Goal: Information Seeking & Learning: Learn about a topic

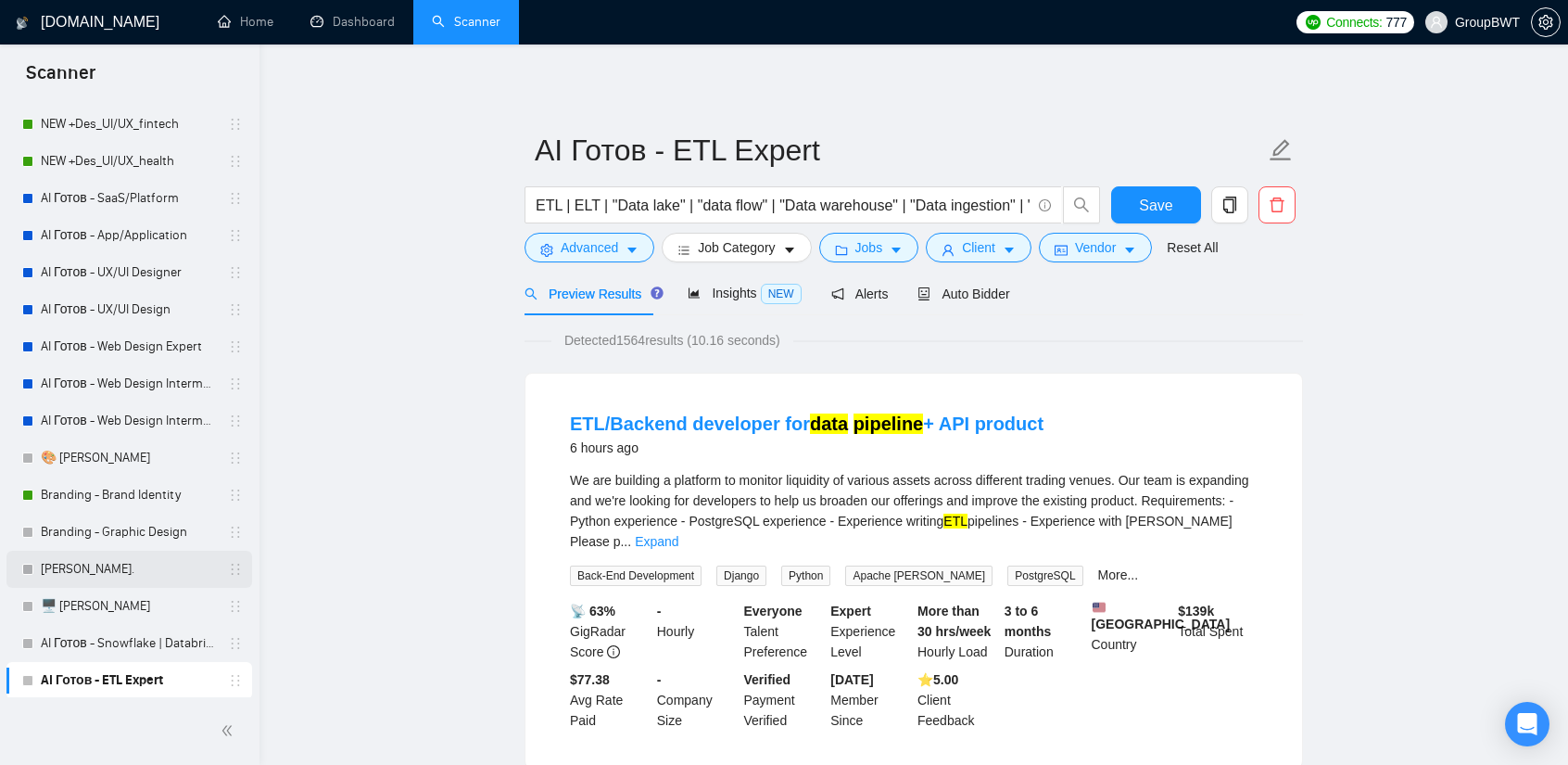
scroll to position [370, 0]
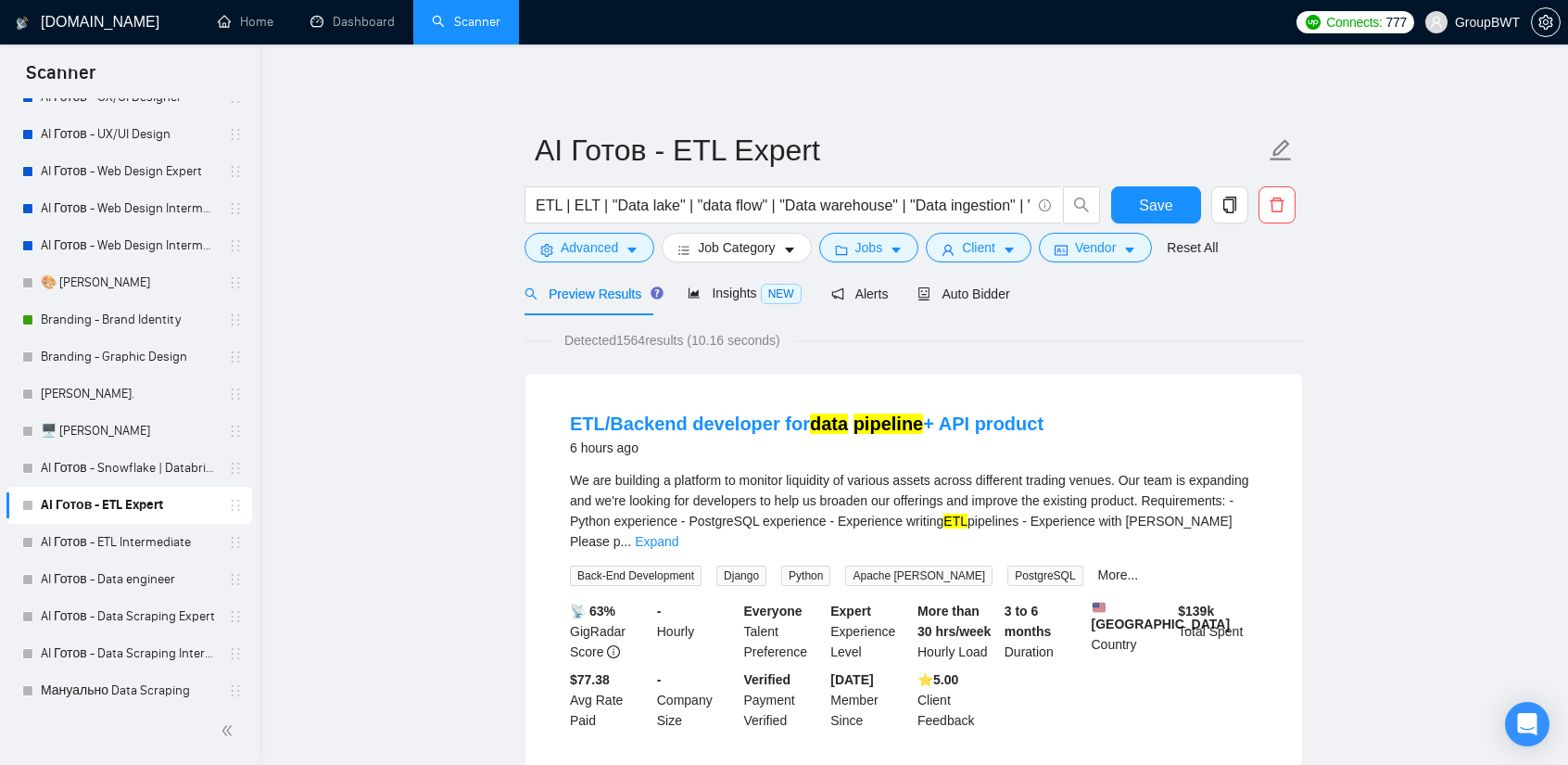
click at [141, 473] on link "AI Готов - Snowflake | Databricks" at bounding box center [128, 468] width 176 height 37
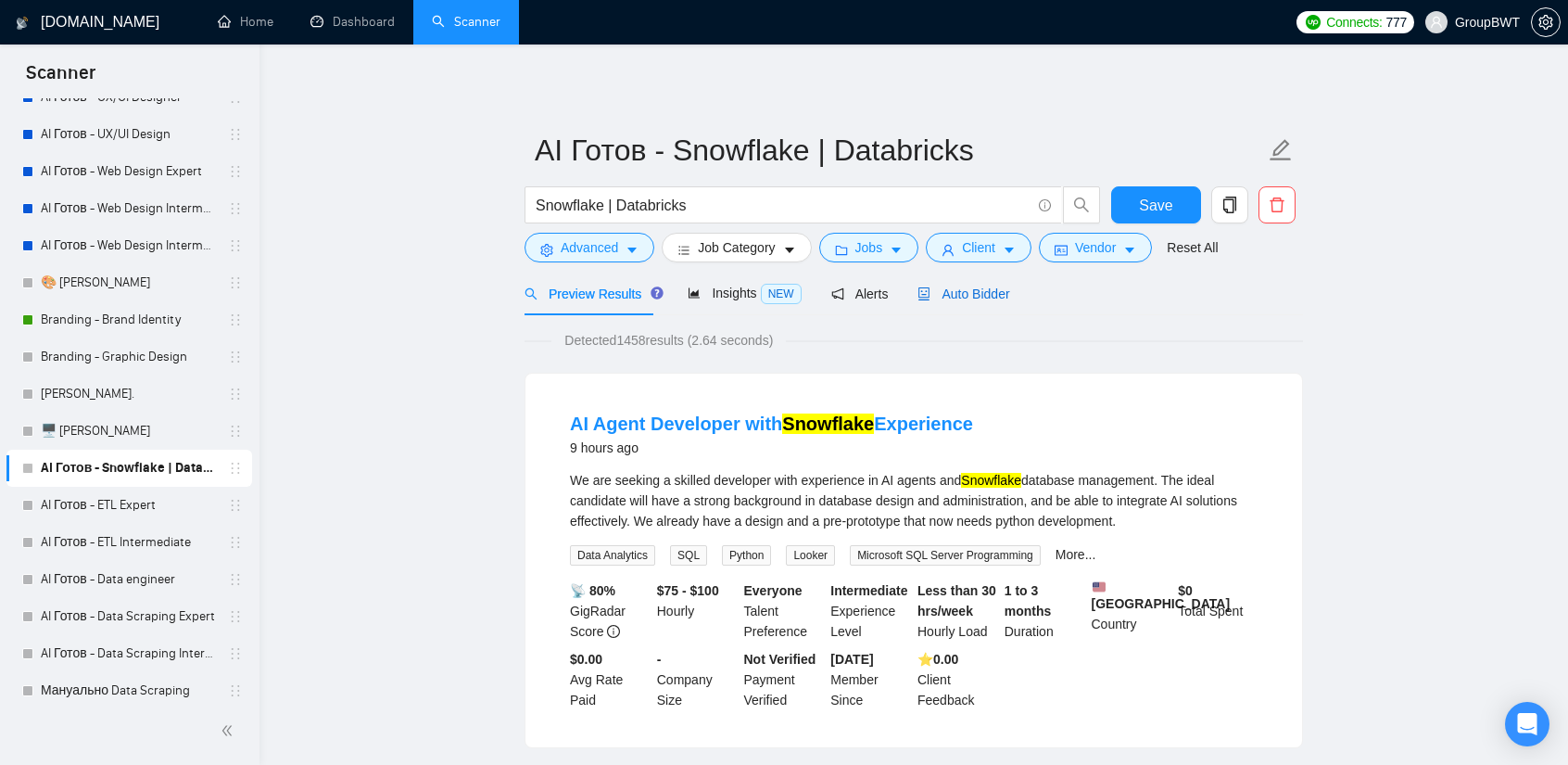
click at [970, 301] on span "Auto Bidder" at bounding box center [963, 294] width 92 height 15
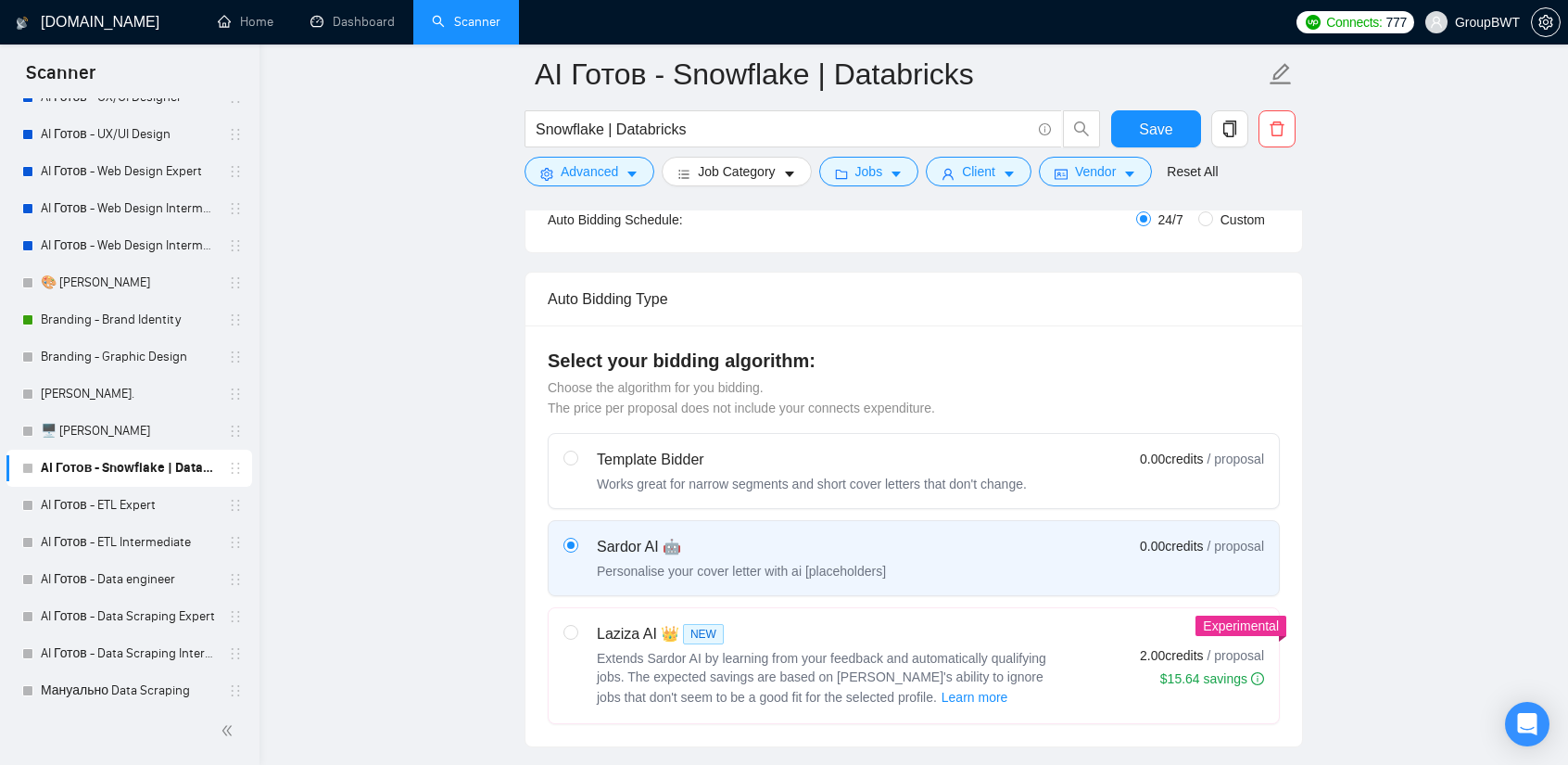
scroll to position [370, 0]
click at [568, 626] on label at bounding box center [571, 669] width 15 height 86
click at [568, 628] on input "radio" at bounding box center [570, 635] width 13 height 13
radio input "true"
radio input "false"
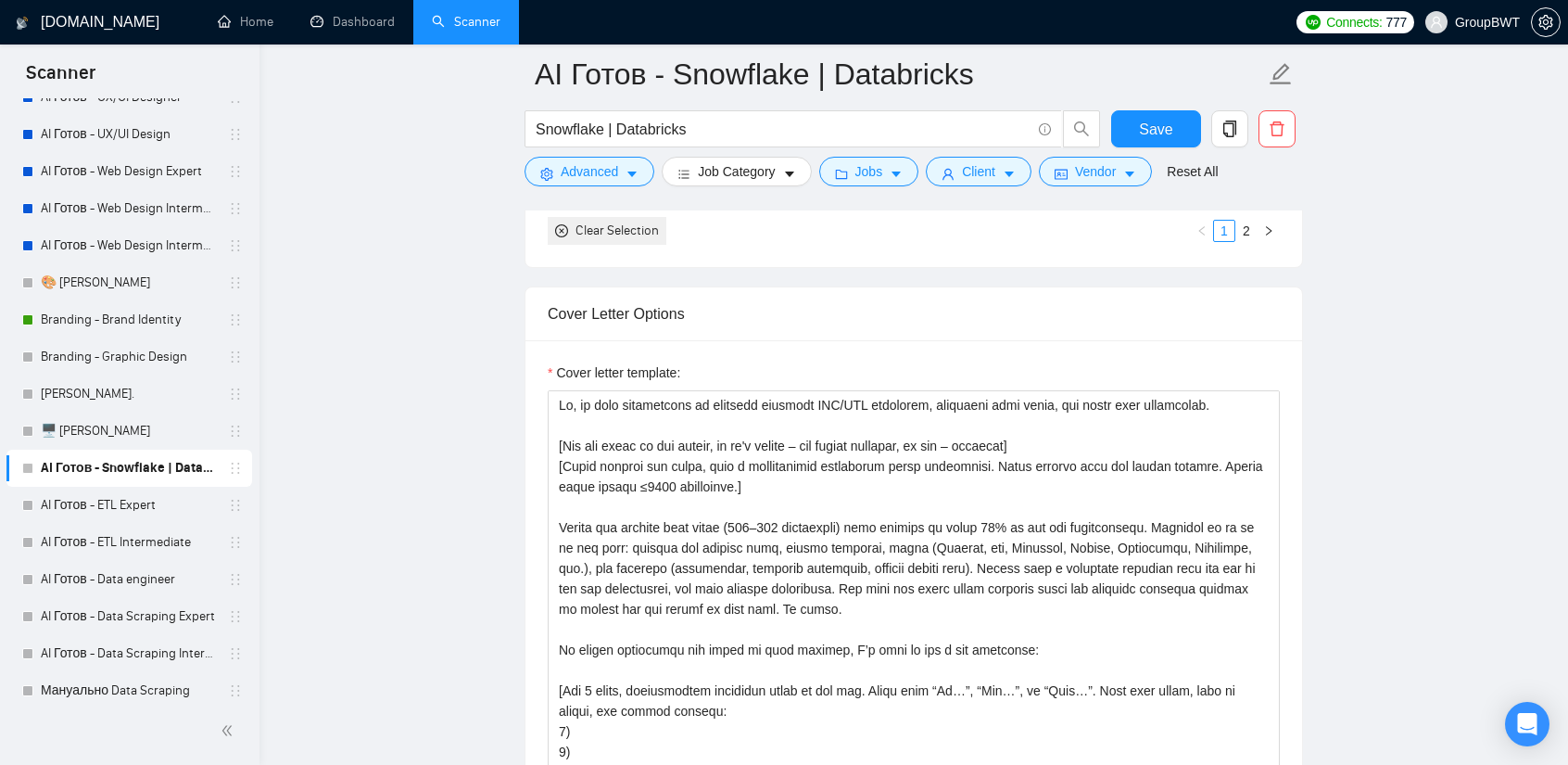
scroll to position [2040, 0]
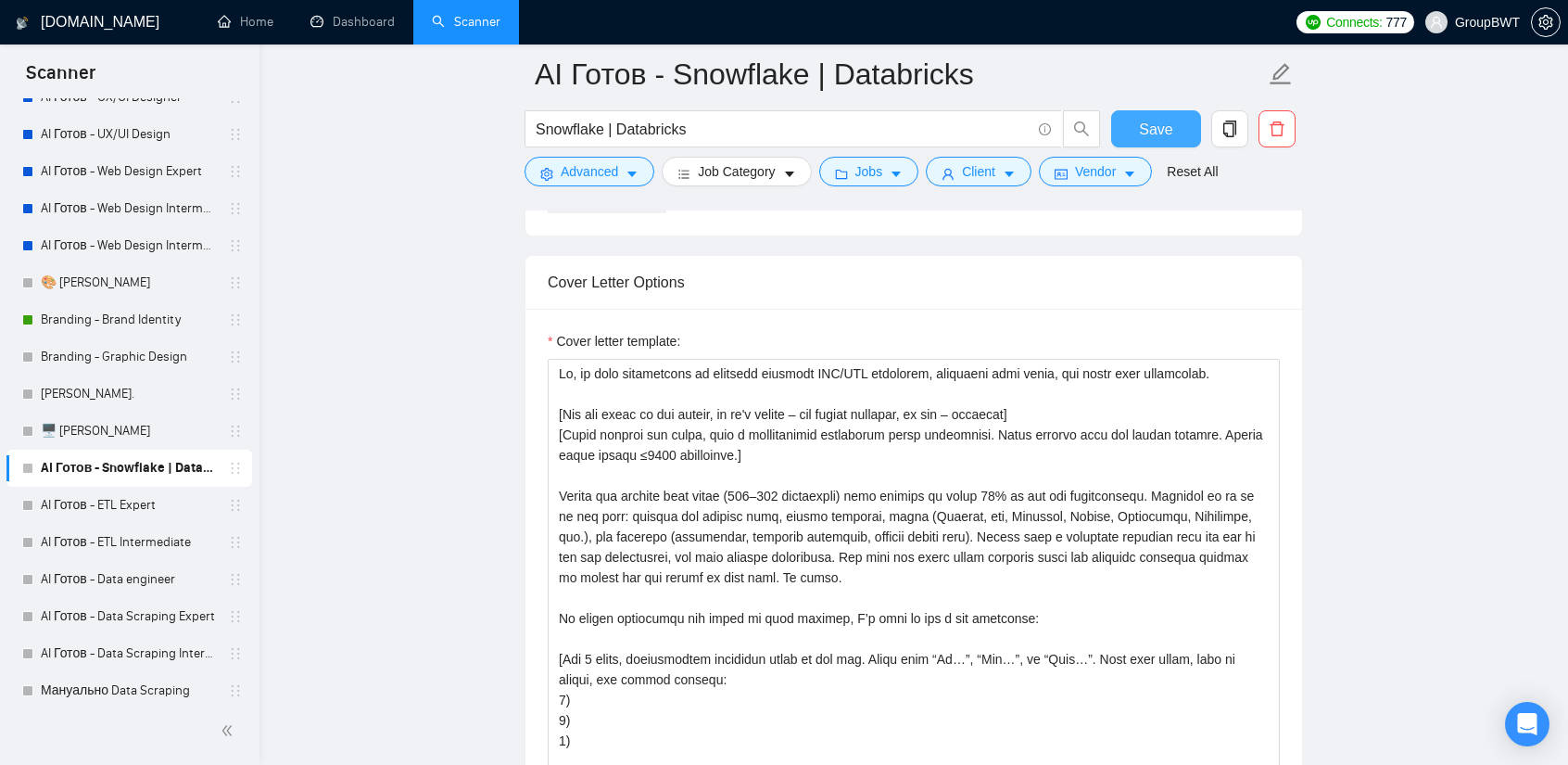
click at [1132, 125] on button "Save" at bounding box center [1156, 129] width 90 height 37
click at [150, 510] on link "AI Готов - ETL Expert" at bounding box center [128, 505] width 176 height 37
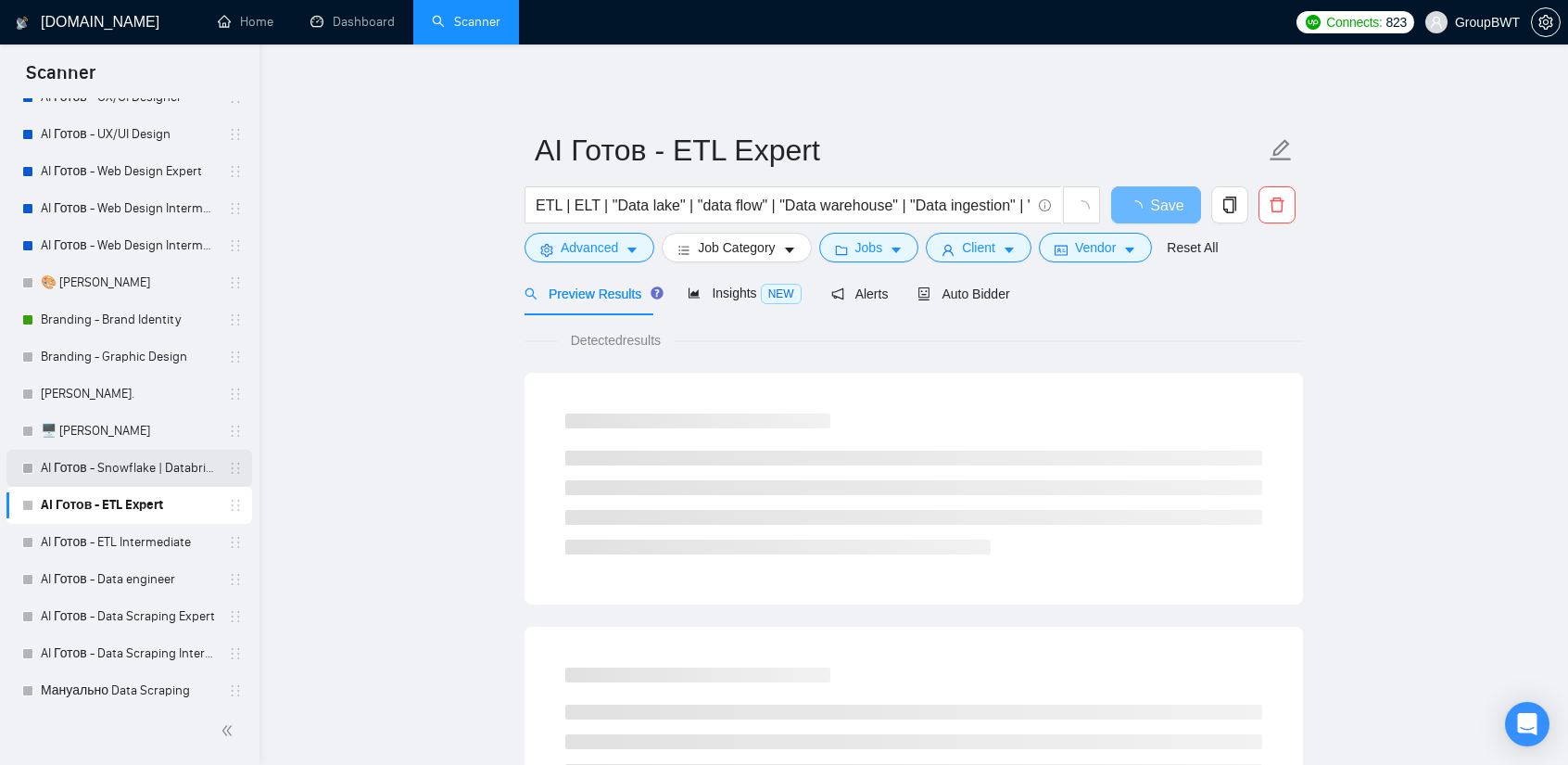
click at [127, 476] on link "AI Готов - Snowflake | Databricks" at bounding box center [128, 468] width 176 height 37
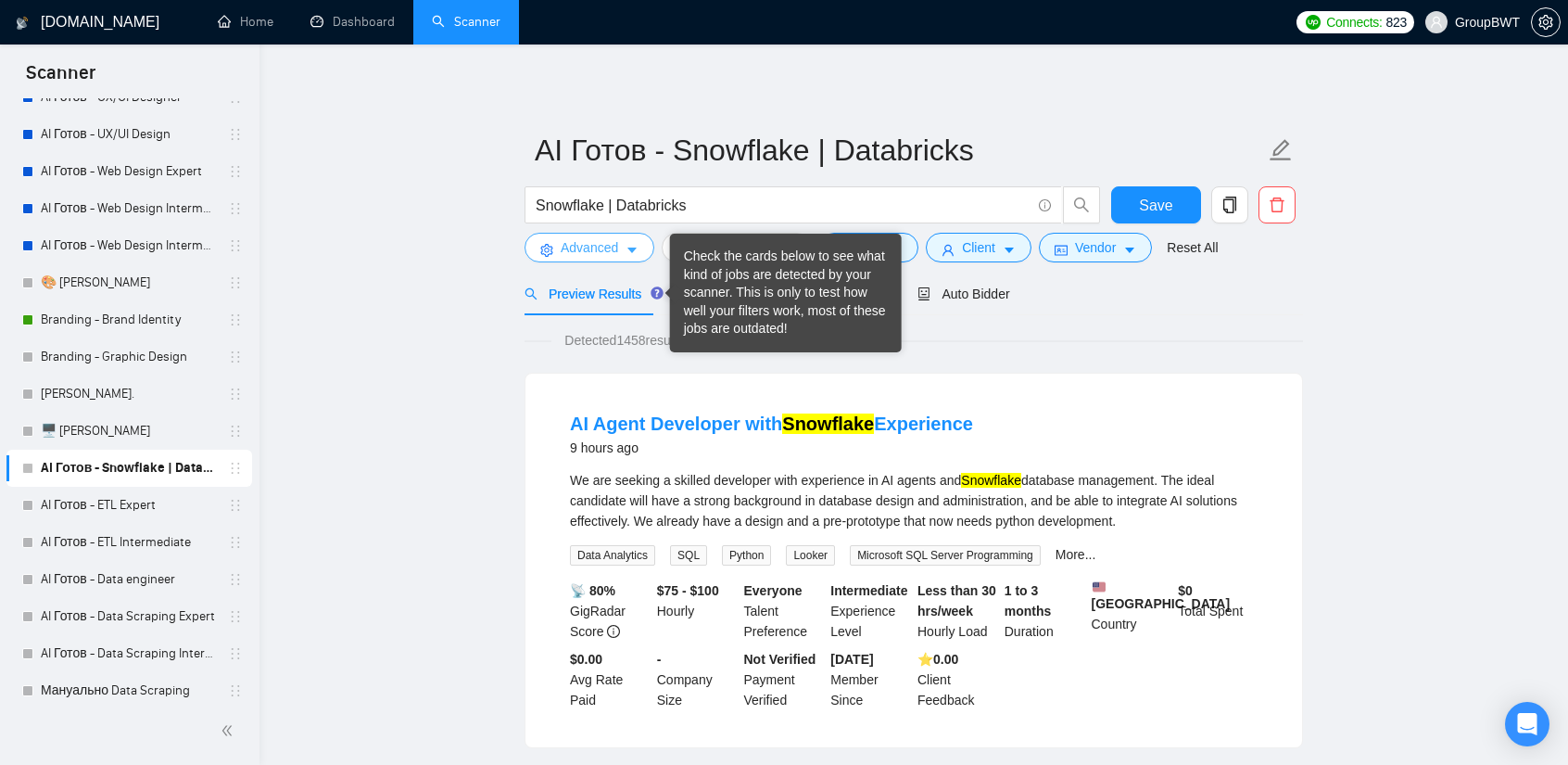
click at [617, 247] on button "Advanced" at bounding box center [589, 248] width 129 height 30
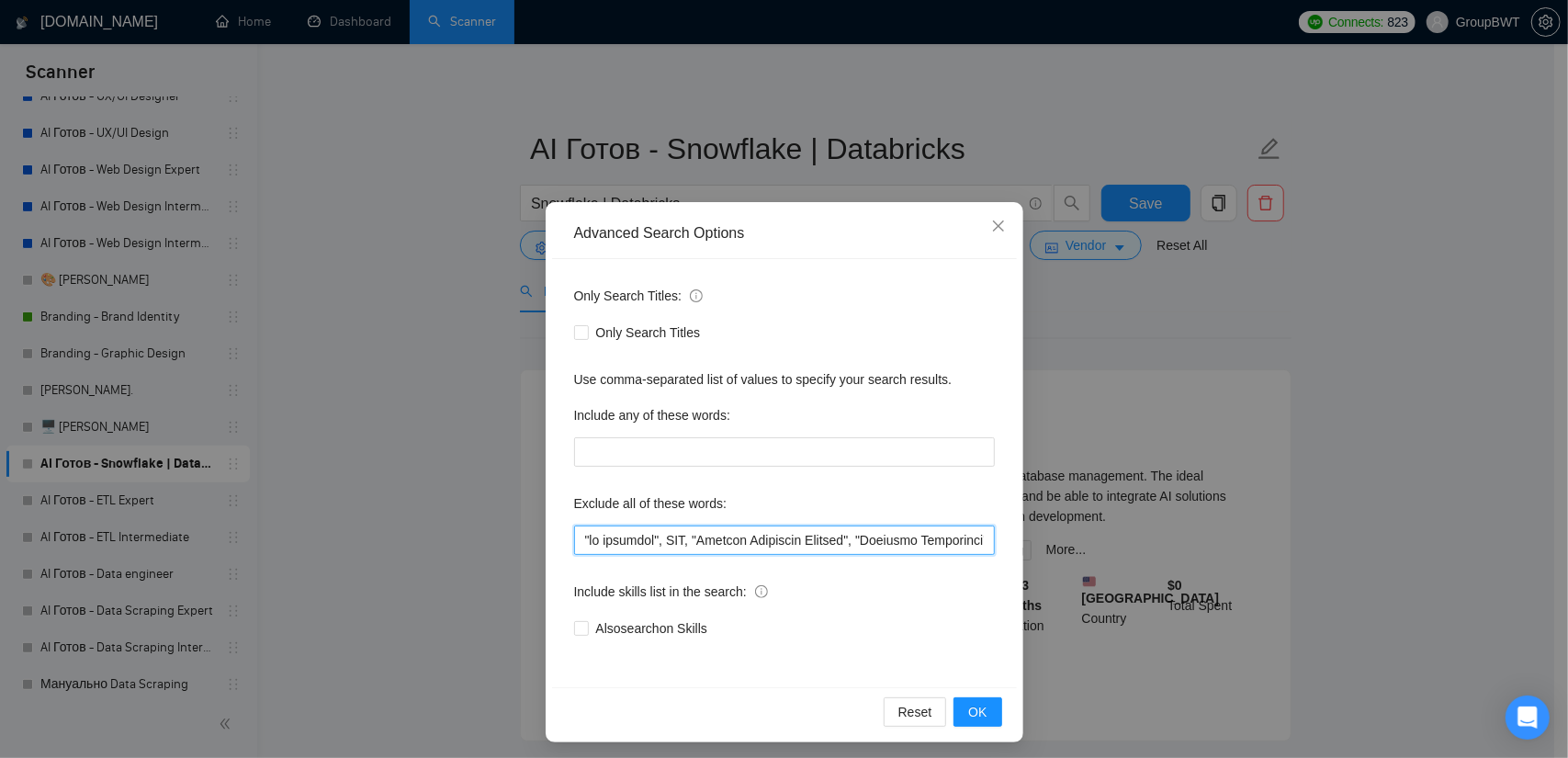
click at [700, 549] on input "text" at bounding box center [785, 540] width 421 height 30
paste input "finalizing, finalize, "computer vision", Voice, "Hubspot Developer", "Hubspot D…"
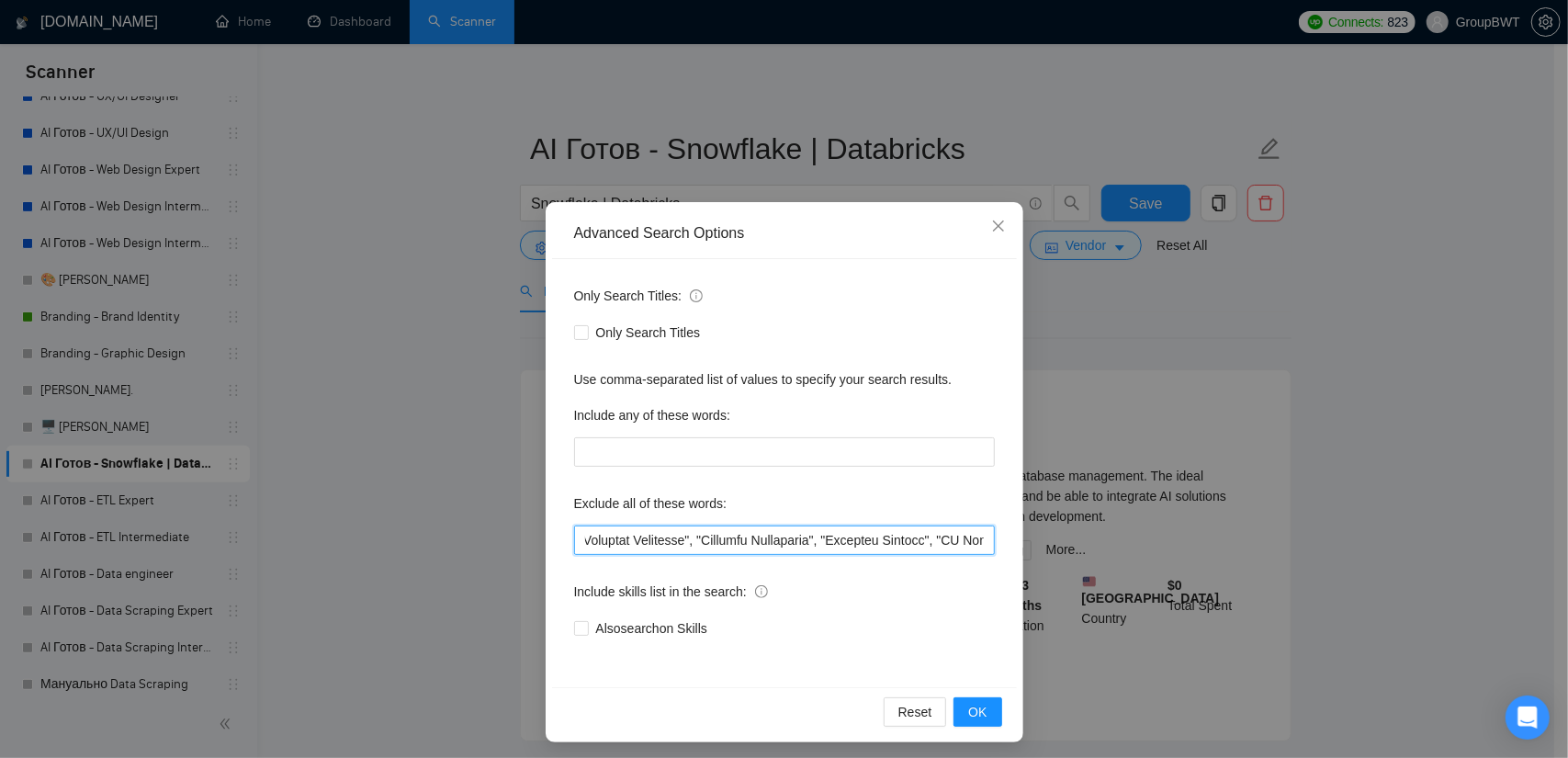
drag, startPoint x: 970, startPoint y: 534, endPoint x: 1031, endPoint y: 542, distance: 61.5
click at [1030, 542] on div "Advanced Search Options Only Search Titles: Only Search Titles Use comma-separa…" at bounding box center [784, 379] width 1568 height 758
type input ""no agencies", SDR, "Digital Marketing Manager", "Creative Strategist", "Lead G…"
click at [981, 705] on button "OK" at bounding box center [978, 712] width 48 height 30
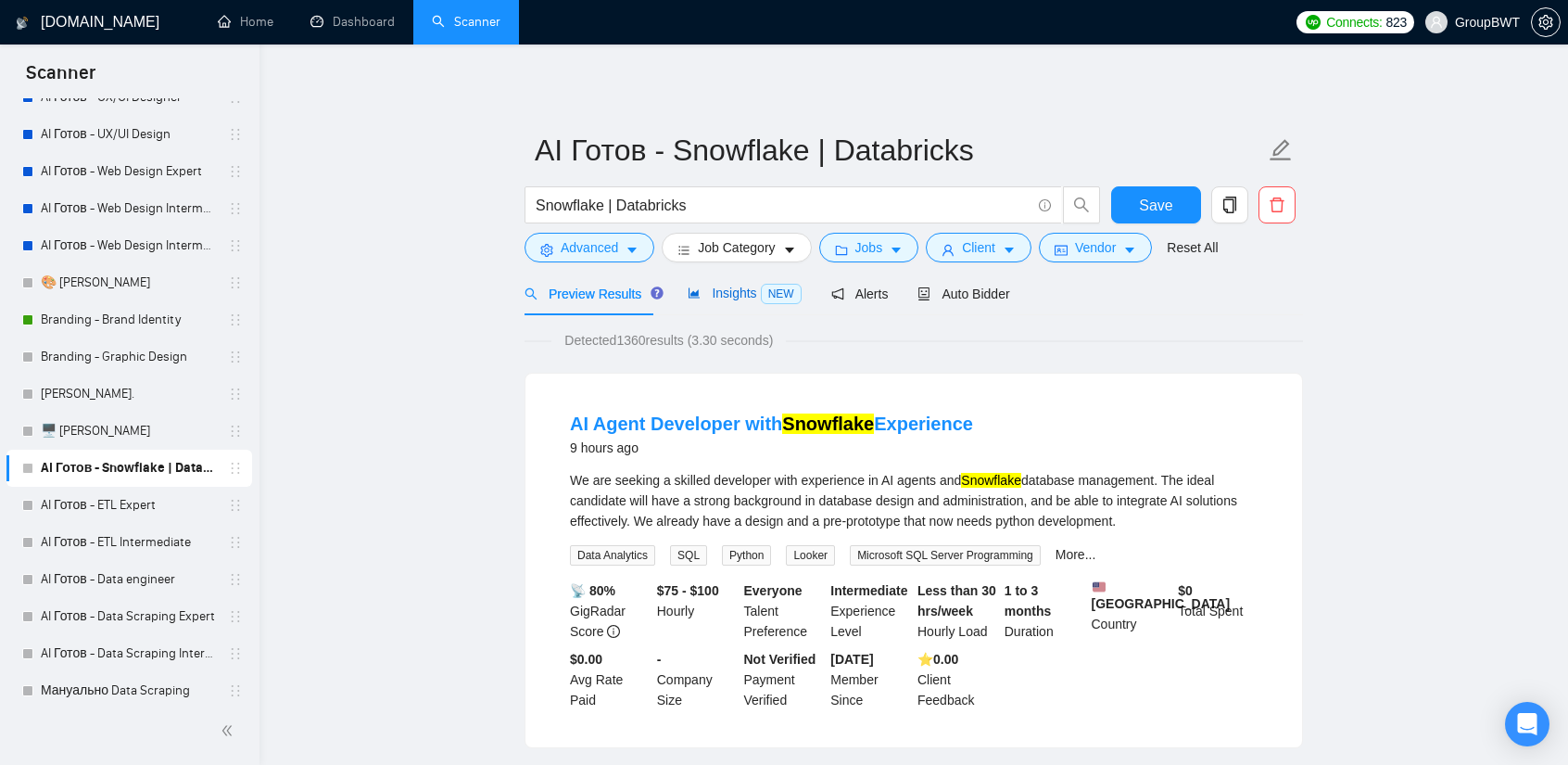
click at [726, 299] on span "Insights NEW" at bounding box center [744, 293] width 114 height 15
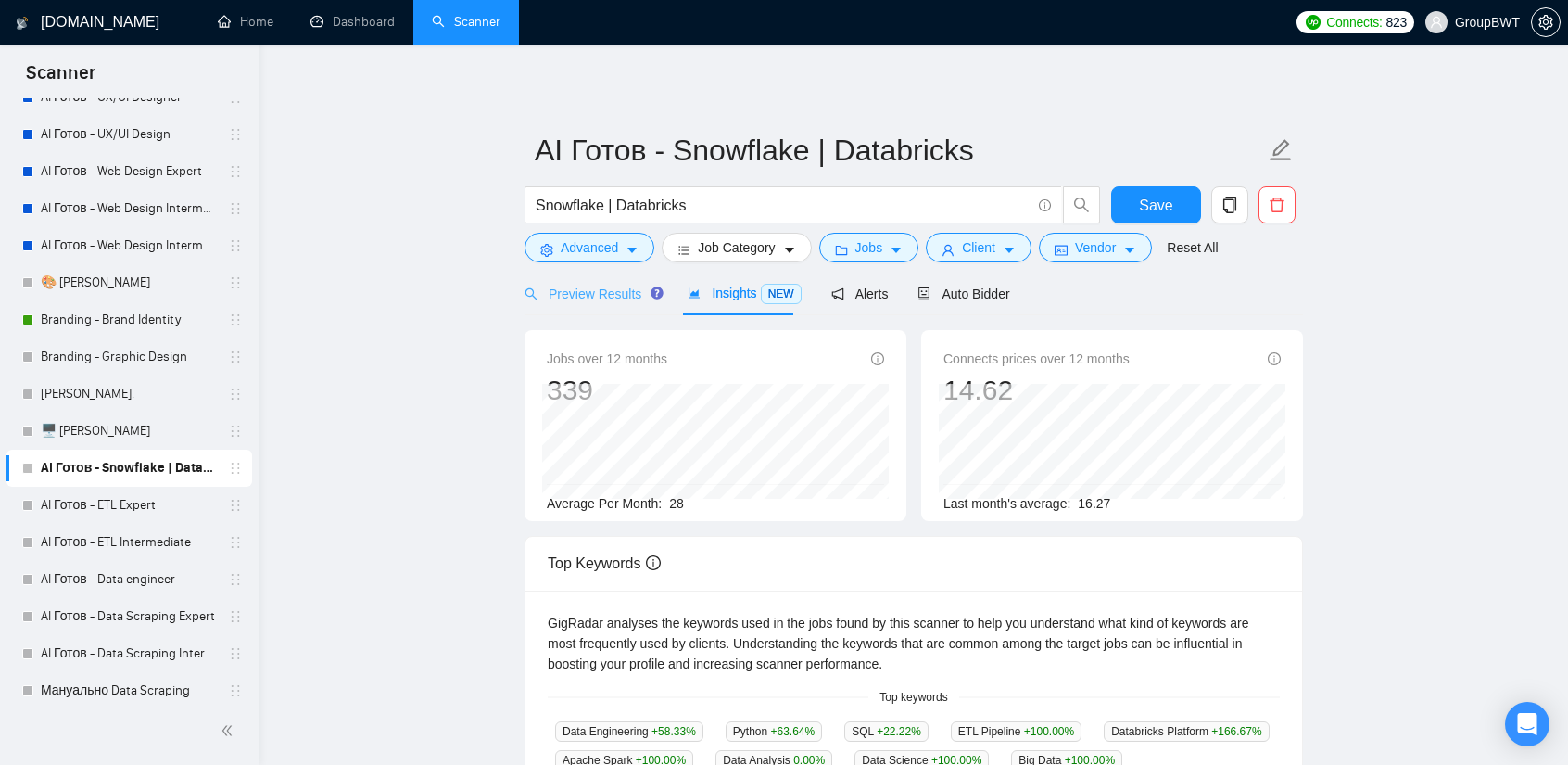
click at [576, 307] on div "Preview Results" at bounding box center [591, 293] width 133 height 44
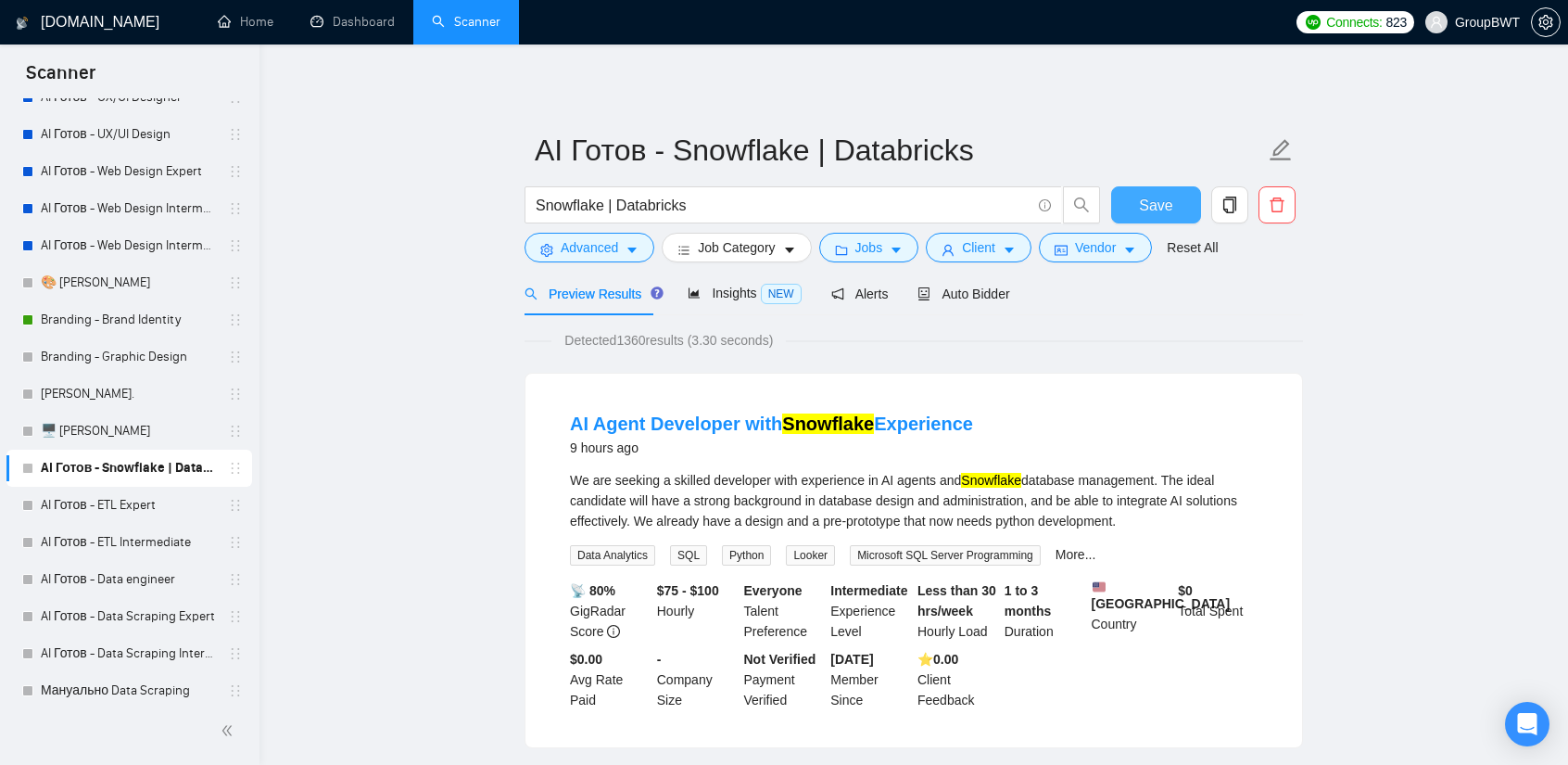
click at [1172, 197] on button "Save" at bounding box center [1156, 205] width 90 height 37
click at [110, 507] on link "AI Готов - ETL Expert" at bounding box center [128, 505] width 176 height 37
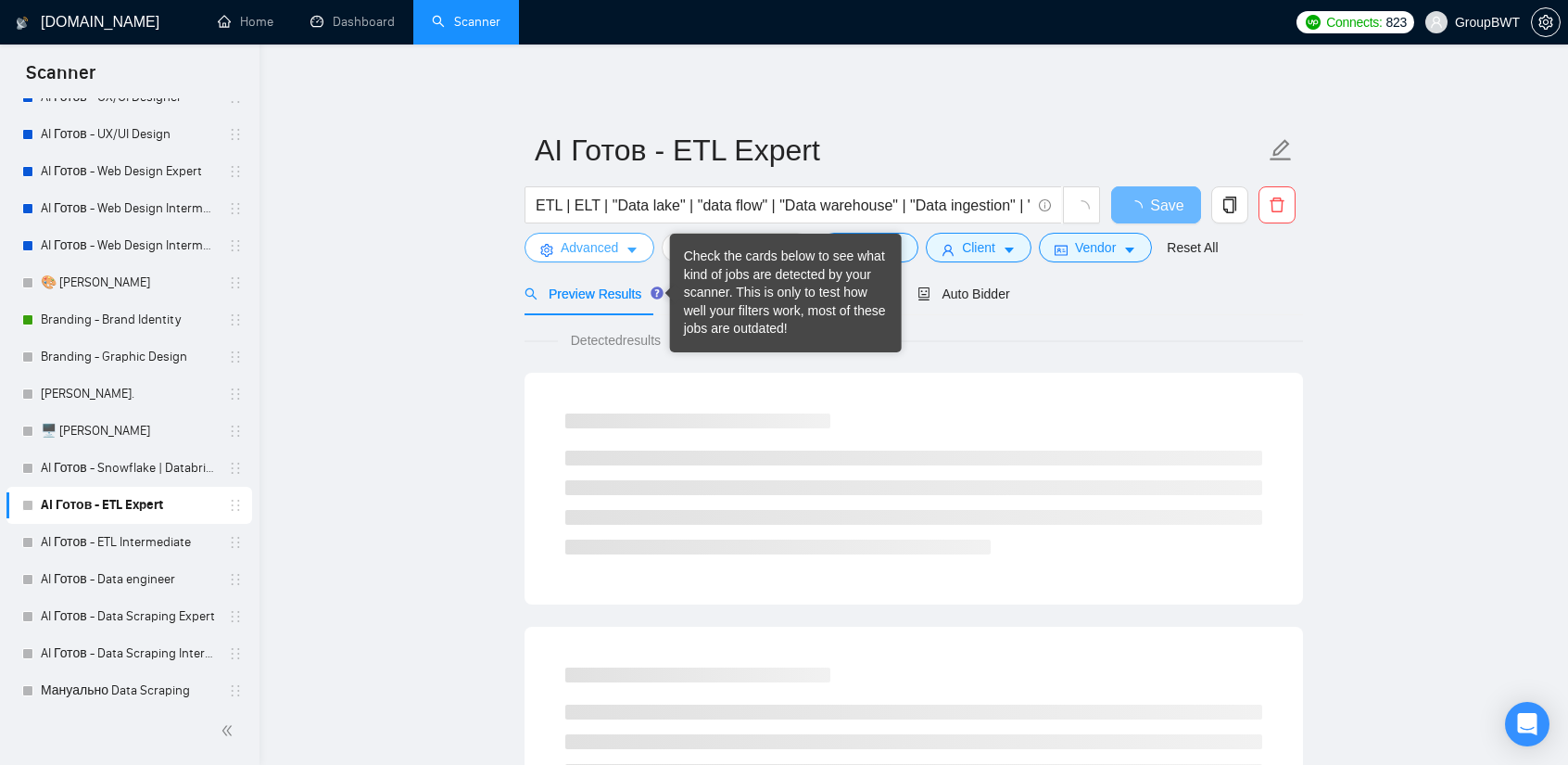
click at [613, 251] on span "Advanced" at bounding box center [590, 248] width 58 height 20
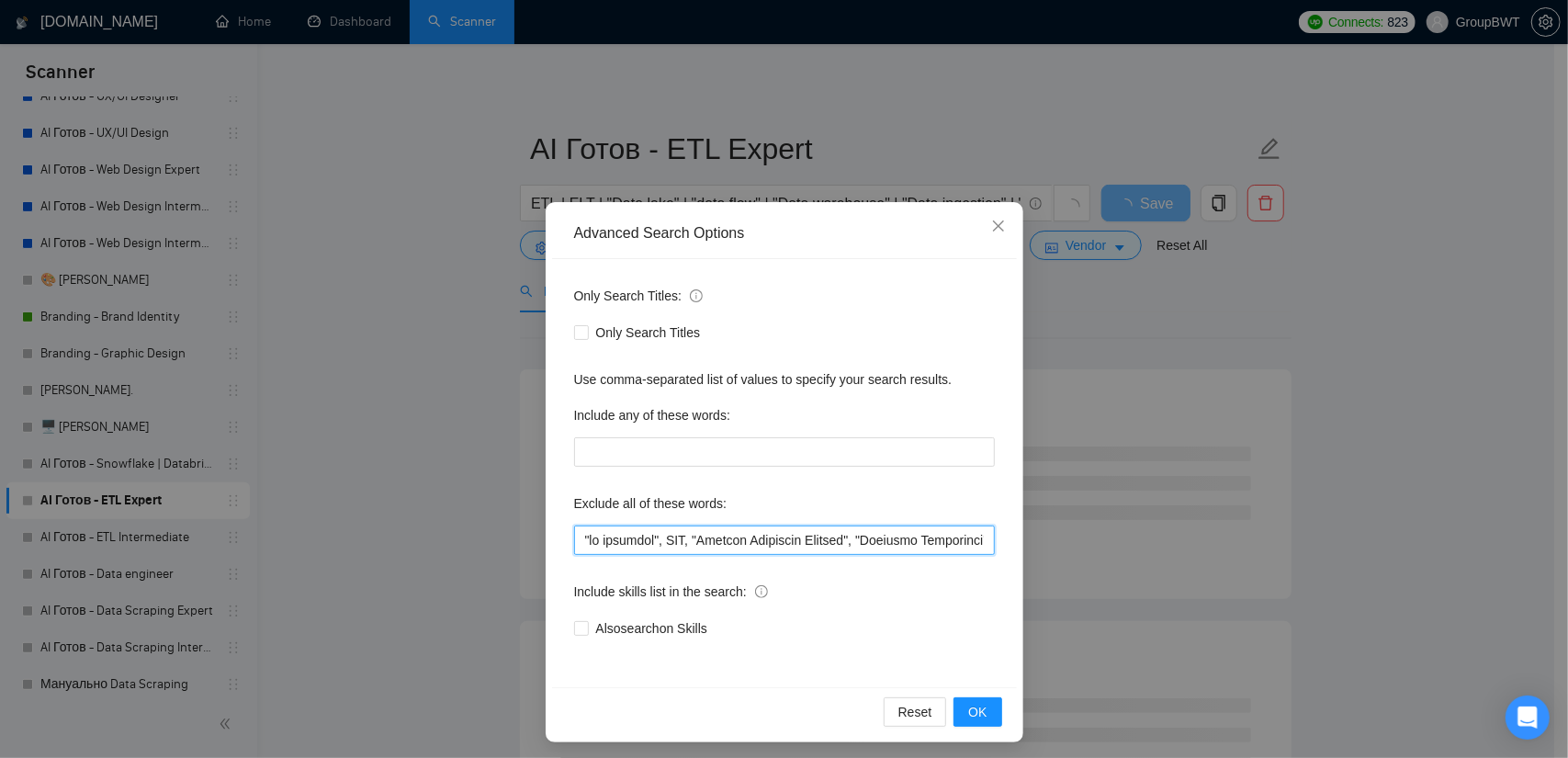
click at [697, 541] on input "text" at bounding box center [785, 540] width 421 height 30
paste input ""within n8n or Zapier", "list of emails", "Lead List Creation", "Lead generatio…"
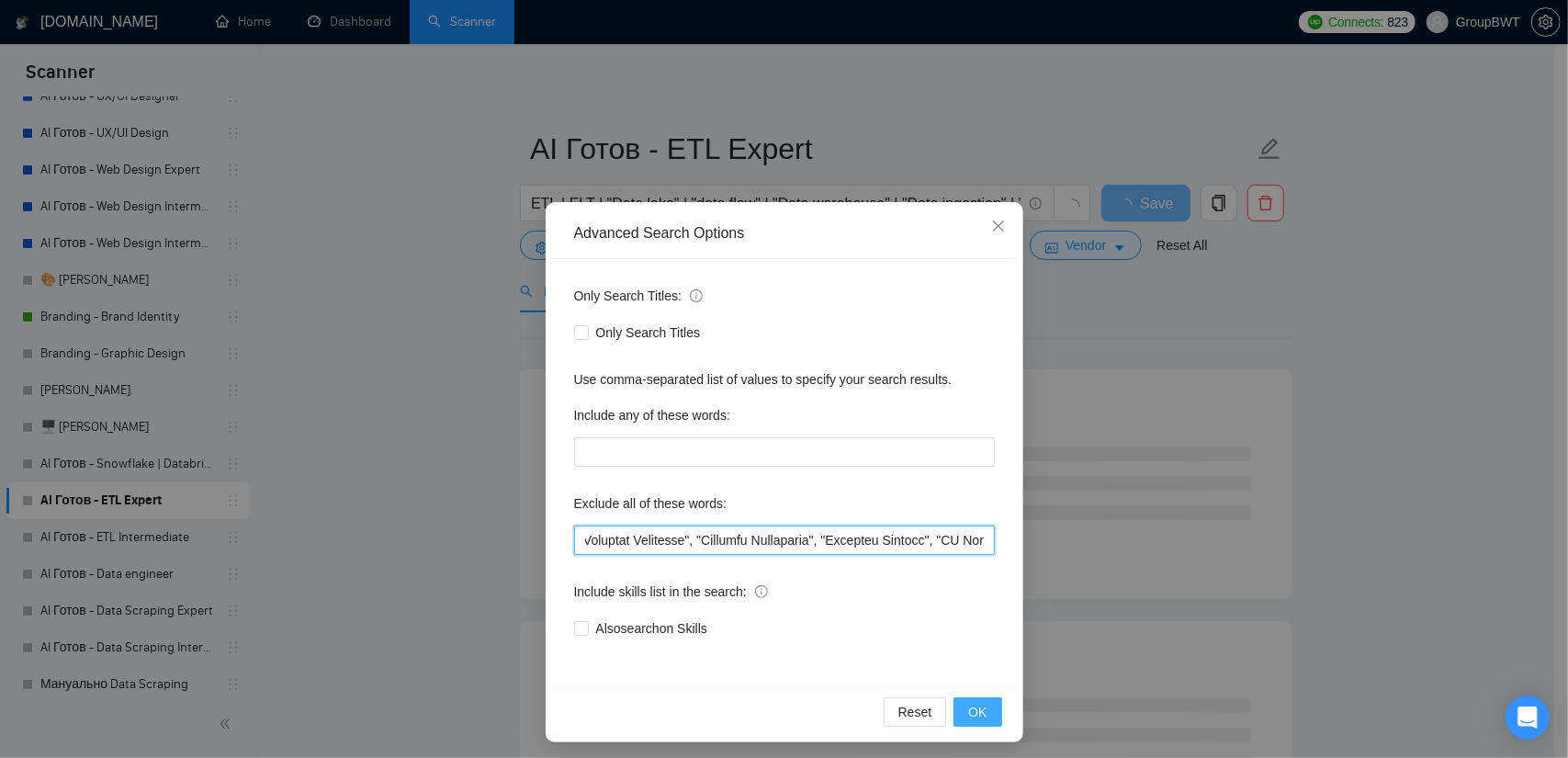
type input ""no agencies", SDR, "Digital Marketing Manager", "Creative Strategist", "Lead G…"
click at [973, 710] on span "OK" at bounding box center [978, 712] width 18 height 20
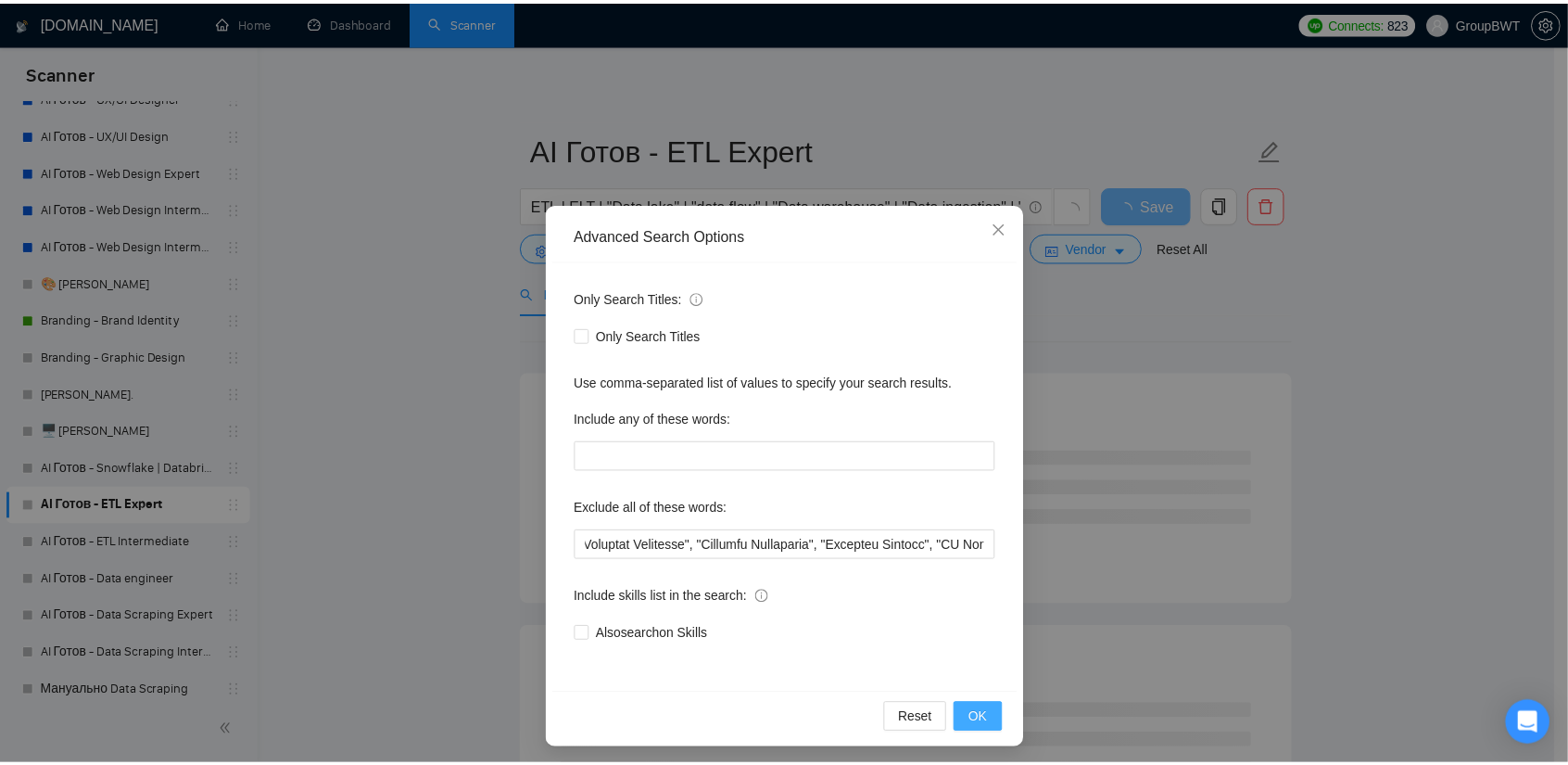
scroll to position [0, 0]
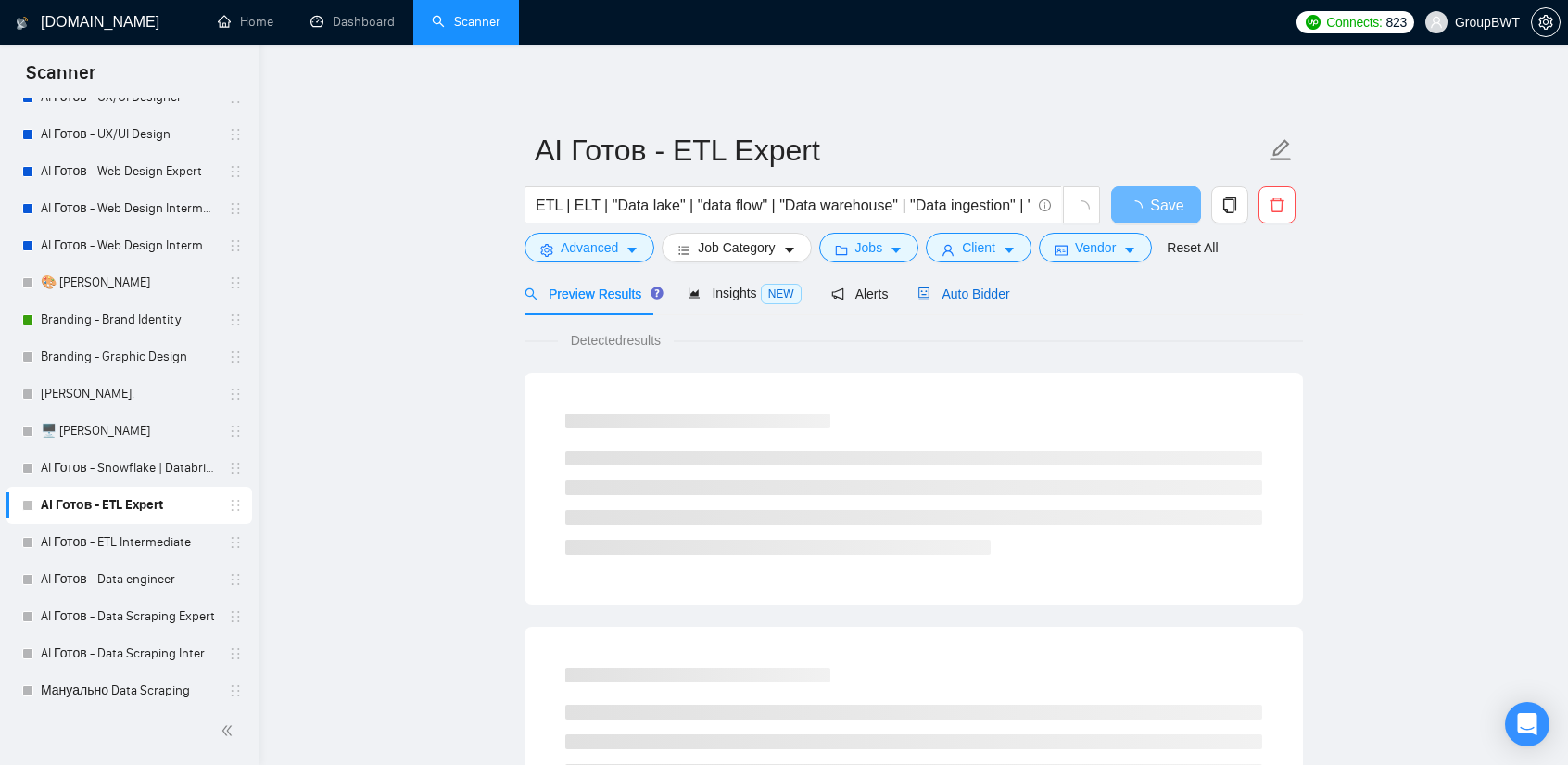
click at [994, 284] on div "Auto Bidder" at bounding box center [963, 294] width 92 height 20
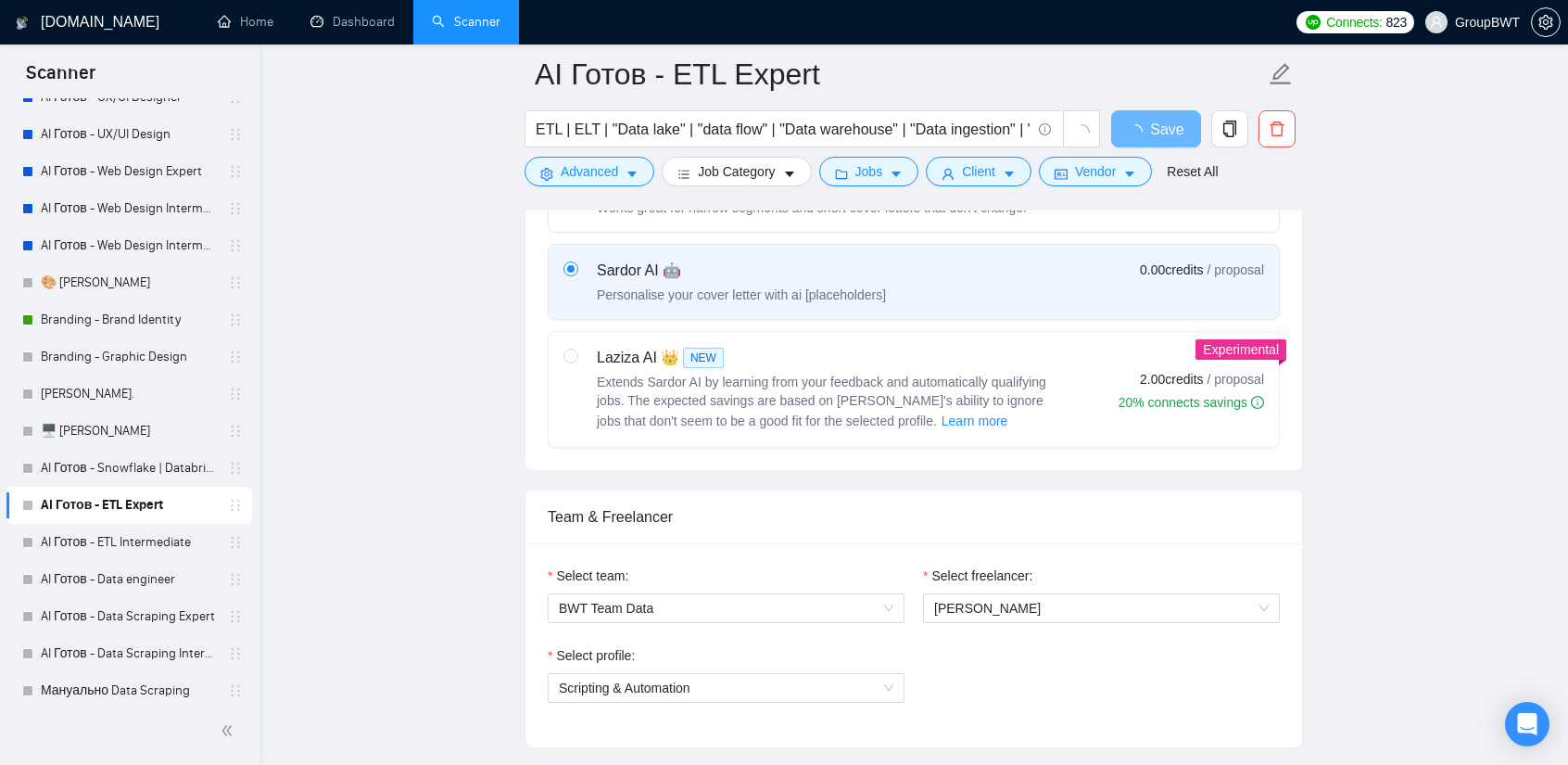
scroll to position [649, 0]
click at [561, 350] on label "Laziza AI 👑 NEW Extends Sardor AI by learning from your feedback and automatica…" at bounding box center [914, 392] width 730 height 115
click at [564, 351] on input "radio" at bounding box center [570, 357] width 13 height 13
radio input "true"
radio input "false"
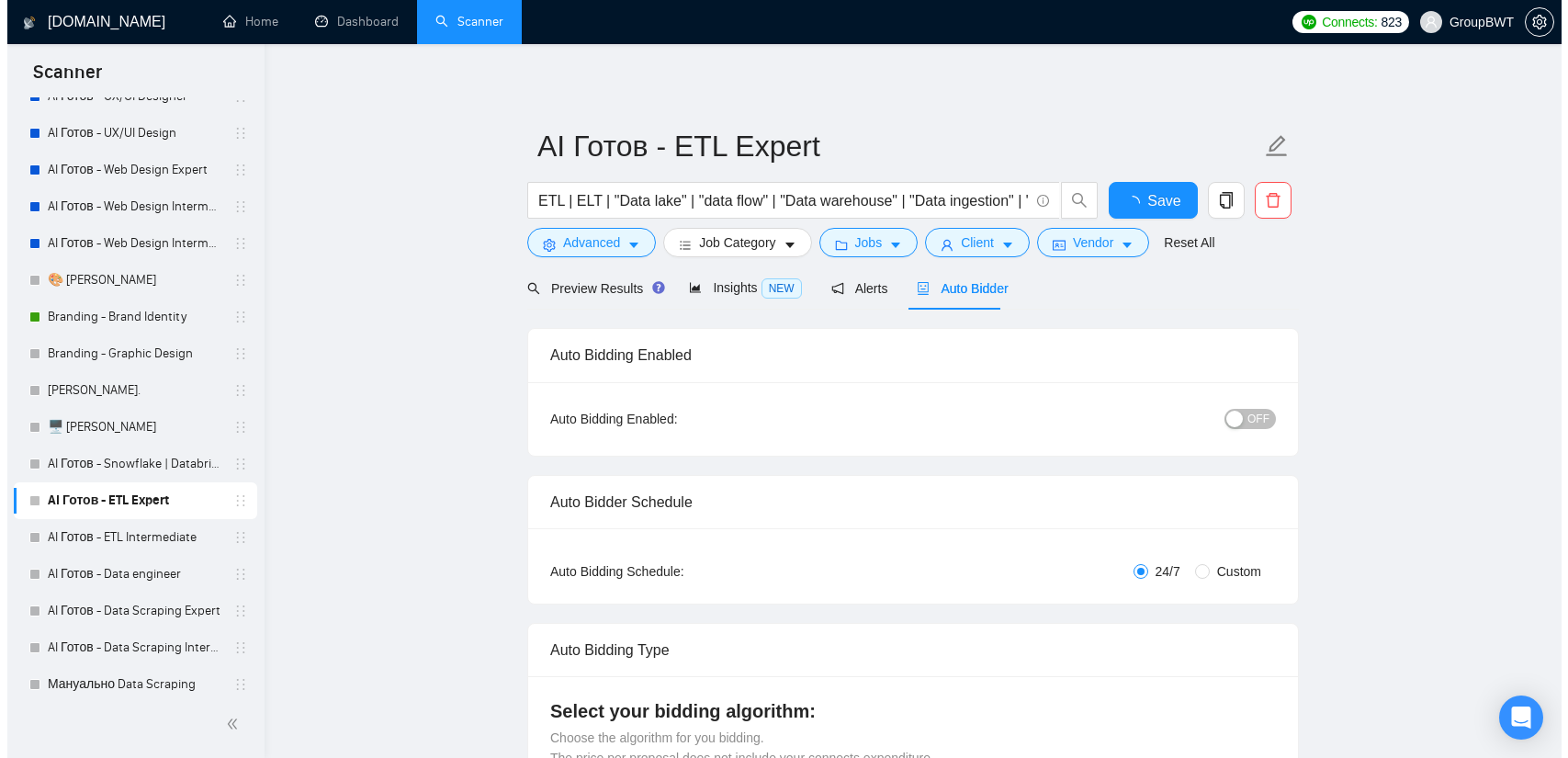
scroll to position [0, 0]
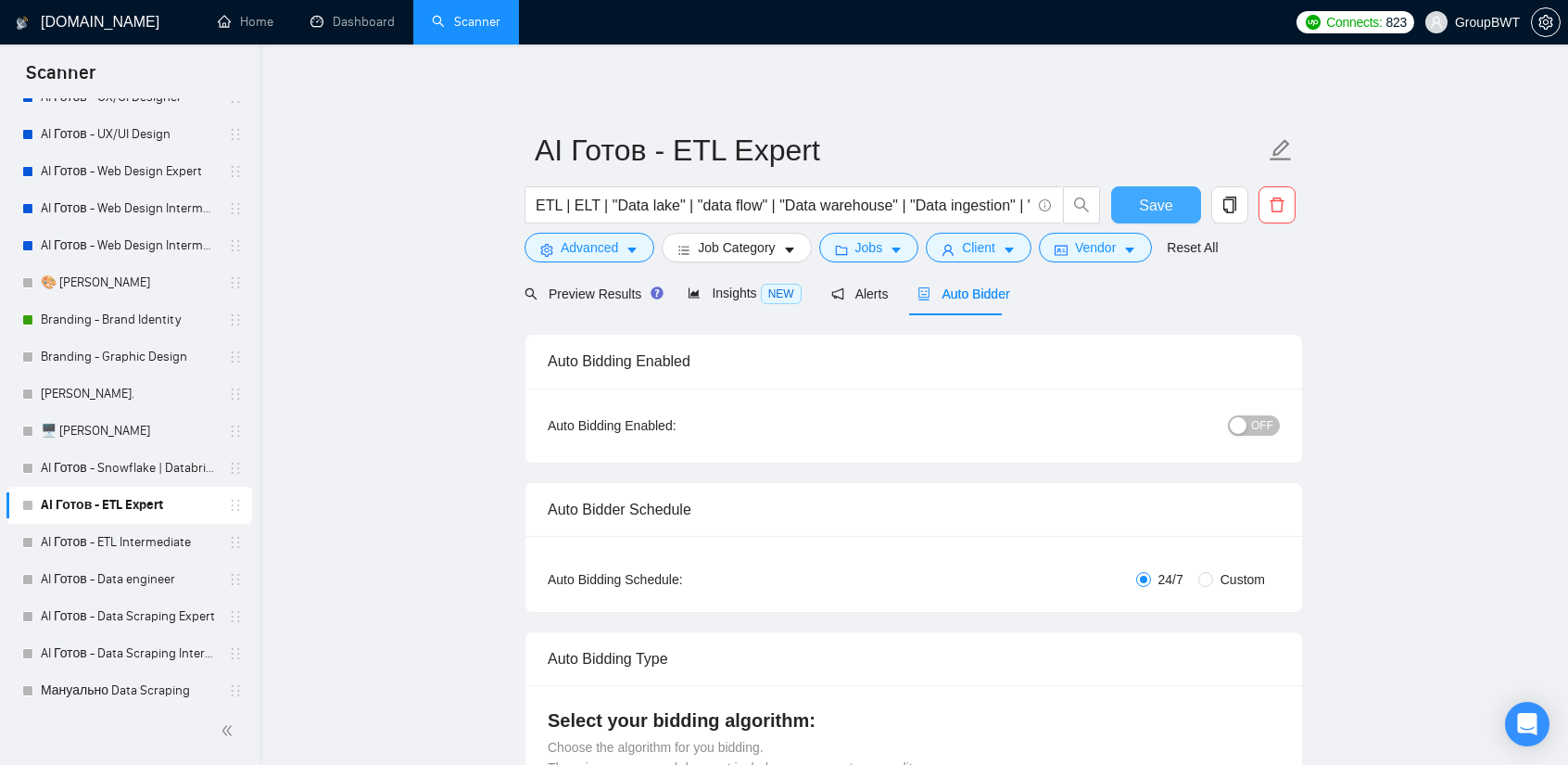
click at [1157, 194] on span "Save" at bounding box center [1156, 205] width 34 height 23
click at [112, 538] on link "AI Готов - ETL Intermediate" at bounding box center [128, 543] width 176 height 37
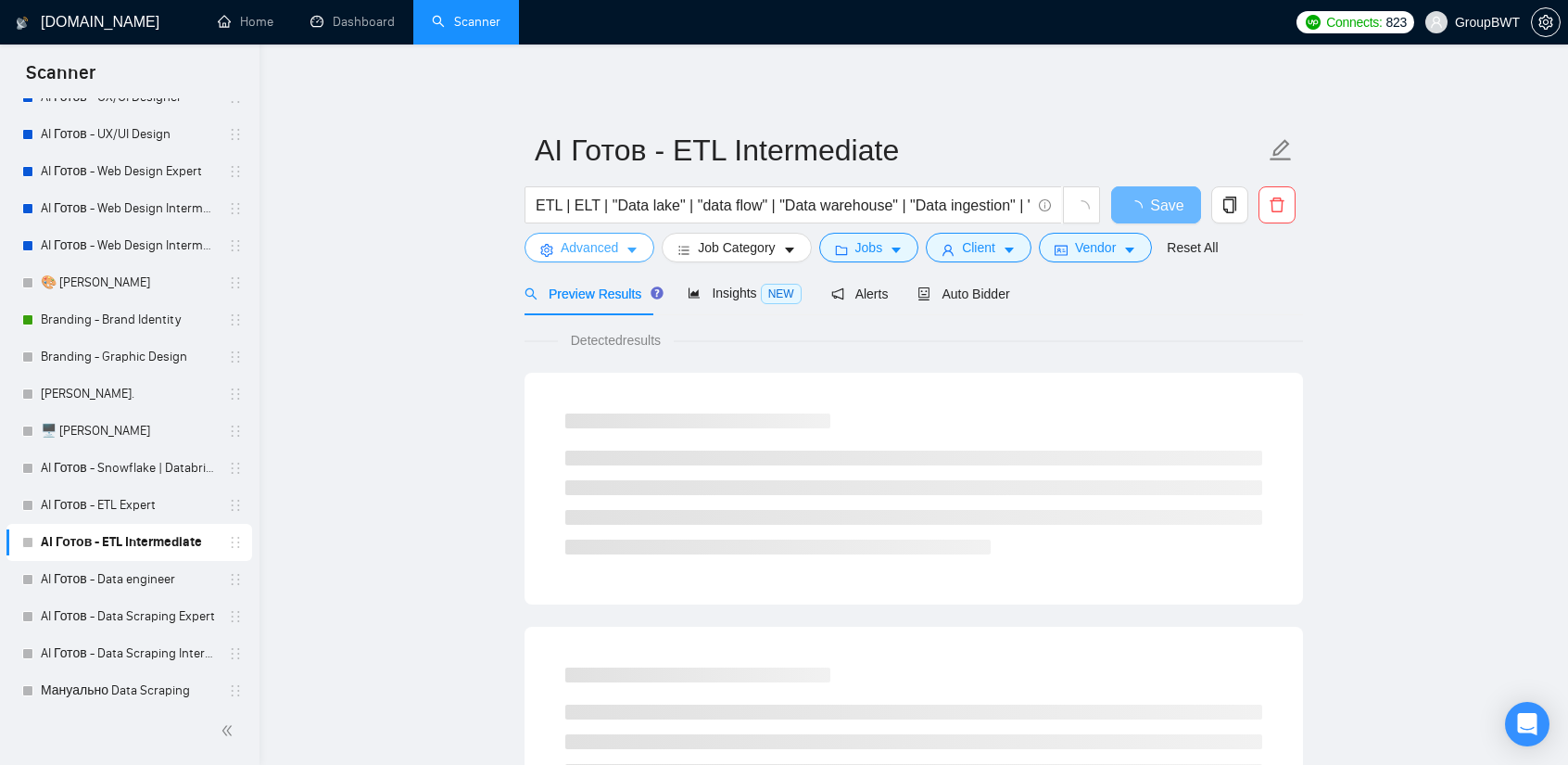
click at [553, 242] on button "Advanced" at bounding box center [589, 248] width 129 height 30
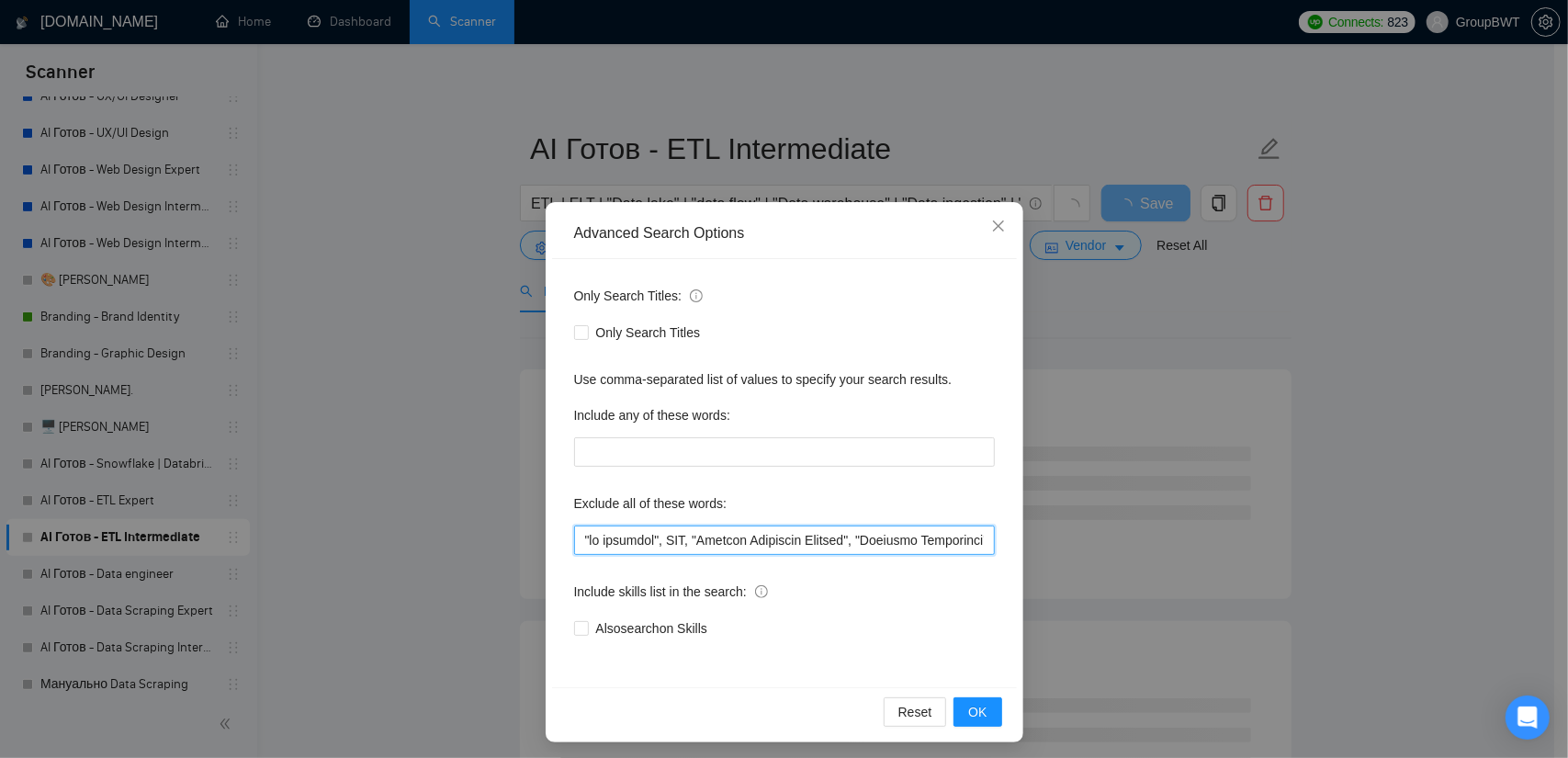
click at [682, 536] on input "text" at bounding box center [785, 540] width 421 height 30
paste input ""within n8n or Zapier", "list of emails", "Lead List Creation", "Lead generatio…"
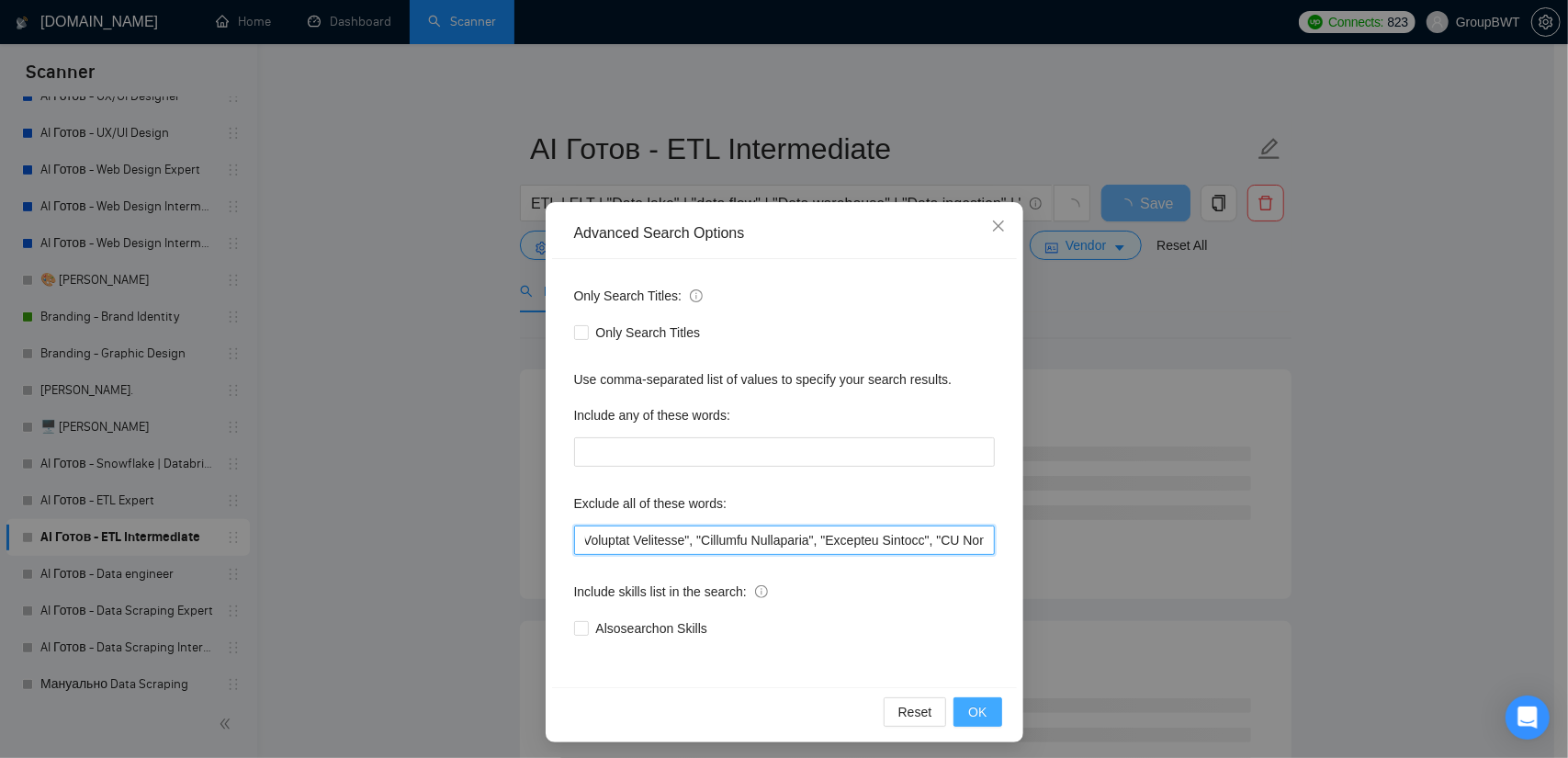
type input ""no agencies", SDR, "Digital Marketing Manager", "Creative Strategist", "Lead G…"
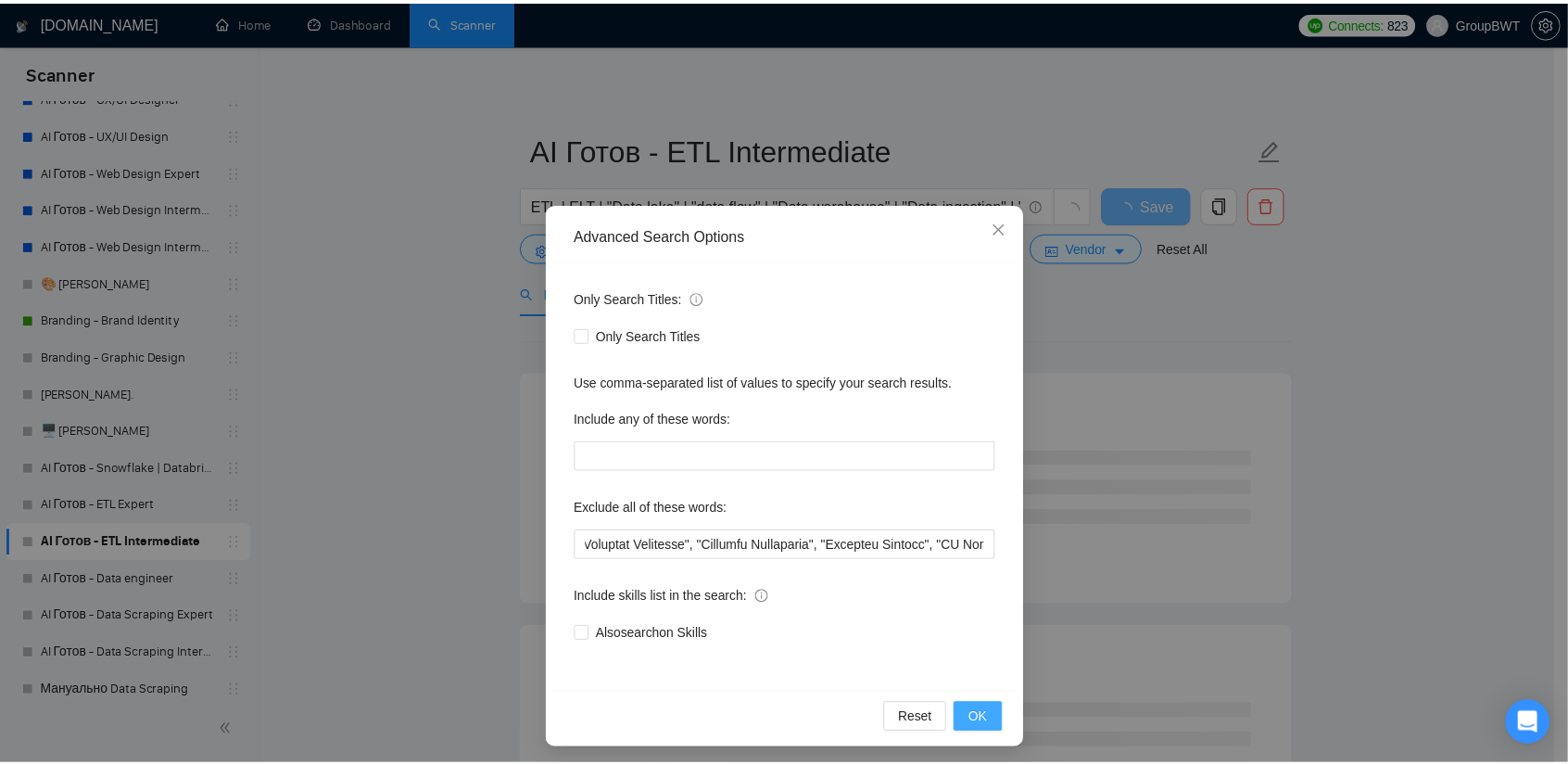
scroll to position [0, 0]
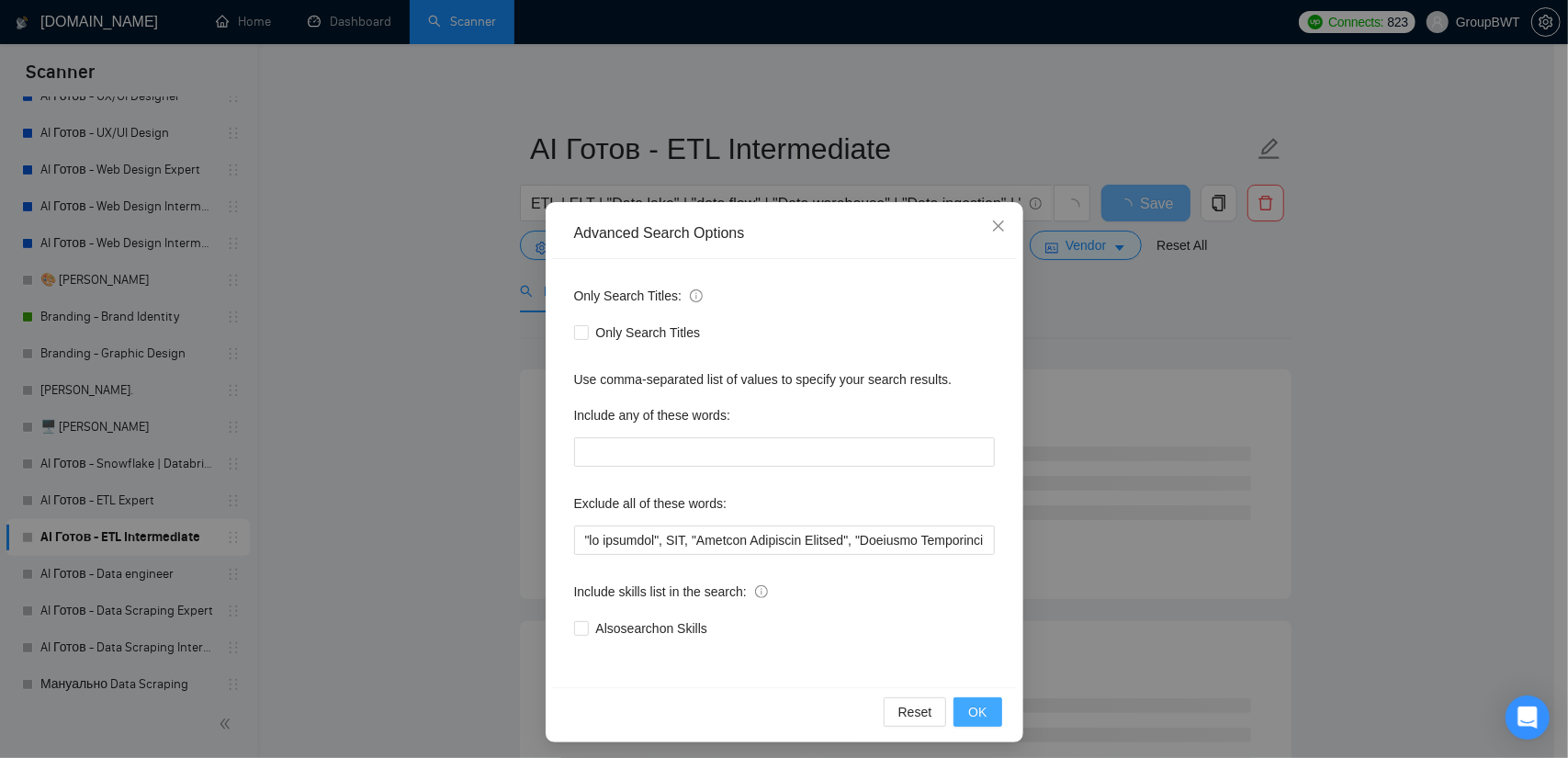
click at [973, 721] on button "OK" at bounding box center [978, 712] width 48 height 30
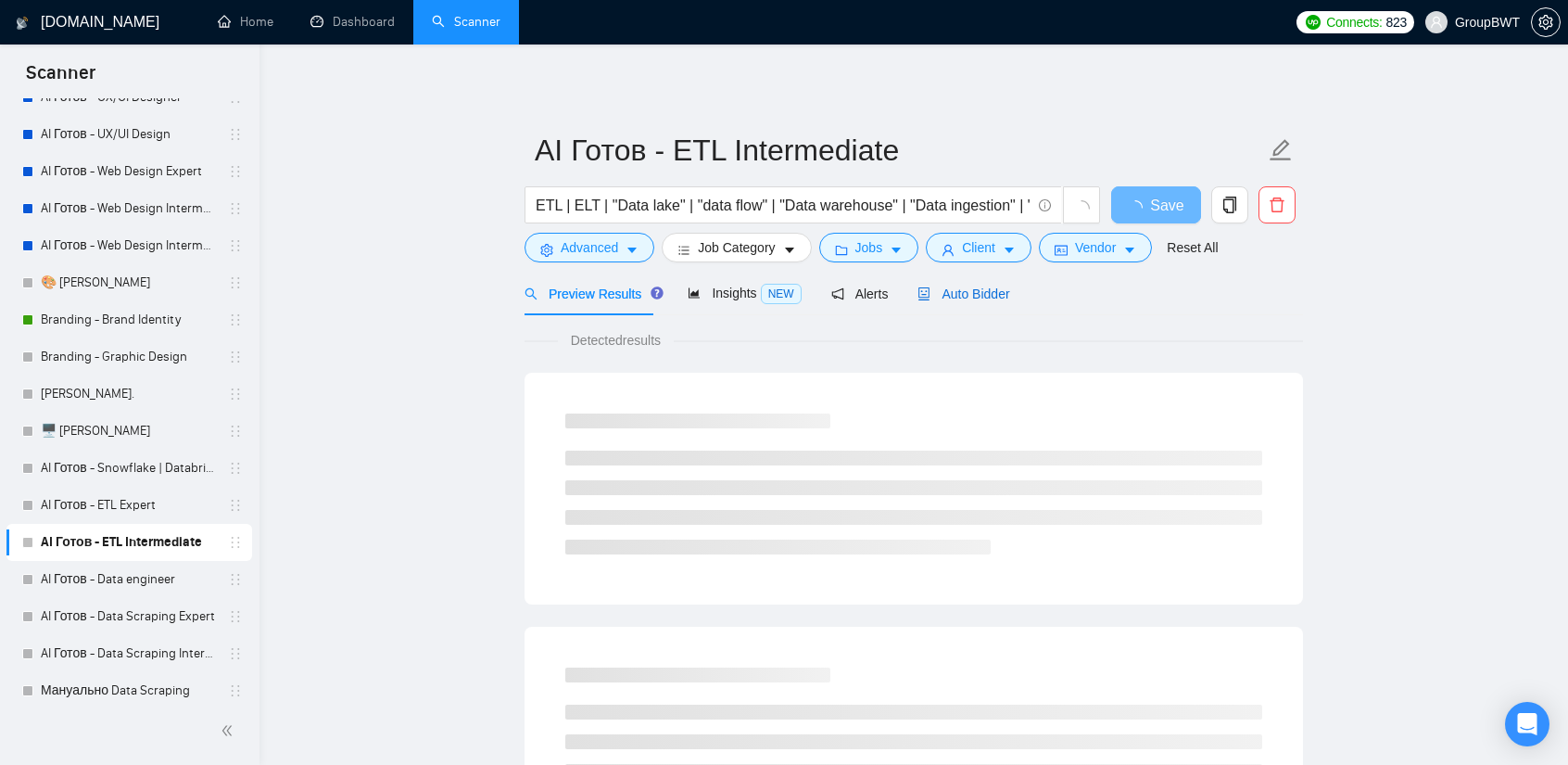
click at [964, 295] on span "Auto Bidder" at bounding box center [963, 294] width 92 height 15
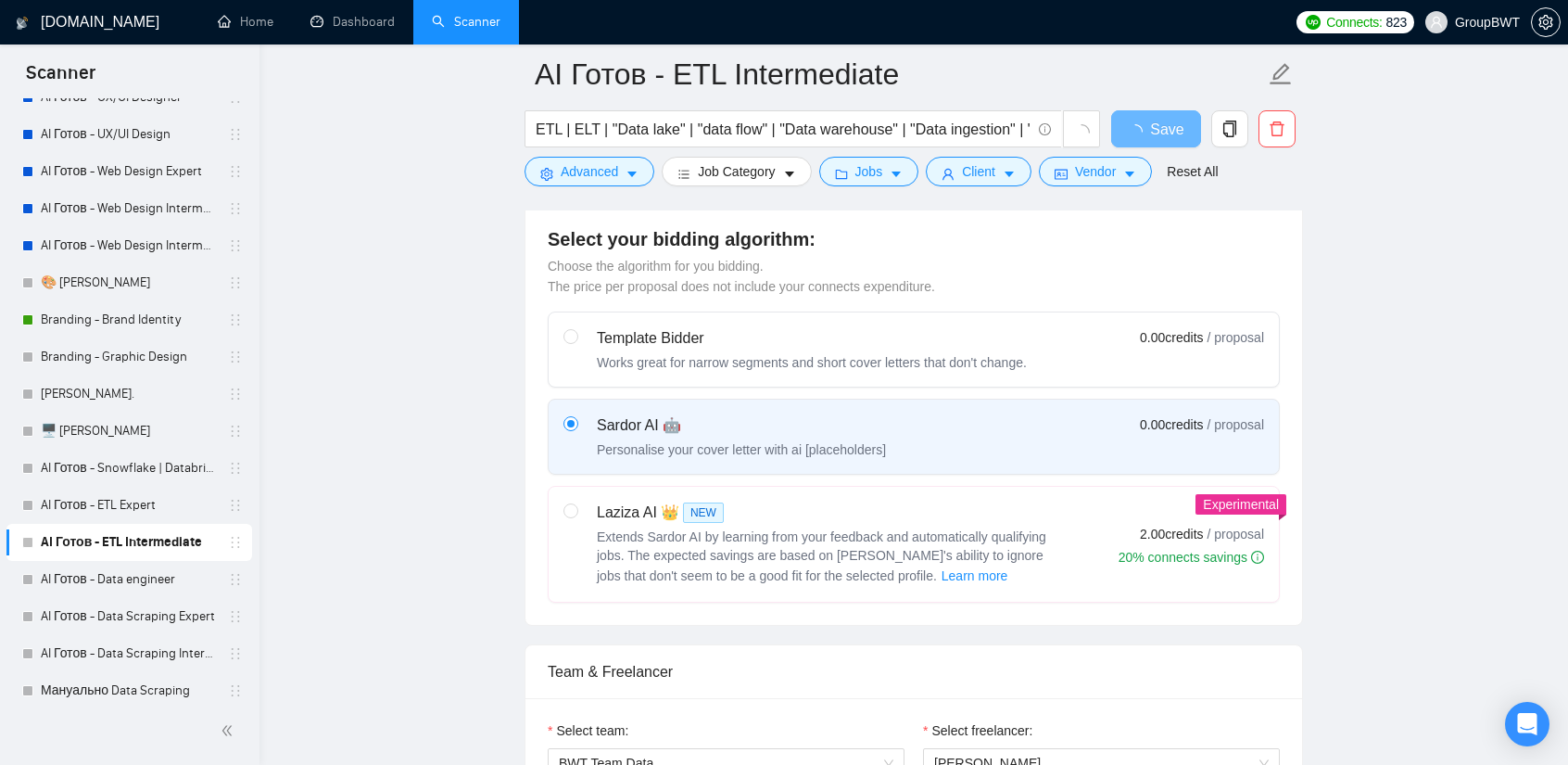
scroll to position [557, 0]
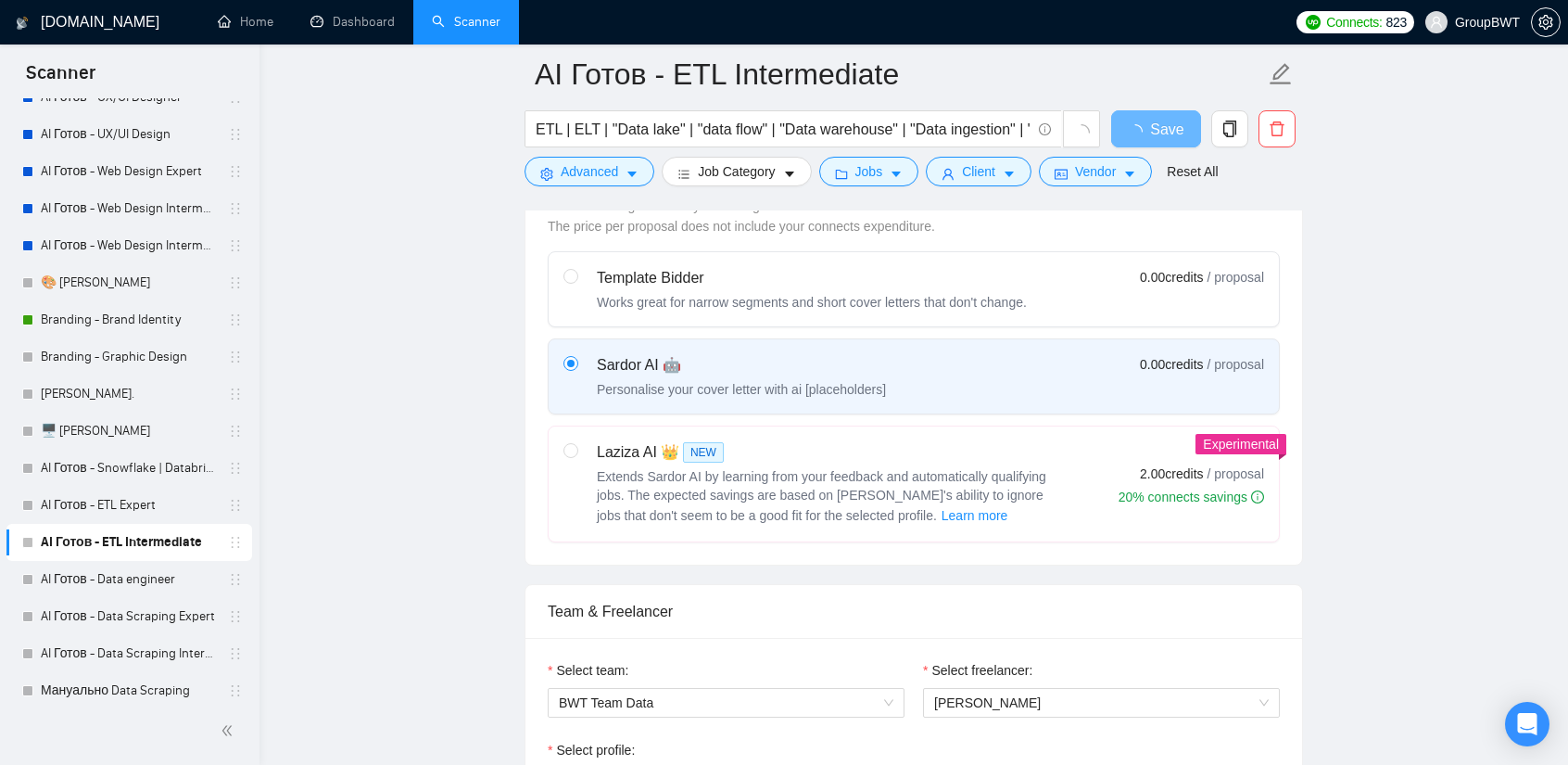
click at [558, 452] on label "Laziza AI 👑 NEW Extends Sardor AI by learning from your feedback and automatica…" at bounding box center [914, 484] width 730 height 115
click at [564, 452] on input "radio" at bounding box center [570, 450] width 13 height 13
radio input "true"
radio input "false"
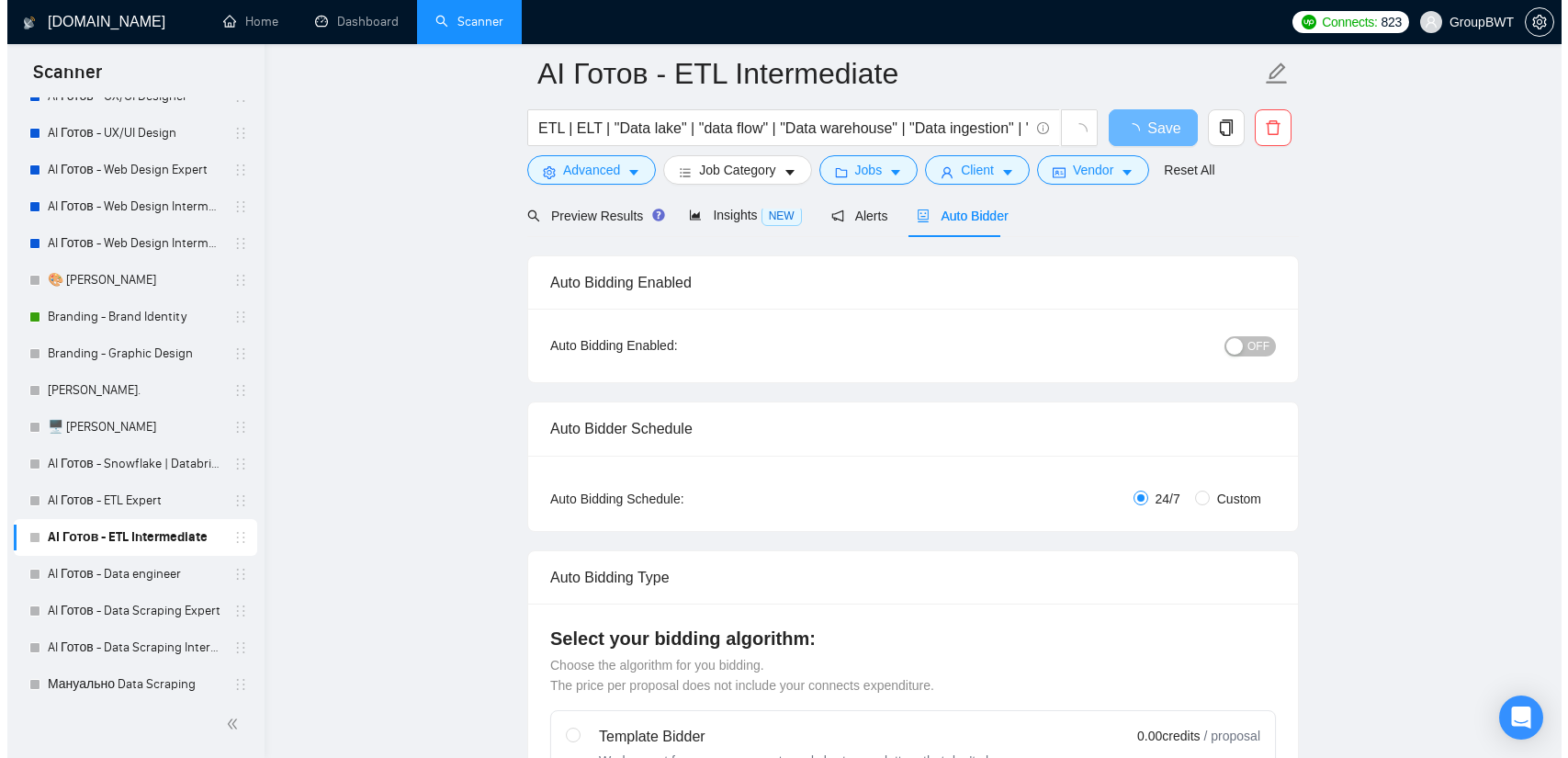
scroll to position [0, 0]
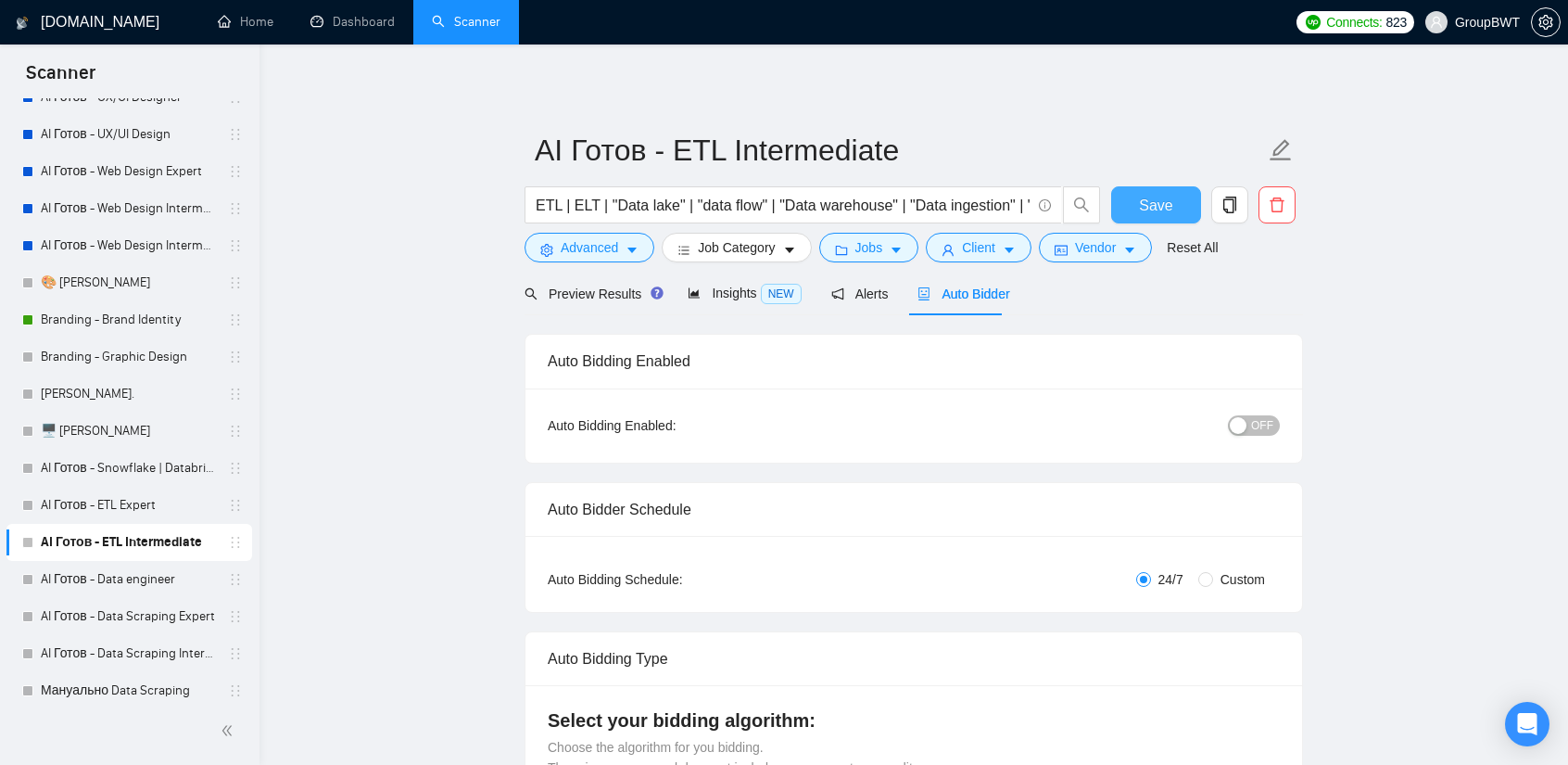
click at [1141, 199] on span "Save" at bounding box center [1156, 205] width 34 height 23
click at [613, 290] on span "Preview Results" at bounding box center [591, 294] width 133 height 15
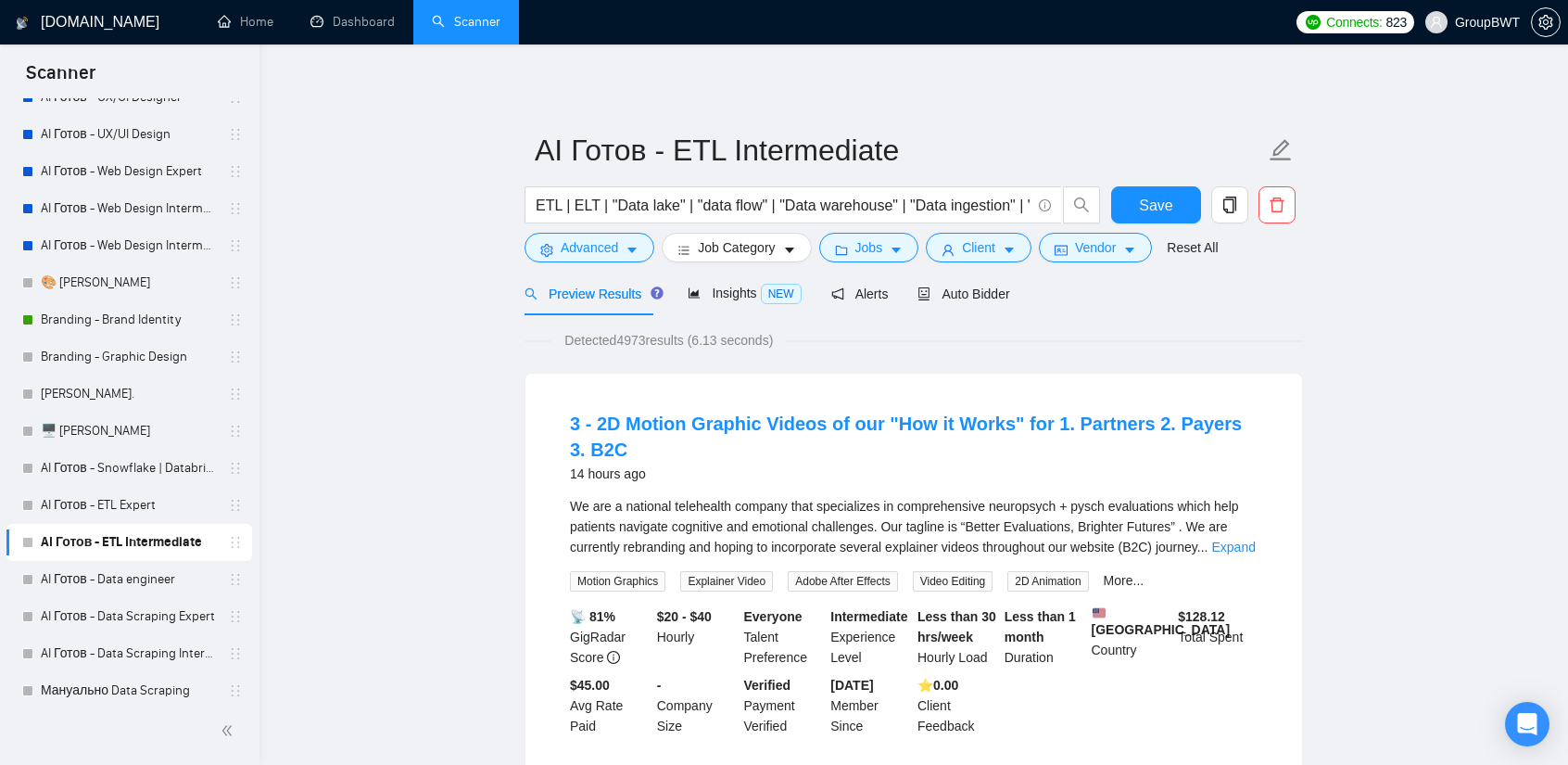
click at [693, 289] on icon "area-chart" at bounding box center [694, 293] width 13 height 13
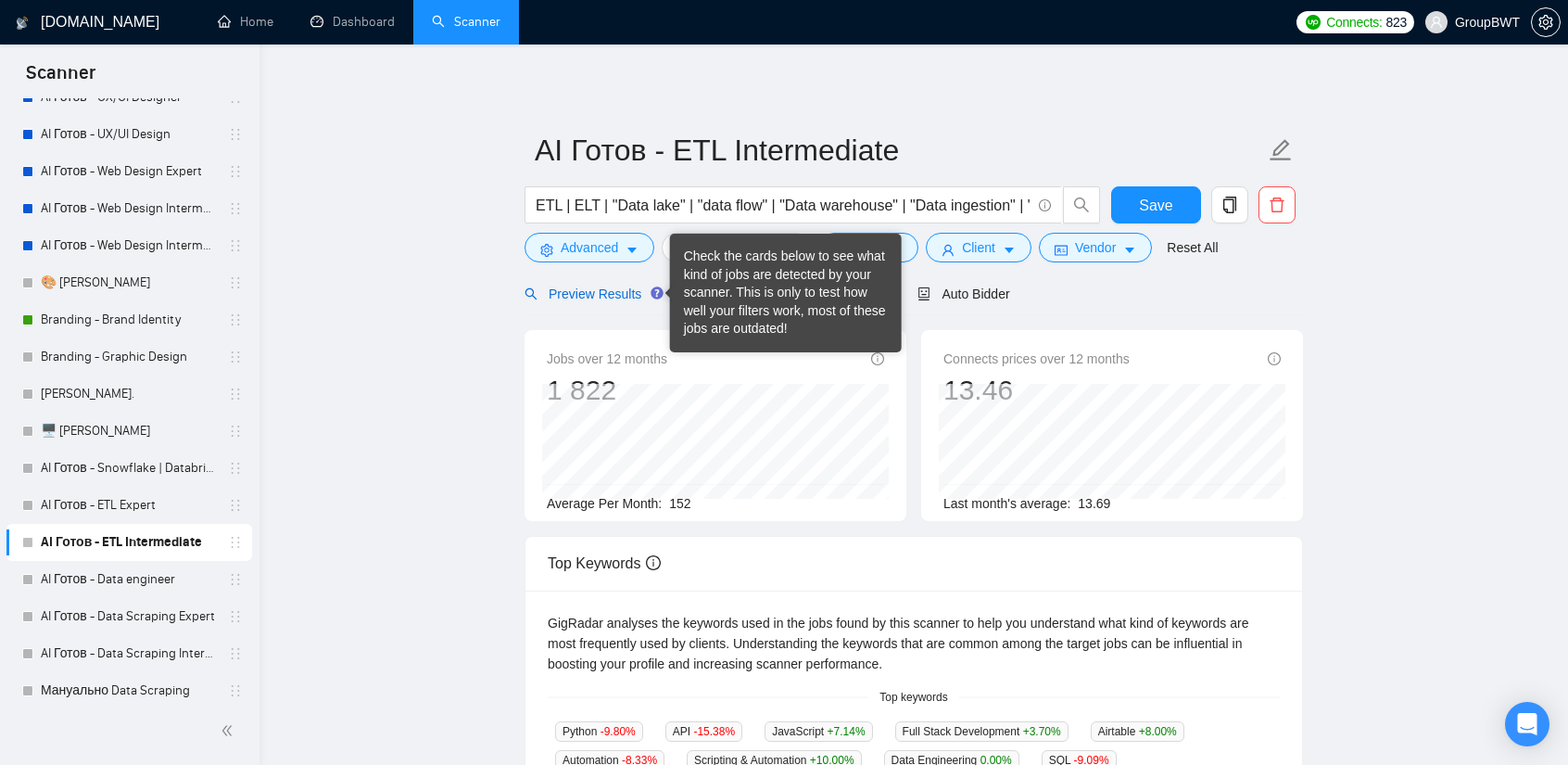
click at [611, 300] on span "Preview Results" at bounding box center [591, 294] width 133 height 15
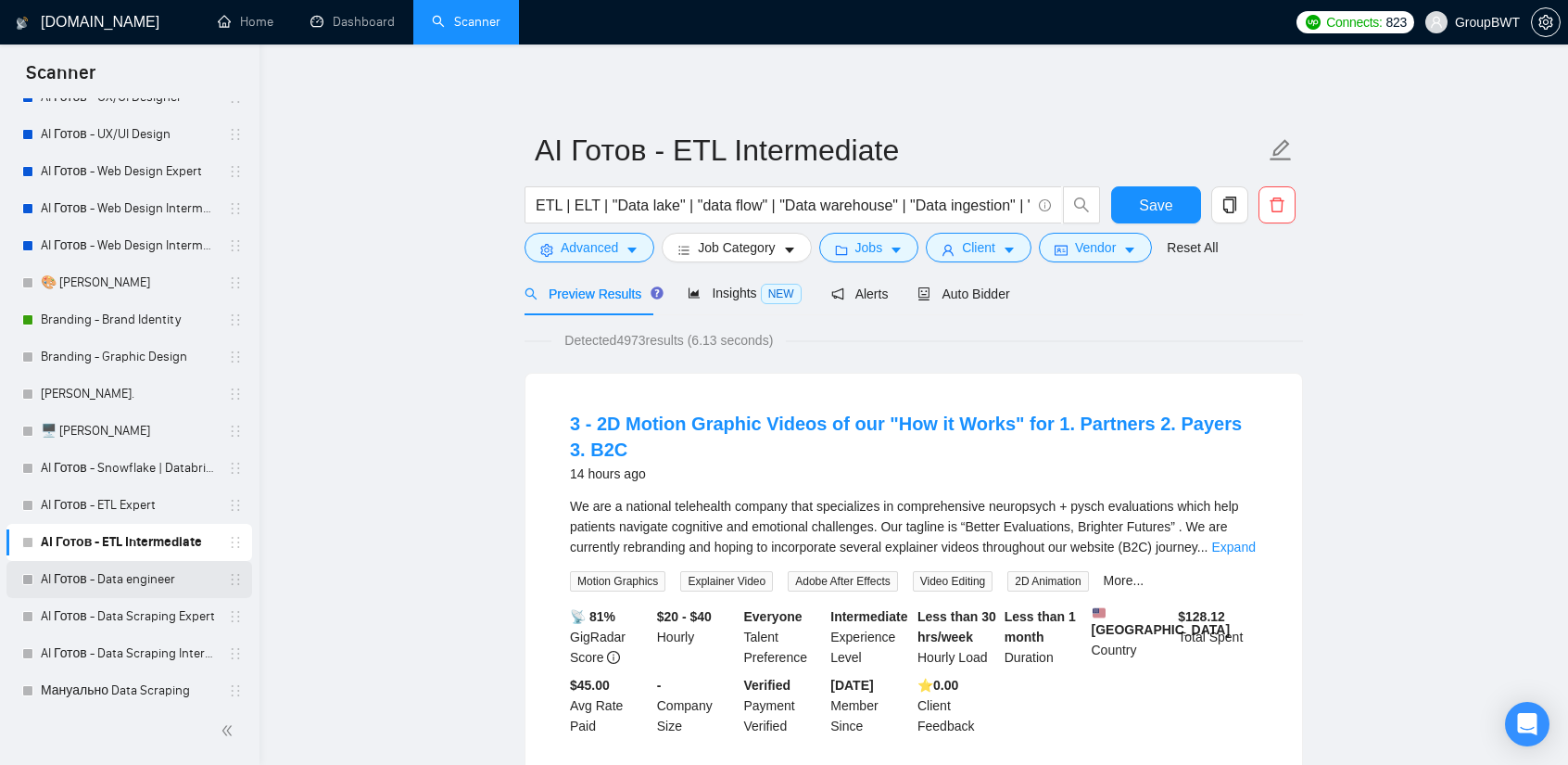
click at [114, 584] on link "AI Готов - Data engineer" at bounding box center [128, 580] width 176 height 37
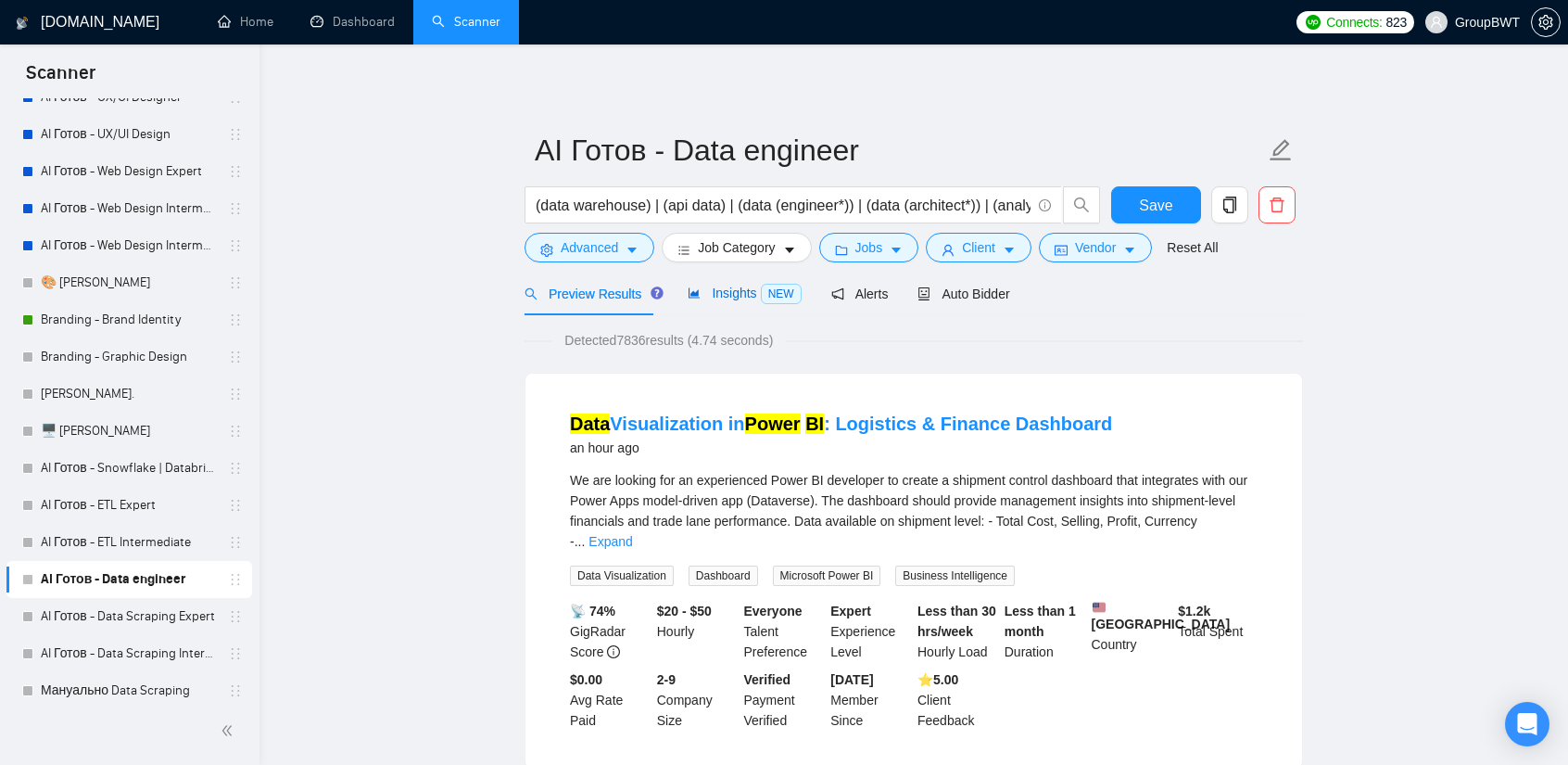
click at [733, 303] on div "Insights NEW" at bounding box center [744, 293] width 114 height 21
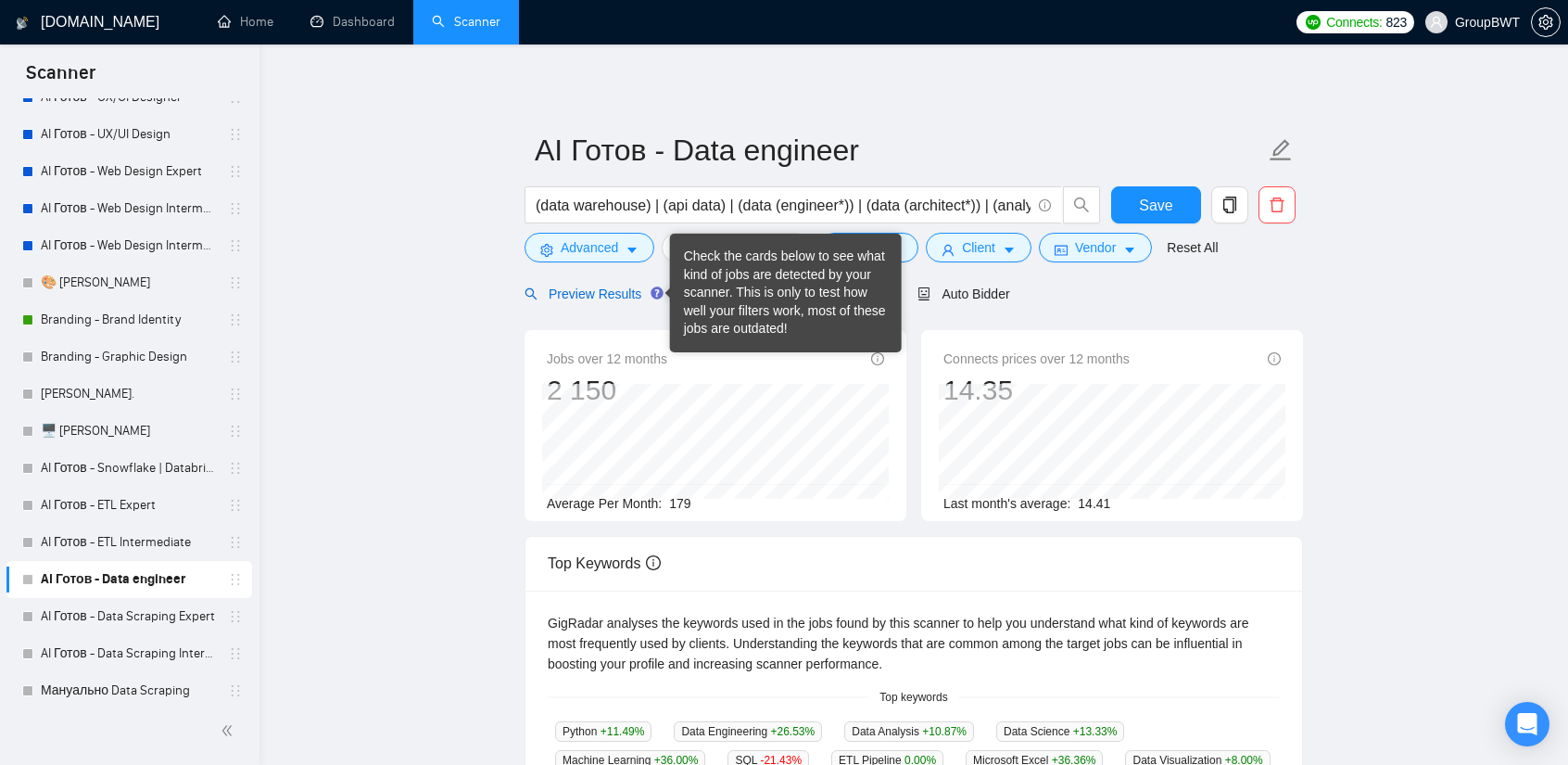
drag, startPoint x: 588, startPoint y: 293, endPoint x: 606, endPoint y: 272, distance: 27.7
click at [586, 293] on span "Preview Results" at bounding box center [591, 294] width 133 height 15
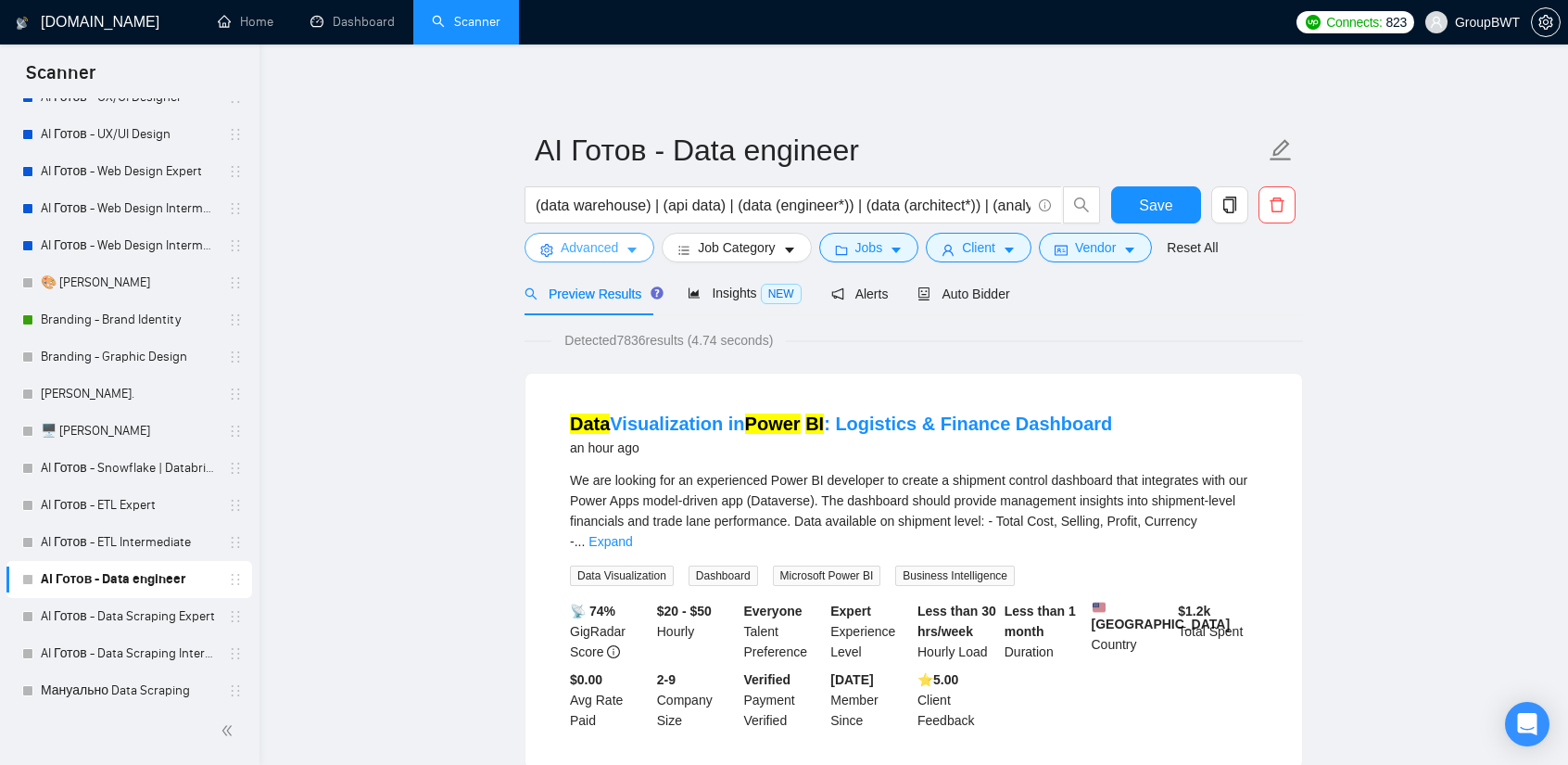
click at [611, 244] on span "Advanced" at bounding box center [590, 248] width 58 height 20
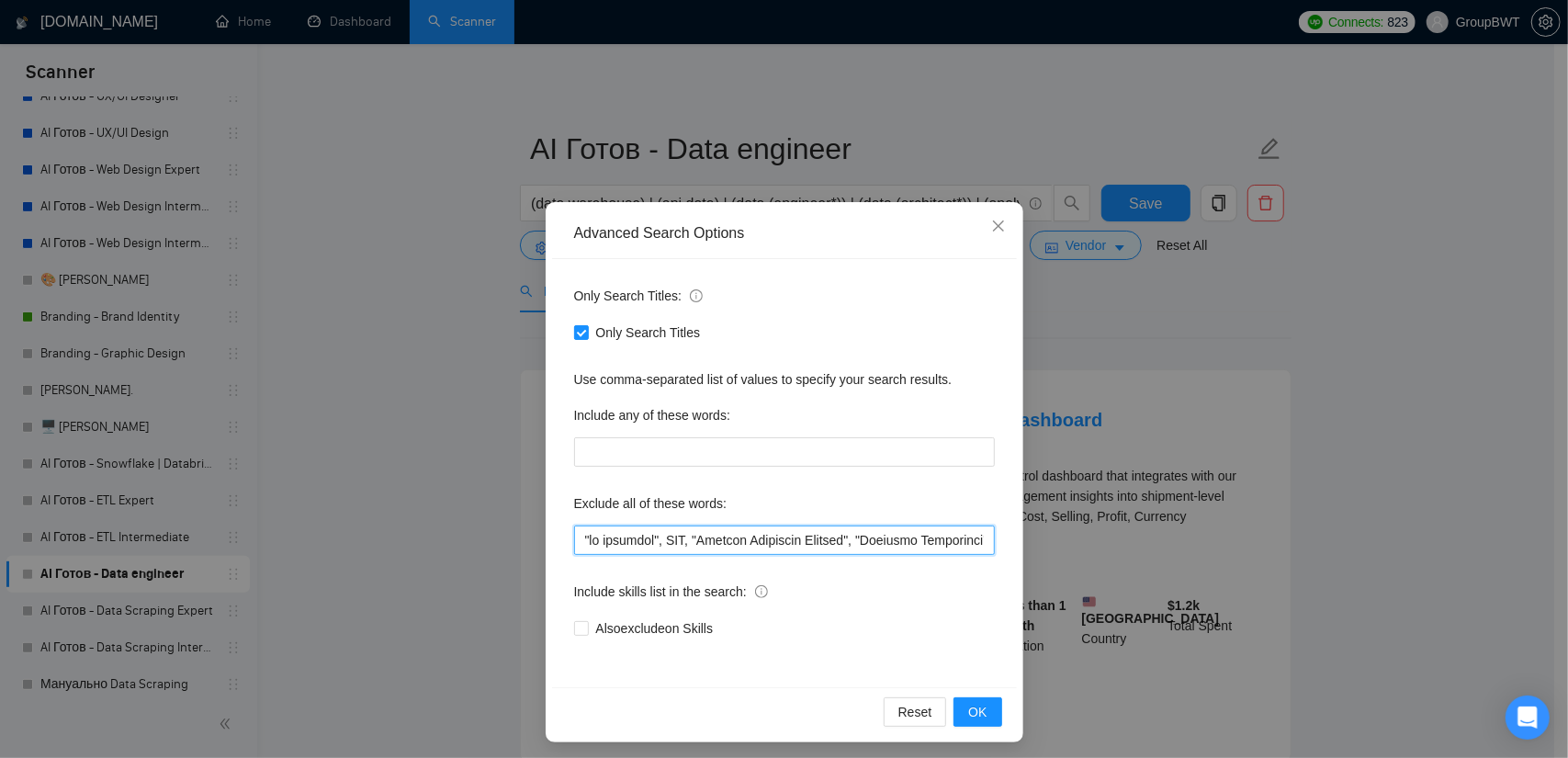
click at [697, 545] on input "text" at bounding box center [785, 540] width 421 height 30
paste input ""within n8n or Zapier", "list of emails", "Lead List Creation", "Lead generatio…"
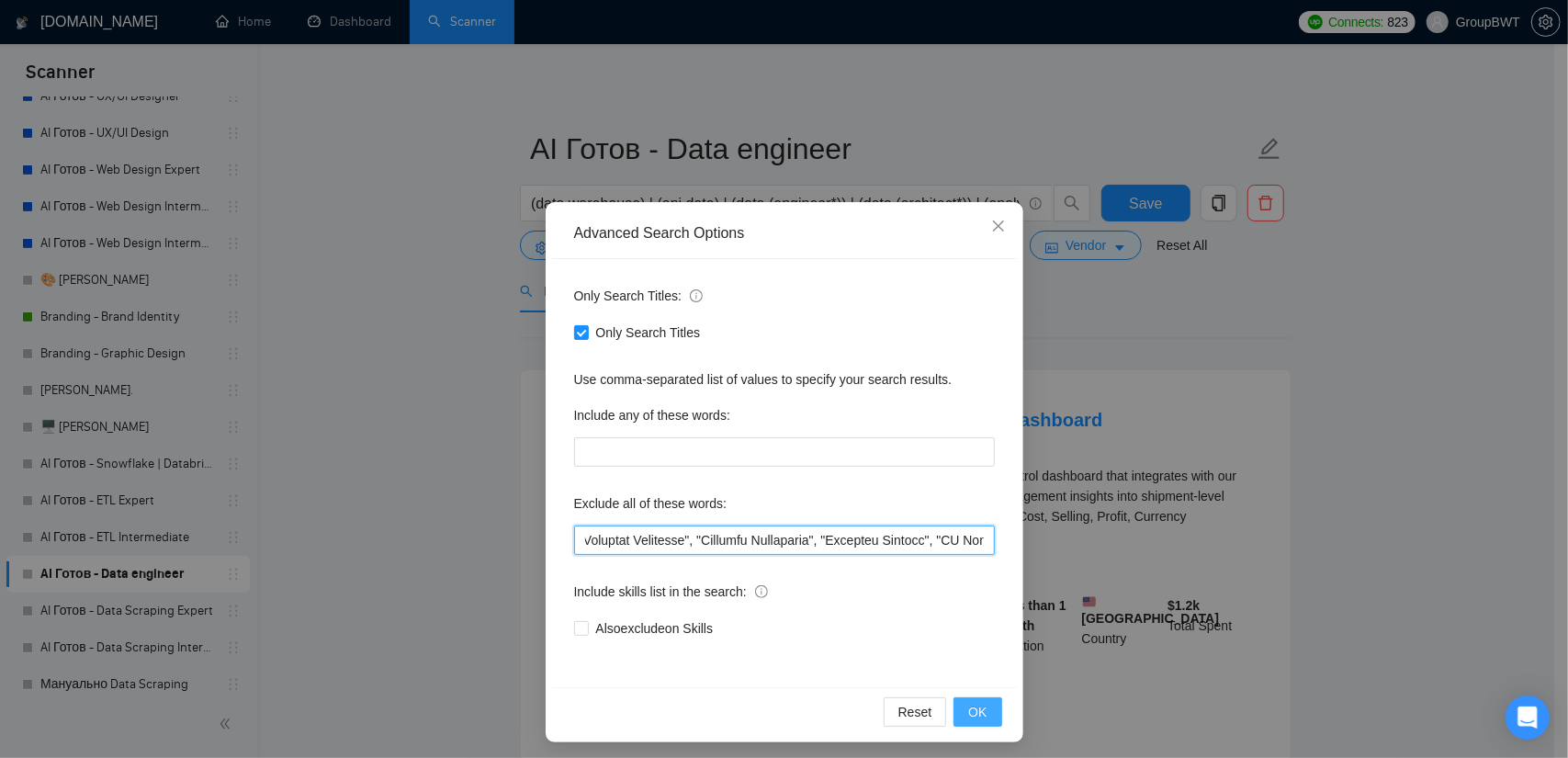
type input ""no agencies", SDR, "Digital Marketing Manager", "Creative Strategist", "Lead G…"
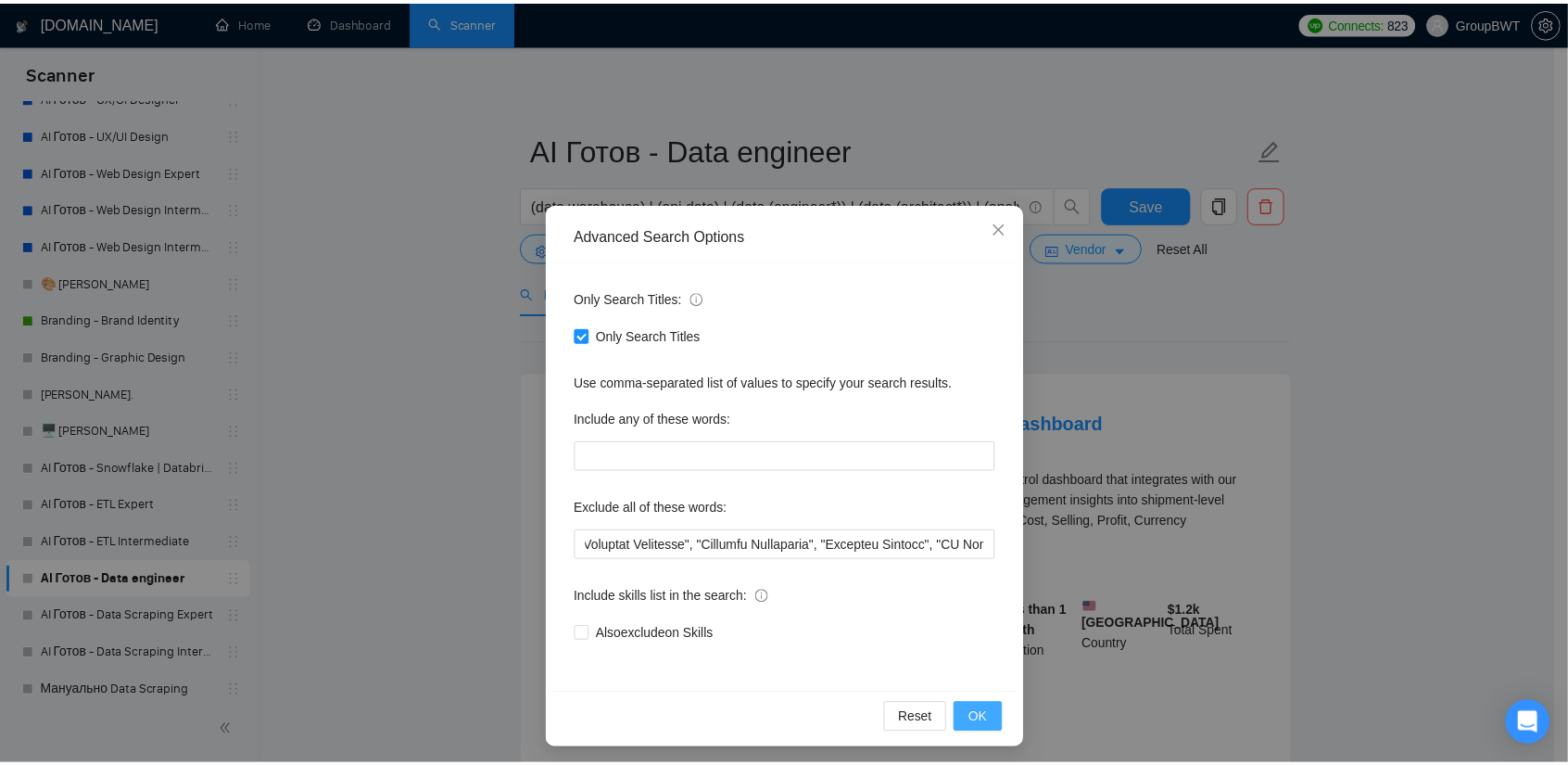
scroll to position [0, 0]
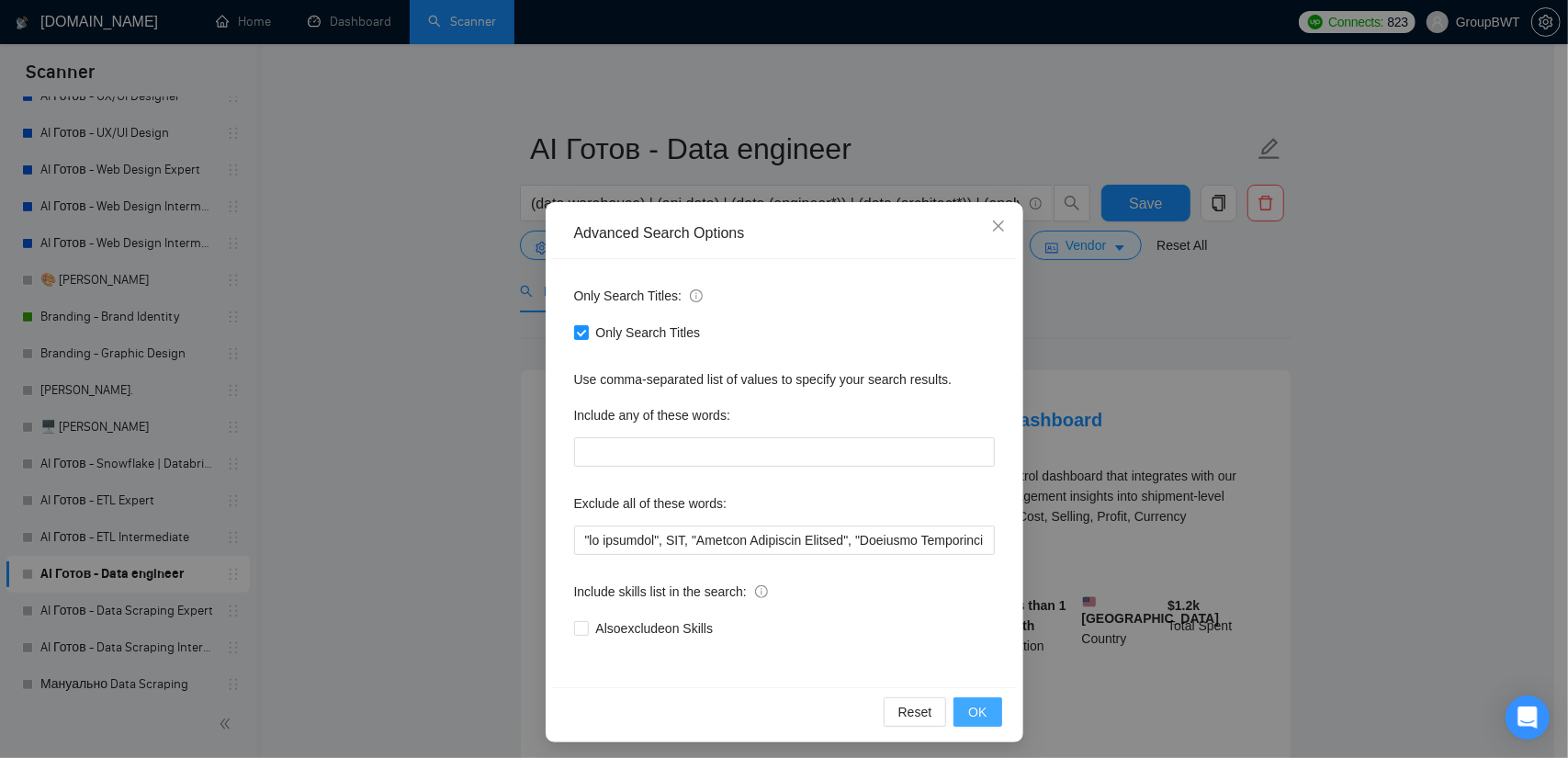
click at [986, 705] on button "OK" at bounding box center [978, 712] width 48 height 30
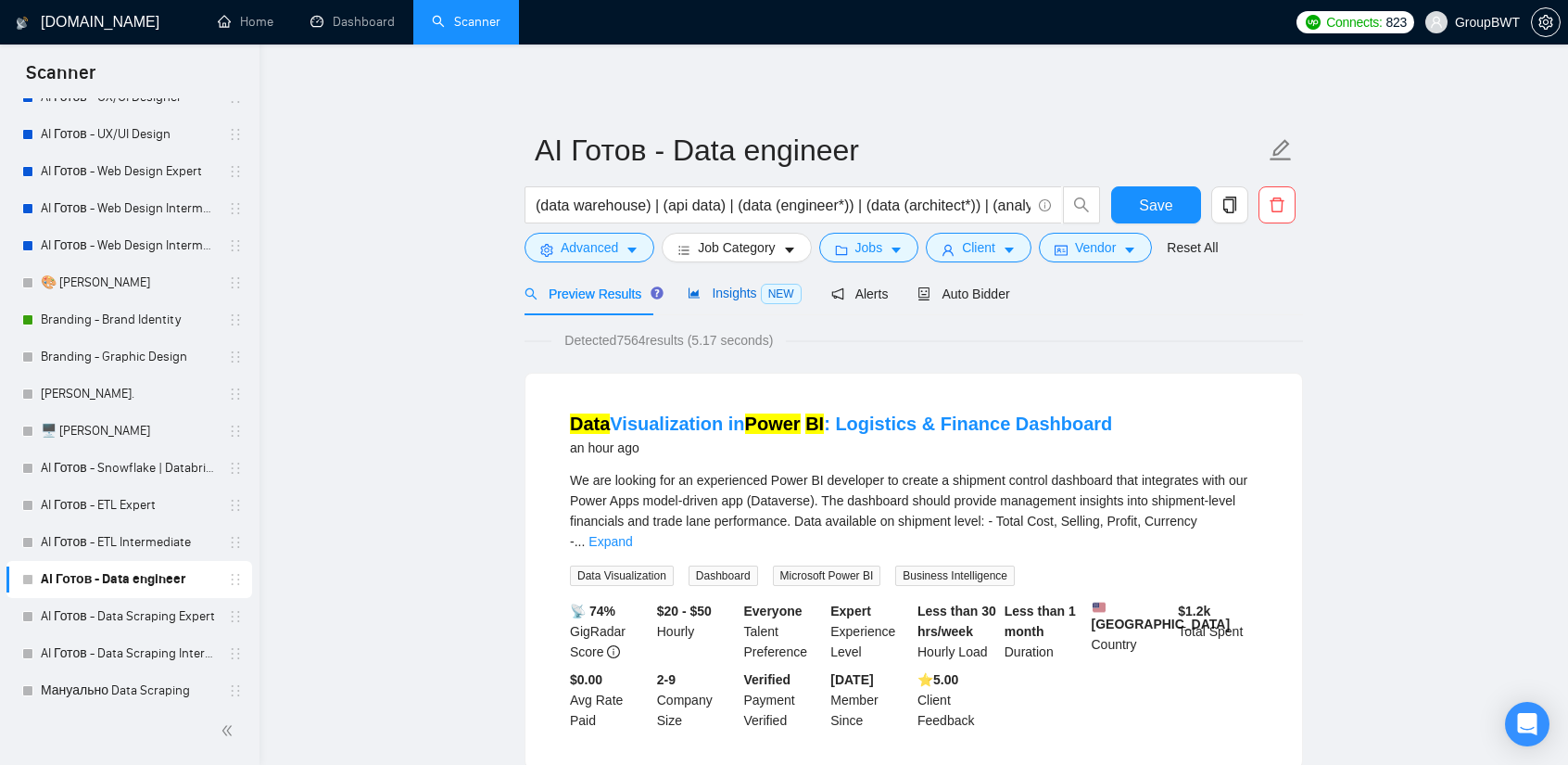
click at [732, 295] on span "Insights NEW" at bounding box center [744, 293] width 114 height 15
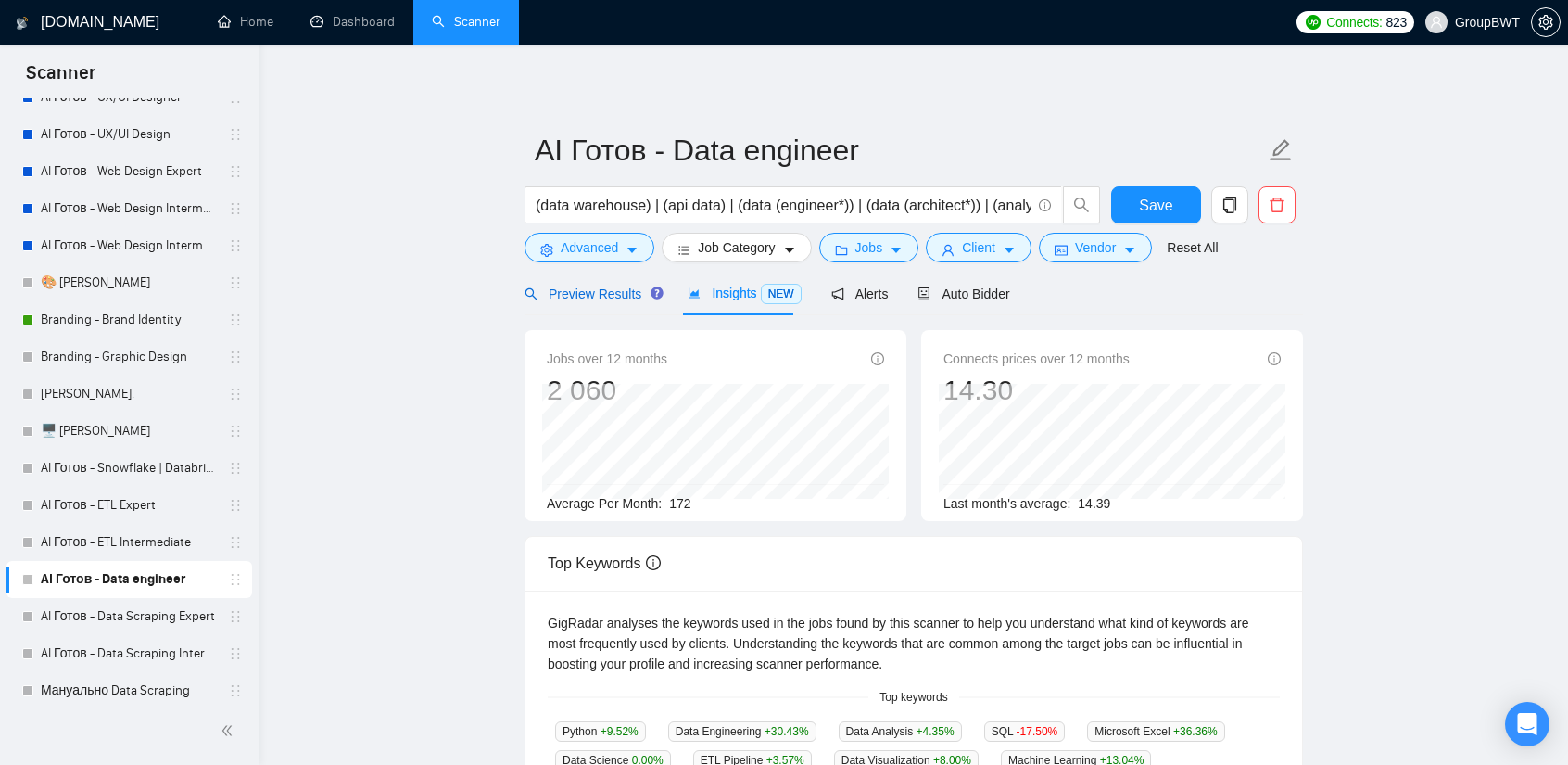
click at [615, 300] on span "Preview Results" at bounding box center [591, 294] width 133 height 15
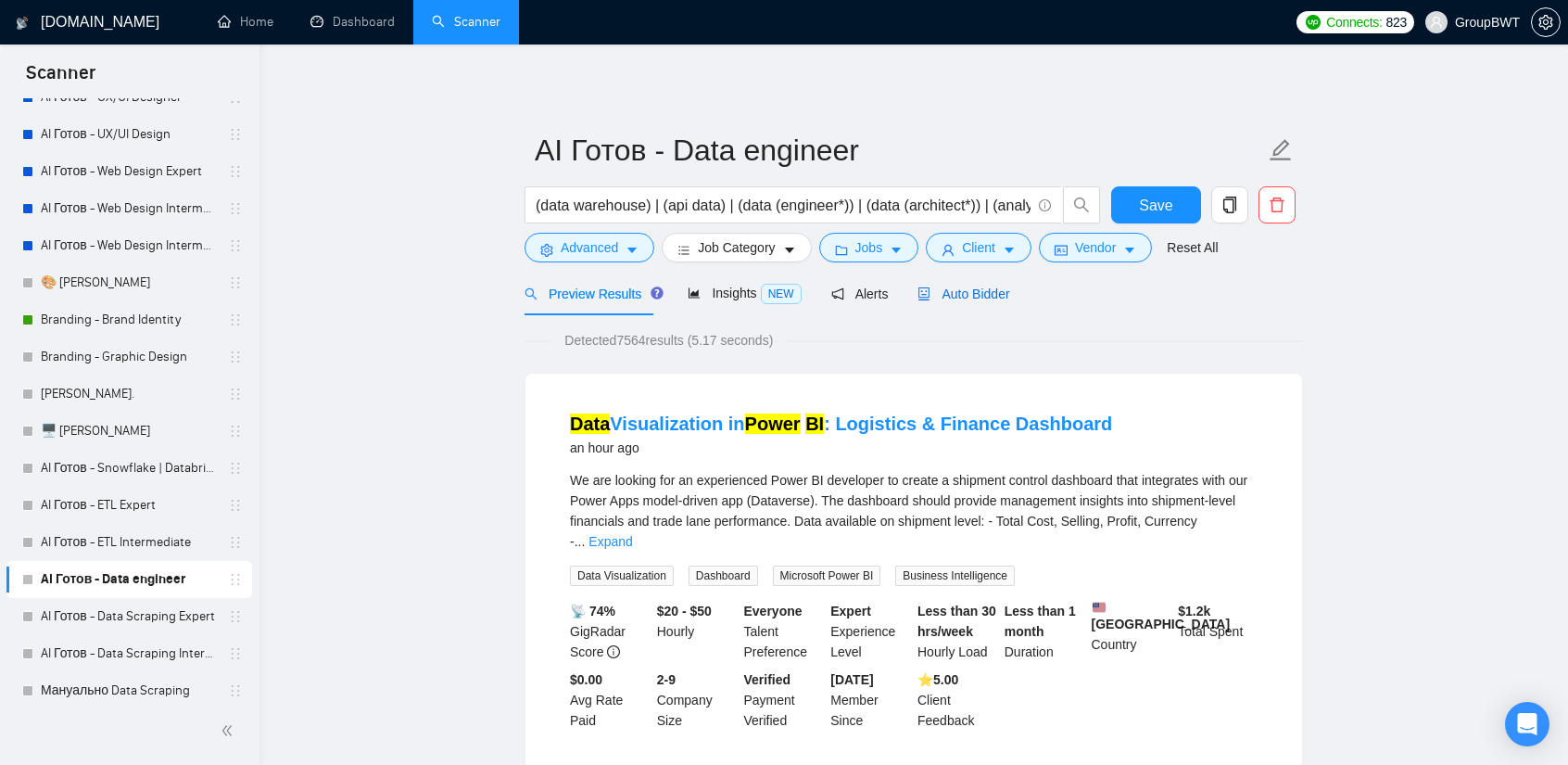
click at [975, 289] on span "Auto Bidder" at bounding box center [963, 294] width 92 height 15
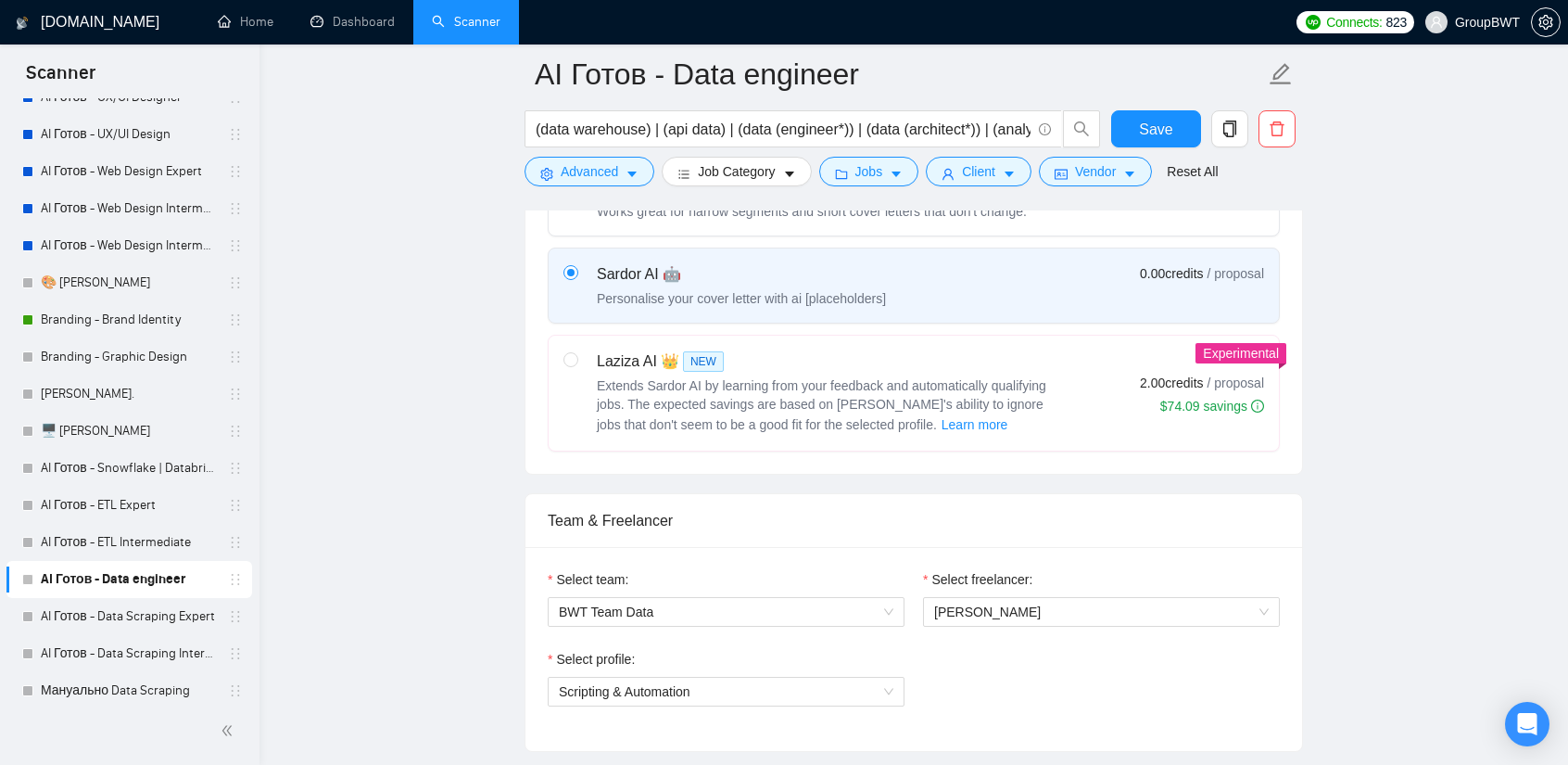
scroll to position [649, 0]
click at [1042, 388] on span "Extends Sardor AI by learning from your feedback and automatically qualifying j…" at bounding box center [822, 403] width 449 height 54
click at [577, 363] on input "radio" at bounding box center [570, 357] width 13 height 13
radio input "true"
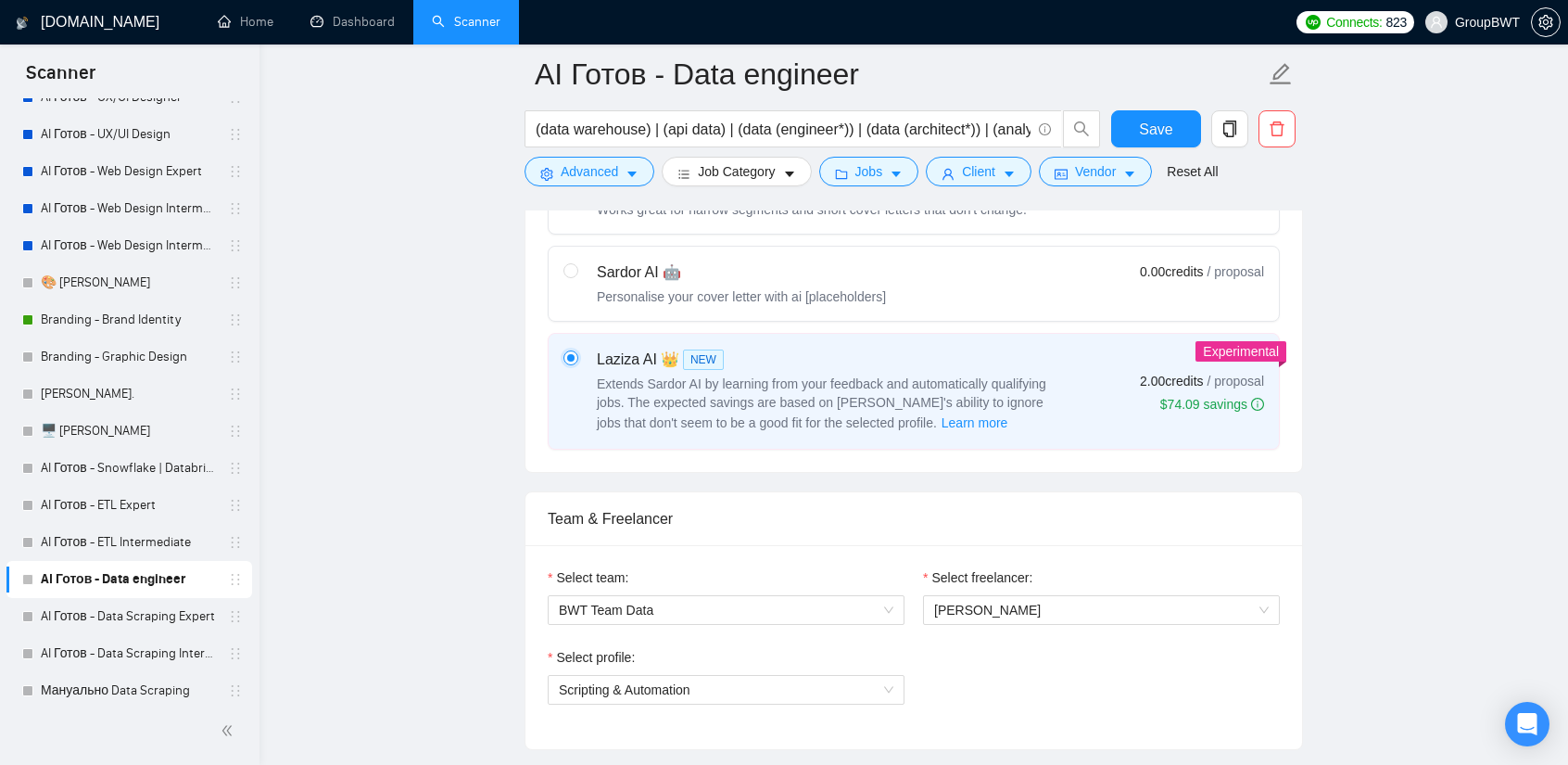
radio input "false"
click at [1149, 113] on button "Save" at bounding box center [1156, 129] width 90 height 37
click at [161, 638] on link "AI Готов - Data Scraping Intermediate" at bounding box center [128, 653] width 176 height 37
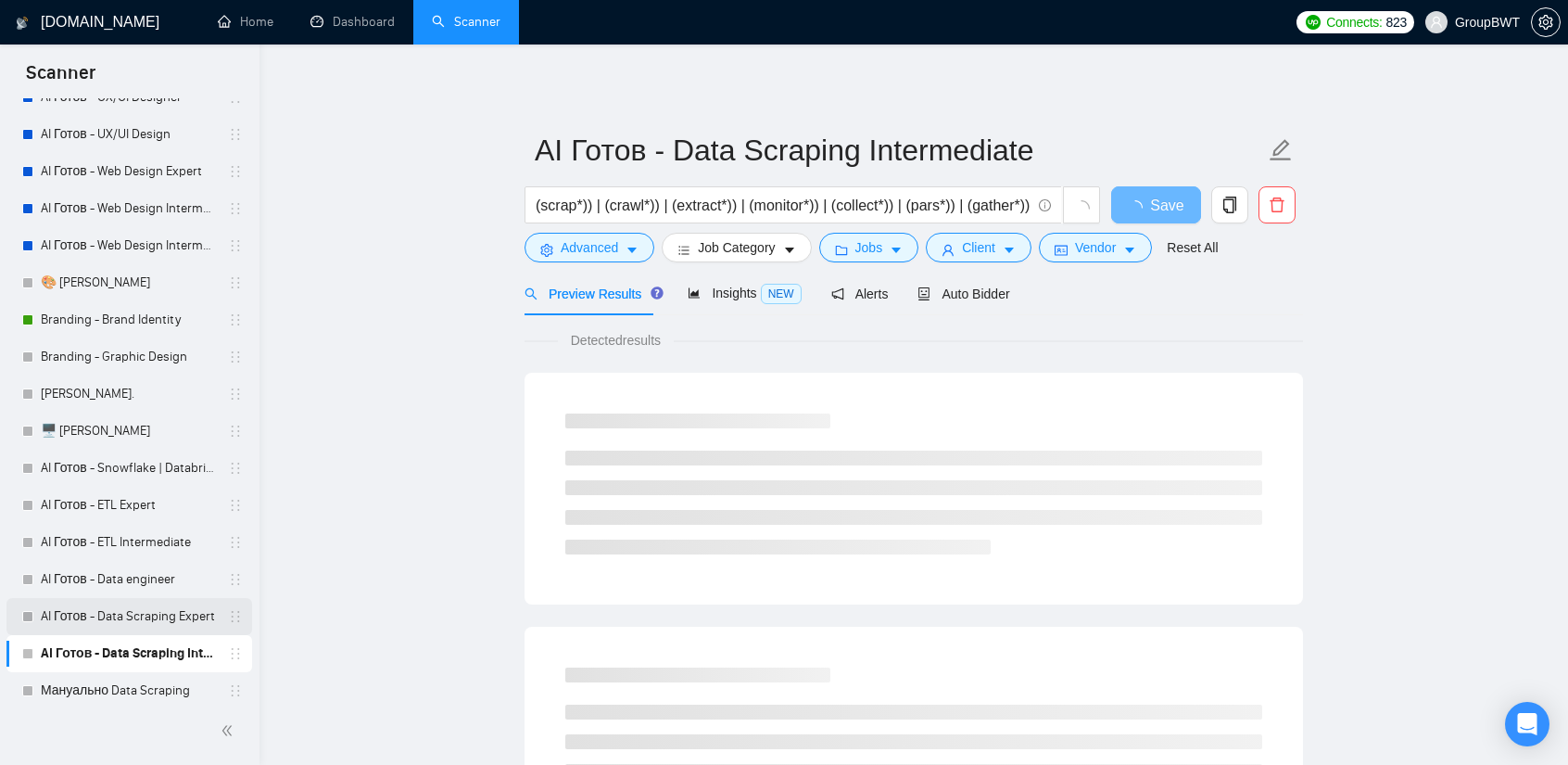
click at [147, 624] on link "AI Готов - Data Scraping Expert" at bounding box center [128, 617] width 176 height 37
click at [570, 259] on button "Advanced" at bounding box center [589, 248] width 129 height 30
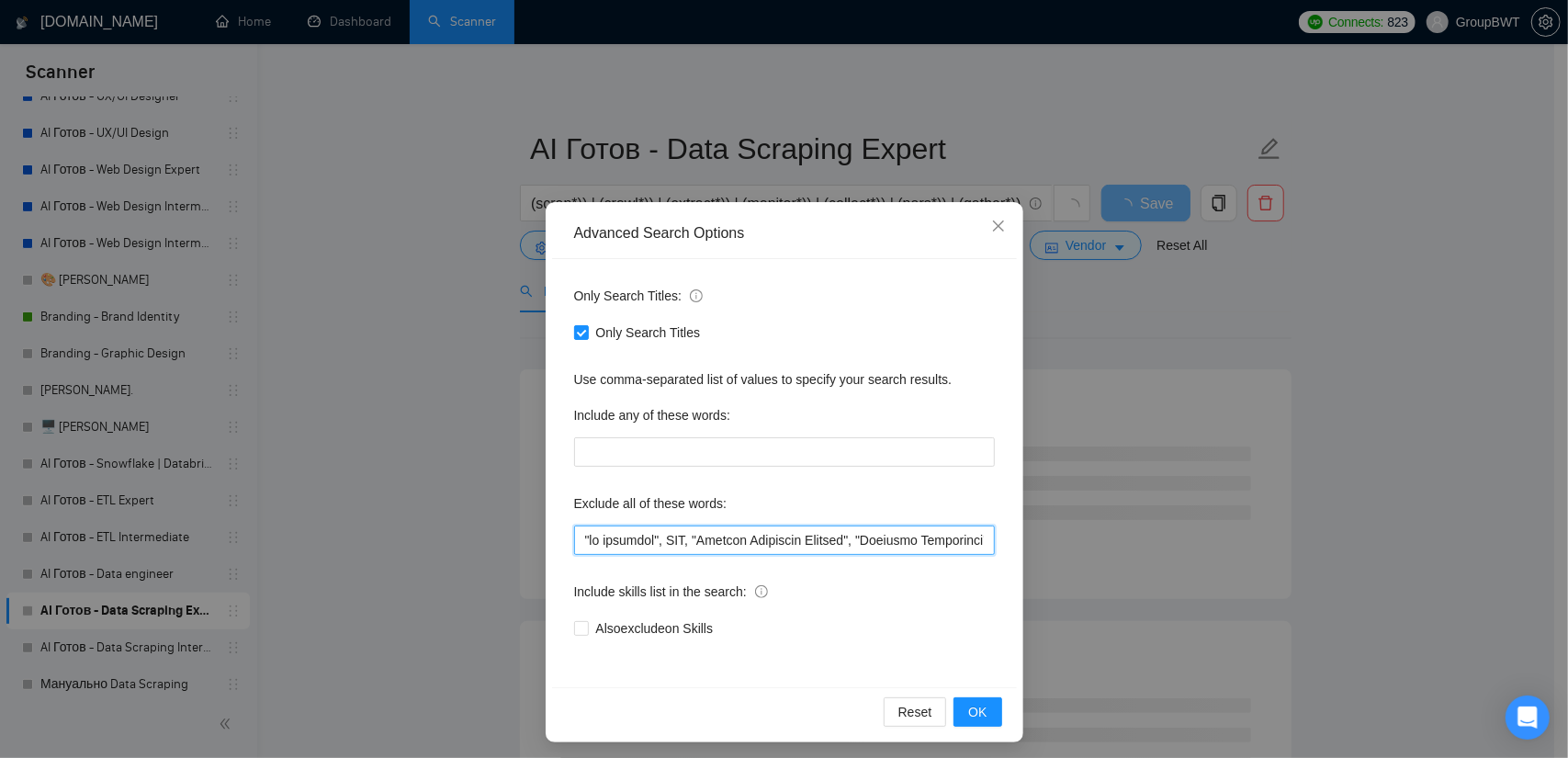
click at [766, 527] on input "text" at bounding box center [785, 540] width 421 height 30
paste input ""ML Engineer", "deploy AI/ML", "built AI/ML", "design AI/ML", "AI/ML solutions"…"
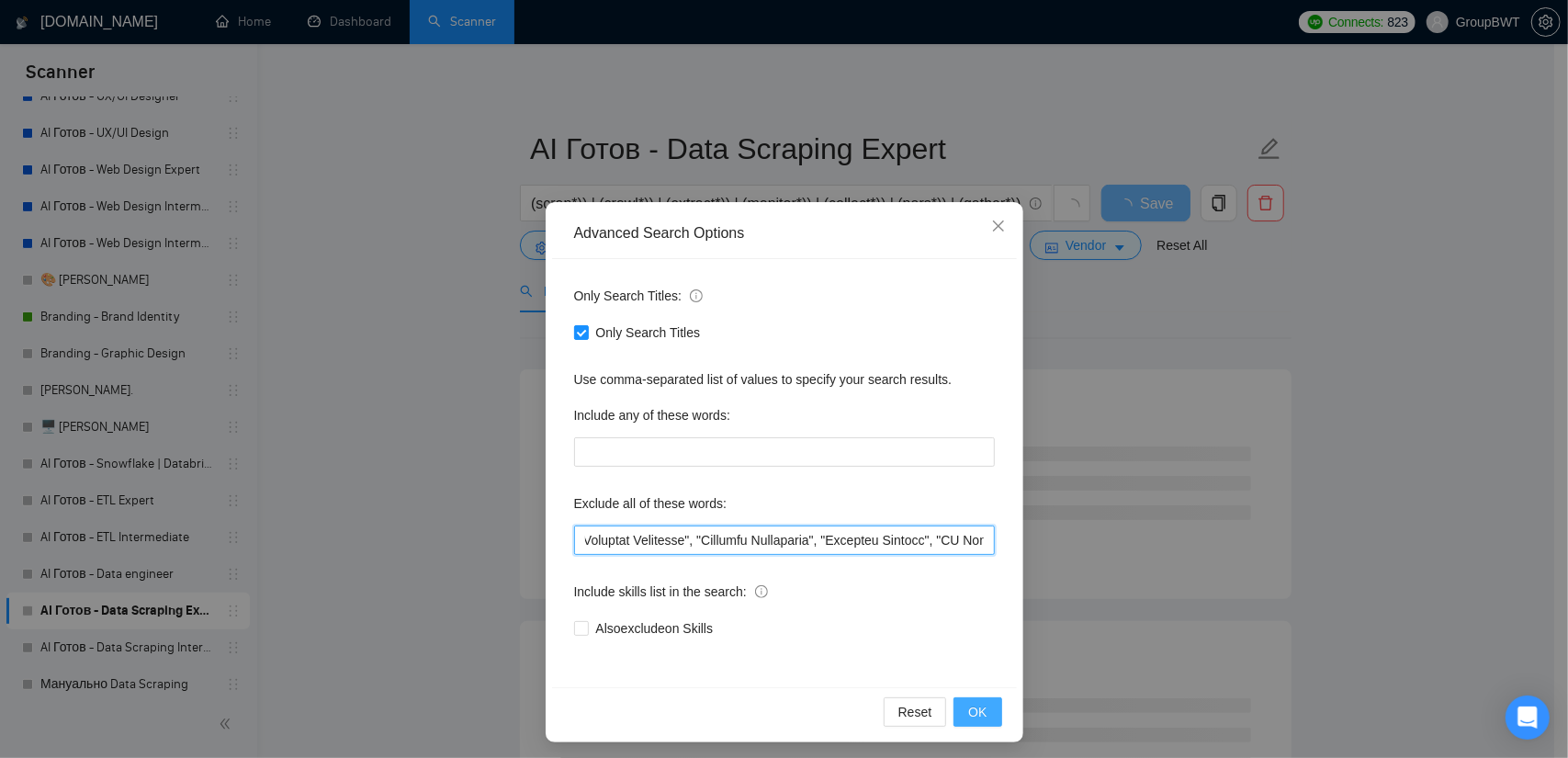
type input ""no agencies", SDR, "Digital Marketing Manager", "Creative Strategist", "Lead G…"
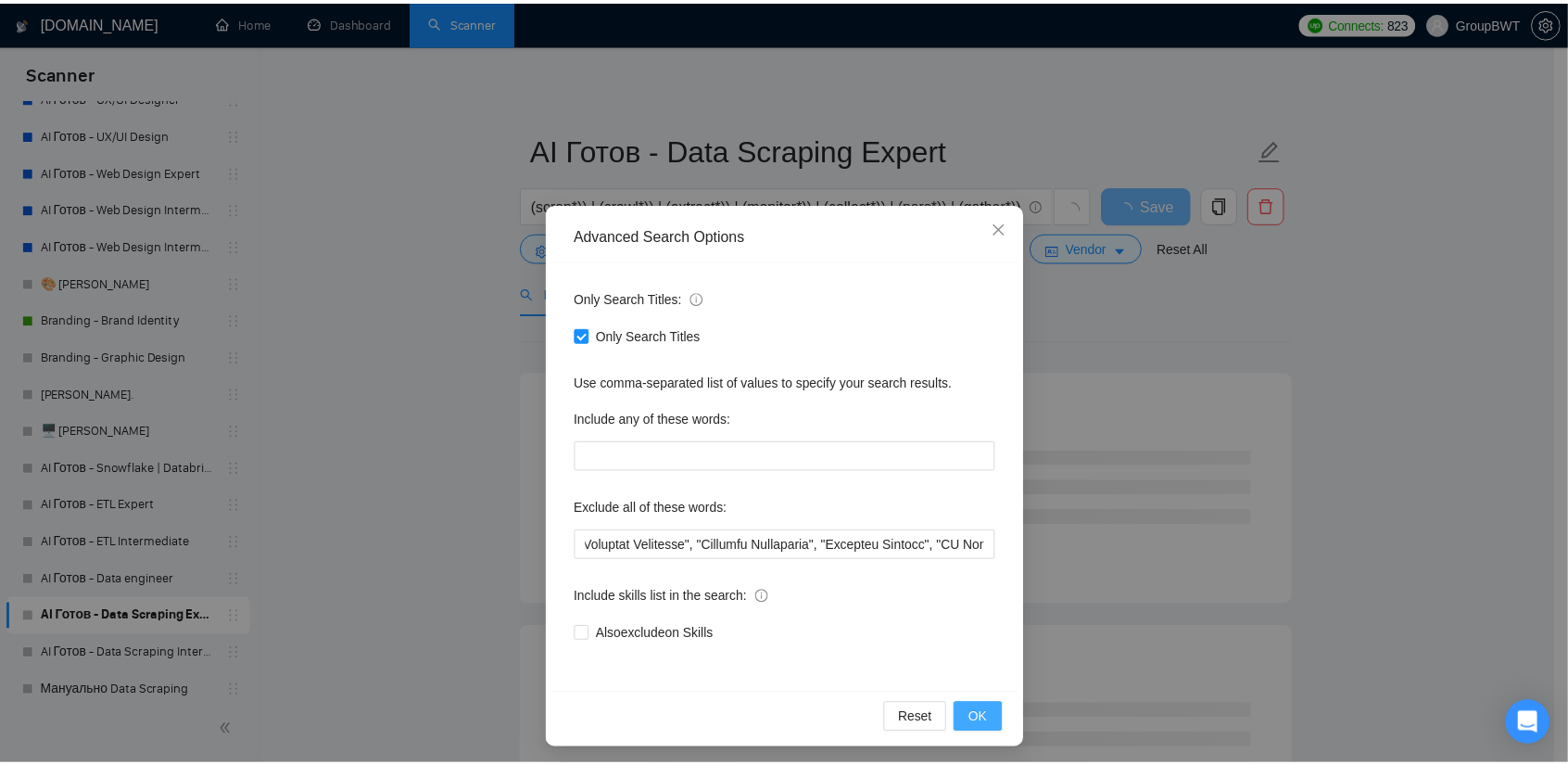
scroll to position [0, 0]
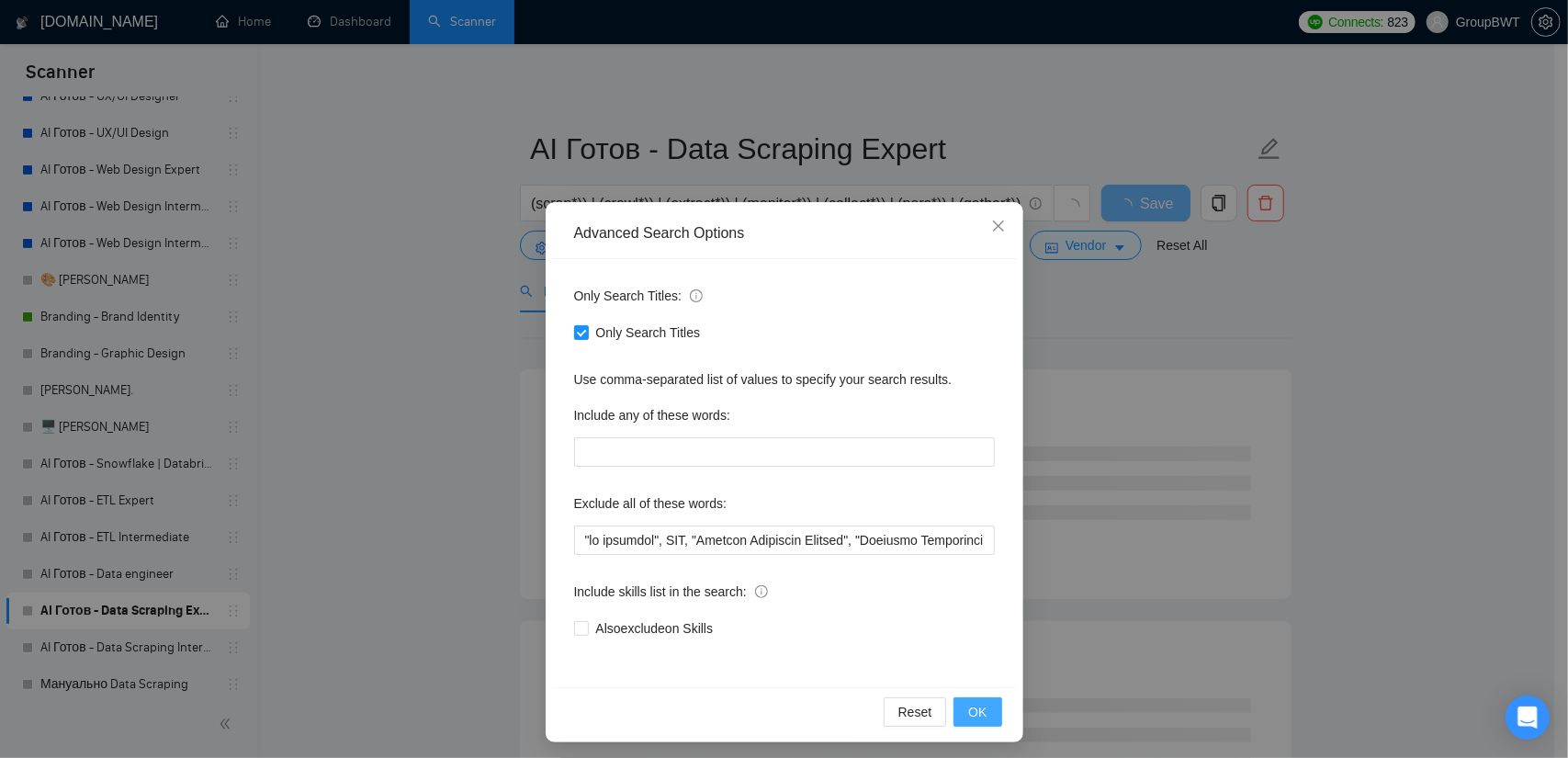
click at [978, 705] on span "OK" at bounding box center [978, 712] width 18 height 20
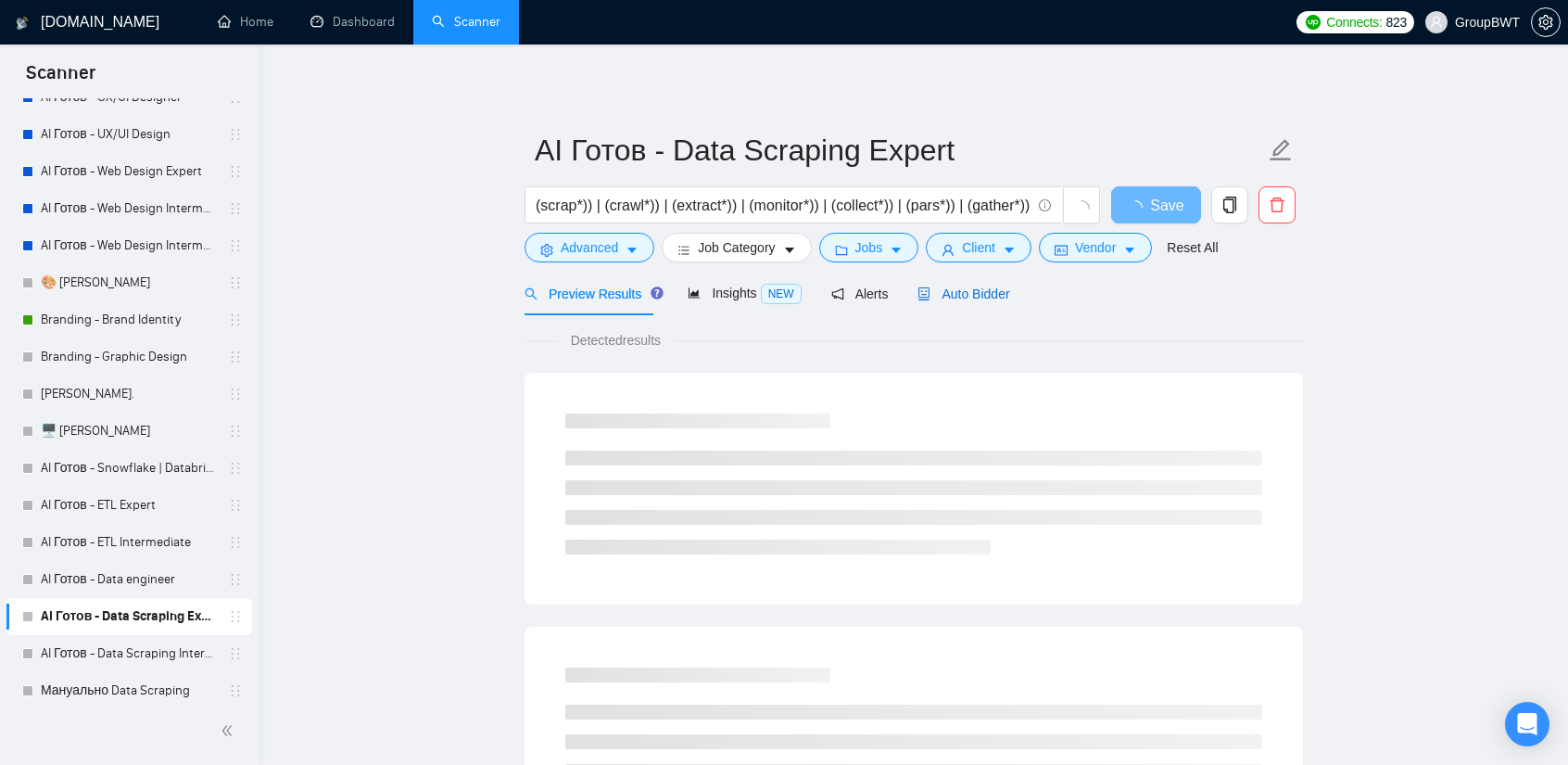
click at [972, 297] on span "Auto Bidder" at bounding box center [963, 294] width 92 height 15
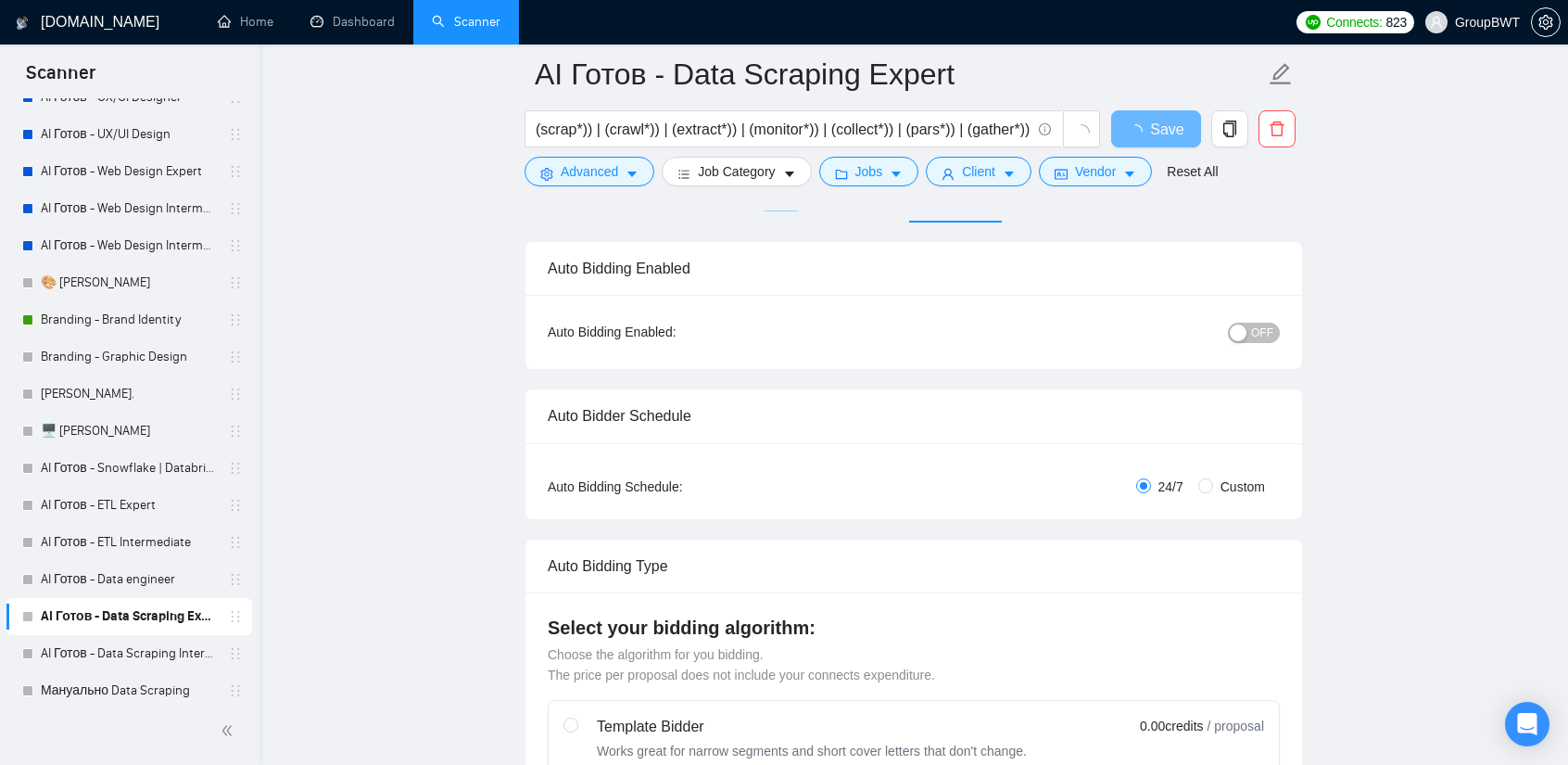
scroll to position [557, 0]
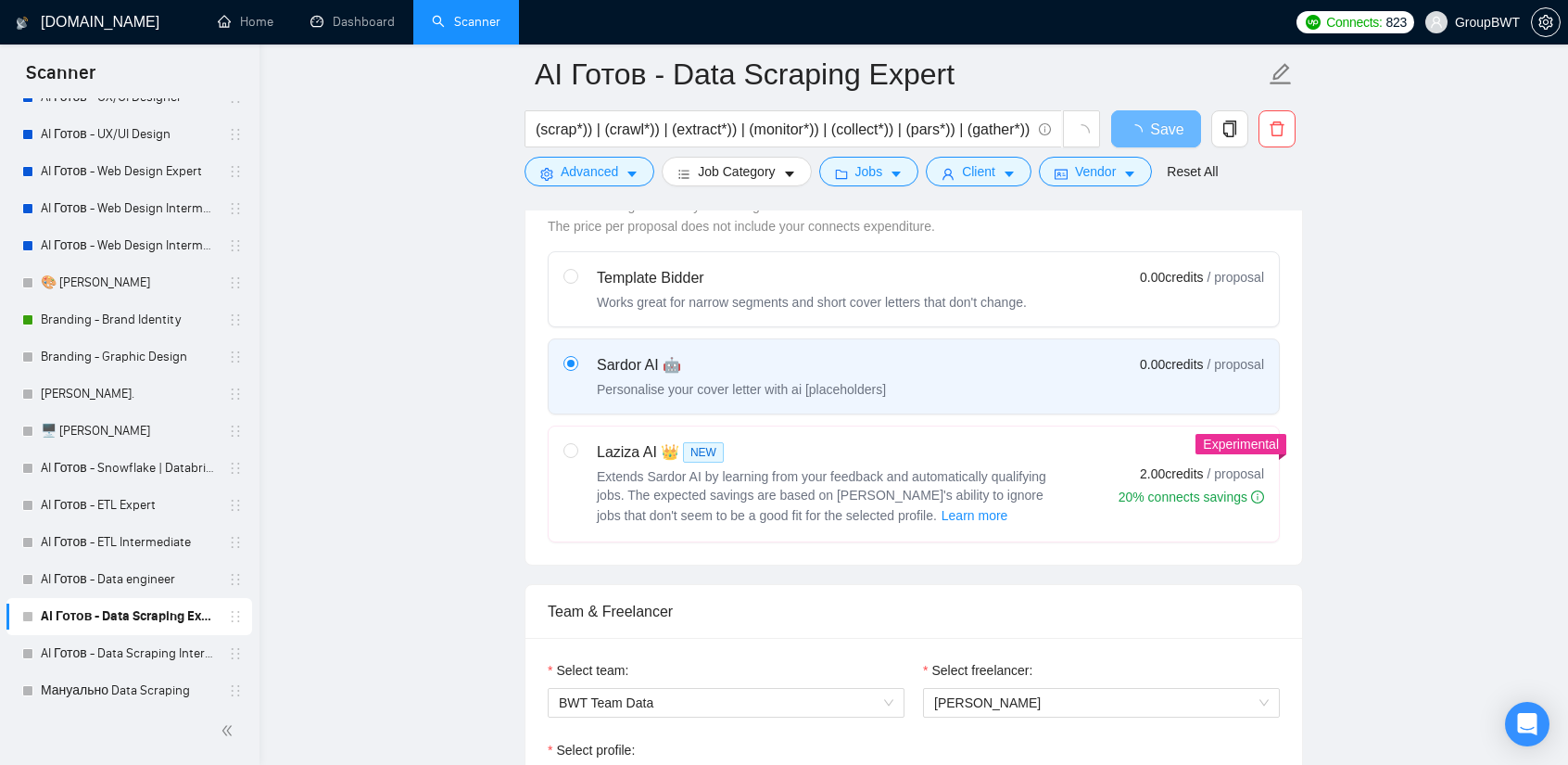
click at [585, 457] on div "Laziza AI 👑 NEW Extends Sardor AI by learning from your feedback and automatica…" at bounding box center [812, 484] width 497 height 86
click at [577, 456] on input "radio" at bounding box center [570, 450] width 13 height 13
radio input "true"
radio input "false"
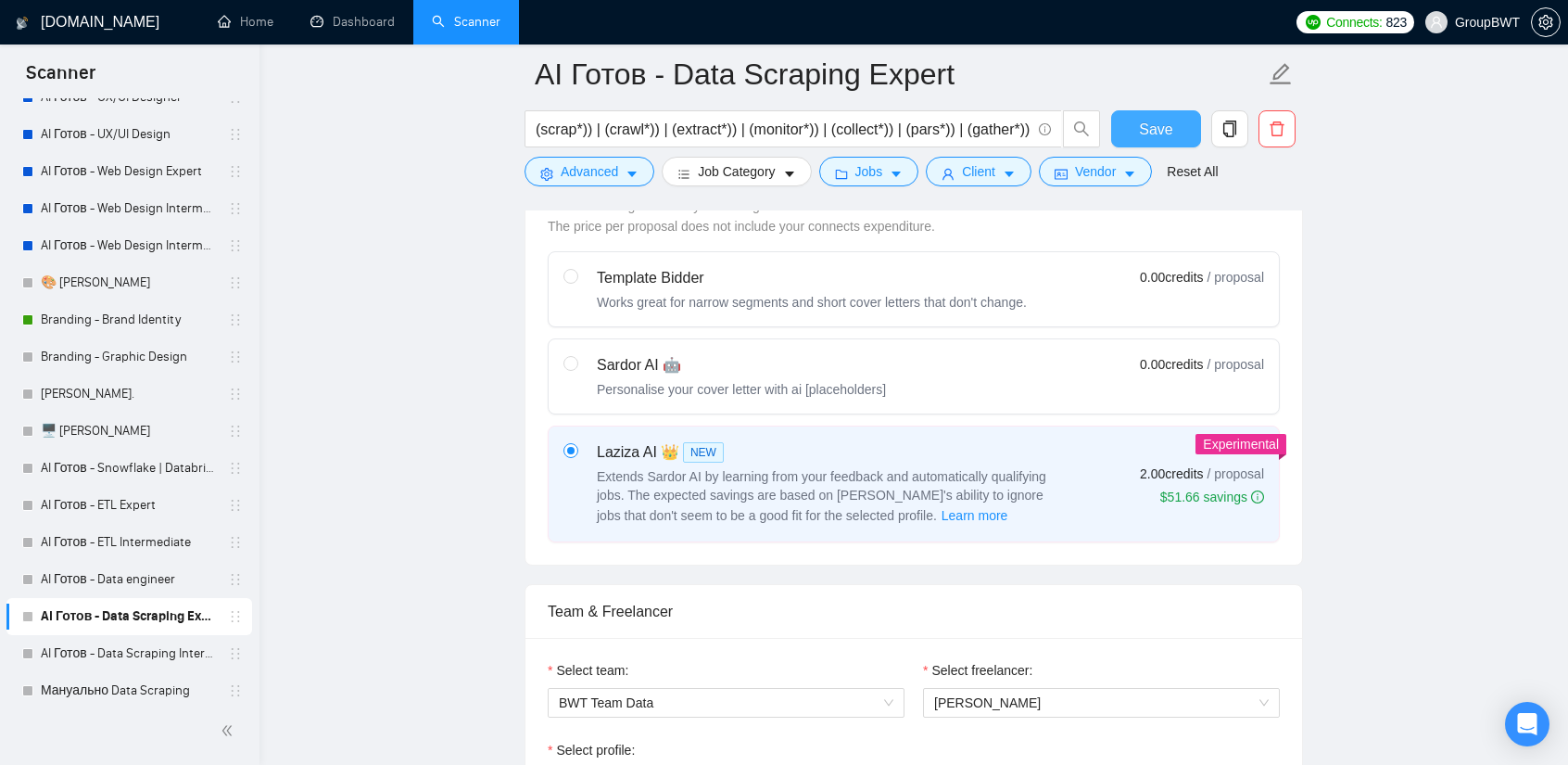
click at [1153, 126] on span "Save" at bounding box center [1156, 129] width 34 height 23
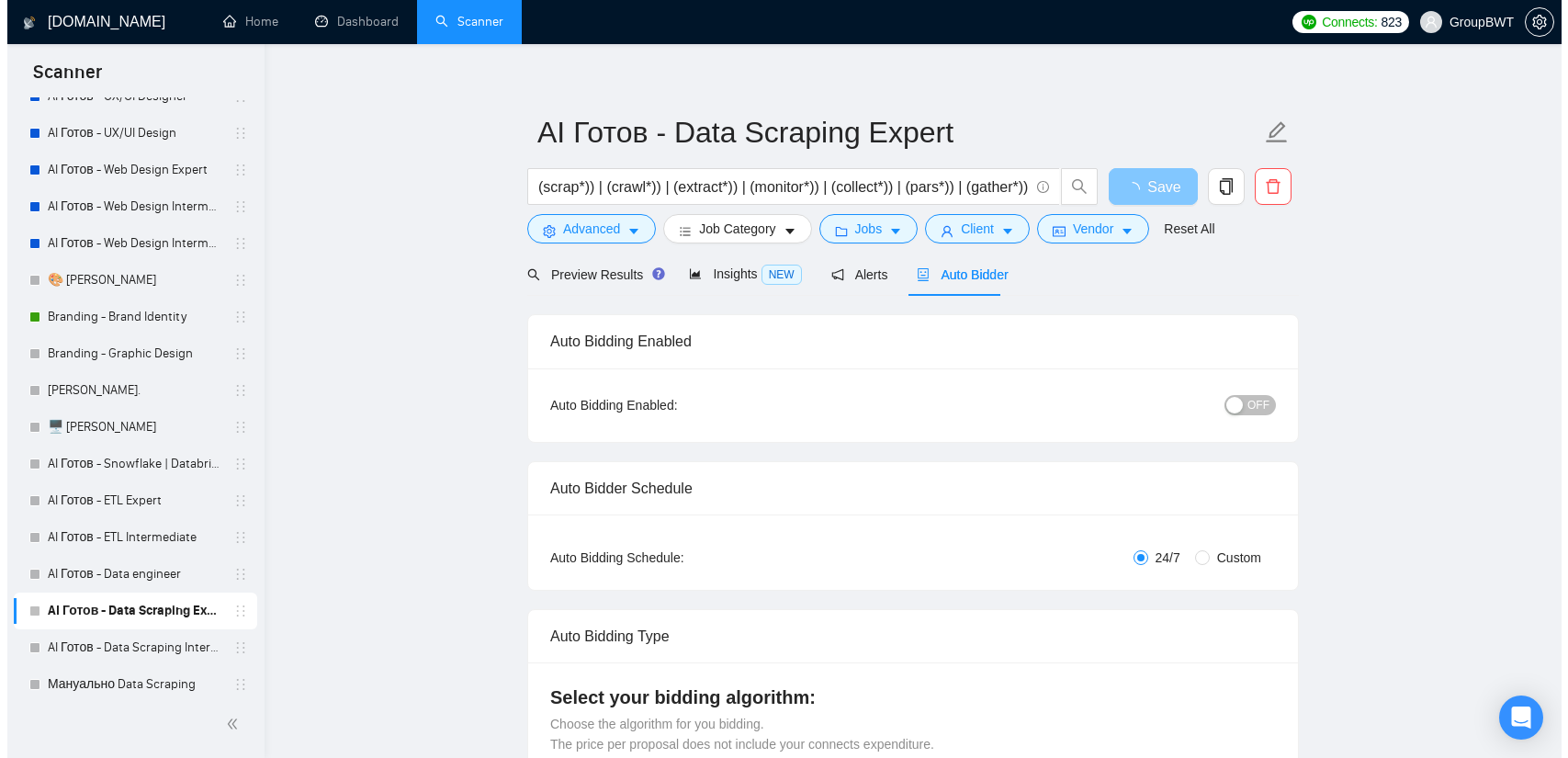
scroll to position [0, 0]
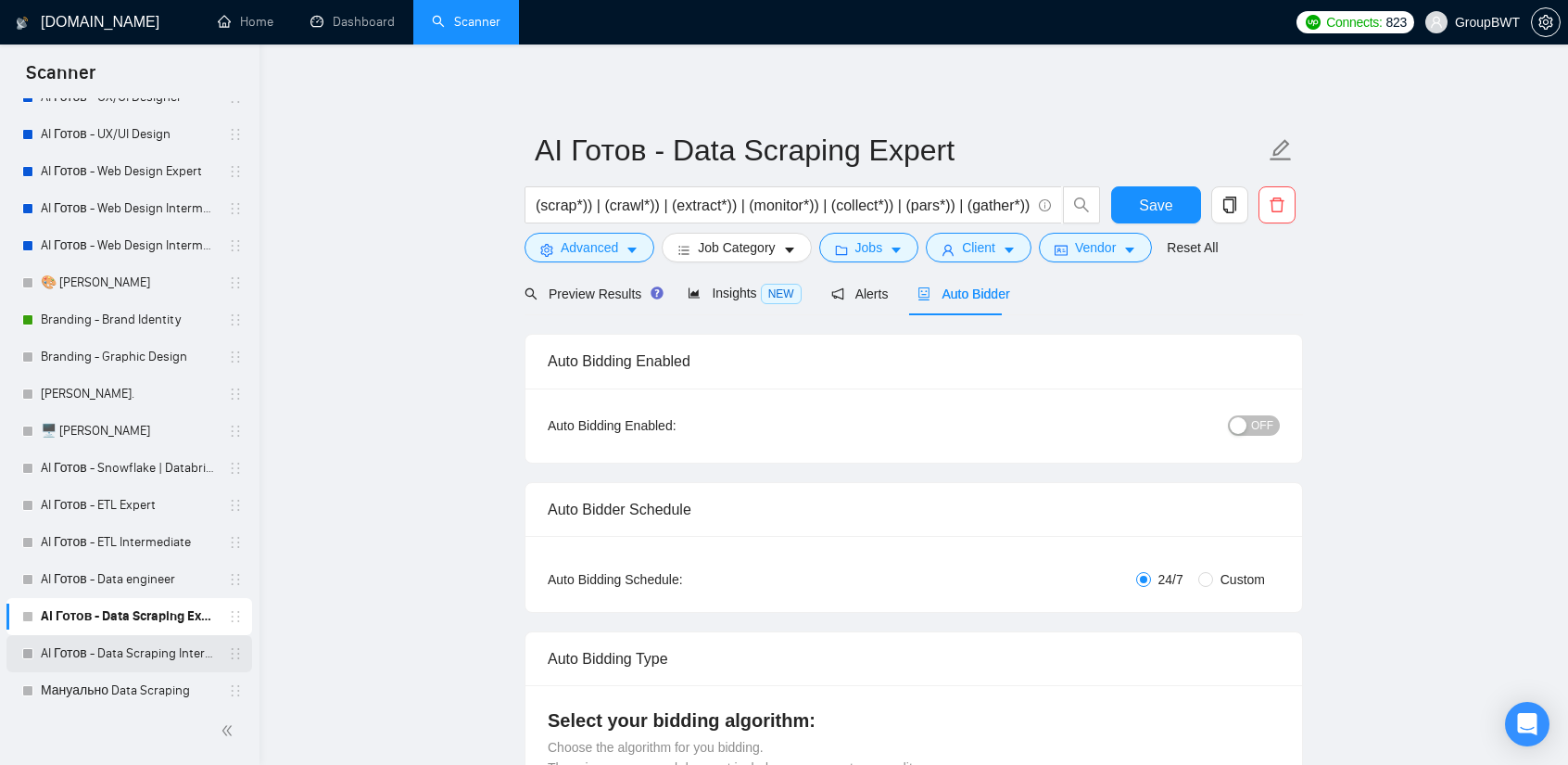
click at [150, 653] on link "AI Готов - Data Scraping Intermediate" at bounding box center [128, 653] width 176 height 37
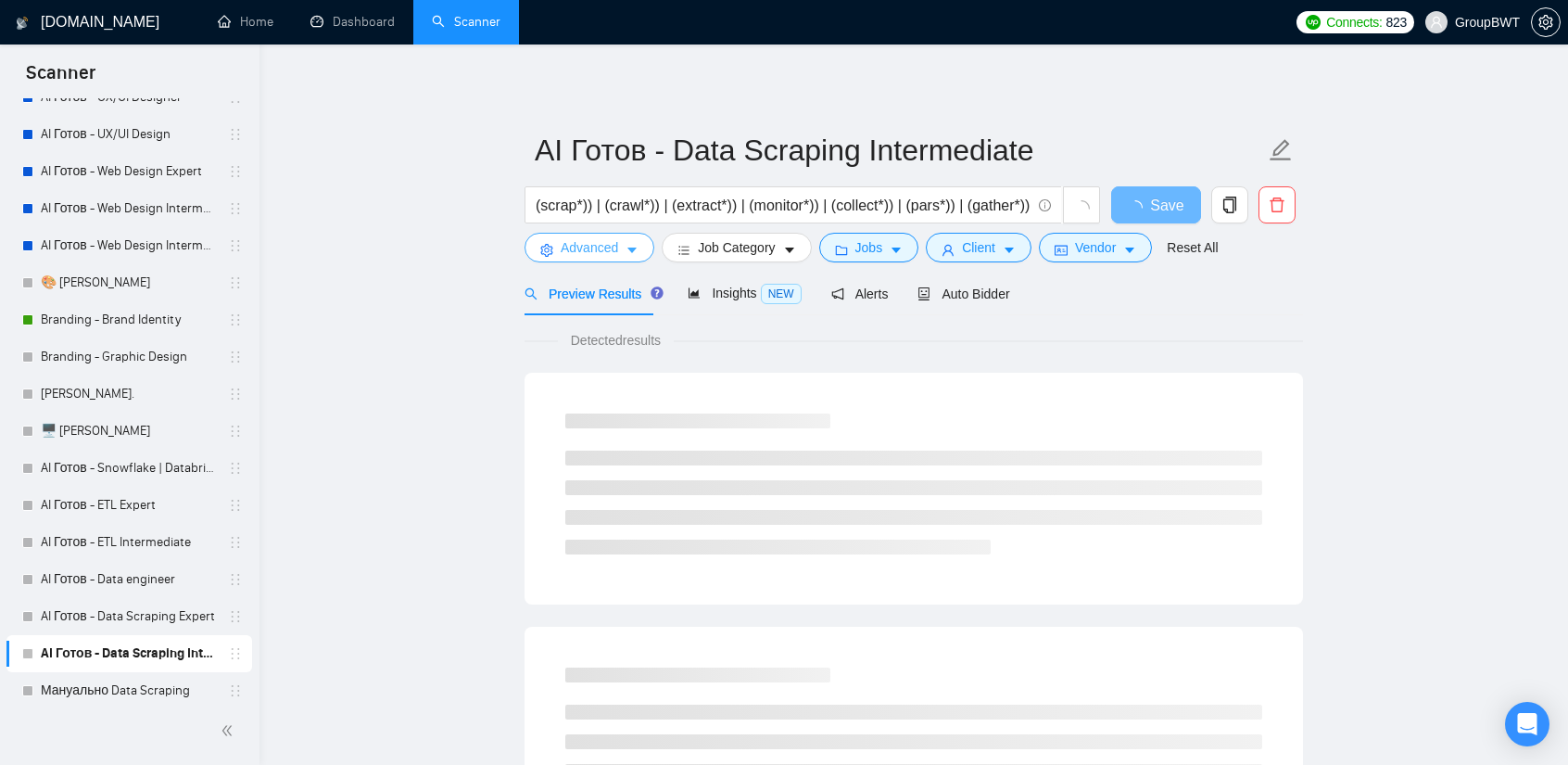
click at [615, 249] on span "Advanced" at bounding box center [590, 248] width 58 height 20
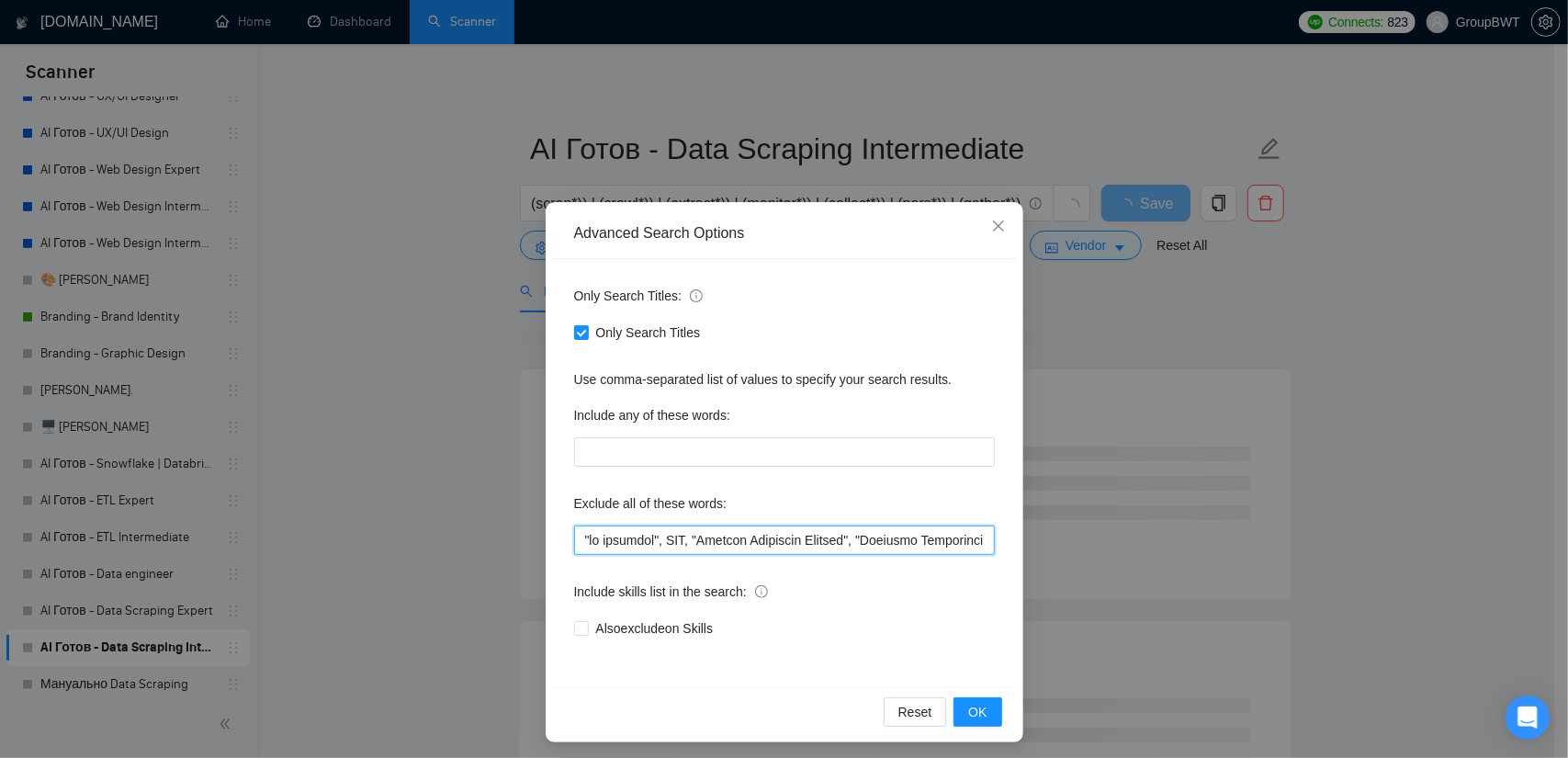
click at [671, 528] on input "text" at bounding box center [785, 540] width 421 height 30
paste input ""ML Engineer", "deploy AI/ML", "built AI/ML", "design AI/ML", "AI/ML solutions"…"
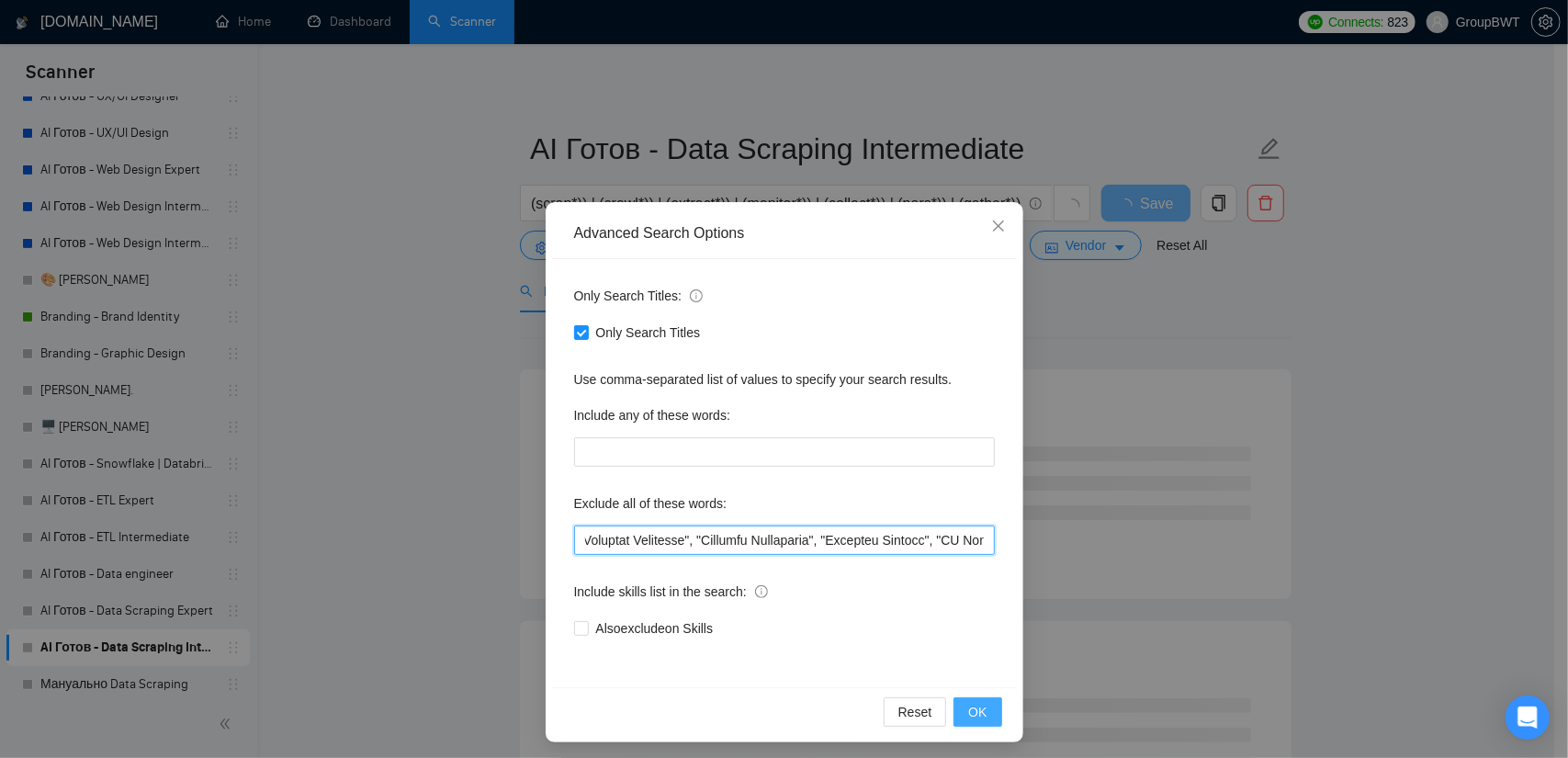
type input ""no agencies", SDR, "Digital Marketing Manager", "Creative Strategist", "Lead G…"
click at [977, 716] on span "OK" at bounding box center [978, 712] width 18 height 20
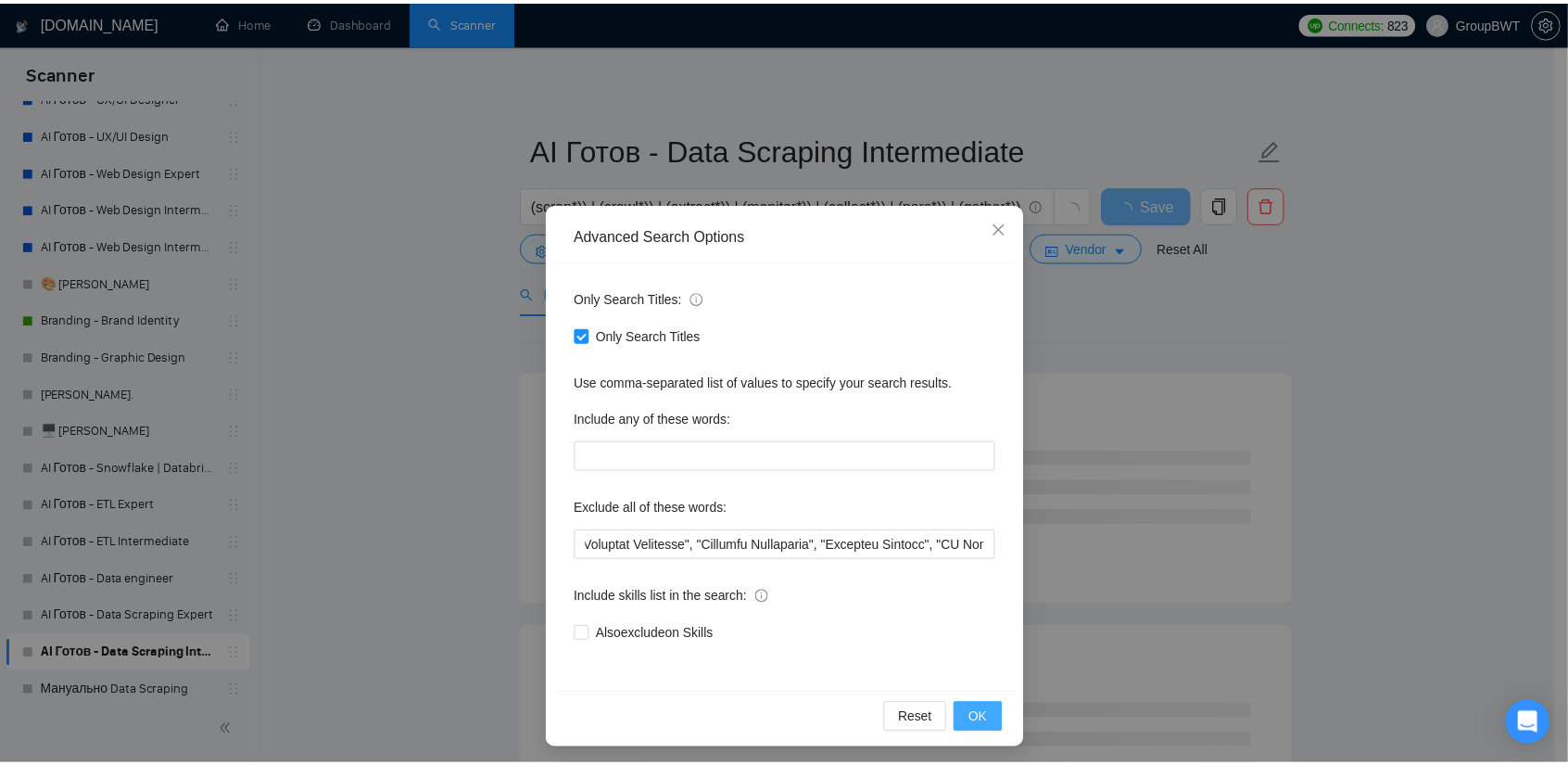
scroll to position [0, 0]
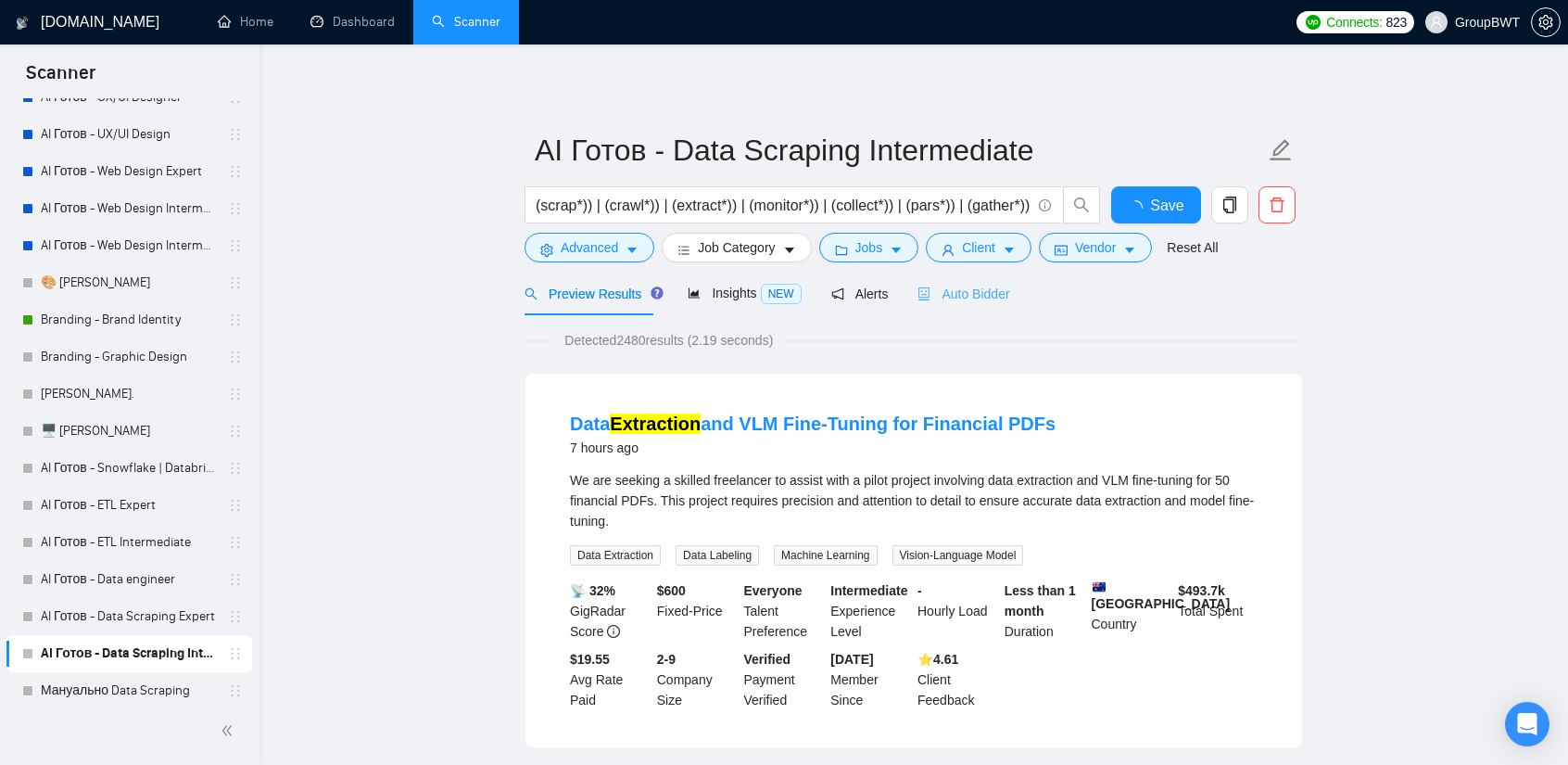
click at [978, 278] on div "Auto Bidder" at bounding box center [963, 293] width 92 height 44
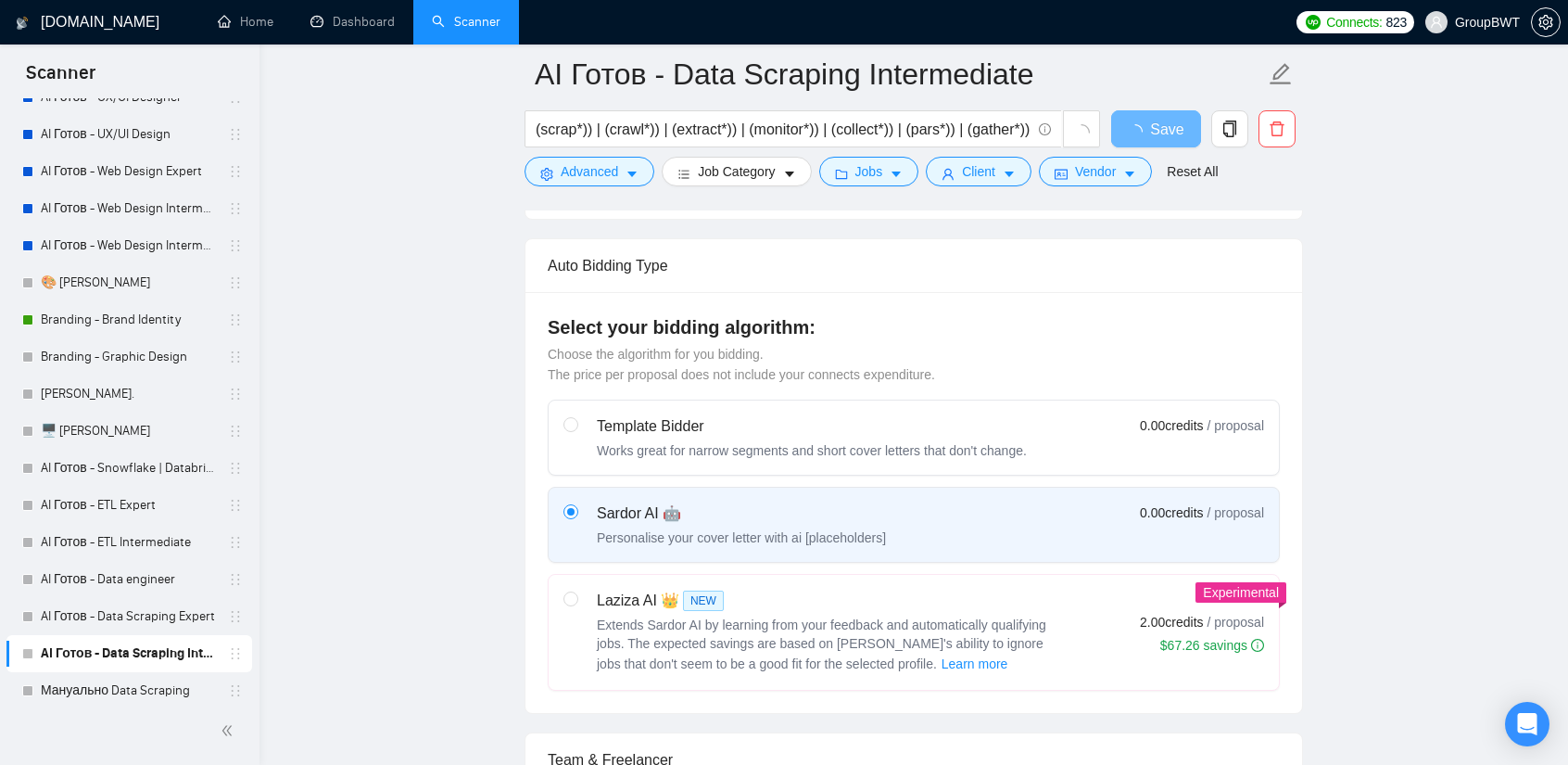
scroll to position [463, 0]
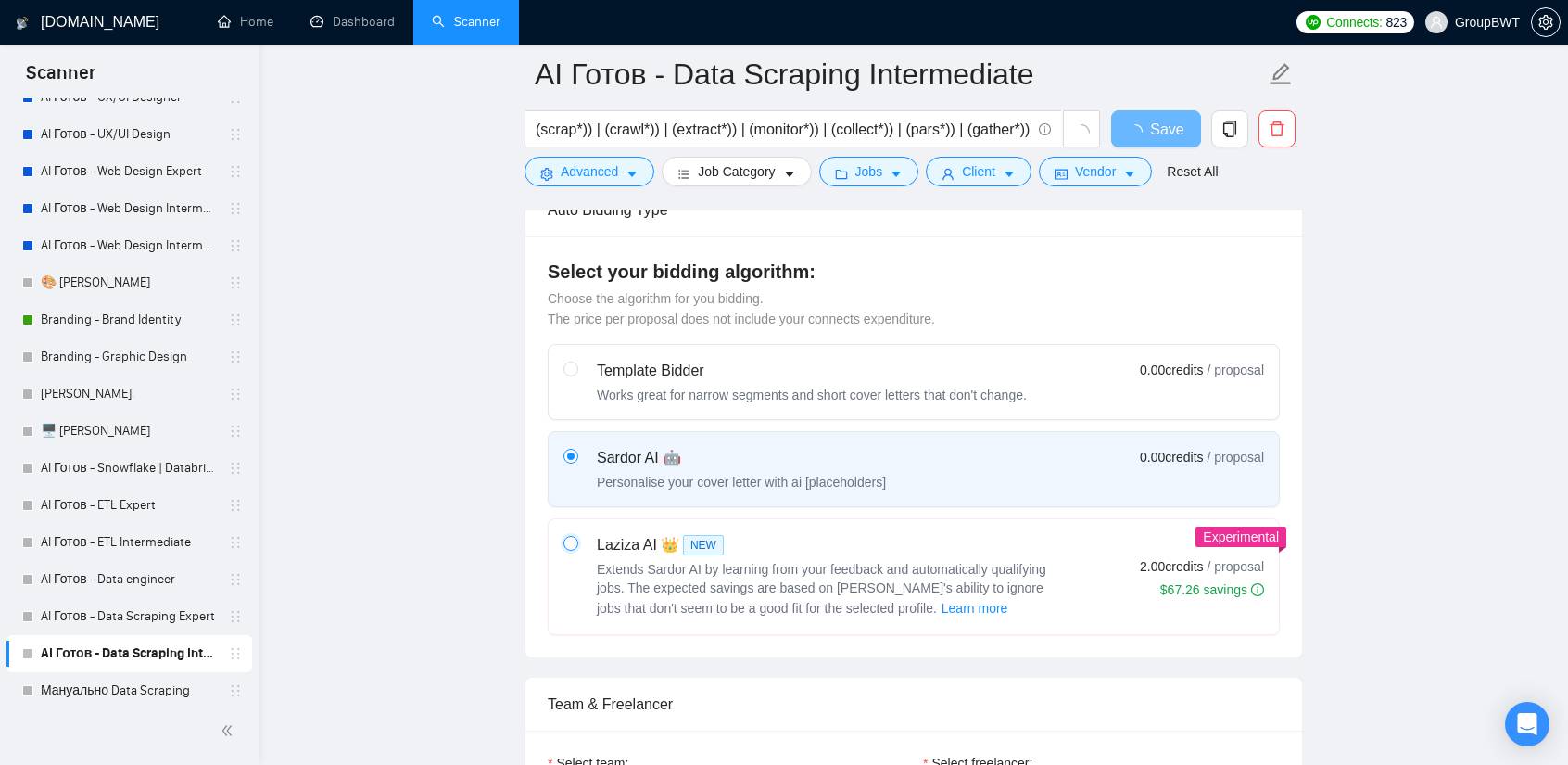
click at [568, 543] on input "radio" at bounding box center [570, 543] width 13 height 13
radio input "true"
radio input "false"
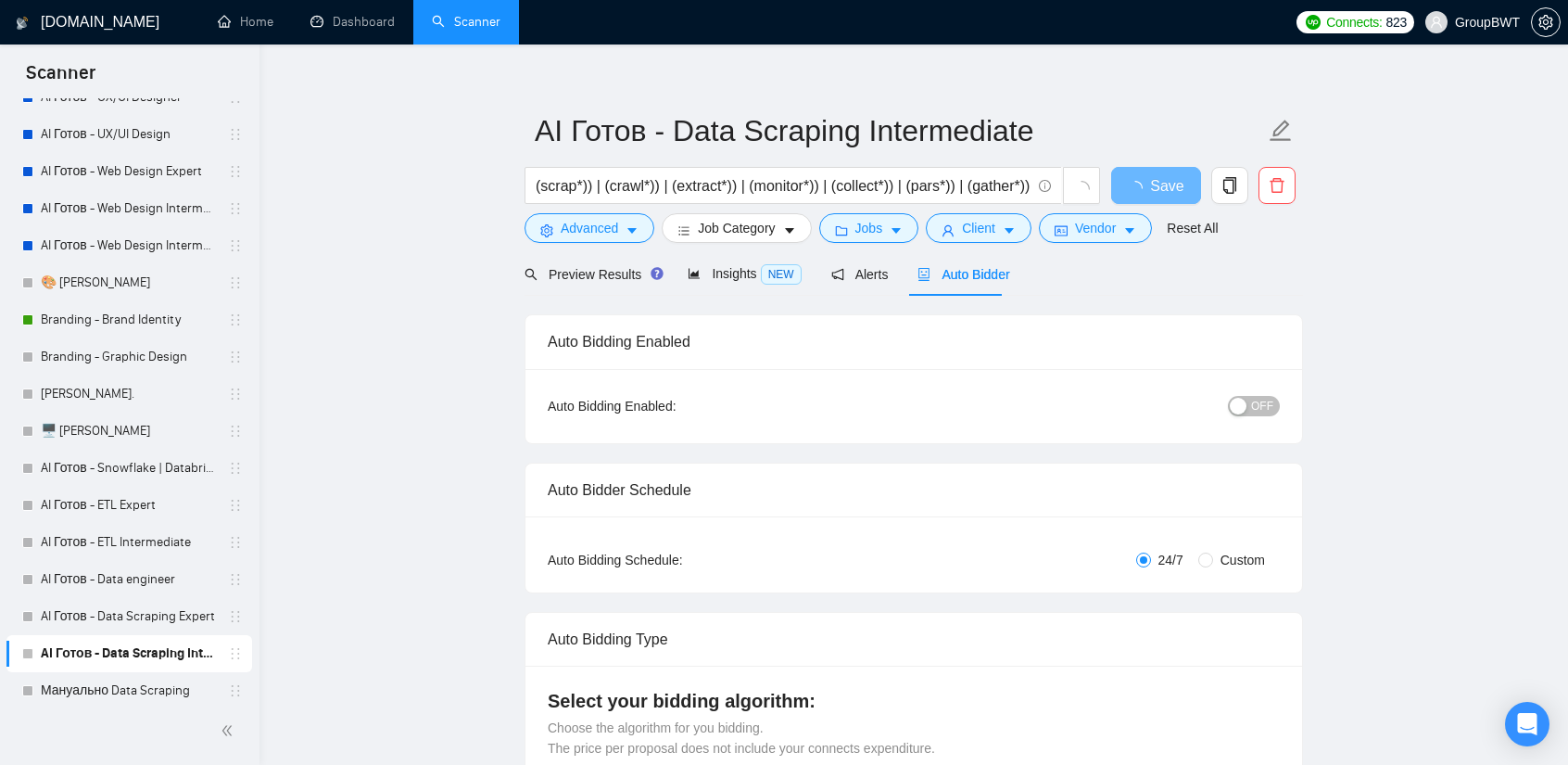
scroll to position [0, 0]
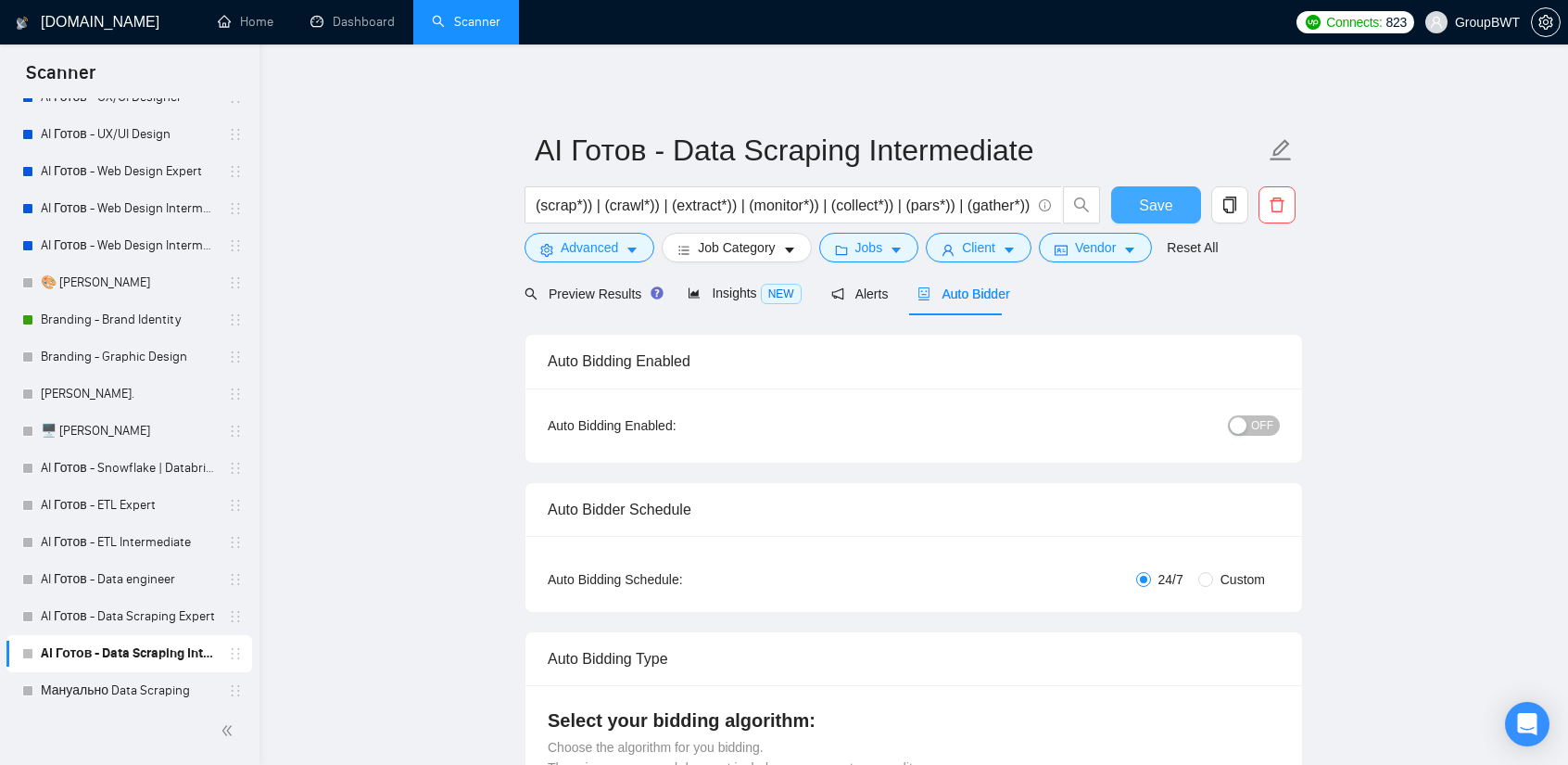
click at [1147, 194] on span "Save" at bounding box center [1156, 205] width 34 height 23
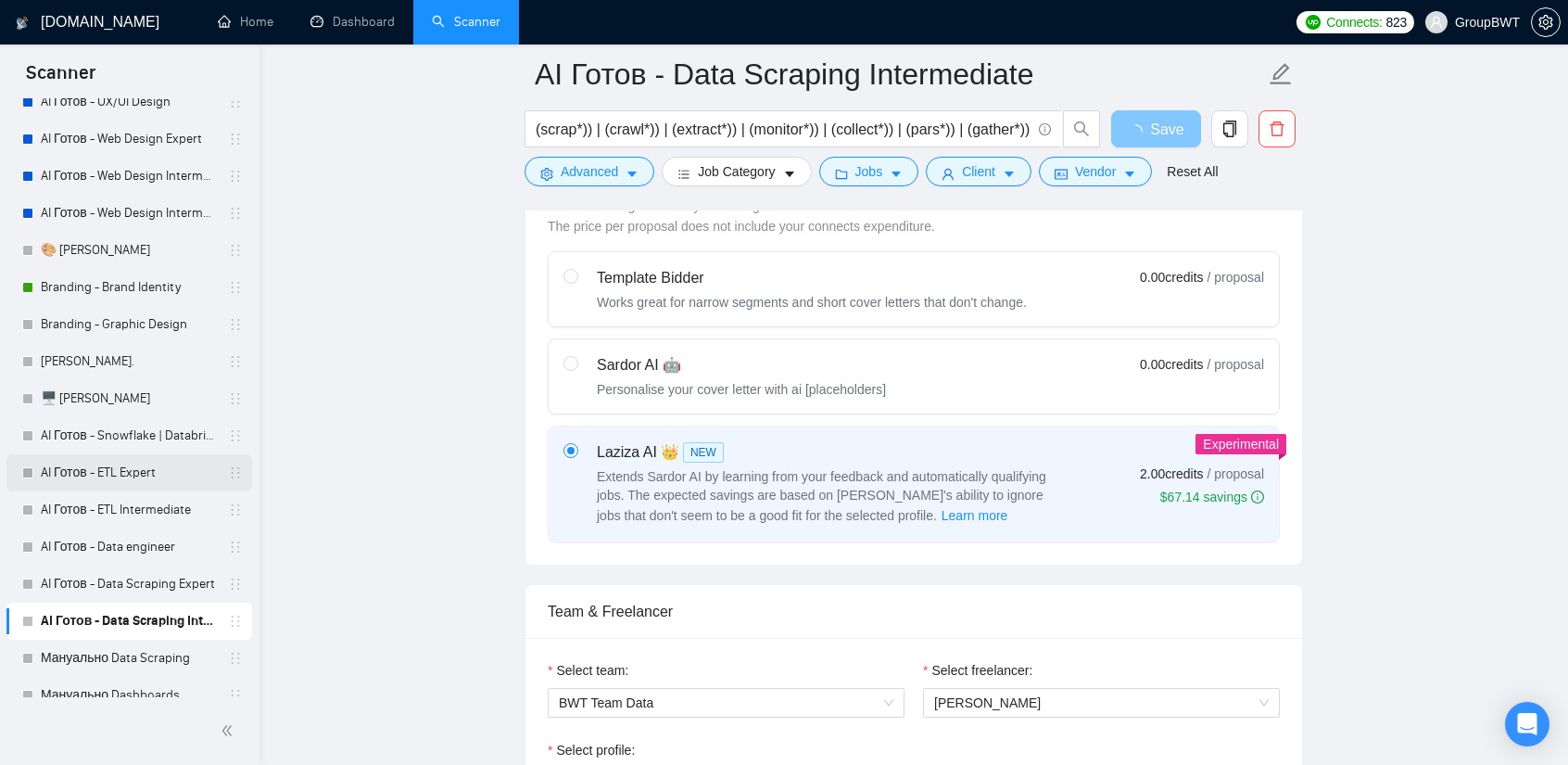
scroll to position [463, 0]
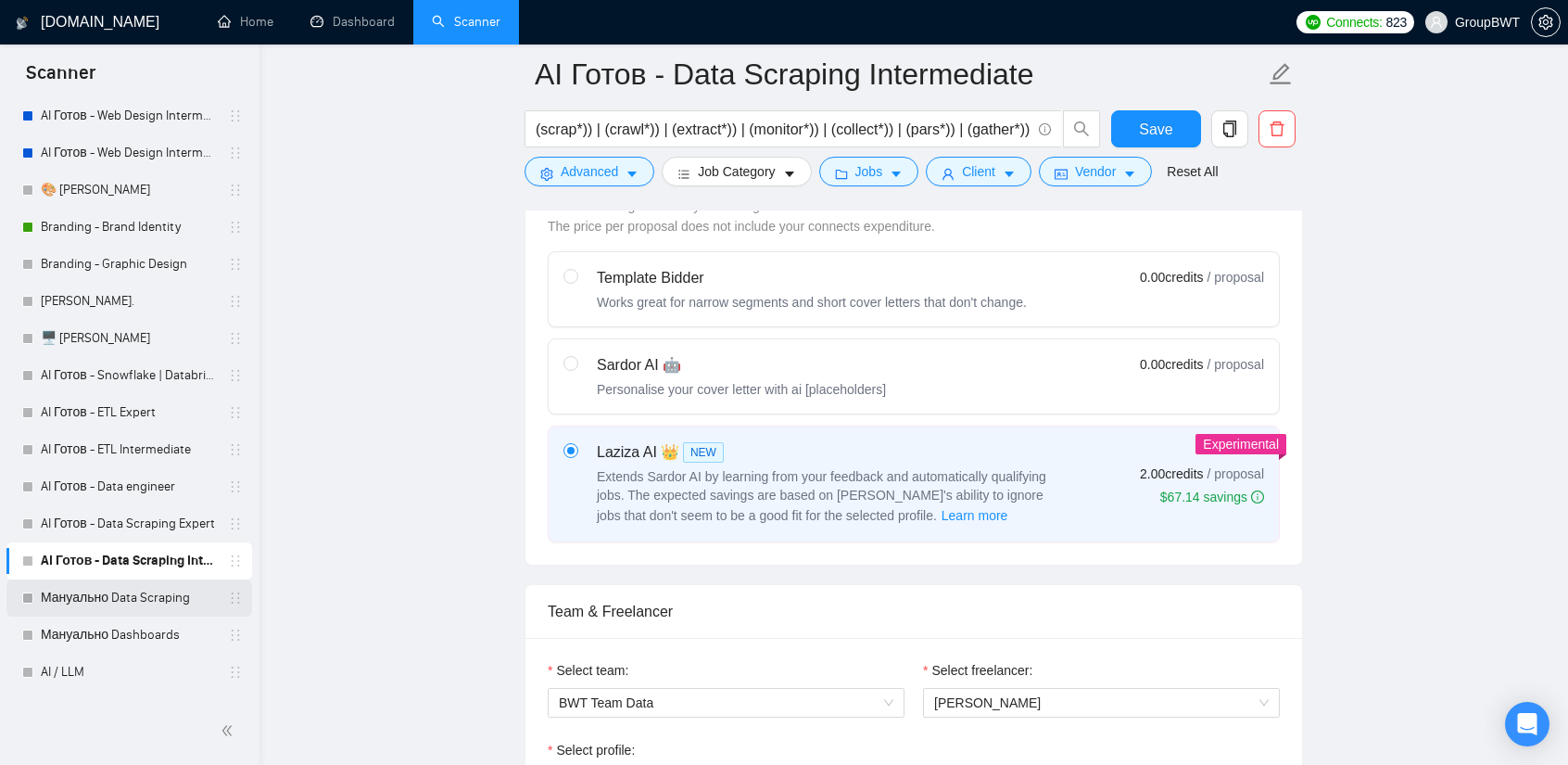
drag, startPoint x: 117, startPoint y: 597, endPoint x: 137, endPoint y: 597, distance: 20.0
click at [117, 597] on link "Мануально Data Scraping" at bounding box center [128, 598] width 176 height 37
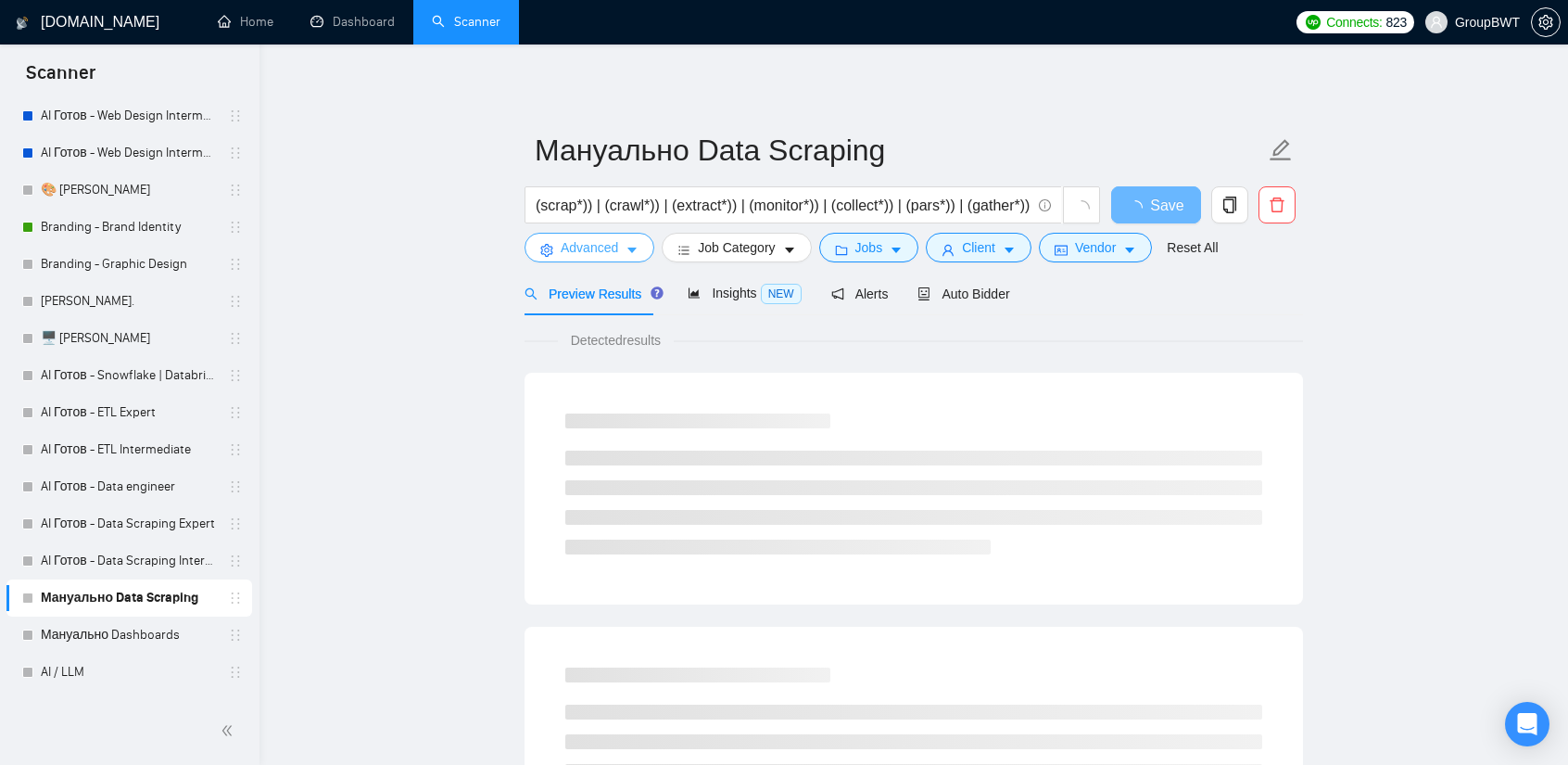
click at [579, 256] on span "Advanced" at bounding box center [590, 248] width 58 height 20
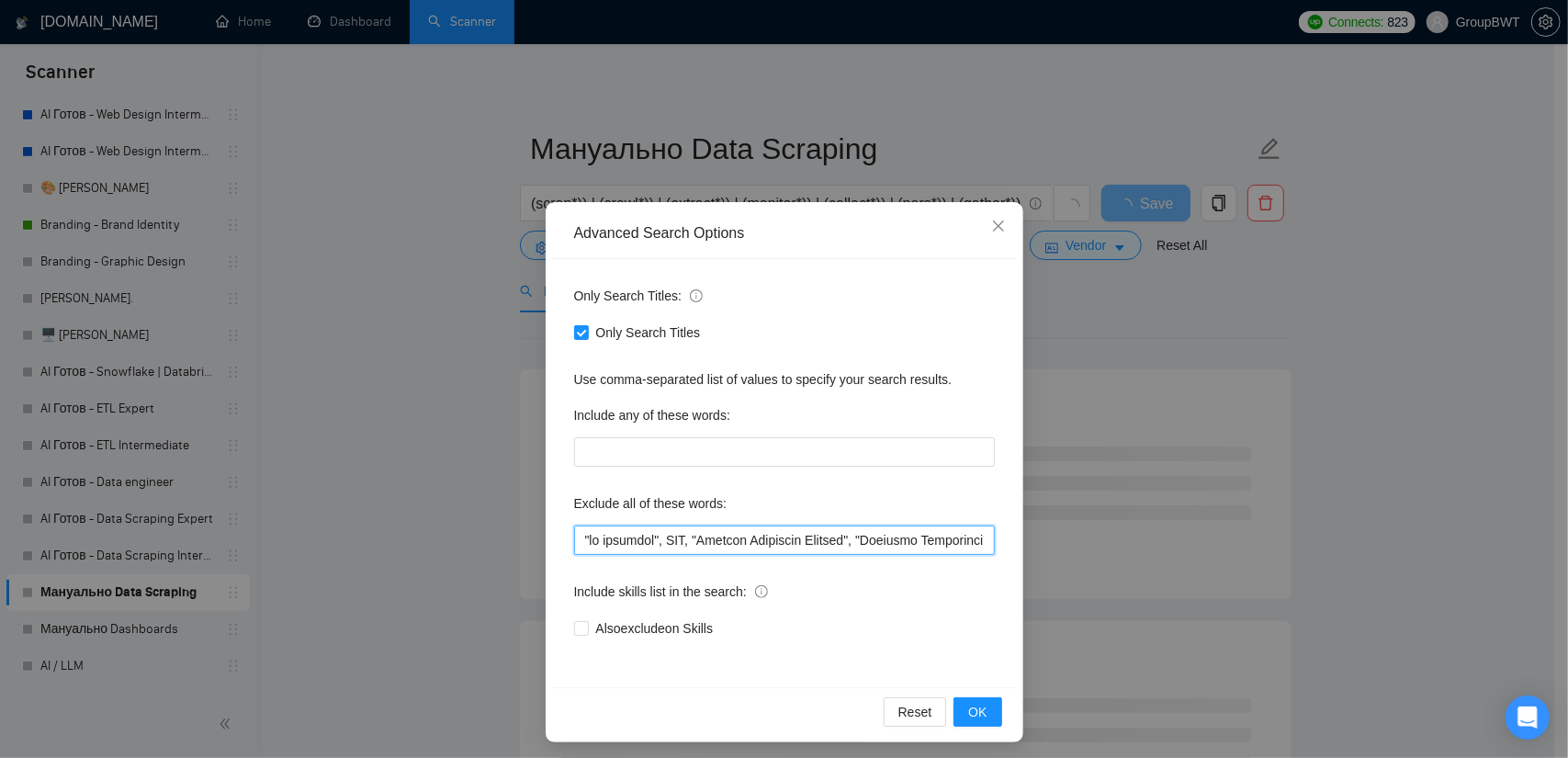
click at [729, 549] on input "text" at bounding box center [785, 540] width 421 height 30
paste input ""ML Engineer", "deploy AI/ML", "built AI/ML", "design AI/ML", "AI/ML solutions"…"
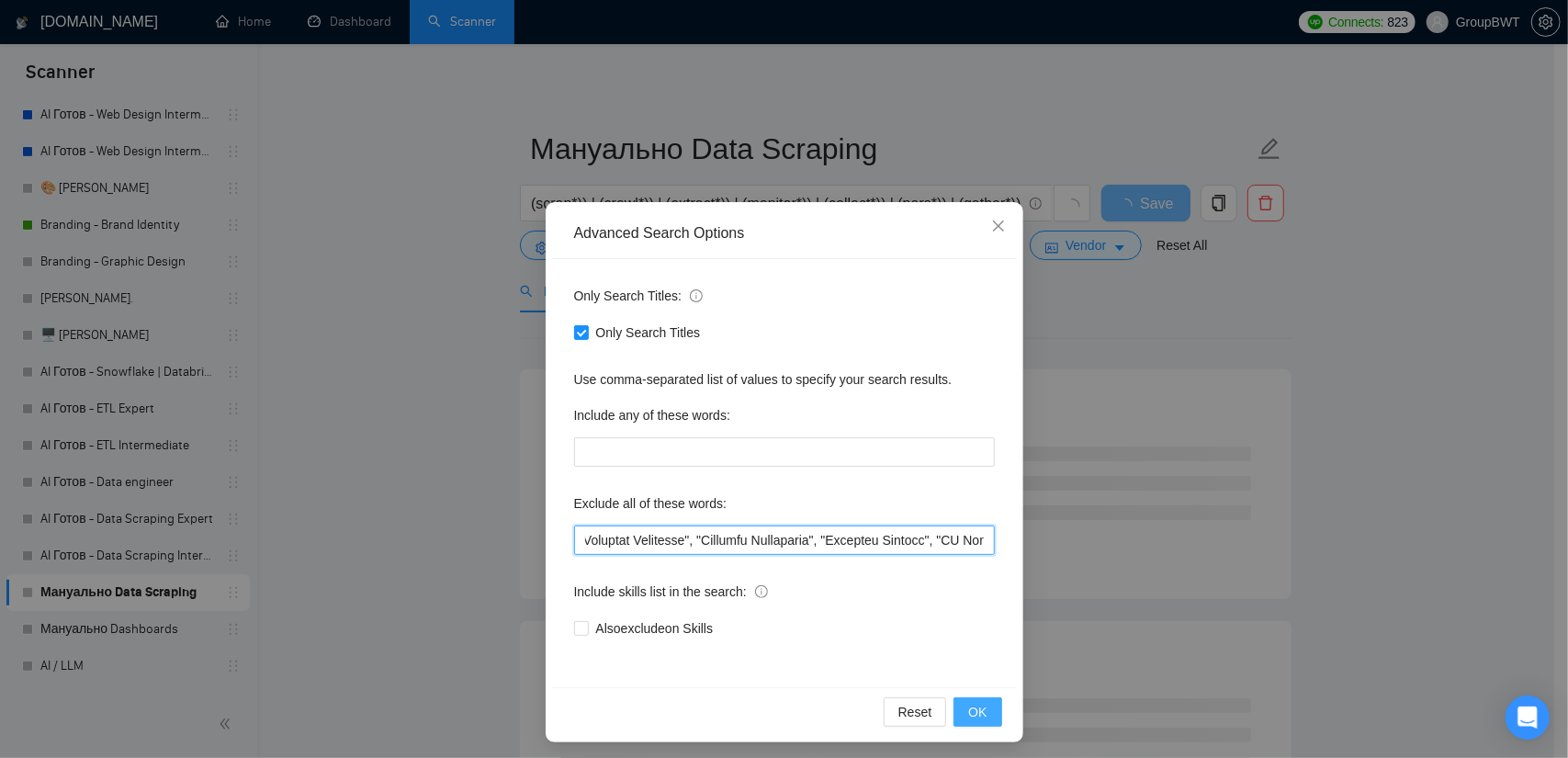
type input ""no agencies", SDR, "Digital Marketing Manager", "Creative Strategist", "Lead G…"
click at [976, 714] on span "OK" at bounding box center [978, 712] width 18 height 20
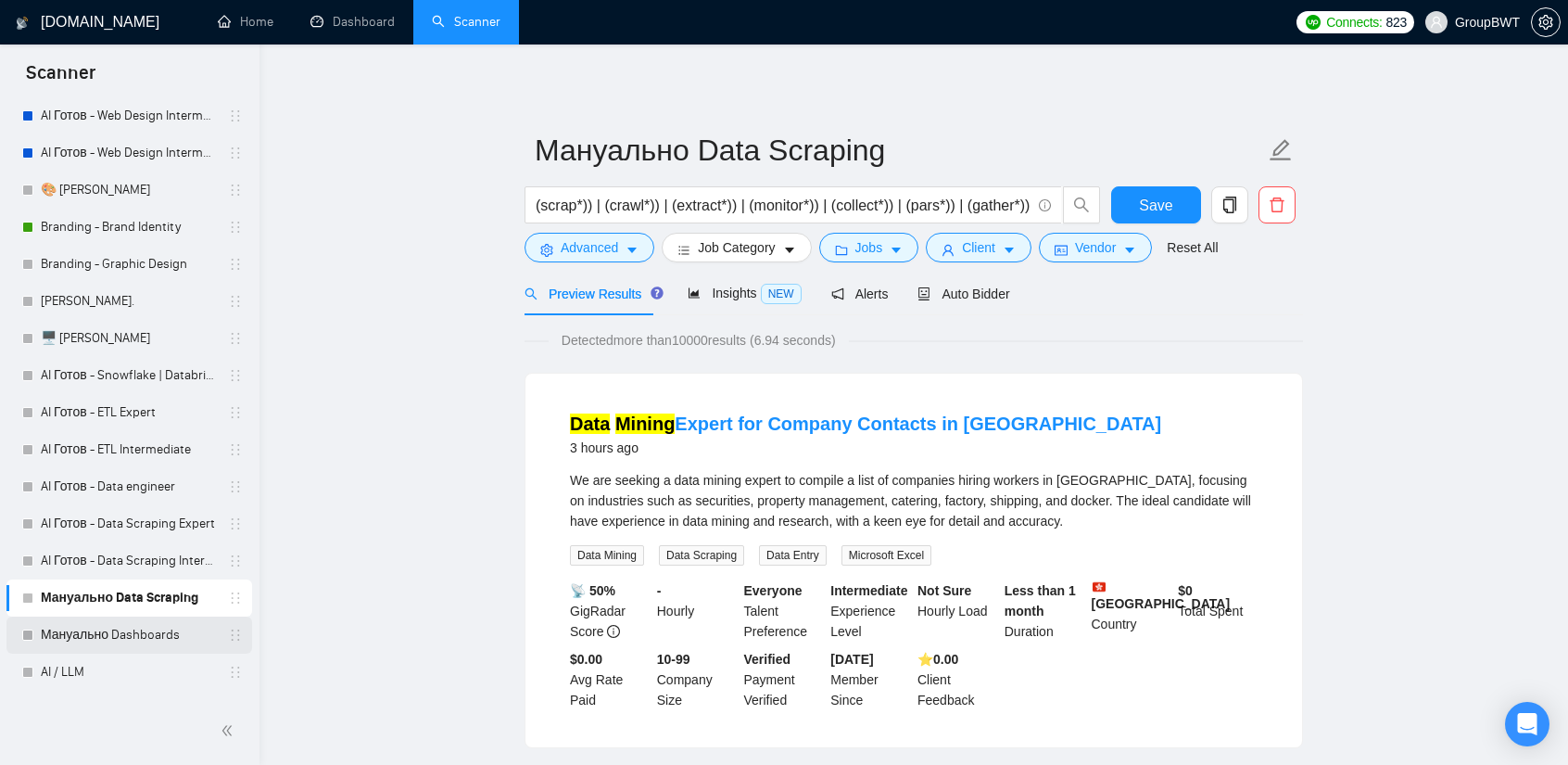
click at [107, 625] on link "Мануально Dashboards" at bounding box center [128, 635] width 176 height 37
click at [1144, 202] on span "Save" at bounding box center [1156, 205] width 34 height 23
click at [106, 635] on link "Мануально Dashboards" at bounding box center [128, 635] width 176 height 37
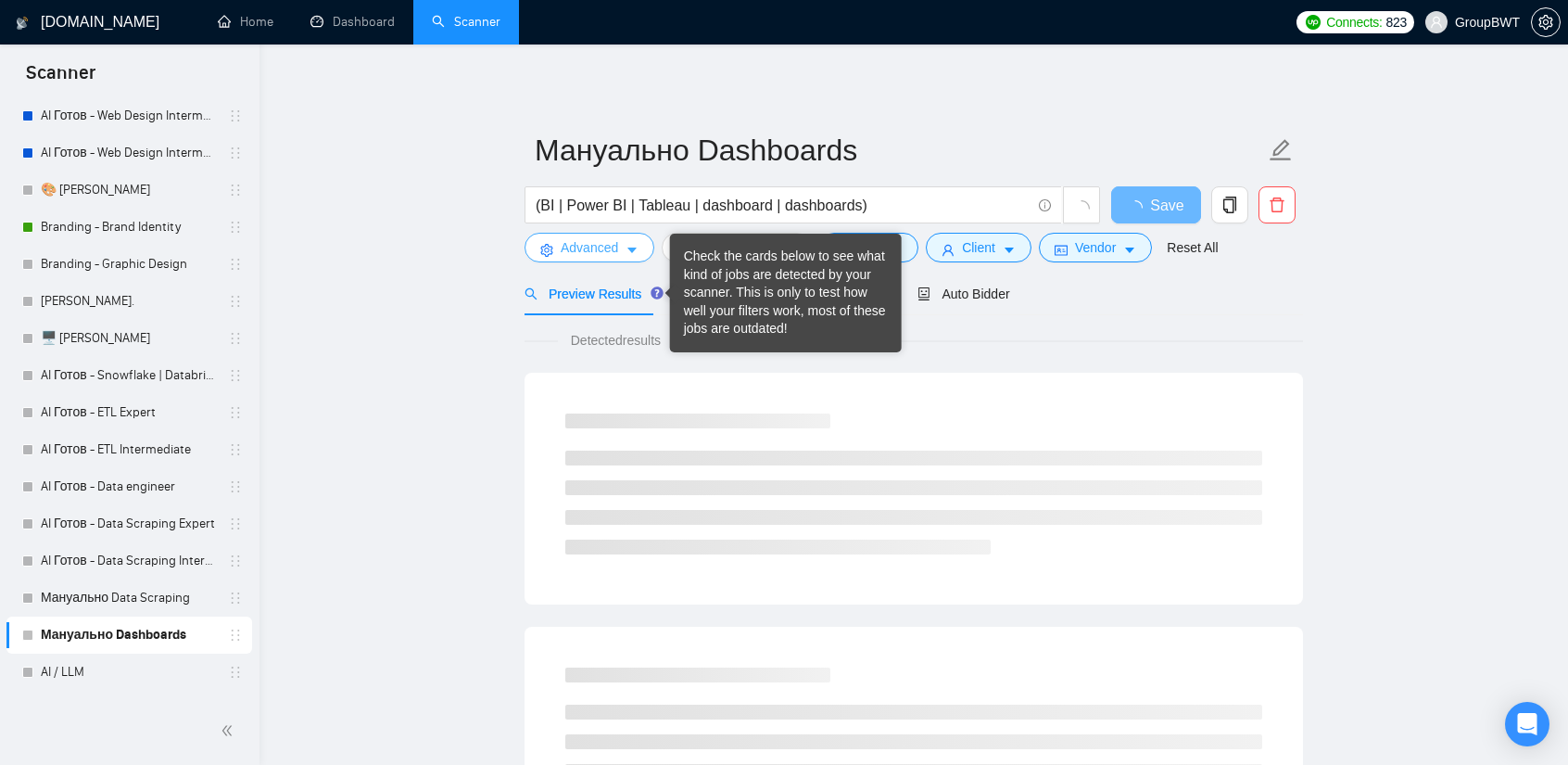
click at [617, 257] on button "Advanced" at bounding box center [589, 248] width 129 height 30
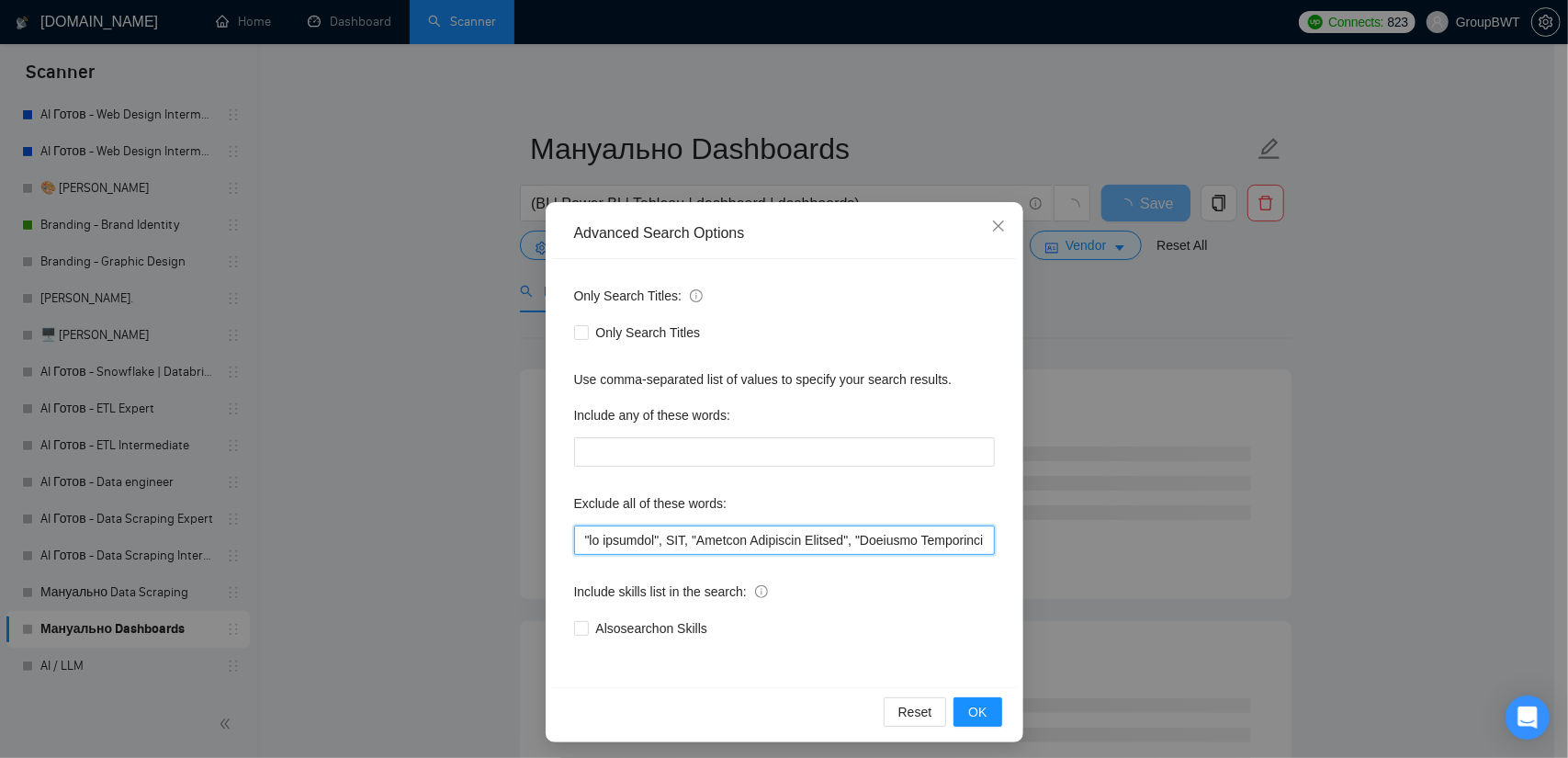
click at [707, 534] on input "text" at bounding box center [785, 540] width 421 height 30
click at [707, 534] on input "text" at bounding box center [785, 540] width 421 height 30
paste input ""SAP Integration Expert", "SAP Integration", "dbt Expert", "dbt Specialist", "d…"
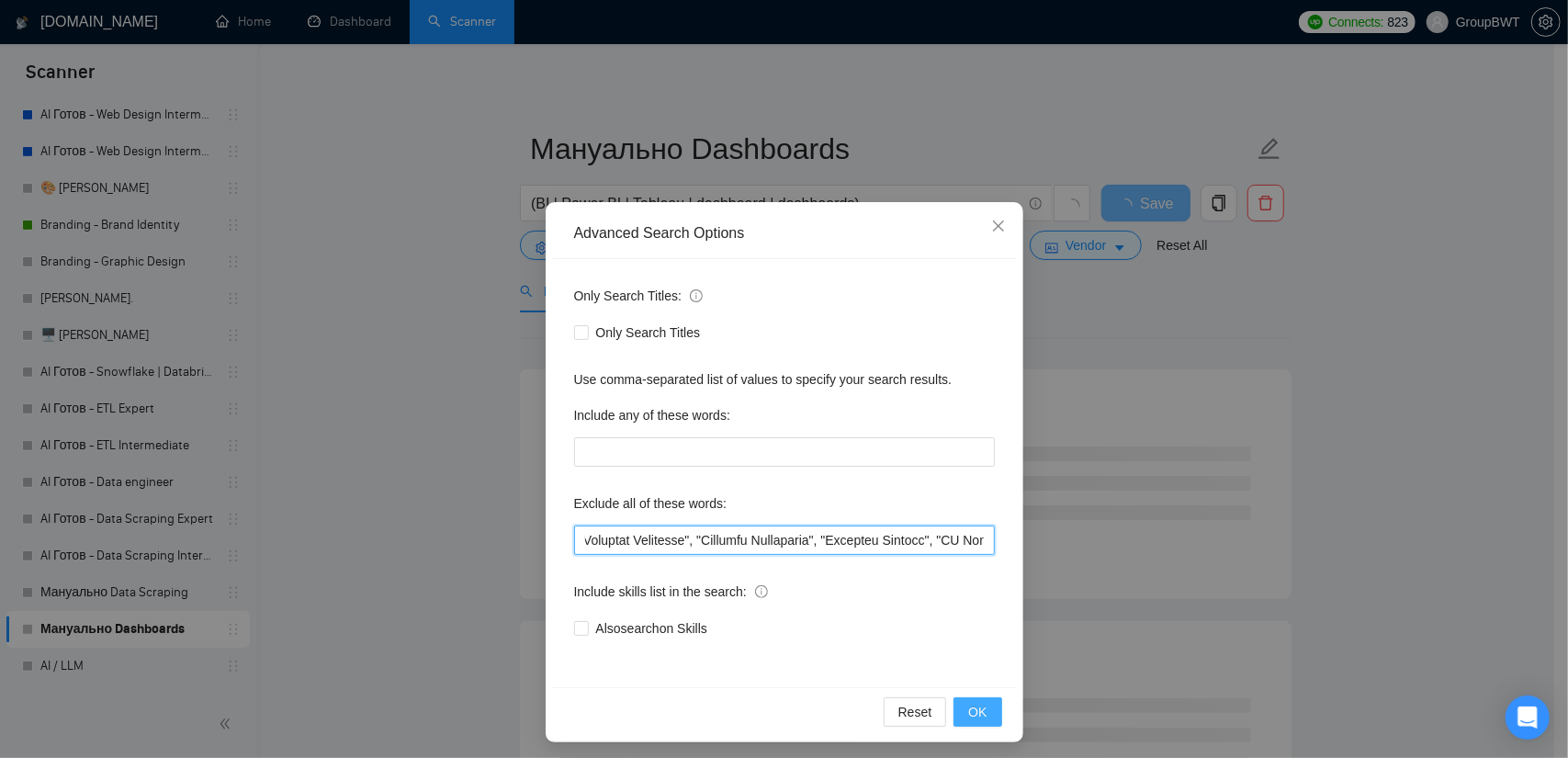
type input ""no agencies", SDR, "Digital Marketing Manager", "Creative Strategist", "Lead G…"
click at [968, 704] on span "OK" at bounding box center [978, 712] width 18 height 20
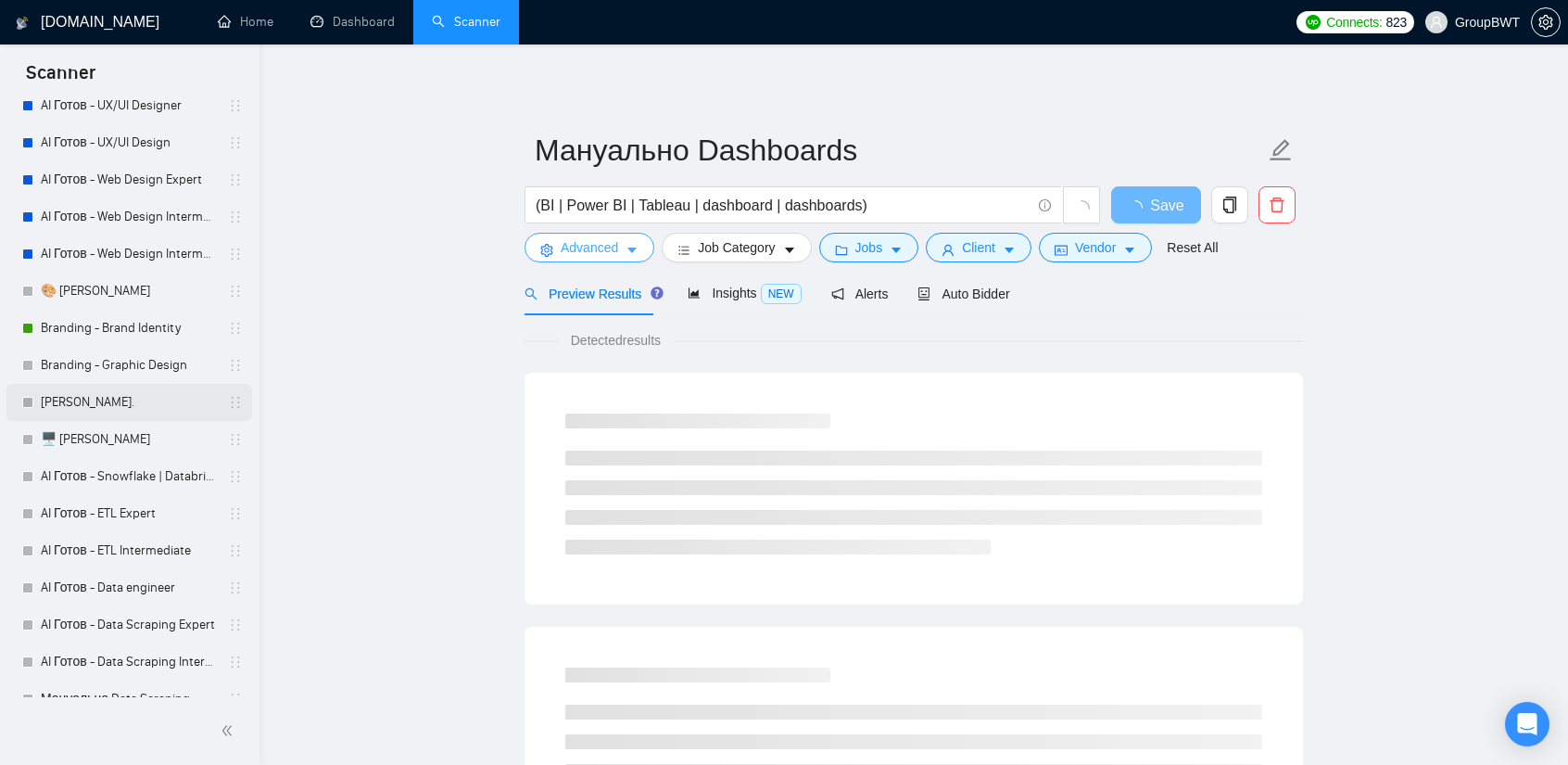
scroll to position [370, 0]
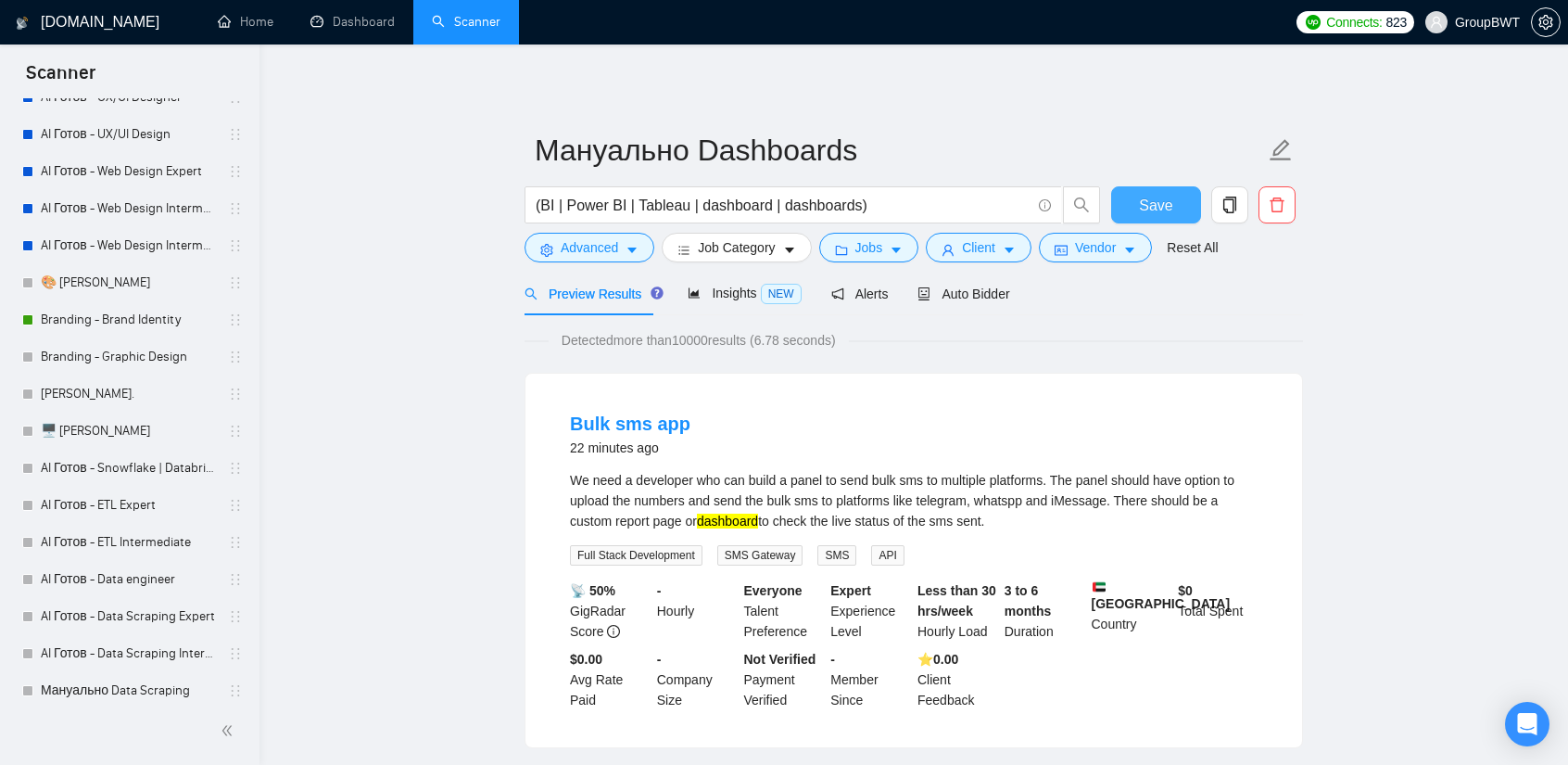
click at [1151, 199] on span "Save" at bounding box center [1156, 205] width 34 height 23
click at [918, 291] on icon "robot" at bounding box center [924, 294] width 13 height 13
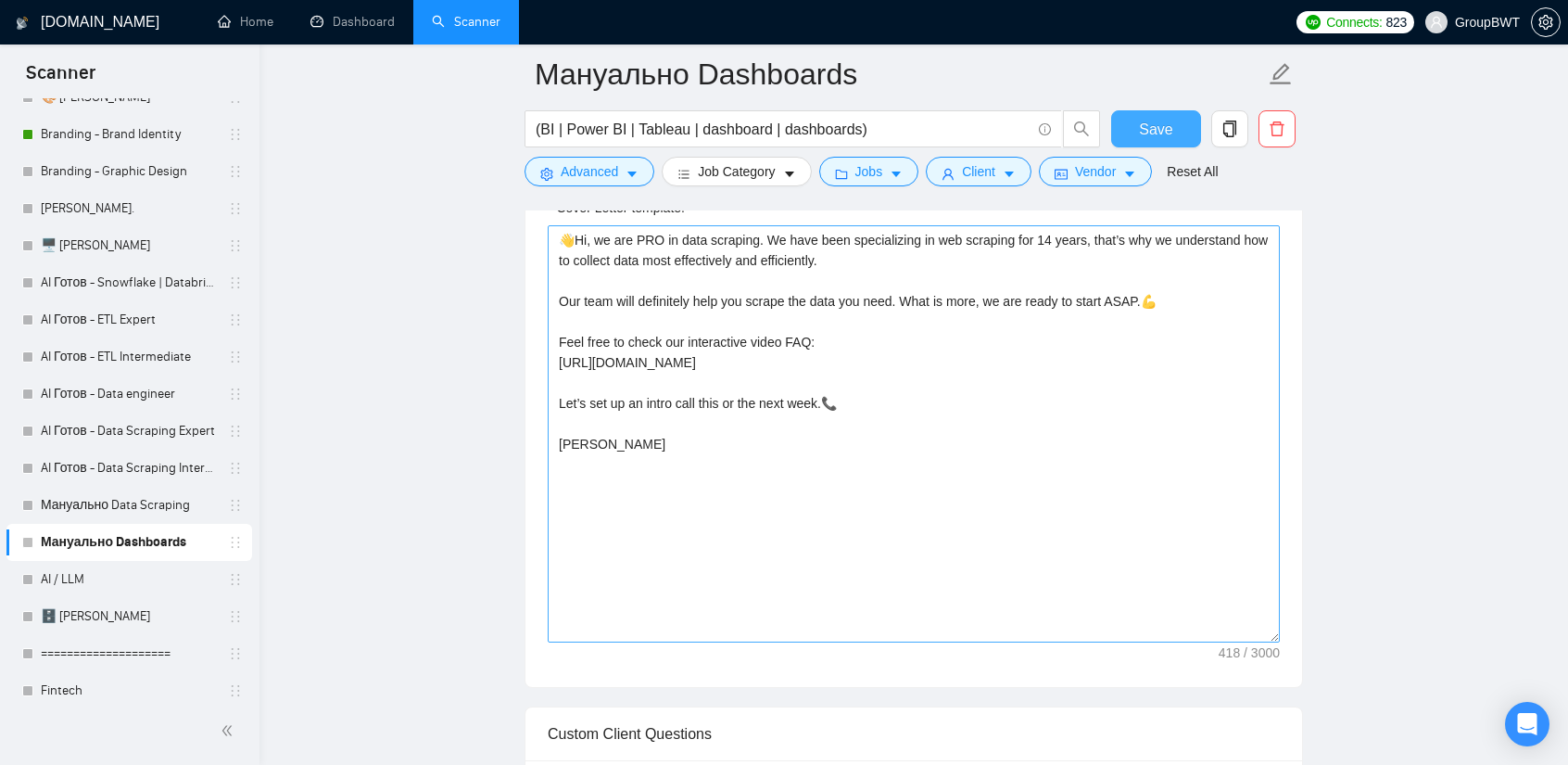
scroll to position [1390, 0]
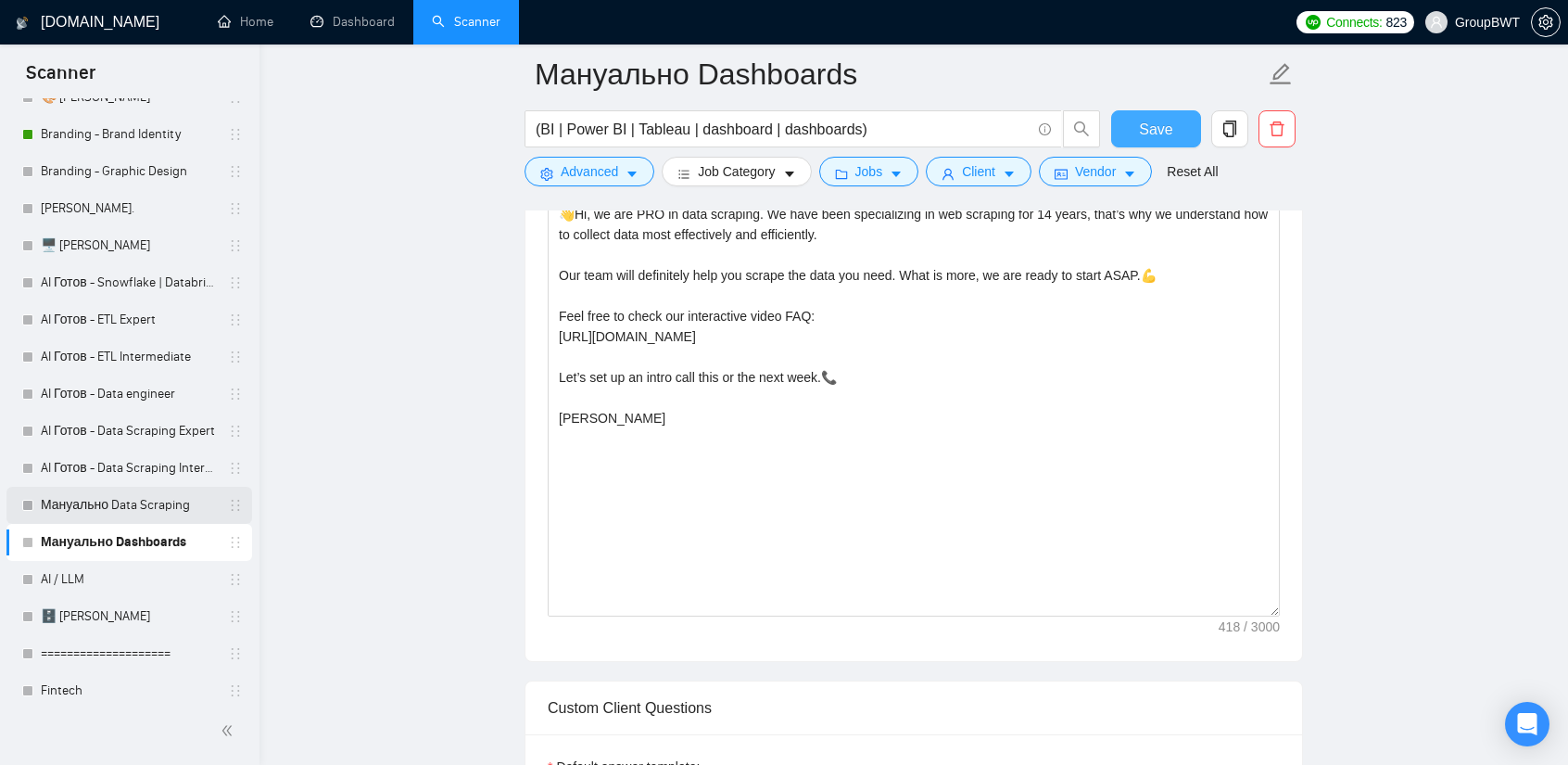
click at [127, 502] on link "Мануально Data Scraping" at bounding box center [128, 505] width 176 height 37
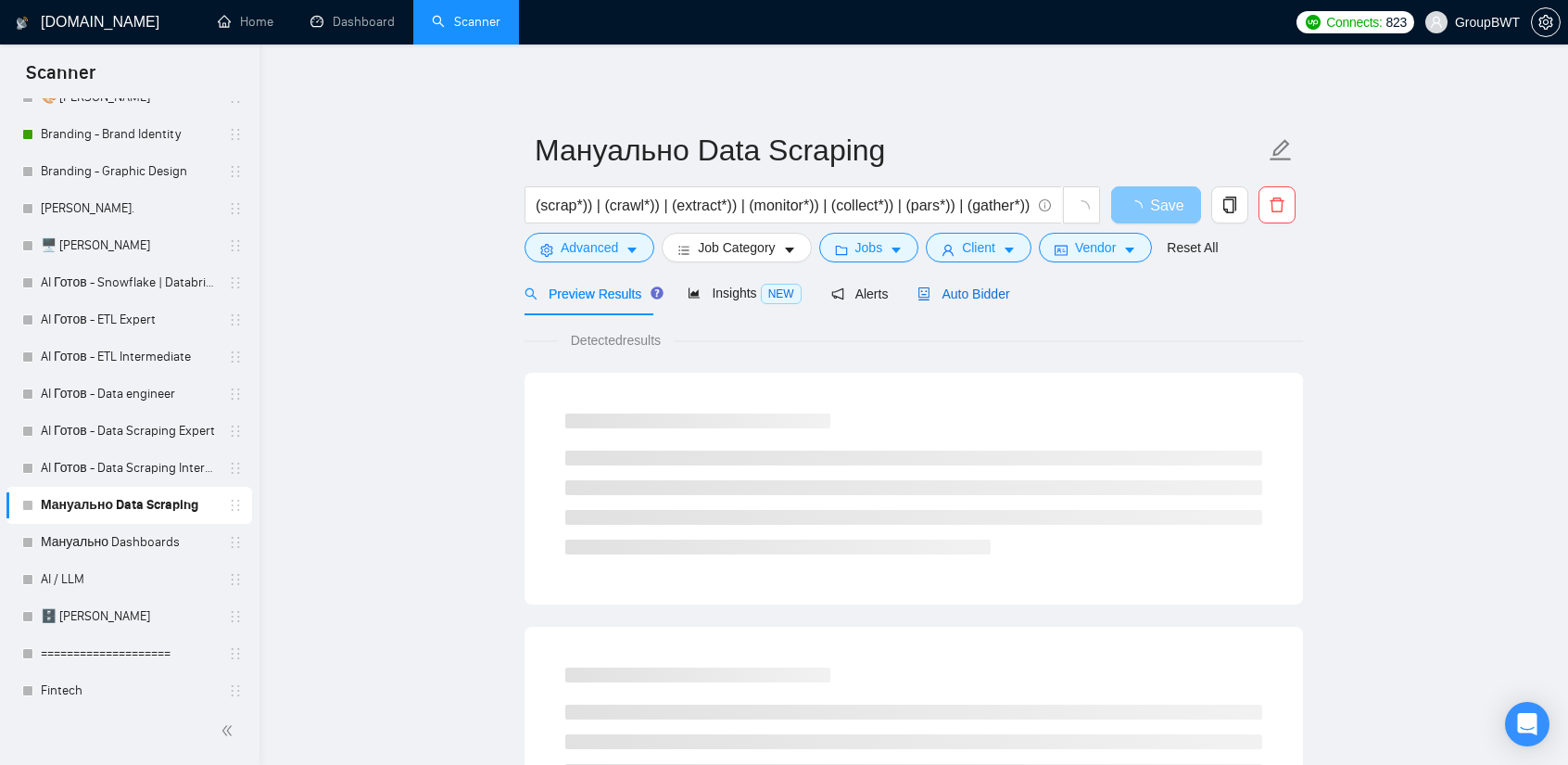
click at [927, 292] on span "Auto Bidder" at bounding box center [963, 294] width 92 height 15
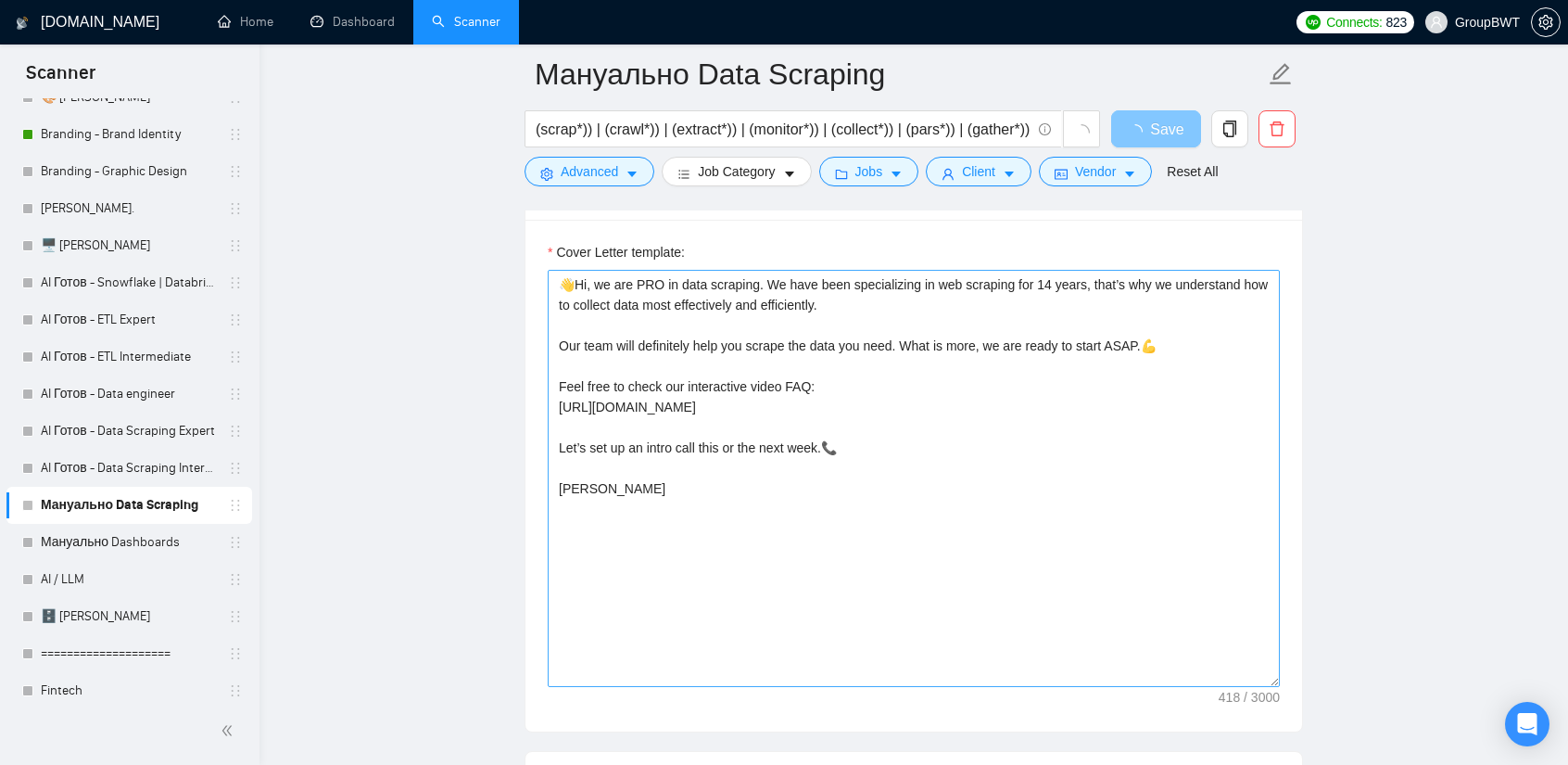
scroll to position [1298, 0]
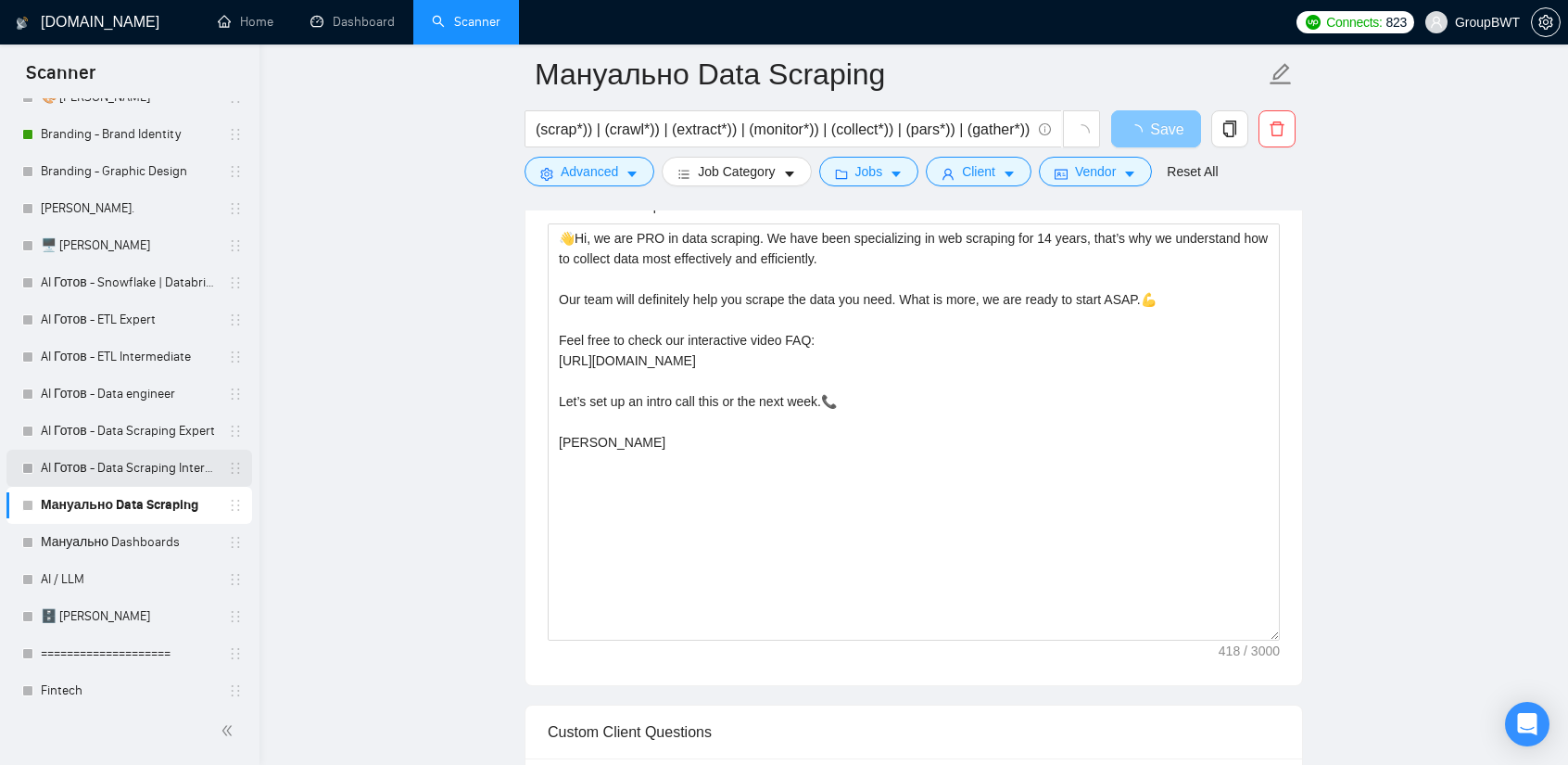
click at [148, 464] on link "AI Готов - Data Scraping Intermediate" at bounding box center [128, 468] width 176 height 37
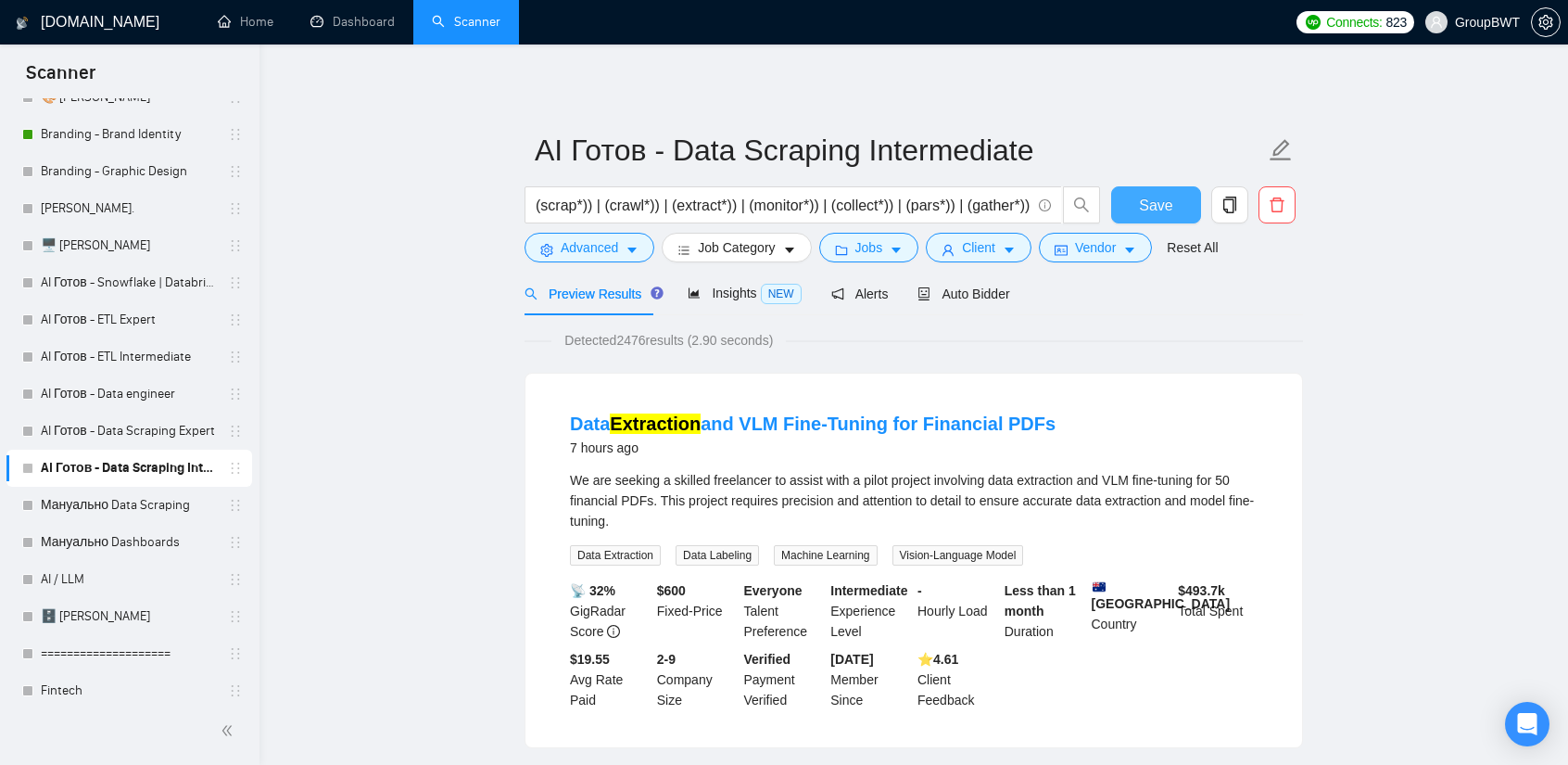
click at [967, 305] on div "Auto Bidder" at bounding box center [963, 293] width 92 height 44
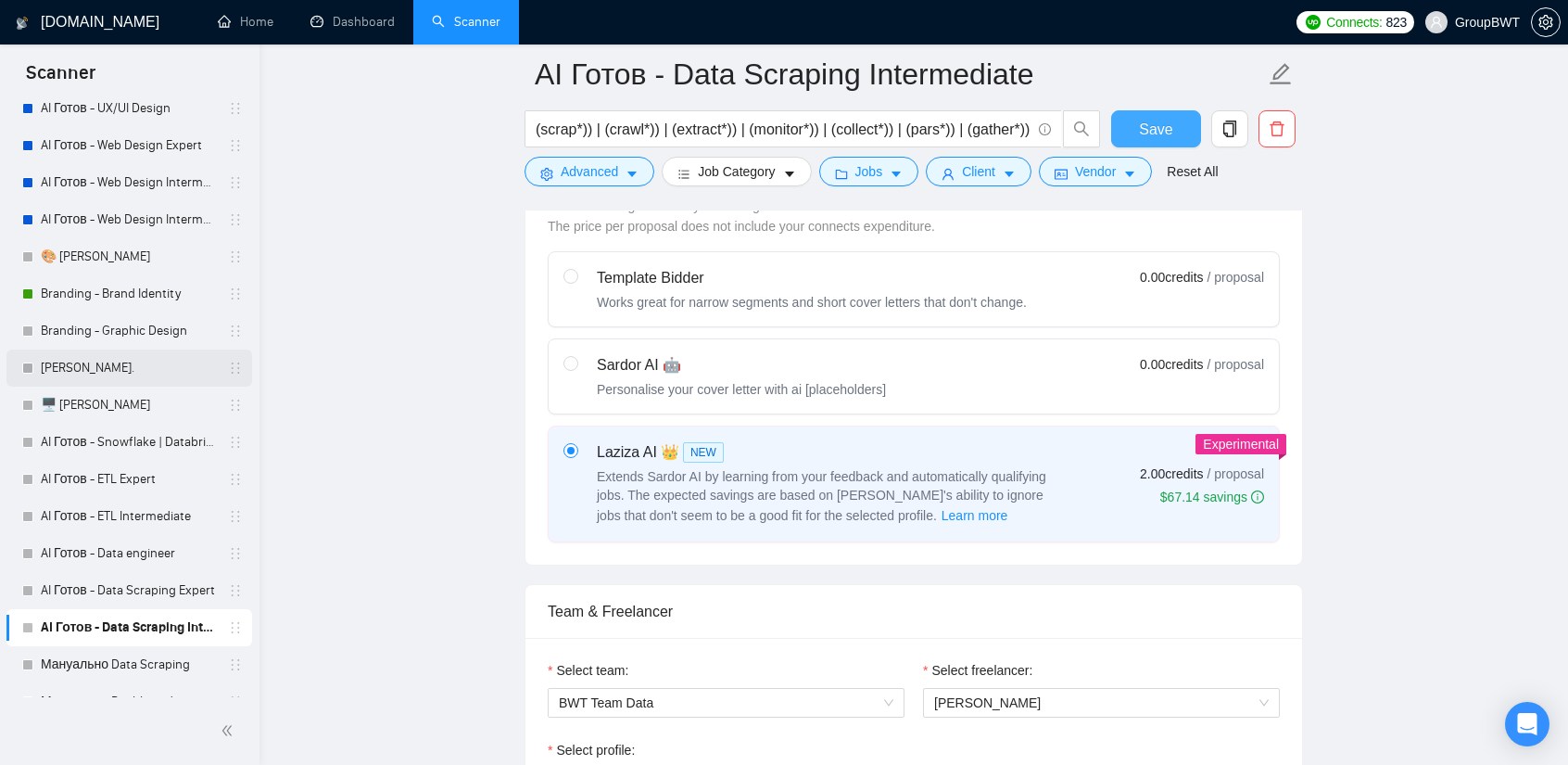
scroll to position [370, 0]
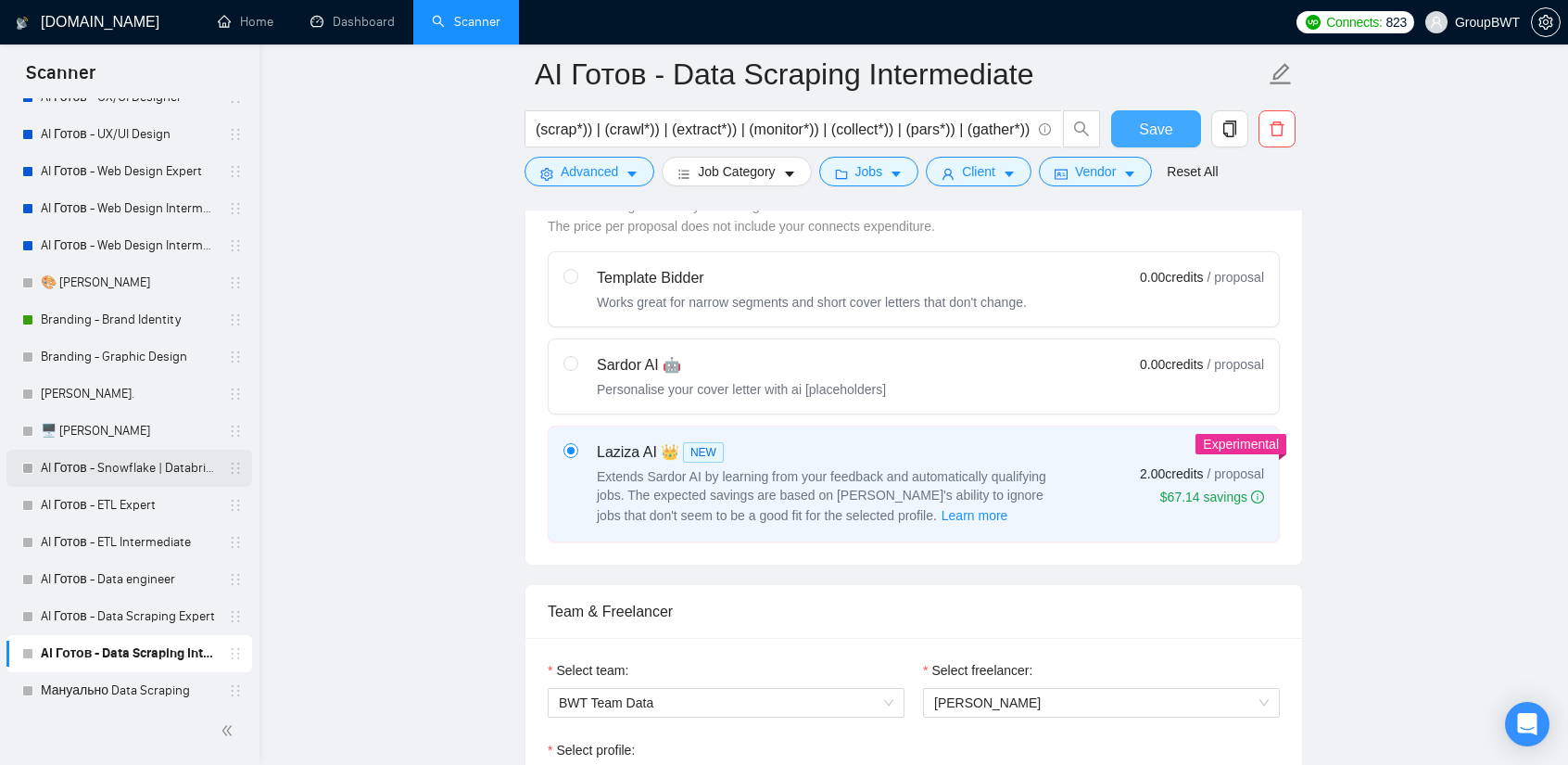
click at [122, 466] on link "AI Готов - Snowflake | Databricks" at bounding box center [128, 468] width 176 height 37
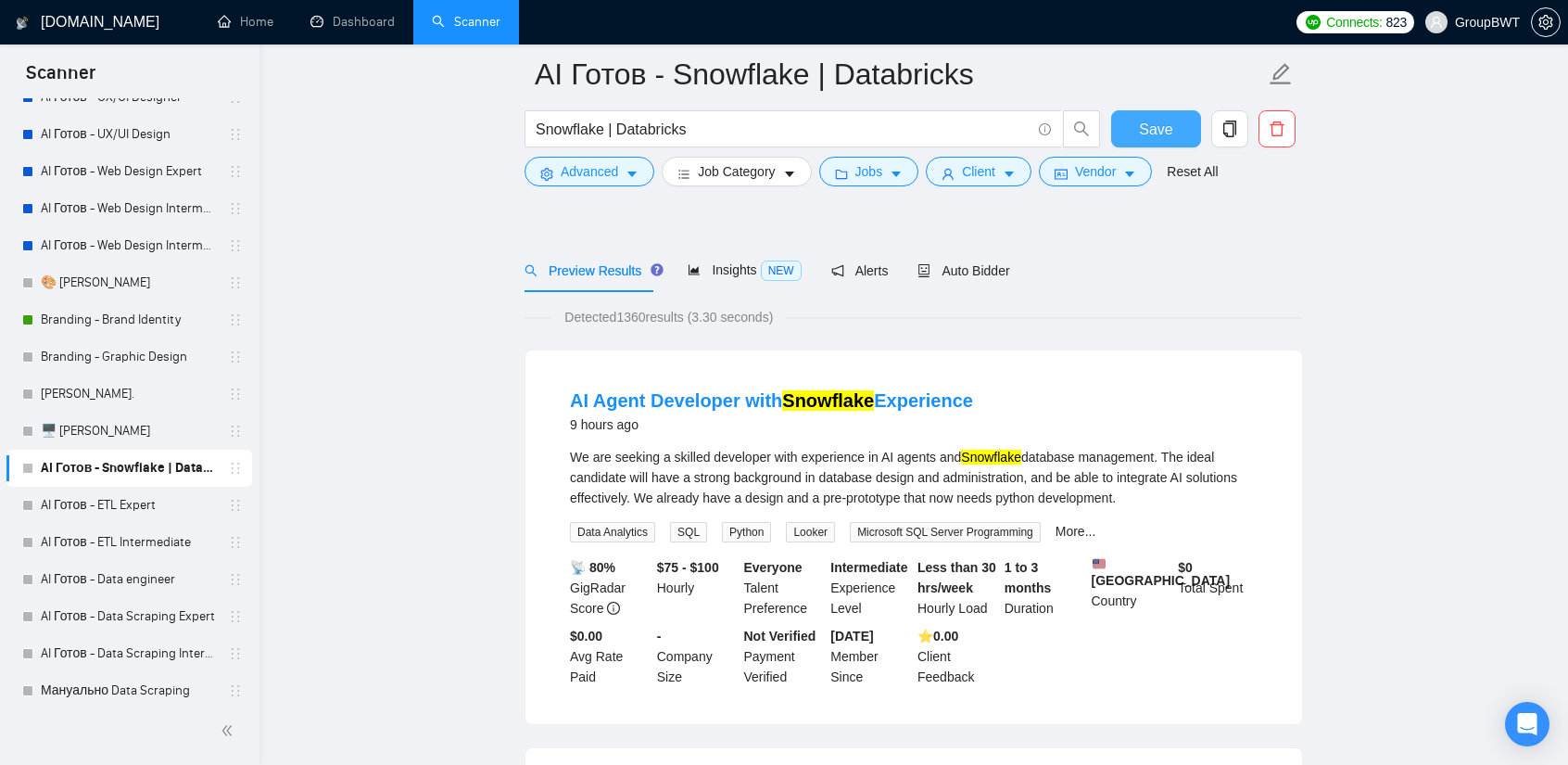
scroll to position [93, 0]
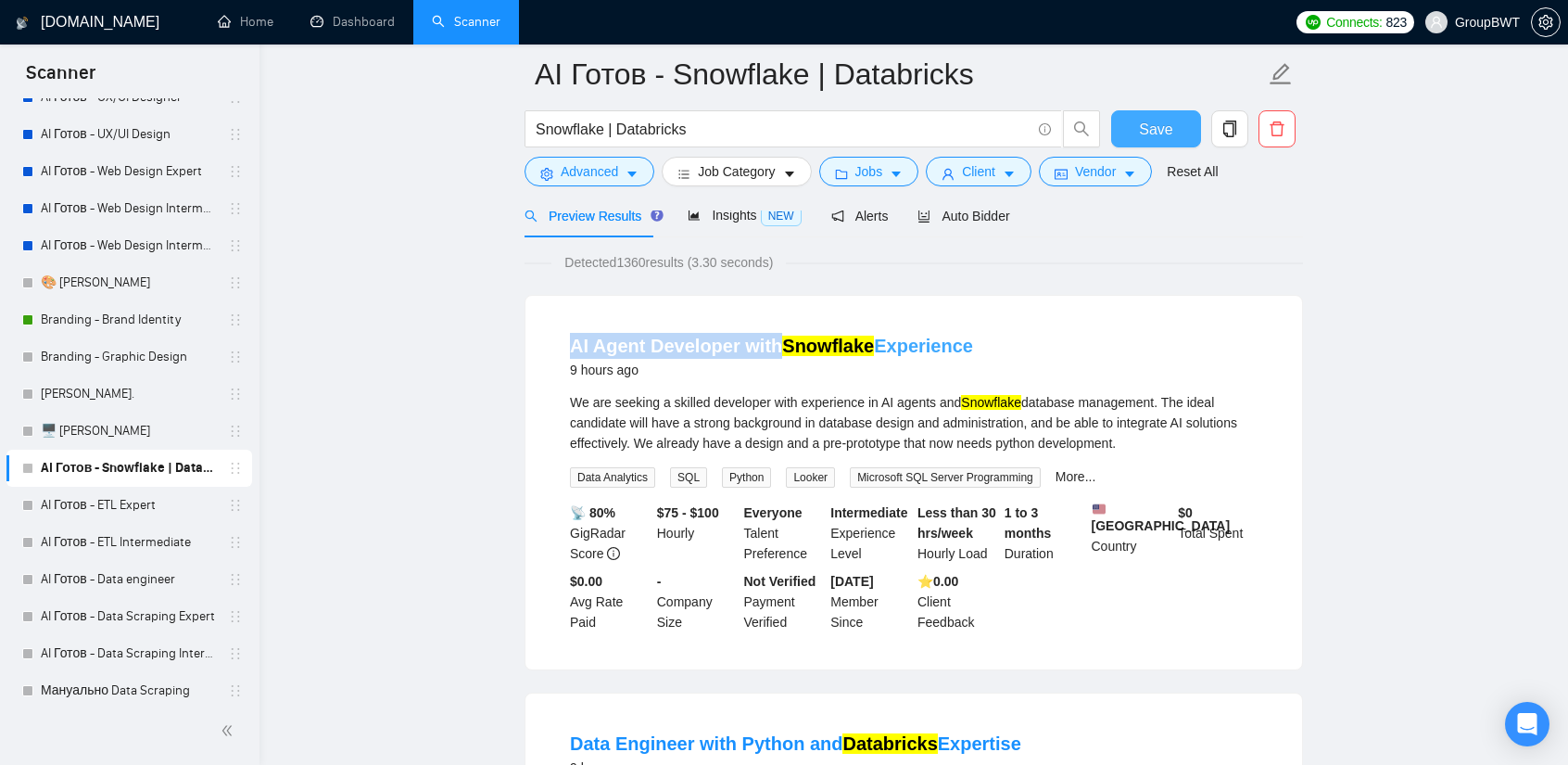
drag, startPoint x: 571, startPoint y: 329, endPoint x: 774, endPoint y: 336, distance: 203.1
click at [774, 336] on li "AI Agent Developer with Snowflake Experience 9 hours ago We are seeking a skill…" at bounding box center [914, 483] width 732 height 329
copy link "AI Agent Developer with"
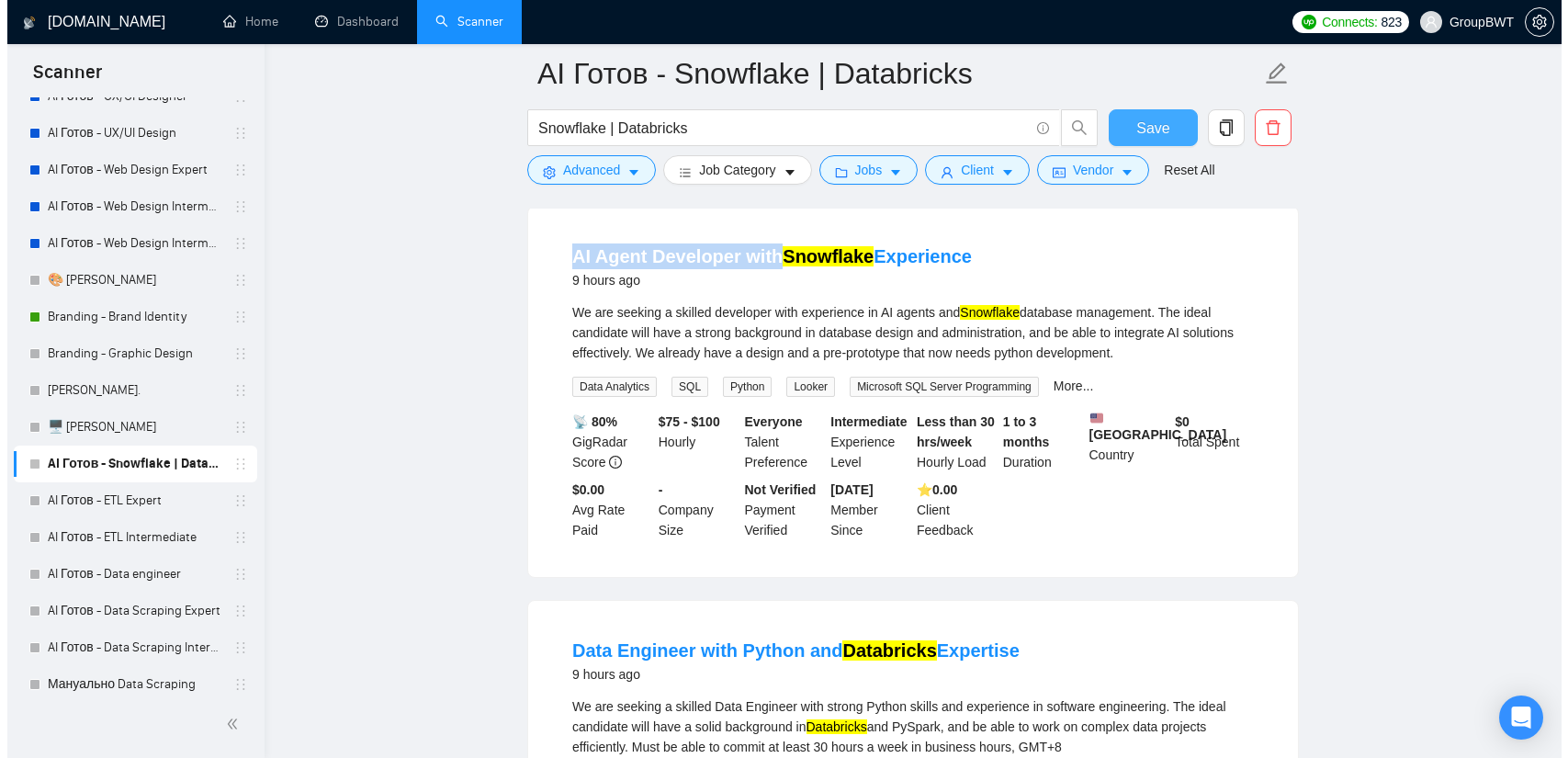
scroll to position [184, 0]
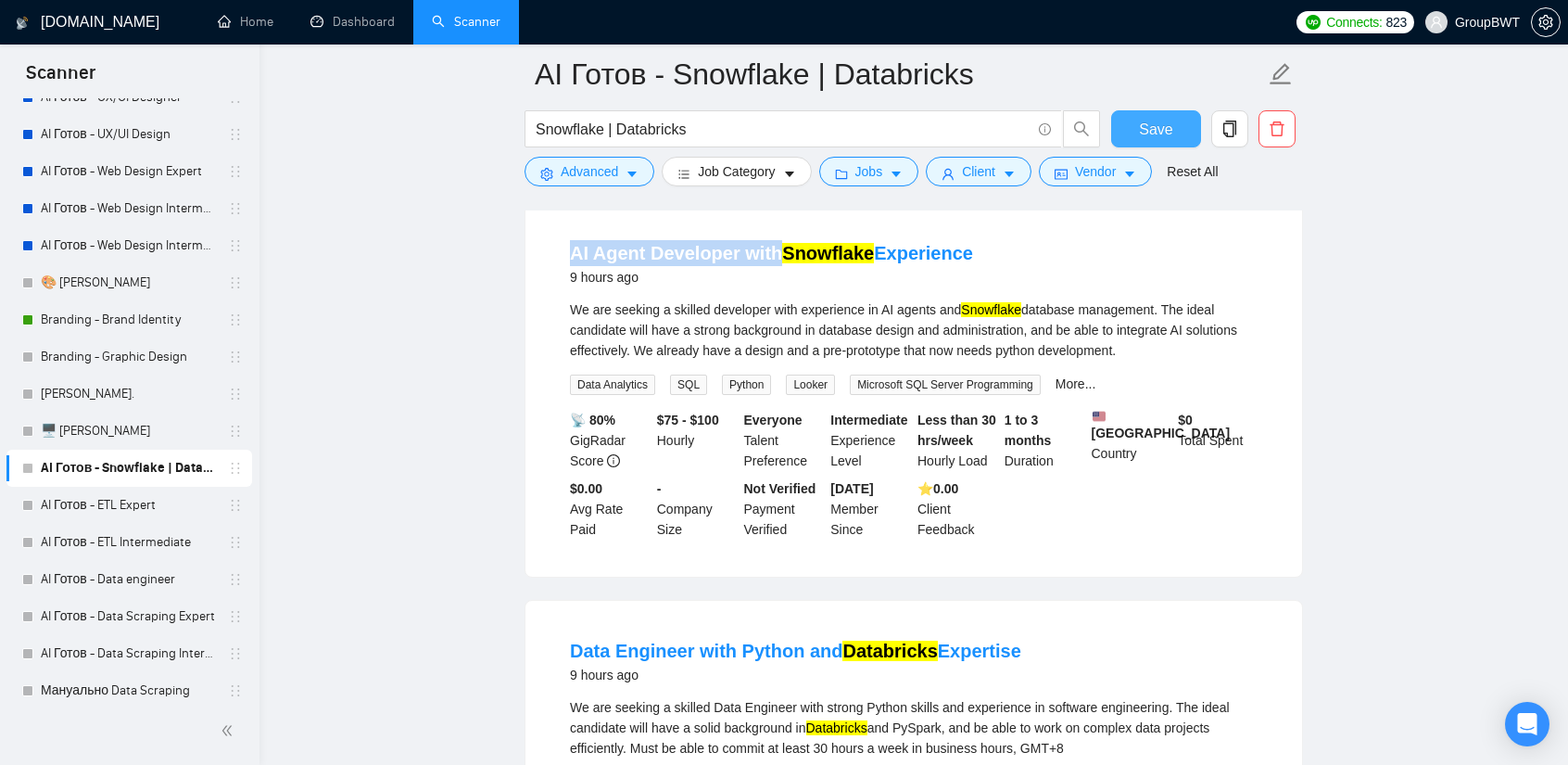
copy link "AI Agent Developer with"
click at [570, 227] on li "AI Agent Developer with Snowflake Experience 9 hours ago We are seeking a skill…" at bounding box center [914, 390] width 732 height 329
copy link "AI Agent"
drag, startPoint x: 575, startPoint y: 237, endPoint x: 641, endPoint y: 244, distance: 66.4
click at [641, 244] on li "AI Agent Developer with Snowflake Experience 9 hours ago We are seeking a skill…" at bounding box center [914, 390] width 732 height 329
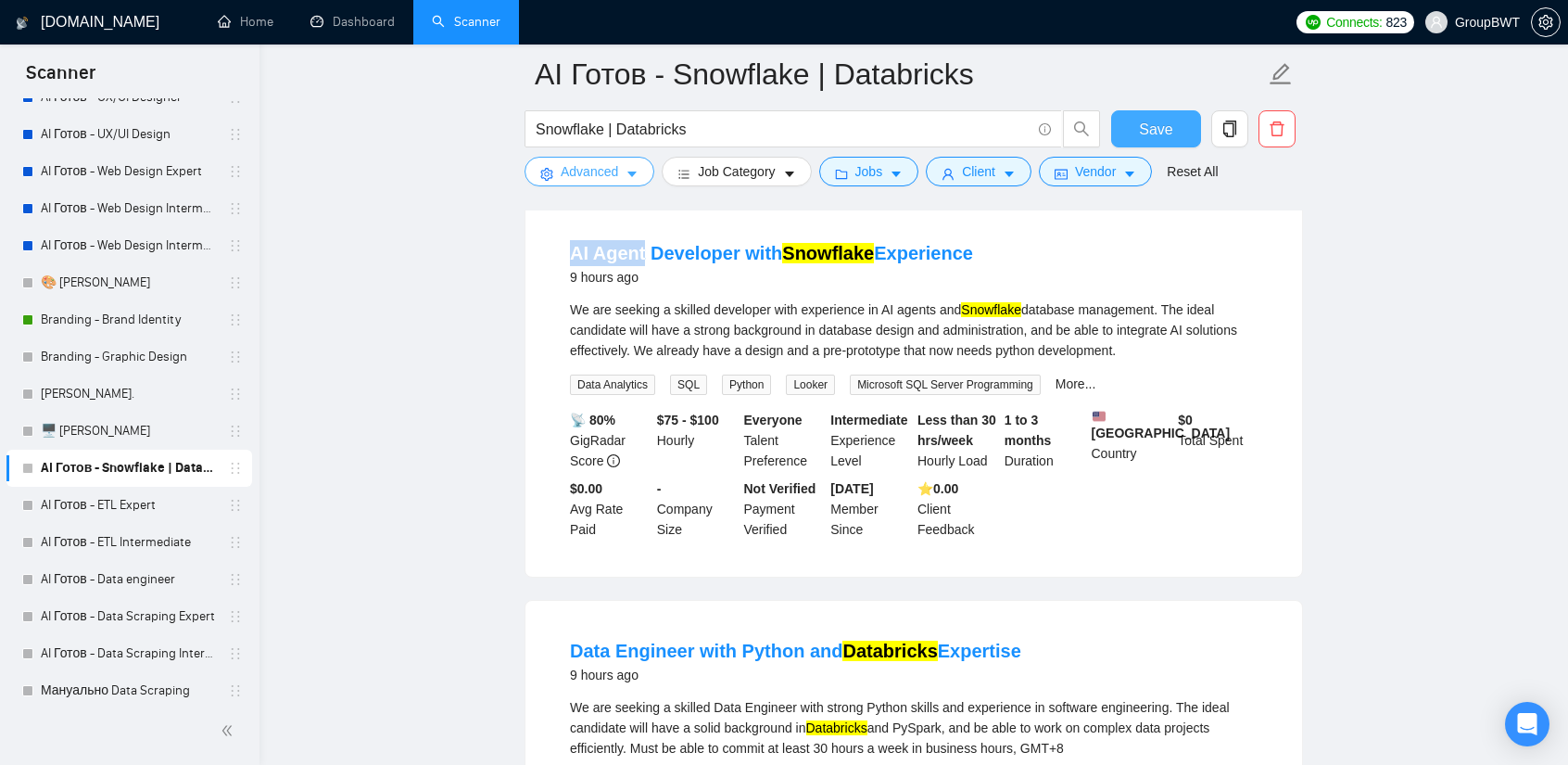
click at [620, 171] on button "Advanced" at bounding box center [589, 171] width 129 height 30
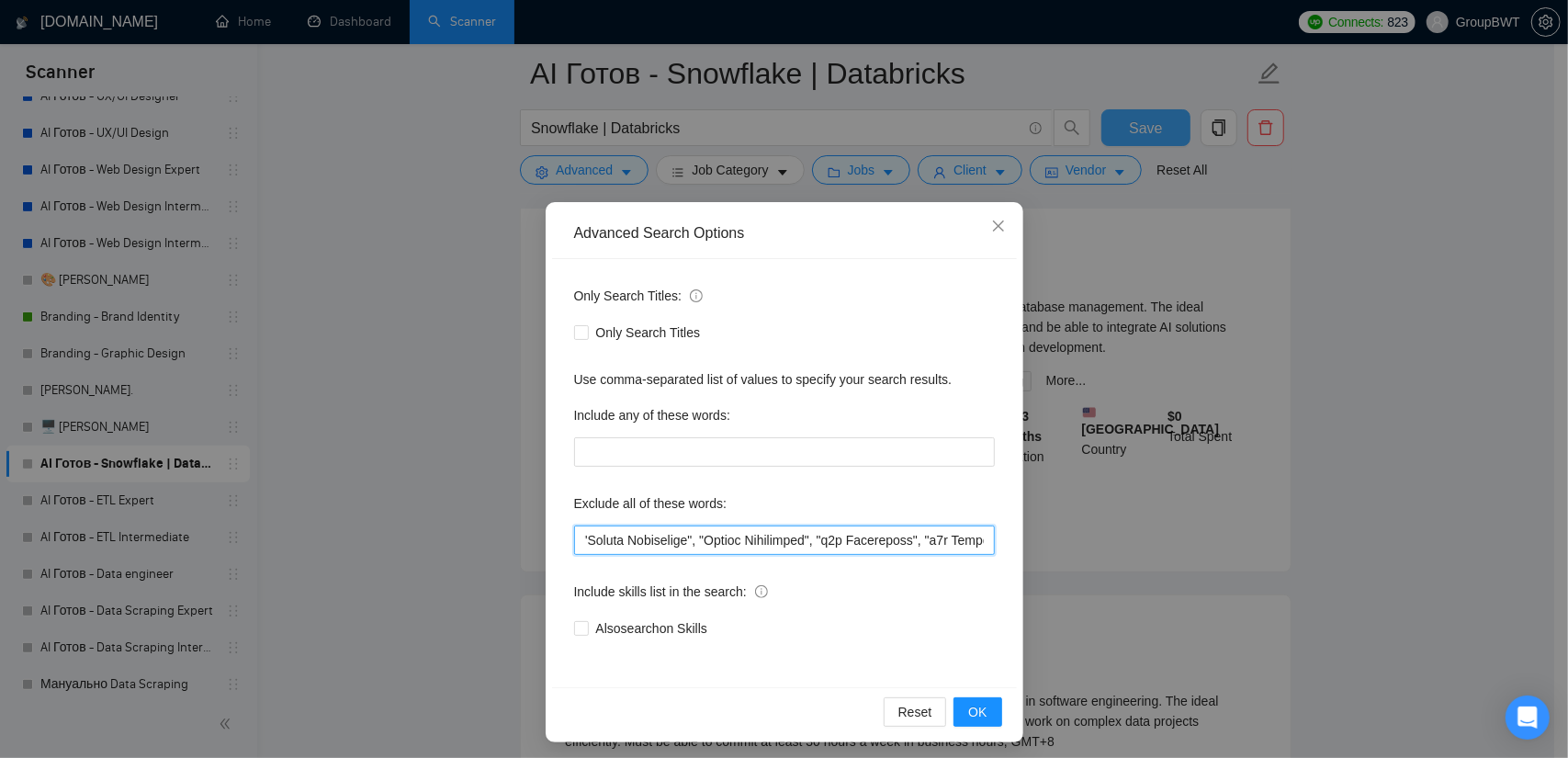
scroll to position [0, 28335]
drag, startPoint x: 857, startPoint y: 532, endPoint x: 1345, endPoint y: 559, distance: 488.7
click at [1345, 559] on div "Advanced Search Options Only Search Titles: Only Search Titles Use comma-separa…" at bounding box center [784, 379] width 1568 height 758
click at [976, 539] on input "text" at bounding box center [785, 540] width 421 height 30
click at [972, 536] on input "text" at bounding box center [785, 540] width 421 height 30
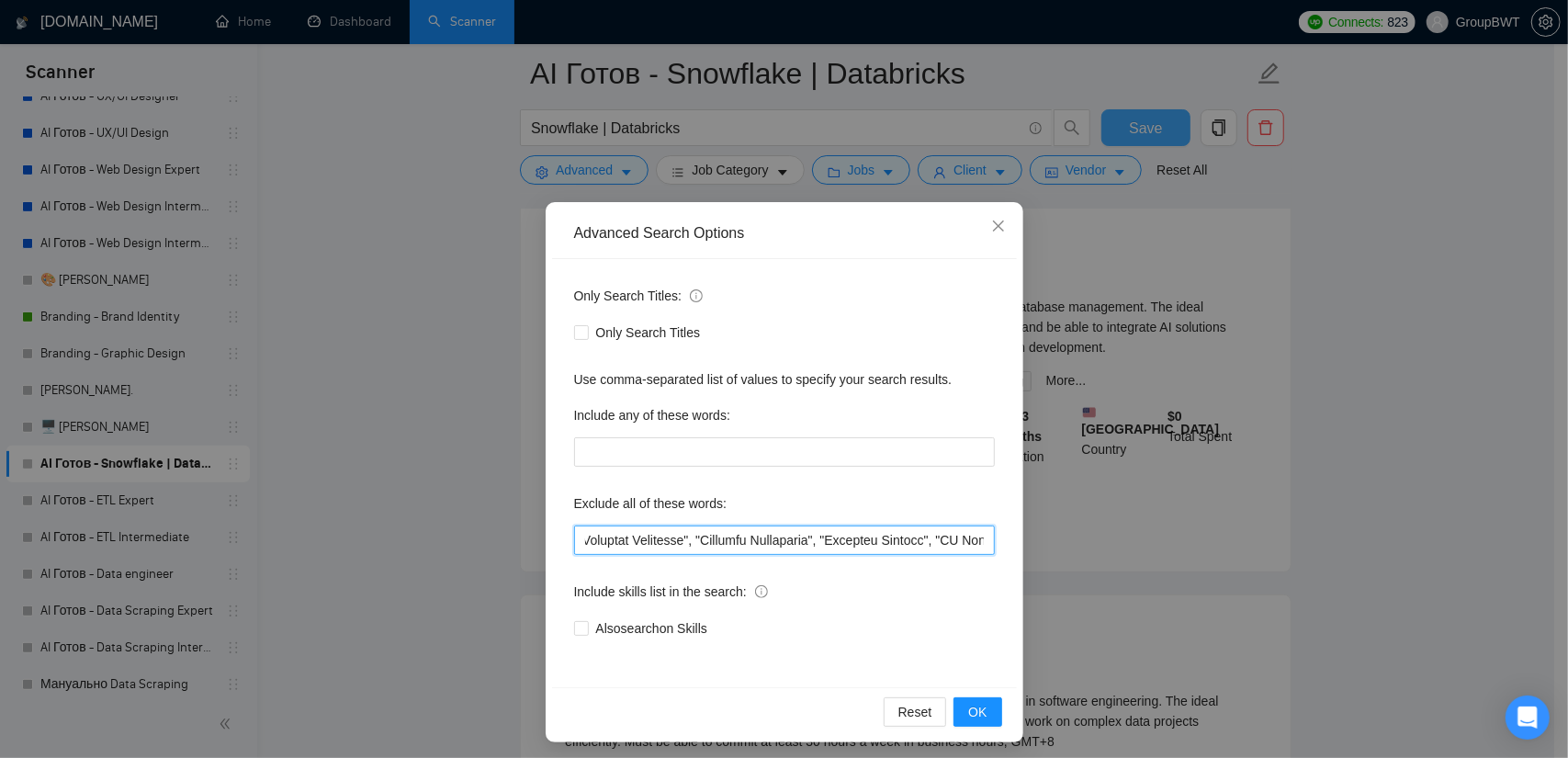
paste input ""AI Agent","
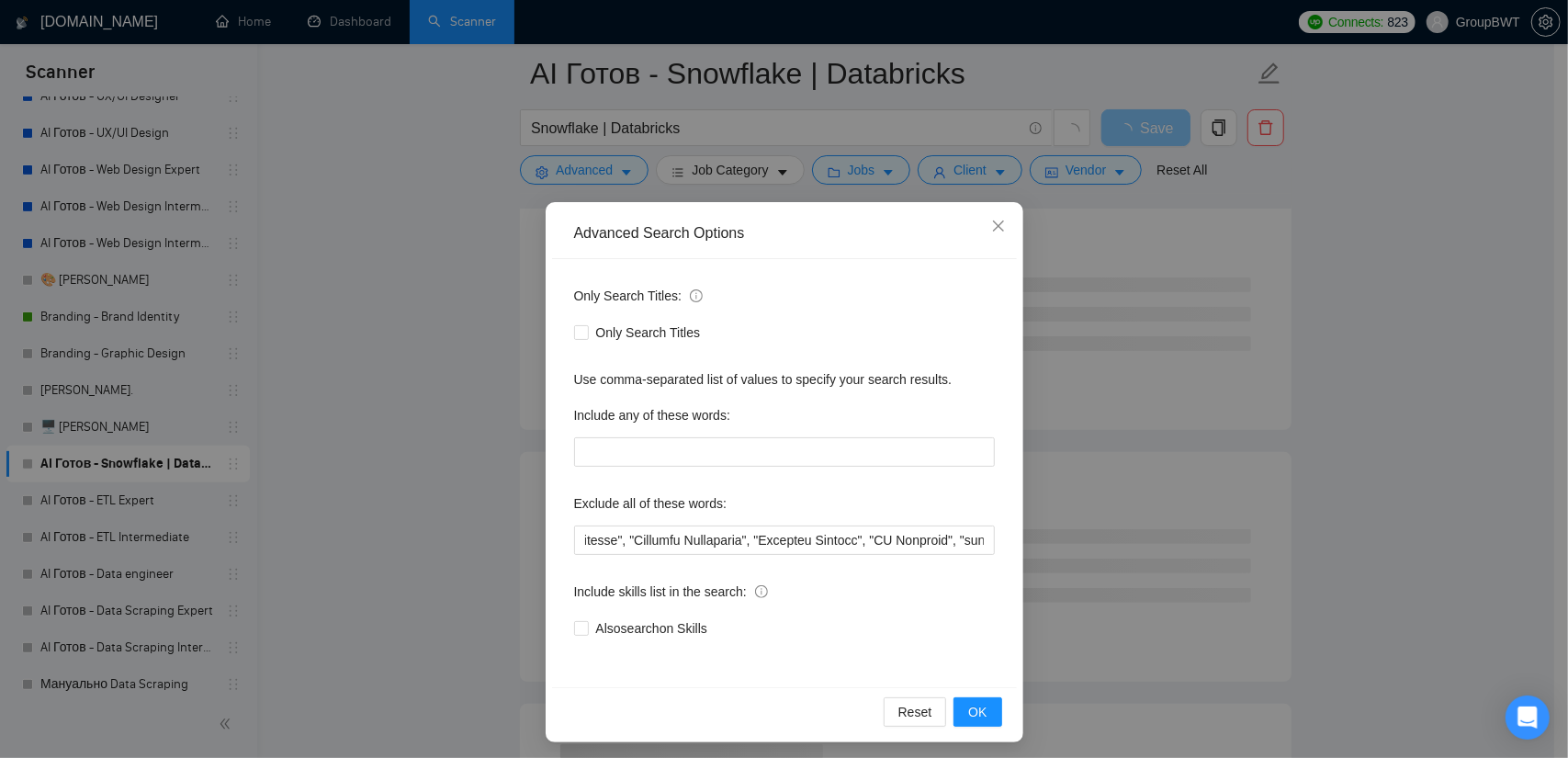
click at [1334, 469] on div "Advanced Search Options Only Search Titles: Only Search Titles Use comma-separa…" at bounding box center [784, 379] width 1568 height 758
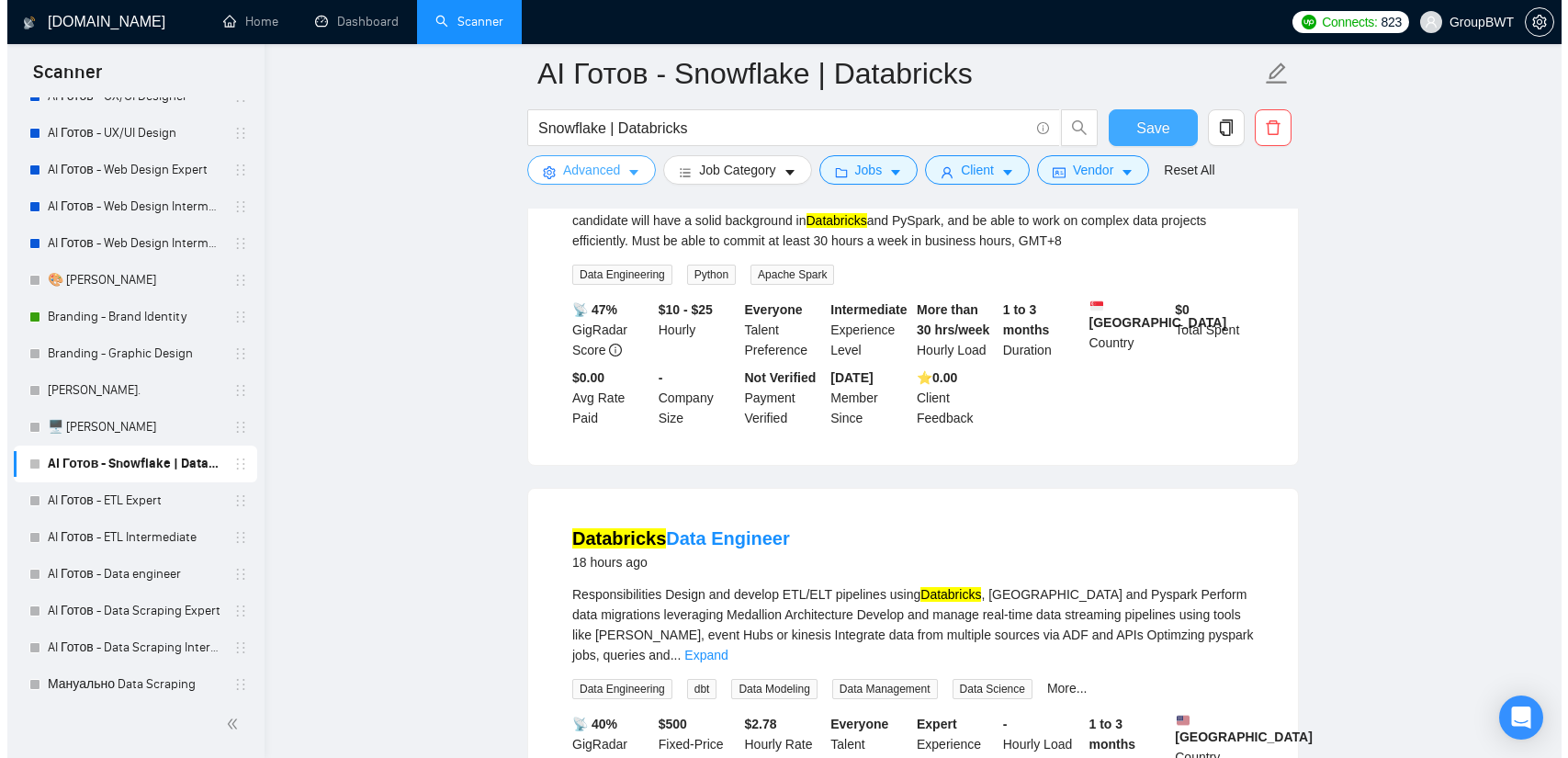
scroll to position [367, 0]
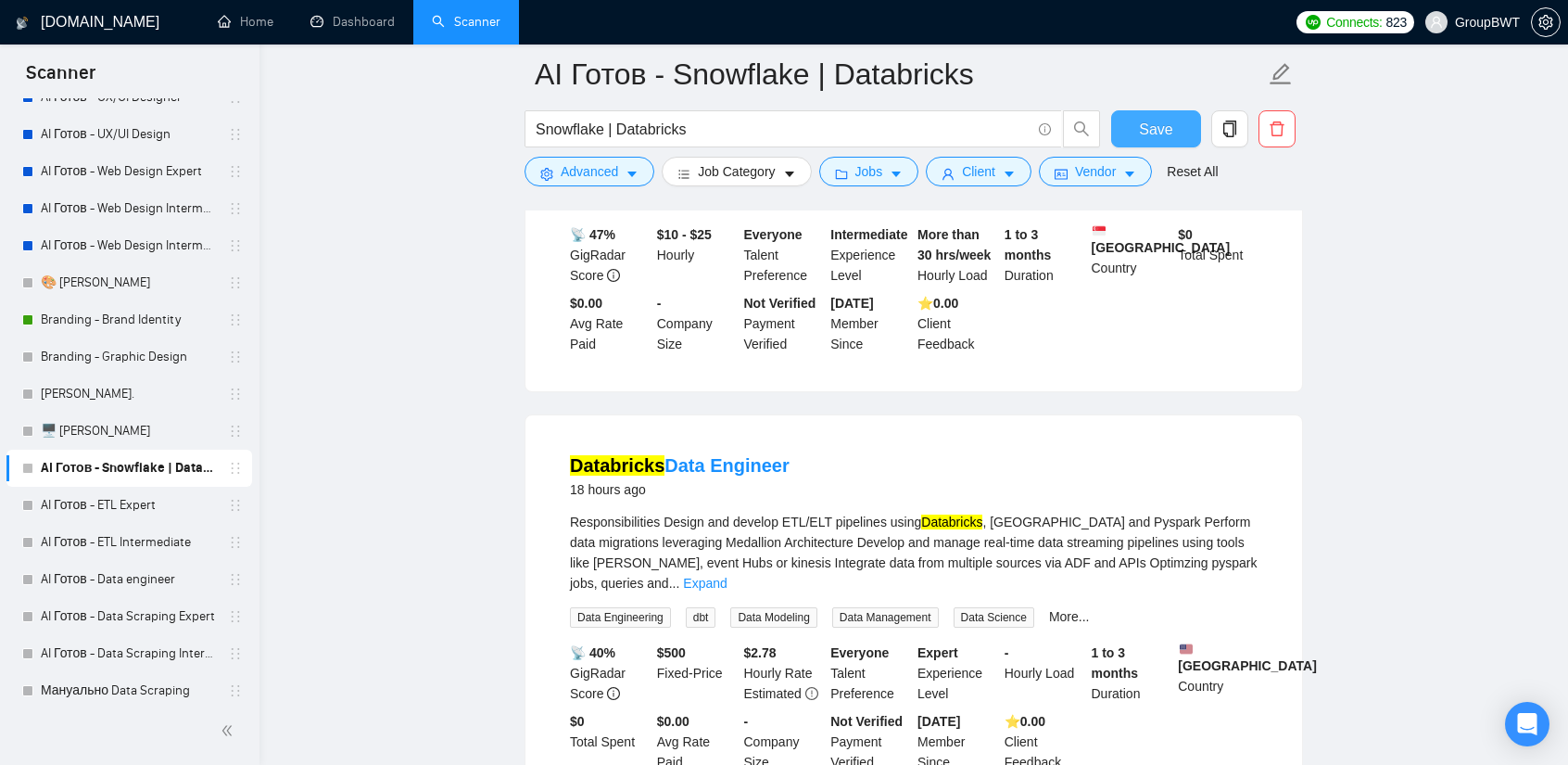
click at [624, 154] on div "Snowflake | Databricks" at bounding box center [813, 134] width 584 height 47
click at [622, 168] on button "Advanced" at bounding box center [589, 171] width 129 height 30
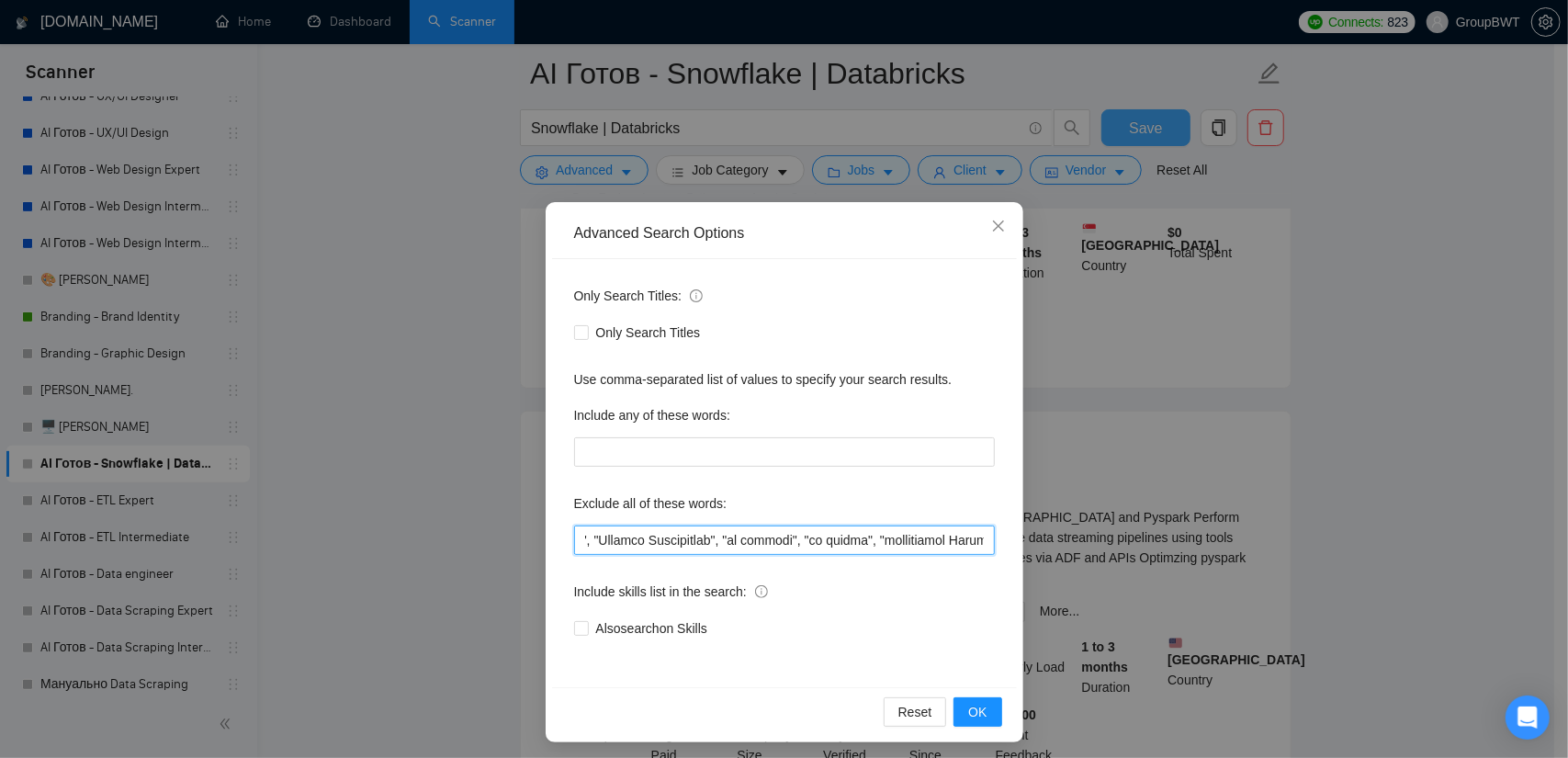
scroll to position [0, 28404]
drag, startPoint x: 930, startPoint y: 536, endPoint x: 1328, endPoint y: 531, distance: 398.0
click at [1328, 531] on div "Advanced Search Options Only Search Titles: Only Search Titles Use comma-separa…" at bounding box center [784, 379] width 1568 height 758
click at [935, 554] on div "Only Search Titles: Only Search Titles Use comma-separated list of values to sp…" at bounding box center [785, 473] width 465 height 428
drag, startPoint x: 944, startPoint y: 547, endPoint x: 1237, endPoint y: 539, distance: 293.1
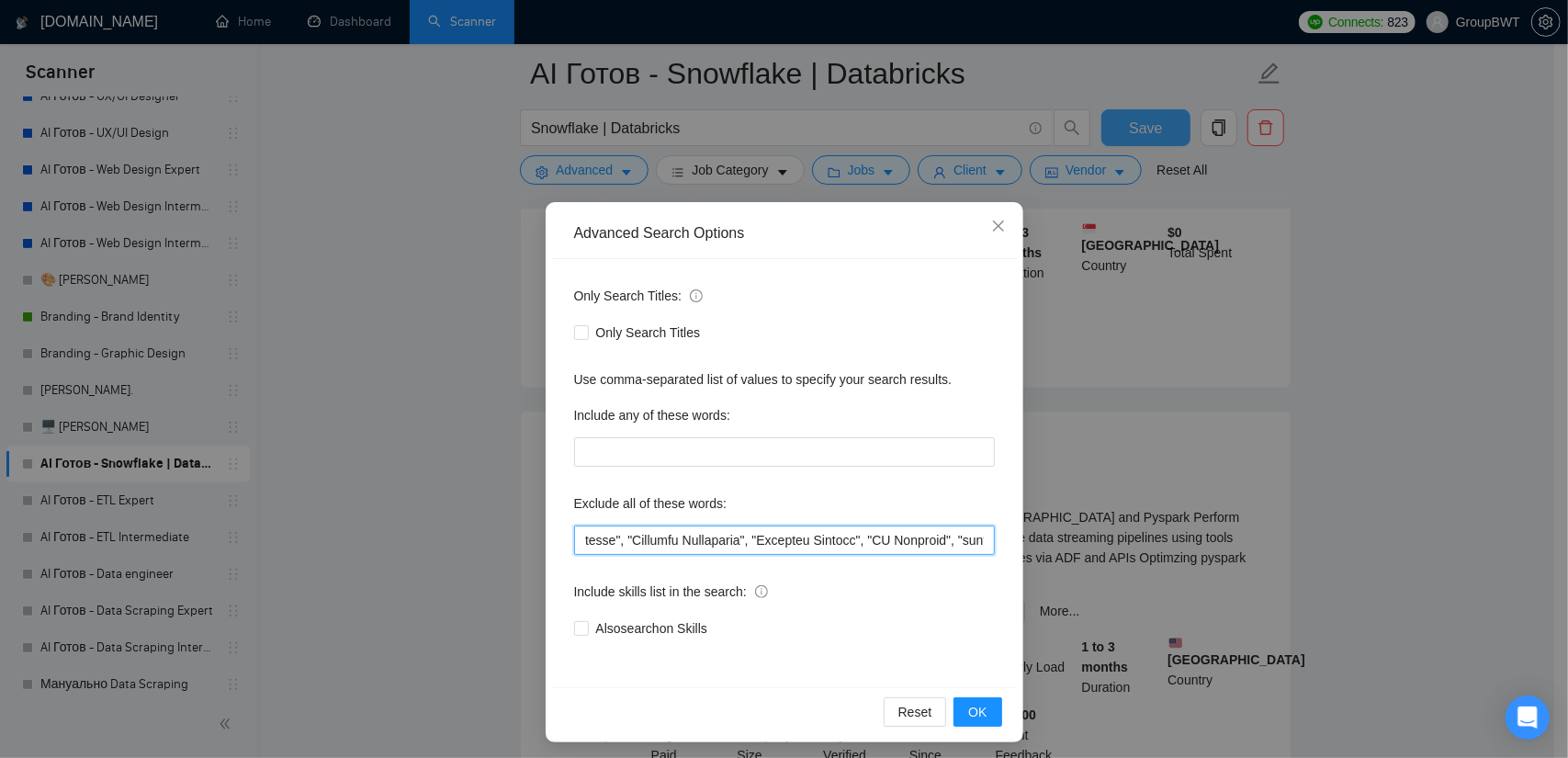
click at [1315, 536] on div "Advanced Search Options Only Search Titles: Only Search Titles Use comma-separa…" at bounding box center [784, 379] width 1568 height 758
click at [946, 541] on input "text" at bounding box center [785, 540] width 421 height 30
drag, startPoint x: 904, startPoint y: 539, endPoint x: 1163, endPoint y: 554, distance: 259.4
click at [1163, 554] on div "Advanced Search Options Only Search Titles: Only Search Titles Use comma-separa…" at bounding box center [784, 379] width 1568 height 758
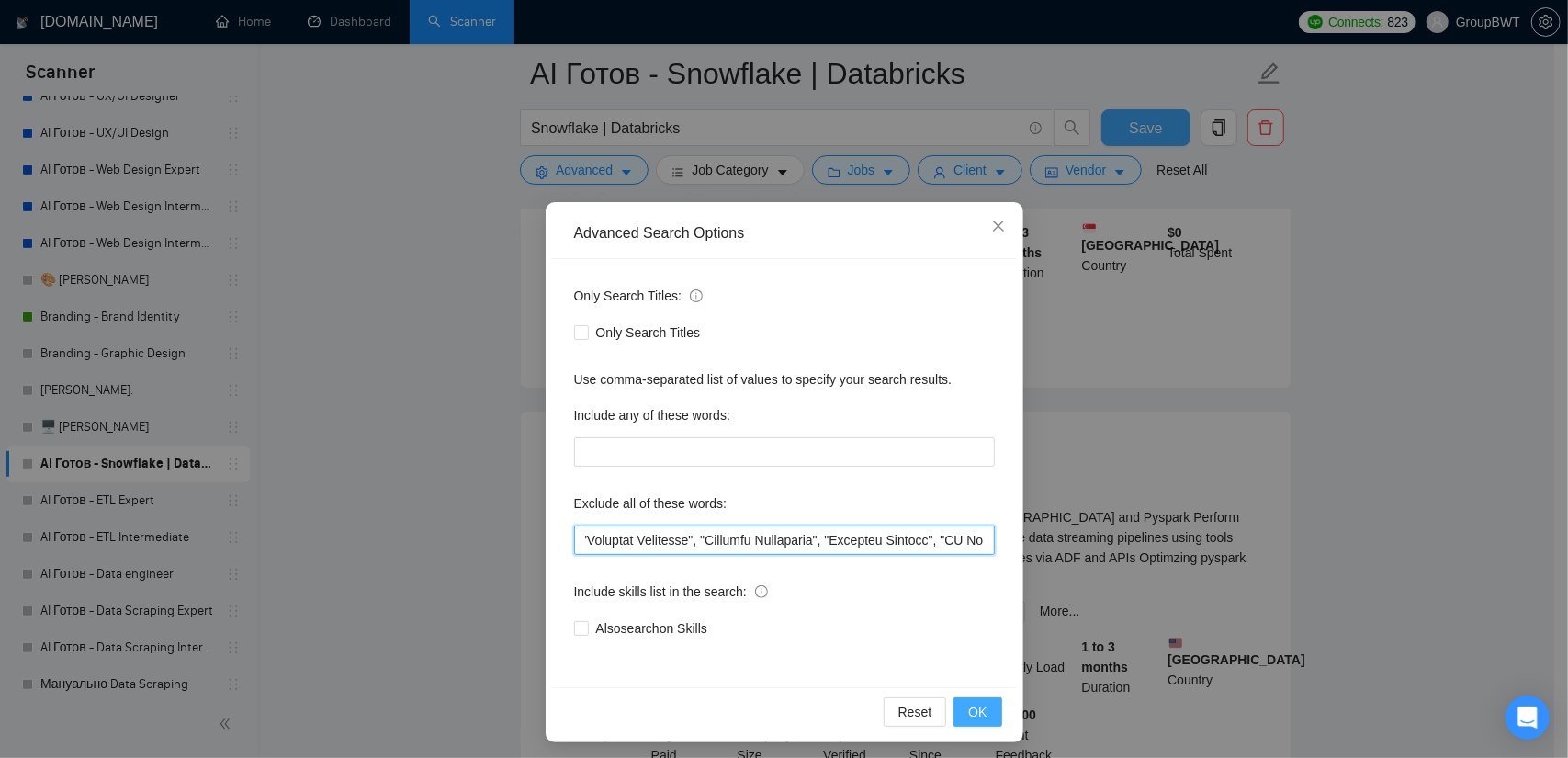
type input ""no agencies", SDR, "Digital Marketing Manager", "Creative Strategist", "Lead G…"
click at [968, 710] on span "OK" at bounding box center [978, 712] width 18 height 20
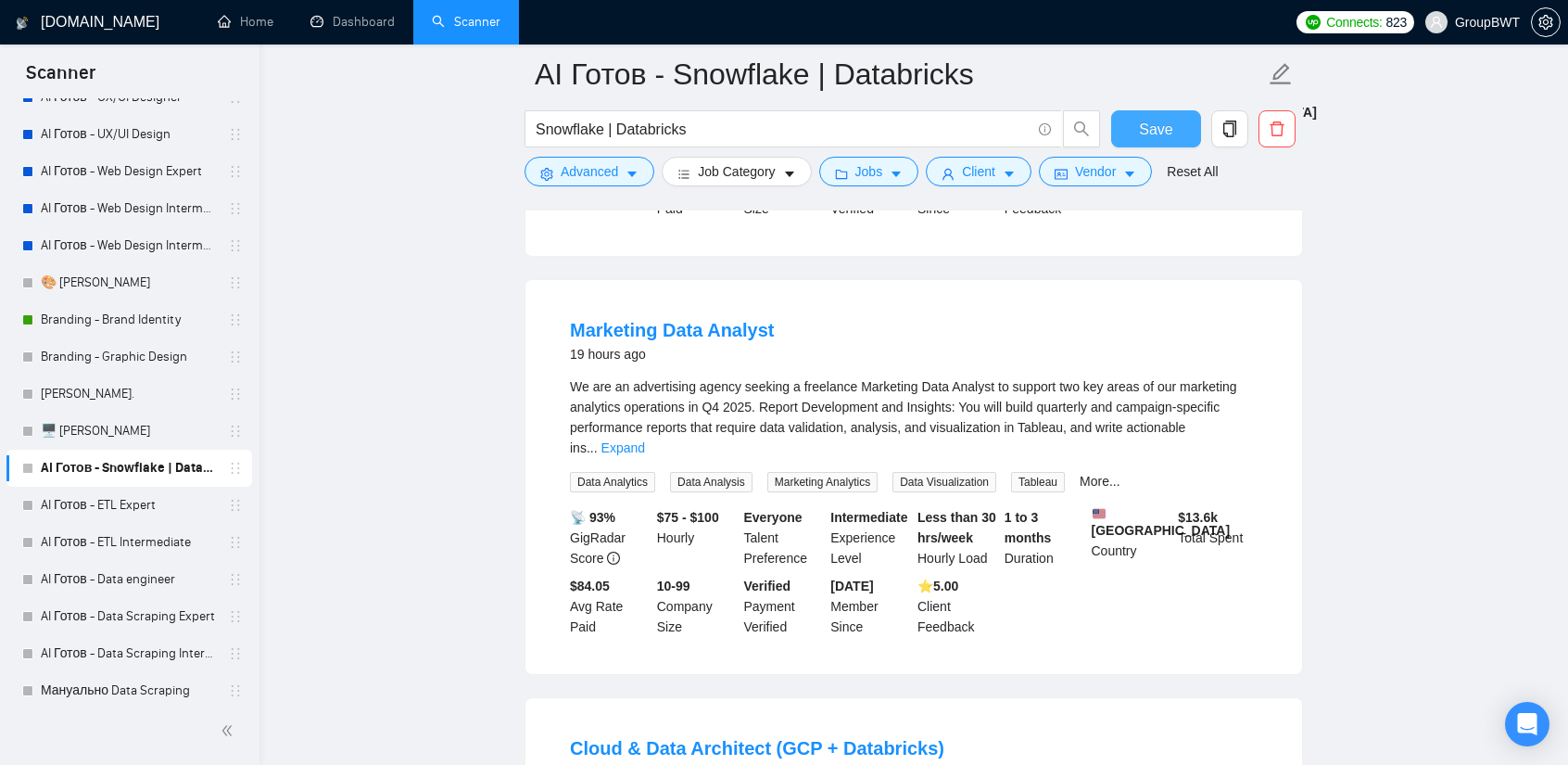
scroll to position [1298, 0]
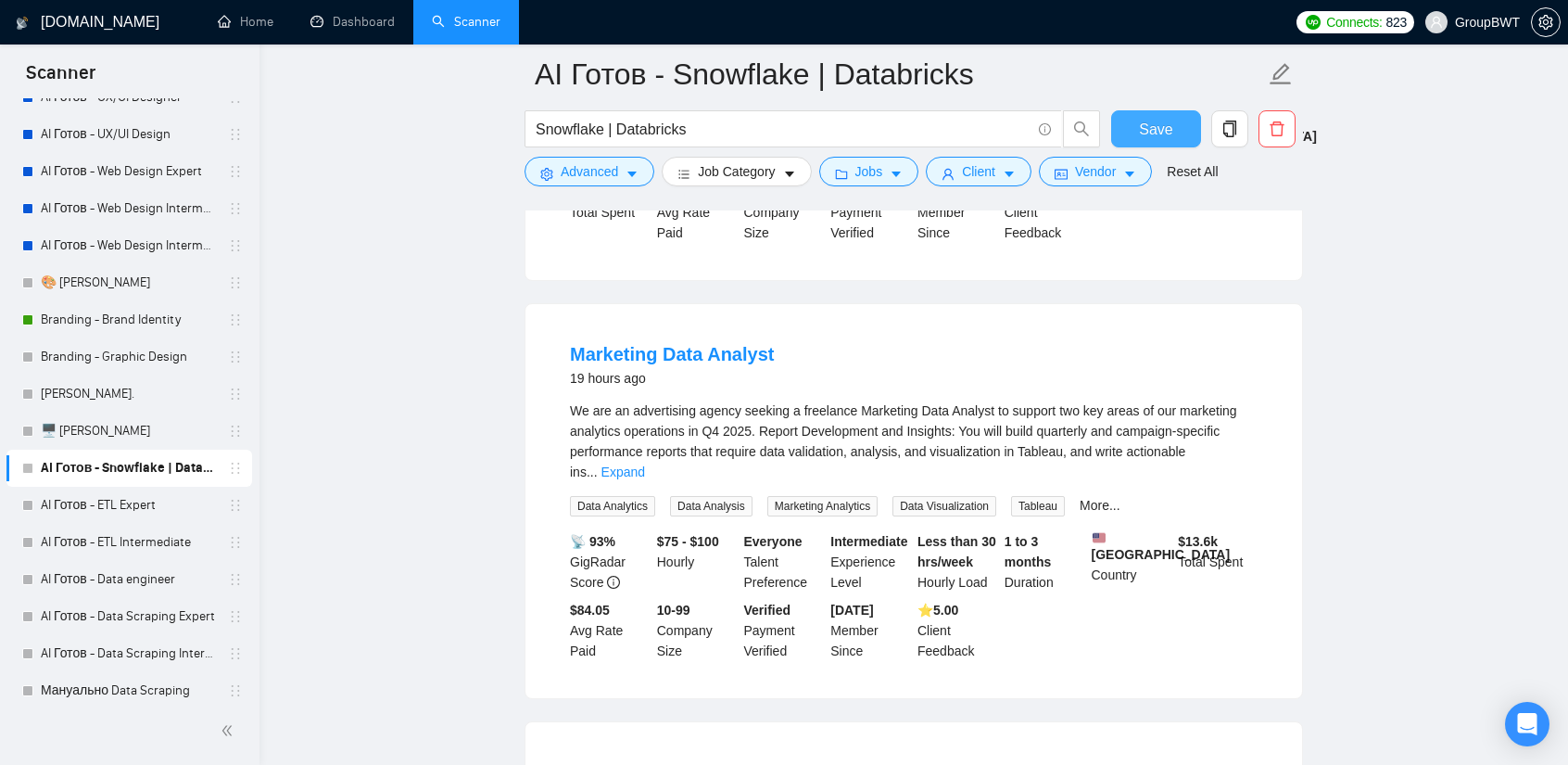
click at [1266, 438] on li "Marketing Data Analyst 19 hours ago We are an advertising agency seeking a free…" at bounding box center [914, 502] width 732 height 350
click at [645, 464] on link "Expand" at bounding box center [623, 472] width 44 height 15
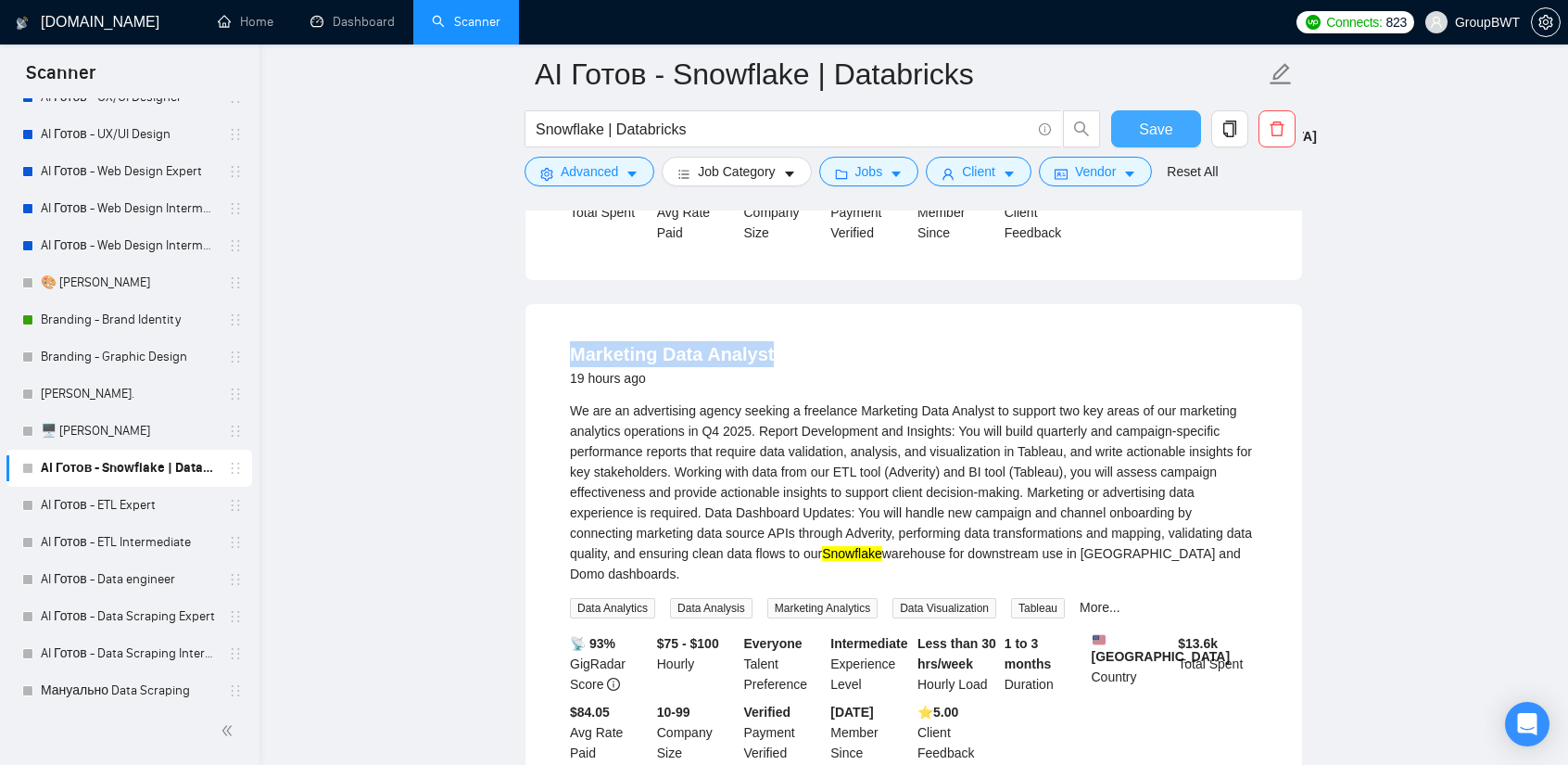
drag, startPoint x: 564, startPoint y: 322, endPoint x: 844, endPoint y: 336, distance: 280.3
click at [844, 336] on li "Marketing Data Analyst 19 hours ago We are an advertising agency seeking a free…" at bounding box center [914, 552] width 732 height 451
copy link "Marketing Data Analyst"
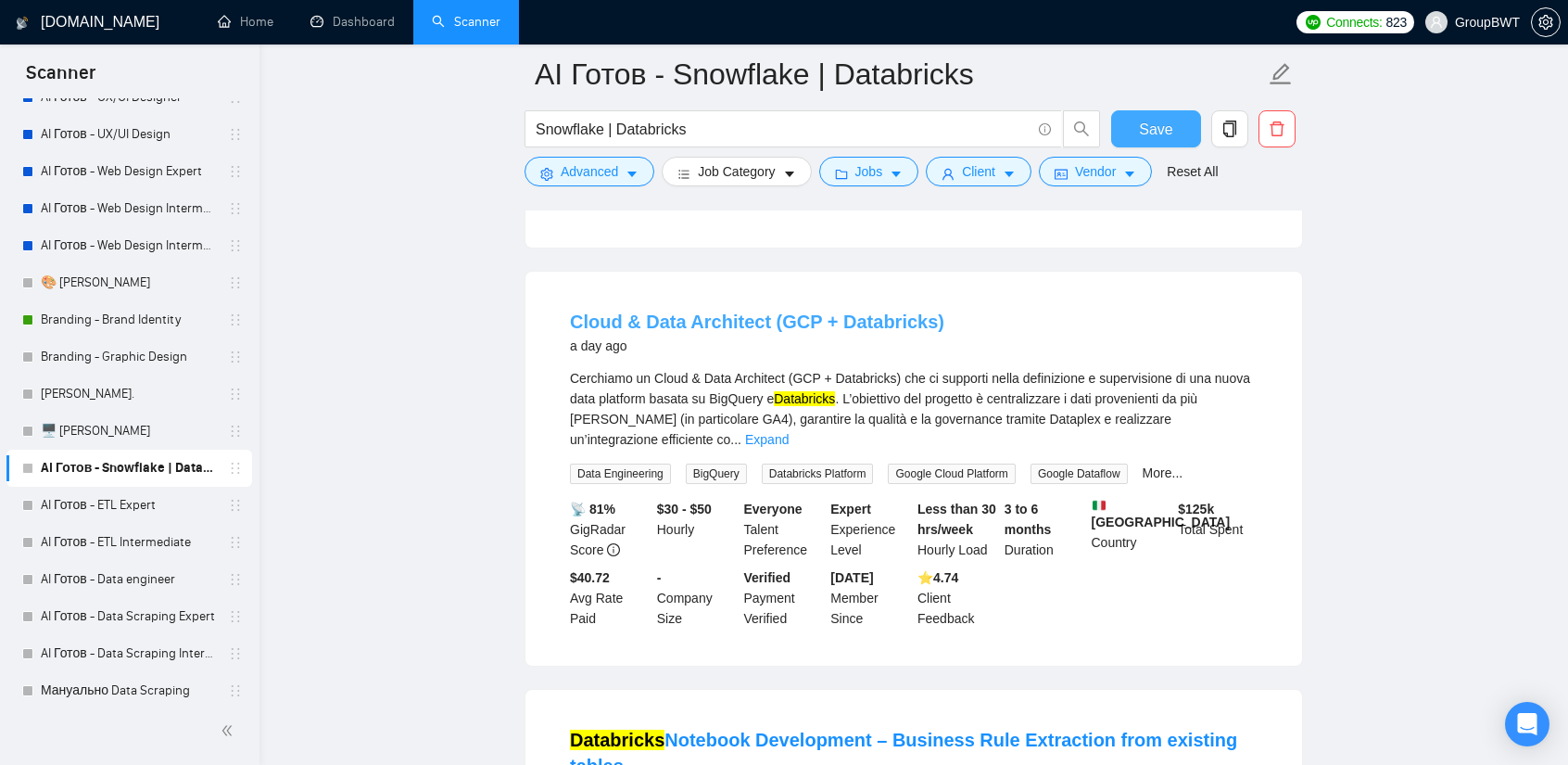
scroll to position [1854, 0]
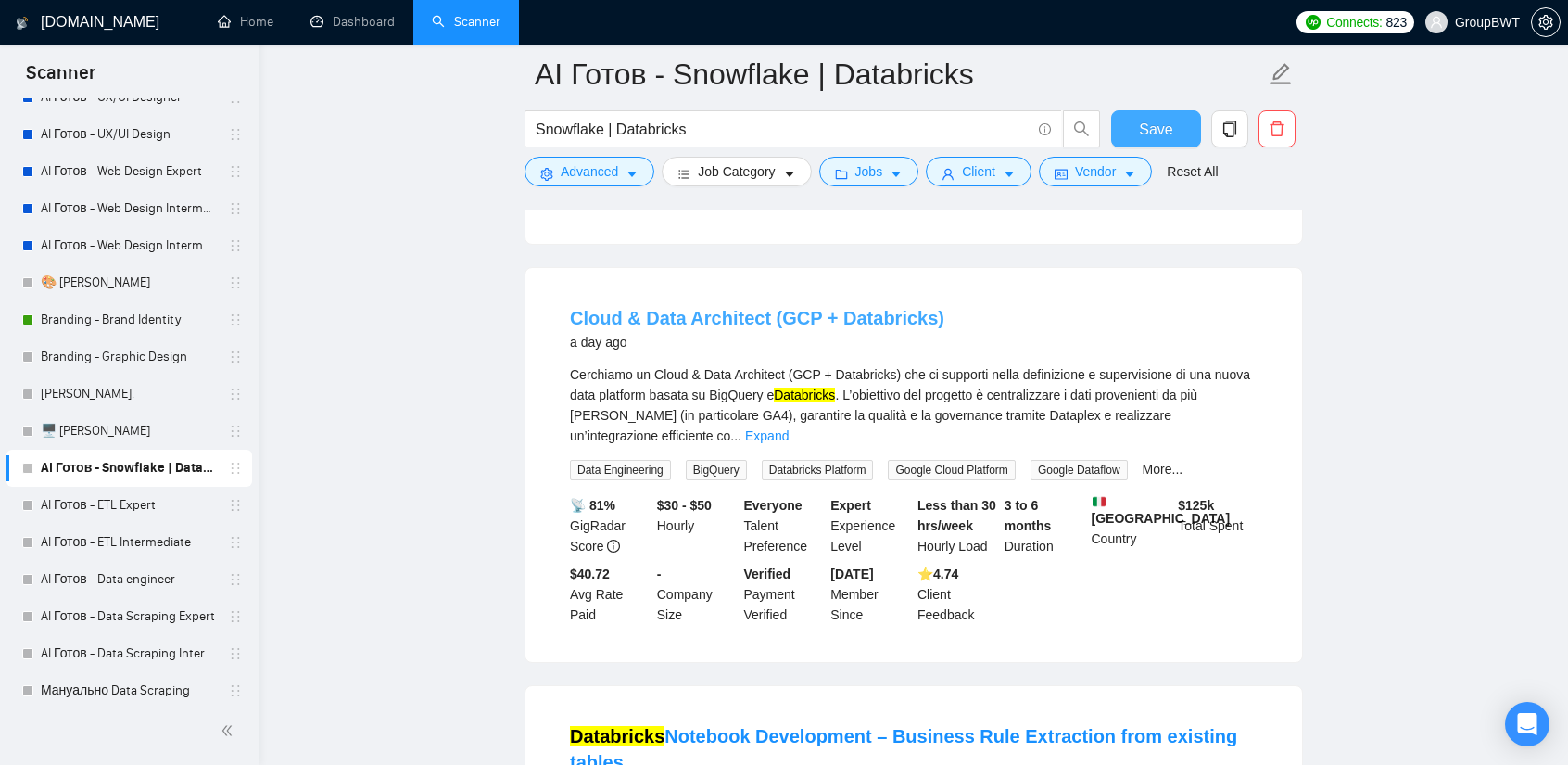
click at [778, 308] on link "Cloud & Data Architect (GCP + Databricks)" at bounding box center [757, 318] width 374 height 20
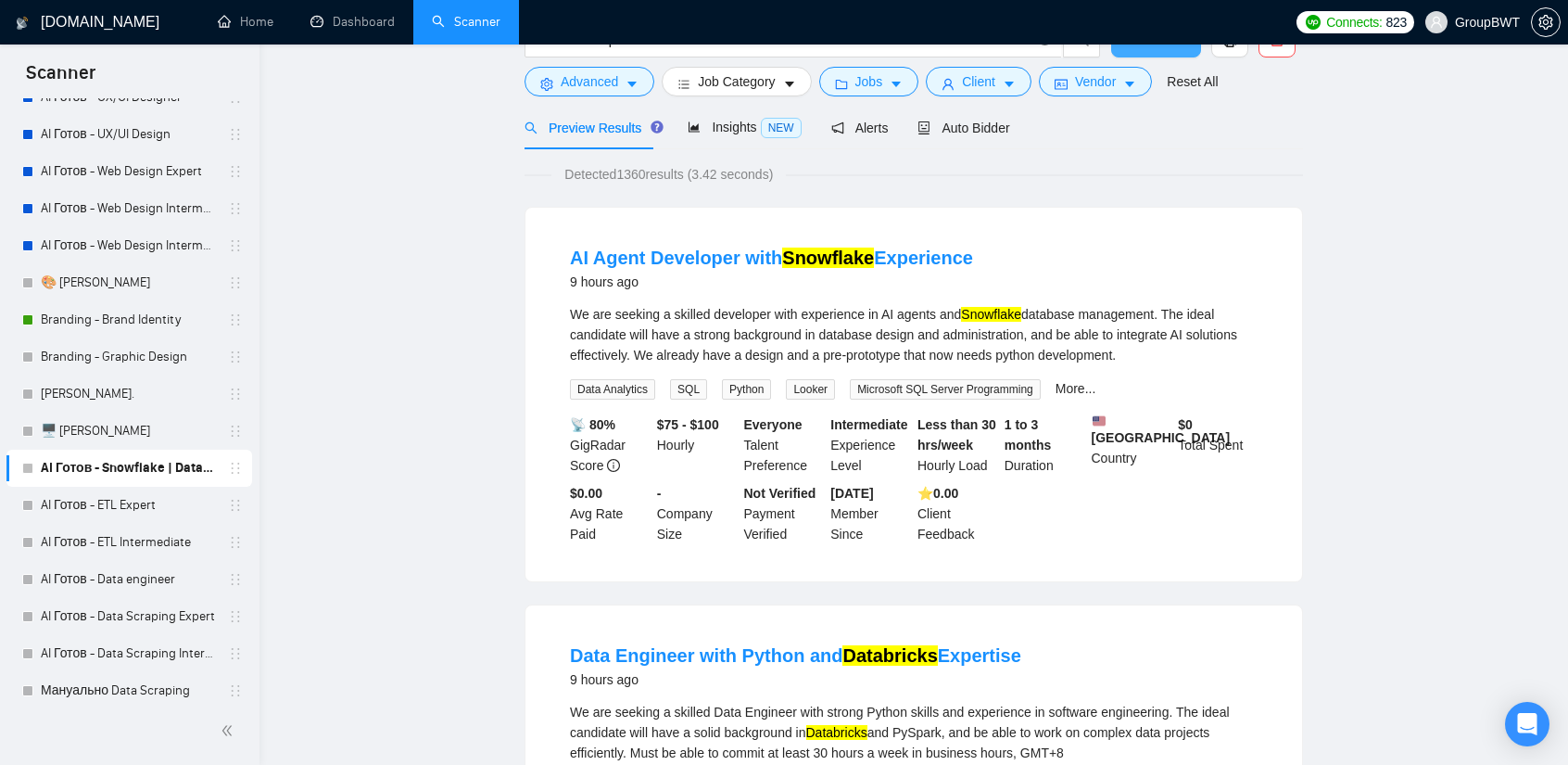
scroll to position [0, 0]
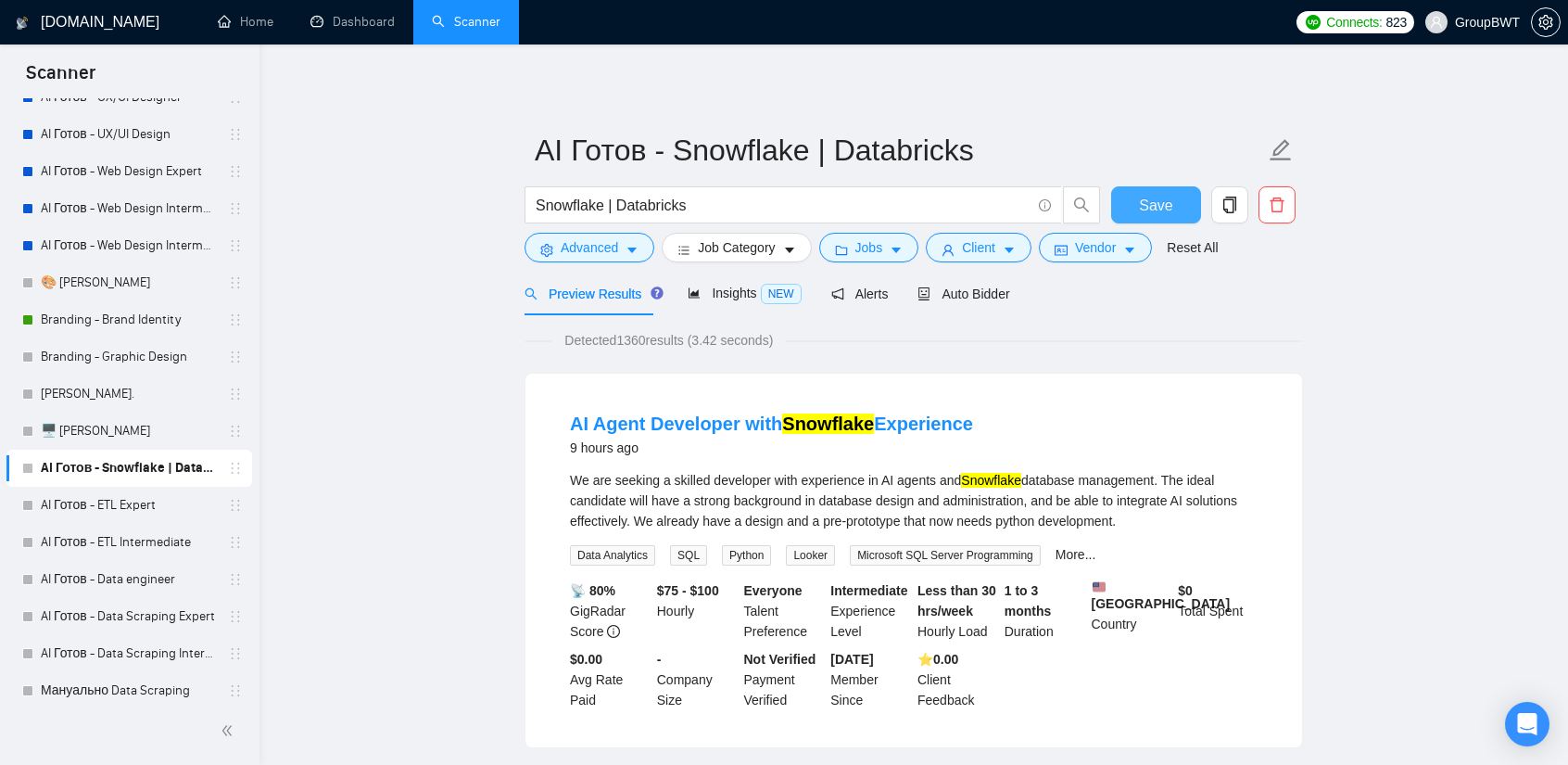
drag, startPoint x: 126, startPoint y: 503, endPoint x: 936, endPoint y: 109, distance: 900.7
click at [126, 503] on link "AI Готов - ETL Expert" at bounding box center [128, 505] width 176 height 37
click at [1160, 205] on span "Save" at bounding box center [1156, 205] width 34 height 23
click at [944, 298] on span "Auto Bidder" at bounding box center [963, 294] width 92 height 15
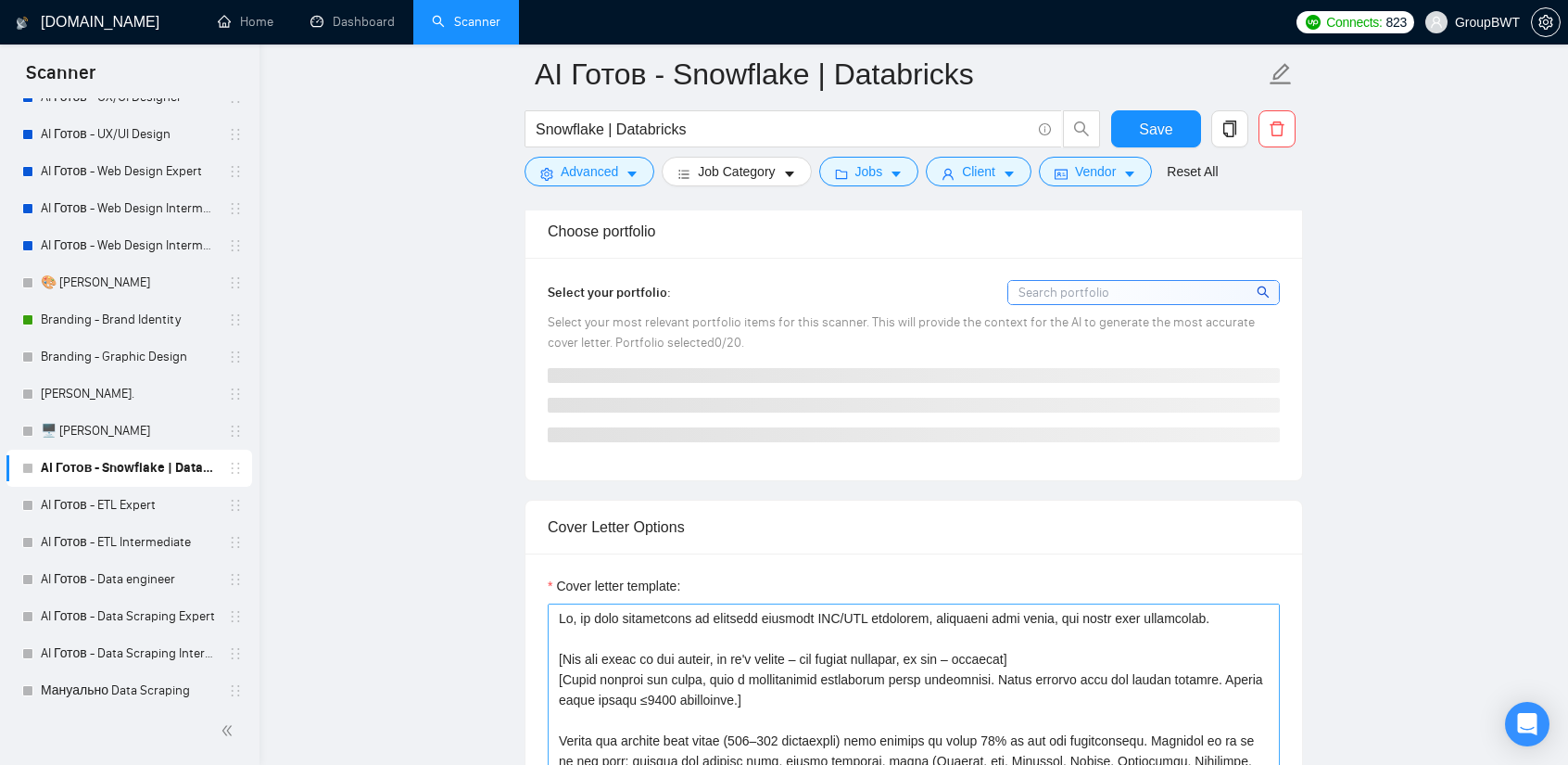
scroll to position [1854, 0]
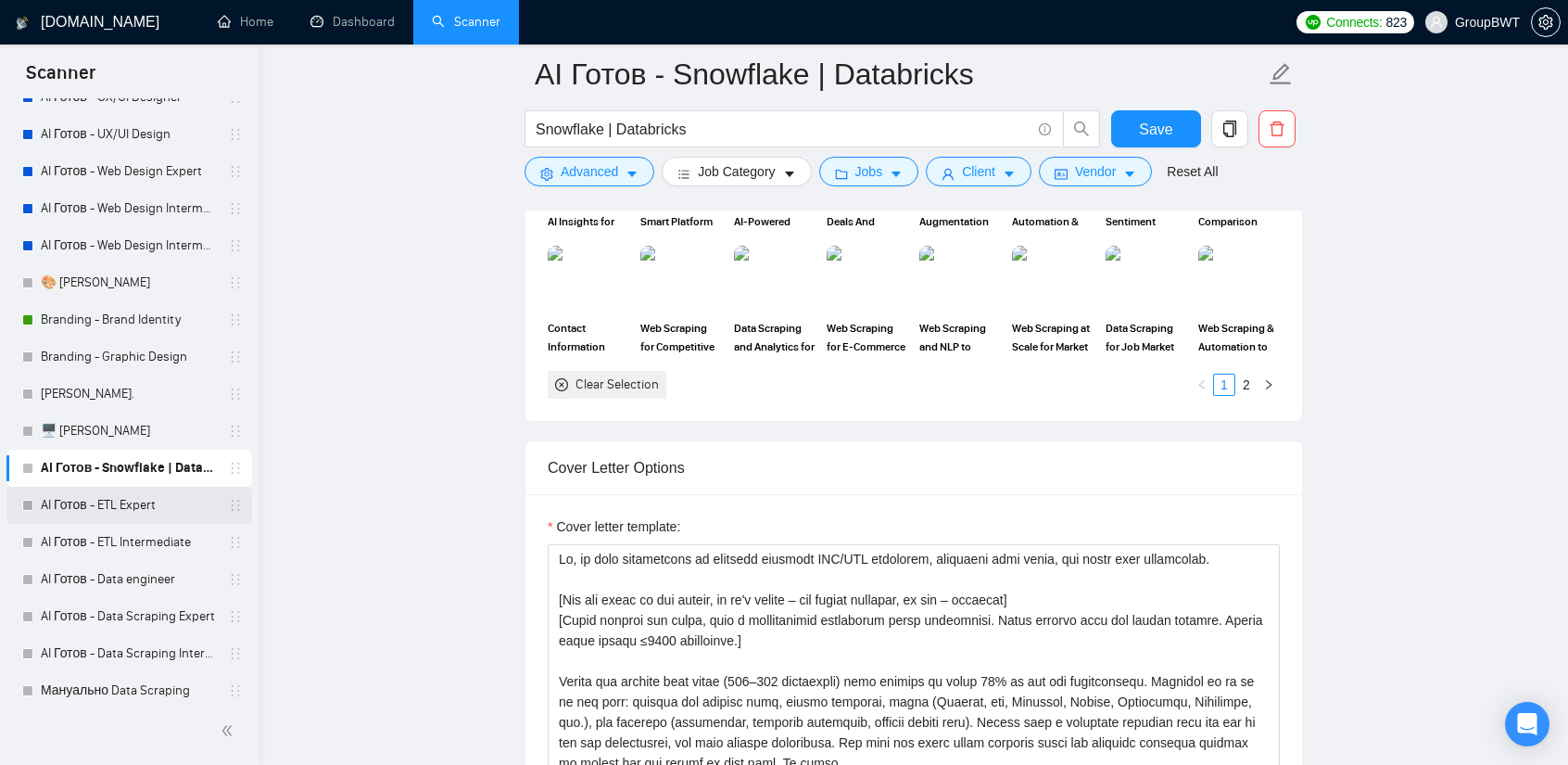
click at [112, 522] on link "AI Готов - ETL Expert" at bounding box center [128, 505] width 176 height 37
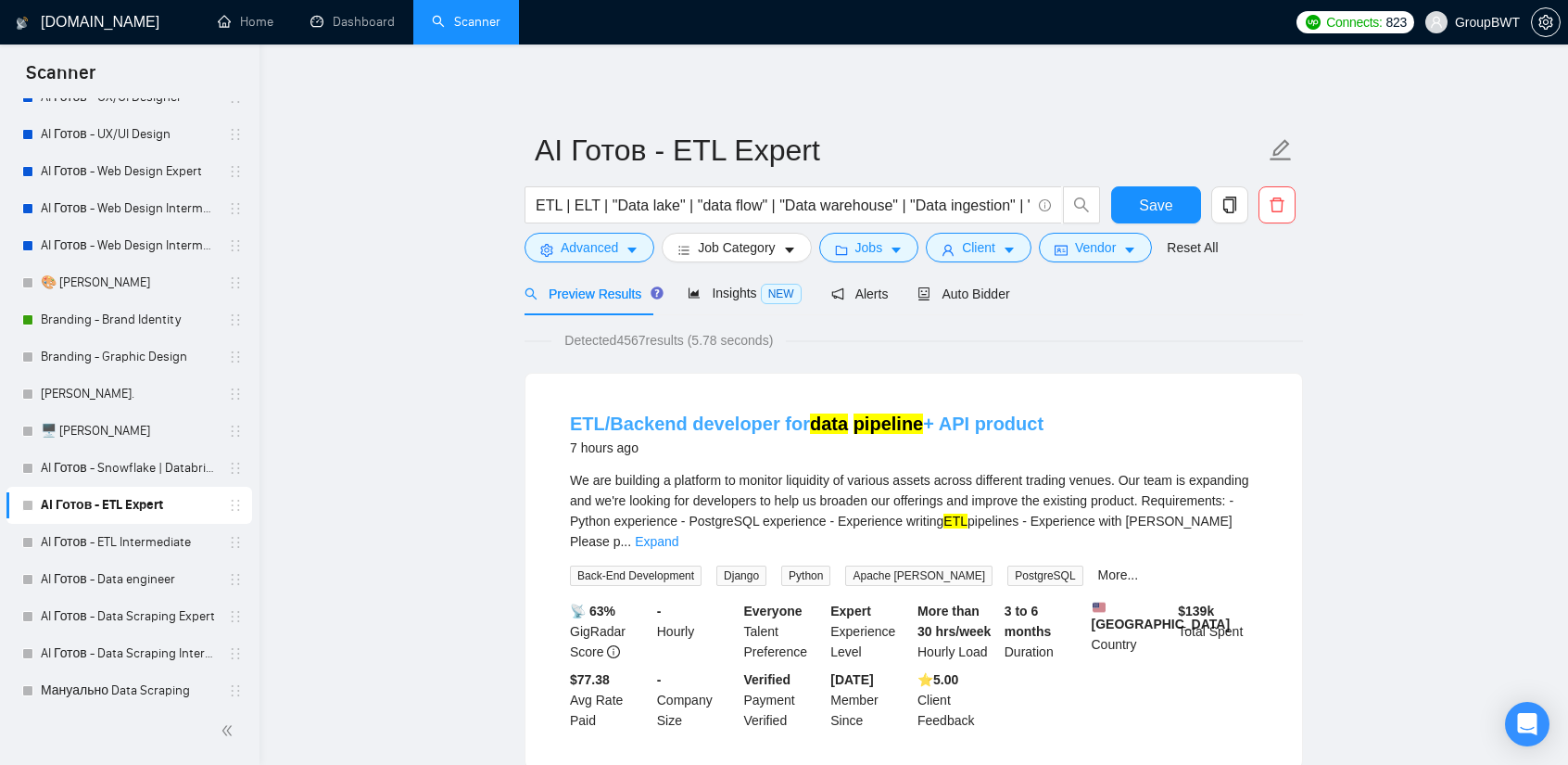
click at [786, 423] on link "ETL/Backend developer for data pipeline + API product" at bounding box center [807, 423] width 474 height 20
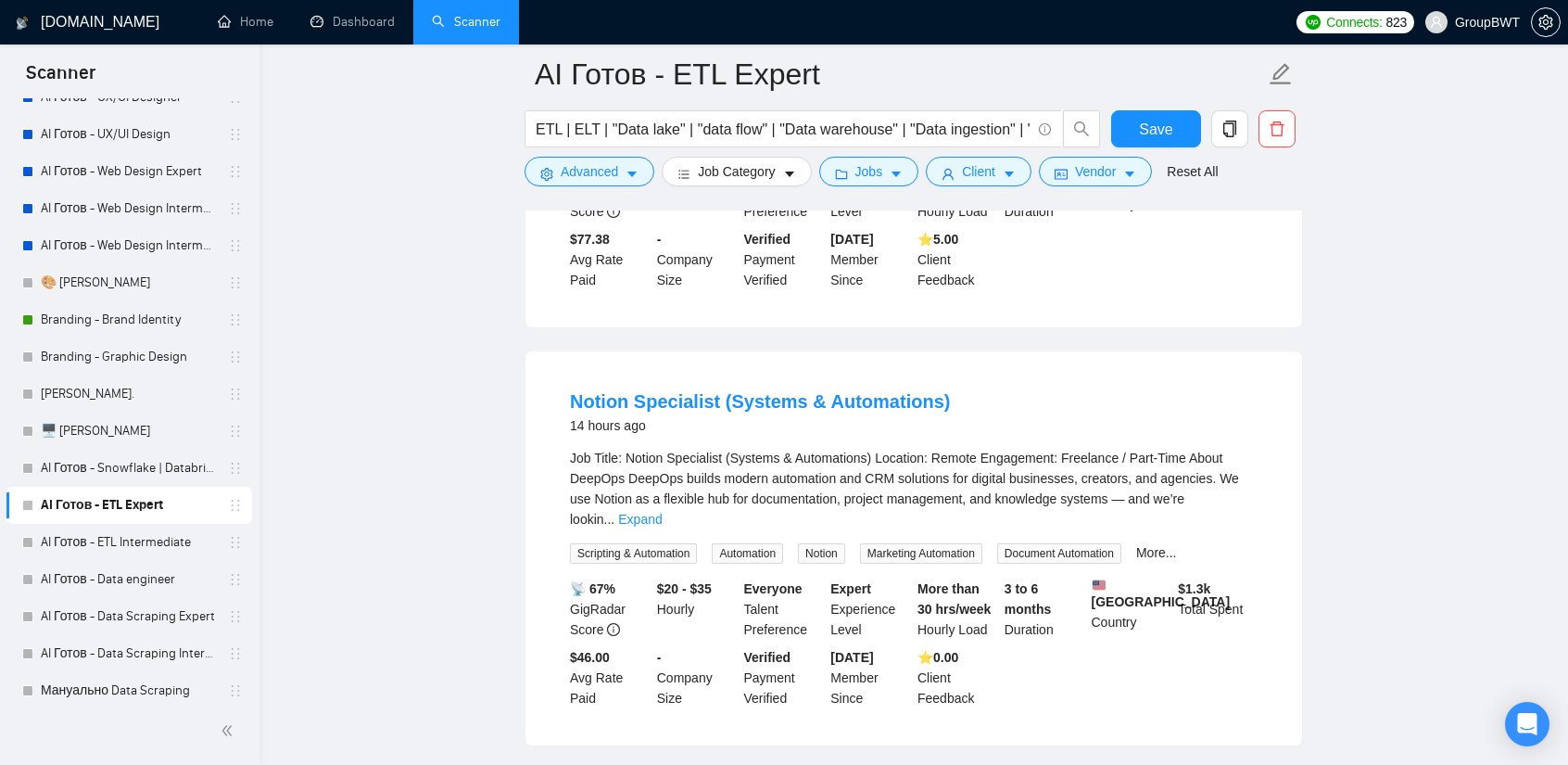
scroll to position [463, 0]
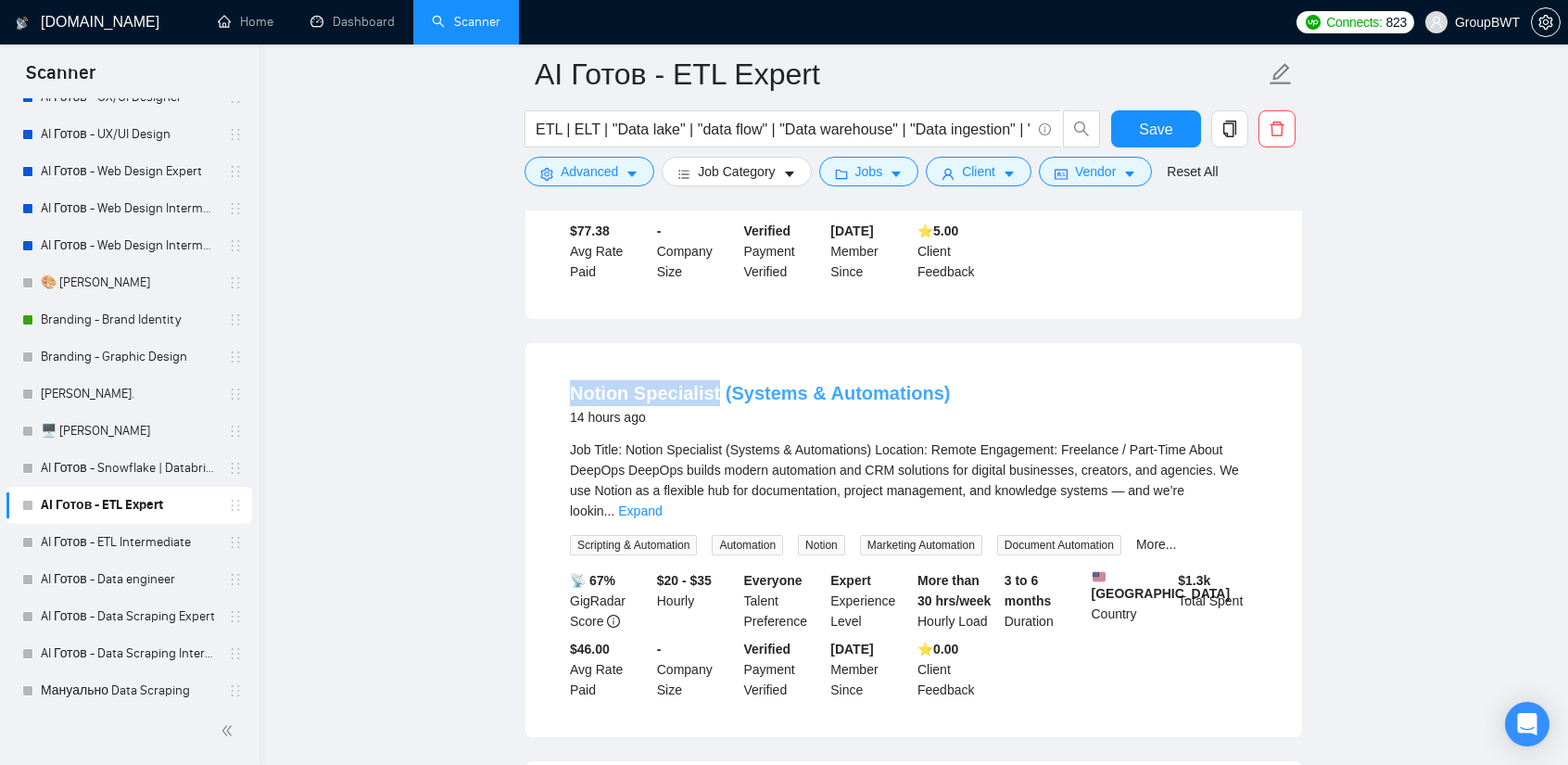
copy link "Notion Specialist"
drag, startPoint x: 643, startPoint y: 373, endPoint x: 711, endPoint y: 377, distance: 68.1
click at [711, 377] on li "Notion Specialist (Systems & Automations) 14 hours ago Job Title: Notion Specia…" at bounding box center [914, 540] width 732 height 350
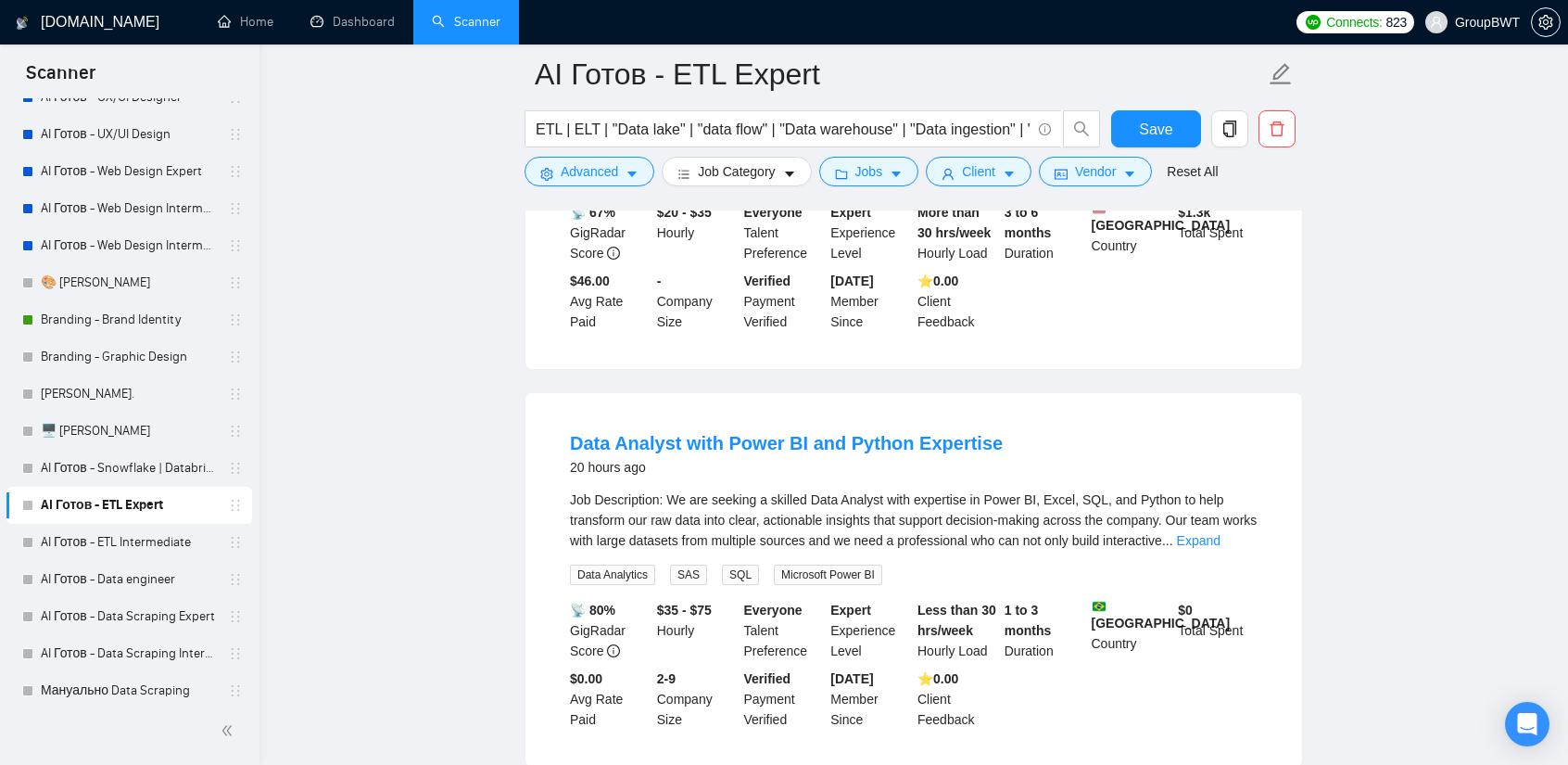
scroll to position [835, 0]
click at [852, 430] on link "Data Analyst with Power BI and Python Expertise" at bounding box center [786, 440] width 433 height 20
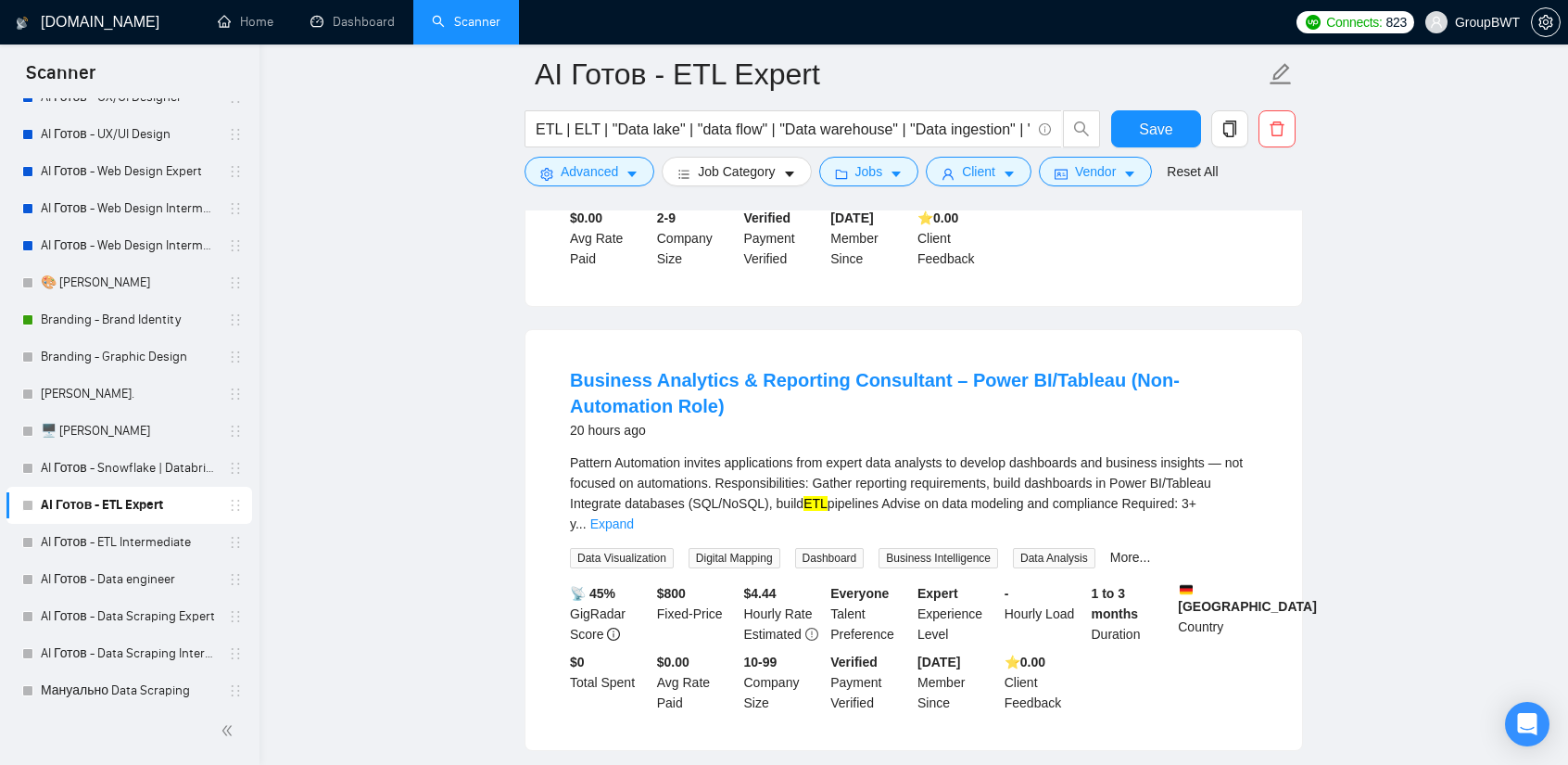
scroll to position [1298, 0]
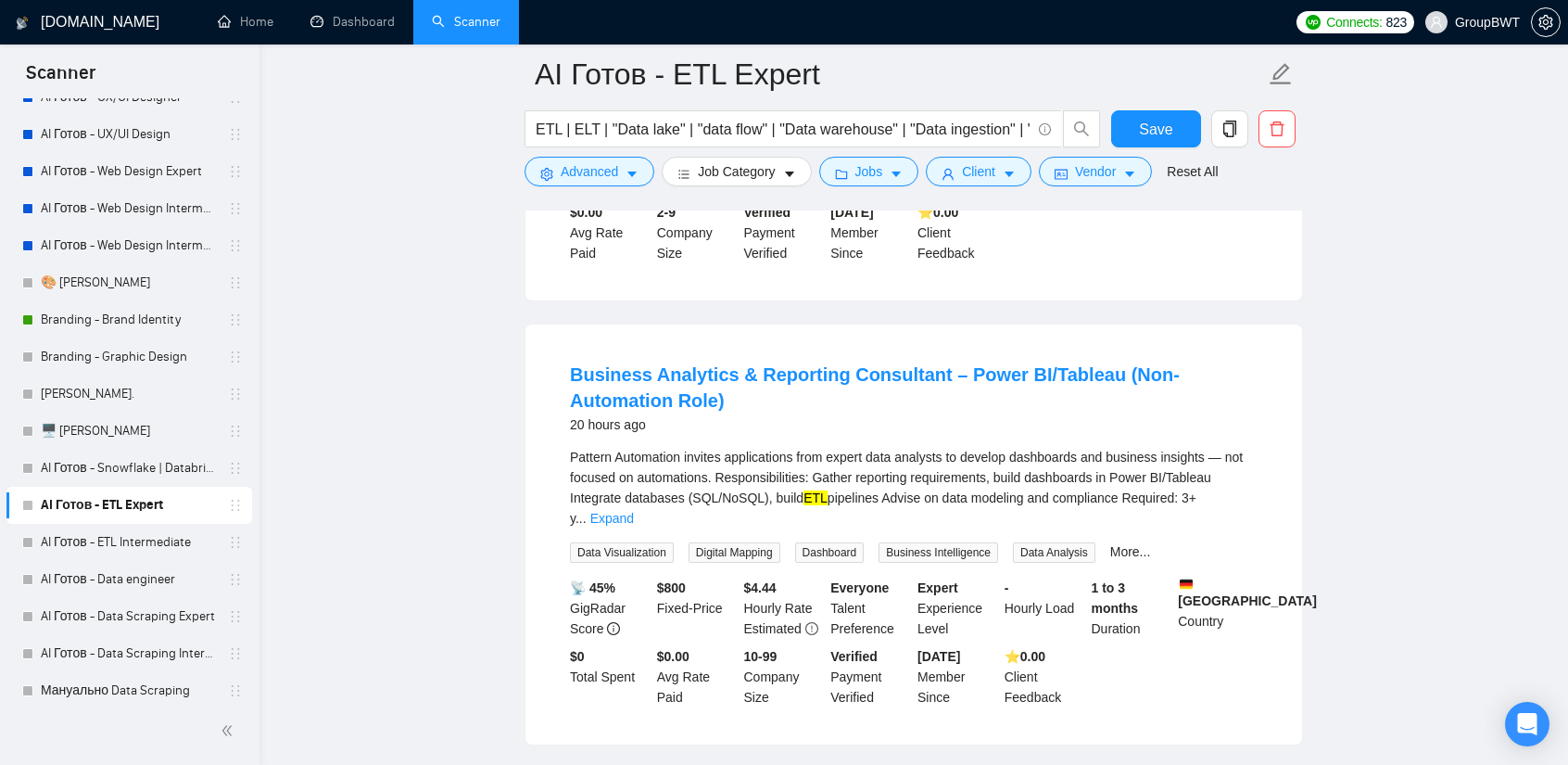
click at [634, 511] on link "Expand" at bounding box center [612, 518] width 44 height 15
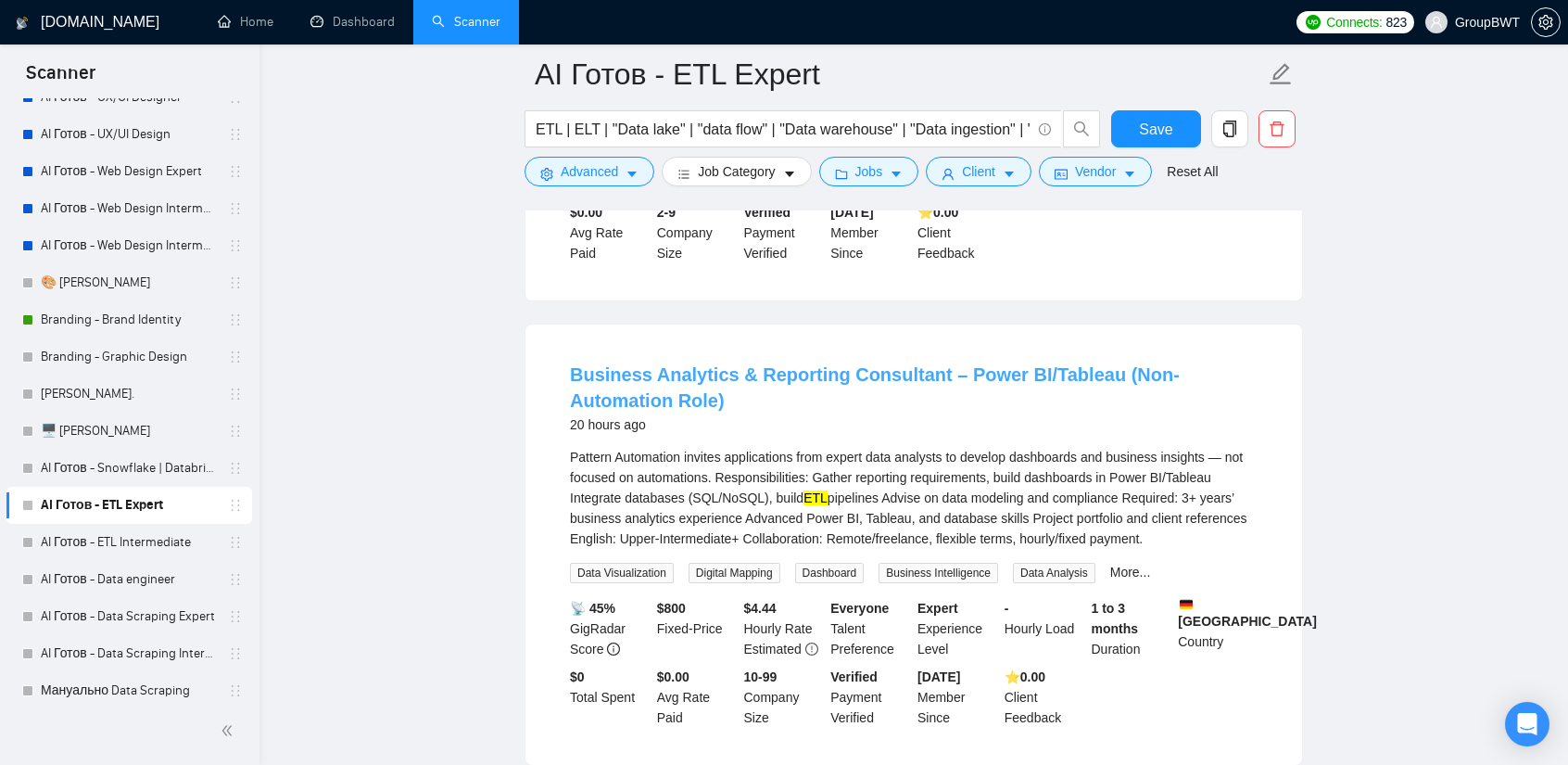
click at [958, 364] on link "Business Analytics & Reporting Consultant – Power BI/Tableau (Non-Automation Ro…" at bounding box center [875, 387] width 610 height 47
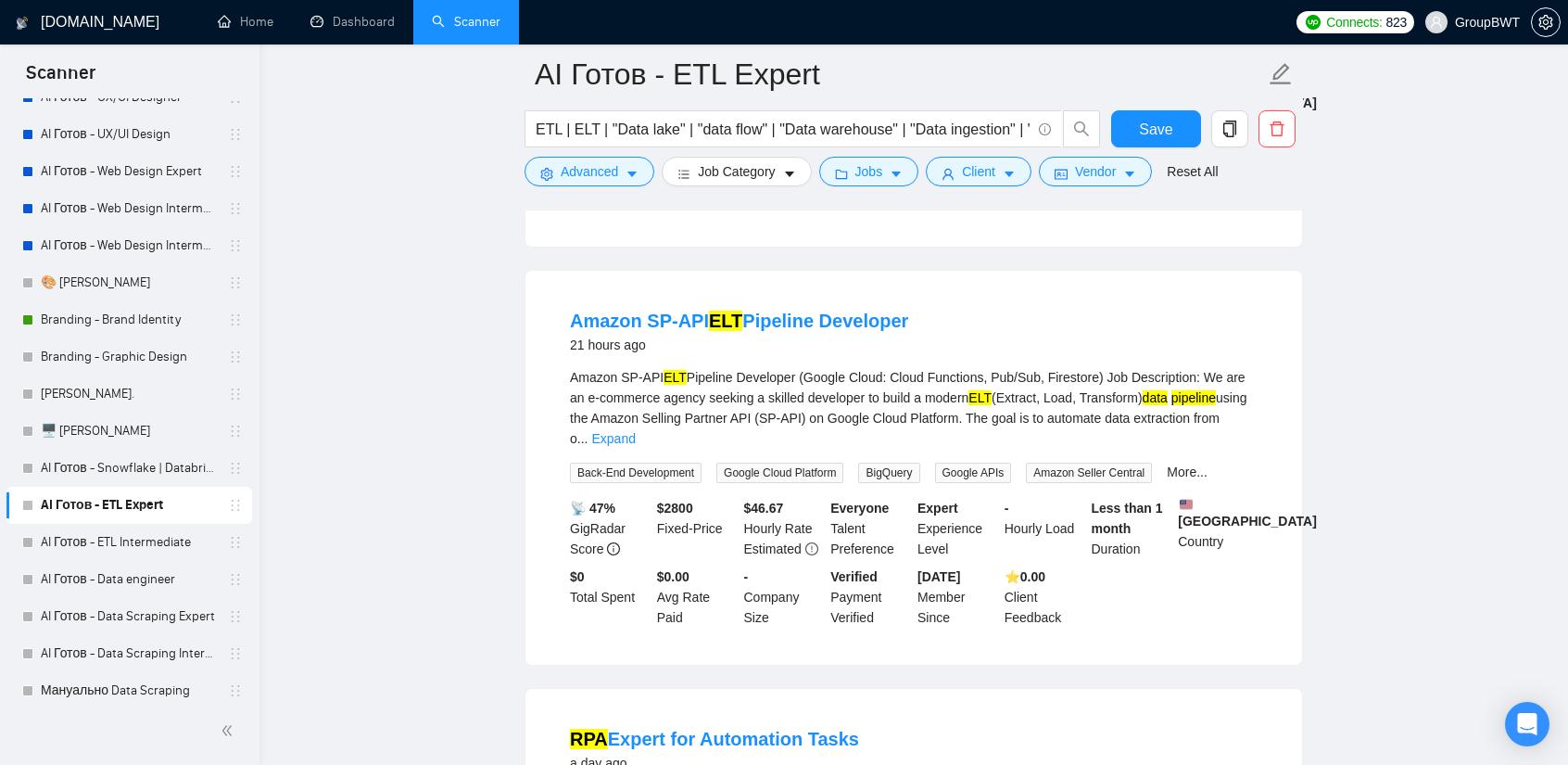
scroll to position [1762, 0]
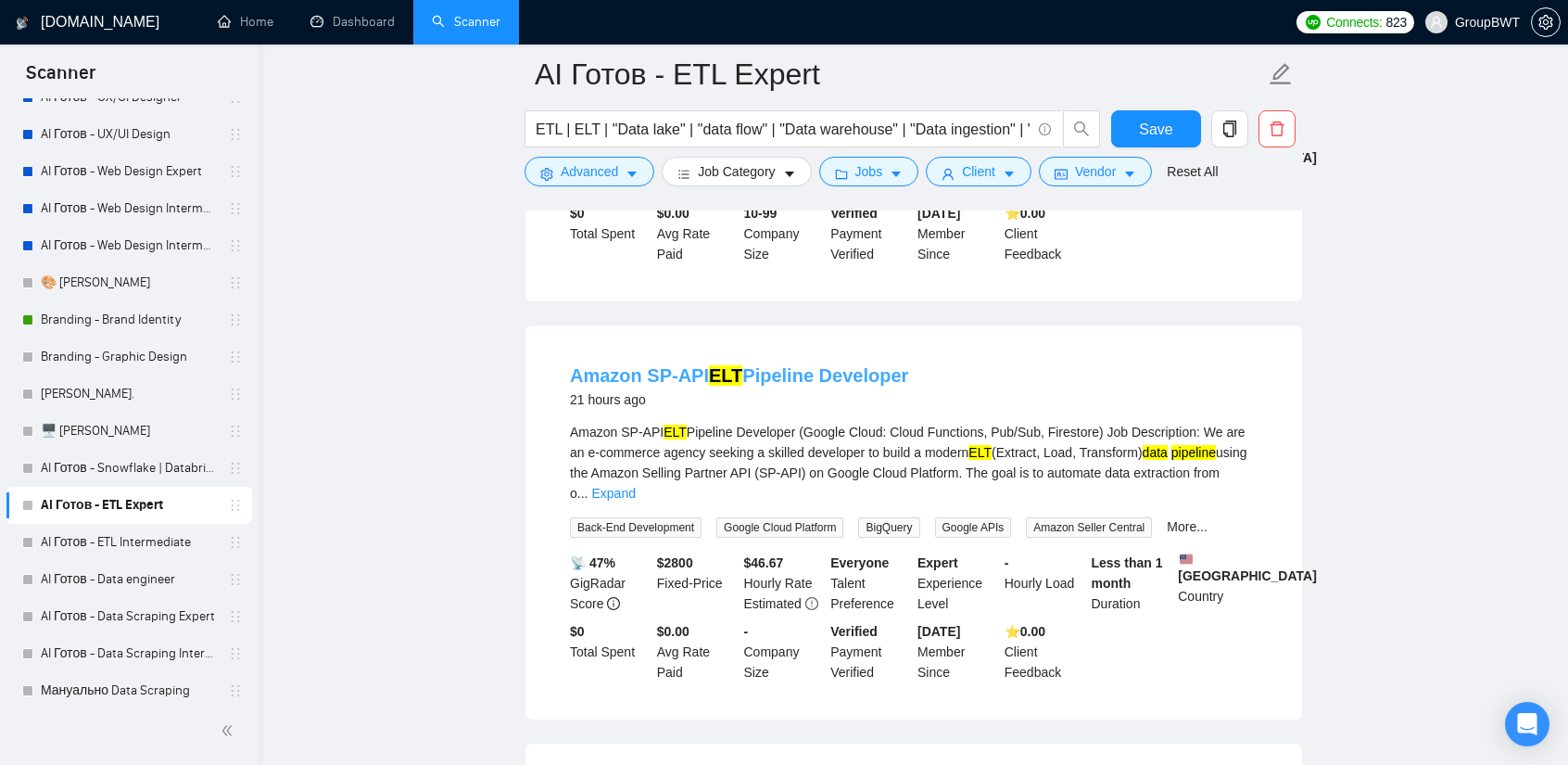
click at [797, 365] on link "Amazon SP-API ELT Pipeline Developer" at bounding box center [740, 375] width 339 height 20
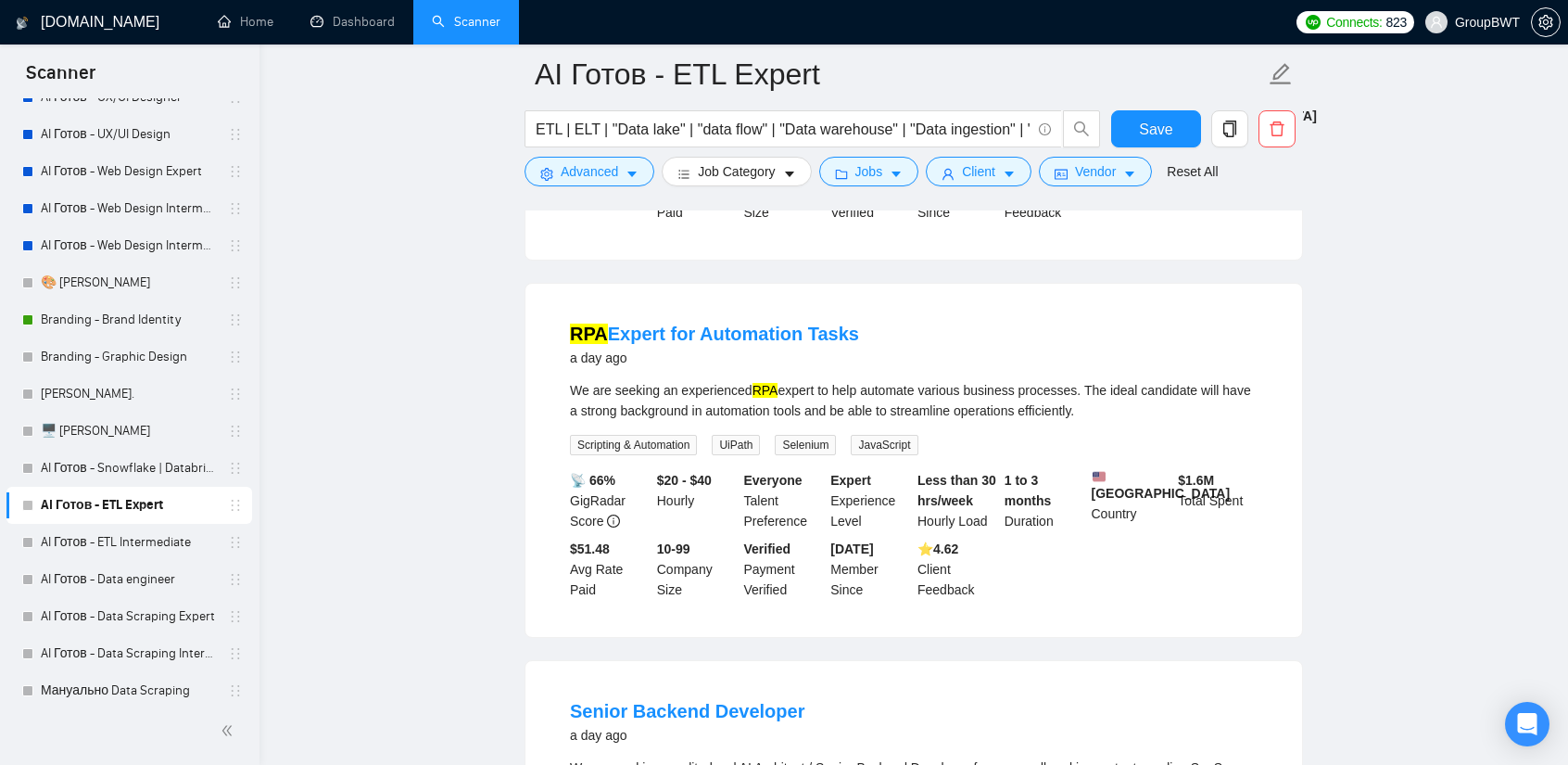
scroll to position [2225, 0]
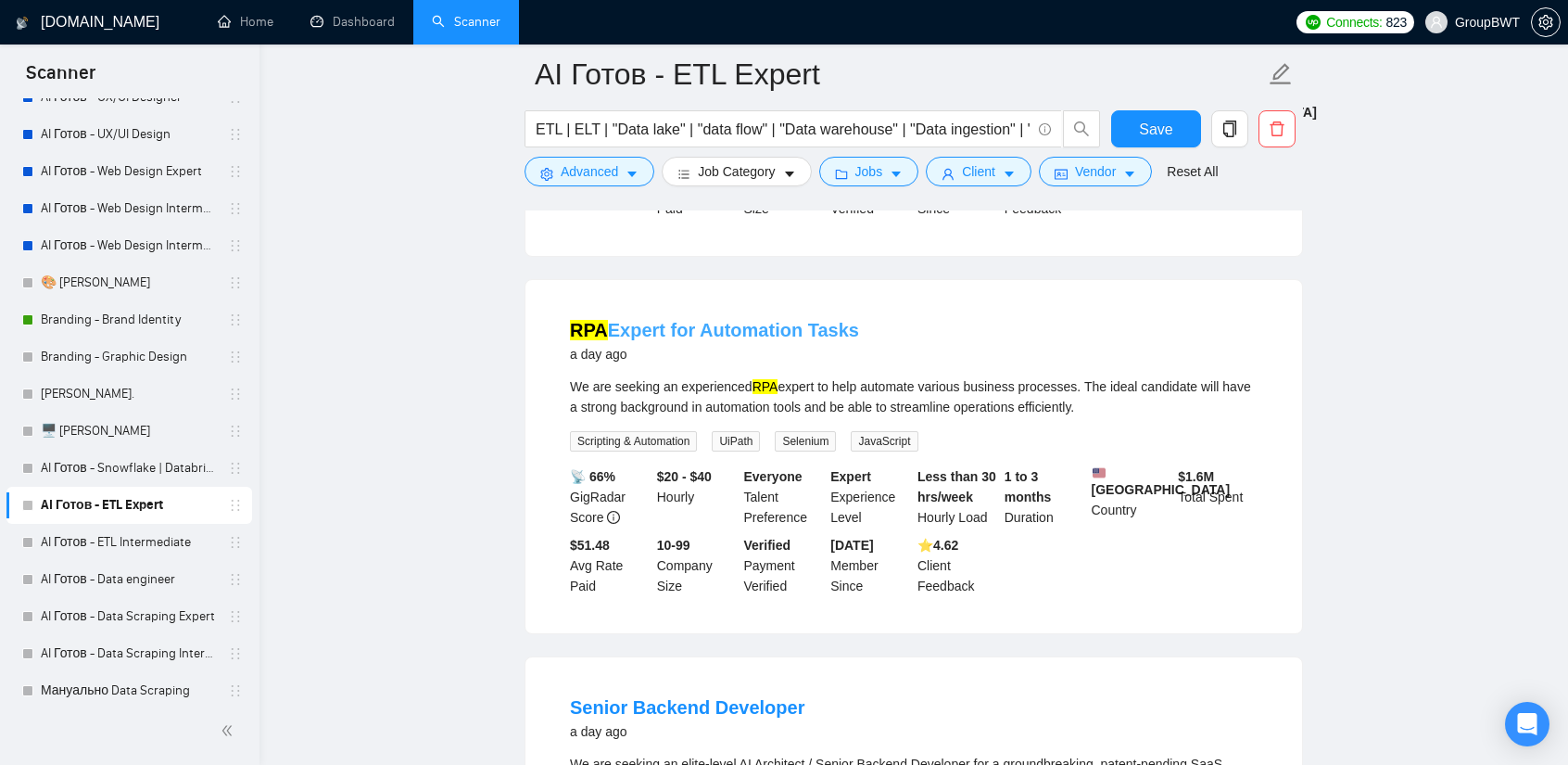
click at [730, 320] on link "RPA Expert for Automation Tasks" at bounding box center [715, 330] width 289 height 20
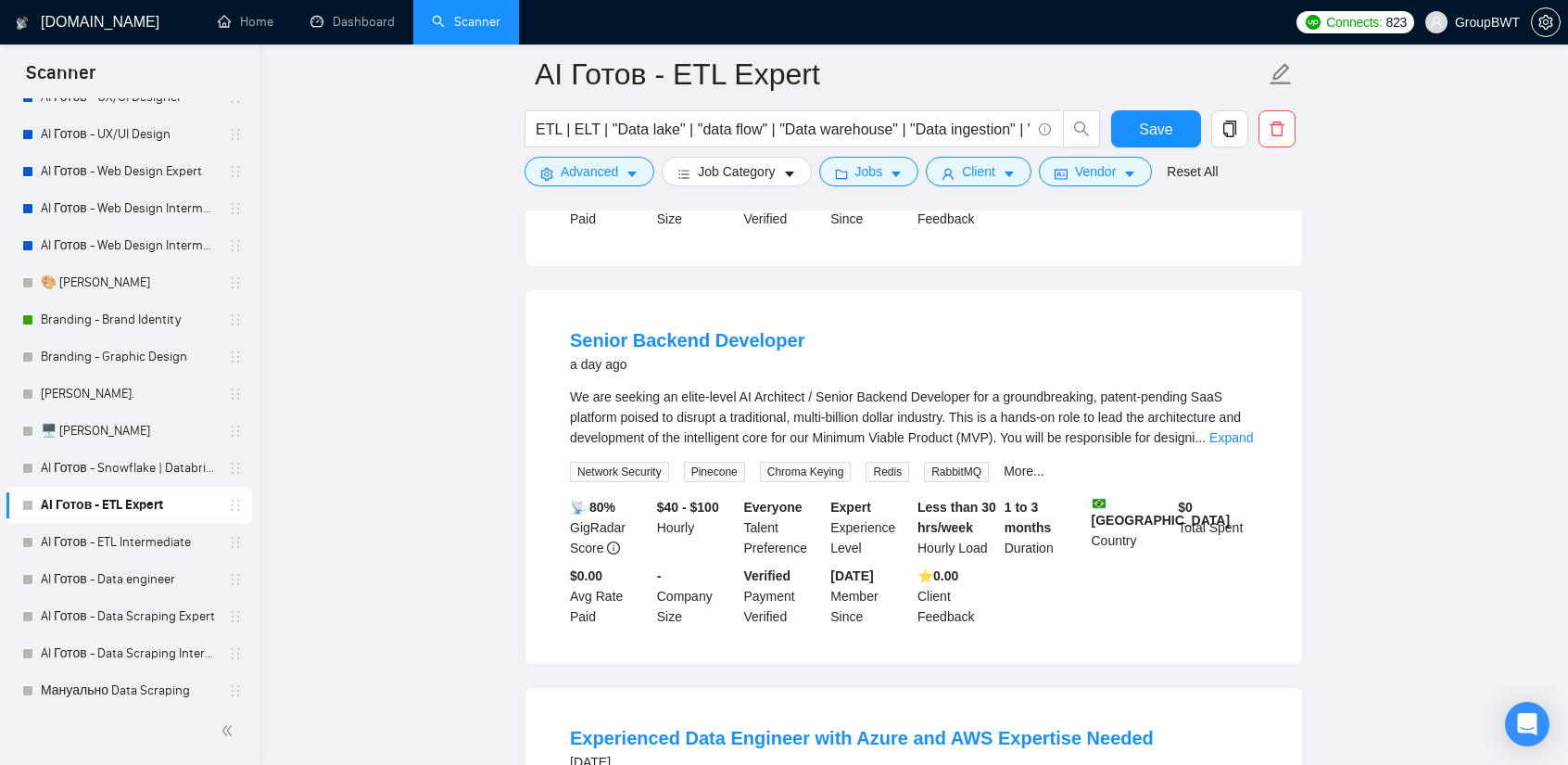
scroll to position [2596, 0]
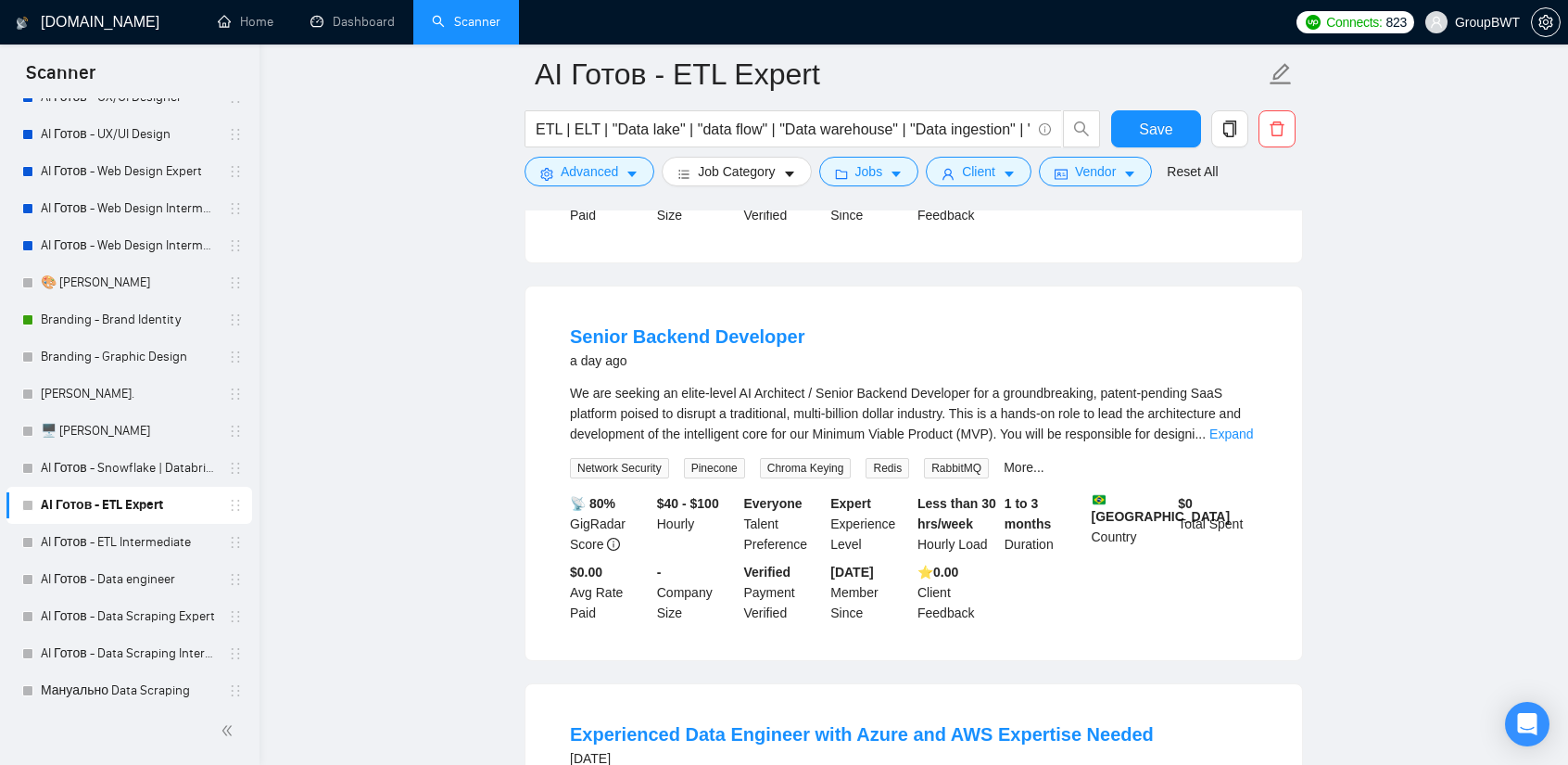
click at [1253, 431] on div "We are seeking an elite-level AI Architect / Senior Backend Developer for a gro…" at bounding box center [914, 430] width 688 height 96
click at [1248, 427] on div "We are seeking an elite-level AI Architect / Senior Backend Developer for a gro…" at bounding box center [914, 413] width 688 height 61
click at [735, 327] on link "Senior Backend Developer" at bounding box center [688, 337] width 235 height 20
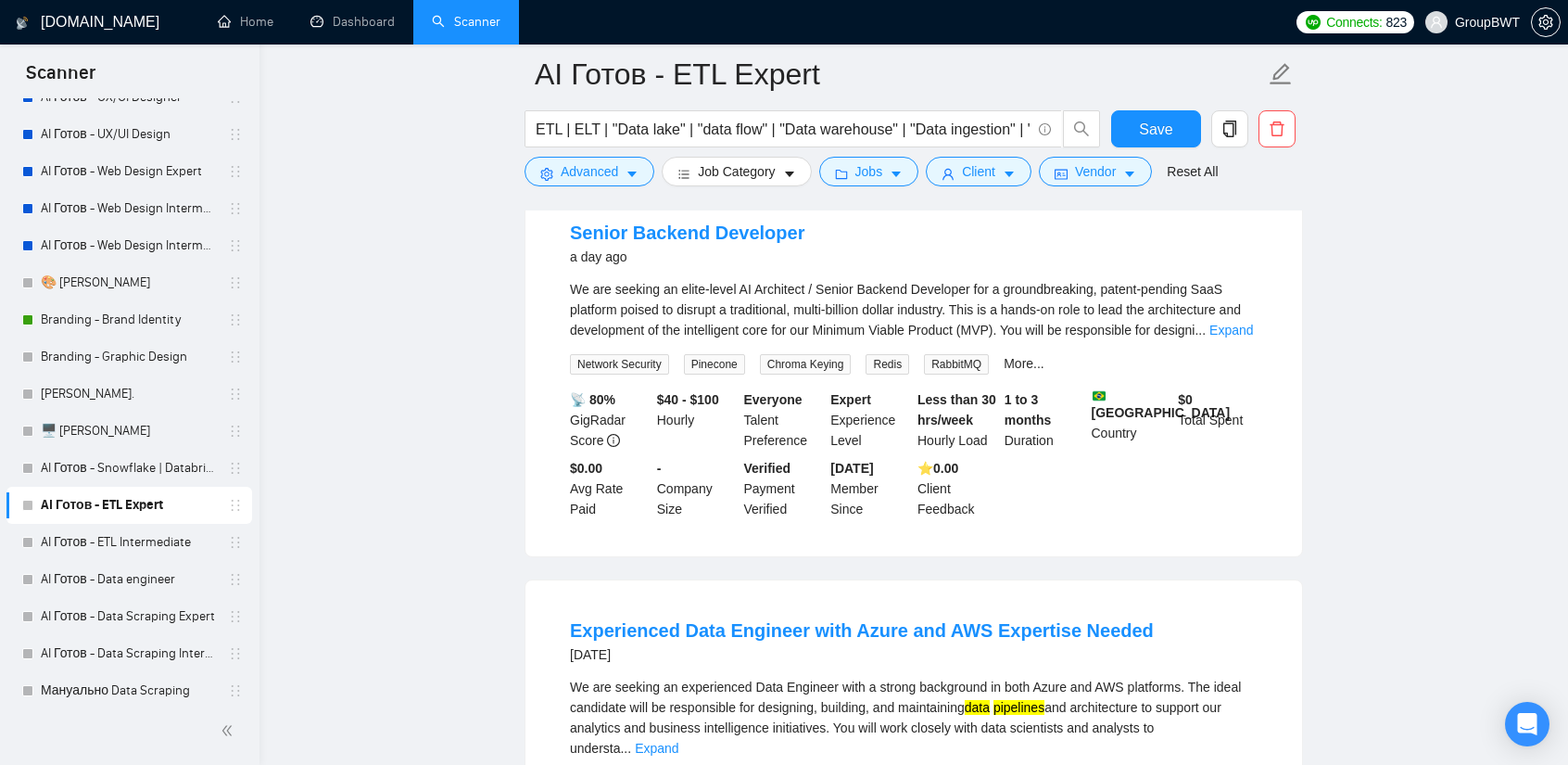
scroll to position [2874, 0]
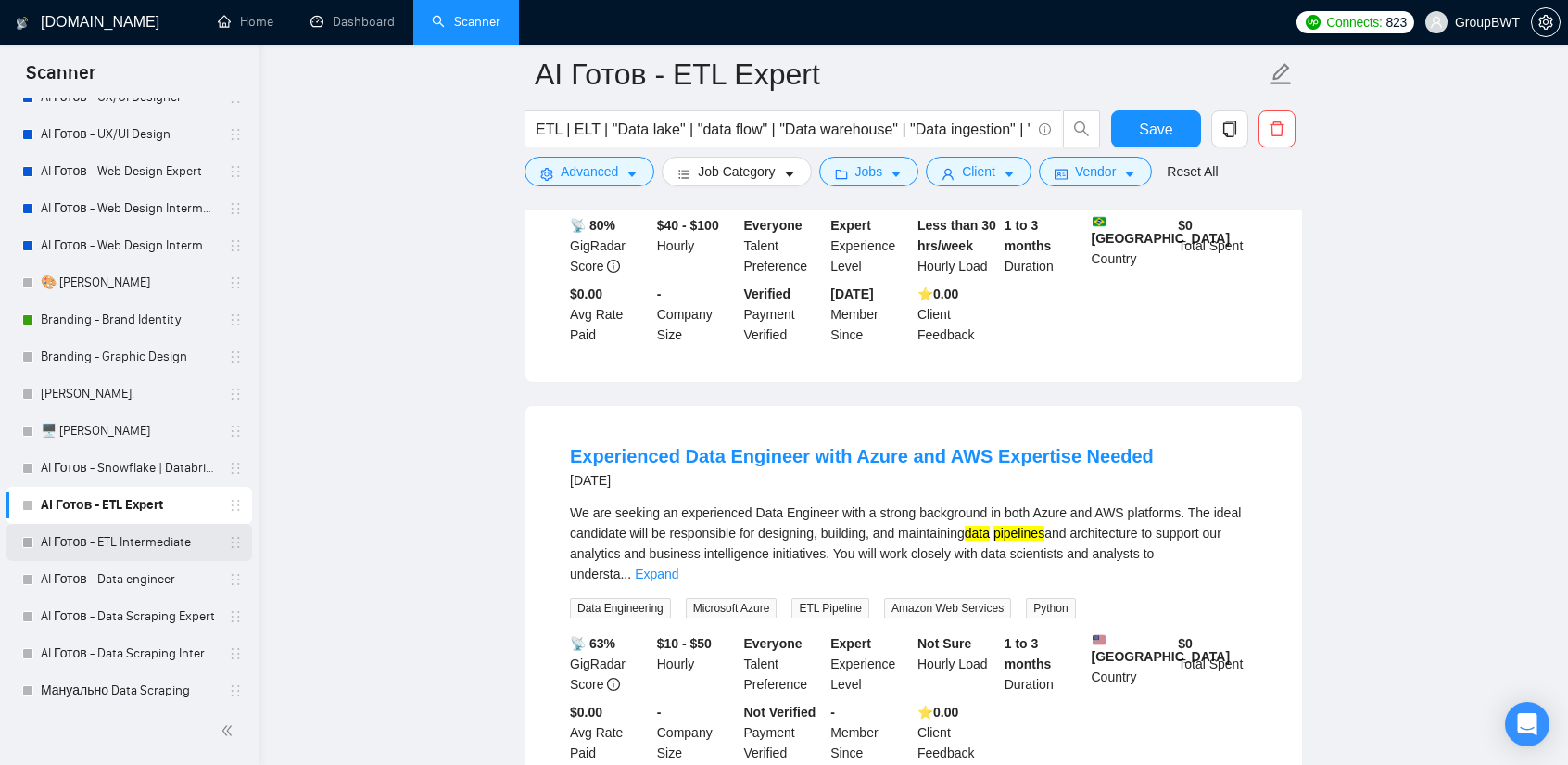
click at [131, 541] on link "AI Готов - ETL Intermediate" at bounding box center [128, 543] width 176 height 37
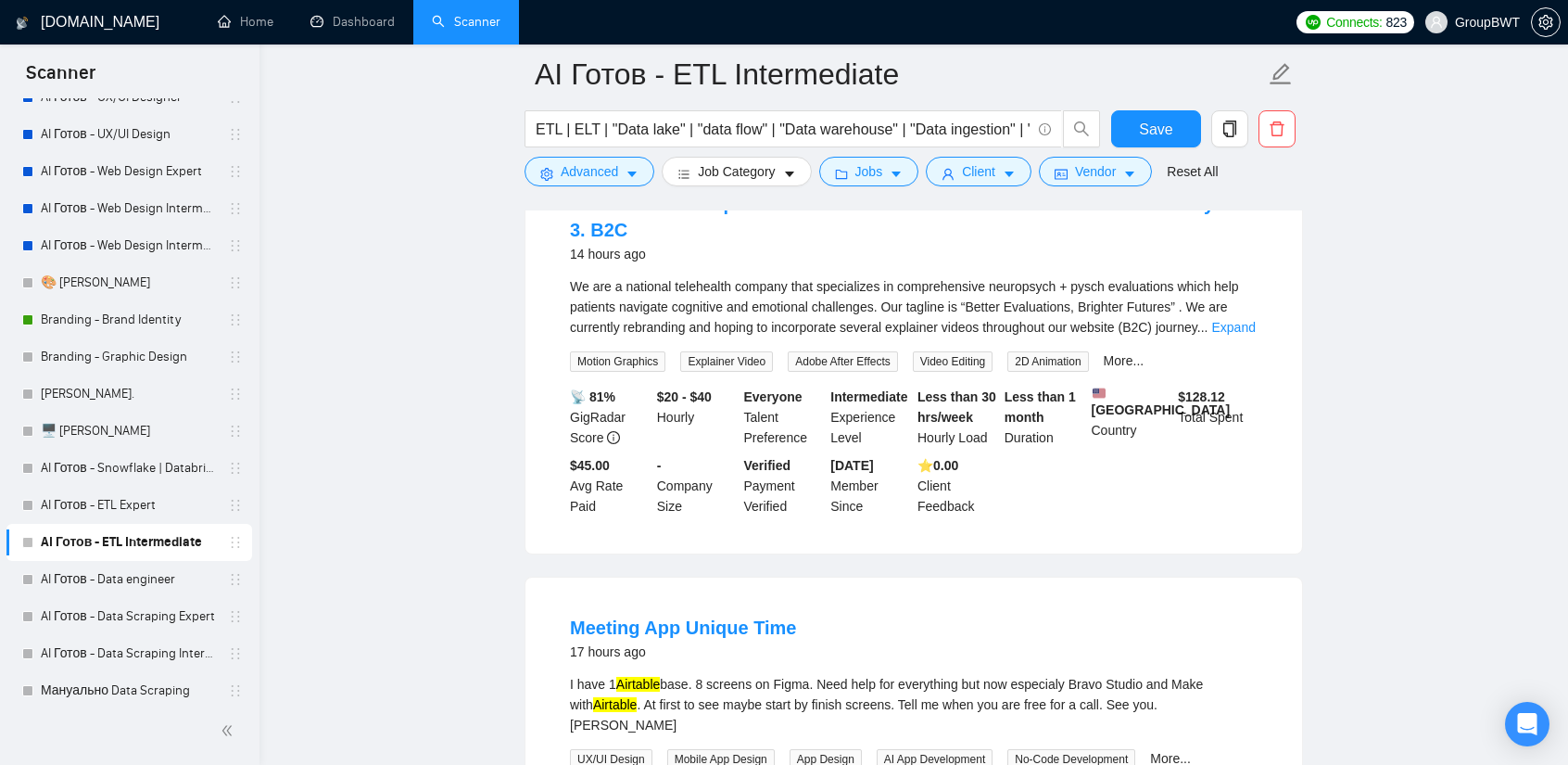
scroll to position [93, 0]
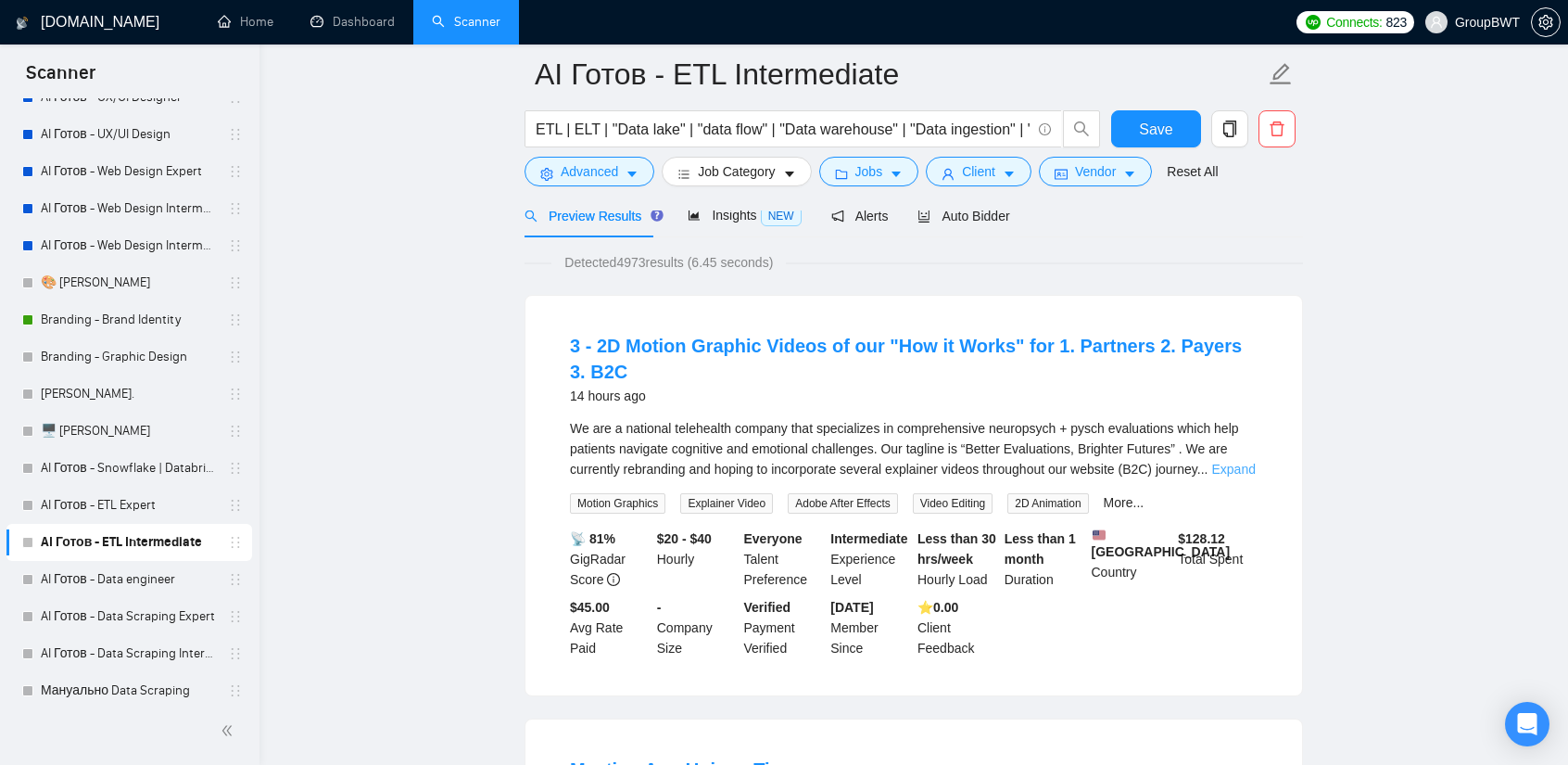
click at [1248, 476] on link "Expand" at bounding box center [1233, 469] width 44 height 15
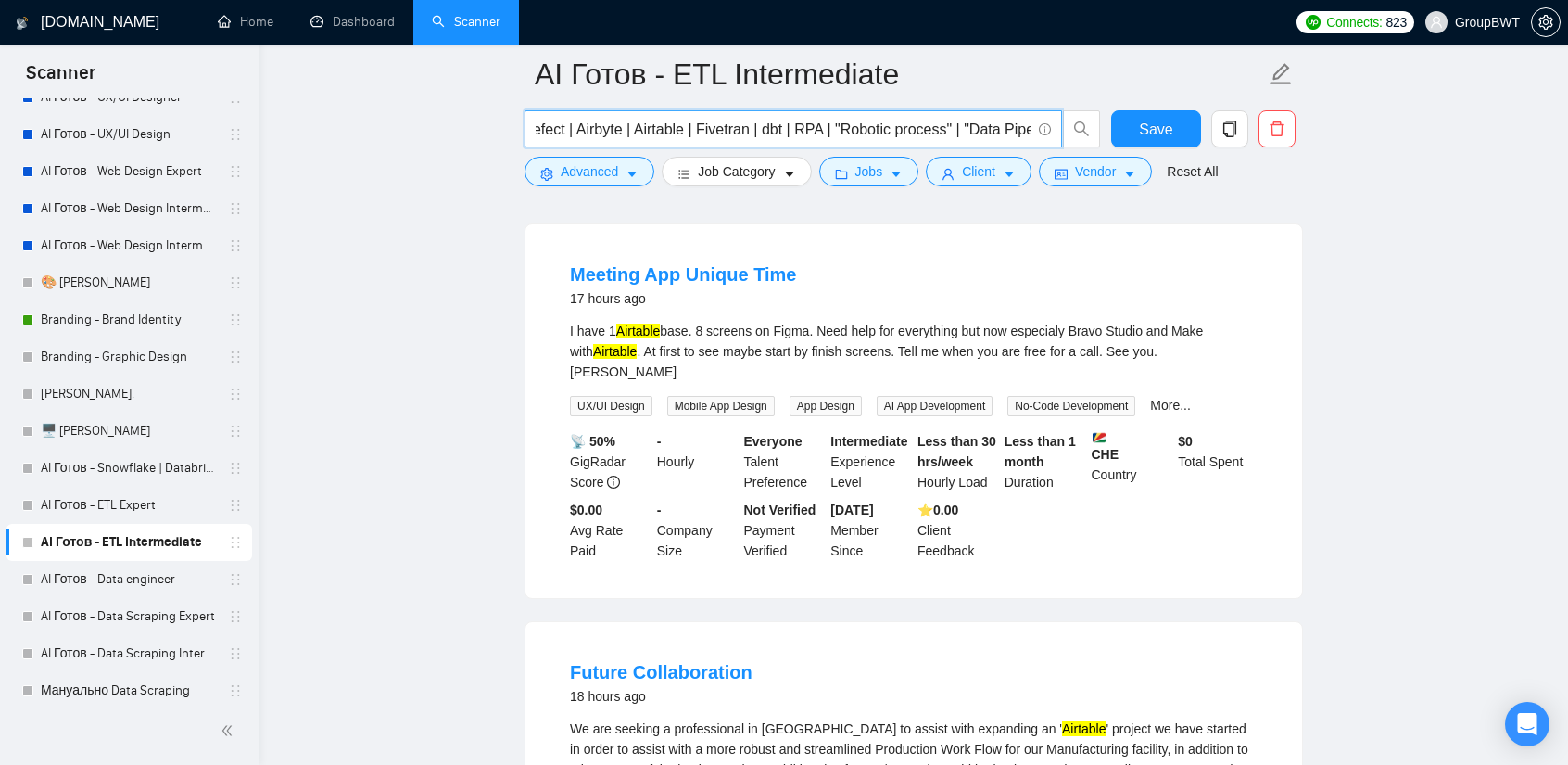
scroll to position [0, 1078]
drag, startPoint x: 906, startPoint y: 130, endPoint x: 1298, endPoint y: 162, distance: 393.3
click at [873, 133] on input "ETL | ELT | "Data lake" | "data flow" | "Data warehouse" | "Data ingestion" | "…" at bounding box center [784, 129] width 495 height 23
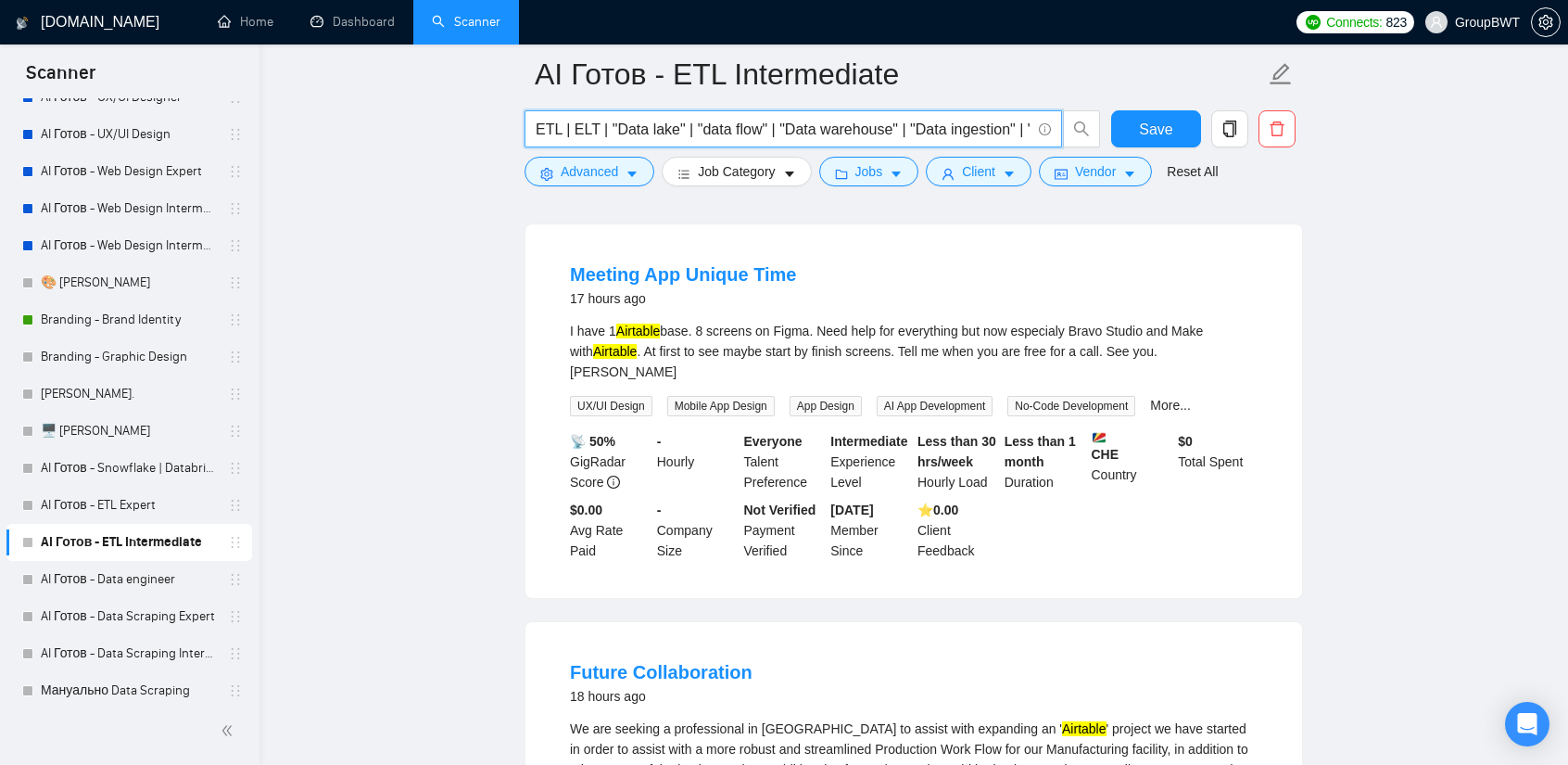
drag, startPoint x: 908, startPoint y: 127, endPoint x: 614, endPoint y: 127, distance: 294.0
click at [736, 130] on input "ETL | ELT | "Data lake" | "data flow" | "Data warehouse" | "Data ingestion" | "…" at bounding box center [784, 129] width 495 height 23
click at [927, 123] on input "ETL | ELT | "Data lake" | "data flow" | "Data warehouse" | "Data ingestion" | "…" at bounding box center [784, 129] width 495 height 23
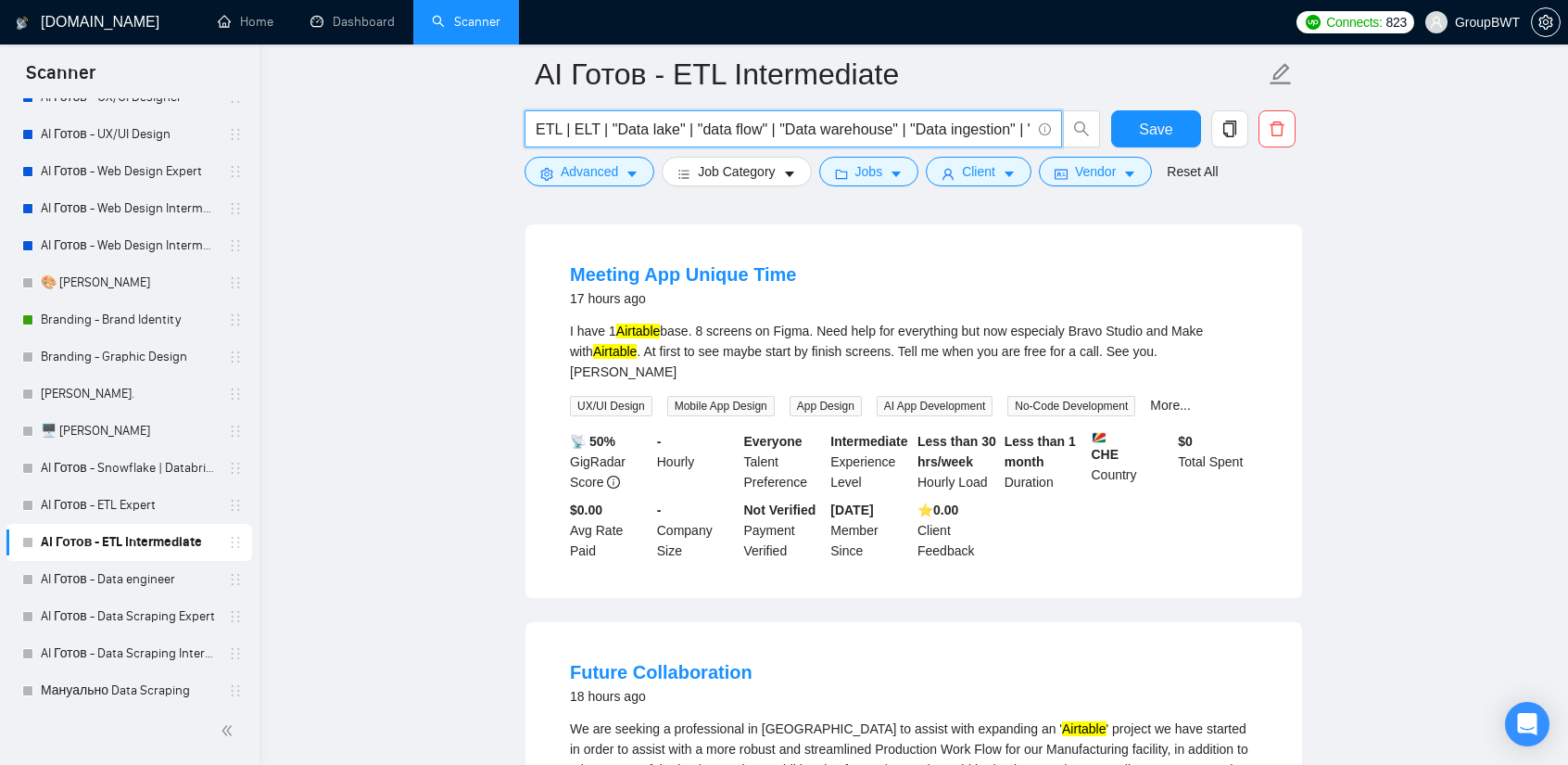
click at [927, 123] on input "ETL | ELT | "Data lake" | "data flow" | "Data warehouse" | "Data ingestion" | "…" at bounding box center [784, 129] width 495 height 23
click at [841, 123] on input "ETL | ELT | "Data lake" | "data flow" | "Data warehouse" | "Data ingestion" | "…" at bounding box center [784, 129] width 495 height 23
drag, startPoint x: 742, startPoint y: 124, endPoint x: 884, endPoint y: 124, distance: 142.0
click at [884, 124] on input "ETL | ELT | "Data lake" | "data flow" | "Data warehouse" | "Data ingestion" | "…" at bounding box center [784, 129] width 495 height 23
click at [797, 121] on input "ETL | ELT | "Data lake" | "data flow" | "Data warehouse" | "Data ingestion" | "…" at bounding box center [784, 129] width 495 height 23
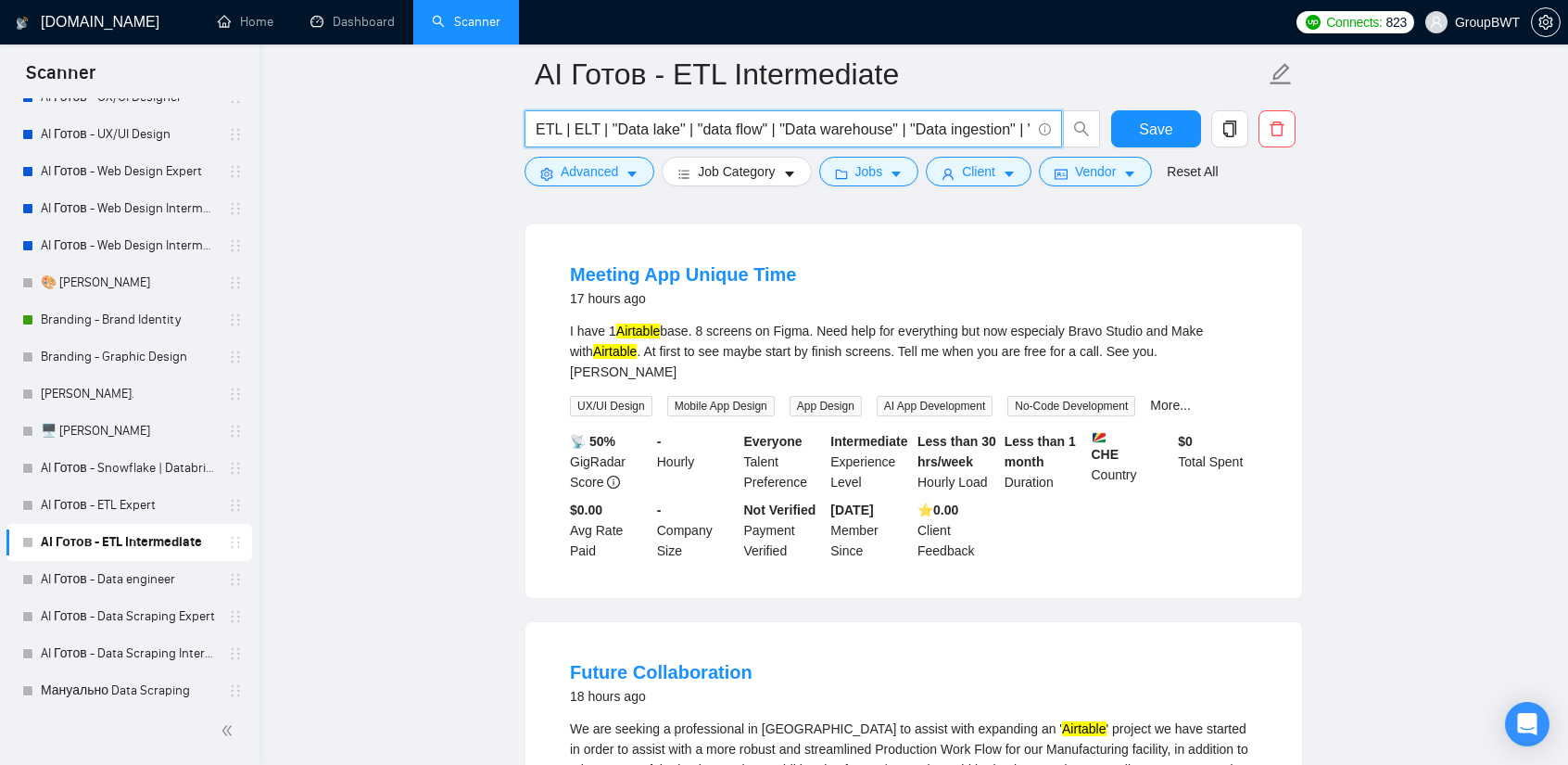
click at [916, 122] on input "ETL | ELT | "Data lake" | "data flow" | "Data warehouse" | "Data ingestion" | "…" at bounding box center [784, 129] width 495 height 23
drag, startPoint x: 694, startPoint y: 139, endPoint x: 708, endPoint y: 130, distance: 16.6
click at [695, 138] on input "ETL | ELT | "Data lake" | "data flow" | "Data warehouse" | "Data ingestion" | "…" at bounding box center [784, 129] width 495 height 23
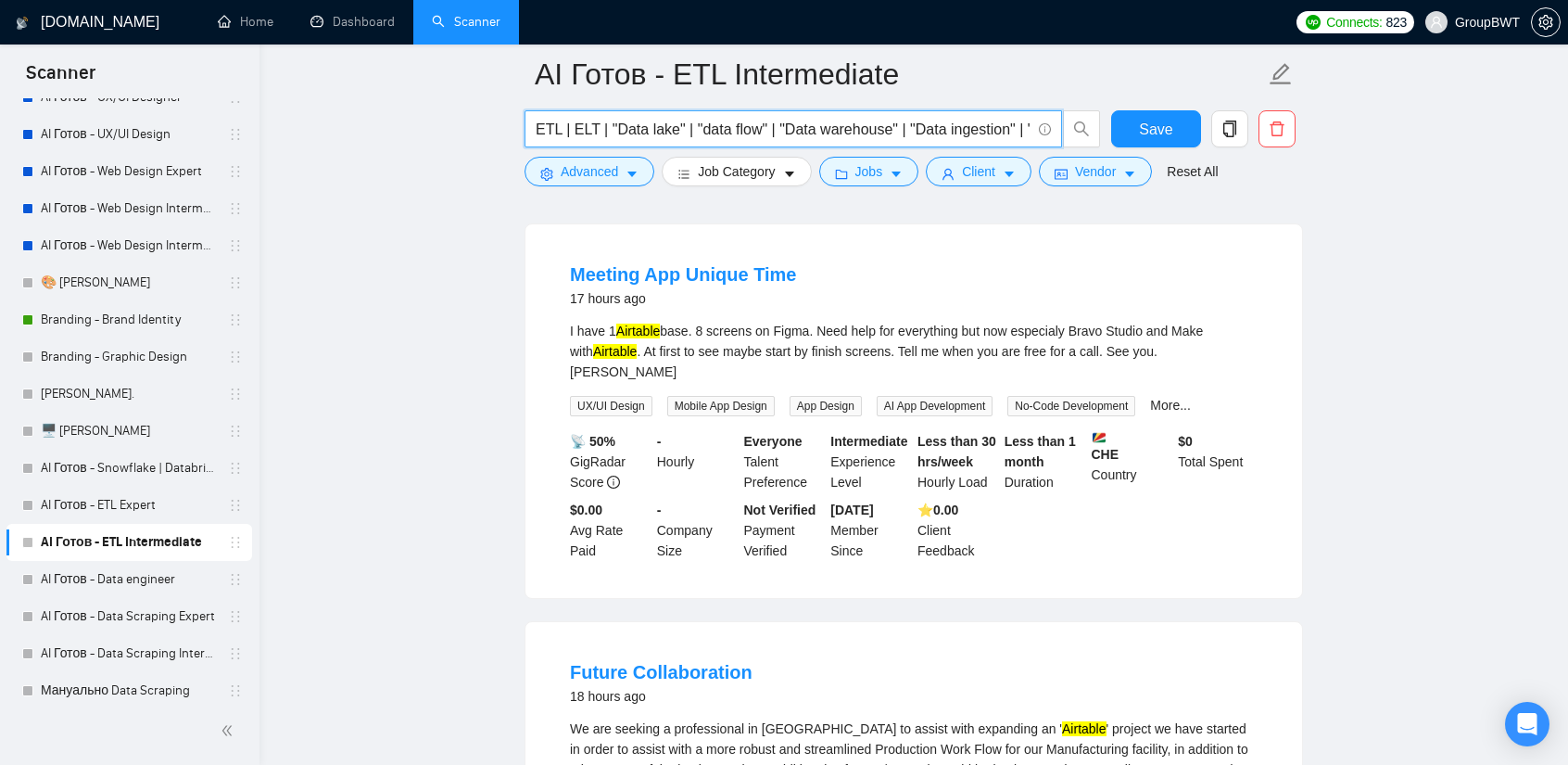
click at [708, 130] on input "ETL | ELT | "Data lake" | "data flow" | "Data warehouse" | "Data ingestion" | "…" at bounding box center [784, 129] width 495 height 23
paste input "text"
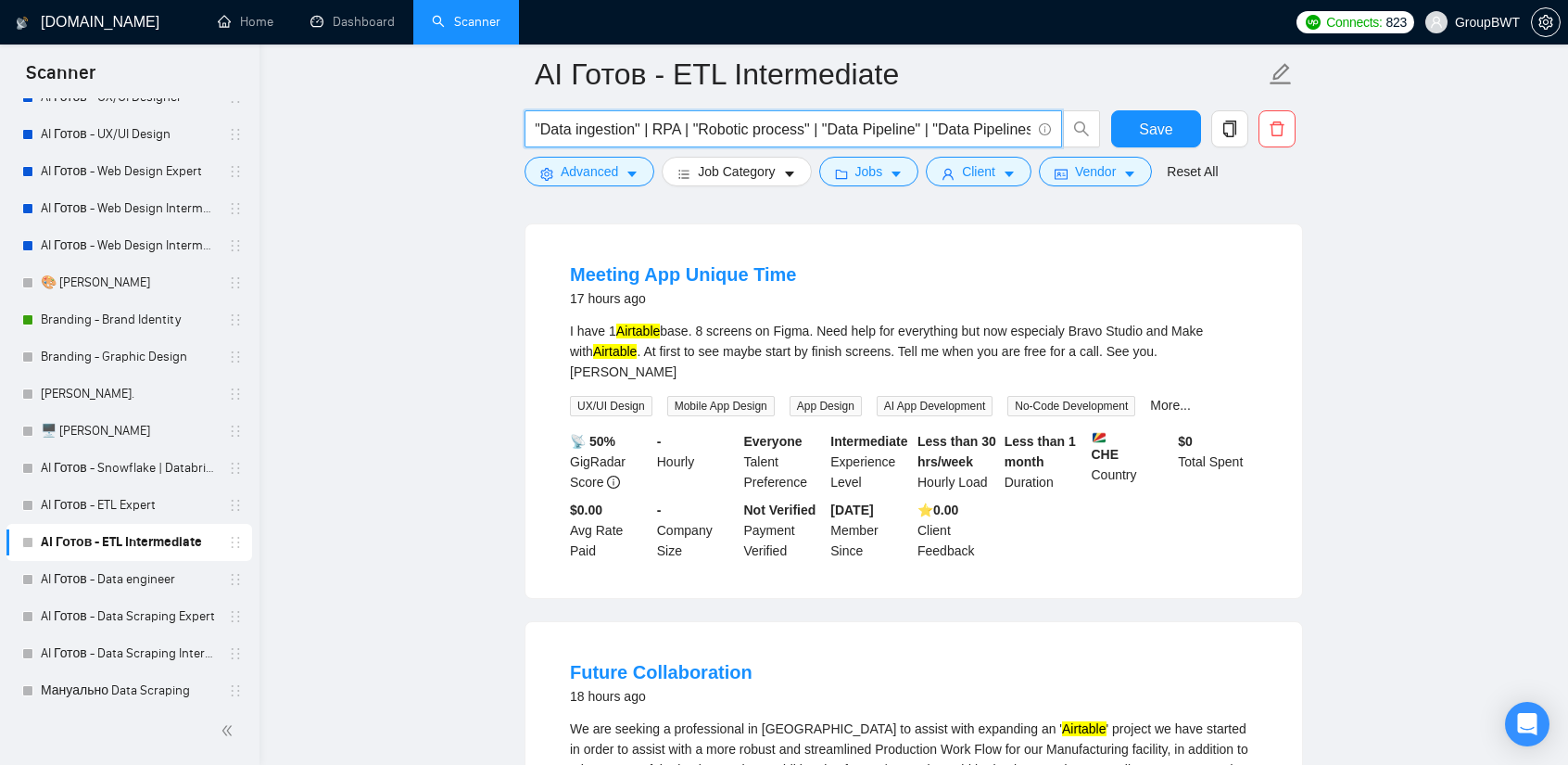
drag, startPoint x: 760, startPoint y: 128, endPoint x: 1382, endPoint y: 144, distance: 622.2
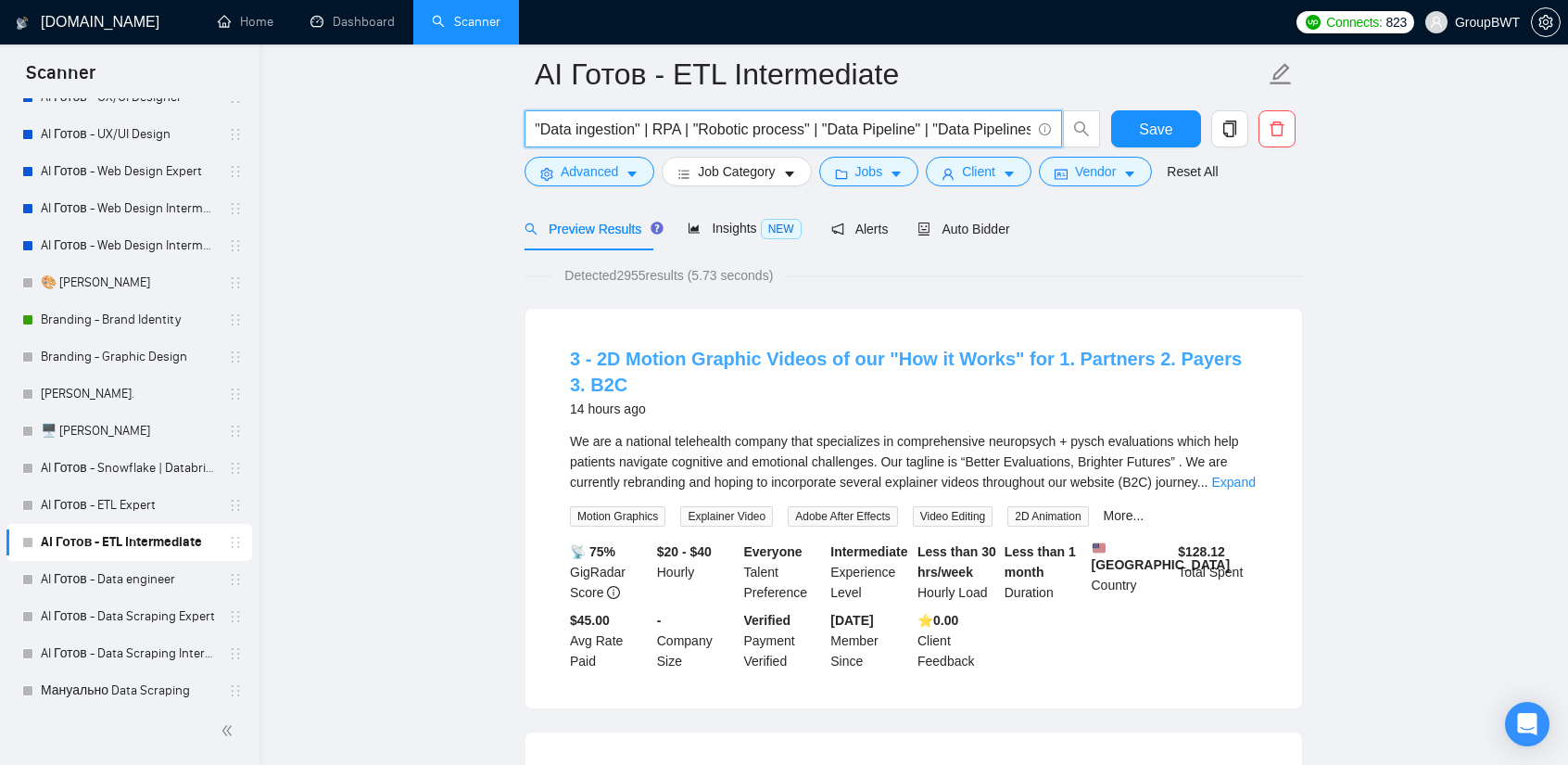
scroll to position [0, 0]
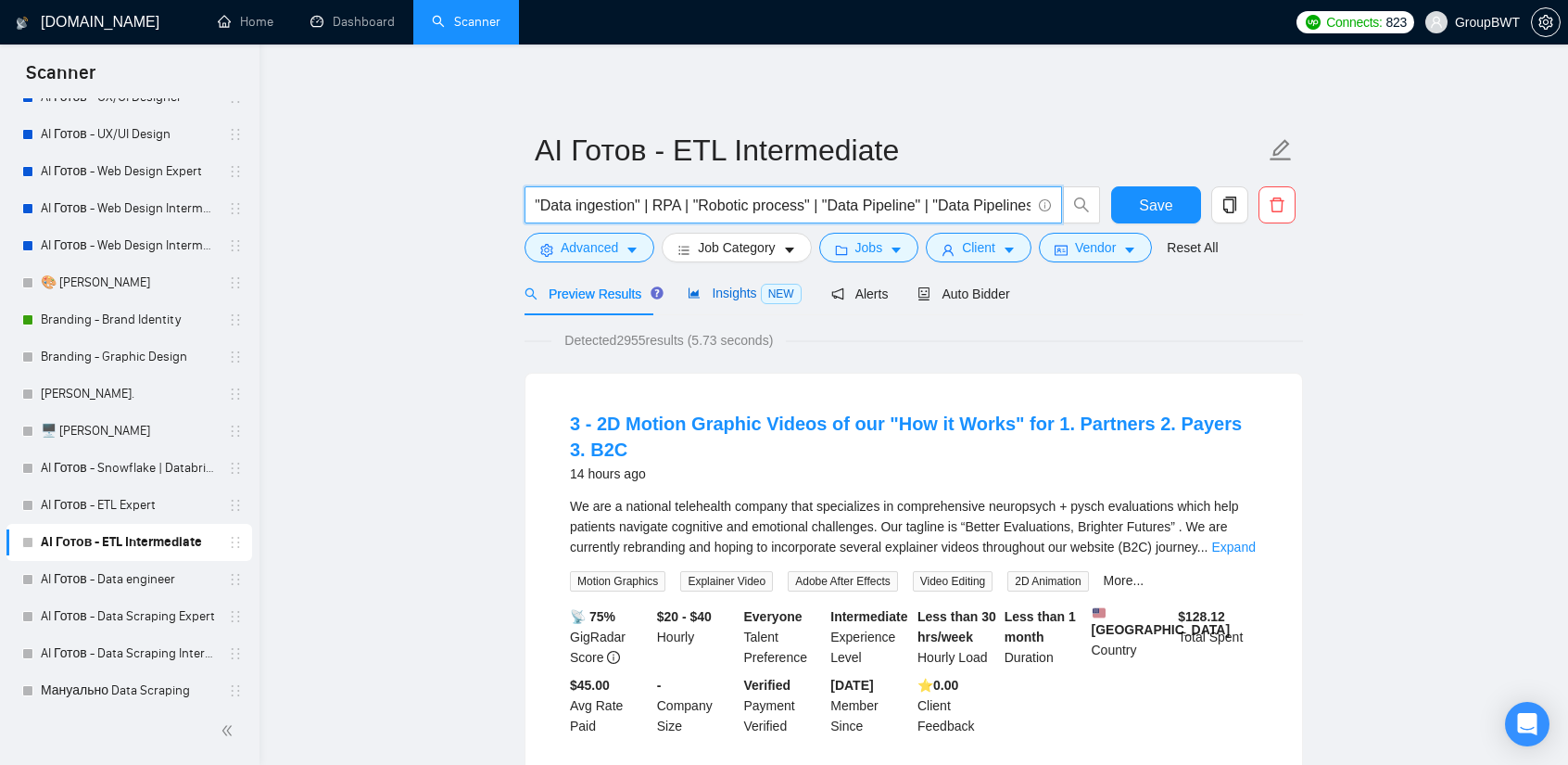
click at [704, 298] on span "Insights NEW" at bounding box center [744, 293] width 114 height 15
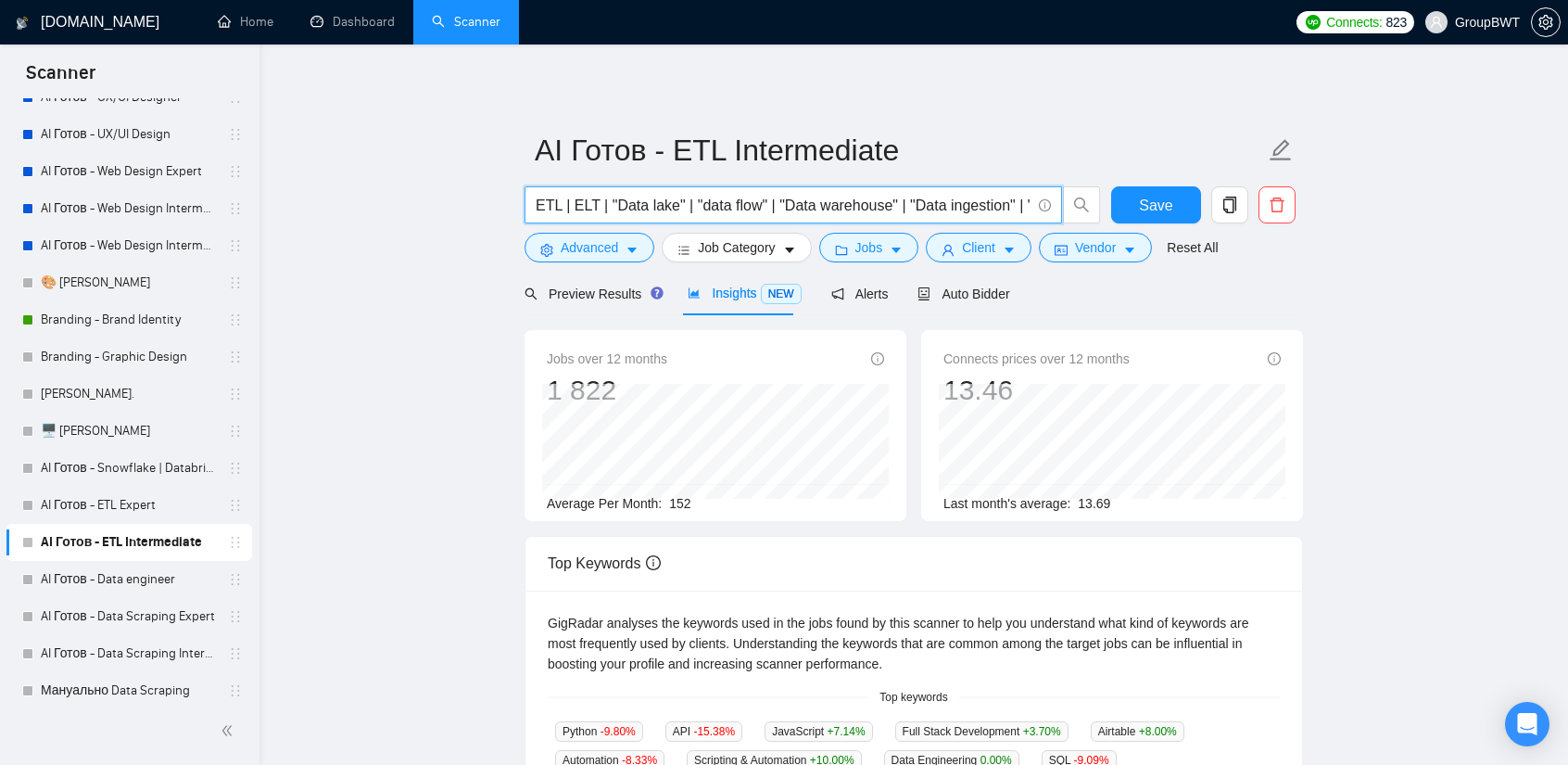
click at [926, 210] on input "ETL | ELT | "Data lake" | "data flow" | "Data warehouse" | "Data ingestion" | "…" at bounding box center [784, 205] width 495 height 23
drag, startPoint x: 831, startPoint y: 207, endPoint x: 1513, endPoint y: 214, distance: 682.0
click at [1513, 214] on main "AI Готов - ETL Intermediate ETL | ELT | "Data lake" | "data flow" | "Data wareh…" at bounding box center [914, 710] width 1250 height 1272
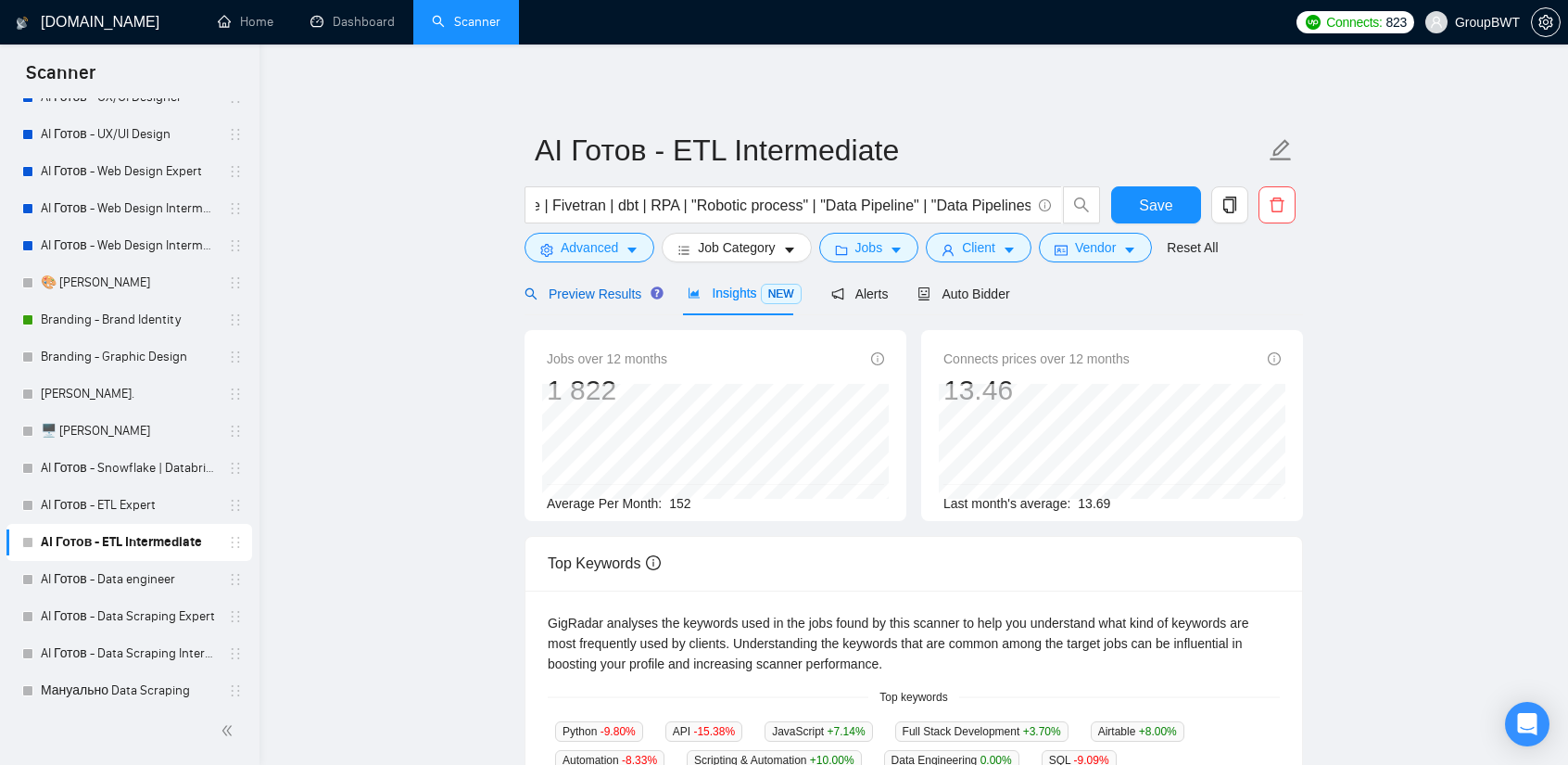
click at [605, 295] on span "Preview Results" at bounding box center [591, 294] width 133 height 15
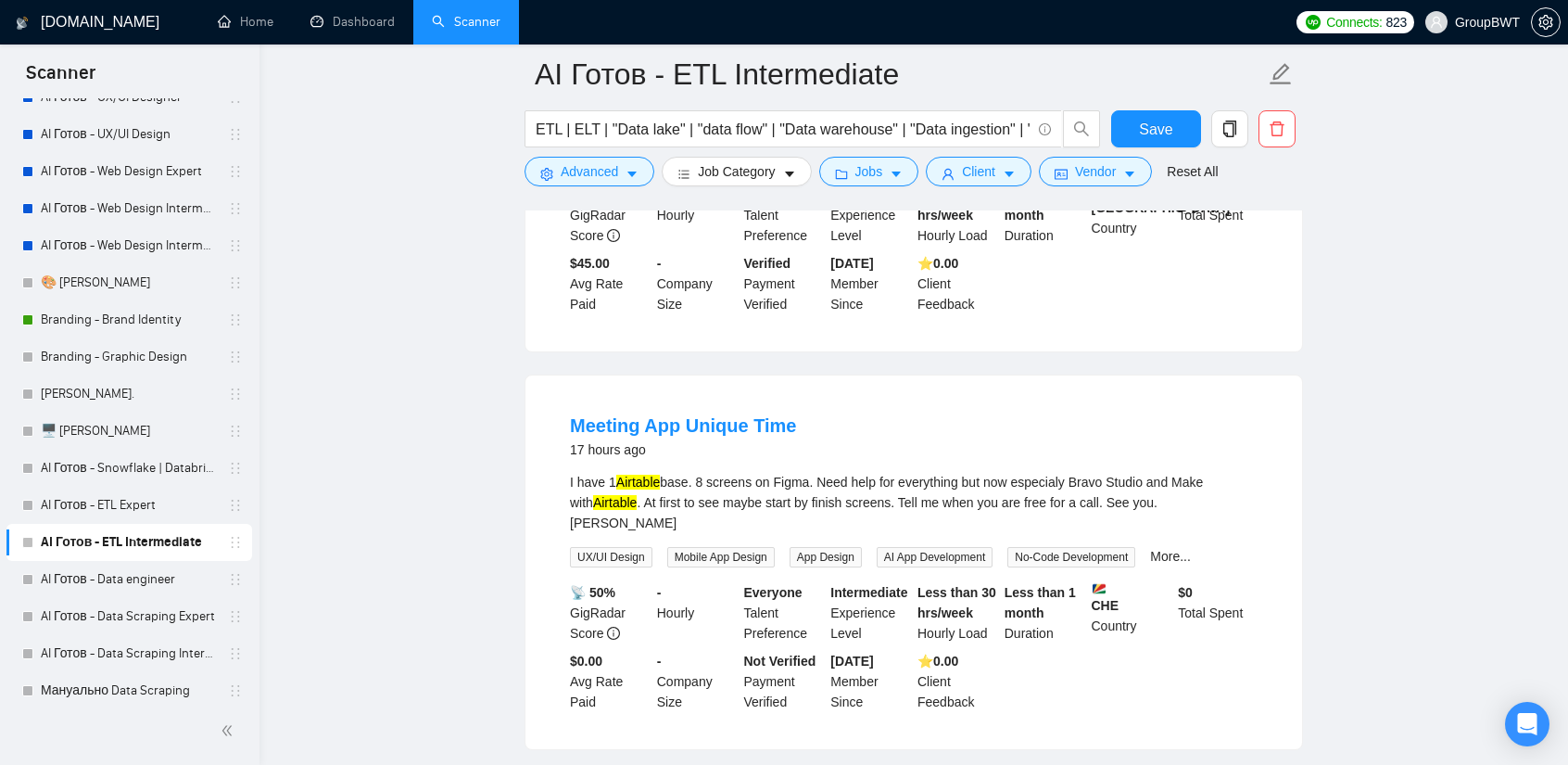
scroll to position [463, 0]
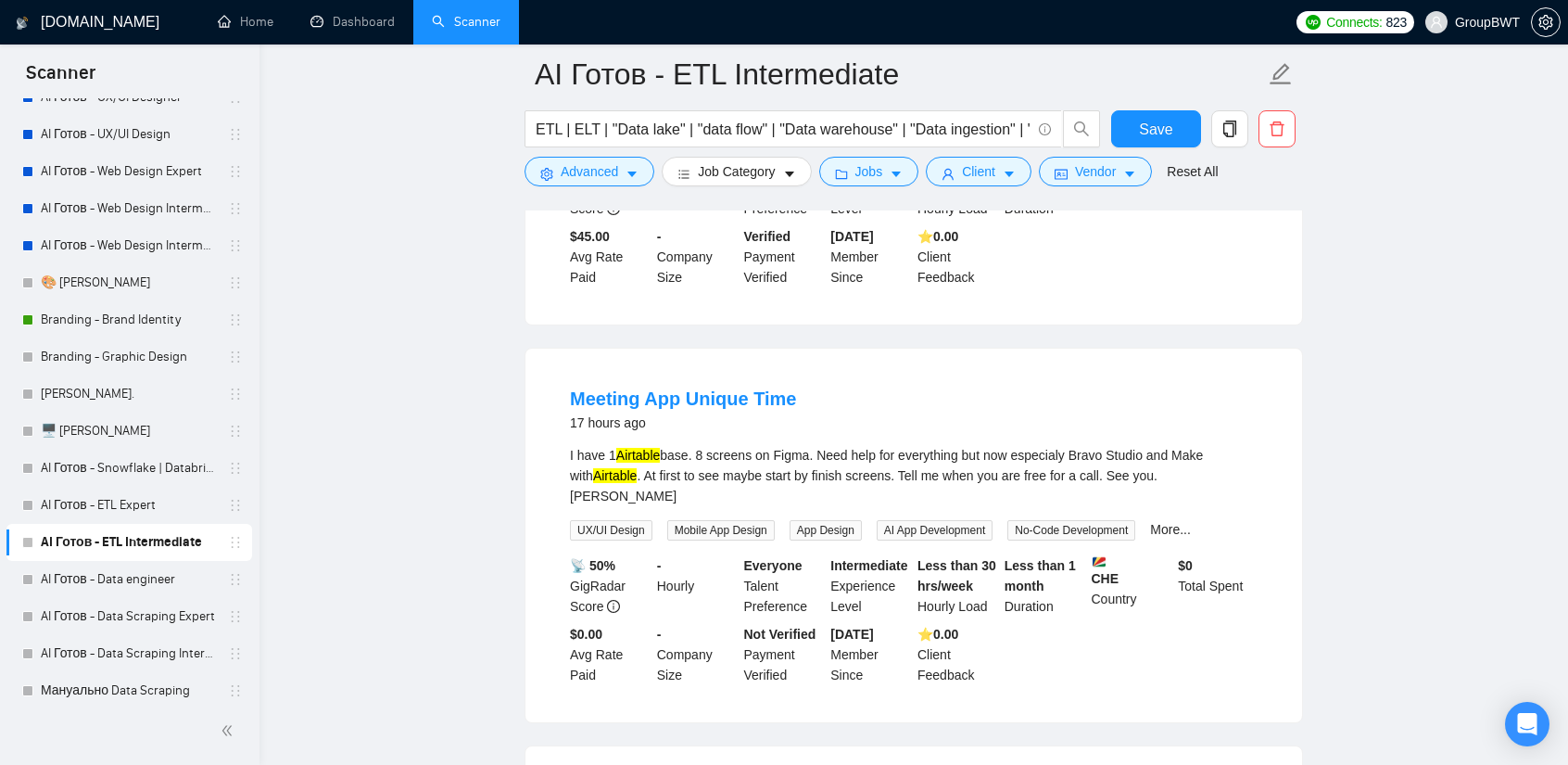
click at [812, 451] on div "I have 1 Airtable base. 8 screens on Figma. Need help for everything but now es…" at bounding box center [914, 476] width 688 height 61
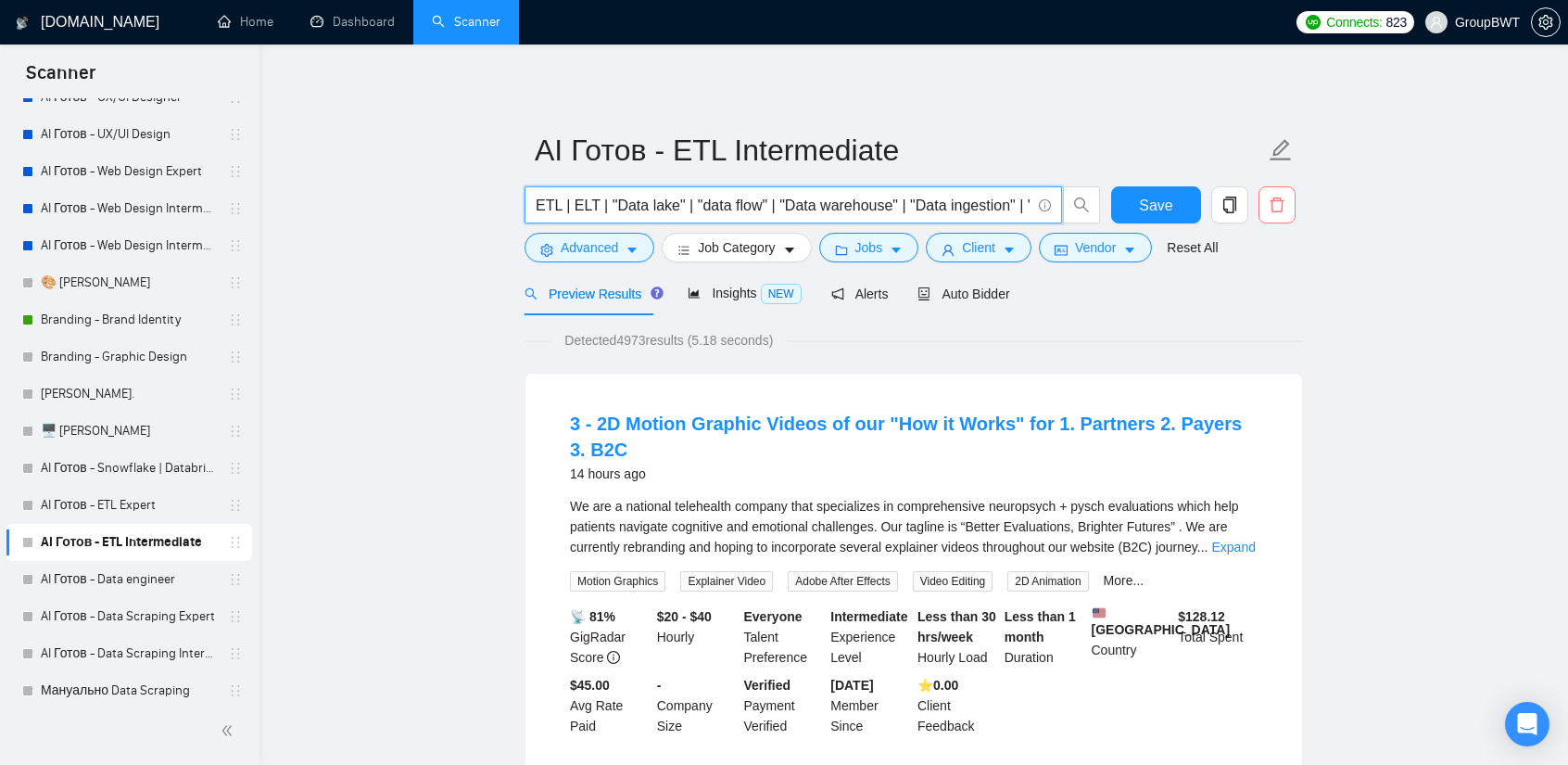
scroll to position [0, 1078]
drag, startPoint x: 806, startPoint y: 196, endPoint x: 1316, endPoint y: 208, distance: 510.1
click at [800, 197] on input "ETL | ELT | "Data lake" | "data flow" | "Data warehouse" | "Data ingestion" | "…" at bounding box center [784, 205] width 495 height 23
click at [758, 197] on input "ETL | ELT | "Data lake" | "data flow" | "Data warehouse" | "Data ingestion" | "…" at bounding box center [784, 205] width 495 height 23
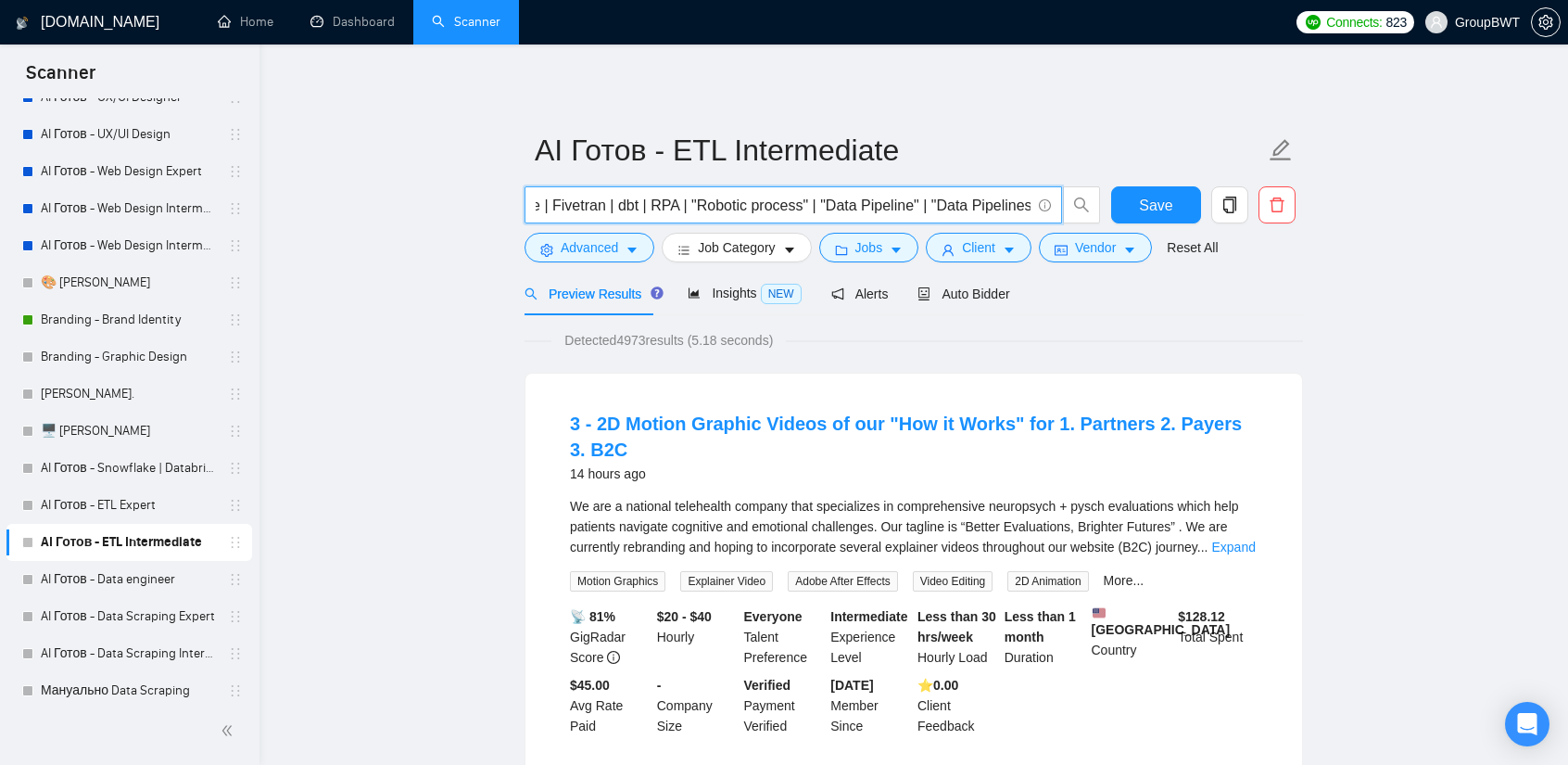
click at [758, 197] on input "ETL | ELT | "Data lake" | "data flow" | "Data warehouse" | "Data ingestion" | "…" at bounding box center [784, 205] width 495 height 23
paste input "text"
drag, startPoint x: 899, startPoint y: 196, endPoint x: 1596, endPoint y: 235, distance: 698.1
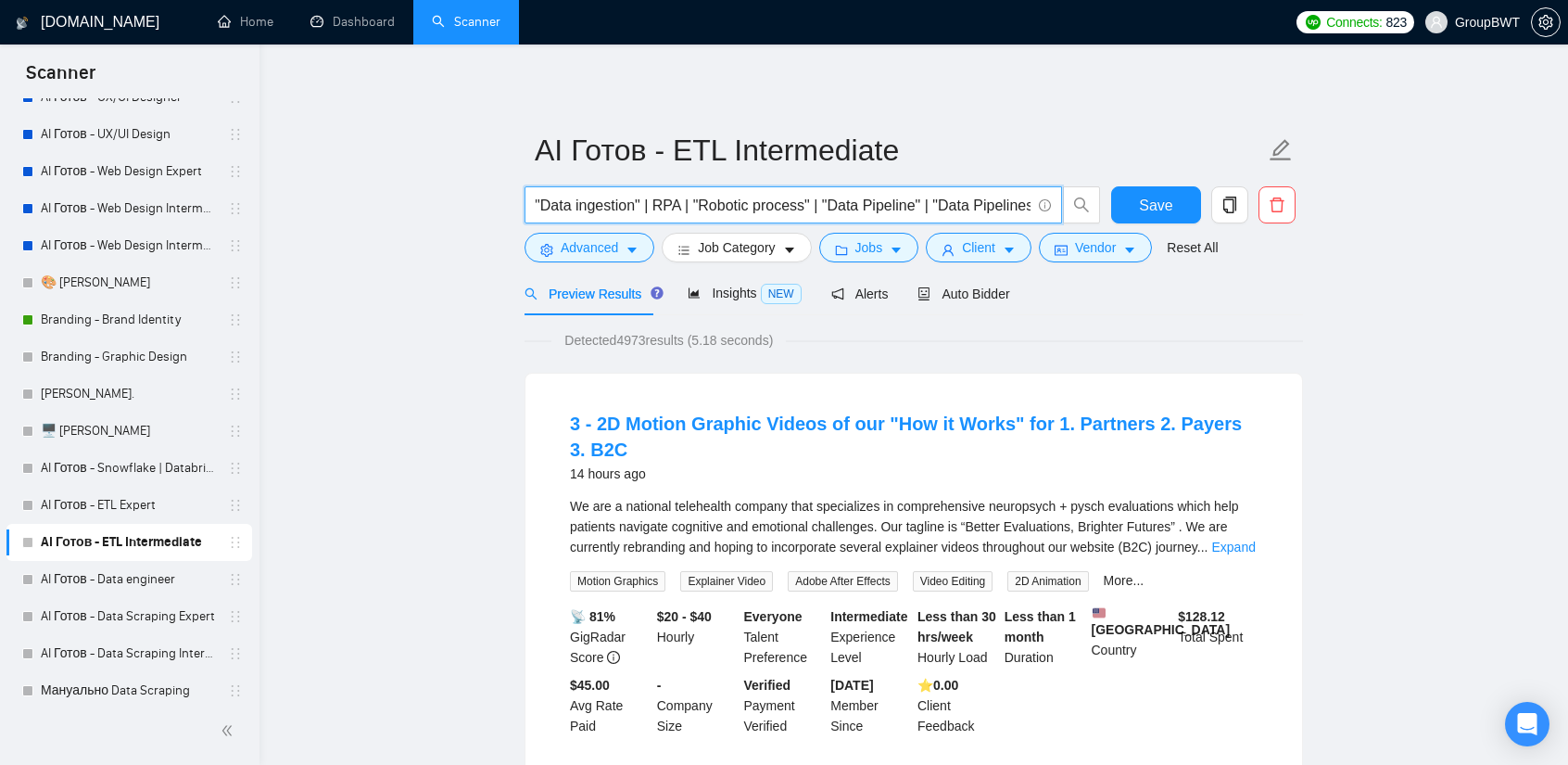
click at [1567, 235] on html "Scanner New Scanner My Scanners 🎨 Sofia NEW +Des_UI/UX_b2b NEW +Des_UI/UX_dashb…" at bounding box center [784, 382] width 1568 height 765
type input "ETL | ELT | "Data lake" | "data flow" | "Data warehouse" | "Data ingestion" | "…"
click at [1155, 203] on span "Save" at bounding box center [1156, 205] width 34 height 23
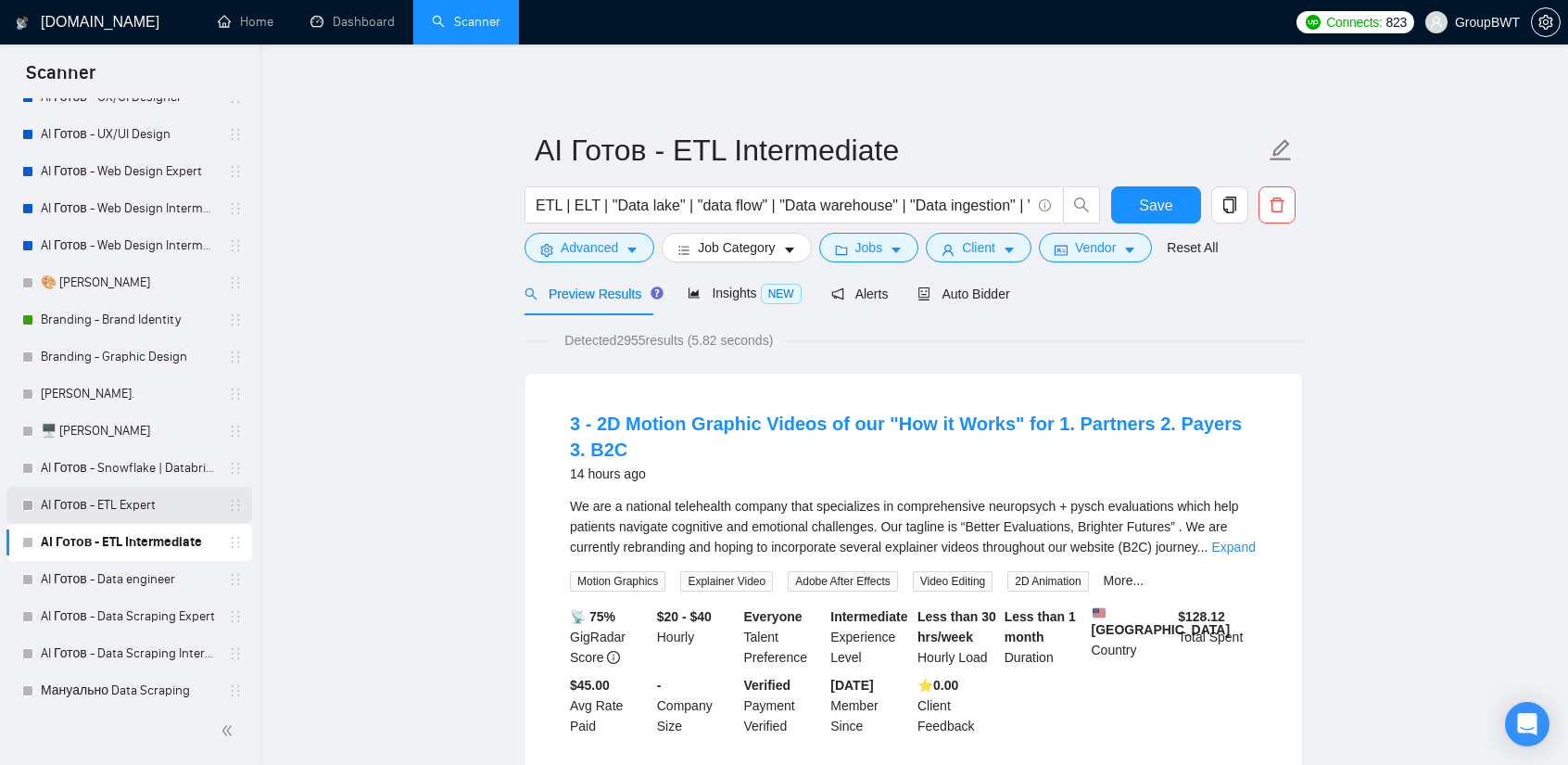
click at [153, 513] on link "AI Готов - ETL Expert" at bounding box center [128, 505] width 176 height 37
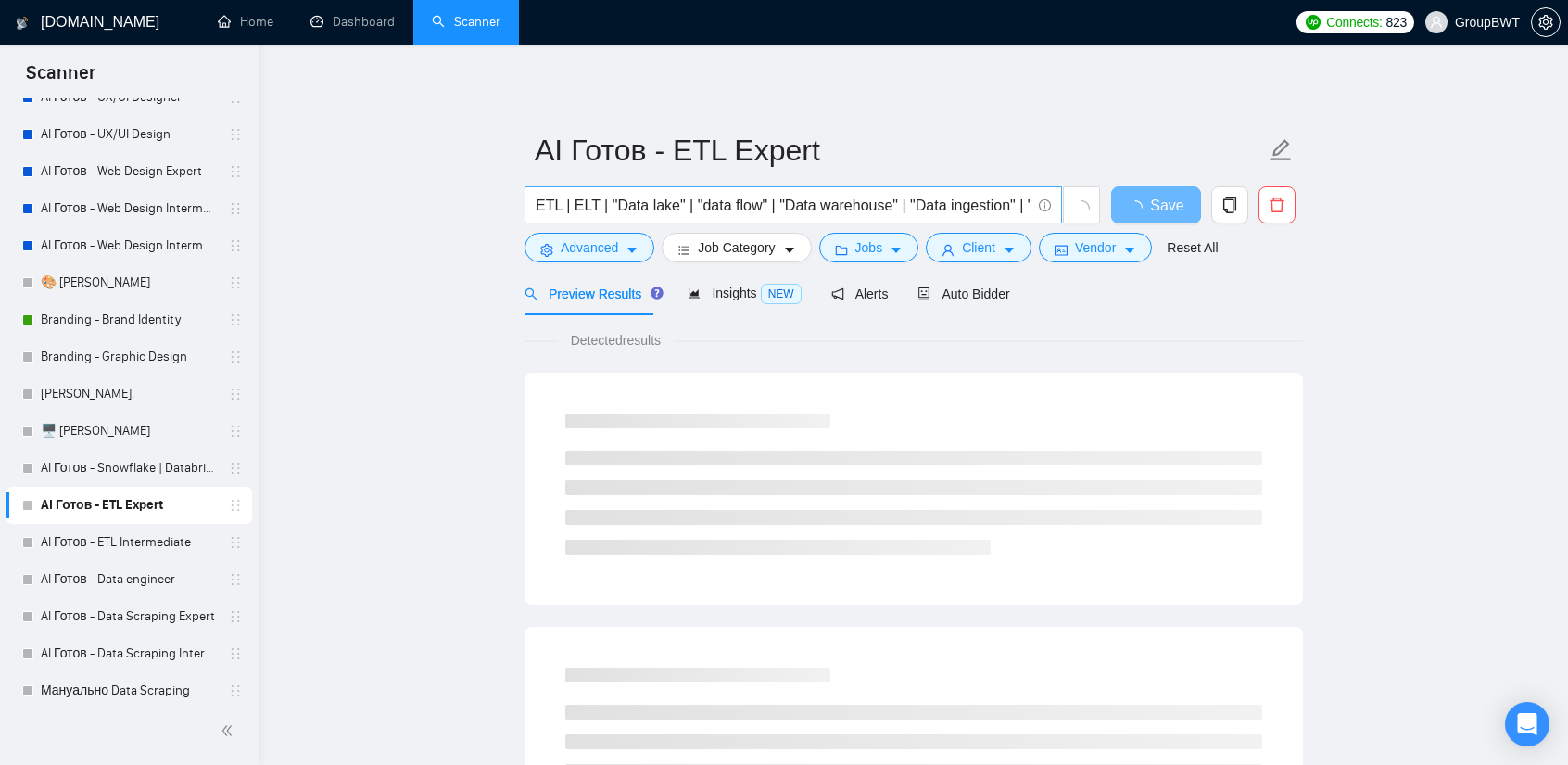
click at [931, 198] on input "ETL | ELT | "Data lake" | "data flow" | "Data warehouse" | "Data ingestion" | "…" at bounding box center [784, 205] width 495 height 23
paste input "text"
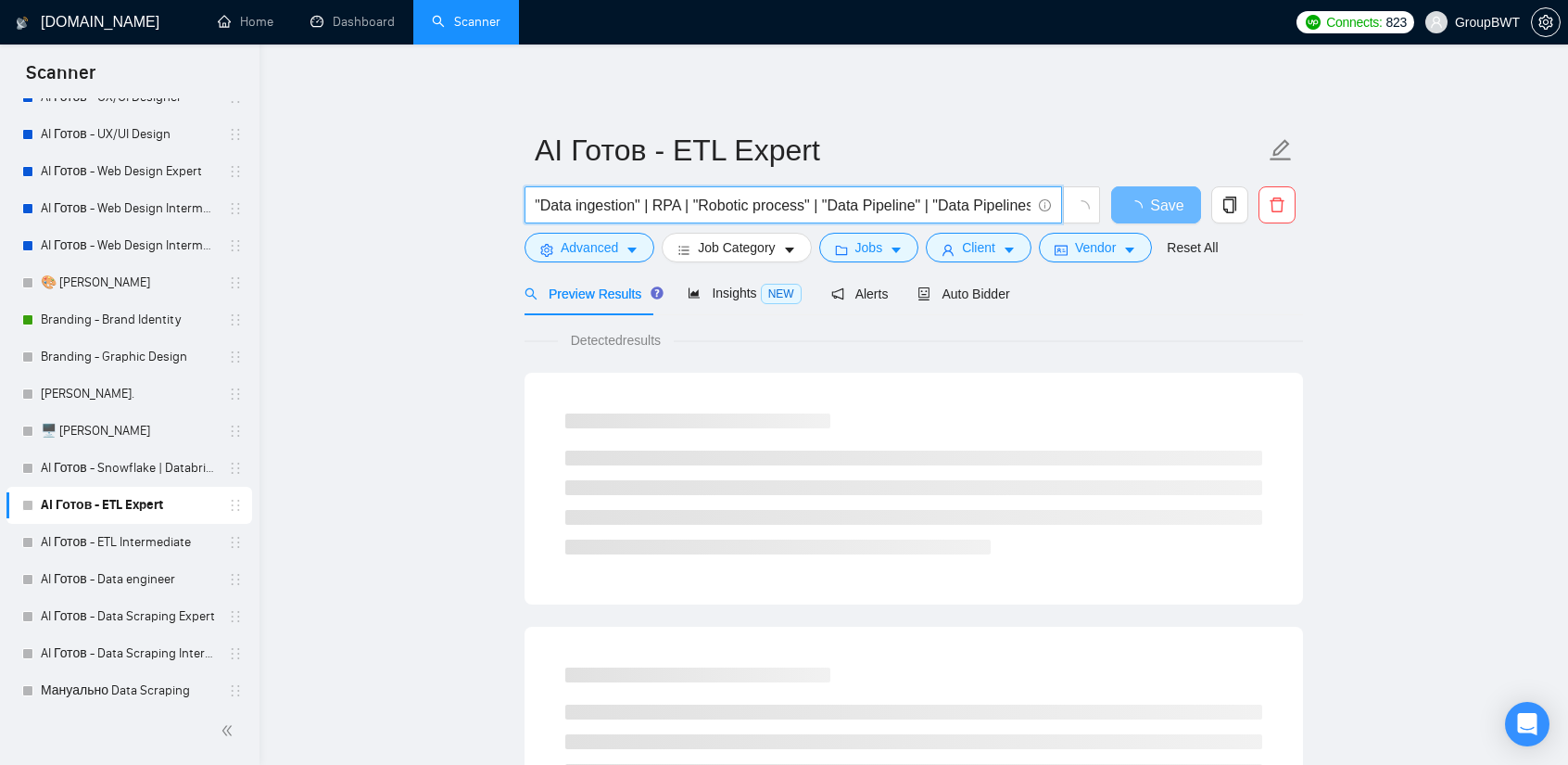
drag, startPoint x: 824, startPoint y: 196, endPoint x: 1476, endPoint y: 226, distance: 652.7
click at [824, 208] on input "ETL | ELT | "Data lake" | "data flow" | "Data warehouse" | "Data ingestion" | "…" at bounding box center [784, 205] width 495 height 23
drag, startPoint x: 924, startPoint y: 199, endPoint x: 370, endPoint y: 200, distance: 554.0
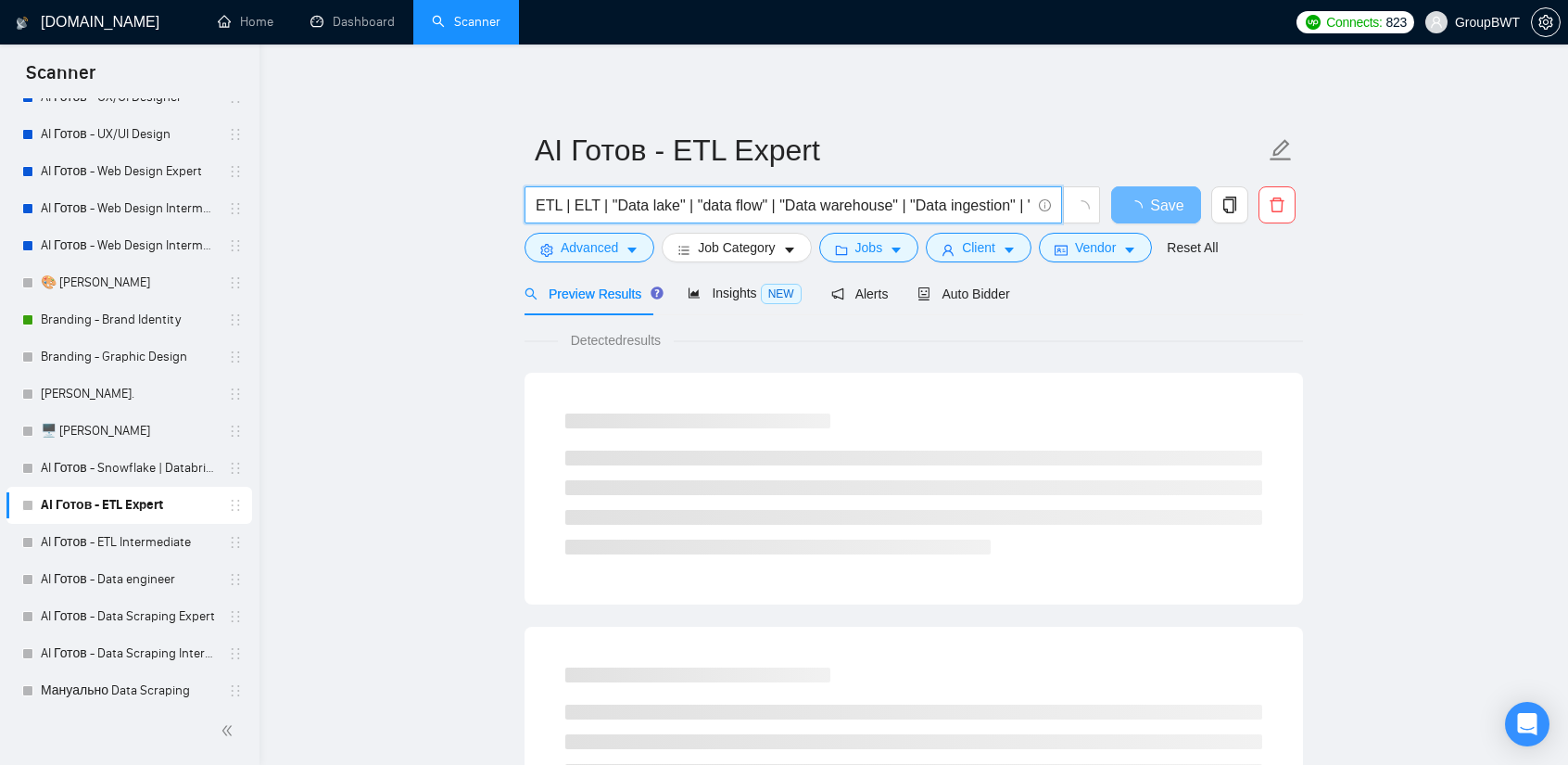
click at [846, 202] on input "ETL | ELT | "Data lake" | "data flow" | "Data warehouse" | "Data ingestion" | "…" at bounding box center [784, 205] width 495 height 23
drag, startPoint x: 784, startPoint y: 204, endPoint x: 1637, endPoint y: 225, distance: 853.3
click at [1567, 225] on html "Scanner New Scanner My Scanners 🎨 Sofia NEW +Des_UI/UX_b2b NEW +Des_UI/UX_dashb…" at bounding box center [784, 382] width 1568 height 765
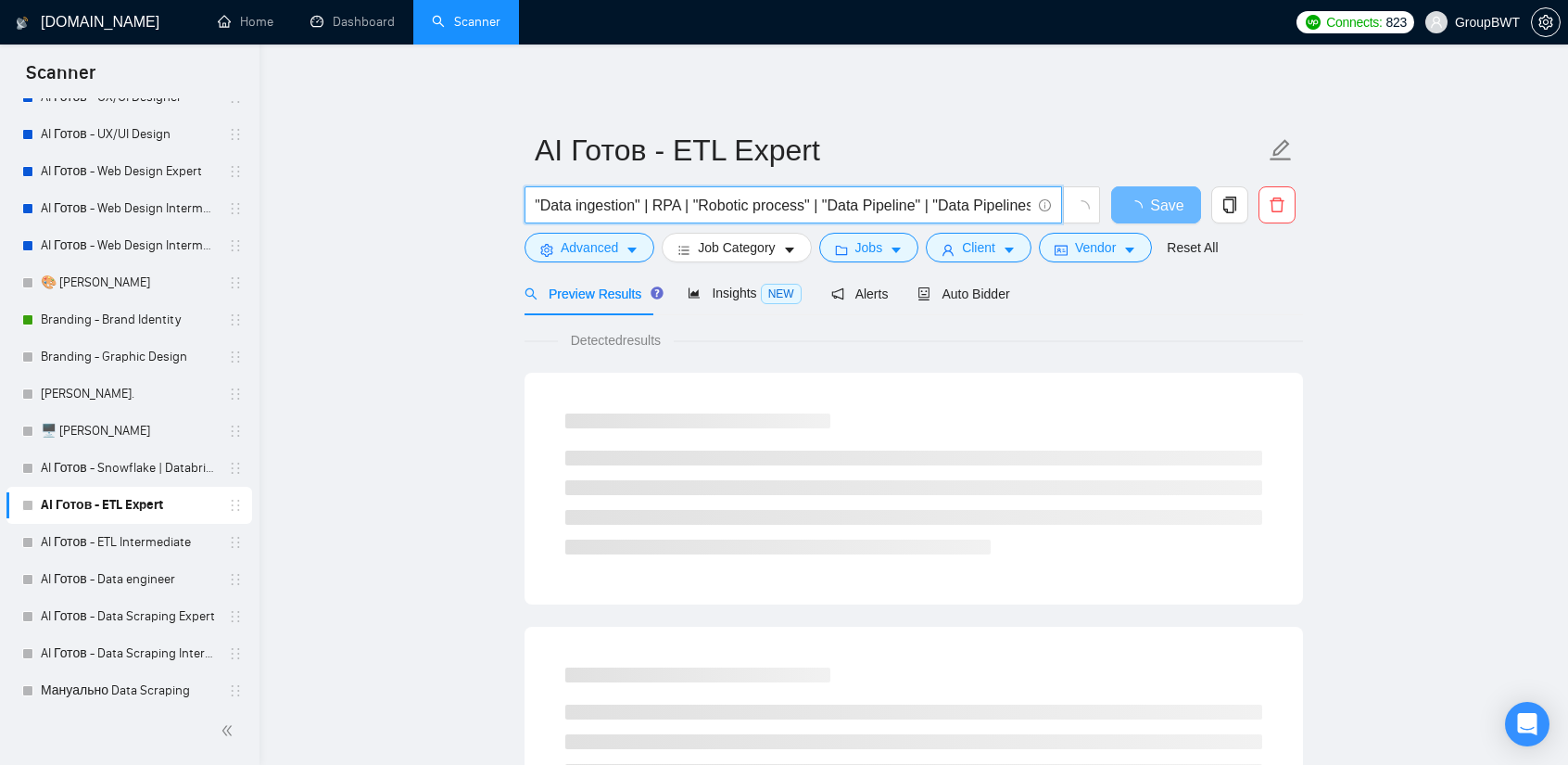
click at [977, 199] on input "ETL | ELT | "Data lake" | "data flow" | "Data warehouse" | "Data ingestion" | "…" at bounding box center [784, 205] width 495 height 23
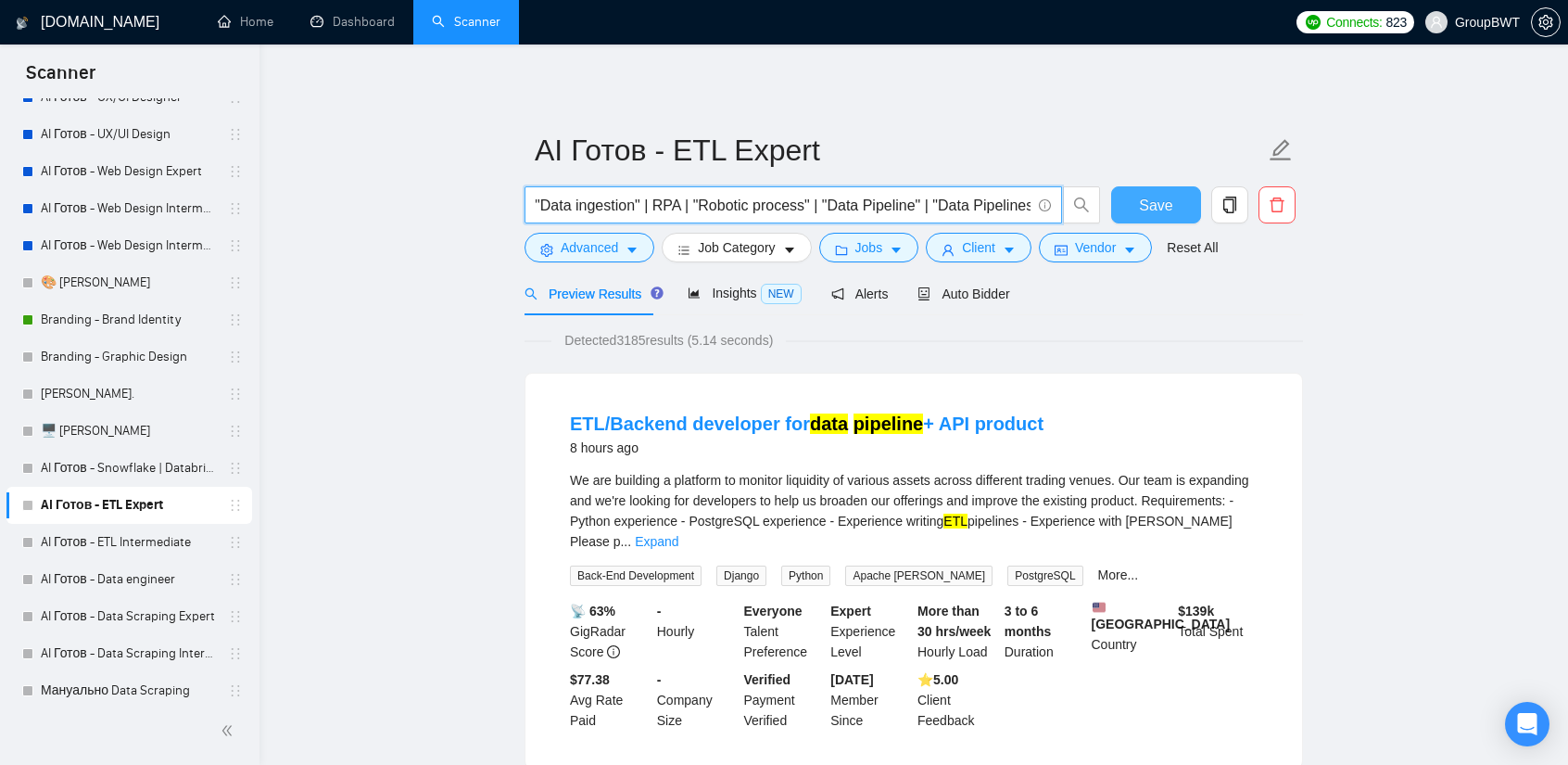
type input "ETL | ELT | "Data lake" | "data flow" | "Data warehouse" | "Data ingestion" | "…"
click at [1170, 202] on span "Save" at bounding box center [1156, 205] width 34 height 23
drag, startPoint x: 799, startPoint y: 187, endPoint x: 1266, endPoint y: 212, distance: 467.7
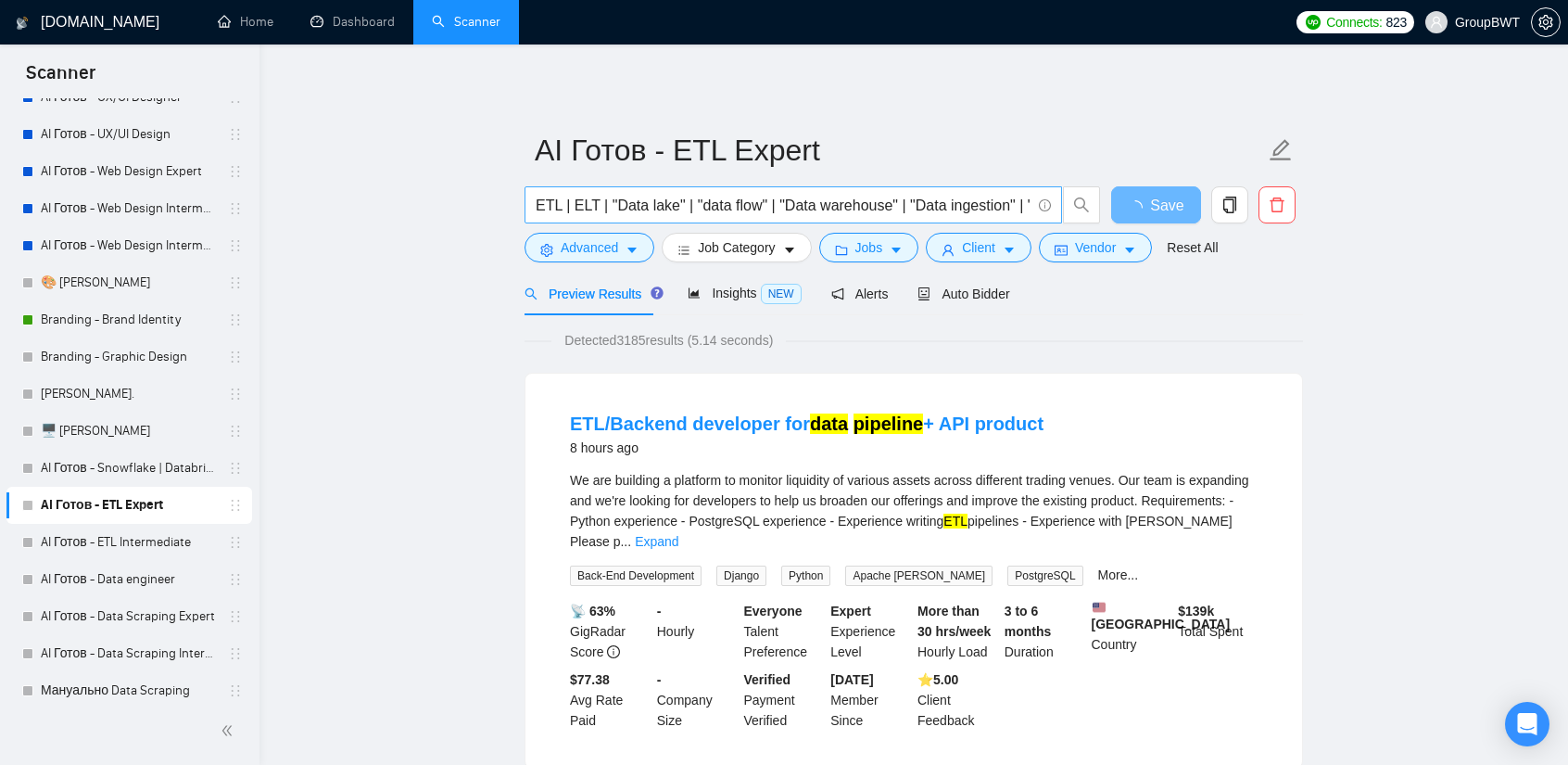
click at [925, 195] on input "ETL | ELT | "Data lake" | "data flow" | "Data warehouse" | "Data ingestion" | "…" at bounding box center [784, 205] width 495 height 23
drag, startPoint x: 971, startPoint y: 204, endPoint x: 1426, endPoint y: 218, distance: 455.2
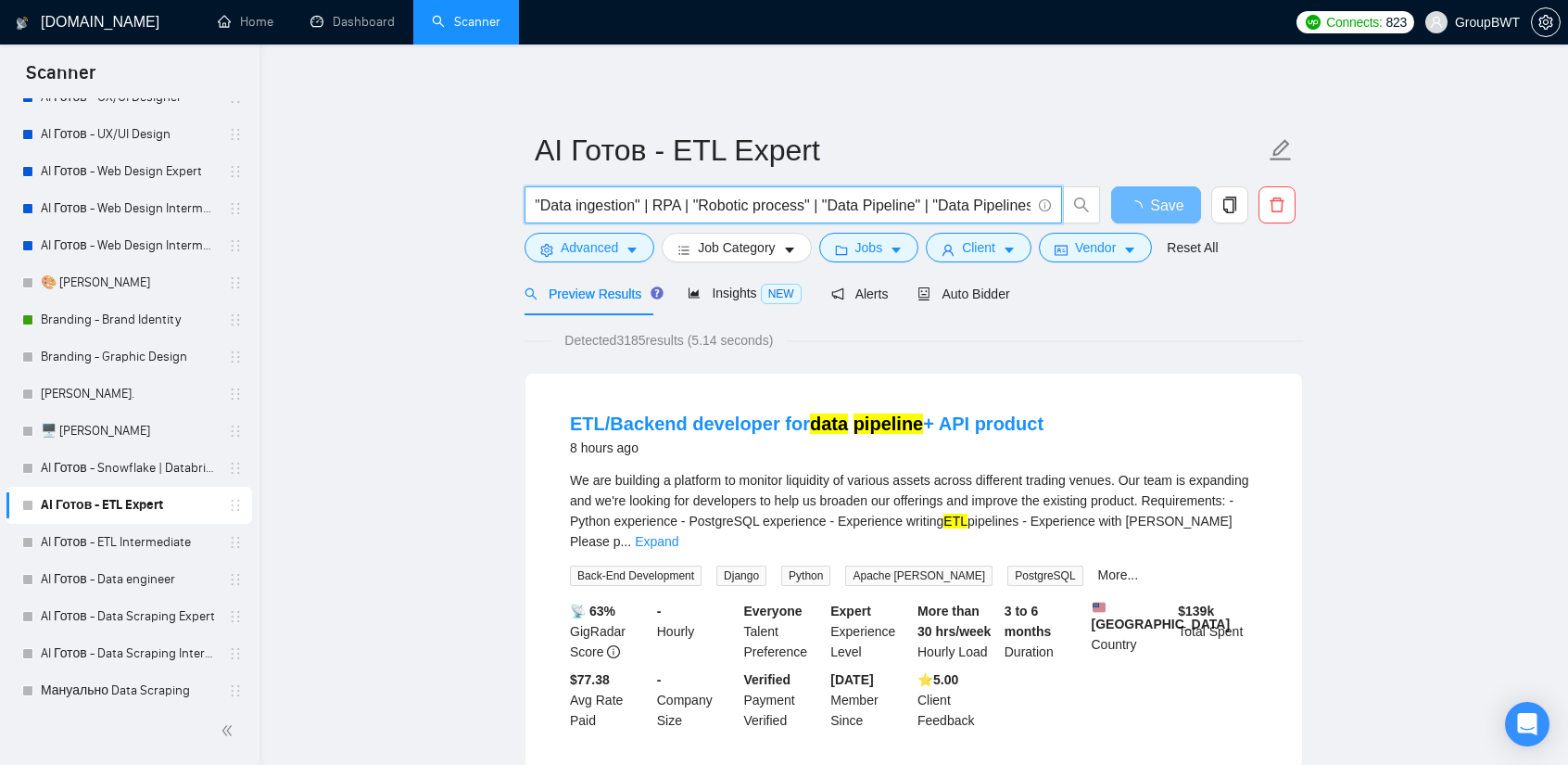
click at [829, 190] on span "ETL | ELT | "Data lake" | "data flow" | "Data warehouse" | "Data ingestion" | "…" at bounding box center [794, 205] width 538 height 37
click at [1130, 198] on button "Save" at bounding box center [1156, 205] width 90 height 37
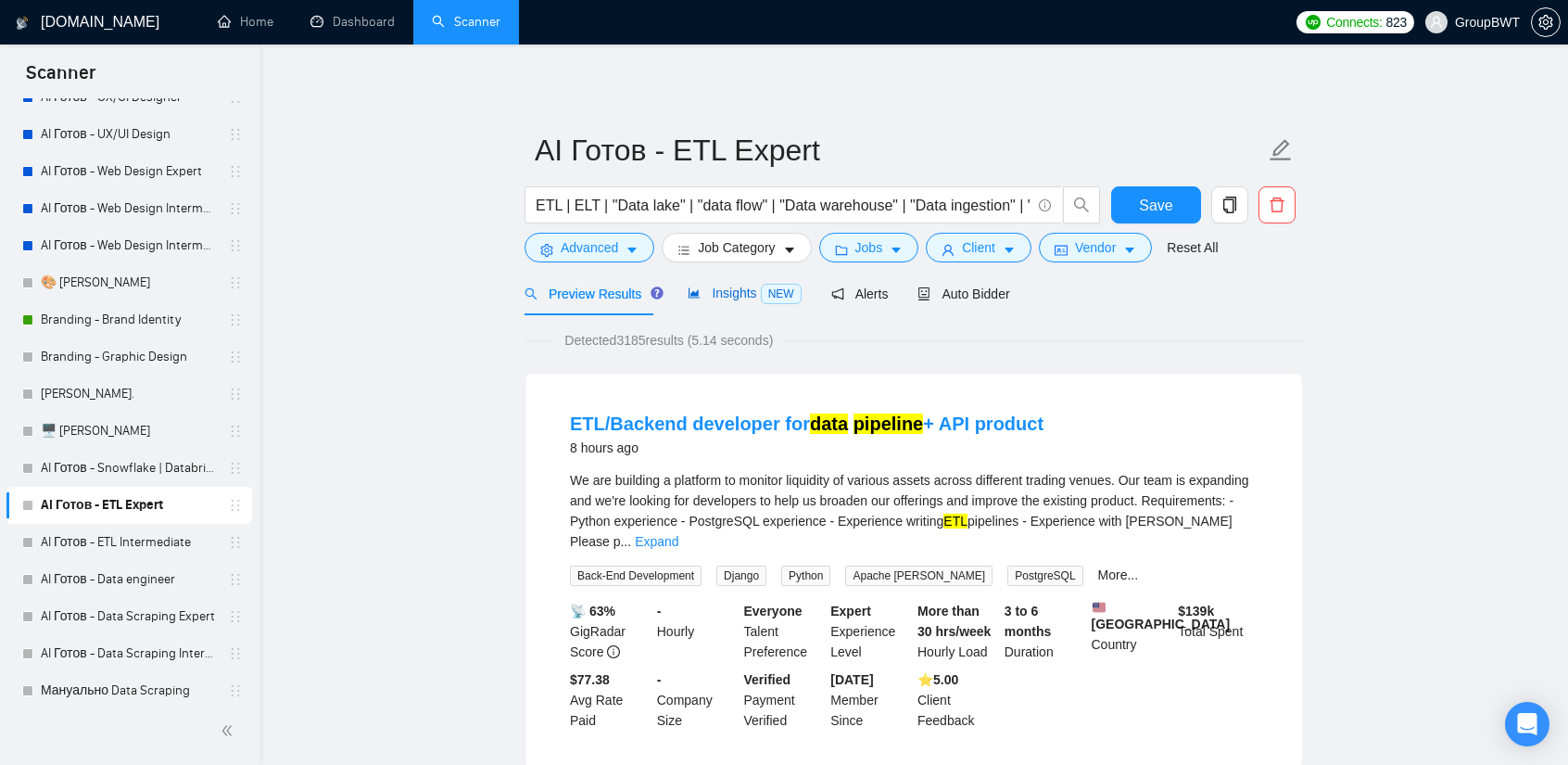
click at [730, 287] on span "Insights NEW" at bounding box center [744, 293] width 114 height 15
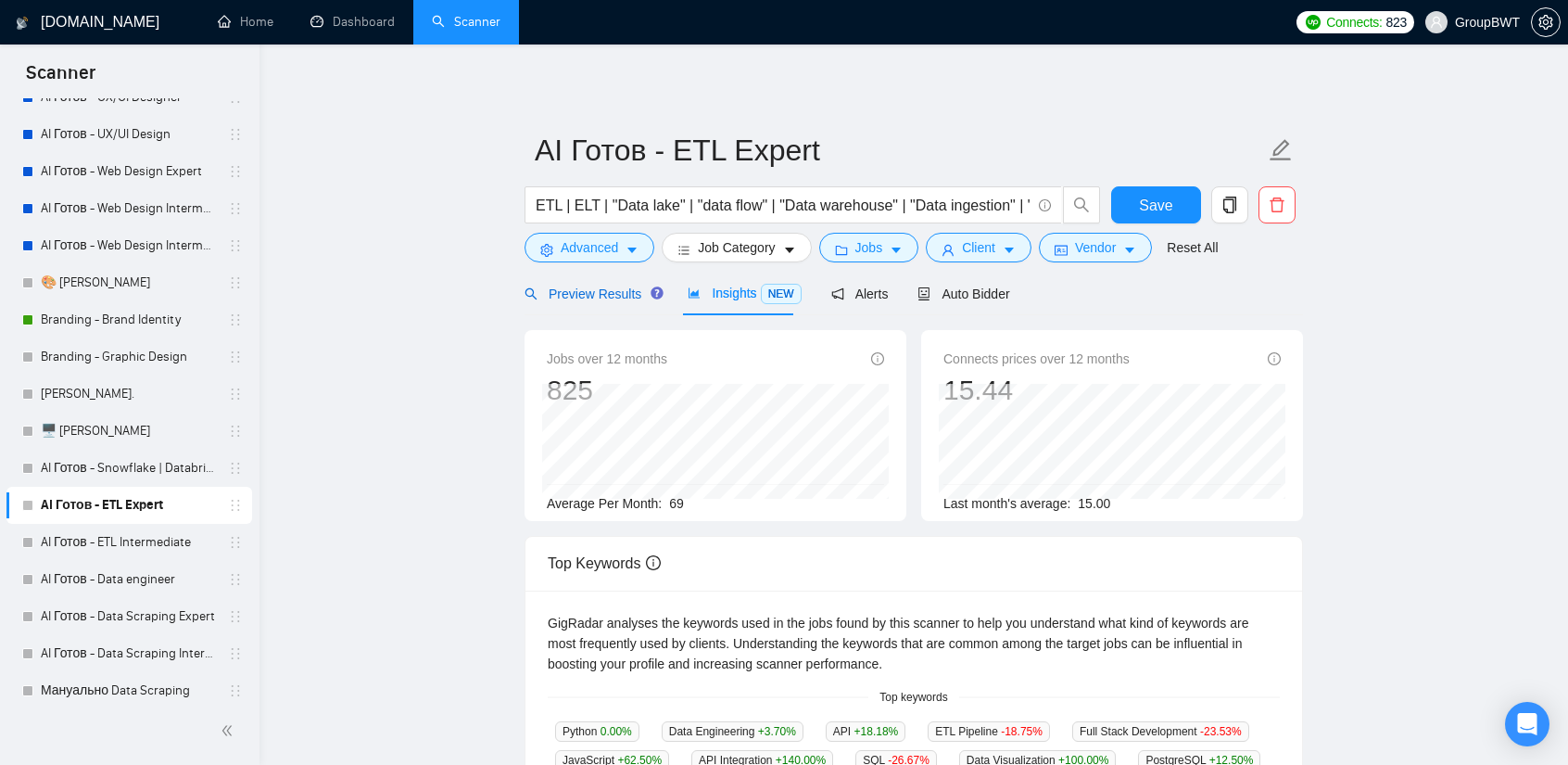
click at [608, 292] on span "Preview Results" at bounding box center [591, 294] width 133 height 15
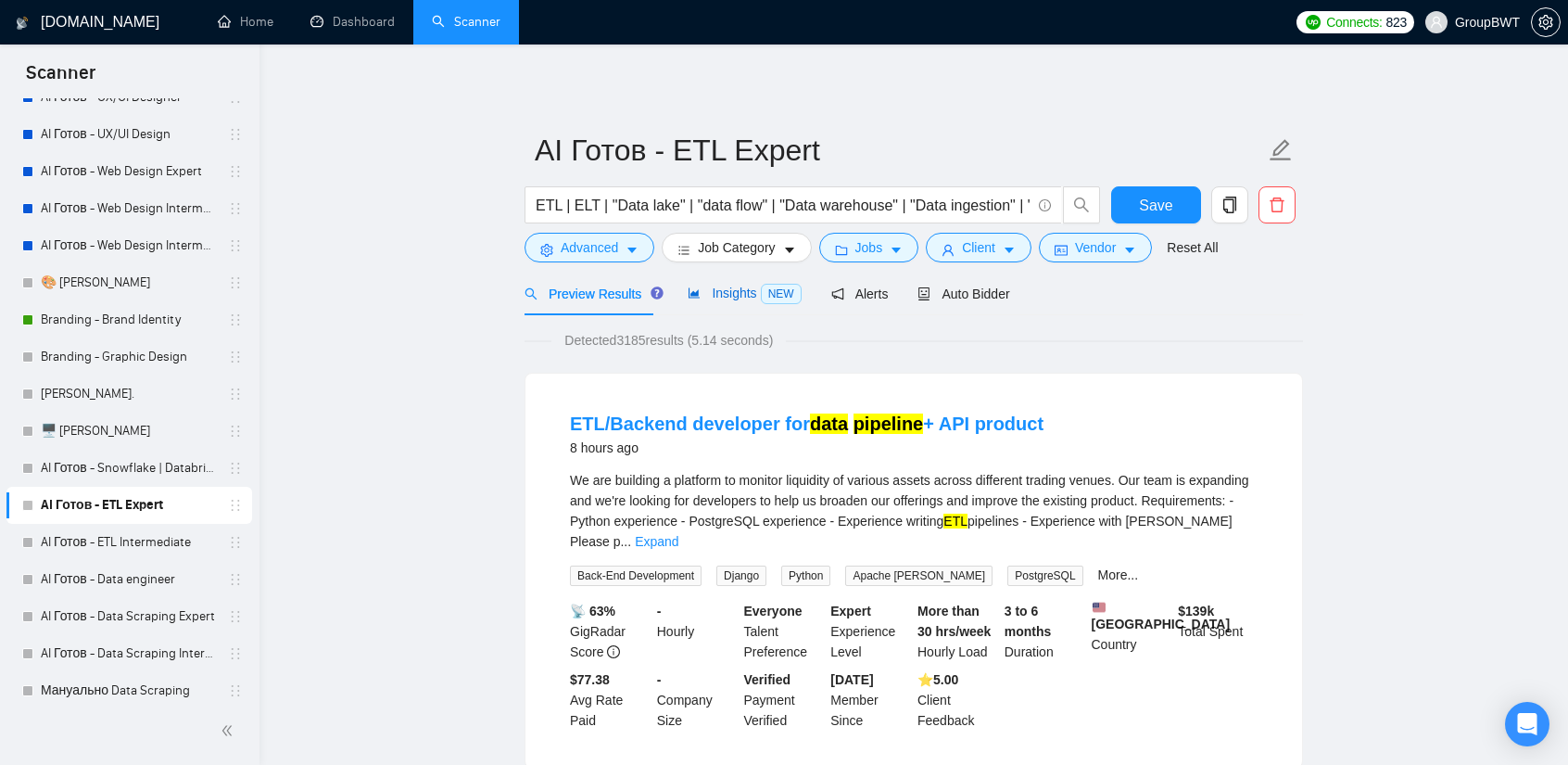
click at [718, 288] on span "Insights NEW" at bounding box center [744, 293] width 114 height 15
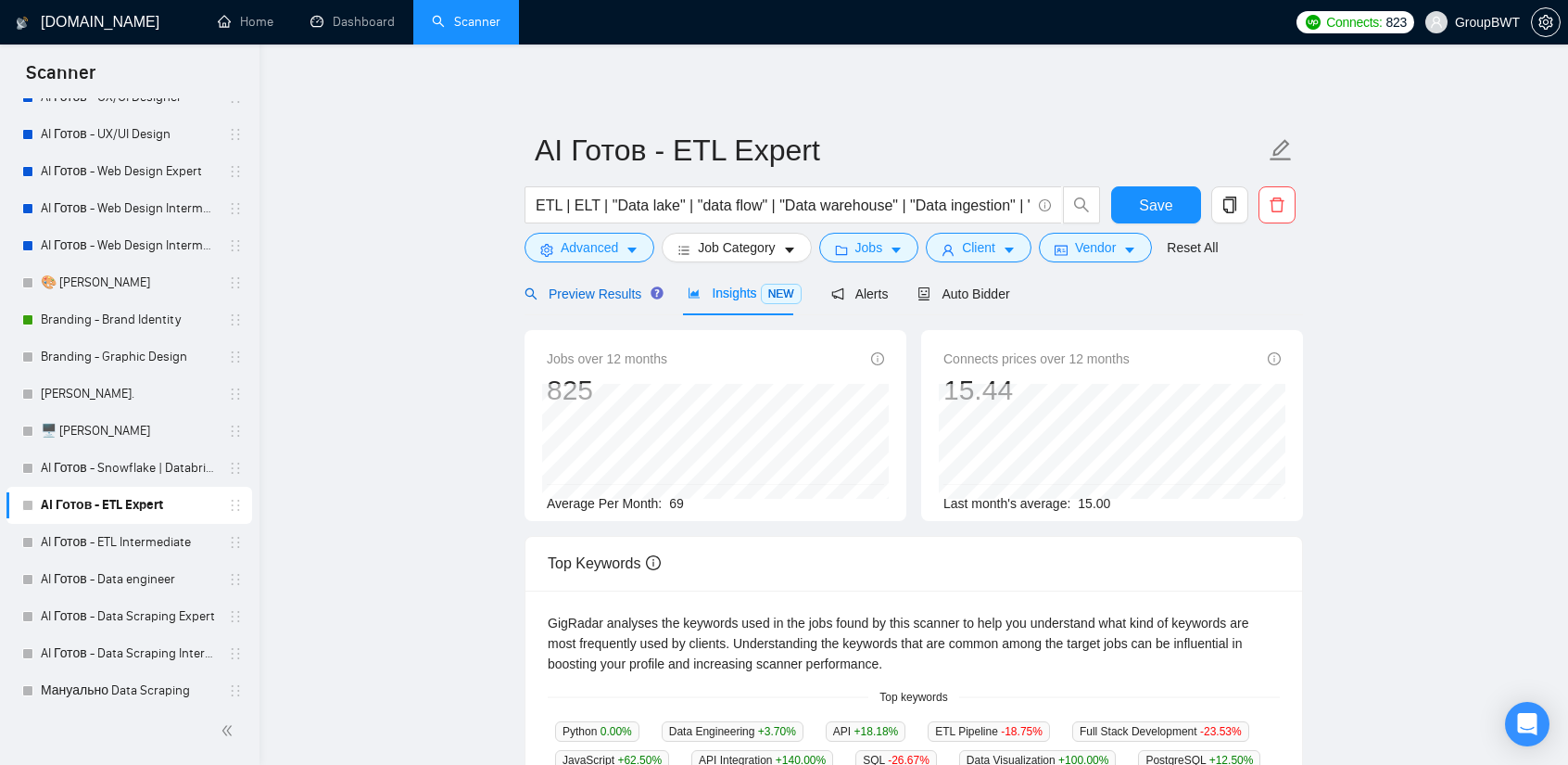
click at [610, 301] on span "Preview Results" at bounding box center [591, 294] width 133 height 15
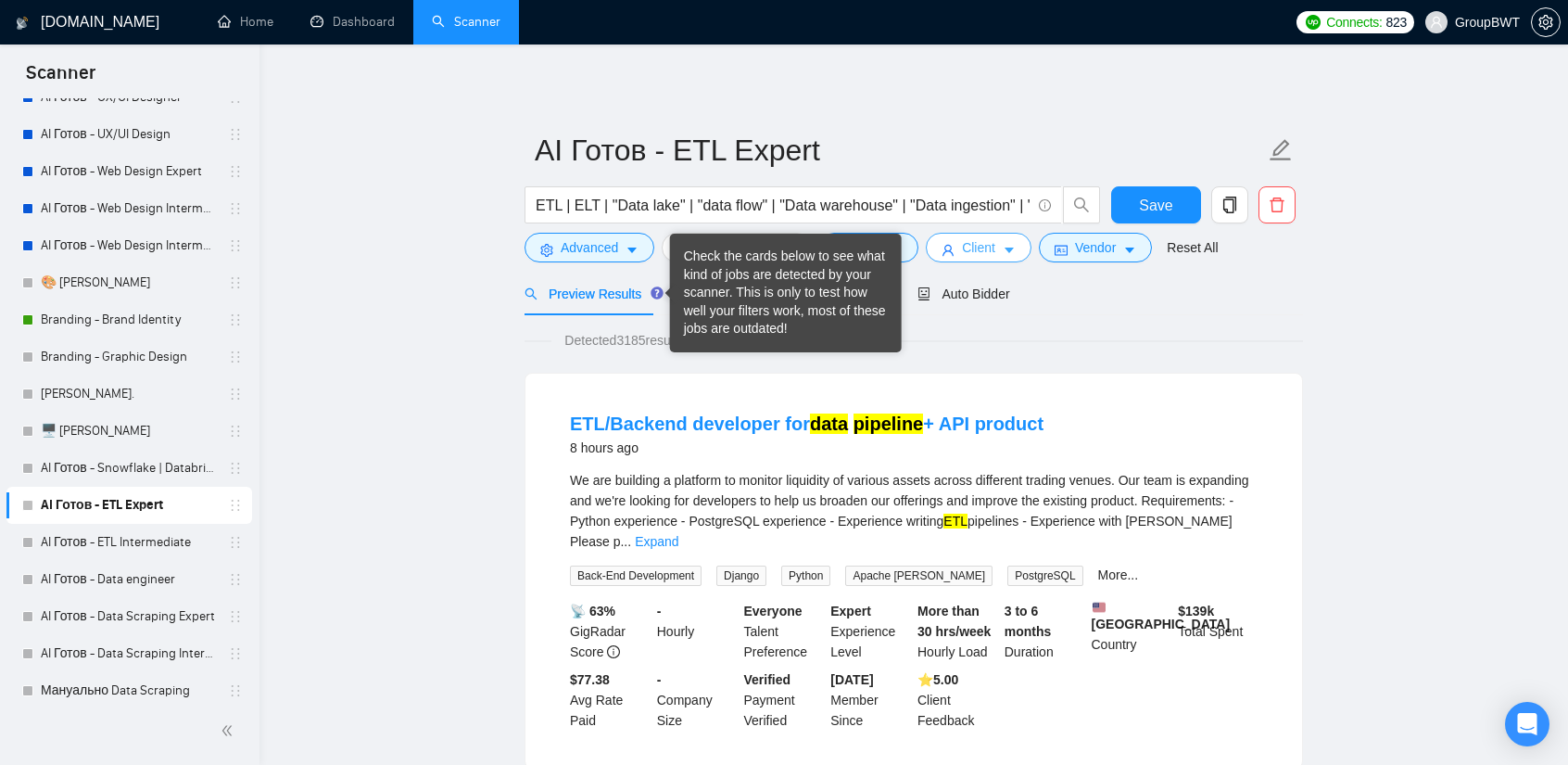
click at [970, 244] on span "Client" at bounding box center [979, 248] width 34 height 20
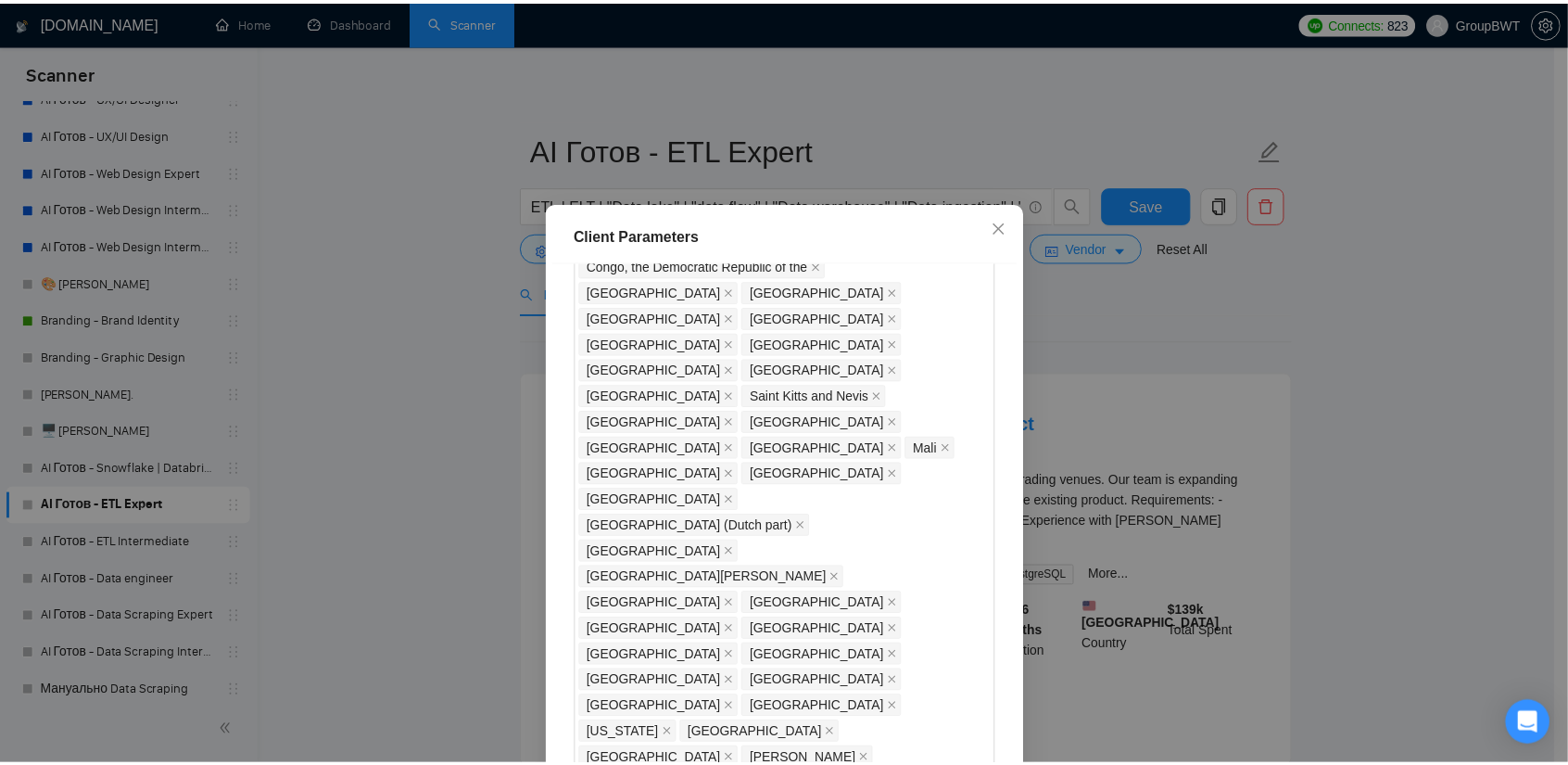
scroll to position [1496, 0]
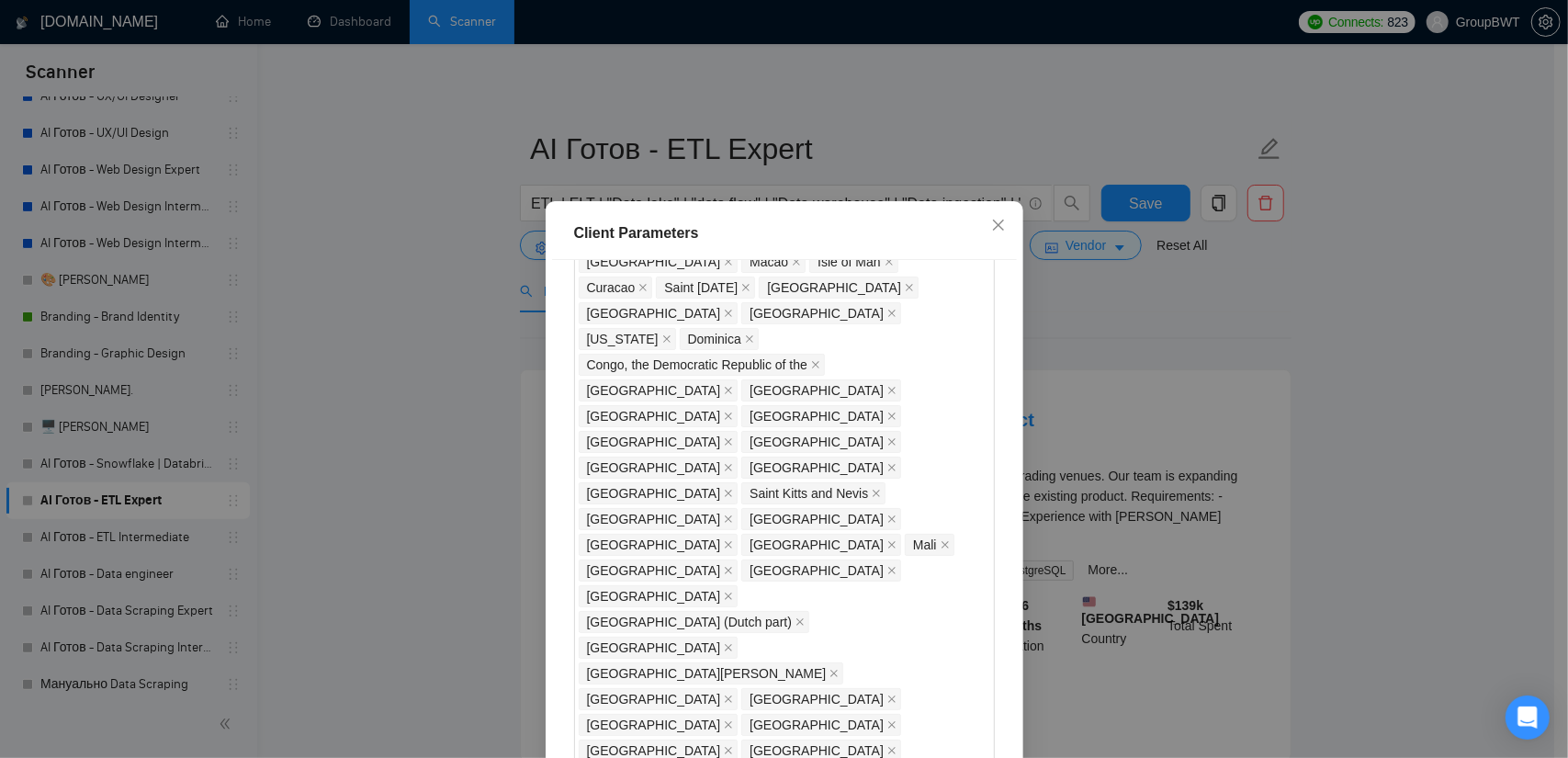
click at [461, 430] on div "Client Parameters Client Location Include Client Countries Select Exclude Clien…" at bounding box center [784, 379] width 1568 height 758
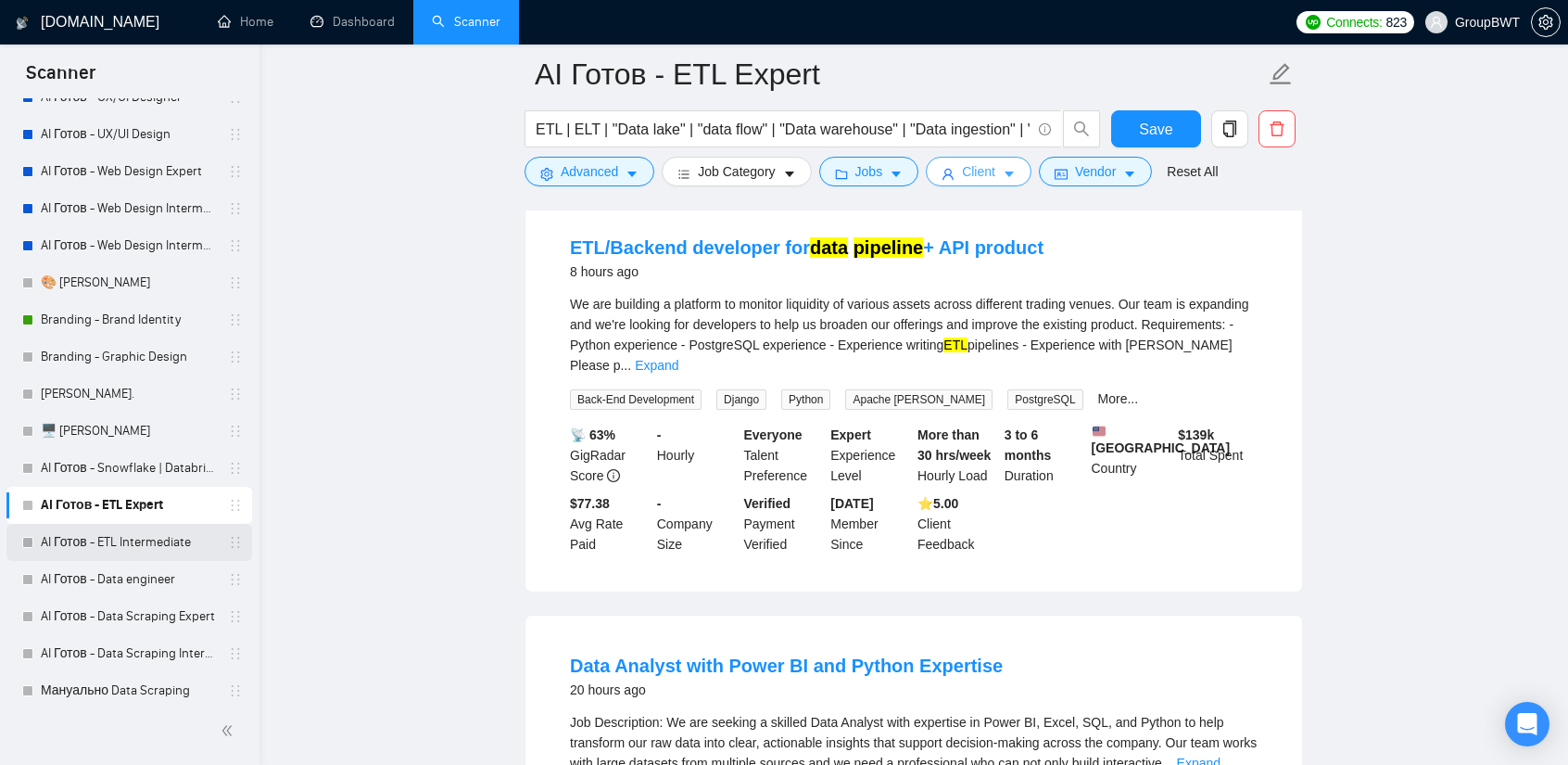
scroll to position [185, 0]
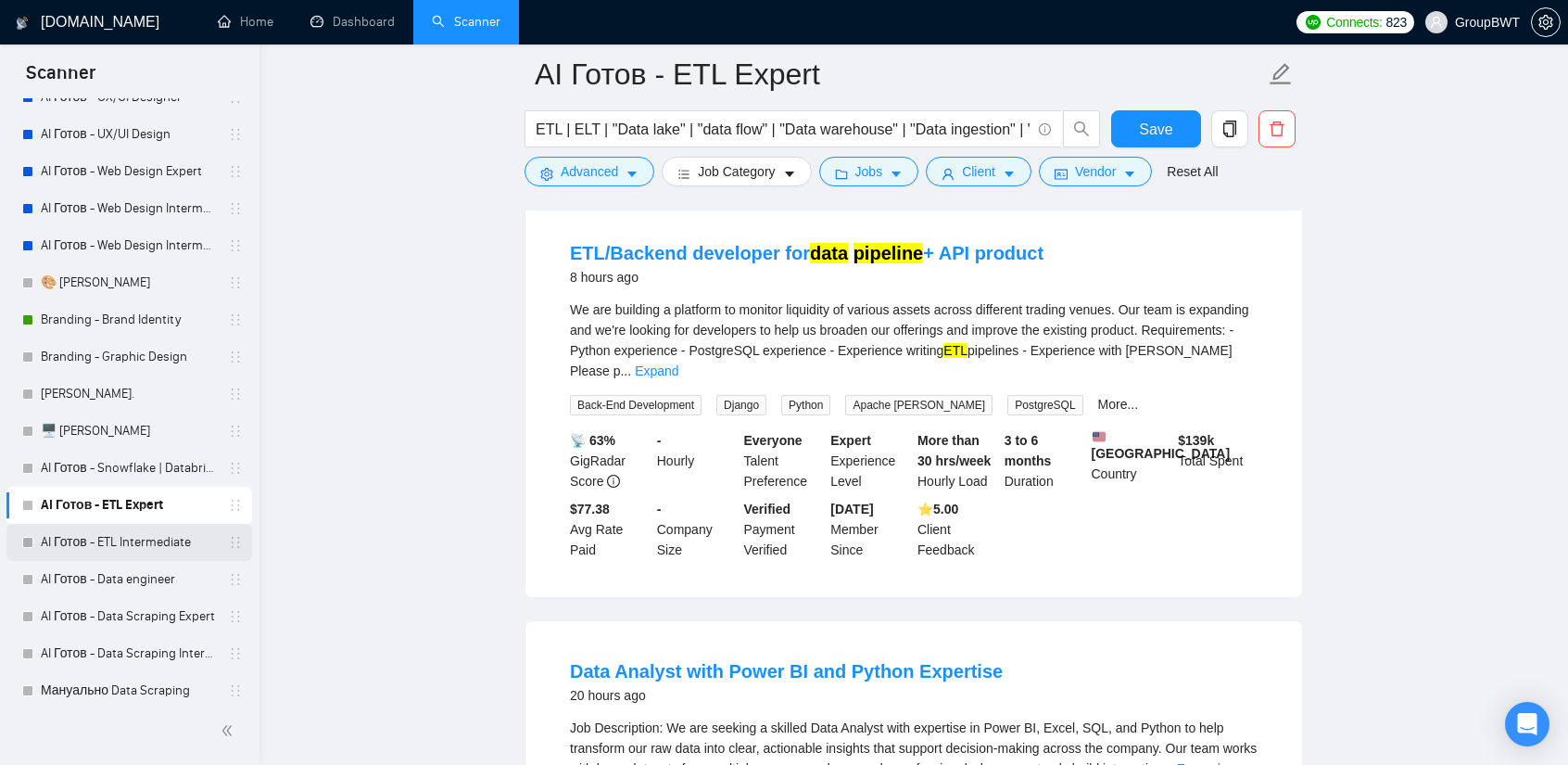
click at [106, 548] on link "AI Готов - ETL Intermediate" at bounding box center [128, 543] width 176 height 37
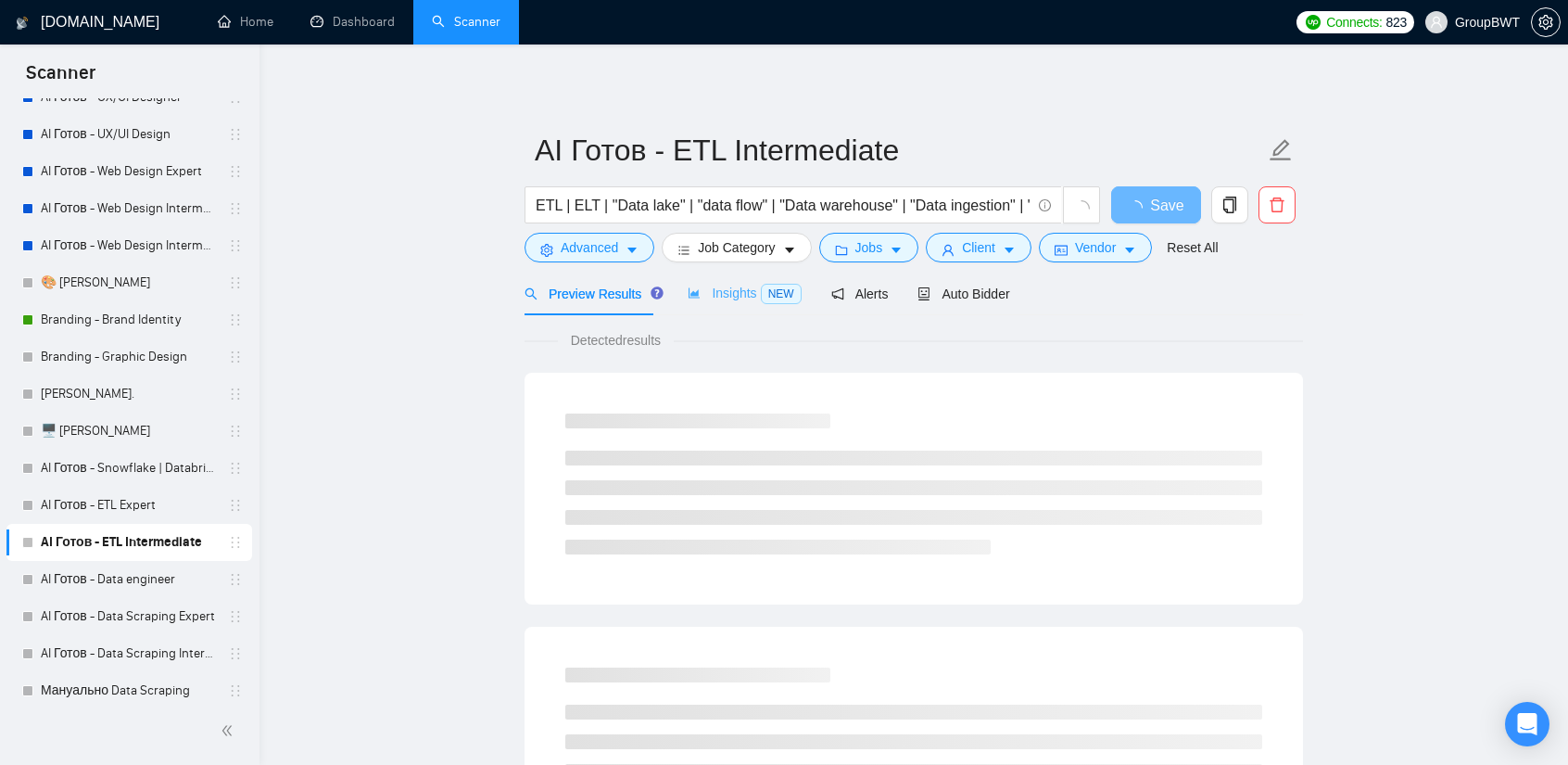
click at [714, 309] on div "Insights NEW" at bounding box center [744, 293] width 114 height 44
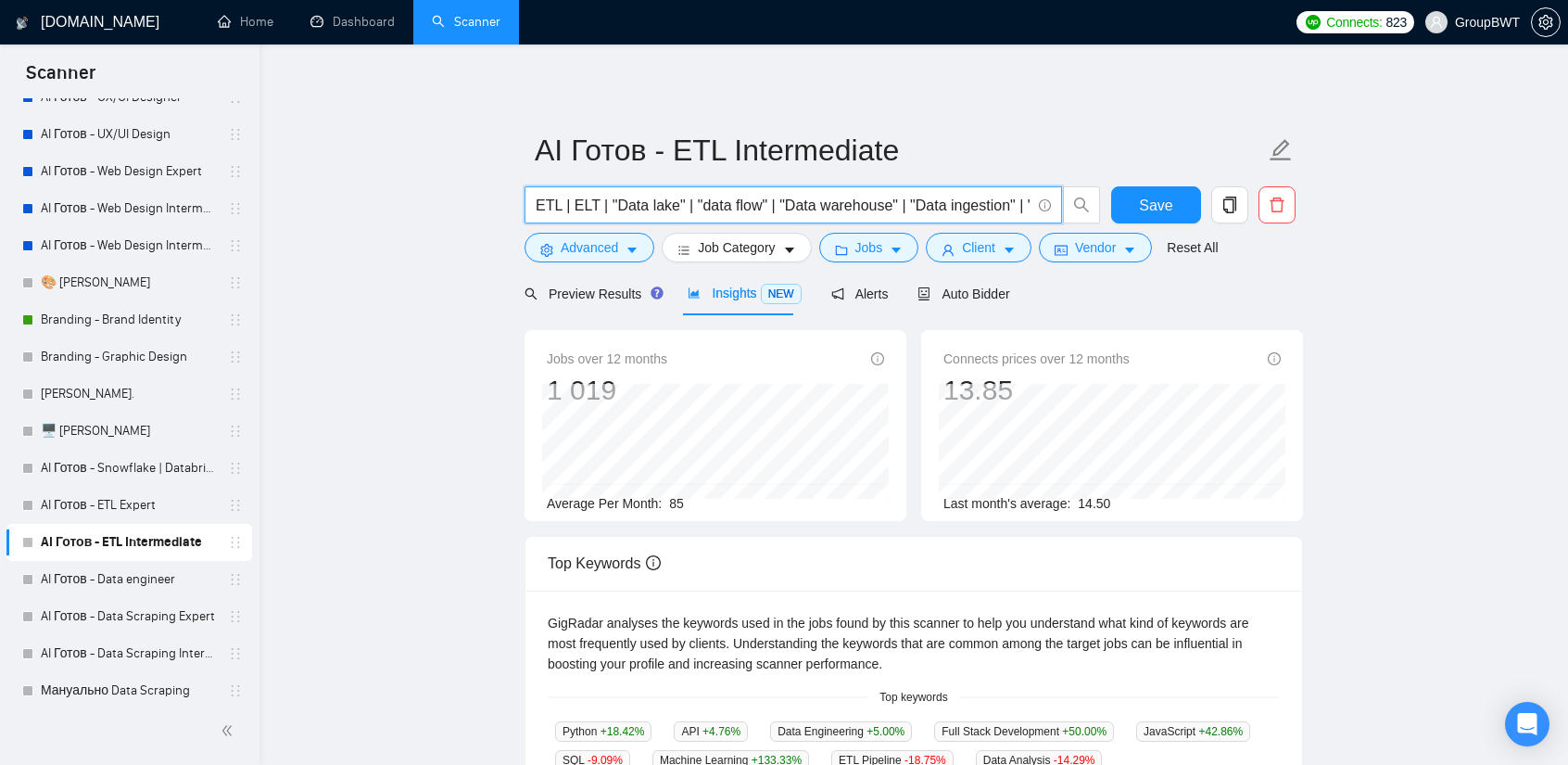
click at [824, 205] on input "ETL | ELT | "Data lake" | "data flow" | "Data warehouse" | "Data ingestion" | "…" at bounding box center [784, 205] width 495 height 23
paste input "text"
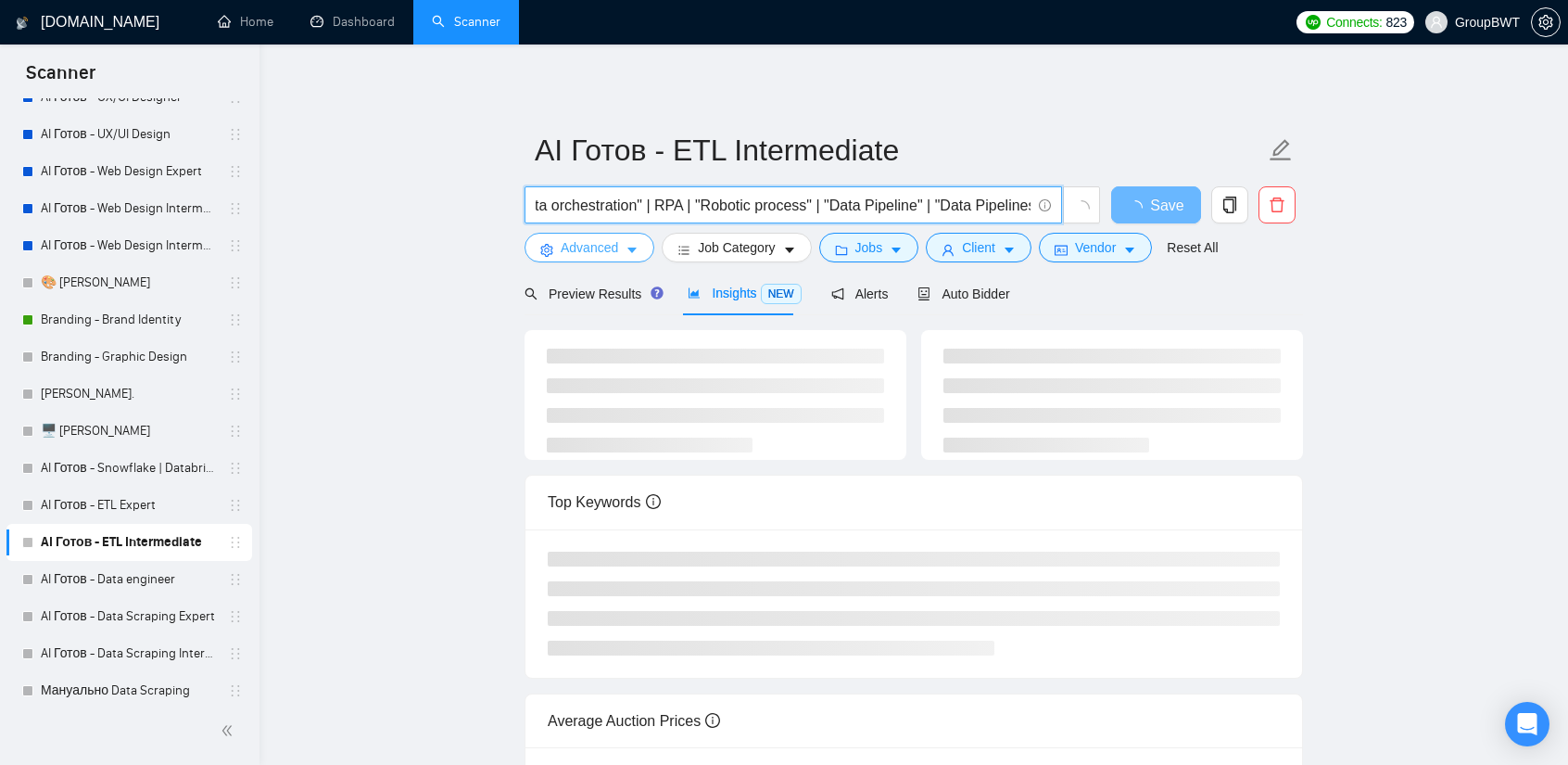
type input "ETL | ELT | "Data lake" | "data flow" | "Data warehouse" | "Data ingestion" | "…"
click at [607, 244] on span "Advanced" at bounding box center [590, 248] width 58 height 20
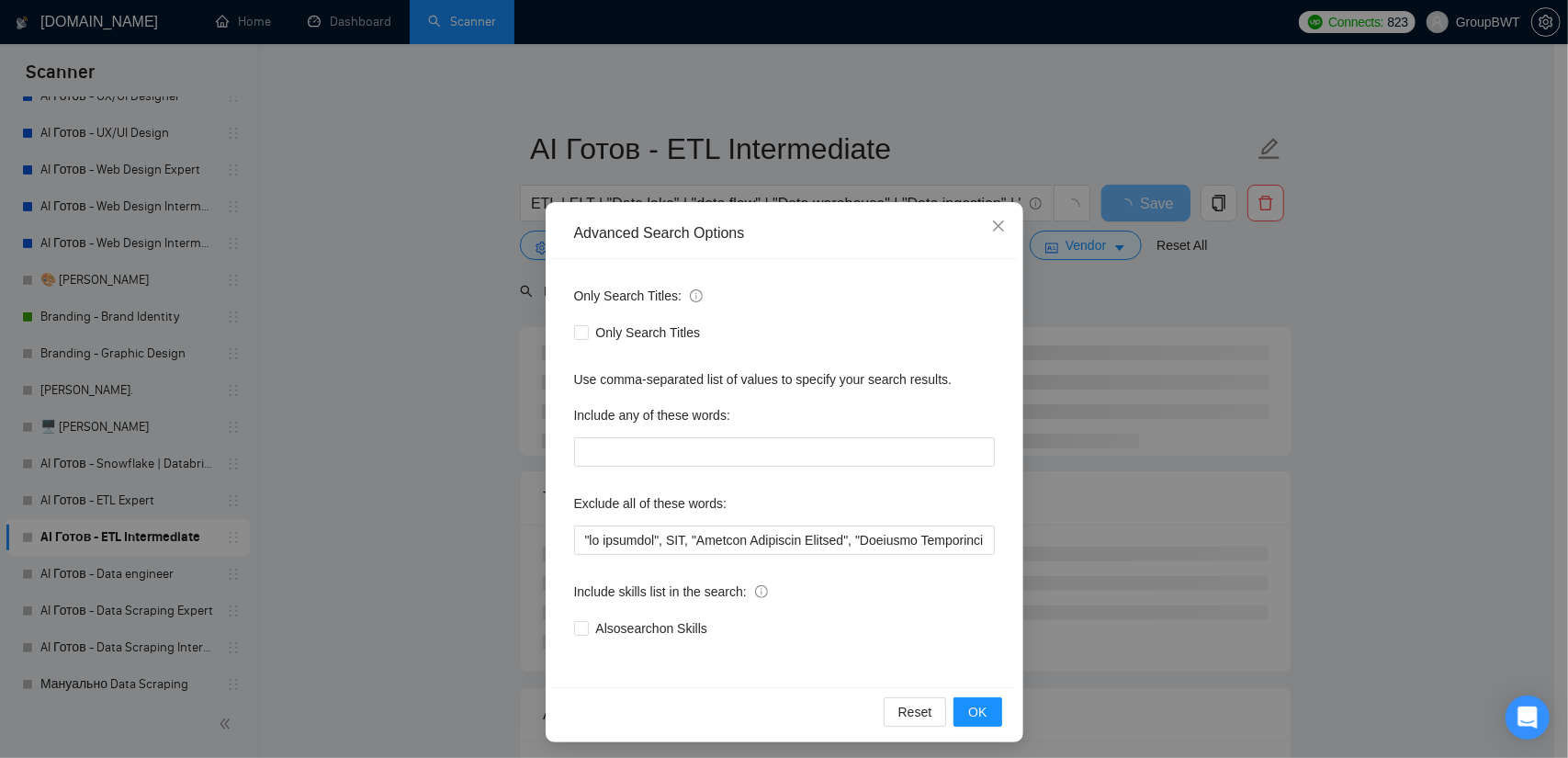
click at [406, 250] on div "Advanced Search Options Only Search Titles: Only Search Titles Use comma-separa…" at bounding box center [784, 379] width 1568 height 758
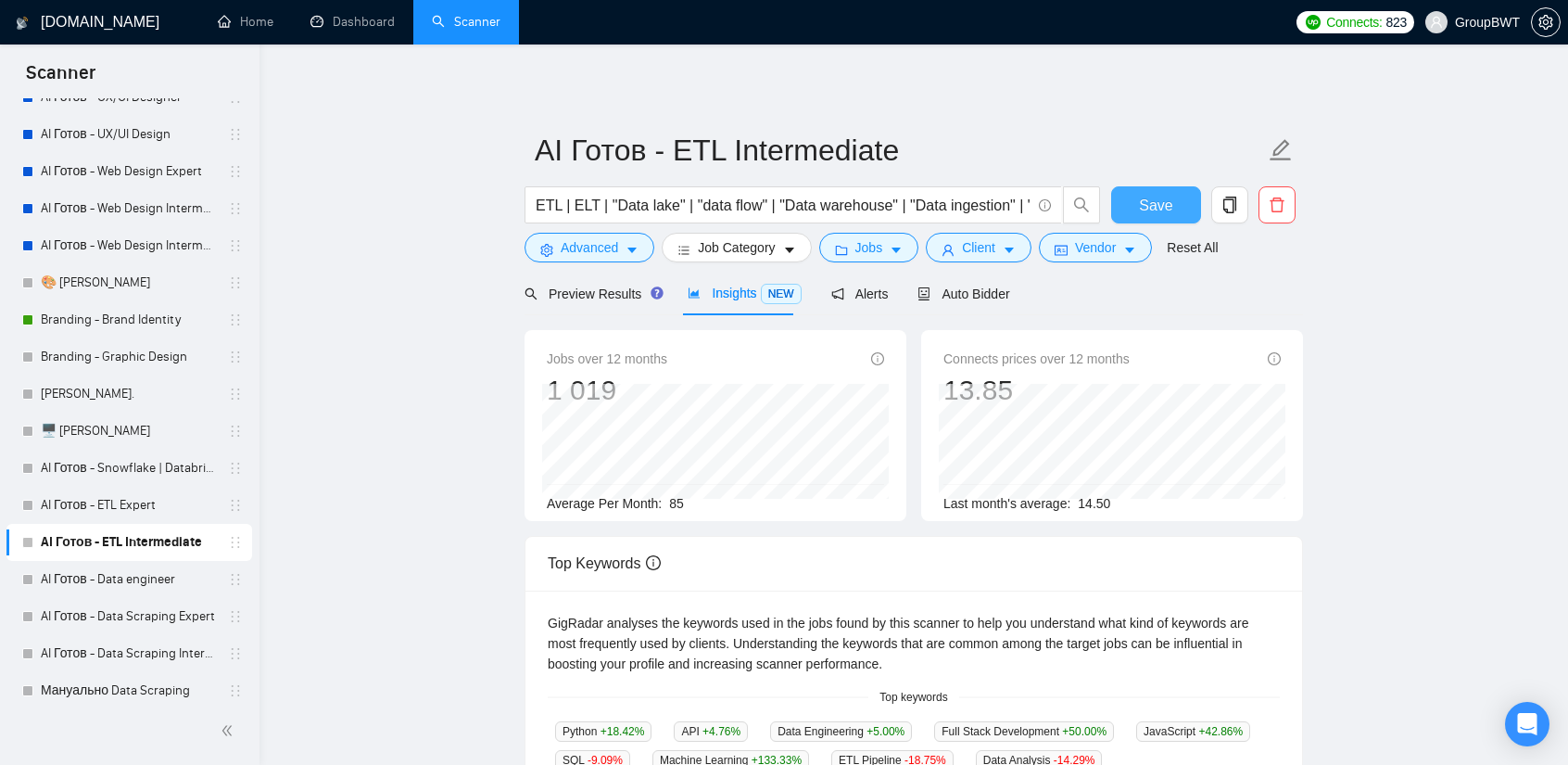
click at [1140, 195] on span "Save" at bounding box center [1156, 205] width 34 height 23
click at [110, 509] on link "AI Готов - ETL Expert" at bounding box center [128, 505] width 176 height 37
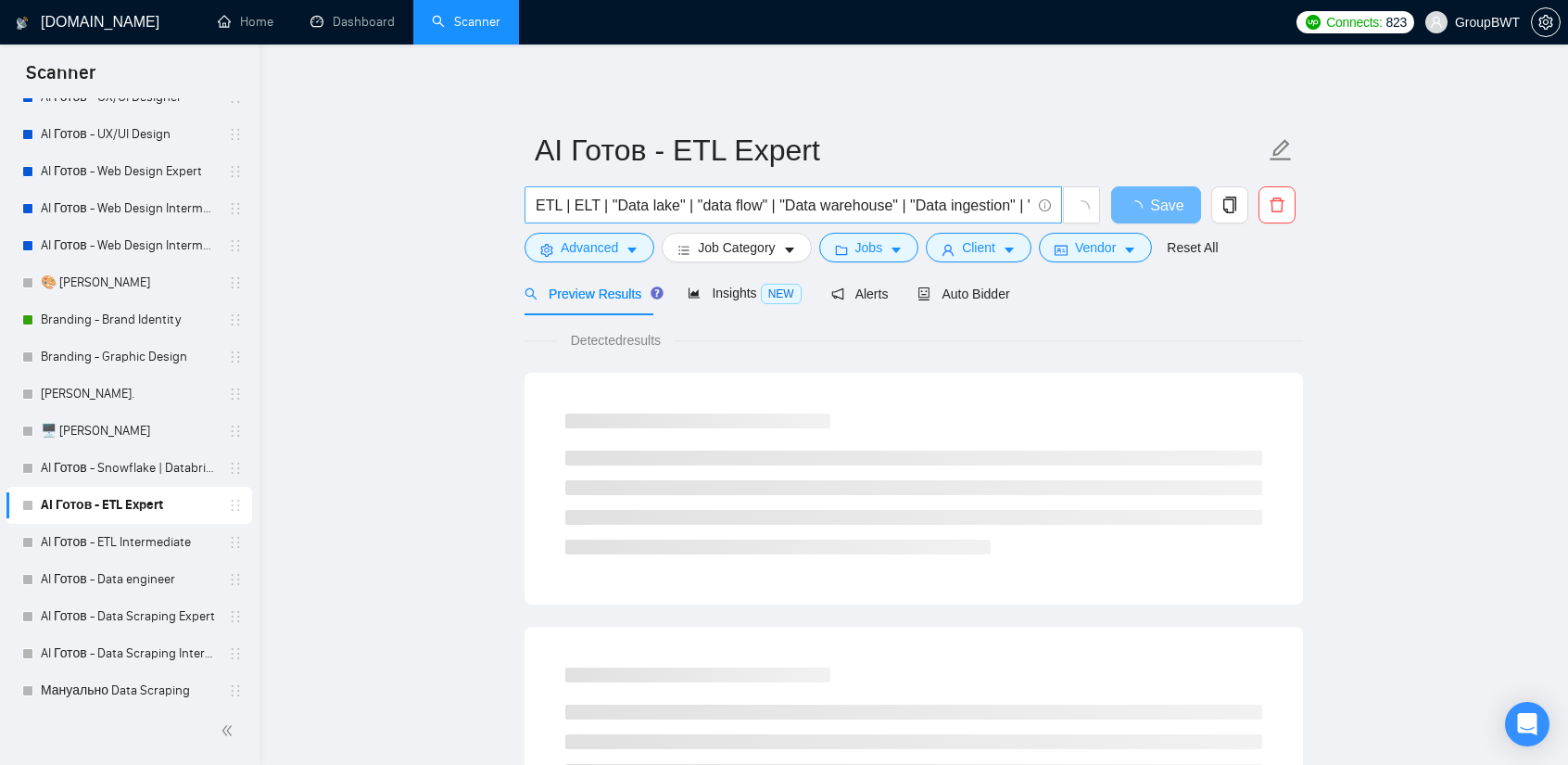
click at [726, 220] on span "ETL | ELT | "Data lake" | "data flow" | "Data warehouse" | "Data ingestion" | "…" at bounding box center [794, 205] width 538 height 37
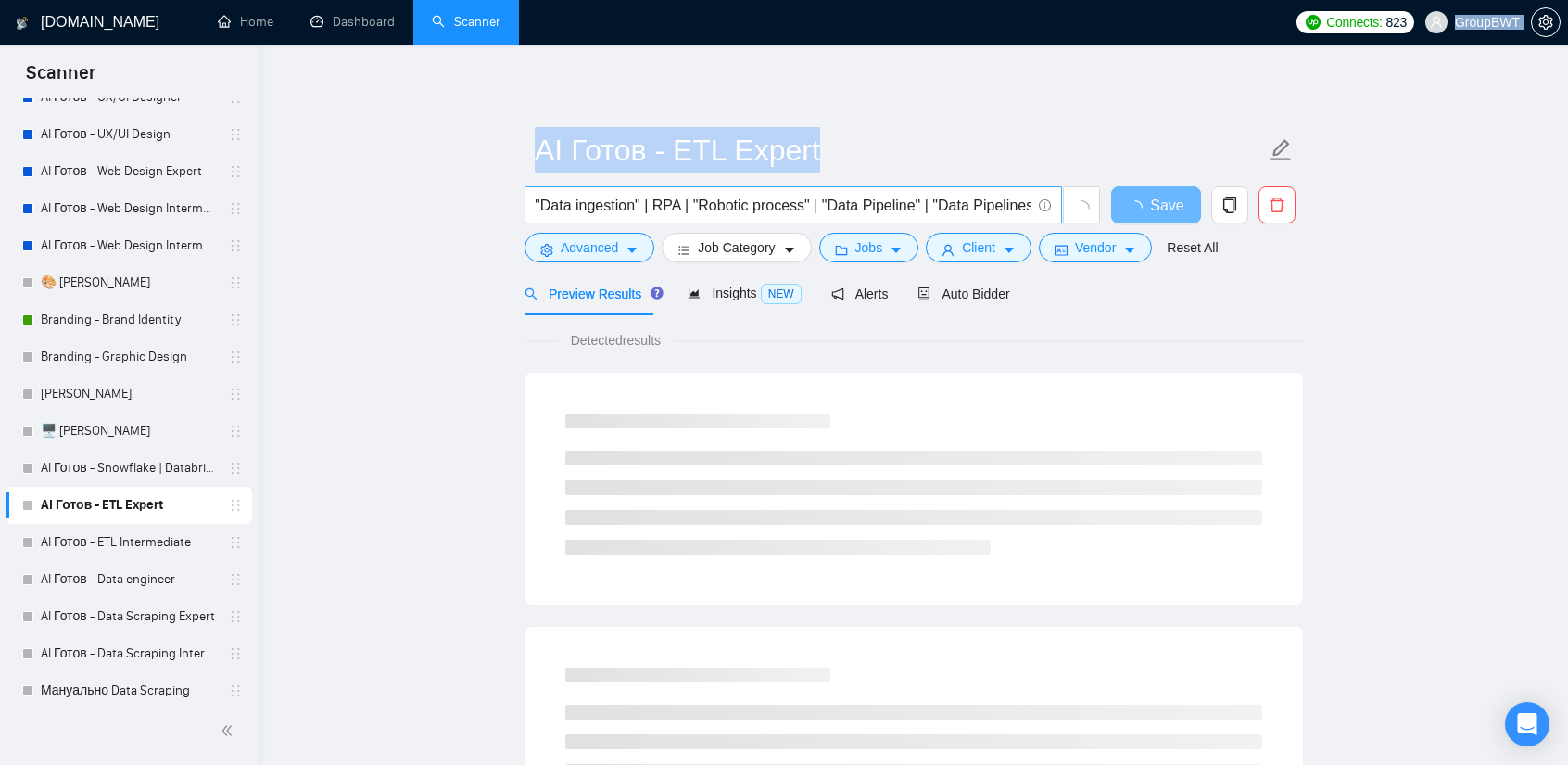
click at [726, 220] on span "ETL | ELT | "Data lake" | "data flow" | "Data warehouse" | "Data ingestion" | "…" at bounding box center [794, 205] width 538 height 37
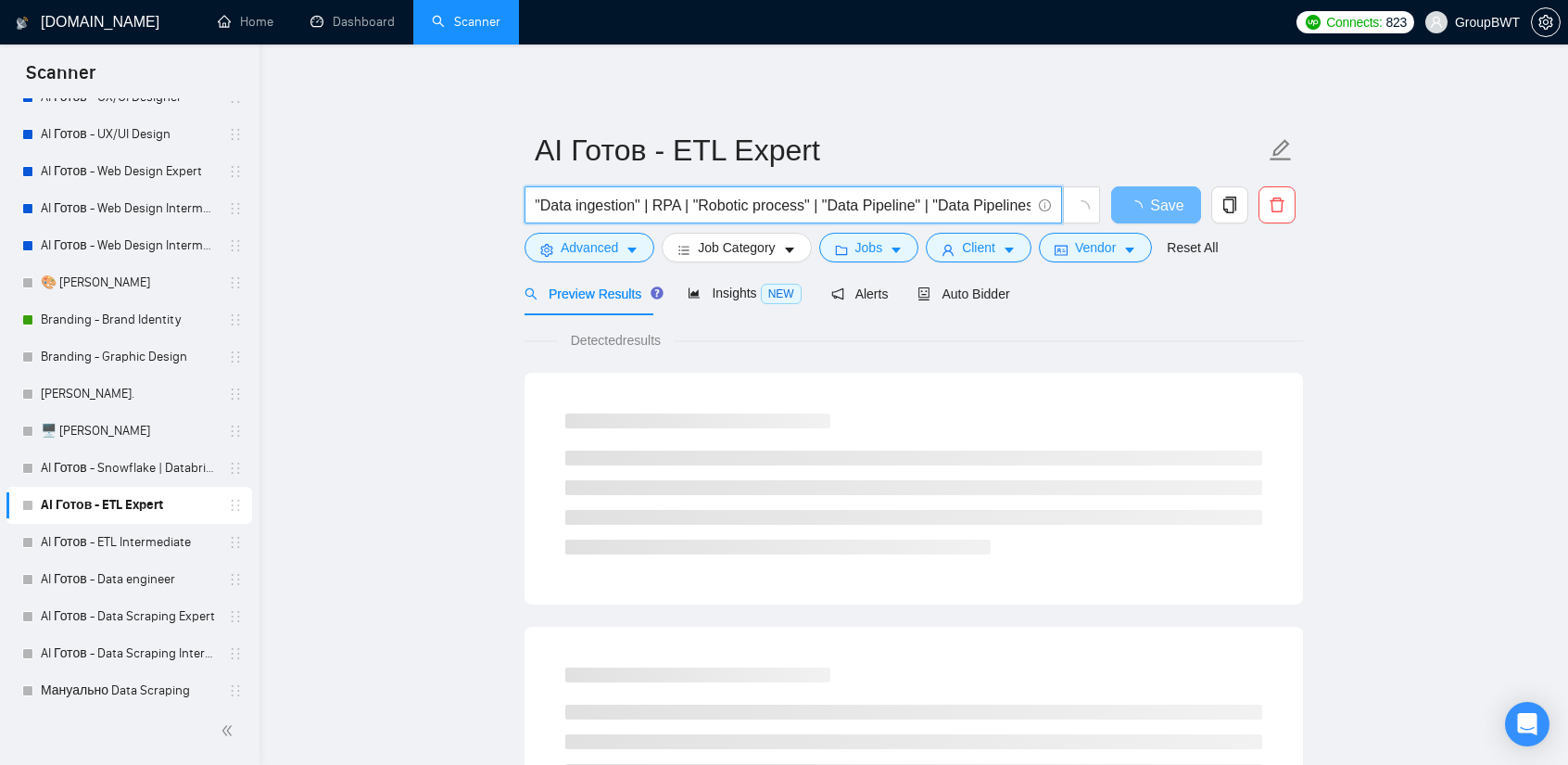
click at [744, 203] on input "ETL | ELT | "Data lake" | "data flow" | "Data warehouse" | "Data ingestion" | "…" at bounding box center [784, 205] width 495 height 23
paste input "text"
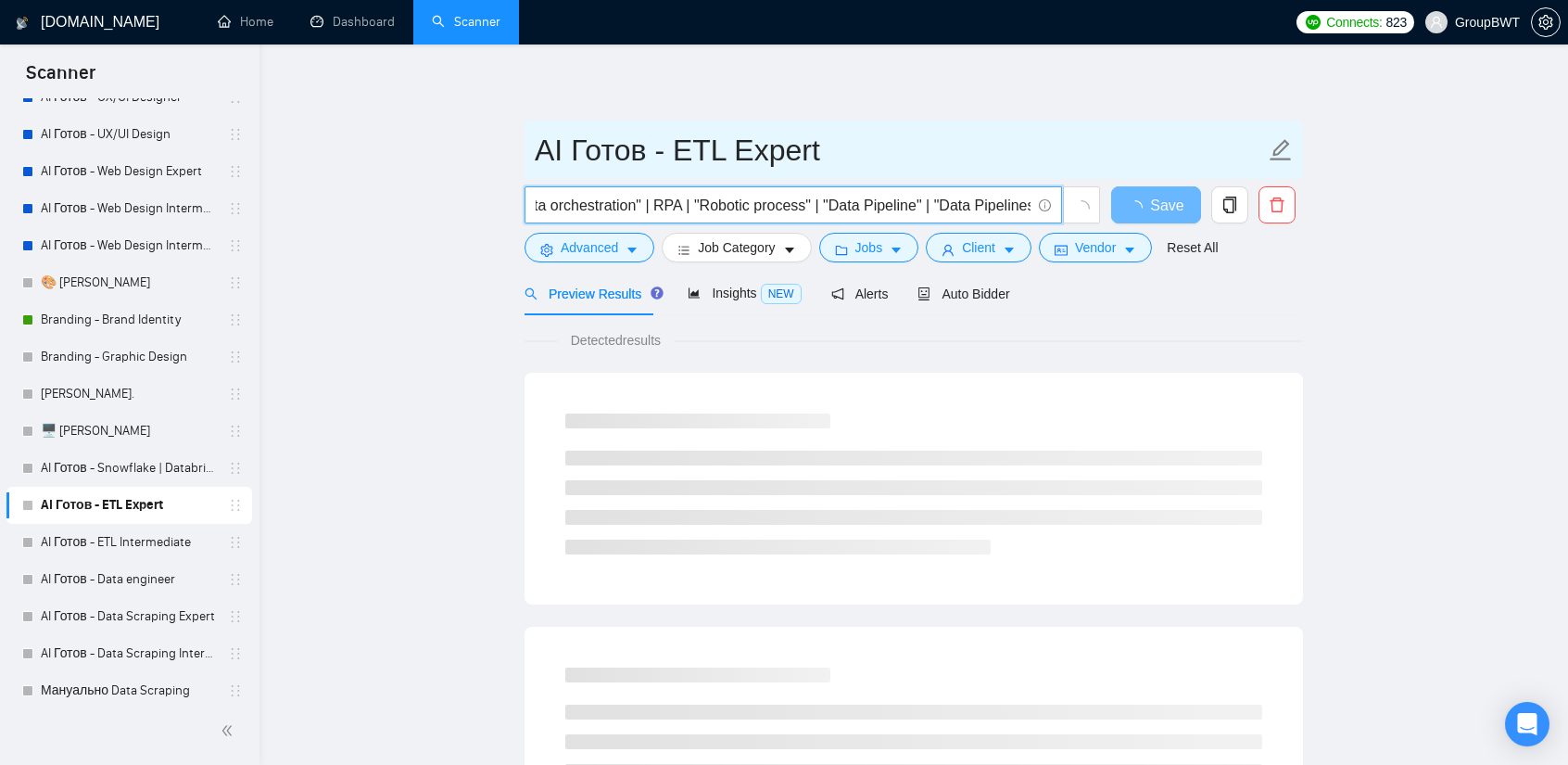
drag, startPoint x: 744, startPoint y: 203, endPoint x: 1102, endPoint y: 152, distance: 361.6
click at [1111, 162] on form "AI Готов - ETL Expert ETL | ELT | "Data lake" | "data flow" | "Data warehouse" …" at bounding box center [914, 195] width 779 height 151
type input "ETL | ELT | "Data lake" | "data flow" | "Data warehouse" | "Data ingestion" | "…"
click at [1091, 135] on input "AI Готов - ETL Expert" at bounding box center [900, 150] width 730 height 47
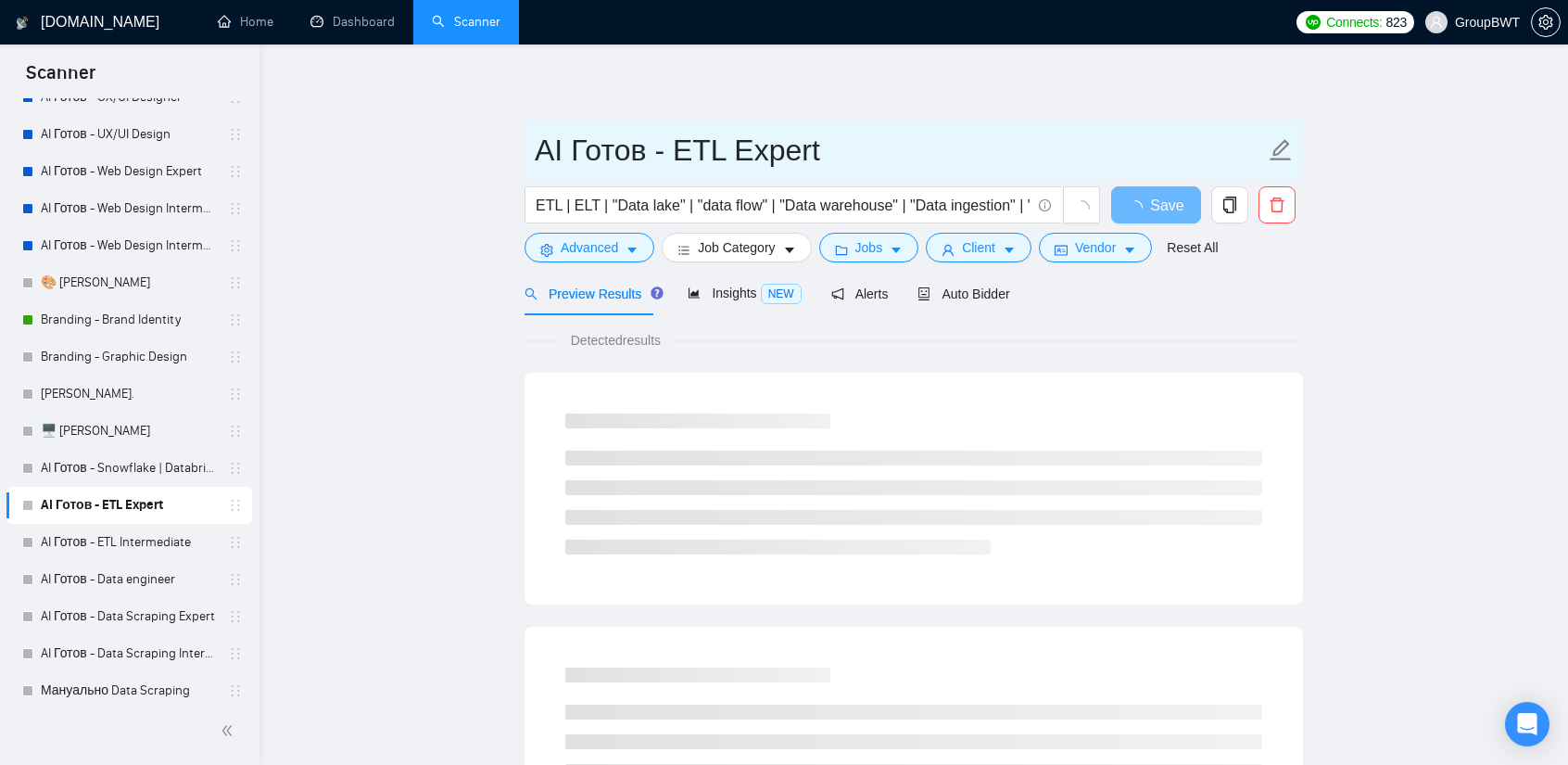
drag, startPoint x: 1083, startPoint y: 95, endPoint x: 1097, endPoint y: 120, distance: 28.7
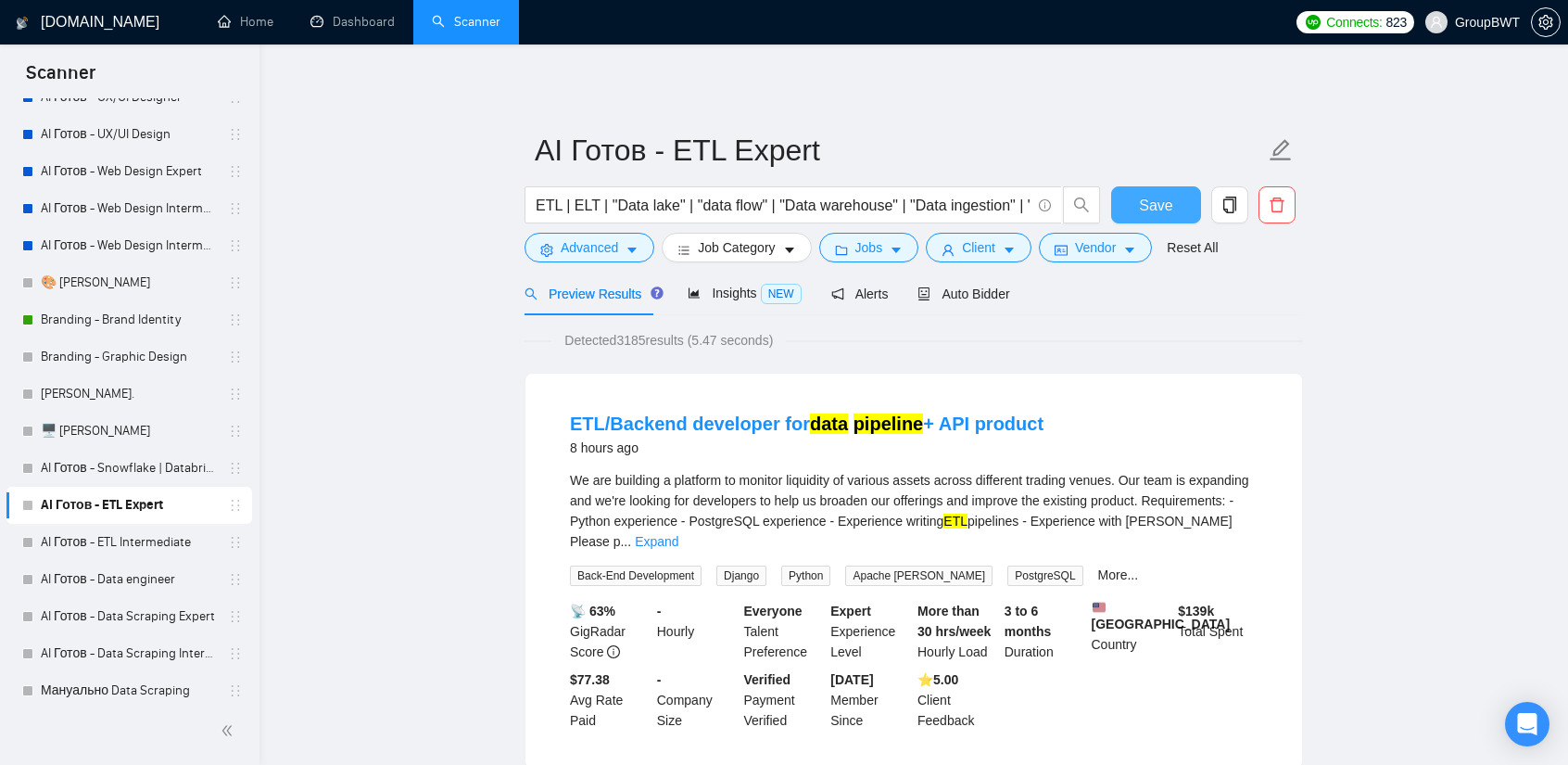
click at [1167, 207] on span "Save" at bounding box center [1156, 205] width 34 height 23
click at [146, 552] on link "AI Готов - ETL Intermediate" at bounding box center [128, 543] width 176 height 37
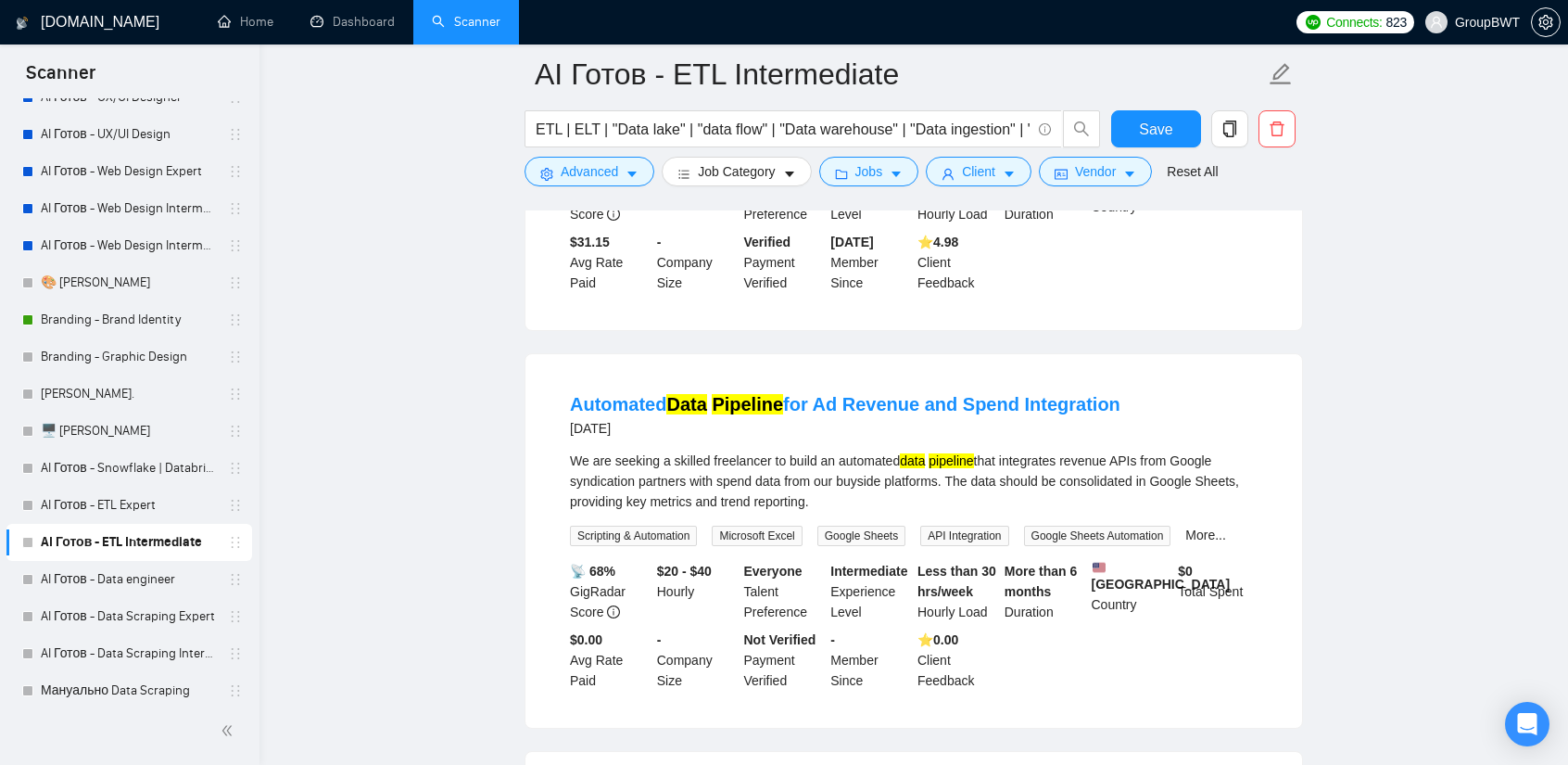
scroll to position [1298, 0]
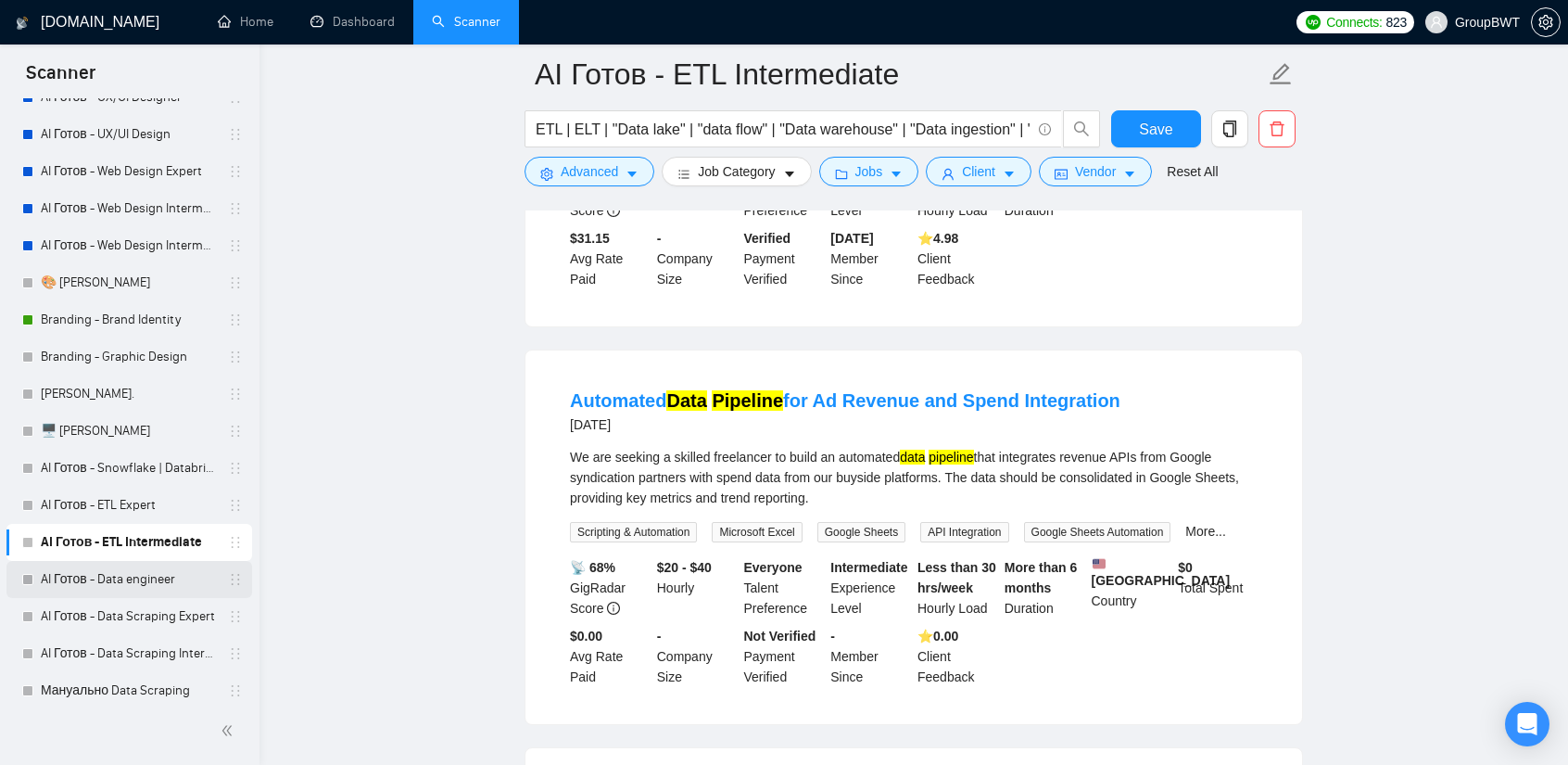
click at [88, 577] on link "AI Готов - Data engineer" at bounding box center [128, 580] width 176 height 37
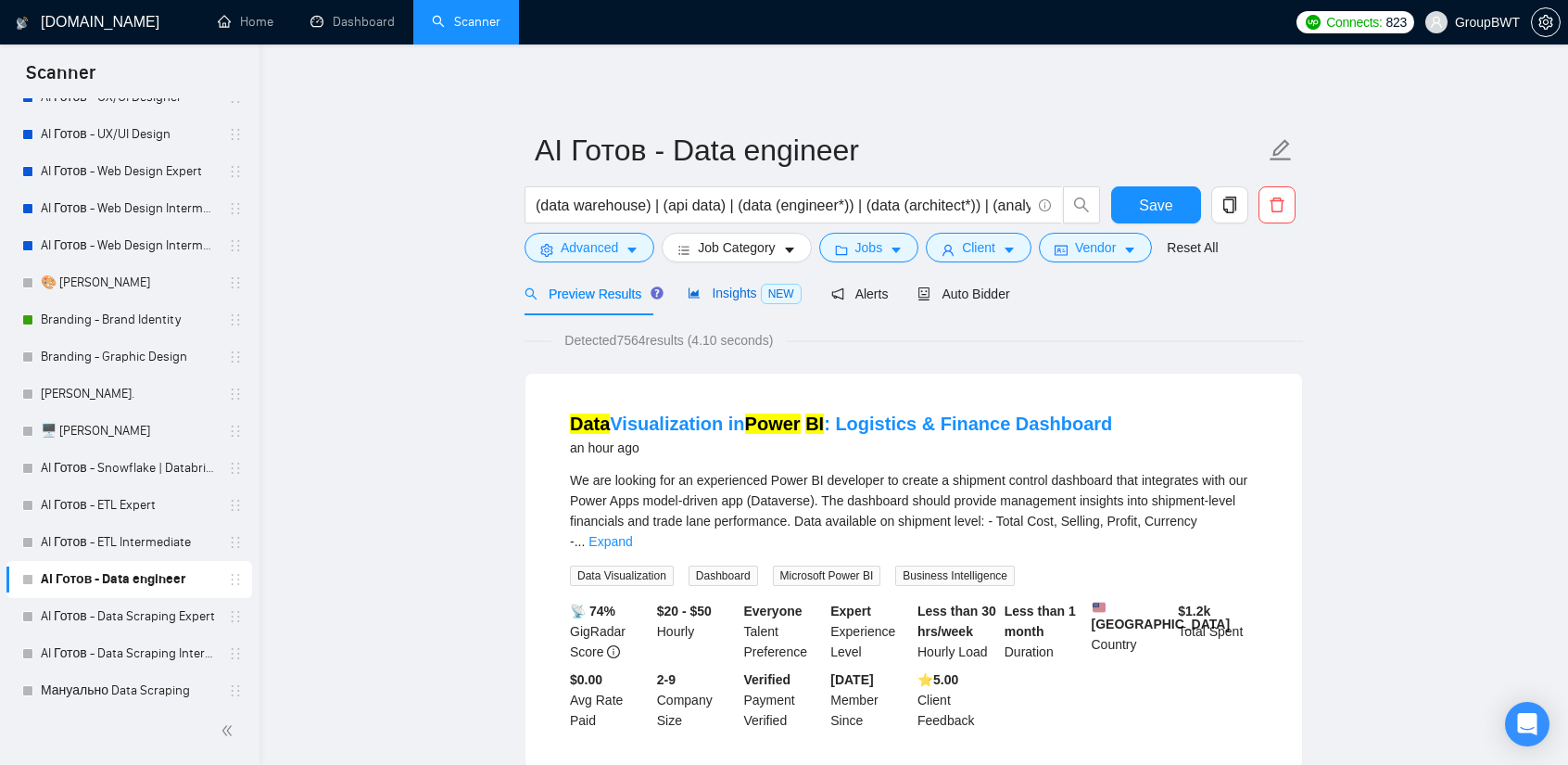
click at [740, 294] on span "Insights NEW" at bounding box center [744, 293] width 114 height 15
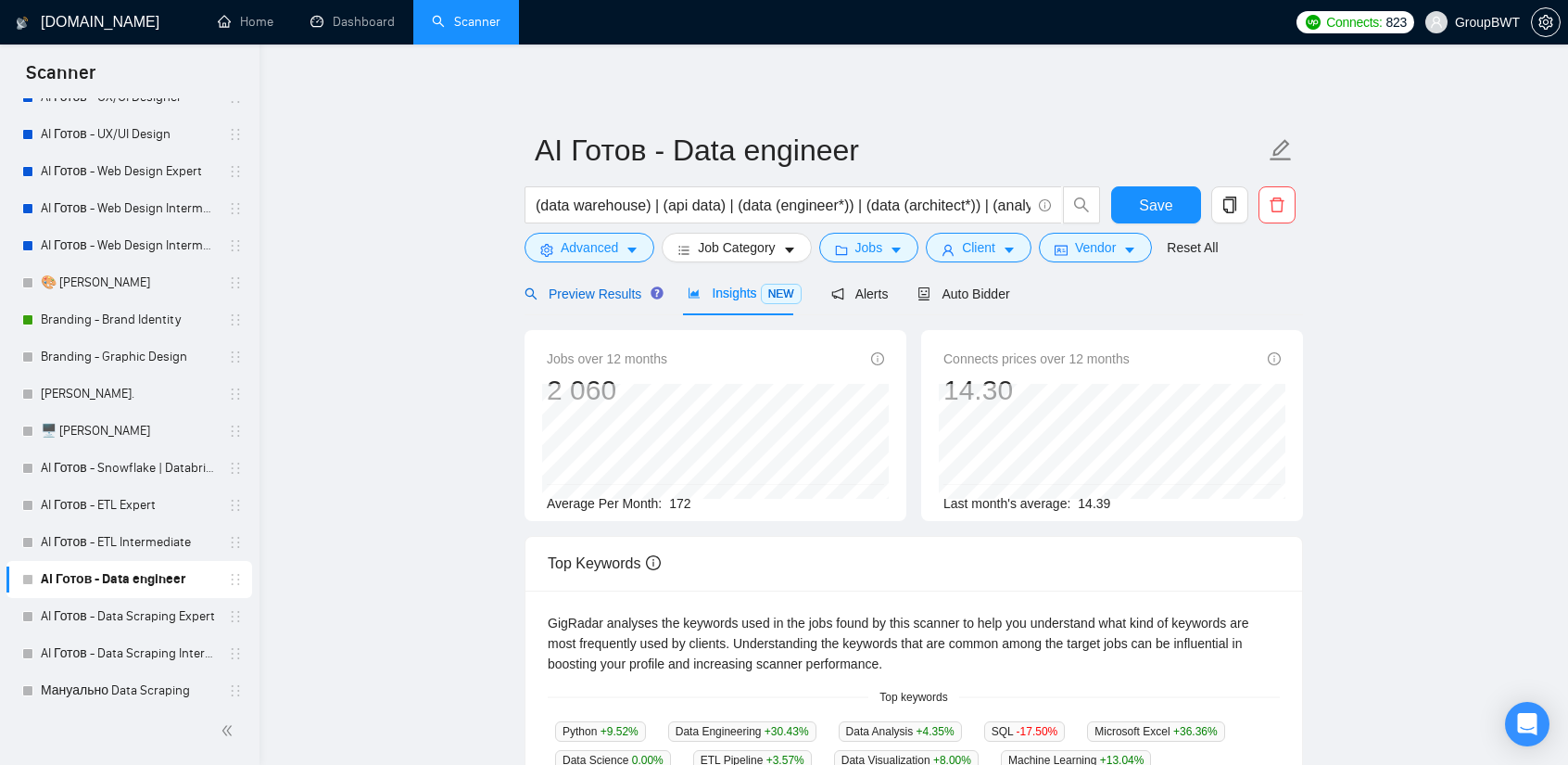
click at [608, 294] on span "Preview Results" at bounding box center [591, 294] width 133 height 15
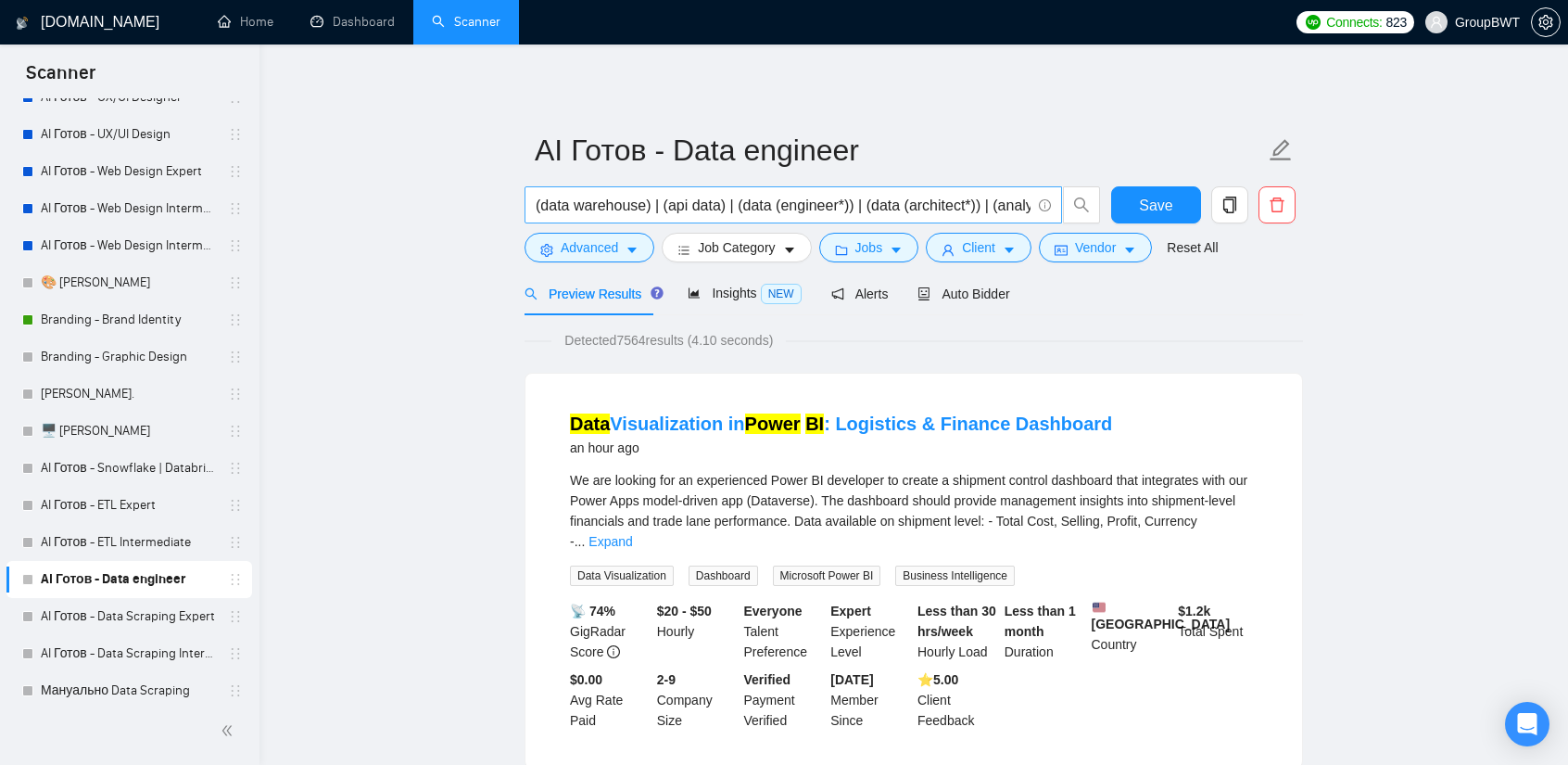
click at [643, 204] on input "(data warehouse) | (api data) | (data (engineer*)) | (data (architect*)) | (ana…" at bounding box center [784, 205] width 495 height 23
drag, startPoint x: 718, startPoint y: 206, endPoint x: 691, endPoint y: 206, distance: 27.0
click at [691, 206] on input "(data warehous*)) | (api data) | (data (engineer*)) | (data (architect*)) | (an…" at bounding box center [784, 205] width 495 height 23
click at [812, 215] on input "(data warehous*)) | (api data) | (data (engineer*)) | (data (architect*)) | (an…" at bounding box center [784, 205] width 495 height 23
drag, startPoint x: 717, startPoint y: 202, endPoint x: 690, endPoint y: 208, distance: 27.7
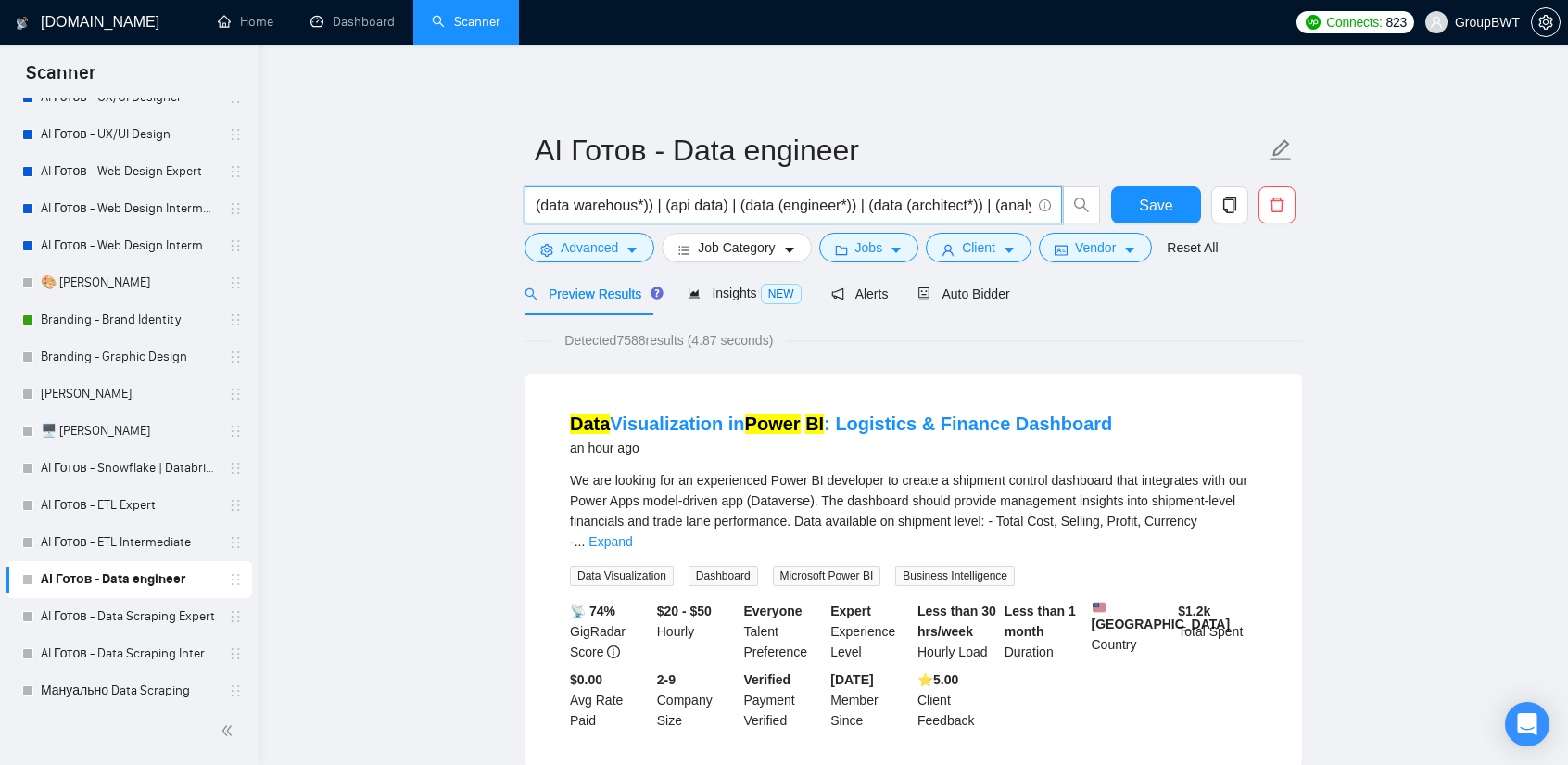
click at [690, 208] on input "(data warehous*)) | (api data) | (data (engineer*)) | (data (architect*)) | (an…" at bounding box center [784, 205] width 495 height 23
click at [703, 208] on input "(data warehous*)) | (api data) | (data (engineer*)) | (data (architect*)) | (an…" at bounding box center [784, 205] width 495 height 23
drag, startPoint x: 718, startPoint y: 208, endPoint x: 699, endPoint y: 208, distance: 19.0
click at [699, 208] on input "(data warehous*)) | (api data) | (data (engineer*)) | (data (architect*)) | (an…" at bounding box center [784, 205] width 495 height 23
click at [716, 299] on span "Insights NEW" at bounding box center [744, 293] width 114 height 15
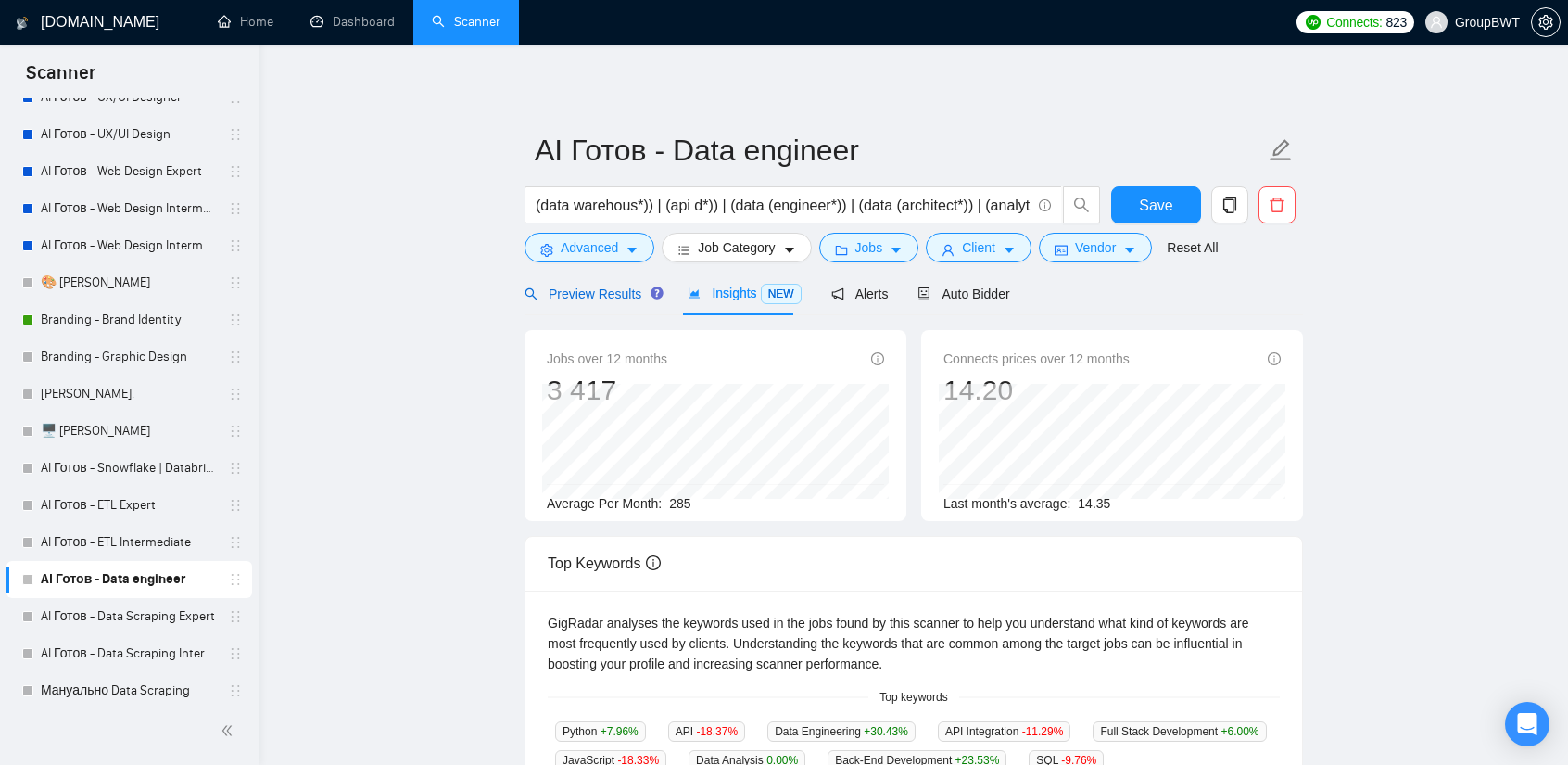
click at [570, 301] on span "Preview Results" at bounding box center [591, 294] width 133 height 15
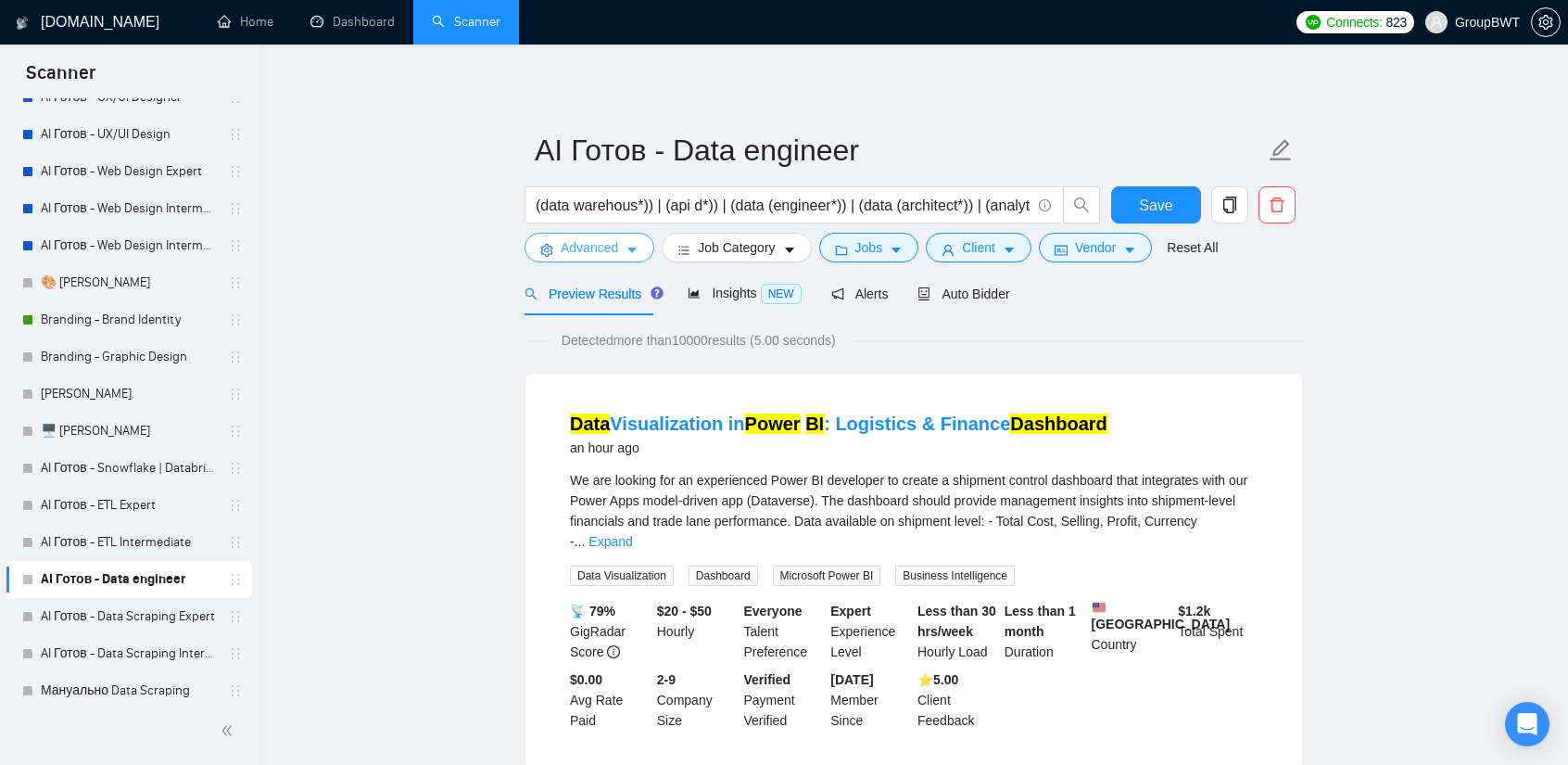
click at [637, 244] on span "caret-down" at bounding box center [632, 249] width 13 height 14
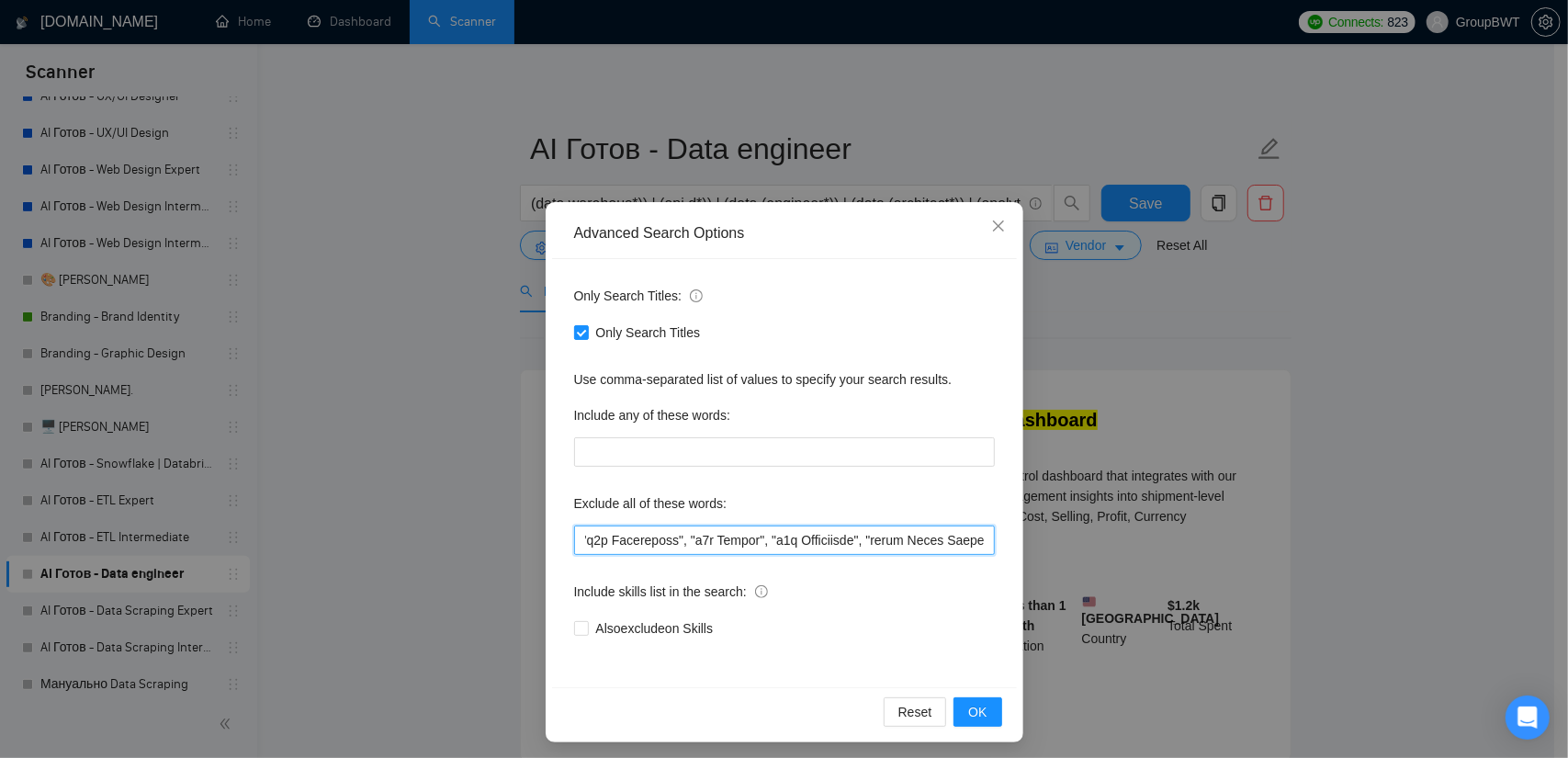
scroll to position [0, 28335]
drag, startPoint x: 819, startPoint y: 531, endPoint x: 1516, endPoint y: 539, distance: 697.0
click at [1516, 539] on div "Advanced Search Options Only Search Titles: Only Search Titles Use comma-separa…" at bounding box center [784, 379] width 1568 height 758
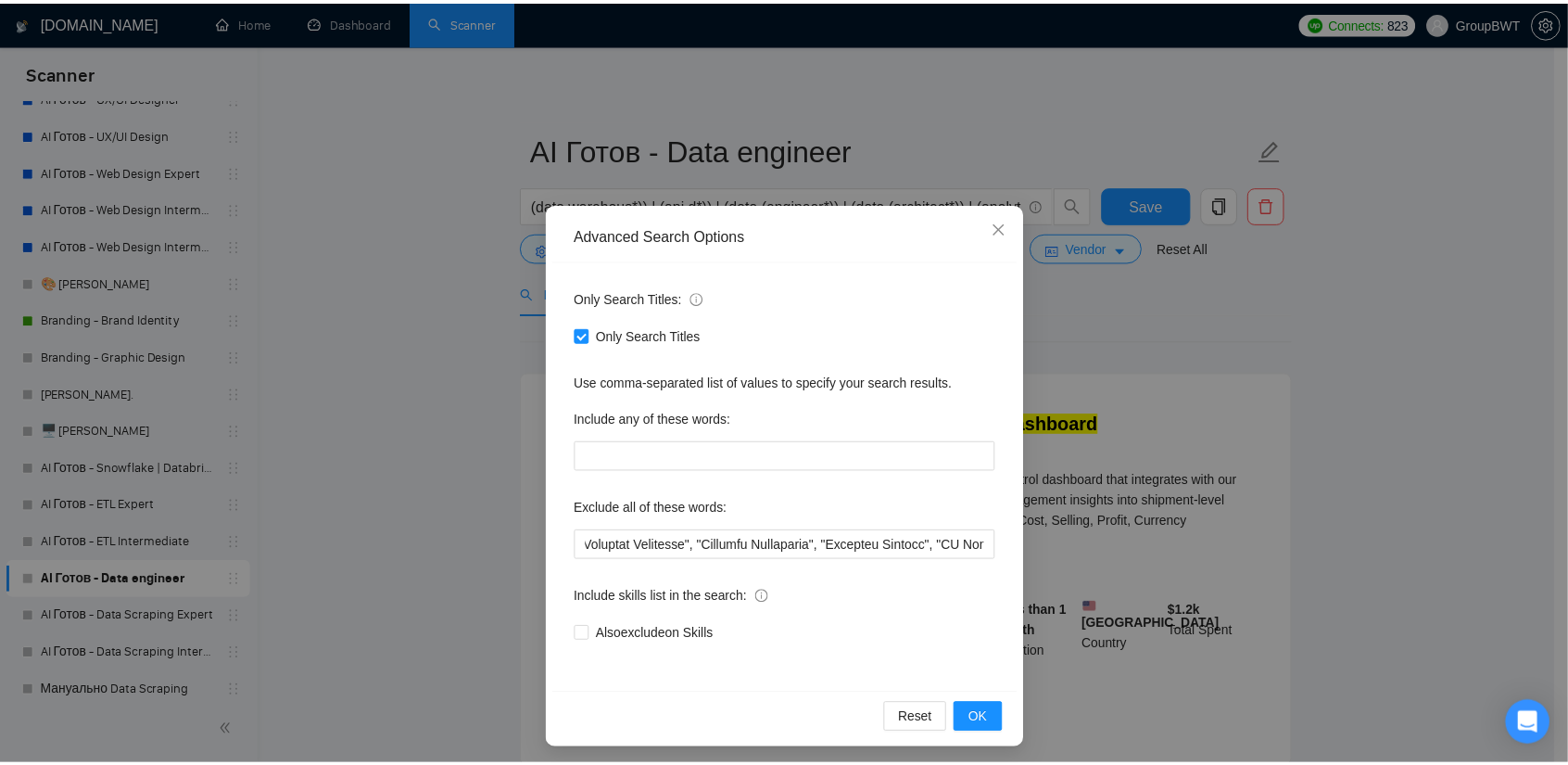
scroll to position [0, 0]
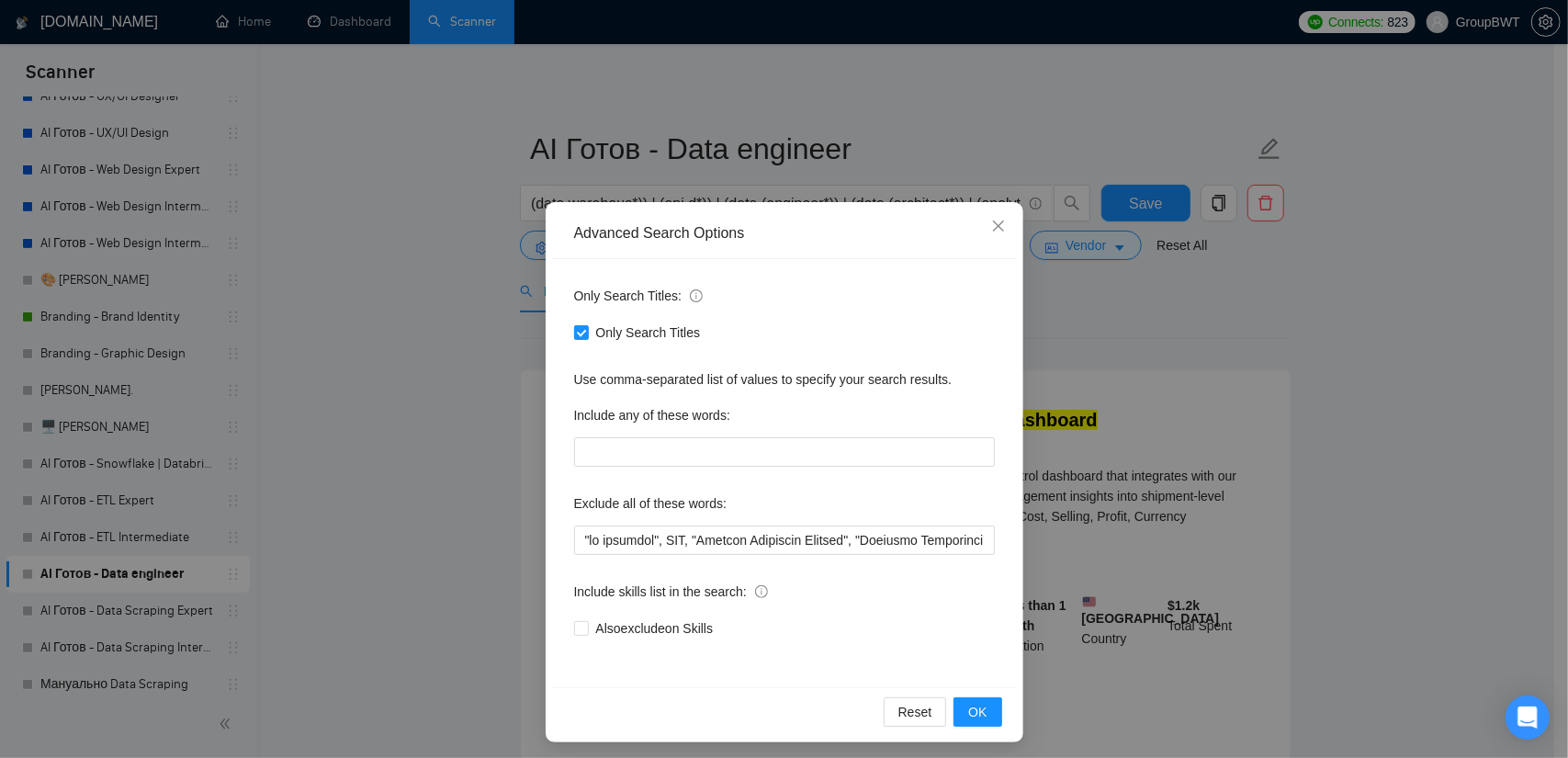
click at [878, 492] on div "Exclude all of these words:" at bounding box center [785, 507] width 421 height 37
click at [970, 694] on div "Reset OK" at bounding box center [785, 711] width 465 height 49
click at [981, 709] on button "OK" at bounding box center [978, 712] width 48 height 30
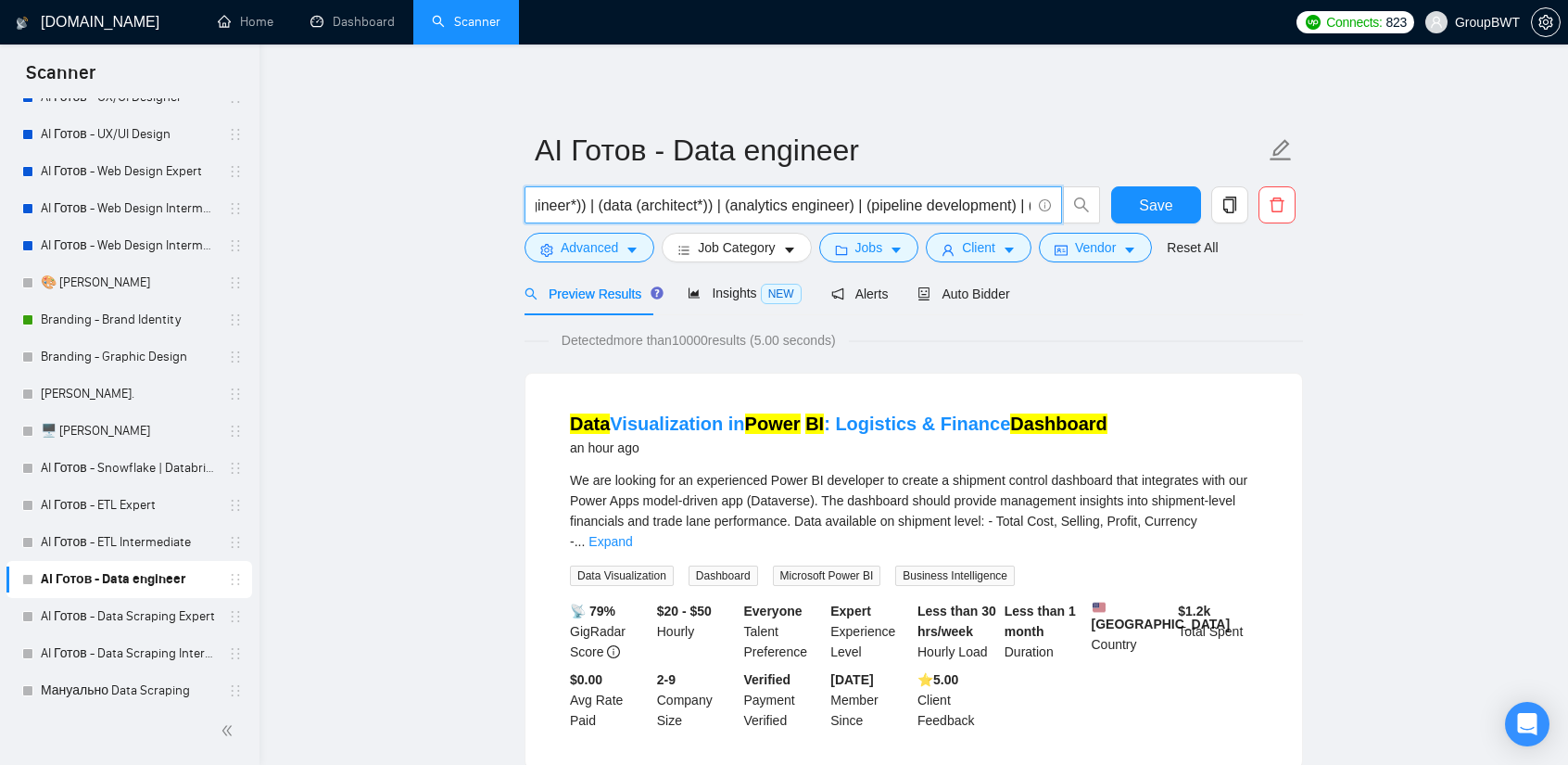
scroll to position [0, 387]
drag, startPoint x: 888, startPoint y: 203, endPoint x: 682, endPoint y: 214, distance: 206.3
click at [682, 214] on input "(data warehous*)) | (api d*)) | (data (engineer*)) | (data (architect*)) | (ana…" at bounding box center [784, 205] width 495 height 23
click at [658, 208] on input "(data warehous*)) | (api d*)) | (data (engineer*)) | (data (architect*)) | (ana…" at bounding box center [784, 205] width 495 height 23
click at [813, 204] on input "(data warehous*)) | (api d*)) | (data (engineer*)) | (data (architect*)) | (ana…" at bounding box center [784, 205] width 495 height 23
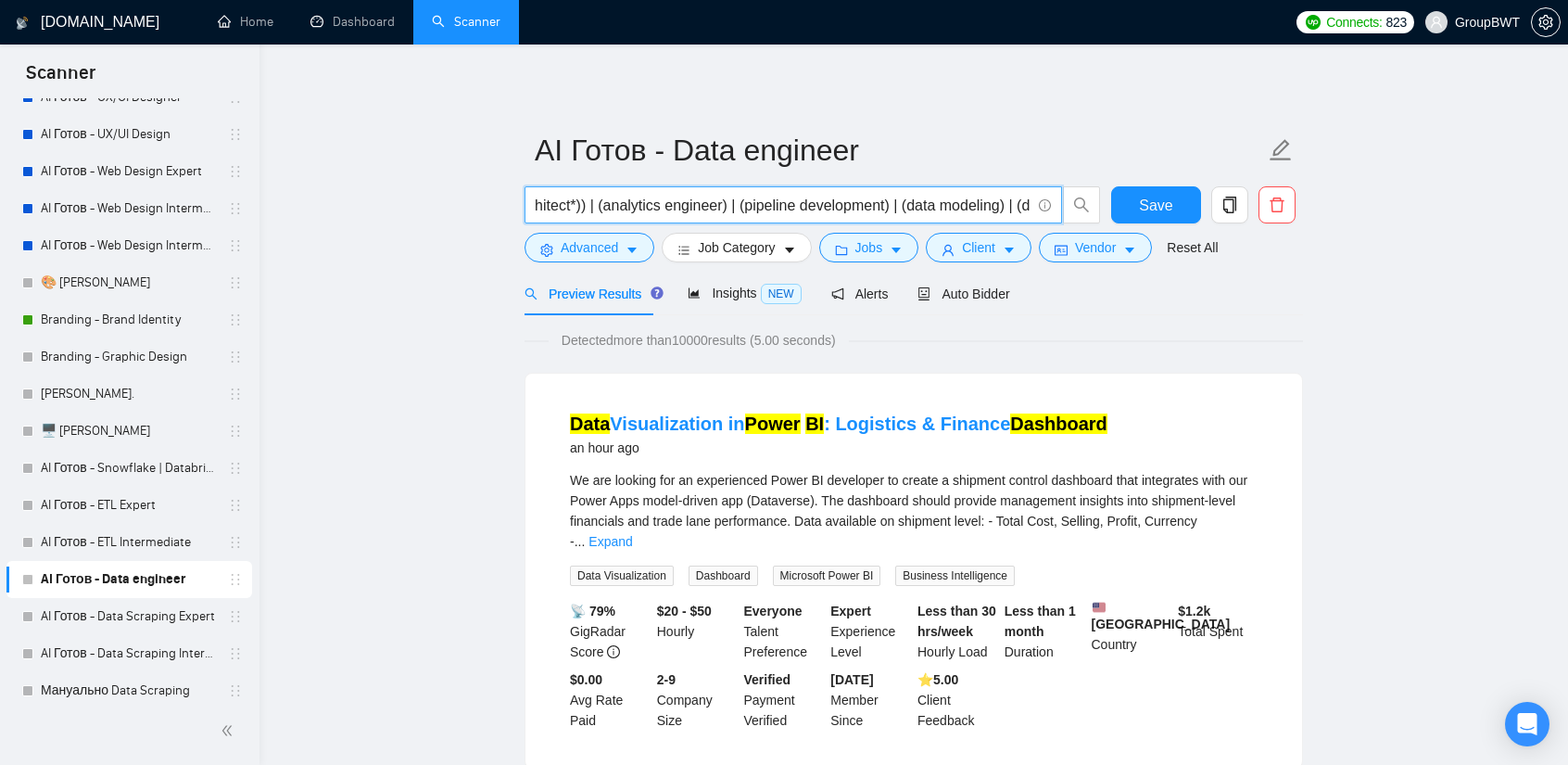
drag, startPoint x: 875, startPoint y: 203, endPoint x: 823, endPoint y: 200, distance: 52.1
click at [823, 200] on input "(data warehous*)) | (api d*)) | (data (engineer*)) | (data (architect*)) | (ana…" at bounding box center [784, 205] width 495 height 23
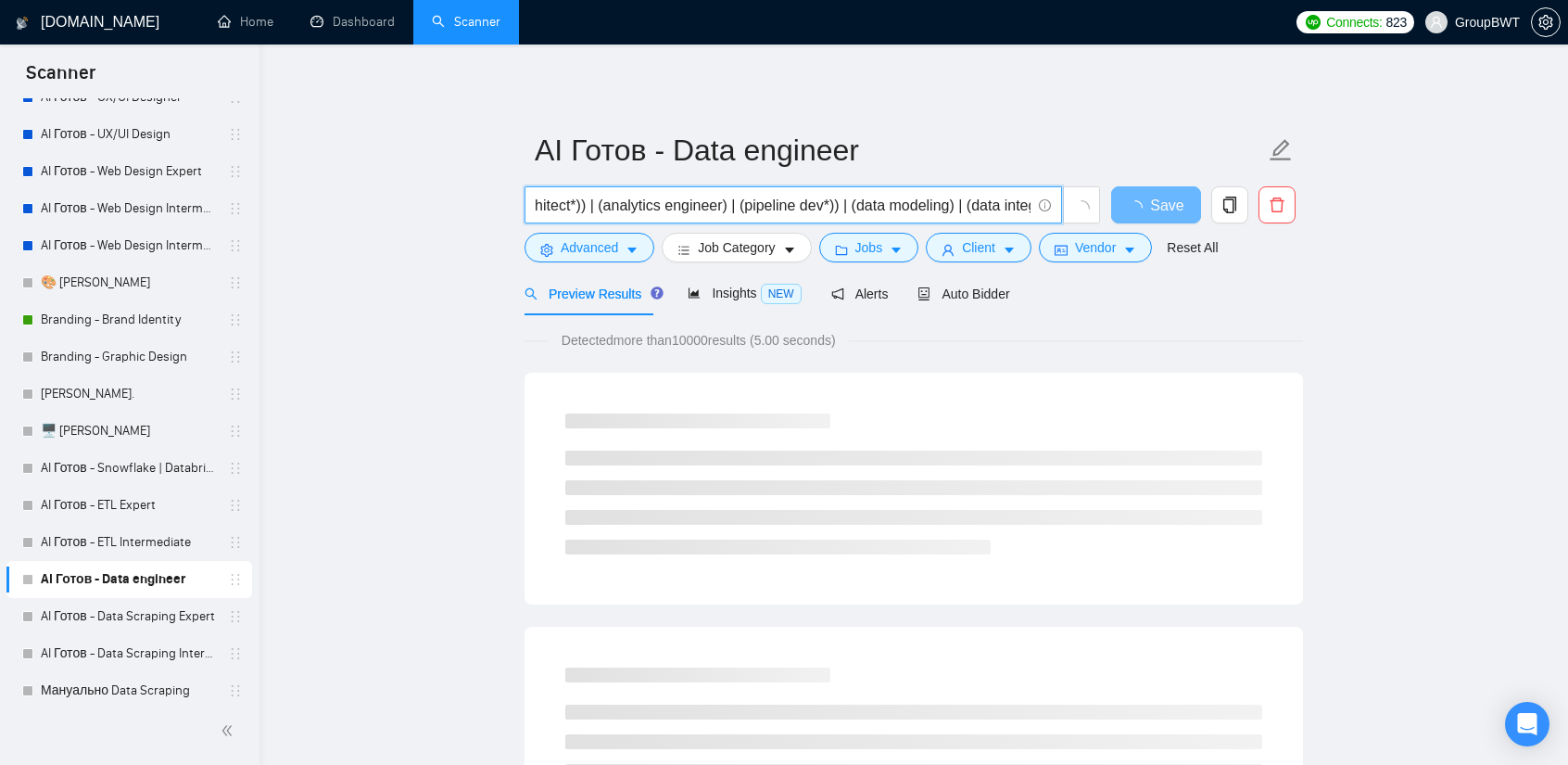
scroll to position [0, 0]
drag, startPoint x: 797, startPoint y: 208, endPoint x: 588, endPoint y: 205, distance: 209.0
click at [588, 205] on input "(data warehous*)) | (api d*)) | (data (engineer*)) | (data (architect*)) | (ana…" at bounding box center [784, 205] width 495 height 23
click at [876, 208] on input "(data warehous*)) | (api d*)) | (data (engineer*)) | (data (architect*)) | (ana…" at bounding box center [784, 205] width 495 height 23
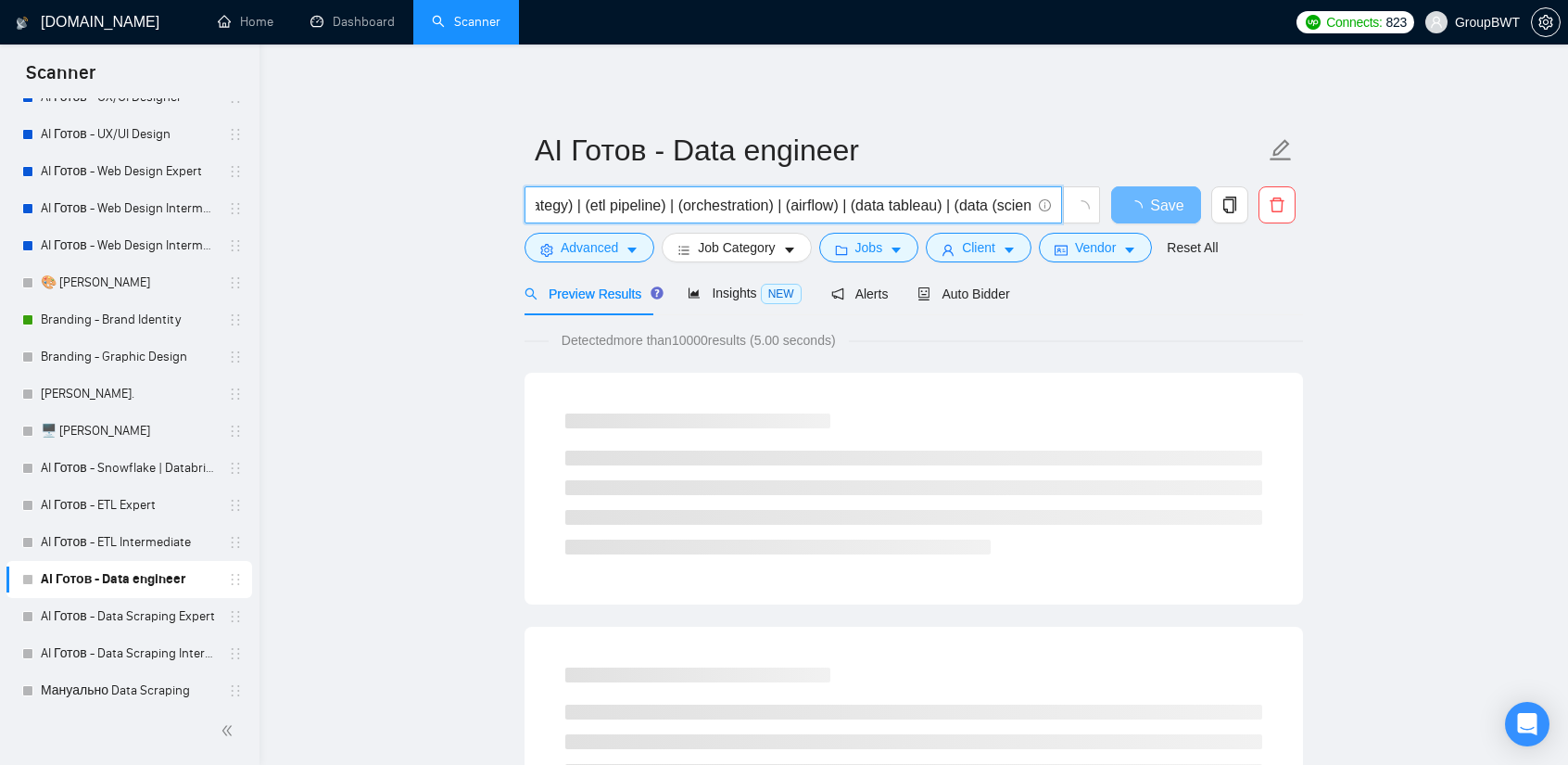
drag, startPoint x: 1031, startPoint y: 202, endPoint x: 776, endPoint y: 197, distance: 255.0
click at [776, 197] on input "(data warehous*)) | (api d*)) | (data (engineer*)) | (data (architect*)) | (ana…" at bounding box center [784, 205] width 495 height 23
click at [669, 198] on input "(data warehous*)) | (api d*)) | (data (engineer*)) | (data (architect*)) | (ana…" at bounding box center [784, 205] width 495 height 23
drag, startPoint x: 691, startPoint y: 200, endPoint x: 719, endPoint y: 207, distance: 28.9
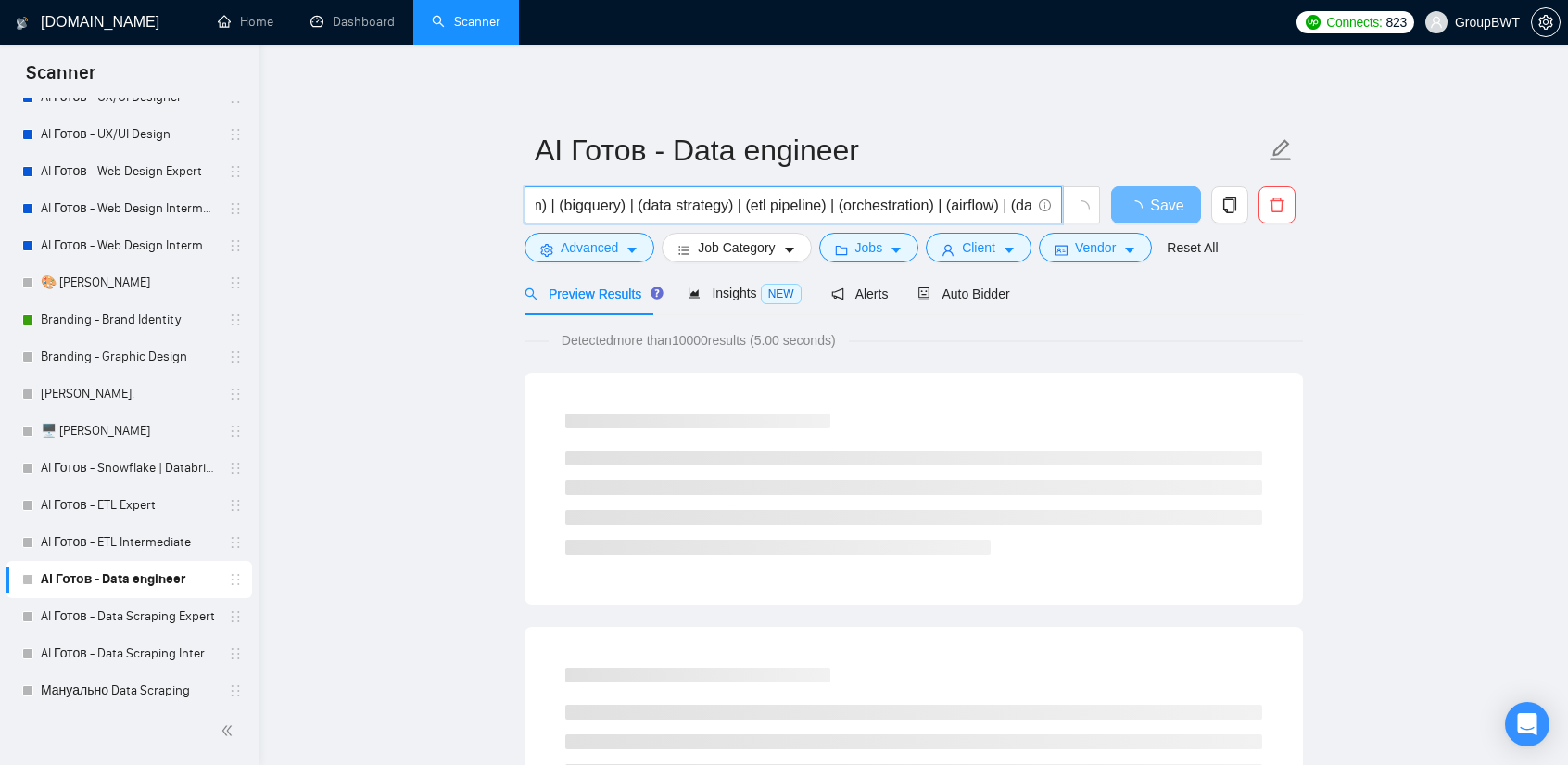
click at [719, 207] on input "(data warehous*)) | (api d*)) | (data (engineer*)) | (data (architect*)) | (ana…" at bounding box center [784, 205] width 495 height 23
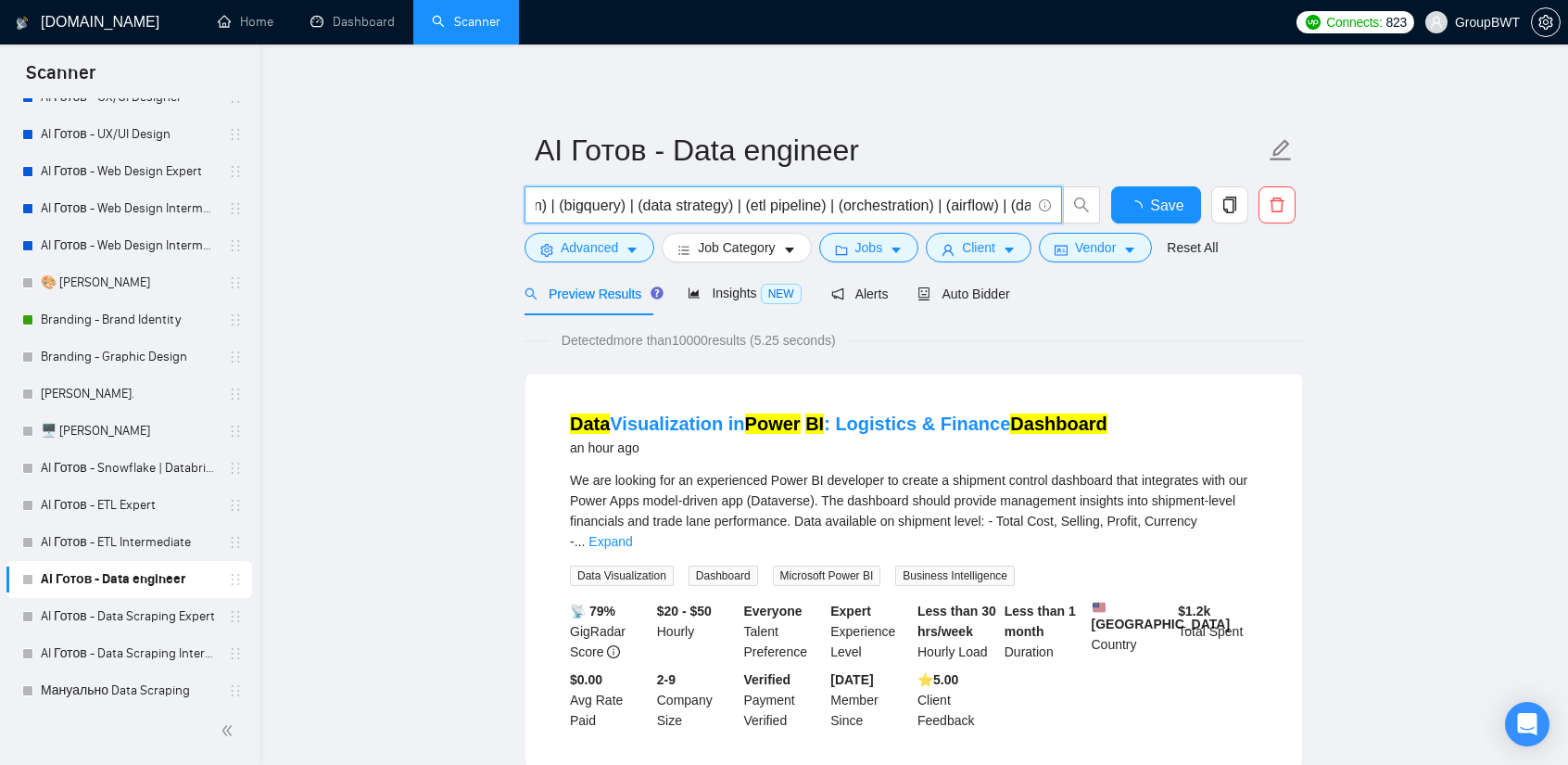
click at [709, 207] on input "(data warehous*)) | (api d*)) | (data (engineer*)) | (data (architect*)) | (ana…" at bounding box center [784, 205] width 495 height 23
click at [809, 207] on input "(data warehous*)) | (api d*)) | (data (engineer*)) | (data (architect*)) | (ana…" at bounding box center [784, 205] width 495 height 23
drag, startPoint x: 667, startPoint y: 205, endPoint x: 760, endPoint y: 207, distance: 93.0
click at [760, 207] on input "(data warehous*)) | (api d*)) | (data (engineer*)) | (data (architect*)) | (ana…" at bounding box center [784, 205] width 495 height 23
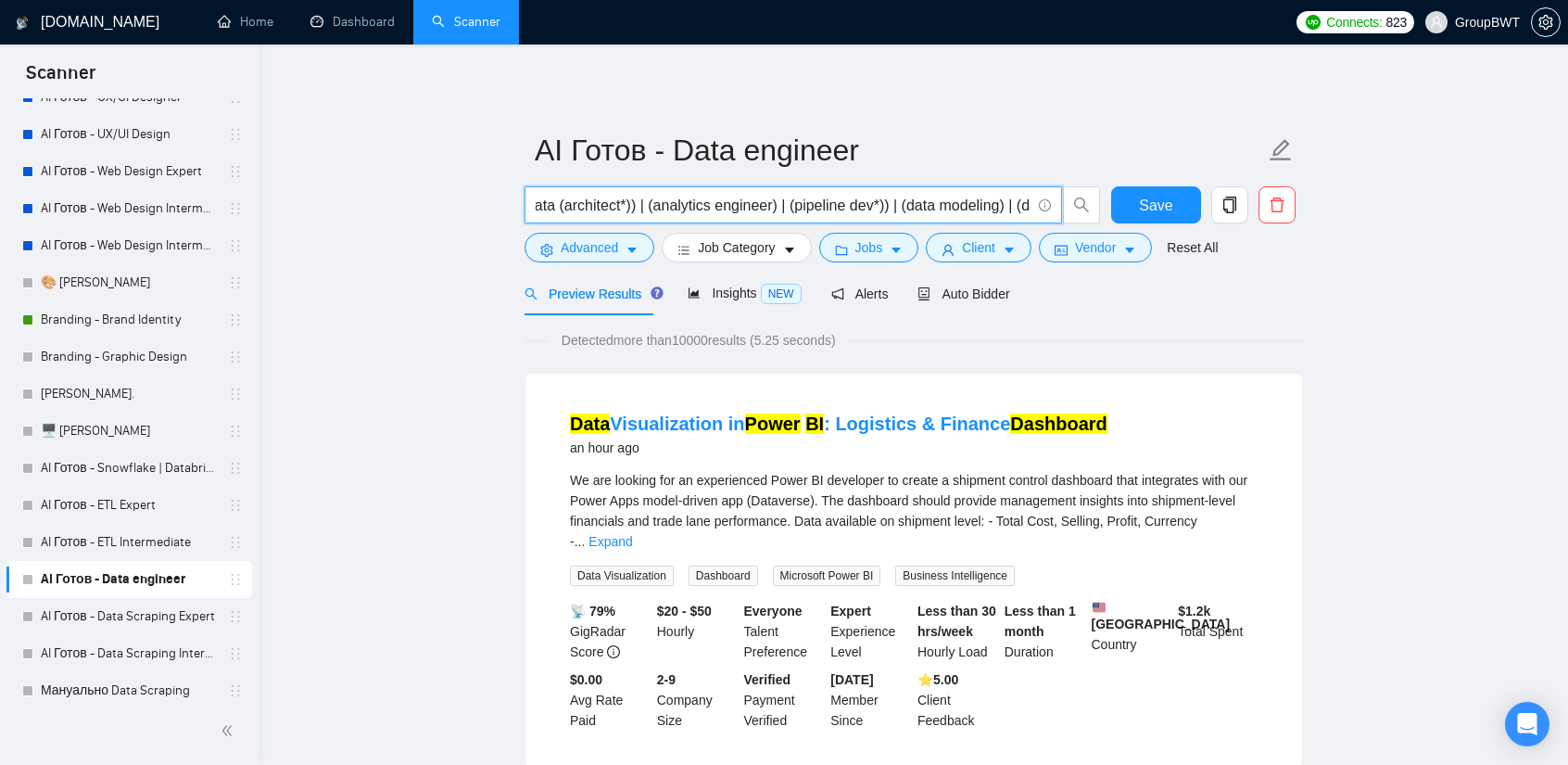
click at [801, 206] on input "(data warehous*)) | (api d*)) | (data (engineer*)) | (data (architect*)) | (ana…" at bounding box center [784, 205] width 495 height 23
drag, startPoint x: 877, startPoint y: 206, endPoint x: 779, endPoint y: 206, distance: 98.0
click at [779, 206] on input "(data warehous*)) | (api d*)) | (data (engineer*)) | (data (architect*)) | (ana…" at bounding box center [784, 205] width 495 height 23
click at [730, 289] on span "Insights NEW" at bounding box center [744, 293] width 114 height 15
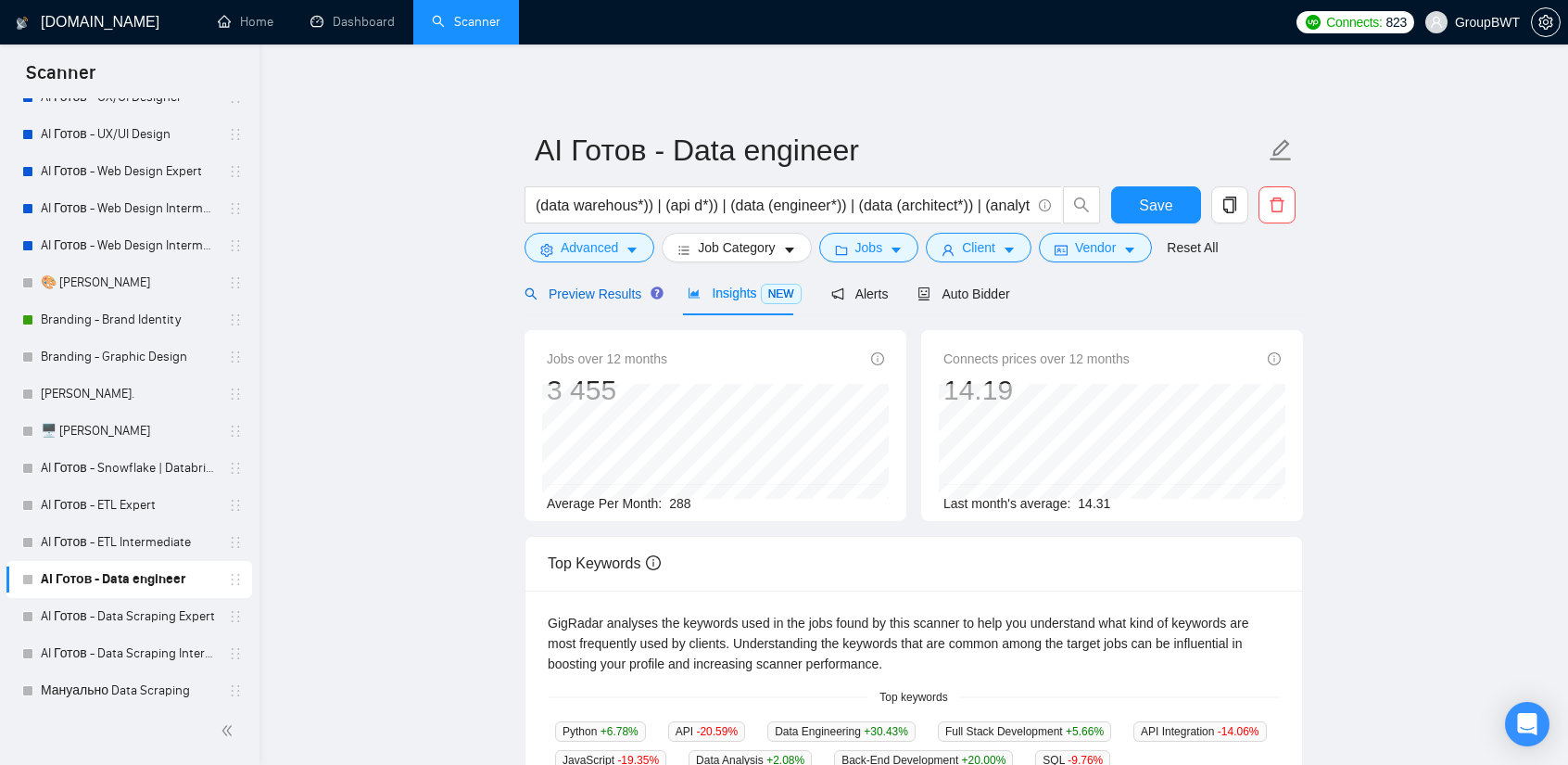
click at [577, 298] on span "Preview Results" at bounding box center [591, 294] width 133 height 15
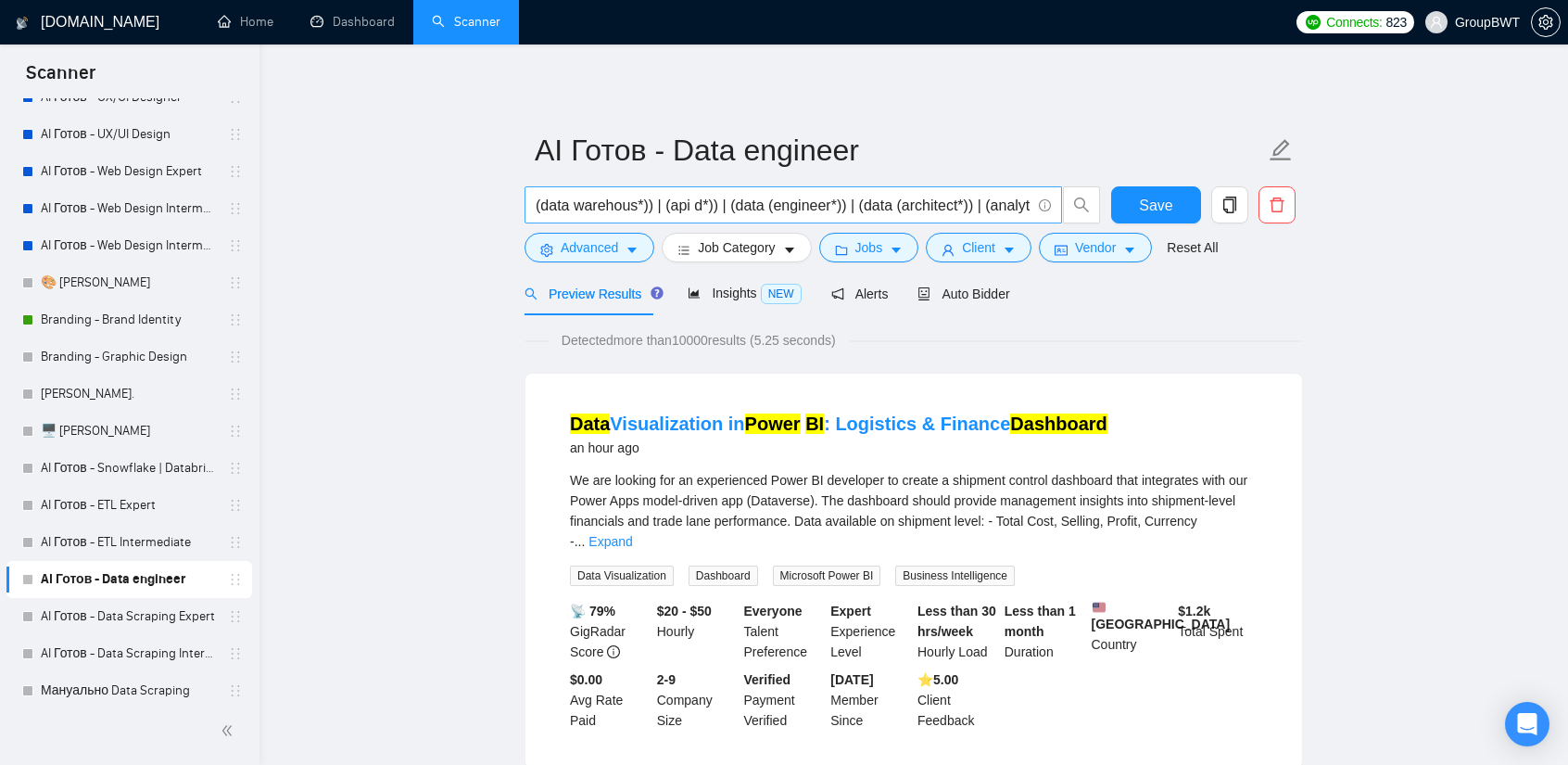
click at [845, 205] on input "(data warehous*)) | (api d*)) | (data (engineer*)) | (data (architect*)) | (ana…" at bounding box center [784, 205] width 495 height 23
paste input "(pipeline dev*))"
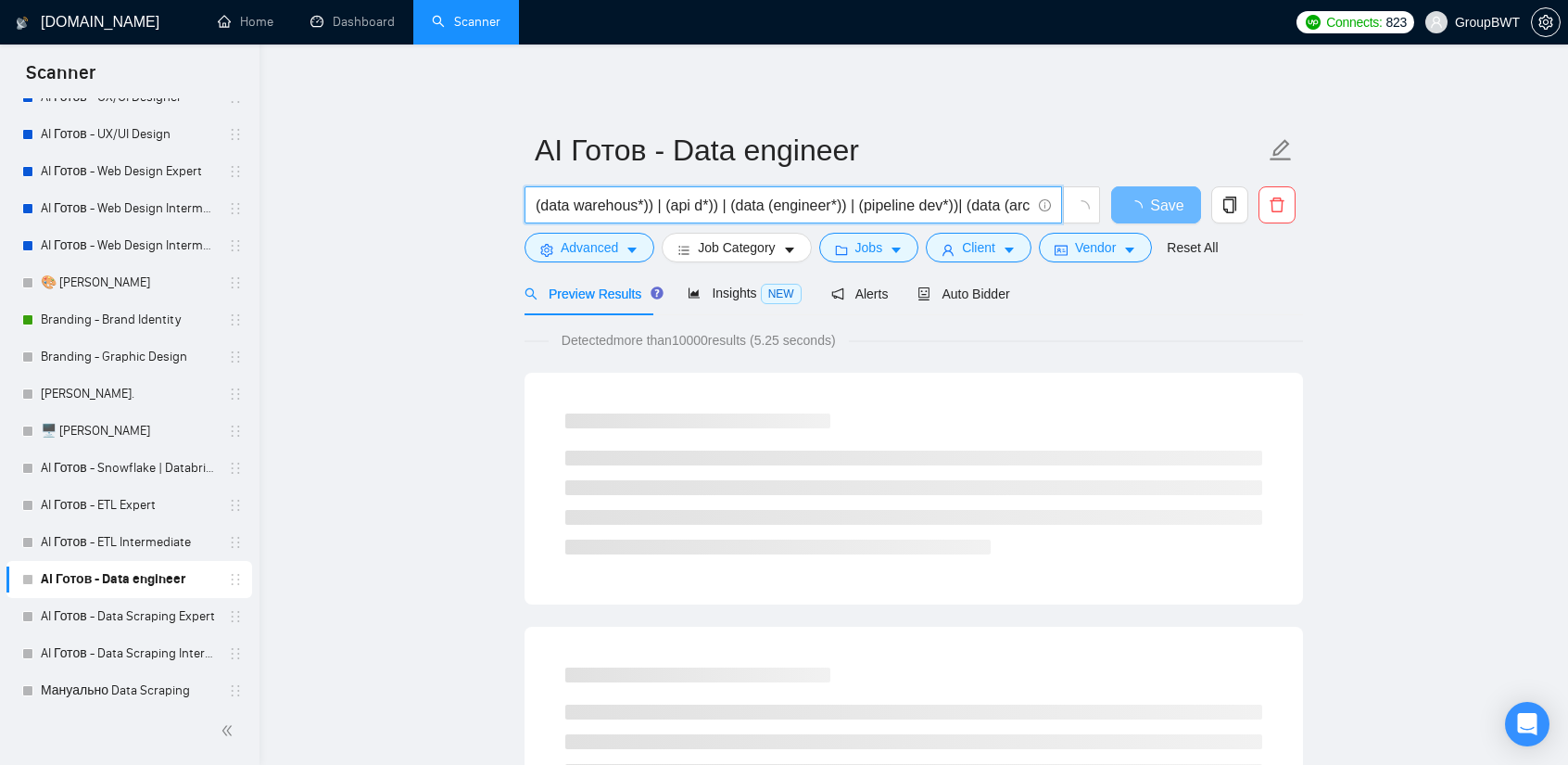
drag, startPoint x: 942, startPoint y: 199, endPoint x: 908, endPoint y: 194, distance: 34.4
click at [908, 194] on input "(data warehous*)) | (api d*)) | (data (engineer*)) | (pipeline dev*))| (data (a…" at bounding box center [784, 205] width 495 height 23
click at [856, 203] on input "(data warehous*)) | (api d*)) | (data (engineer*)) | (pipeline))| (data (archit…" at bounding box center [784, 205] width 495 height 23
paste input "dev*"
click at [958, 205] on input "(data warehous*)) | (api d*)) | (data (engineer*)) | ( dev* pipeline))| (data (…" at bounding box center [784, 205] width 495 height 23
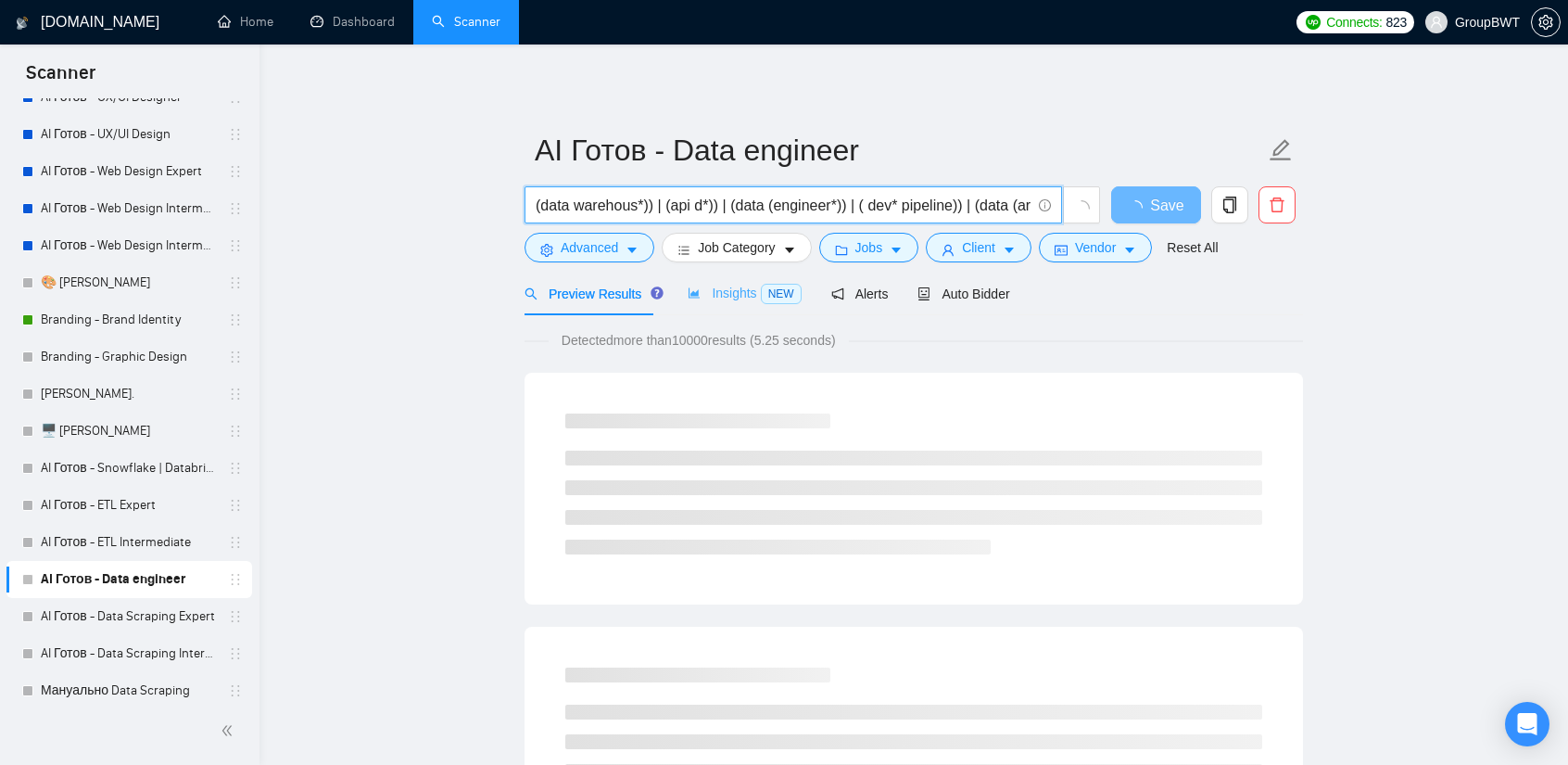
click at [739, 309] on div "Insights NEW" at bounding box center [744, 293] width 114 height 44
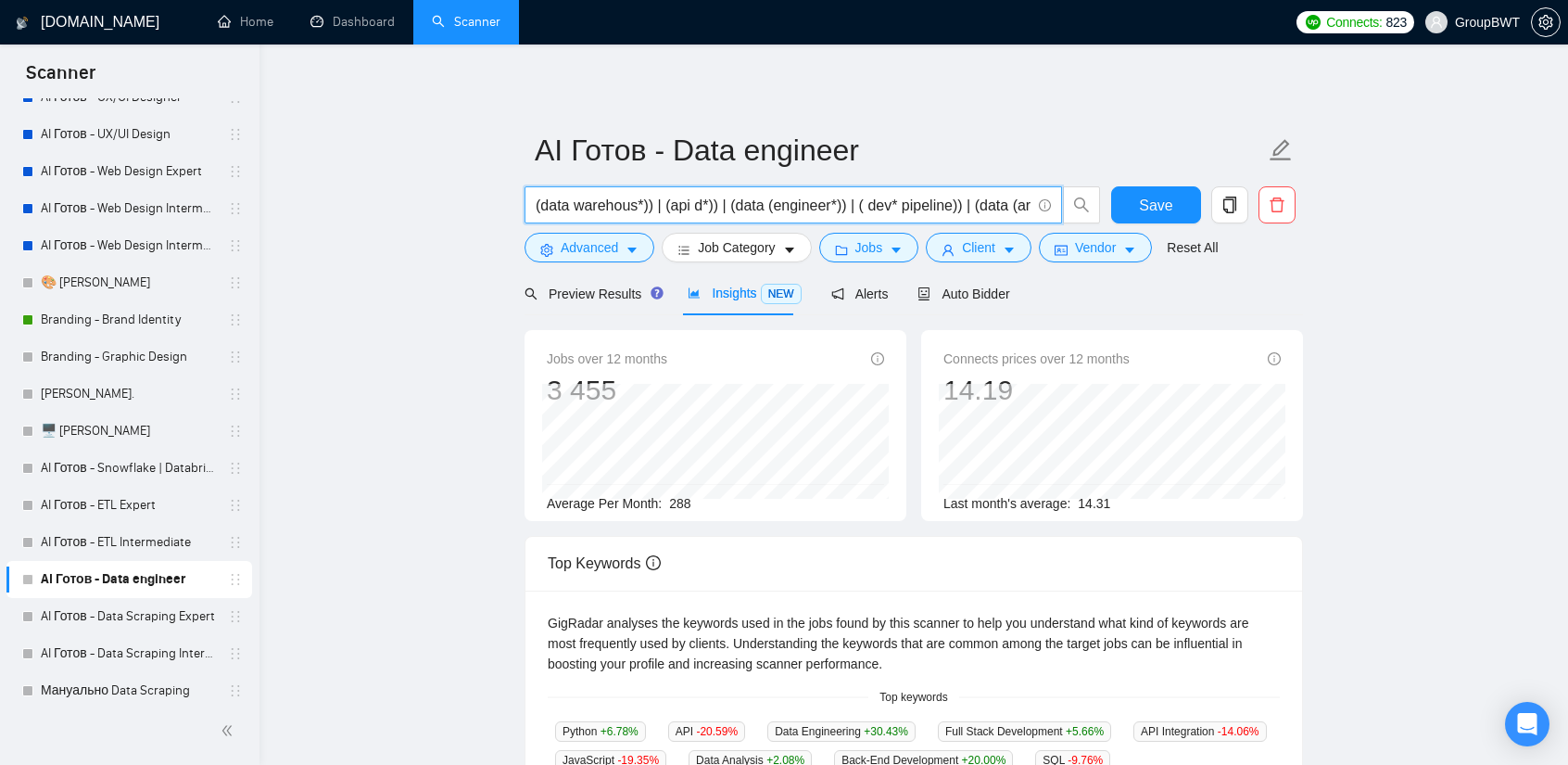
scroll to position [0, 89]
click at [950, 205] on input "(data warehous*)) | (api d*)) | (data (engineer*)) | ( dev* pipeline)) | (data …" at bounding box center [784, 205] width 495 height 23
click at [978, 204] on input "(data warehous*)) | (api d*)) | (data (engineer*)) | ( dev* pipeline)) | (data …" at bounding box center [784, 205] width 495 height 23
drag, startPoint x: 996, startPoint y: 207, endPoint x: 886, endPoint y: 204, distance: 110.0
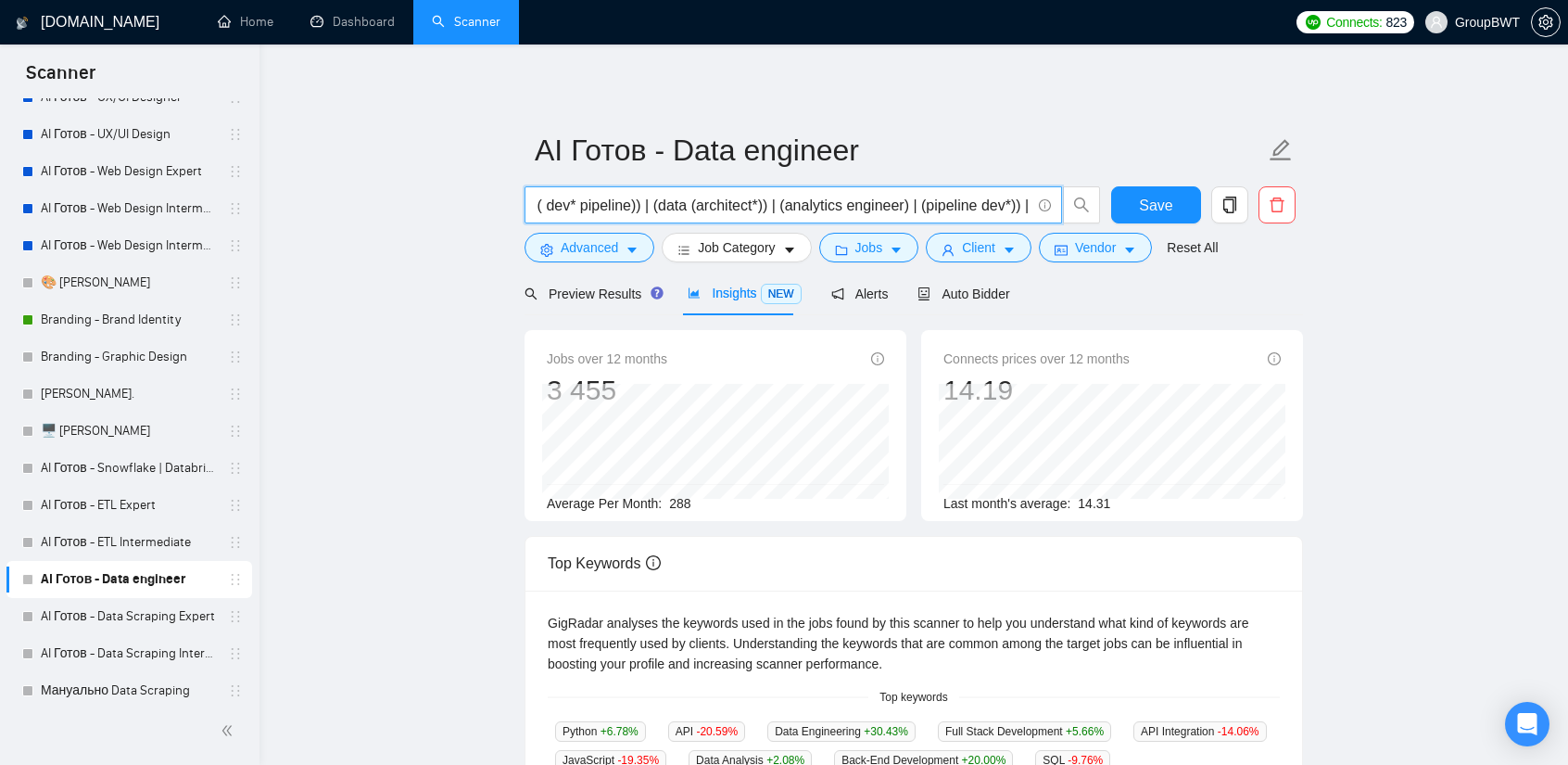
click at [886, 204] on input "(data warehous*)) | (api d*)) | (data (engineer*)) | ( dev* pipeline)) | (data …" at bounding box center [784, 205] width 495 height 23
click at [849, 208] on input "(data warehous*)) | (api d*)) | (data (engineer*)) | ( dev* pipeline)) | (data …" at bounding box center [784, 205] width 495 height 23
drag, startPoint x: 890, startPoint y: 203, endPoint x: 957, endPoint y: 210, distance: 67.4
click at [957, 210] on input "(data warehous*)) | (api d*)) | (data (engineer*)) | ( dev* pipeline)) | (data …" at bounding box center [784, 205] width 495 height 23
click at [978, 206] on input "(data warehous*)) | (api d*)) | (data (engineer*)) | ( dev* pipeline)) | (data …" at bounding box center [784, 205] width 495 height 23
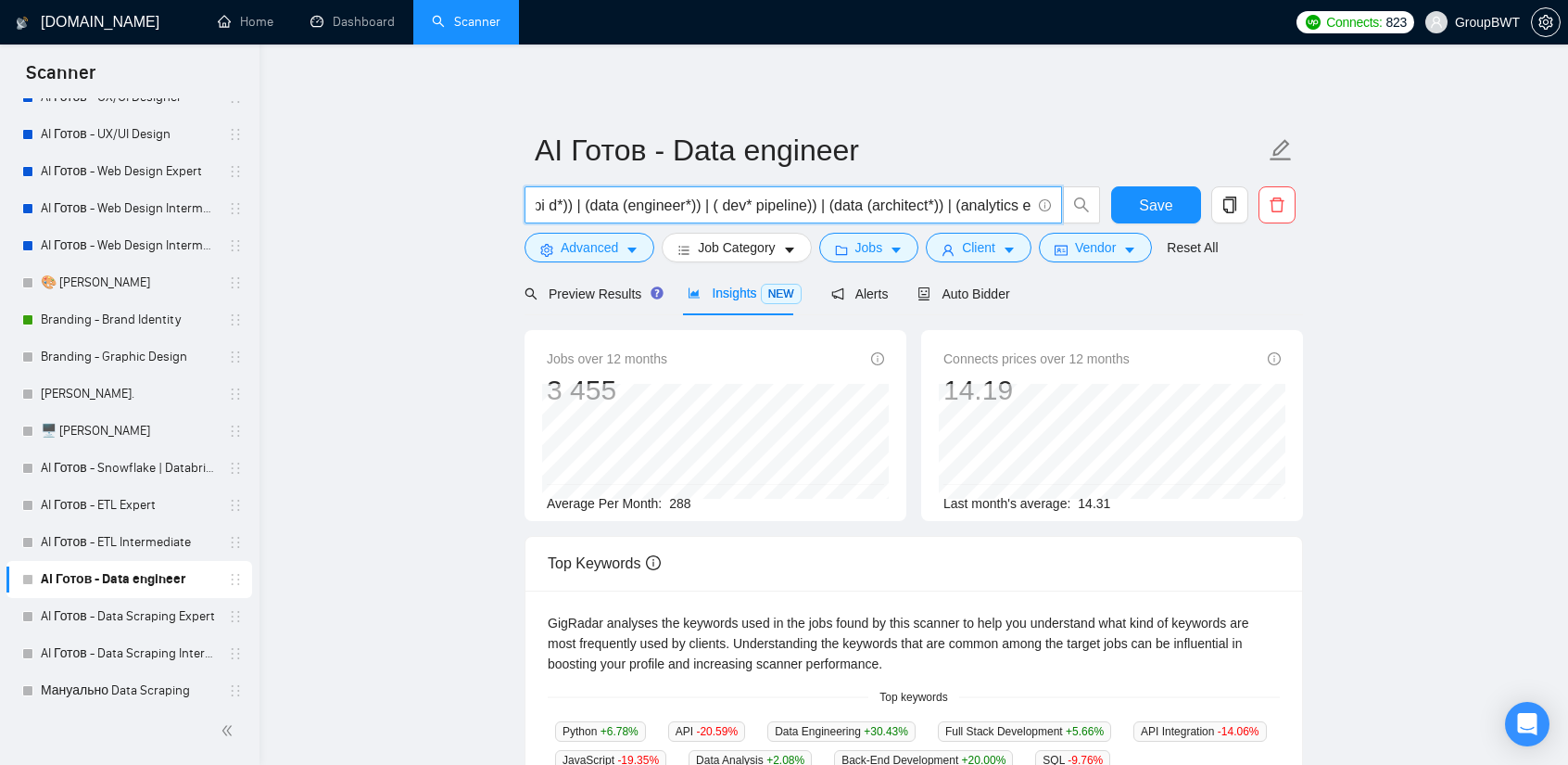
scroll to position [0, 0]
drag, startPoint x: 624, startPoint y: 209, endPoint x: 873, endPoint y: 207, distance: 249.0
click at [873, 207] on input "(data warehous*)) | (api d*)) | (data (engineer*)) | ( dev* pipeline)) | (data …" at bounding box center [784, 205] width 495 height 23
click at [940, 206] on input "(data warehous*)) | (api d*)) | (data (engineer*)) | ( dev* pipeline)) | (data …" at bounding box center [784, 205] width 495 height 23
click at [854, 208] on input "(data warehous*)) | (api d*)) | (data (engineer*)) | ( dev* pipeline)) | (data …" at bounding box center [784, 205] width 495 height 23
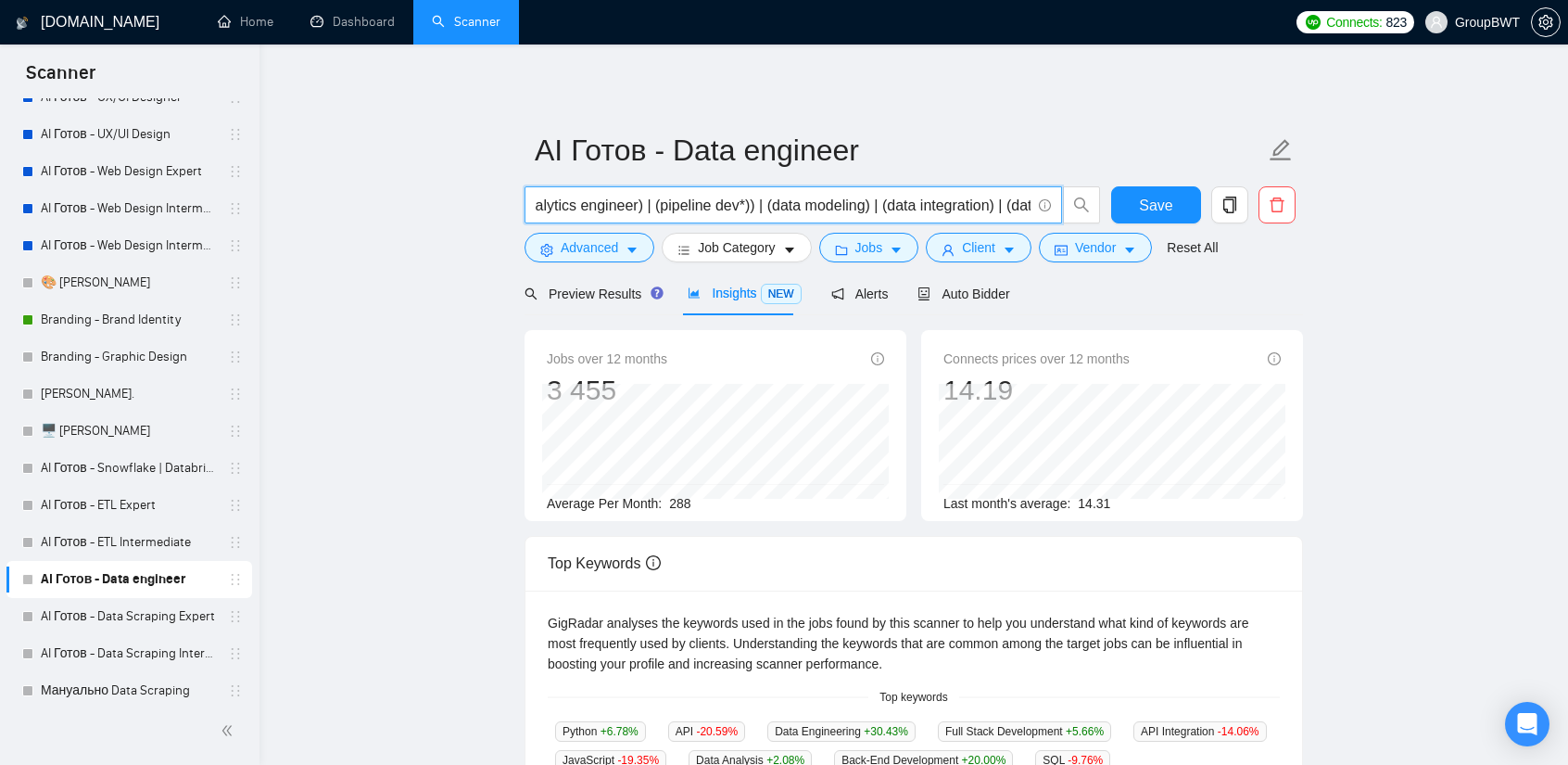
scroll to position [0, 1039]
drag, startPoint x: 925, startPoint y: 208, endPoint x: 793, endPoint y: 217, distance: 132.3
click at [793, 217] on span "(data warehous*)) | (api d*)) | (data (engineer*)) | ( dev* pipeline)) | (data …" at bounding box center [794, 205] width 538 height 37
click at [741, 210] on input "(data warehous*)) | (api d*)) | (data (engineer*)) | ( dev* pipeline)) | (data …" at bounding box center [784, 205] width 495 height 23
drag, startPoint x: 849, startPoint y: 203, endPoint x: 923, endPoint y: 218, distance: 75.5
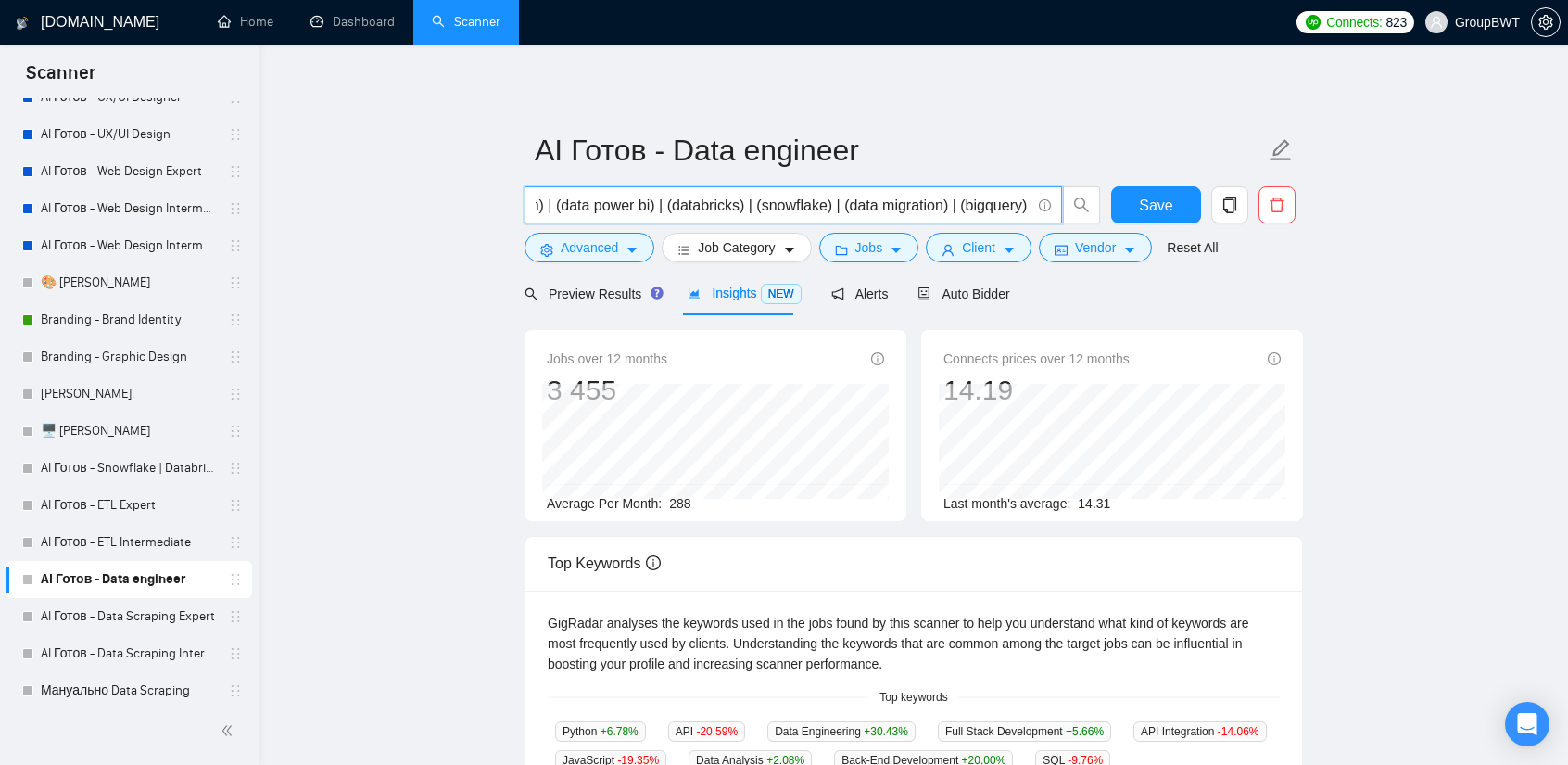
click at [923, 218] on span "(data warehous*)) | (api d*)) | (data (engineer*)) | ( dev* pipeline)) | (data …" at bounding box center [794, 205] width 538 height 37
click at [903, 214] on input "(data warehous*)) | (api d*)) | (data (engineer*)) | ( dev* pipeline)) | (data …" at bounding box center [784, 205] width 495 height 23
drag, startPoint x: 927, startPoint y: 206, endPoint x: 906, endPoint y: 202, distance: 21.4
click at [906, 202] on input "(data warehous*)) | (api d*)) | (data (engineer*)) | ( dev* pipeline)) | (data …" at bounding box center [784, 205] width 495 height 23
click at [924, 205] on input "(data warehous*)) | (api d*)) | (data (engineer*)) | ( dev* pipeline)) | (data …" at bounding box center [784, 205] width 495 height 23
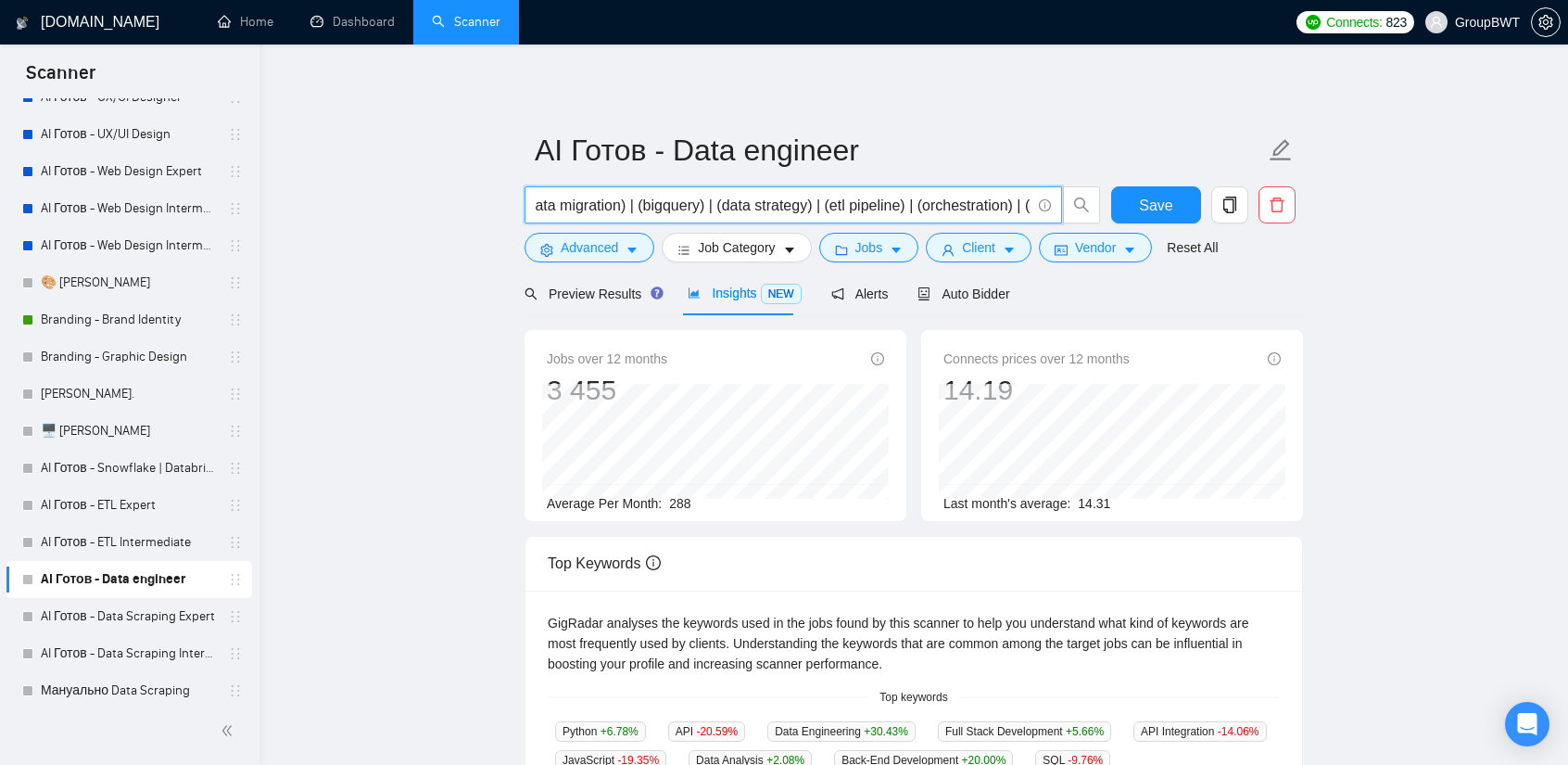
scroll to position [0, 1599]
drag, startPoint x: 1008, startPoint y: 203, endPoint x: 898, endPoint y: 201, distance: 110.0
click at [898, 201] on input "(data warehous*)) | (api d*)) | (data (engineer*)) | ( dev* pipeline)) | (data …" at bounding box center [784, 205] width 495 height 23
click at [860, 203] on input "(data warehous*)) | (api d*)) | (data (engineer*)) | ( dev* pipeline)) | (data …" at bounding box center [784, 205] width 495 height 23
drag, startPoint x: 922, startPoint y: 199, endPoint x: 946, endPoint y: 203, distance: 24.3
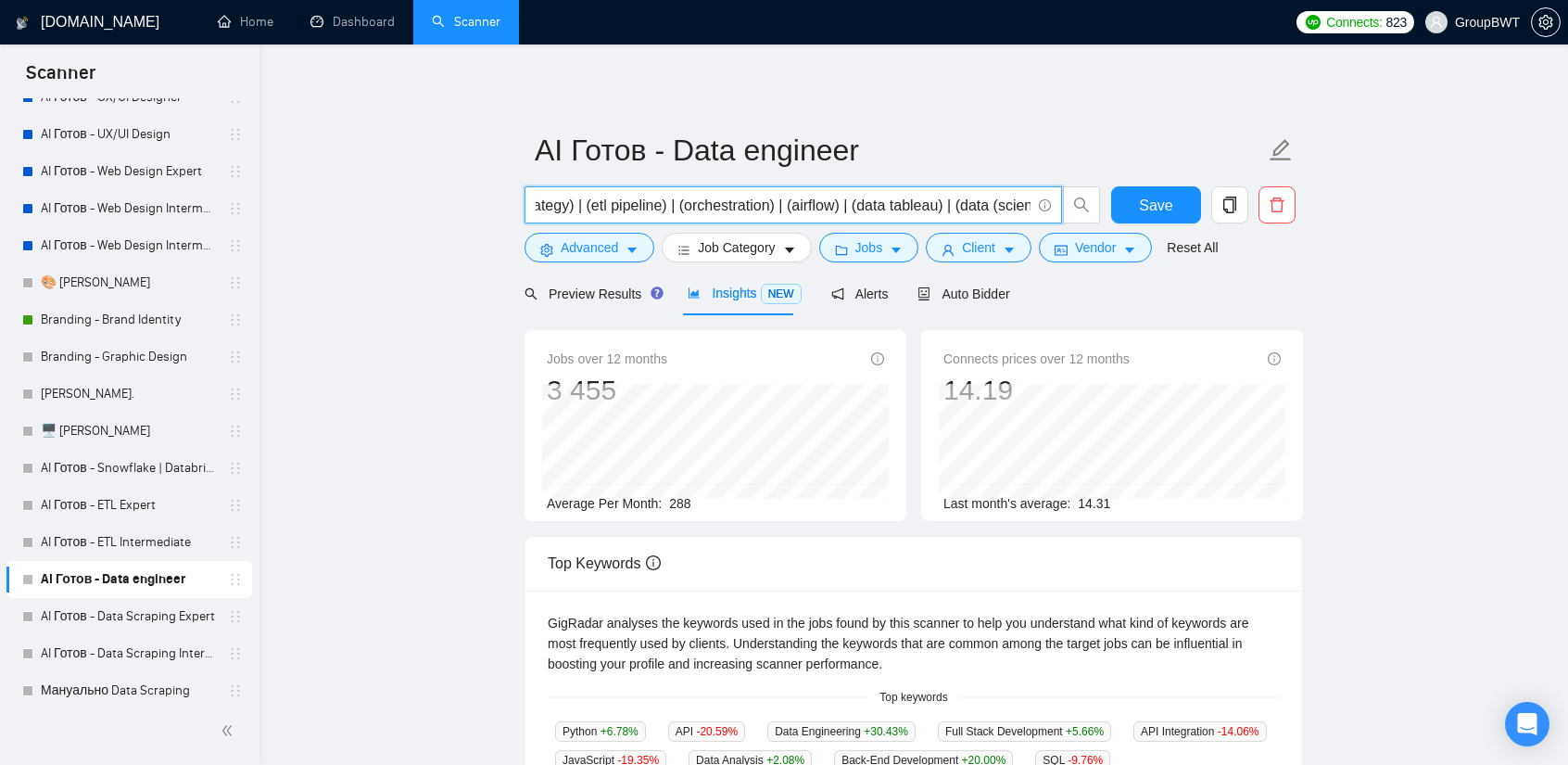
click at [955, 203] on input "(data warehous*)) | (api d*)) | (data (engineer*)) | ( dev* pipeline)) | (data …" at bounding box center [784, 205] width 495 height 23
click at [946, 203] on input "(data warehous*)) | (api d*)) | (data (engineer*)) | ( dev* pipeline)) | (data …" at bounding box center [784, 205] width 495 height 23
drag, startPoint x: 1019, startPoint y: 209, endPoint x: 966, endPoint y: 207, distance: 53.0
click at [969, 207] on input "(data warehous*)) | (api d*)) | (data (engineer*)) | ( dev* pipeline)) | (data …" at bounding box center [784, 205] width 495 height 23
click at [957, 207] on input "(data warehous*)) | (api d*)) | (data (engineer*)) | ( dev* pipeline)) | (data …" at bounding box center [784, 205] width 495 height 23
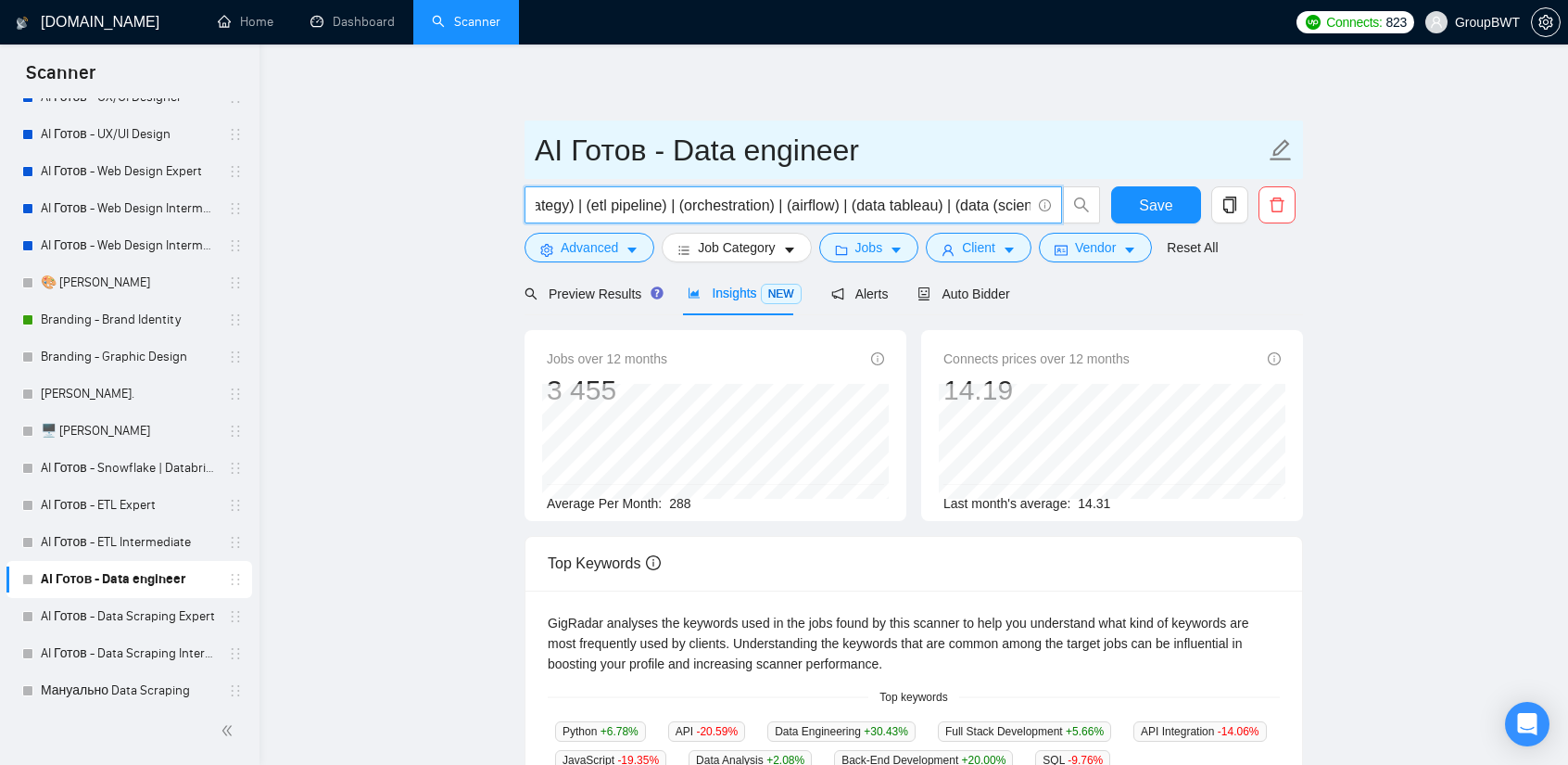
click at [1007, 125] on span "AI Готов - Data engineer" at bounding box center [914, 149] width 779 height 59
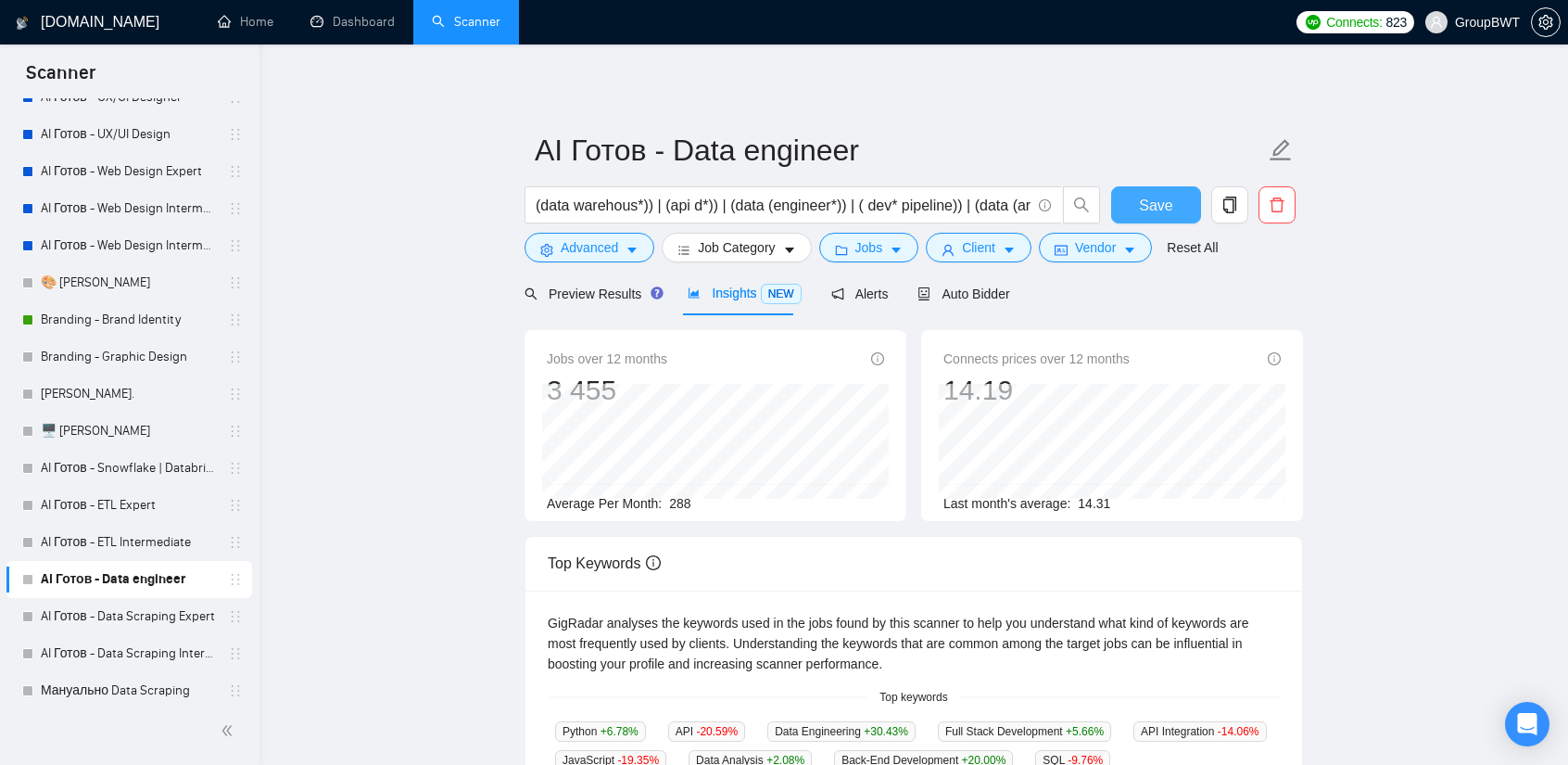
click at [1166, 200] on span "Save" at bounding box center [1156, 205] width 34 height 23
click at [1003, 243] on span "caret-down" at bounding box center [1010, 249] width 13 height 14
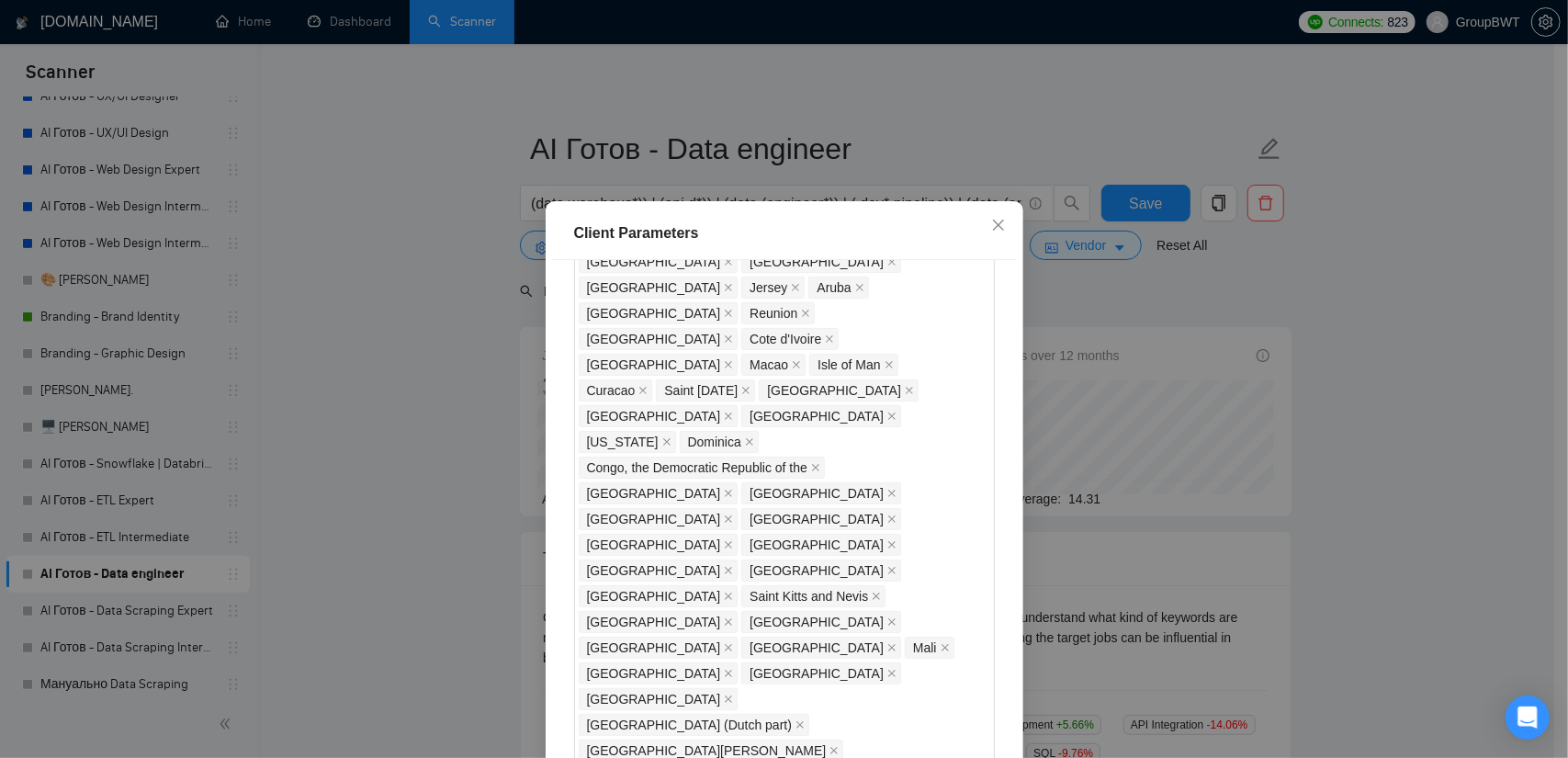
click at [1336, 321] on div "Client Parameters Client Location Include Client Countries Select Exclude Clien…" at bounding box center [784, 379] width 1568 height 758
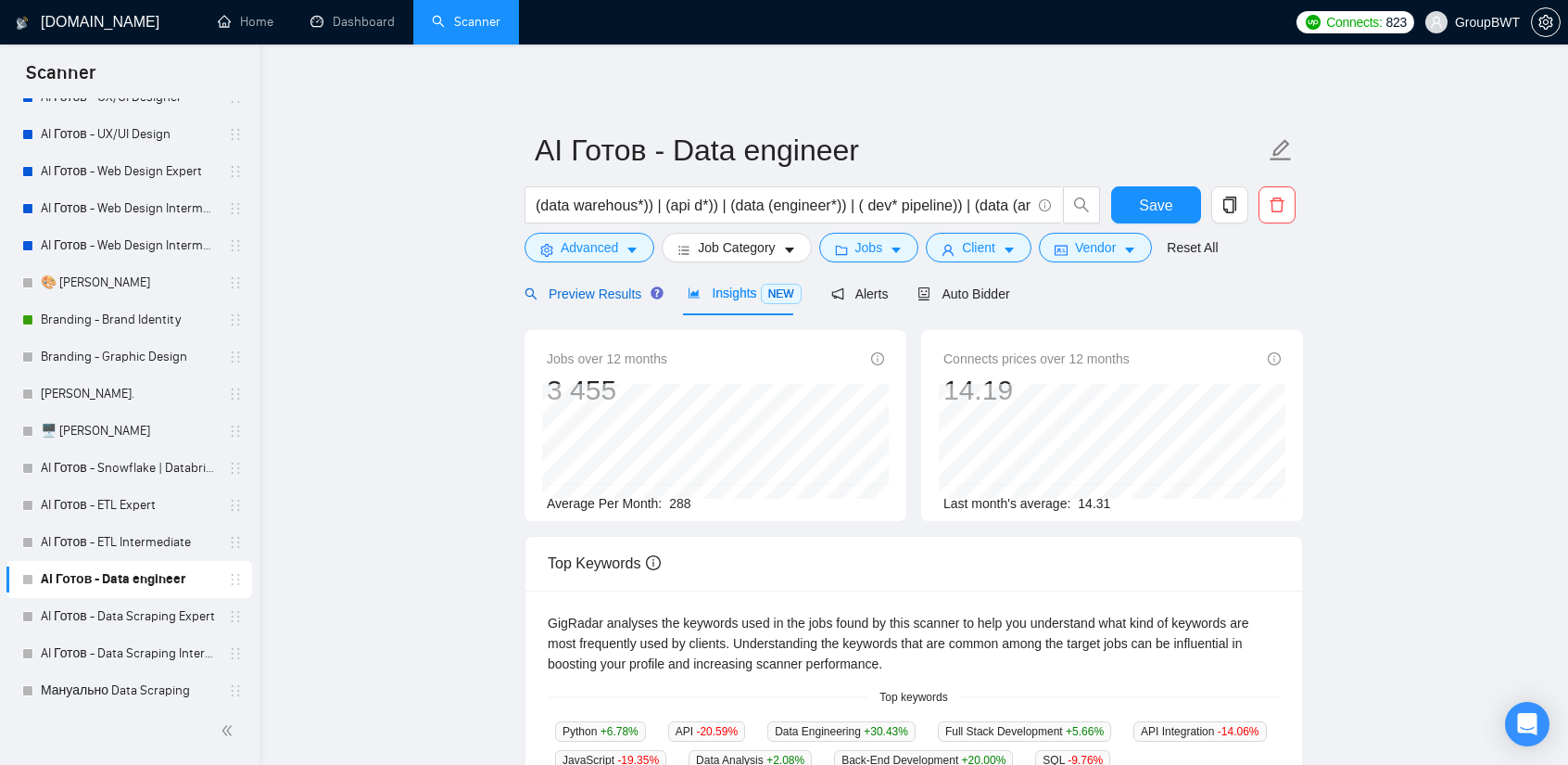
click at [596, 289] on span "Preview Results" at bounding box center [591, 294] width 133 height 15
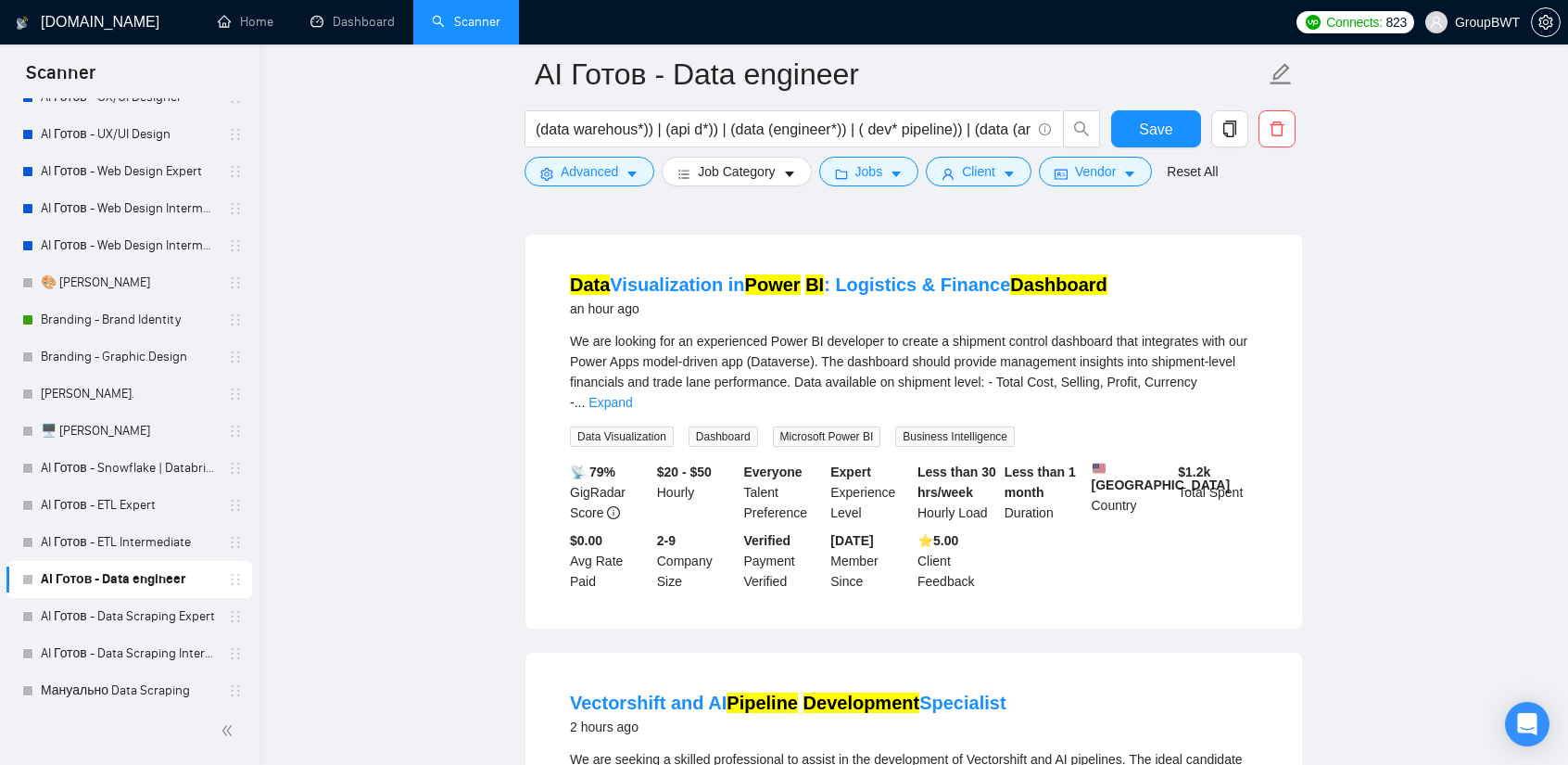
scroll to position [463, 0]
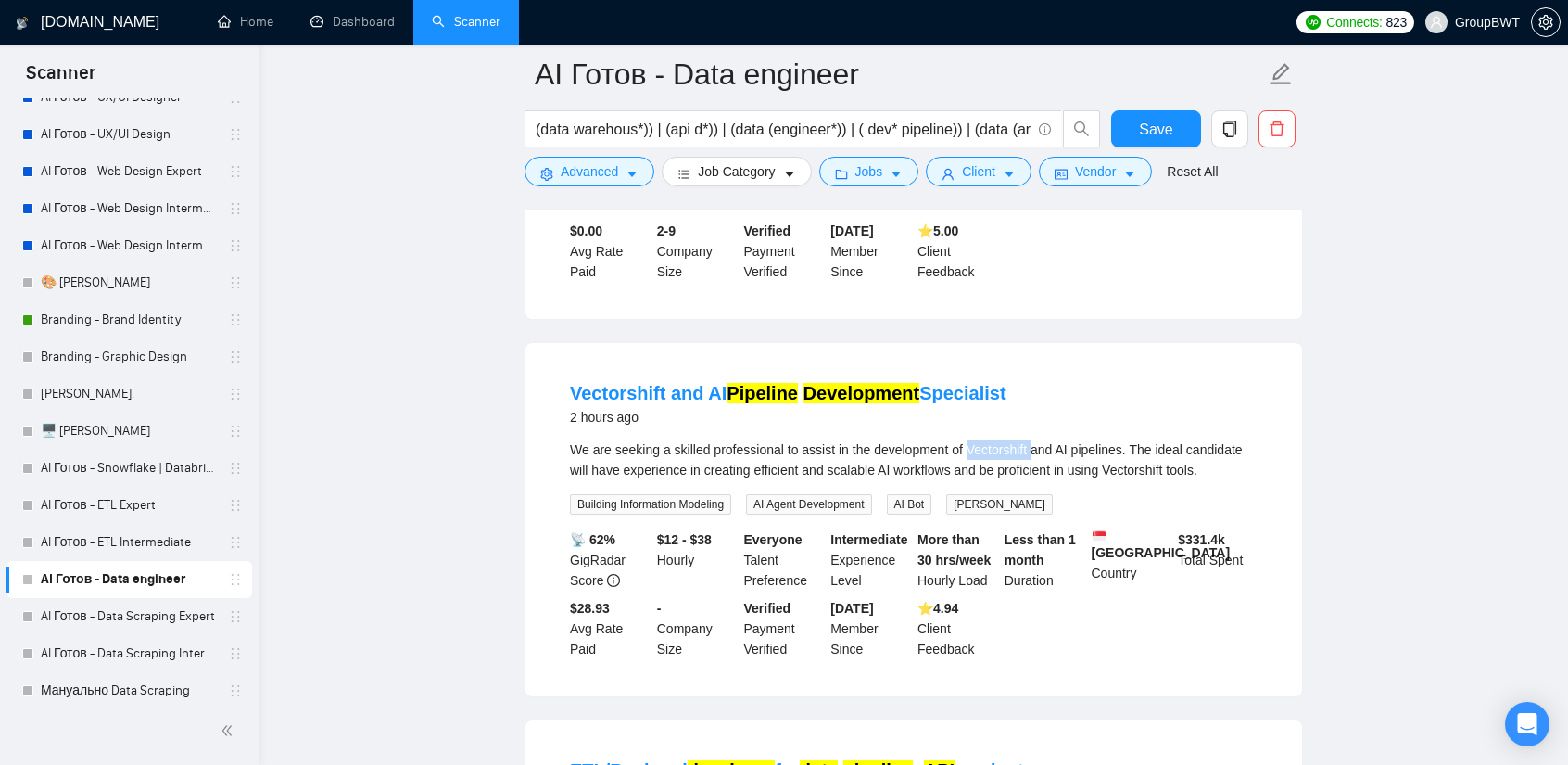
drag, startPoint x: 1027, startPoint y: 427, endPoint x: 966, endPoint y: 429, distance: 61.0
click at [966, 439] on div "We are seeking a skilled professional to assist in the development of Vectorshi…" at bounding box center [914, 460] width 688 height 41
copy div "Vectorshift"
drag, startPoint x: 561, startPoint y: 348, endPoint x: 658, endPoint y: 354, distance: 97.2
click at [658, 365] on li "Vectorshift and AI Pipeline Development Specialist 2 hours ago We are seeking a…" at bounding box center [914, 519] width 732 height 309
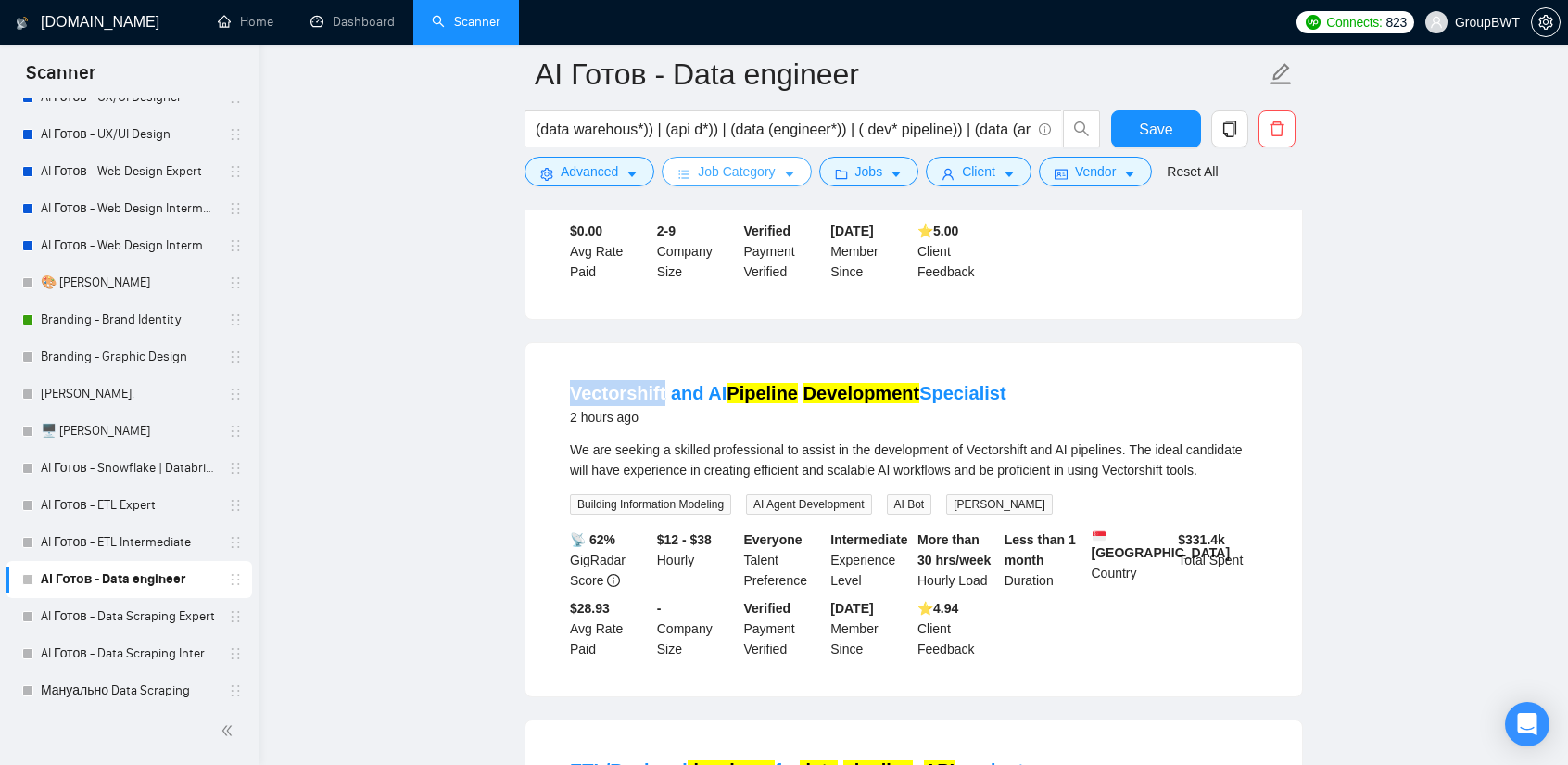
copy link "Vectorshift"
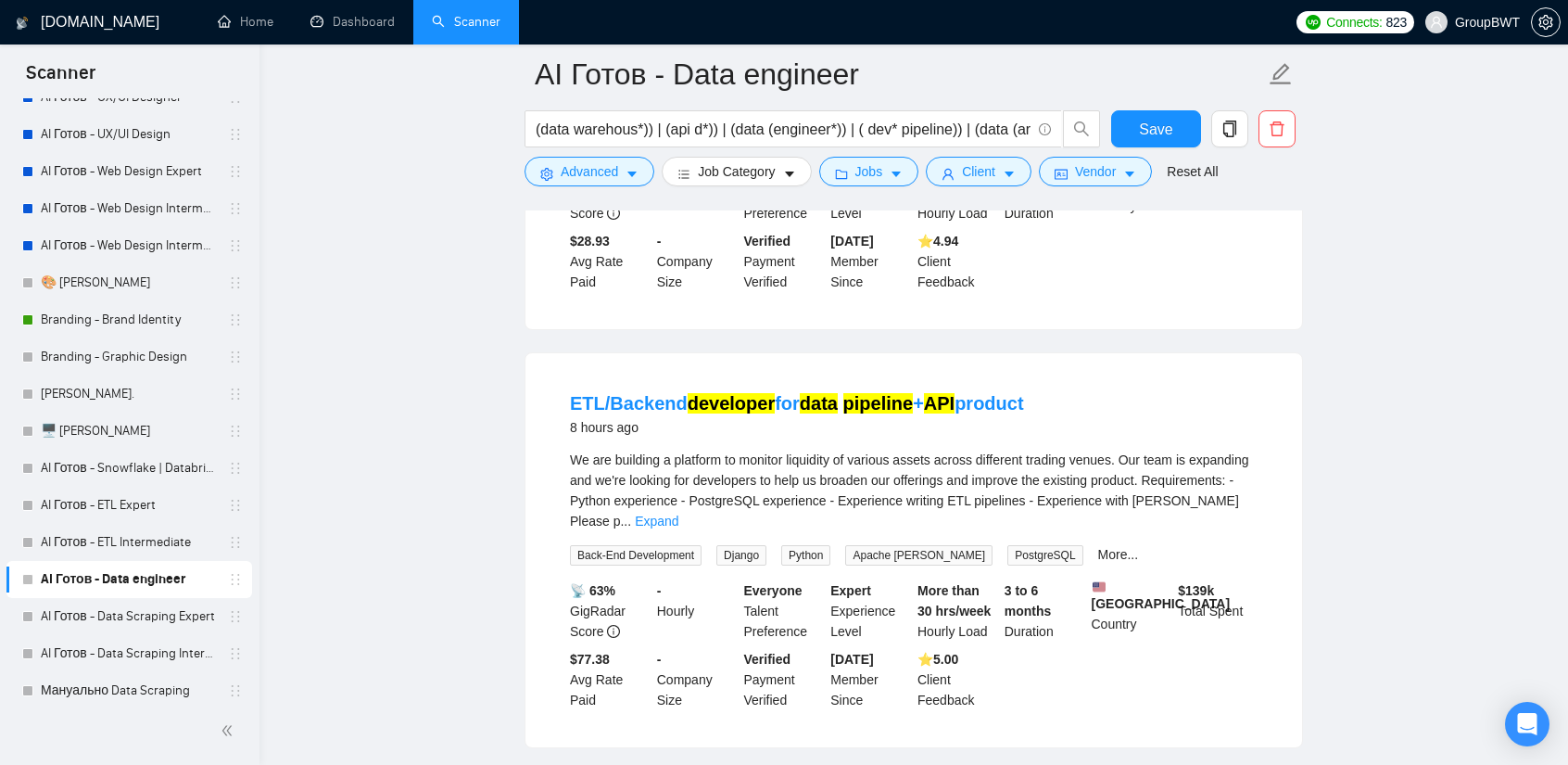
scroll to position [835, 0]
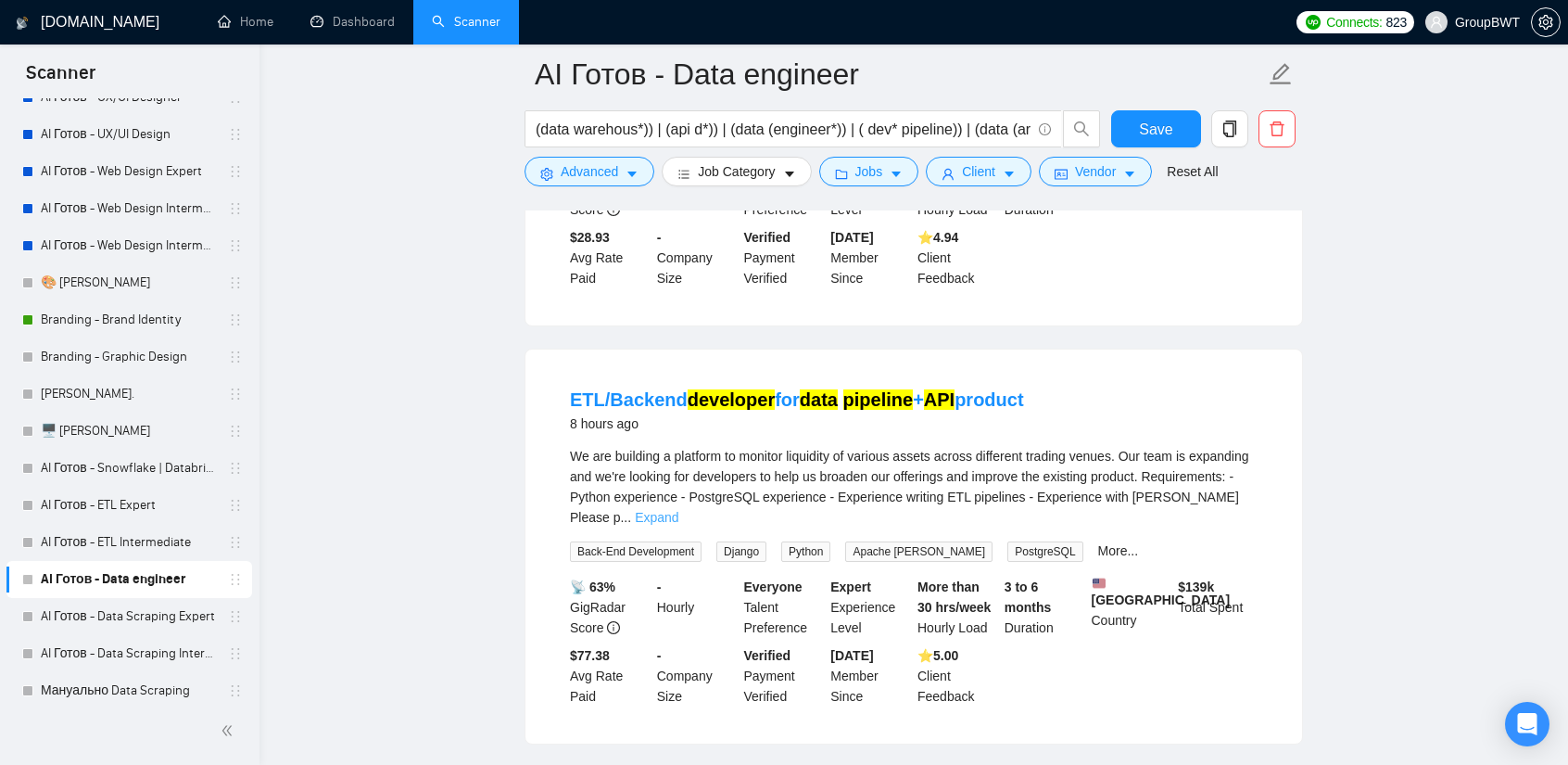
click at [678, 510] on link "Expand" at bounding box center [656, 517] width 44 height 15
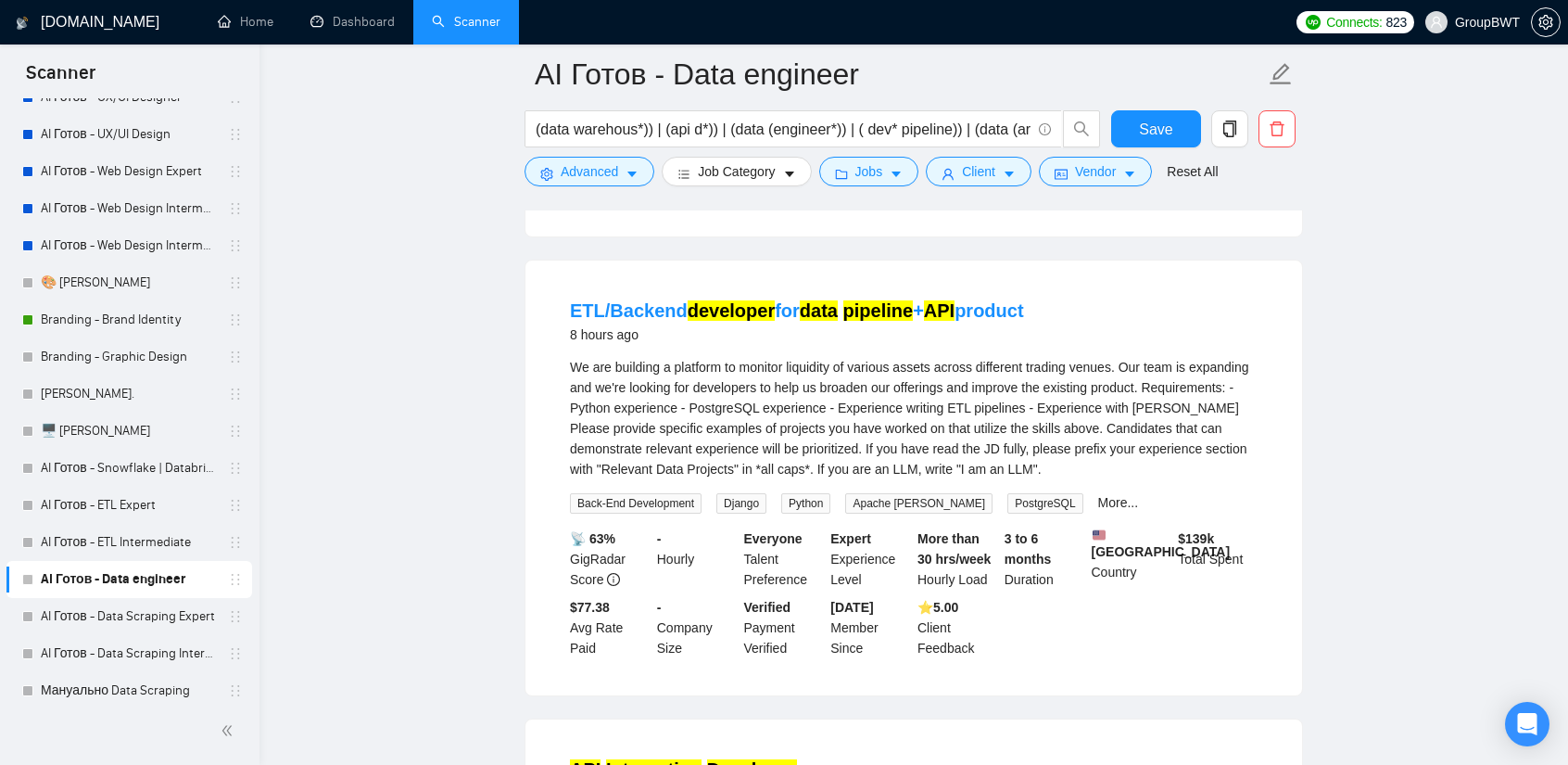
scroll to position [927, 0]
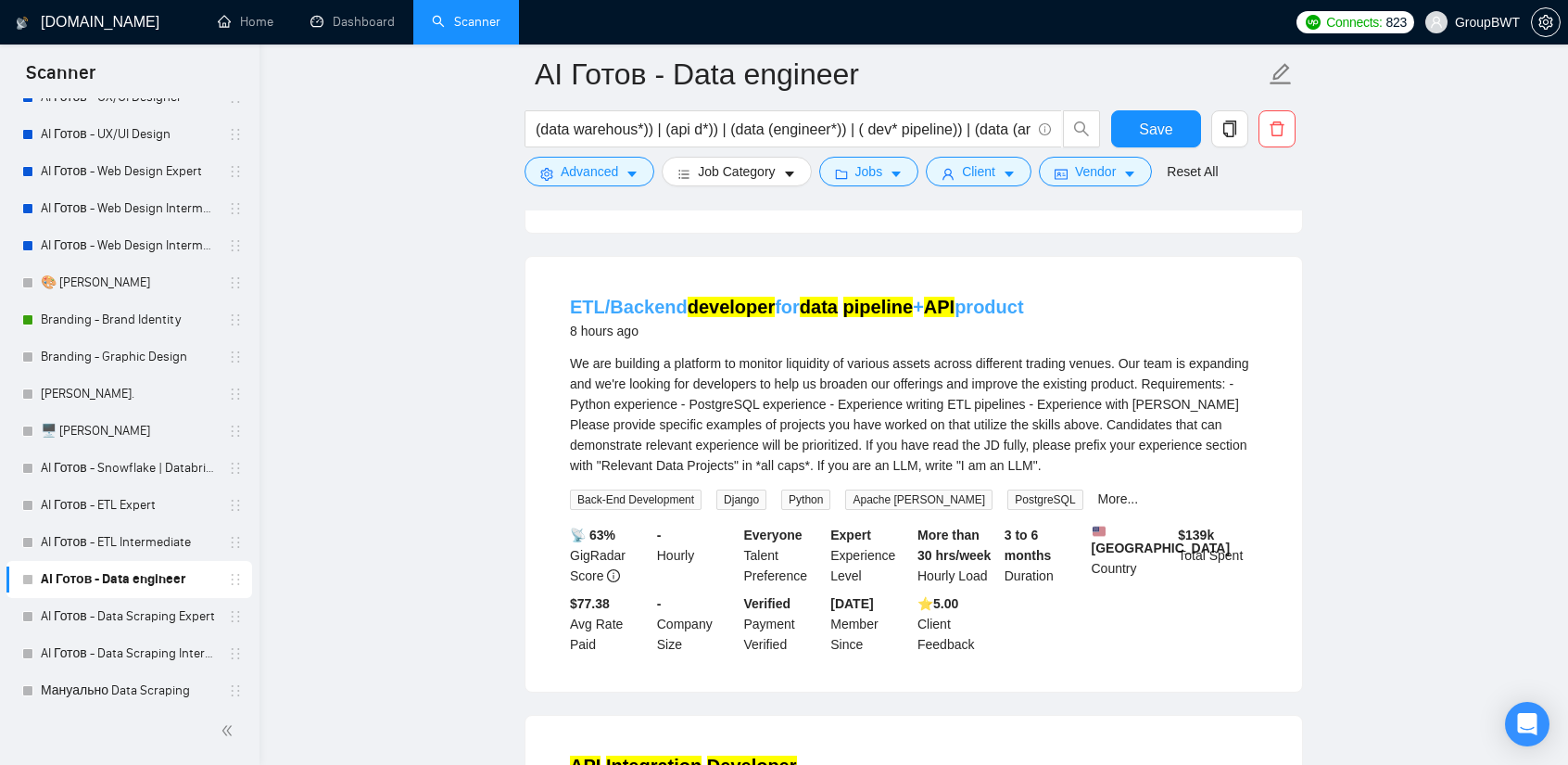
click at [796, 297] on link "ETL/Backend developer for data pipeline + API product" at bounding box center [797, 307] width 454 height 20
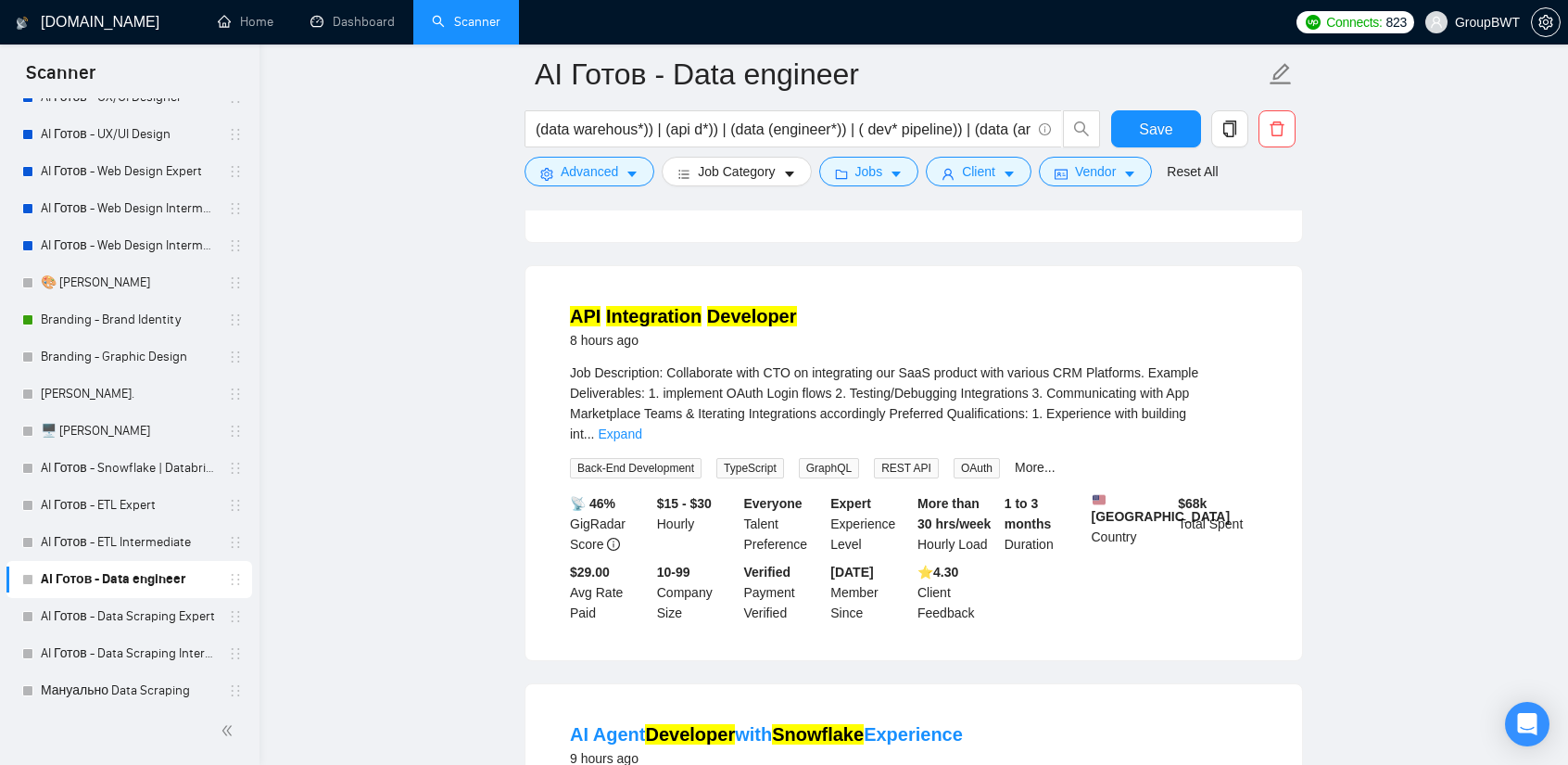
scroll to position [1390, 0]
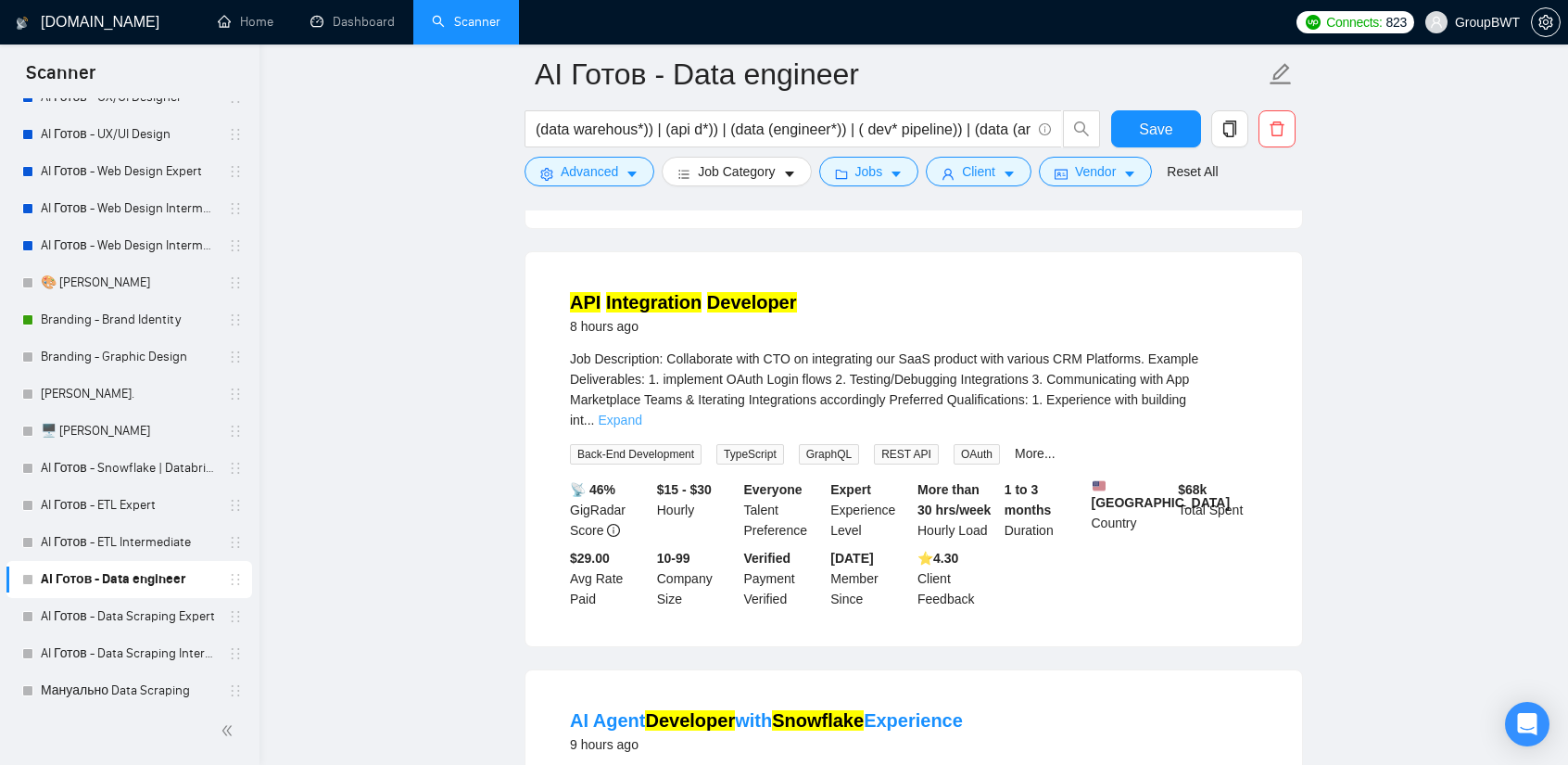
click at [641, 412] on link "Expand" at bounding box center [620, 420] width 44 height 15
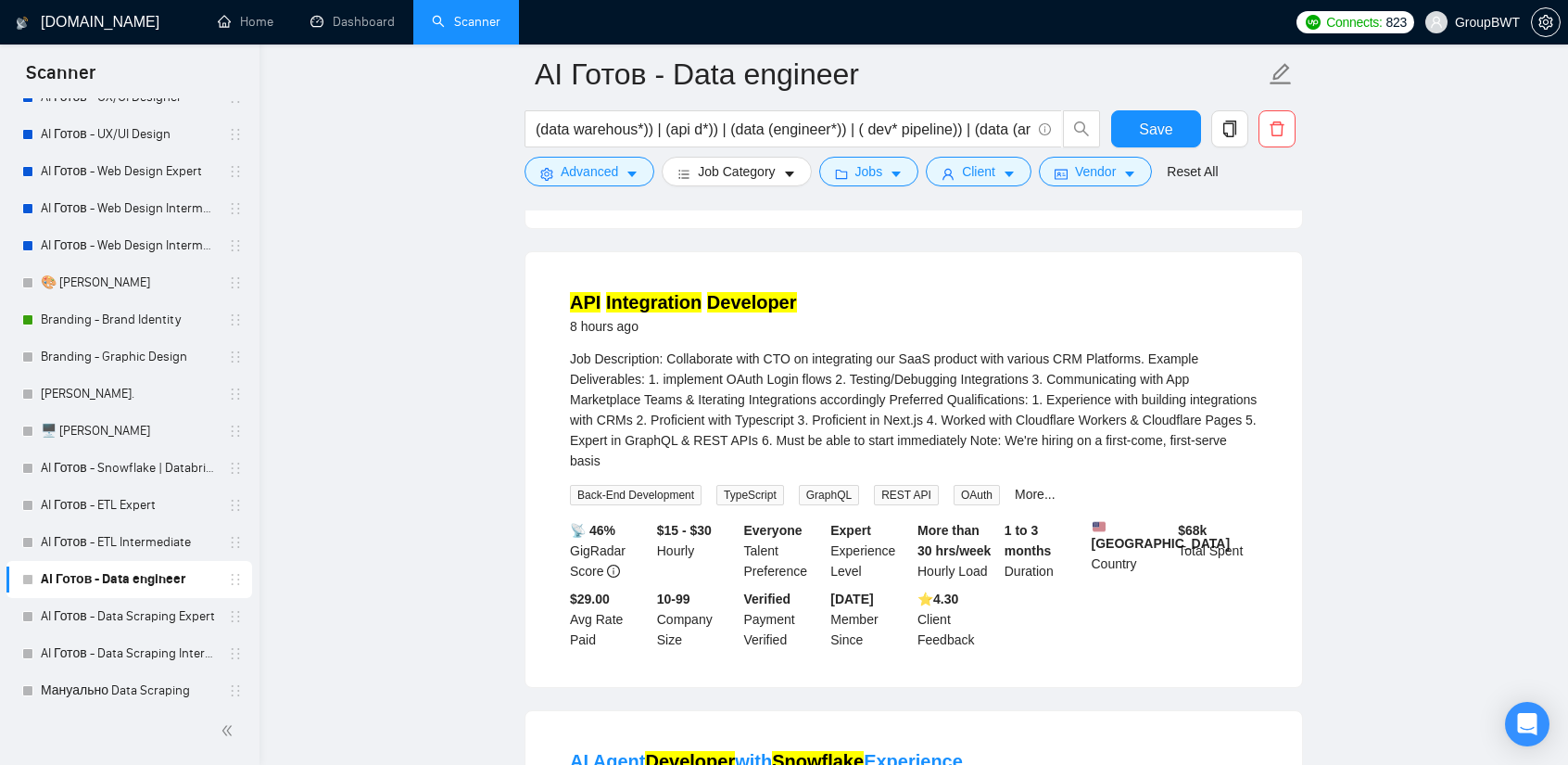
click at [699, 292] on link "API Integration Developer" at bounding box center [684, 302] width 227 height 20
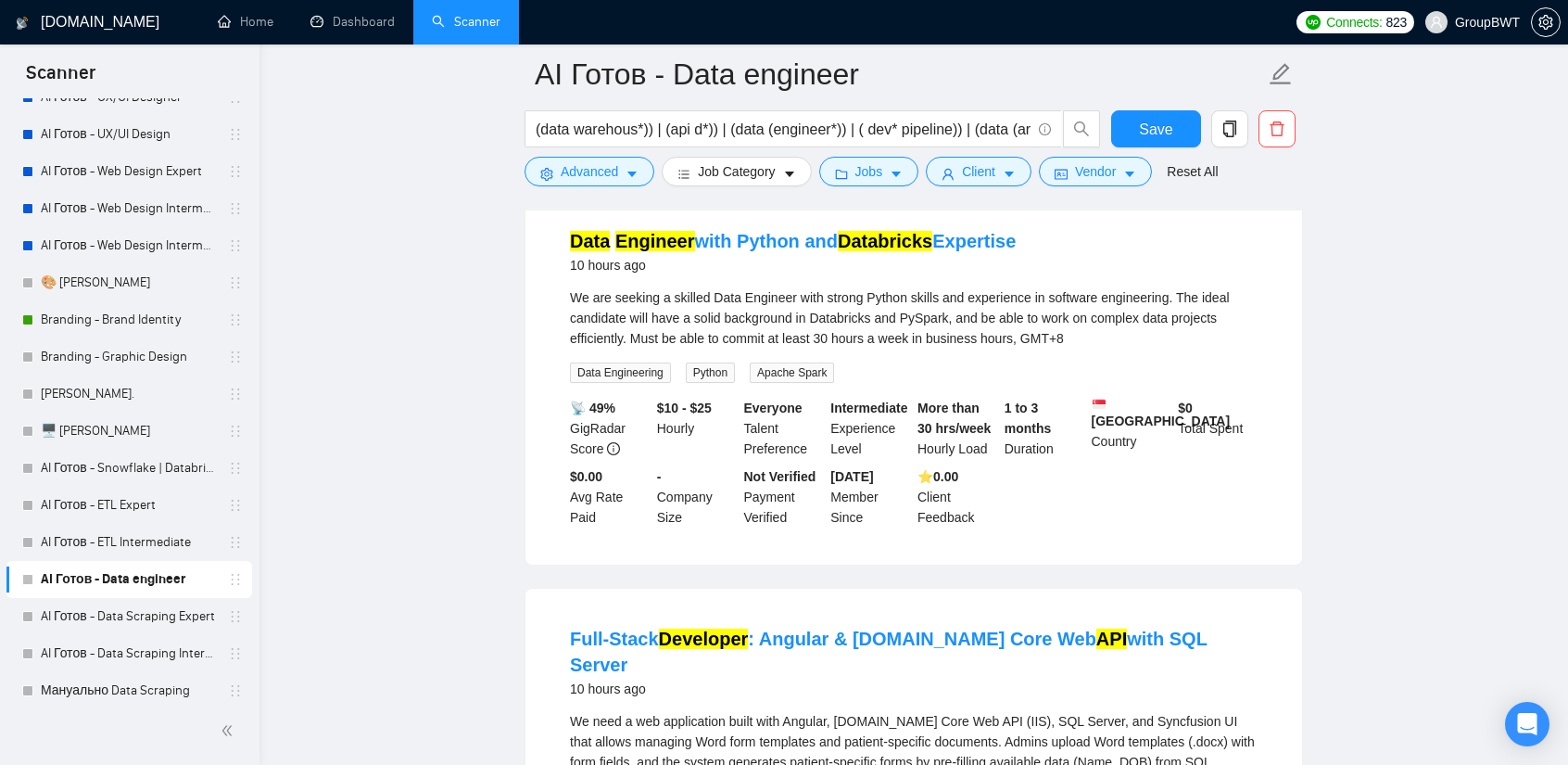
scroll to position [2317, 0]
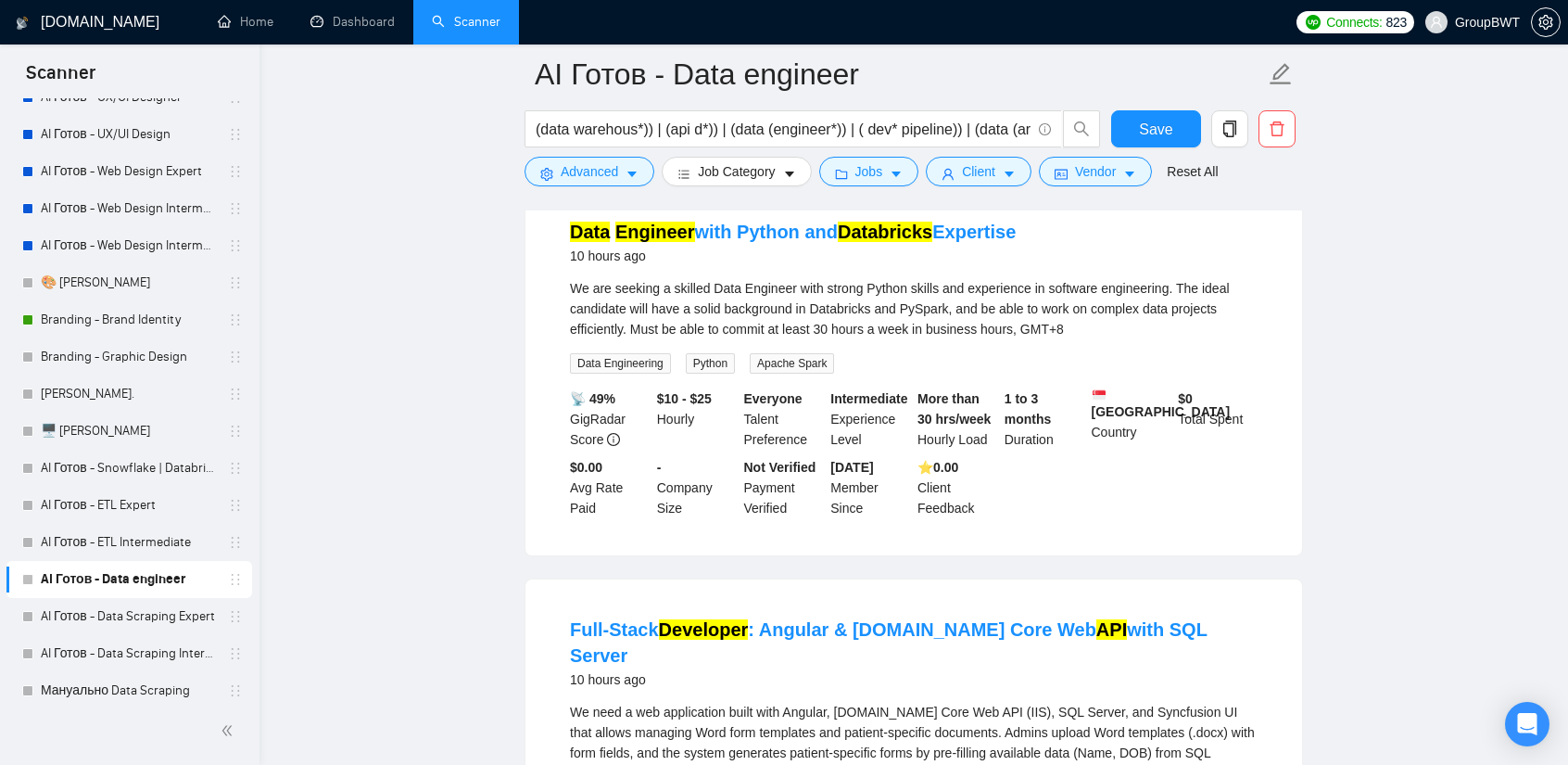
click at [858, 237] on h4 "Data Engineer with Python and Databricks Expertise" at bounding box center [793, 232] width 446 height 26
click at [852, 225] on mark "Databricks" at bounding box center [886, 232] width 95 height 20
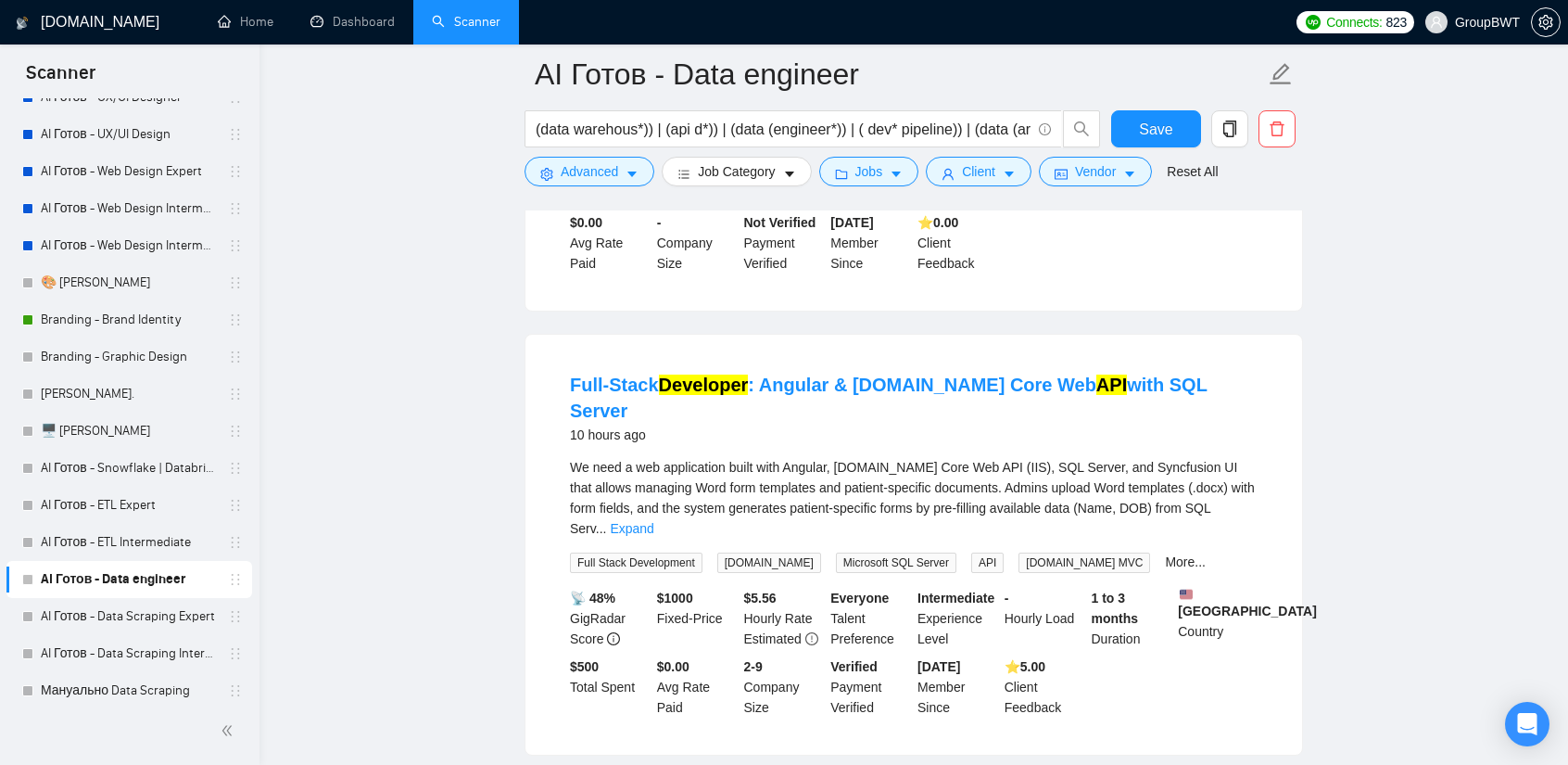
scroll to position [2596, 0]
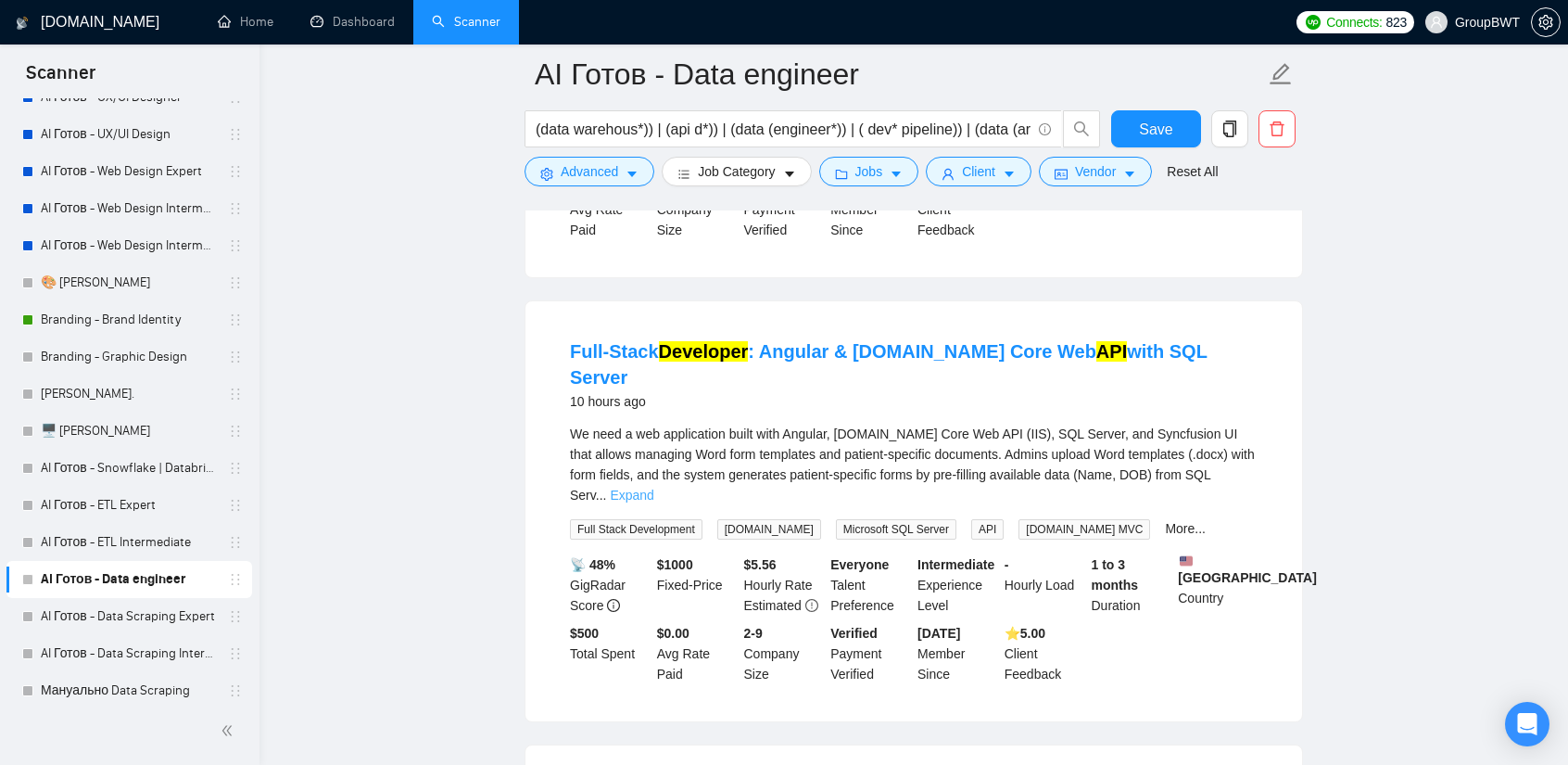
click at [653, 488] on link "Expand" at bounding box center [631, 495] width 44 height 15
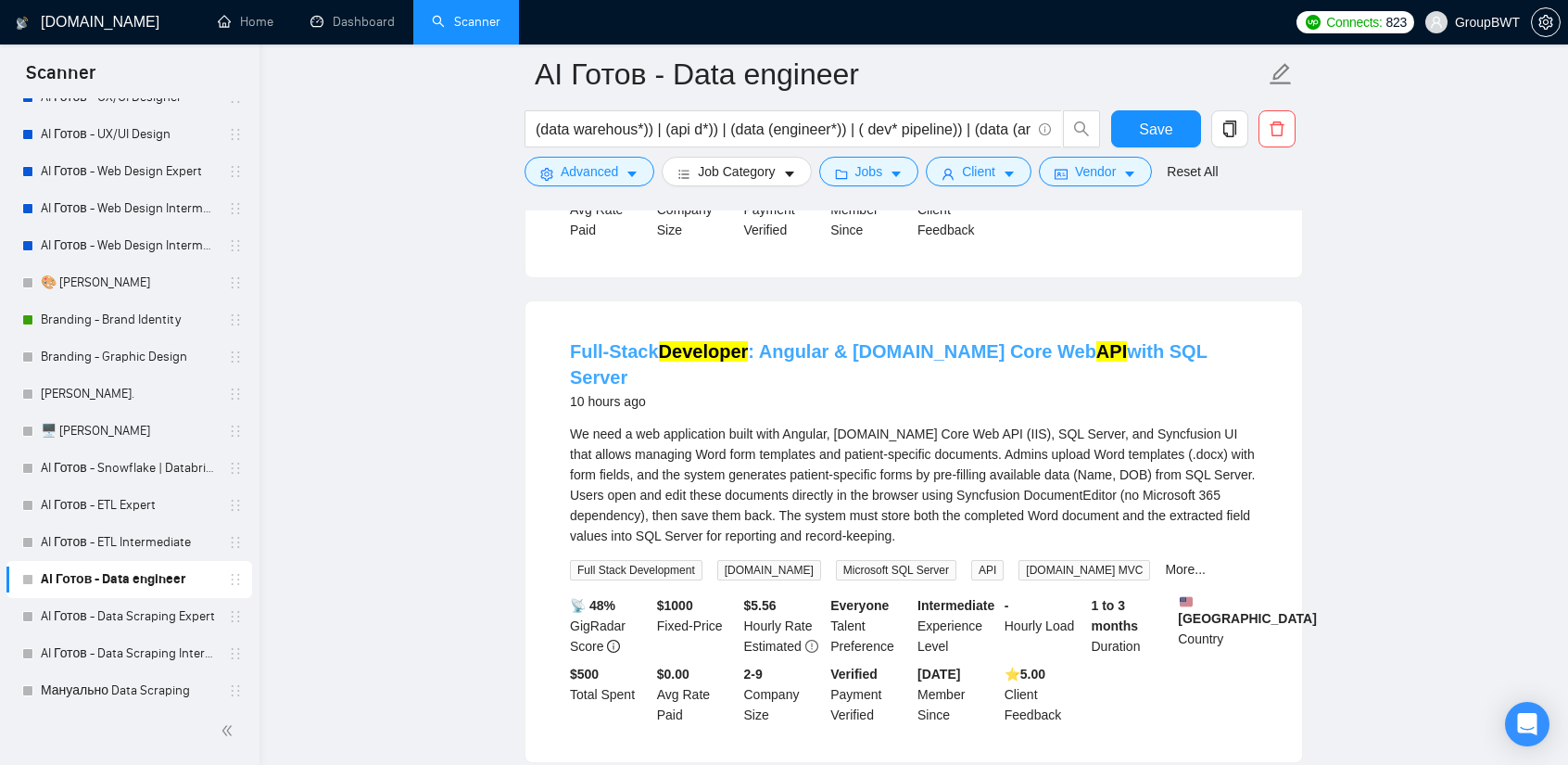
click at [864, 342] on link "Full-Stack Developer : Angular & [DOMAIN_NAME] Core Web API with SQL Server" at bounding box center [889, 365] width 637 height 47
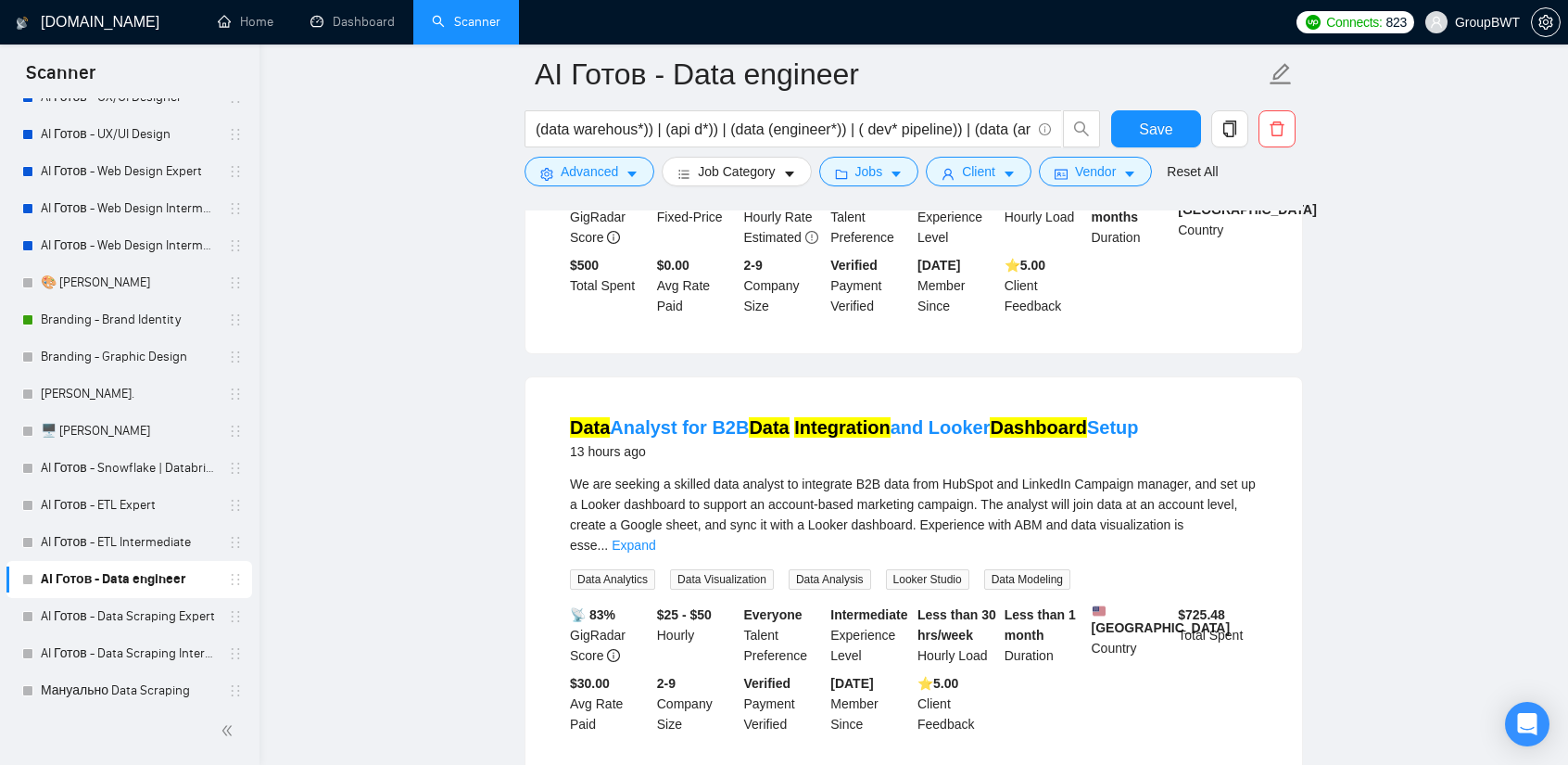
scroll to position [3059, 0]
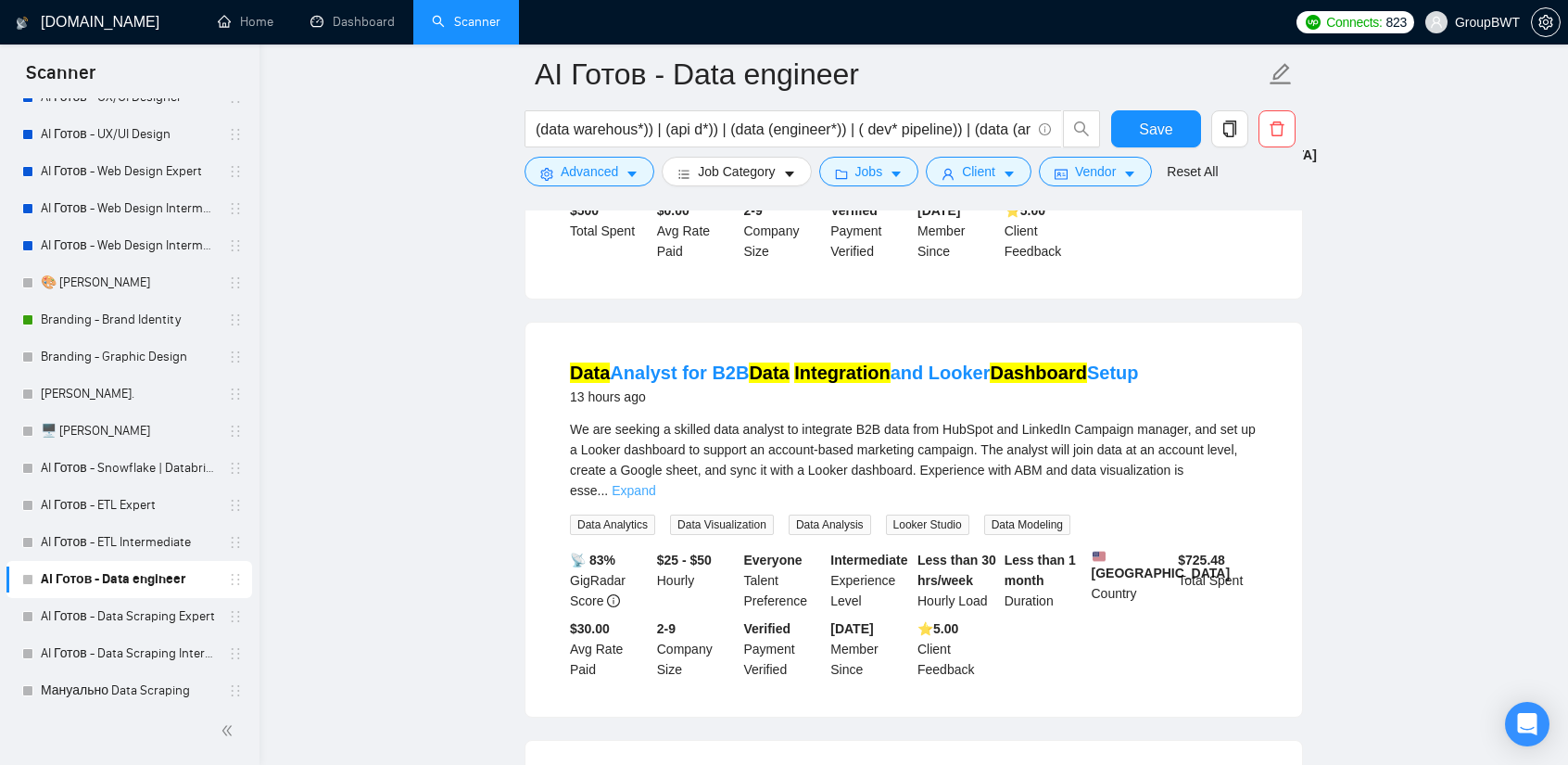
click at [655, 483] on link "Expand" at bounding box center [633, 490] width 44 height 15
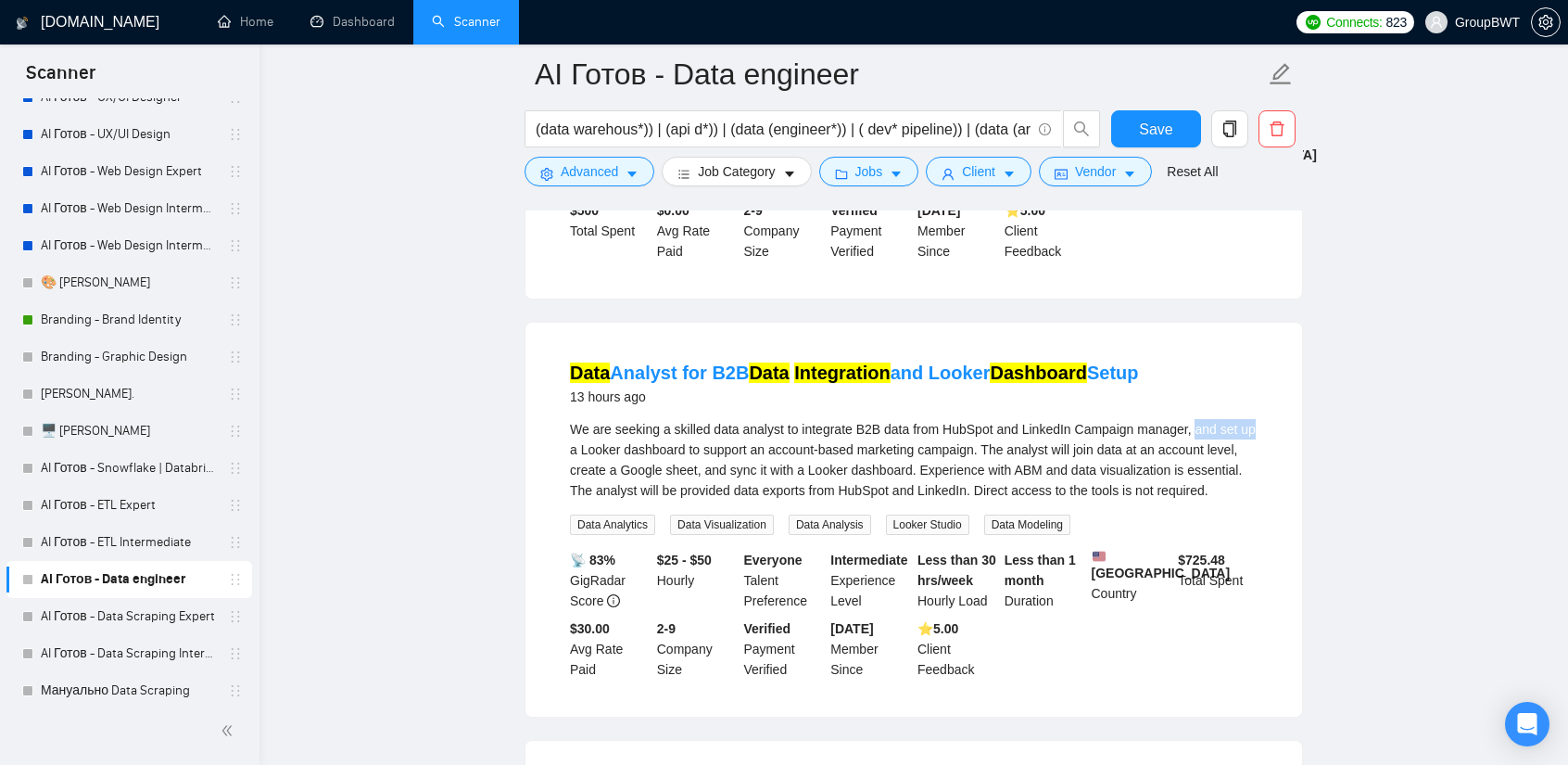
drag, startPoint x: 1187, startPoint y: 393, endPoint x: 1252, endPoint y: 400, distance: 65.4
click at [1252, 419] on div "We are seeking a skilled data analyst to integrate B2B data from HubSpot and Li…" at bounding box center [914, 460] width 688 height 82
click at [1231, 419] on div "We are seeking a skilled data analyst to integrate B2B data from HubSpot and Li…" at bounding box center [914, 460] width 688 height 82
drag, startPoint x: 1213, startPoint y: 396, endPoint x: 1250, endPoint y: 396, distance: 37.0
click at [1250, 419] on div "We are seeking a skilled data analyst to integrate B2B data from HubSpot and Li…" at bounding box center [914, 460] width 688 height 82
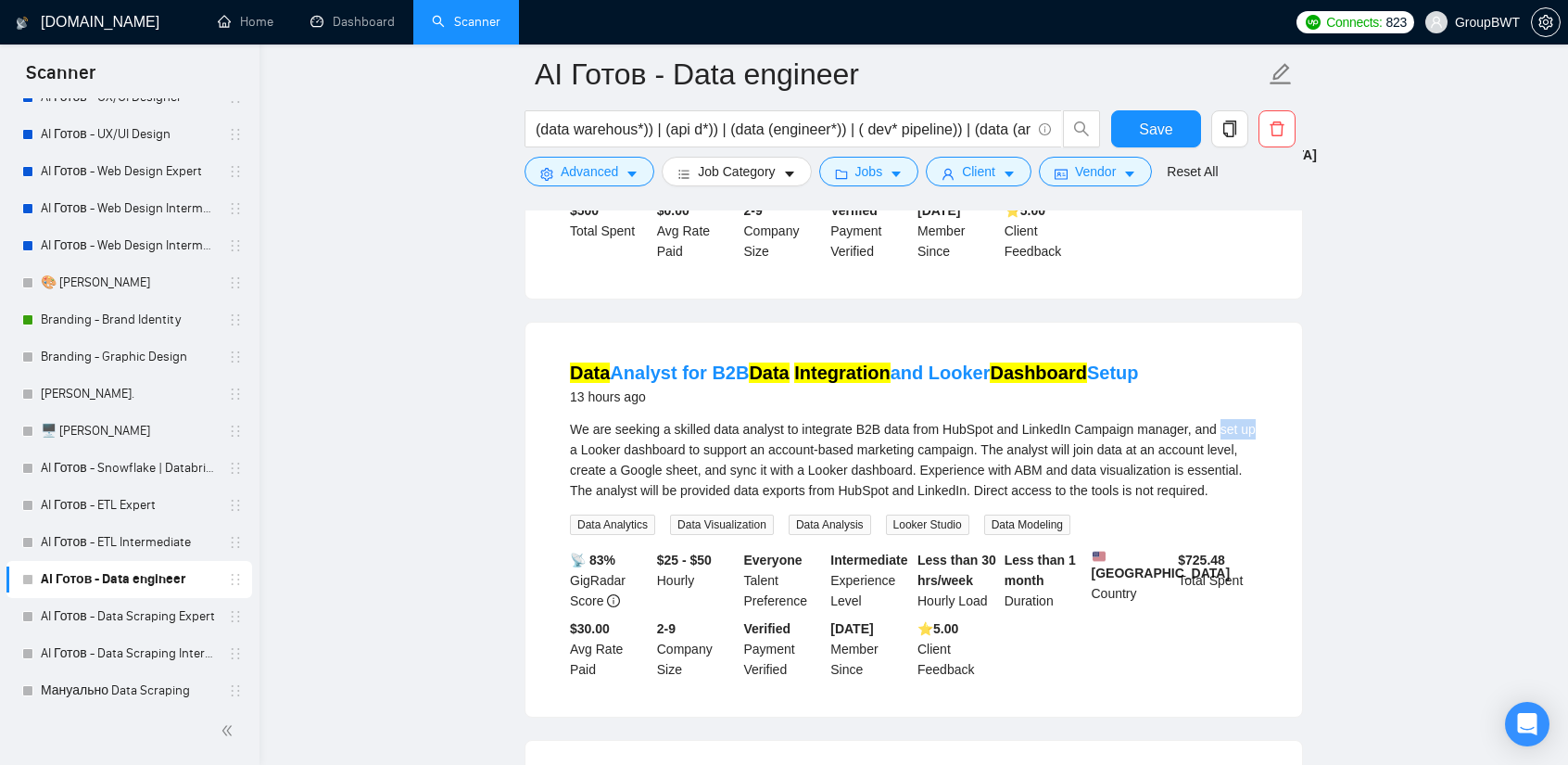
click at [1228, 419] on div "We are seeking a skilled data analyst to integrate B2B data from HubSpot and Li…" at bounding box center [914, 460] width 688 height 82
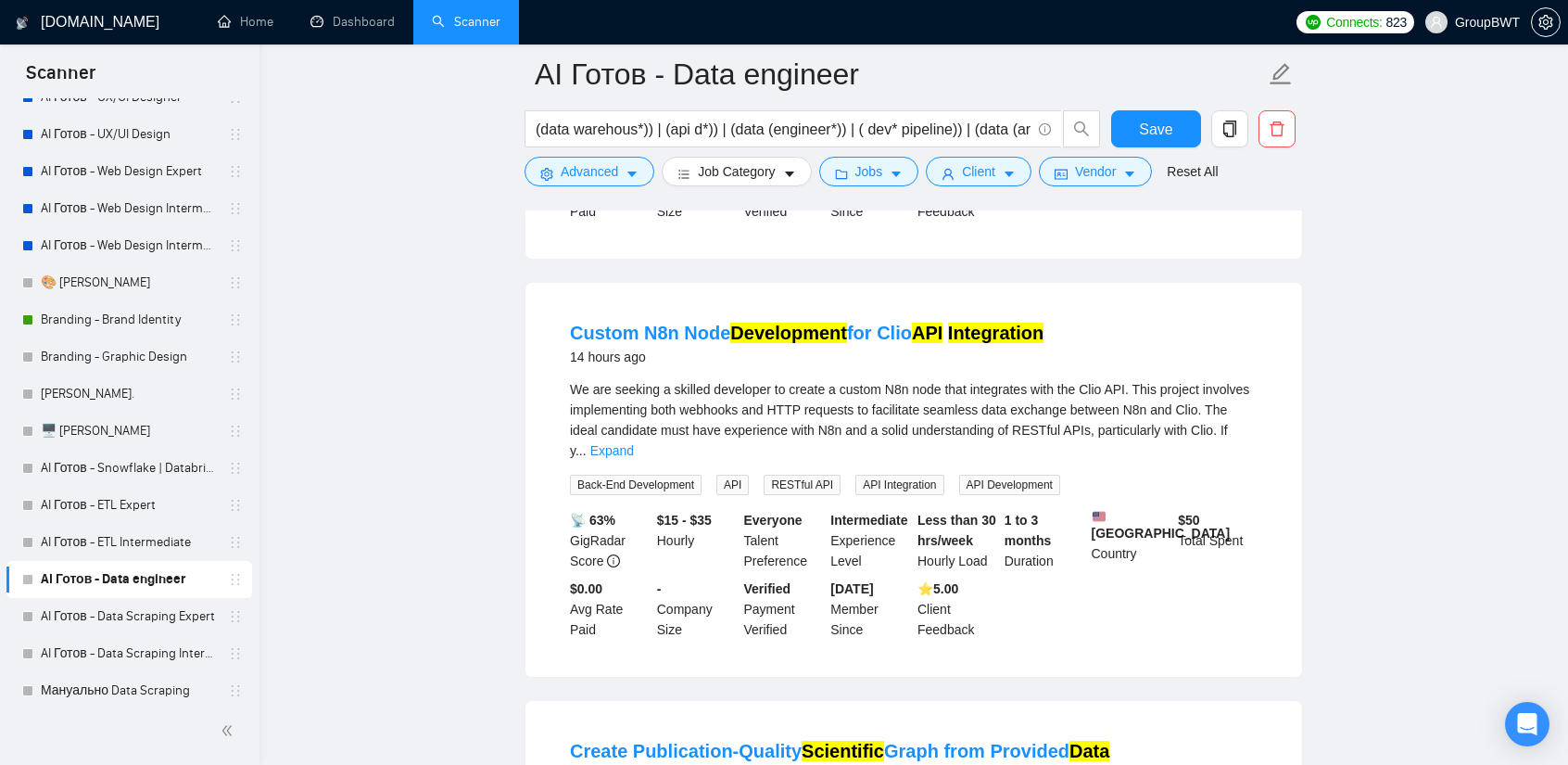
scroll to position [3523, 0]
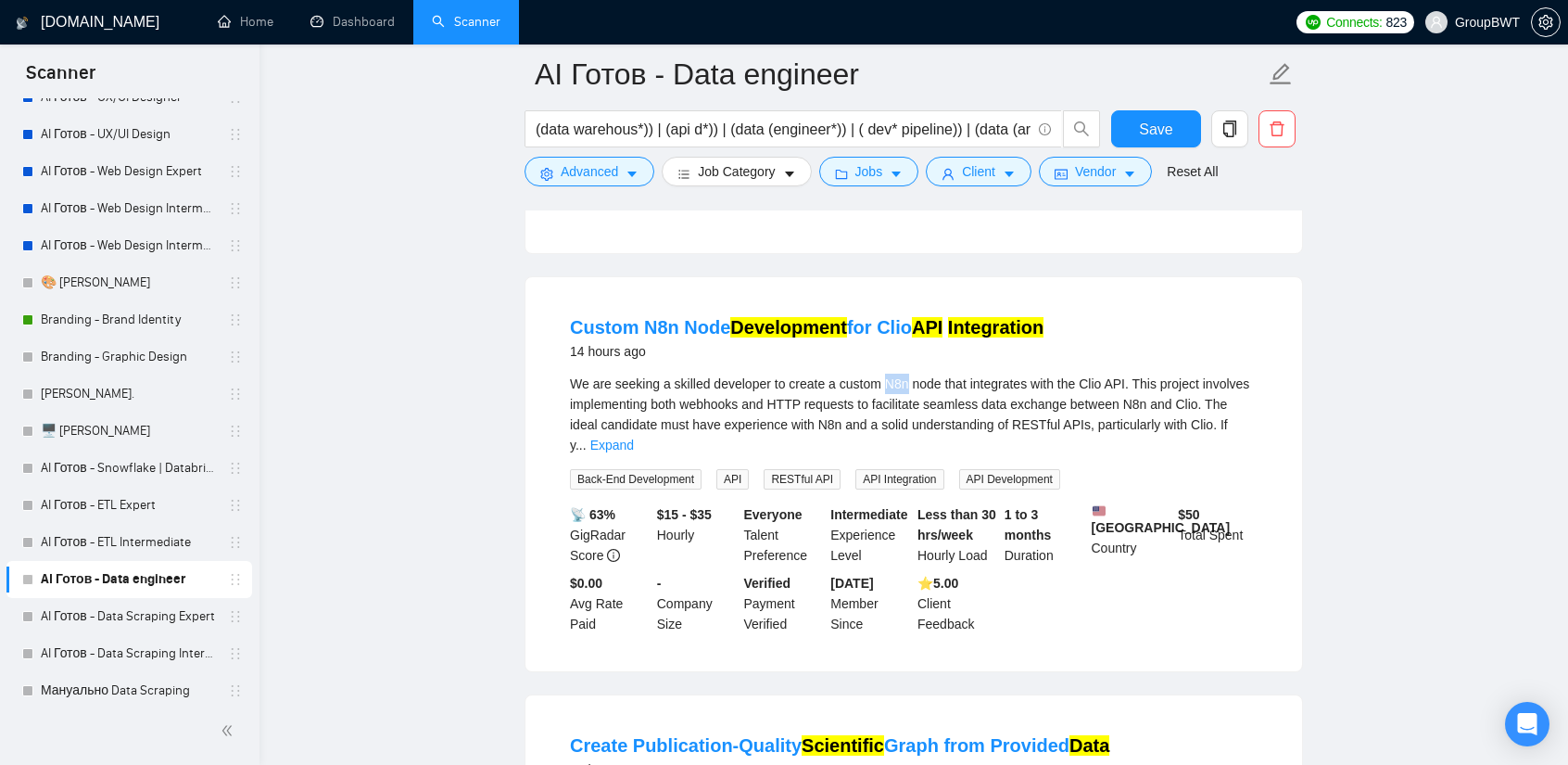
drag, startPoint x: 878, startPoint y: 357, endPoint x: 901, endPoint y: 361, distance: 23.3
click at [901, 376] on span "We are seeking a skilled developer to create a custom N8n node that integrates …" at bounding box center [910, 414] width 679 height 76
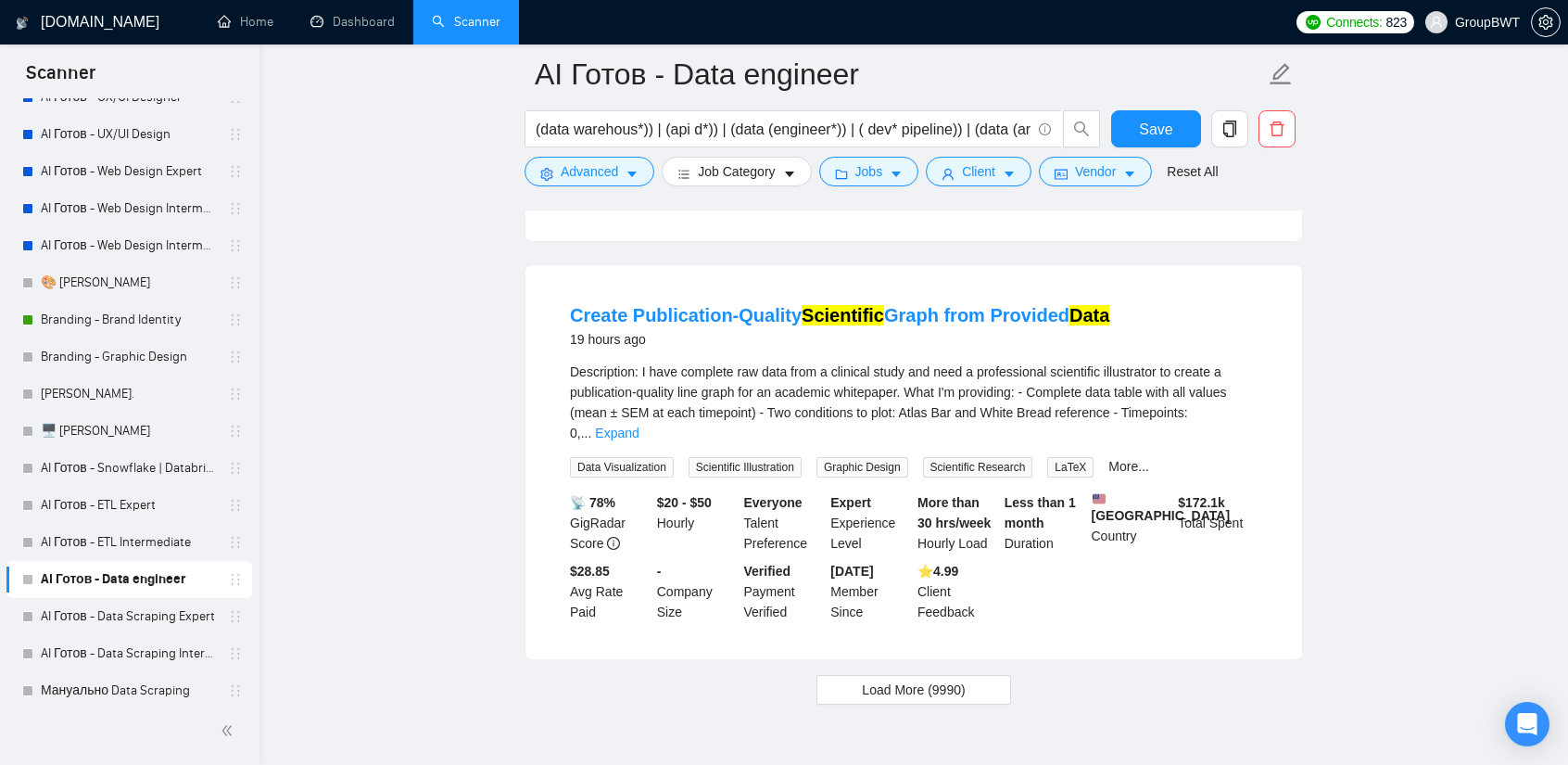
scroll to position [3986, 0]
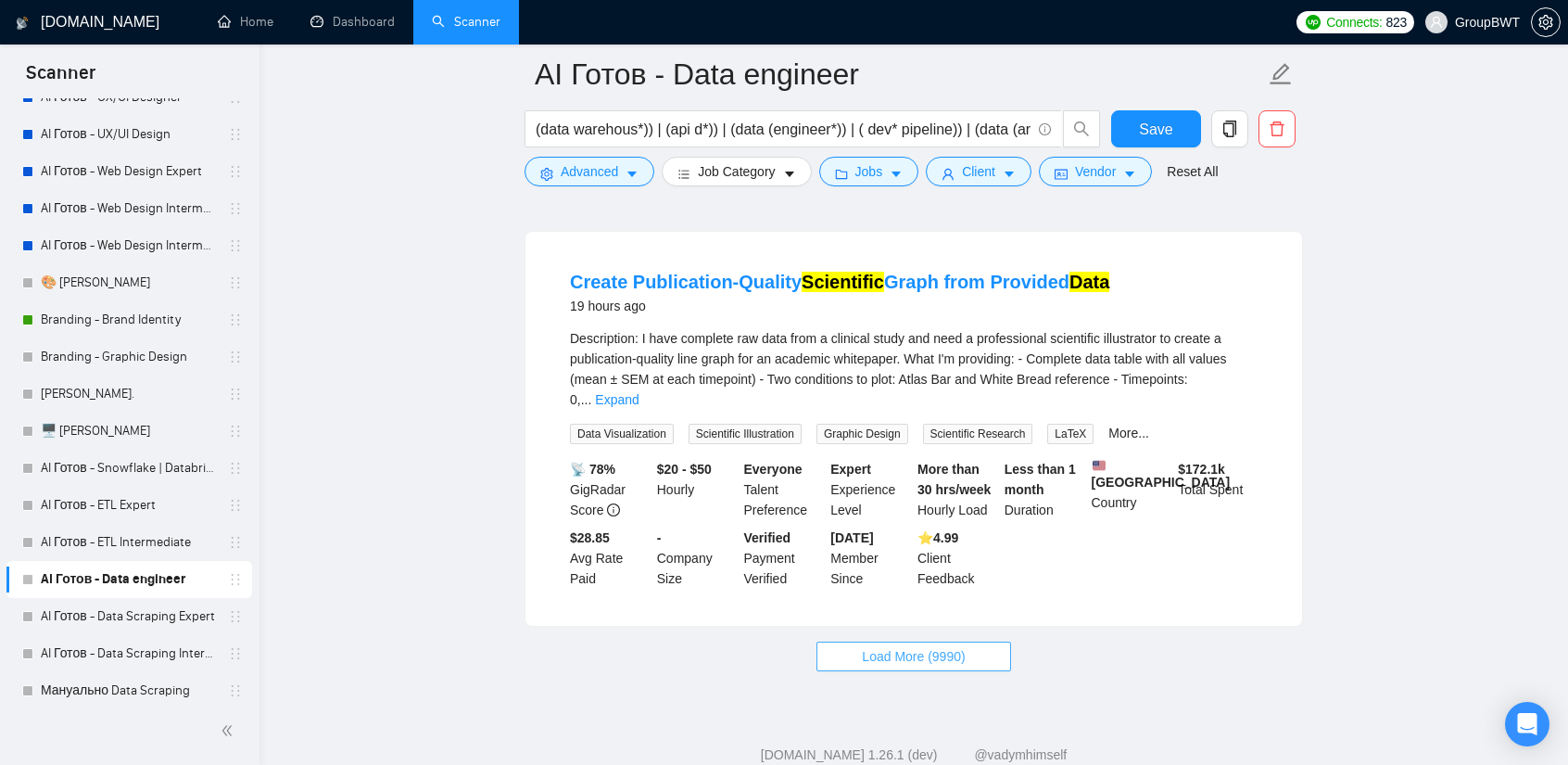
click at [910, 646] on span "Load More (9990)" at bounding box center [913, 656] width 103 height 20
click at [593, 392] on span "..." at bounding box center [587, 399] width 11 height 15
click at [638, 392] on link "Expand" at bounding box center [617, 399] width 44 height 15
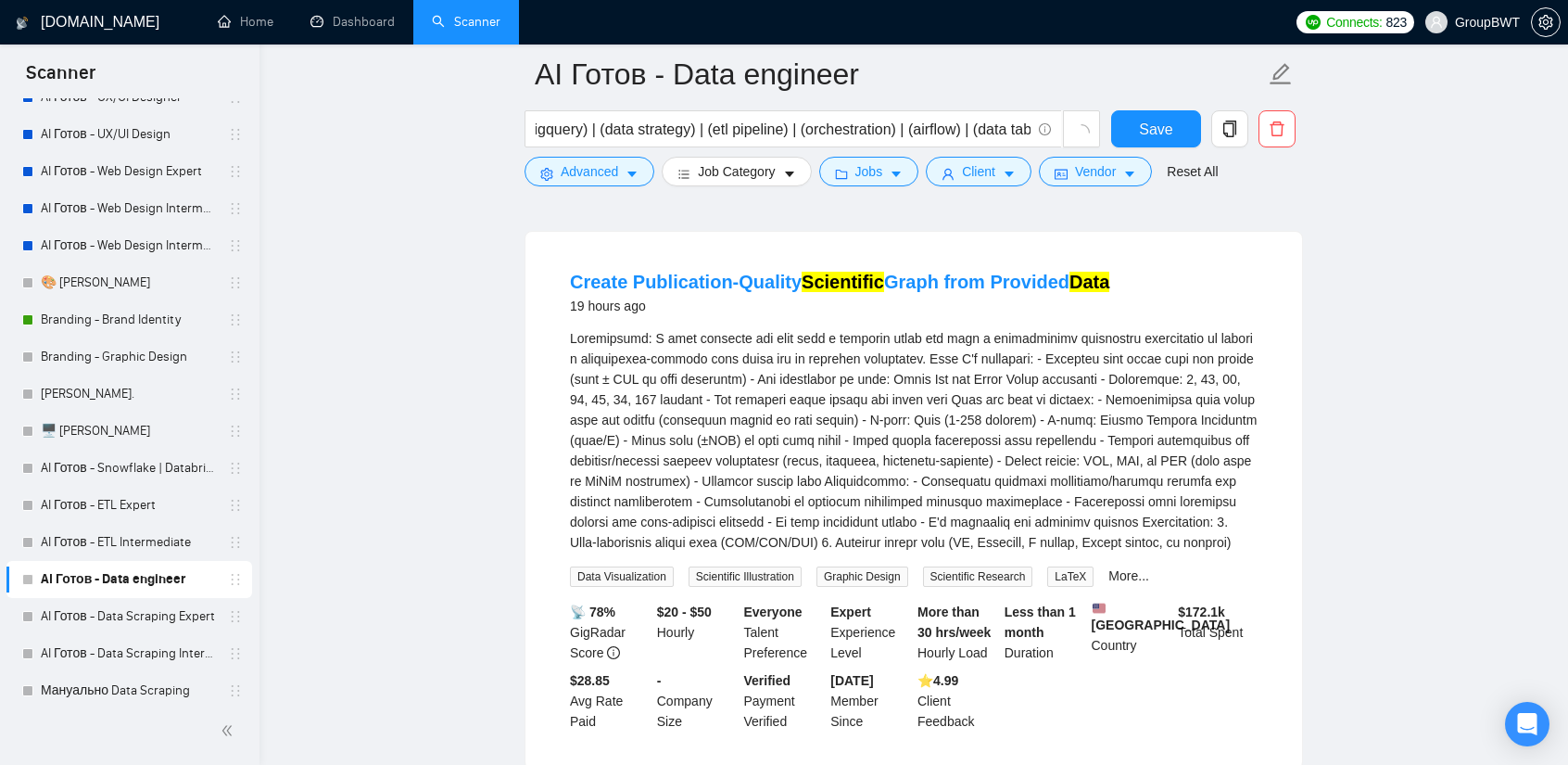
scroll to position [0, 1599]
drag, startPoint x: 975, startPoint y: 127, endPoint x: 1392, endPoint y: 154, distance: 417.9
click at [979, 127] on input "(data warehous*)) | (api d*)) | (data (engineer*)) | ( dev* pipeline)) | (data …" at bounding box center [784, 129] width 495 height 23
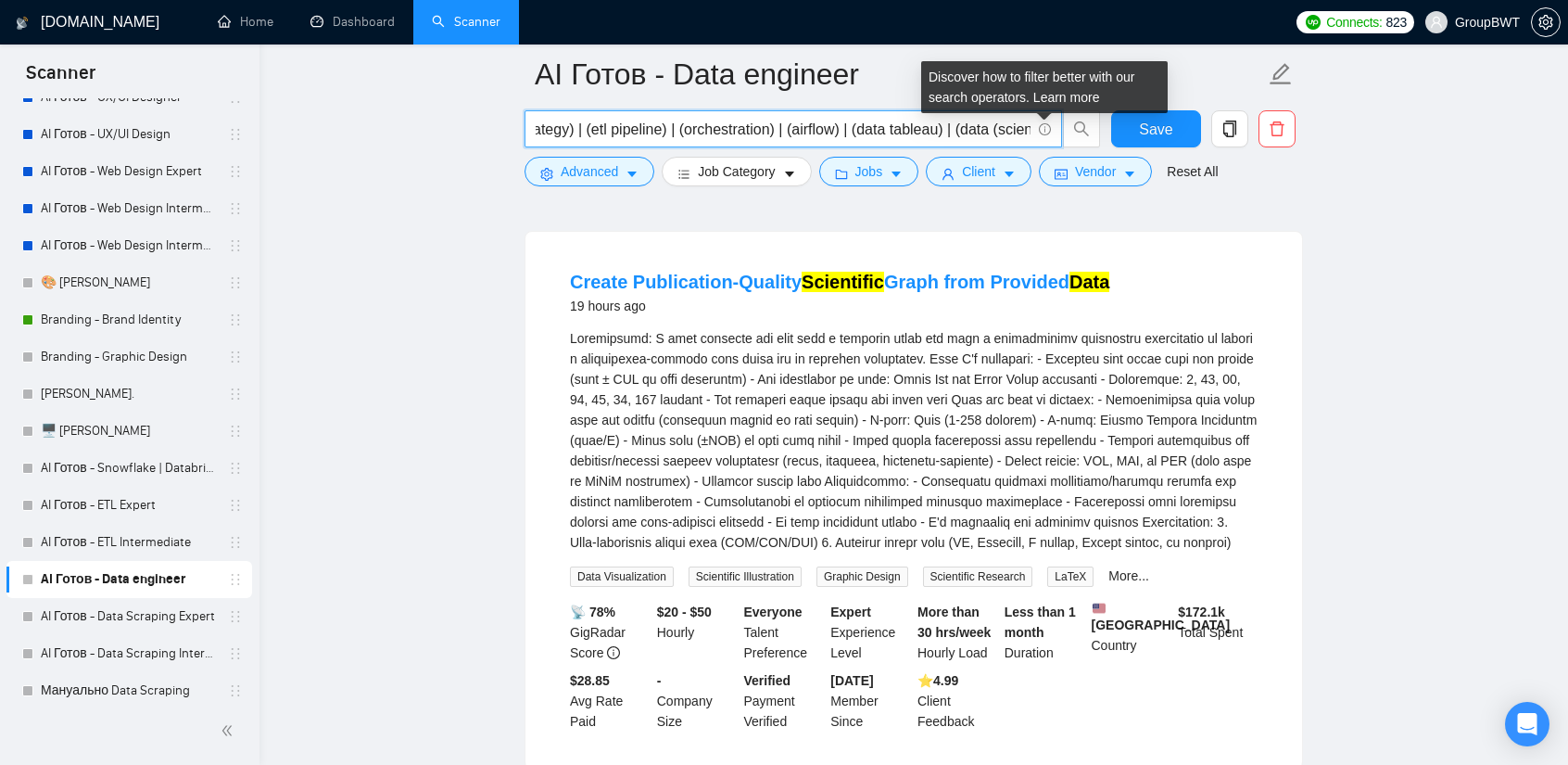
drag, startPoint x: 989, startPoint y: 128, endPoint x: 1009, endPoint y: 125, distance: 20.2
click at [1009, 125] on input "(data warehous*)) | (api d*)) | (data (engineer*)) | ( dev* pipeline)) | (data …" at bounding box center [784, 129] width 495 height 23
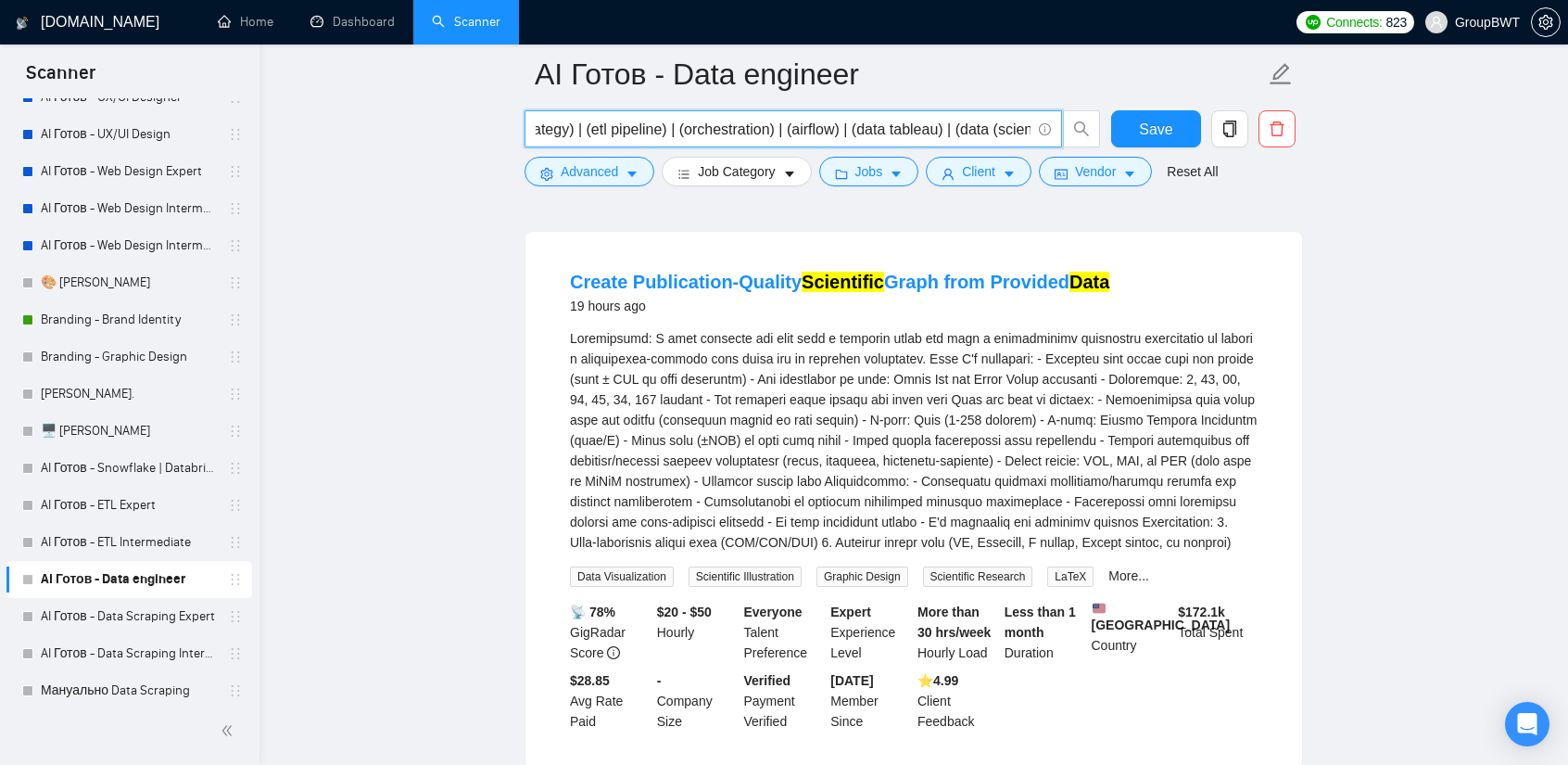
click at [1014, 126] on input "(data warehous*)) | (api d*)) | (data (engineer*)) | ( dev* pipeline)) | (data …" at bounding box center [784, 129] width 495 height 23
click at [1025, 125] on input "(data warehous*)) | (api d*)) | (data (engineer*)) | ( dev* pipeline)) | (data …" at bounding box center [784, 129] width 495 height 23
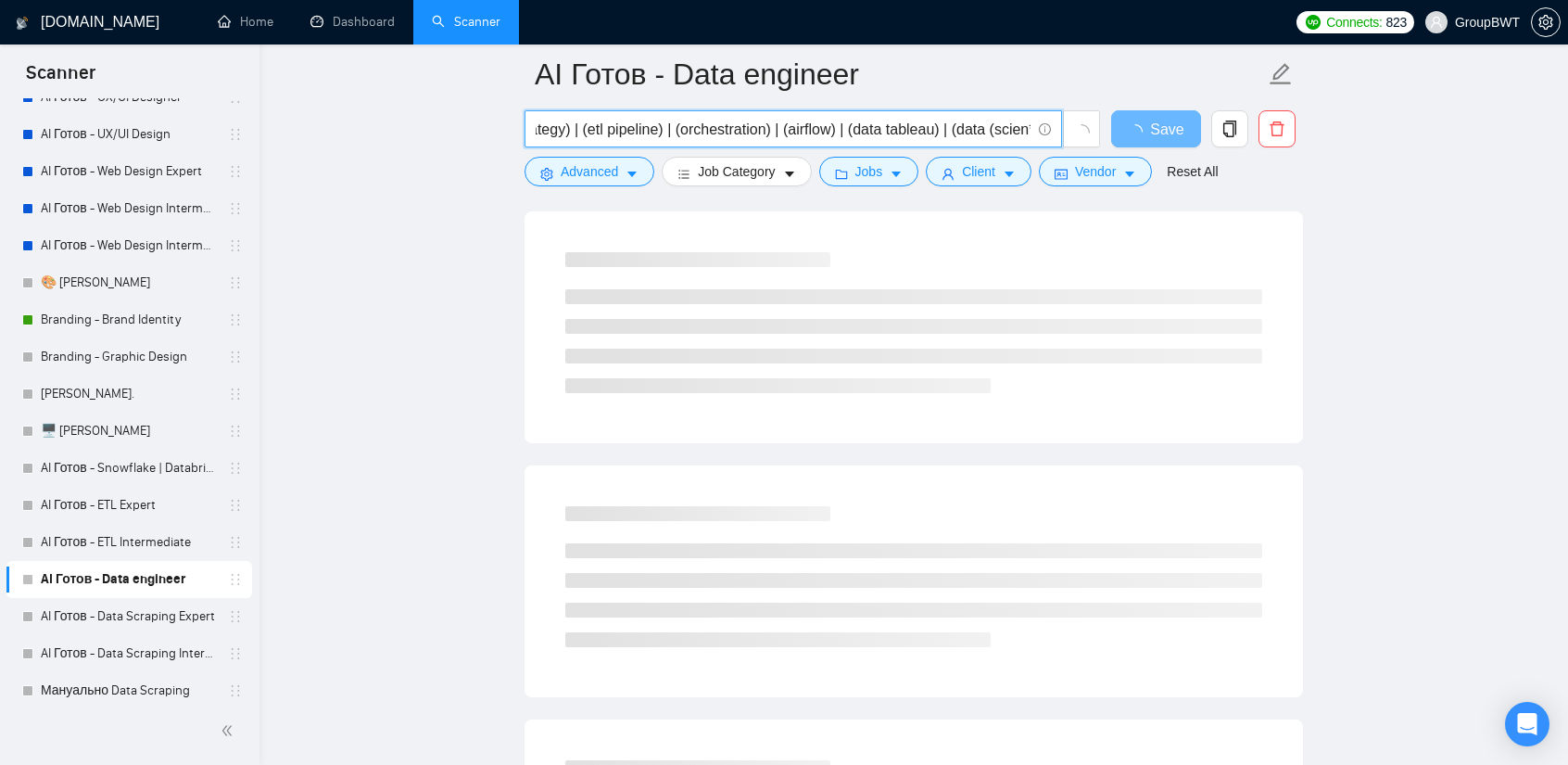
type input "(data warehous*)) | (api d*)) | (data (engineer*)) | ( dev* pipeline)) | (data …"
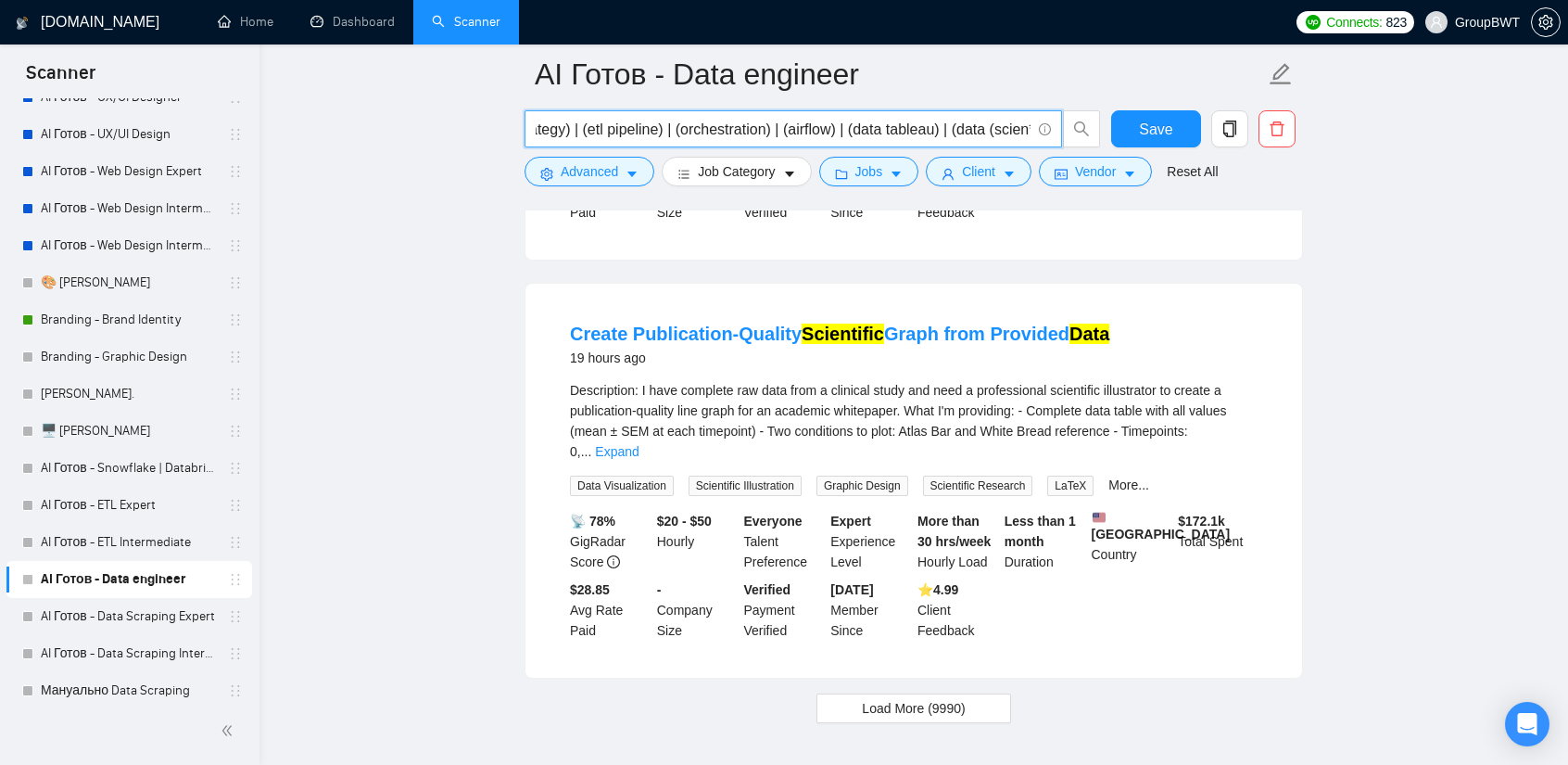
scroll to position [0, 0]
click at [901, 698] on span "Load More (9990)" at bounding box center [913, 708] width 103 height 20
click at [638, 444] on link "Expand" at bounding box center [617, 451] width 44 height 15
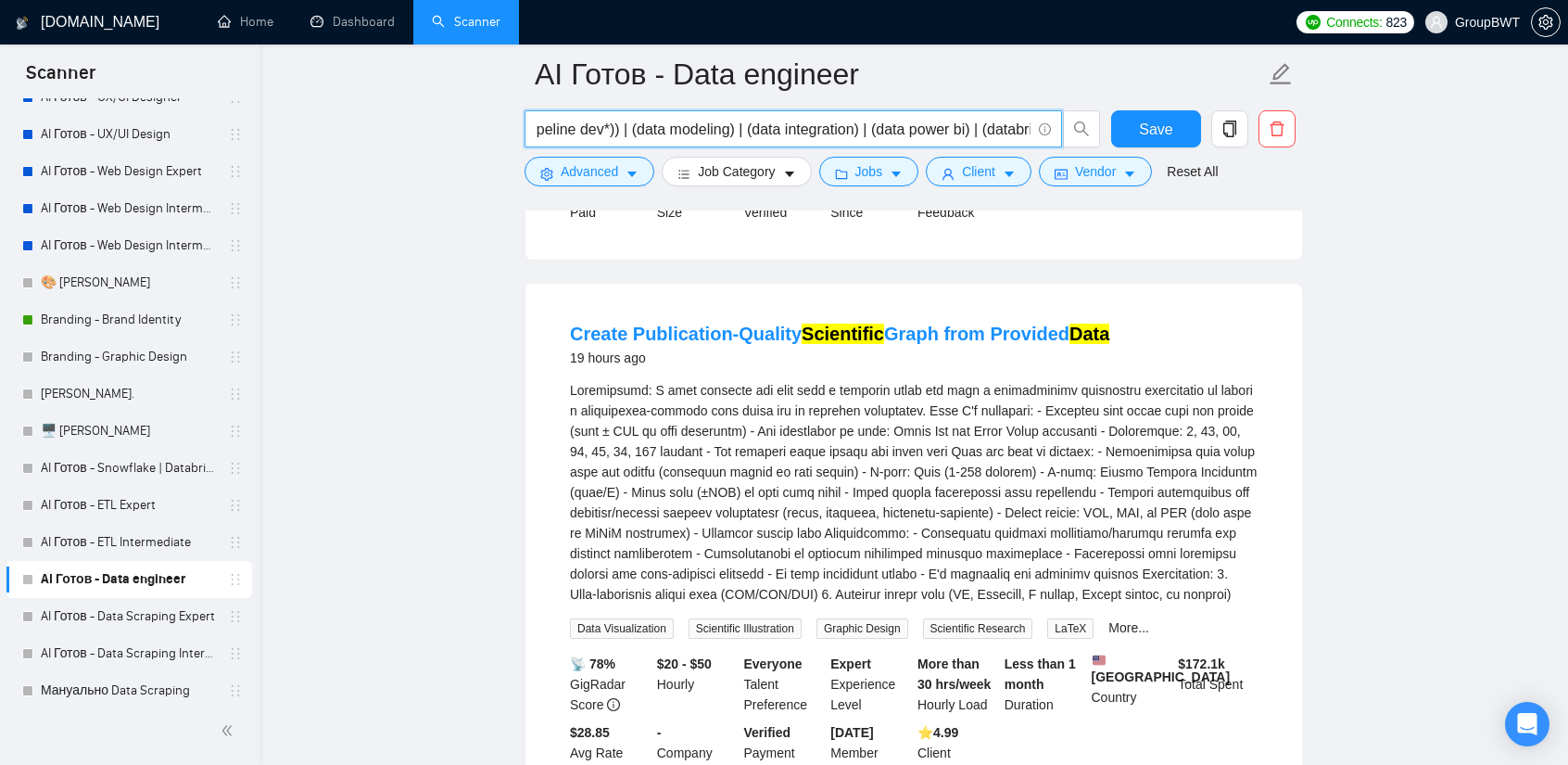
scroll to position [0, 1607]
drag, startPoint x: 985, startPoint y: 131, endPoint x: 1263, endPoint y: 204, distance: 287.4
click at [1338, 248] on main "AI Готов - Data engineer (data warehous*)) | (api d*)) | (data (engineer*)) | (…" at bounding box center [914, 645] width 1250 height 8766
click at [1413, 496] on main "AI Готов - Data engineer (data warehous*)) | (api d*)) | (data (engineer*)) | (…" at bounding box center [914, 645] width 1250 height 8766
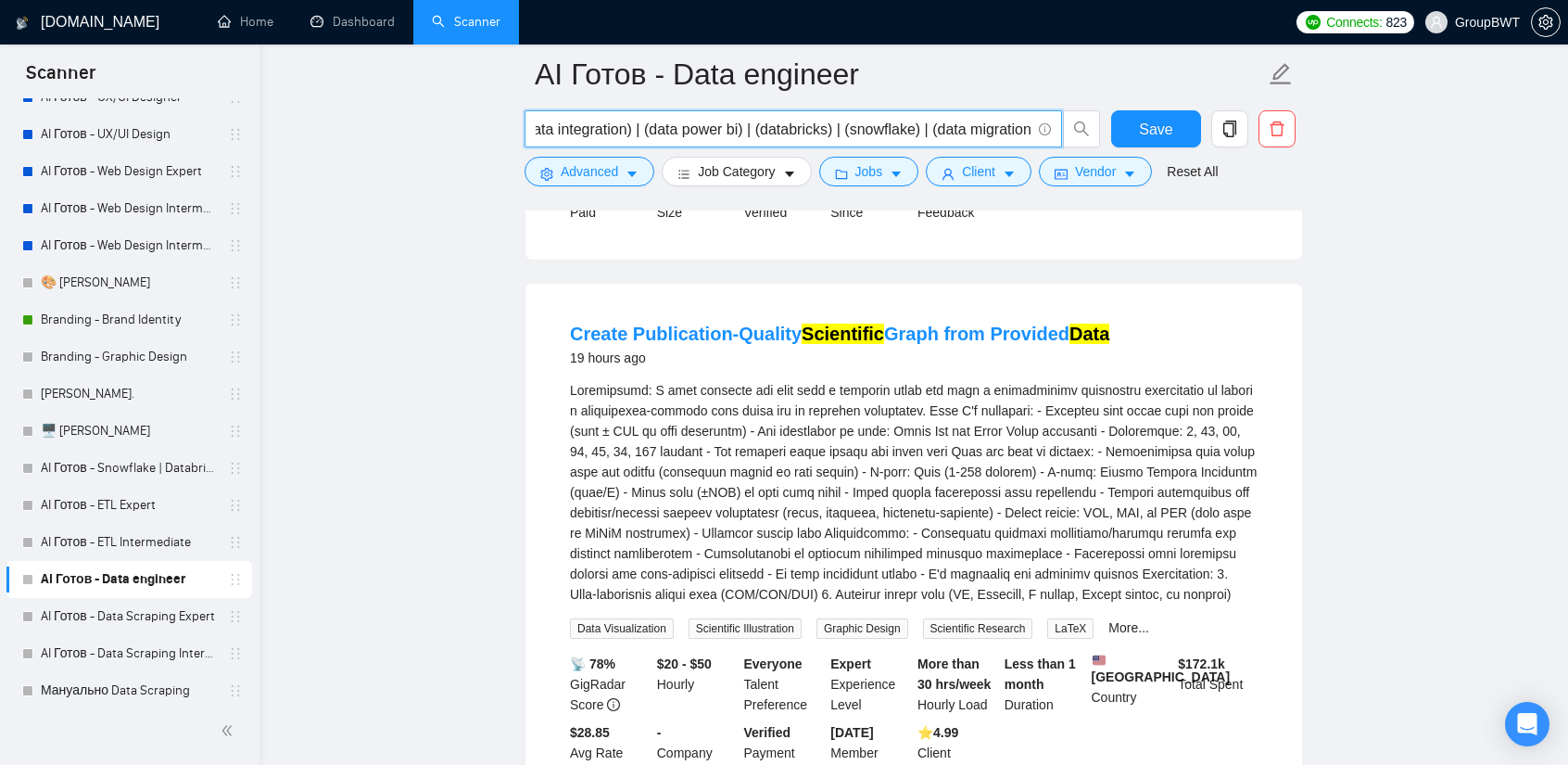
scroll to position [0, 1607]
drag, startPoint x: 991, startPoint y: 128, endPoint x: 1364, endPoint y: 232, distance: 387.2
click at [1361, 232] on main "AI Готов - Data engineer (data warehous*)) | (api d*)) | (data (engineer*)) | (…" at bounding box center [914, 645] width 1250 height 8766
click at [993, 128] on input "(data warehous*)) | (api d*)) | (data (engineer*)) | ( dev* pipeline)) | (data …" at bounding box center [784, 129] width 495 height 23
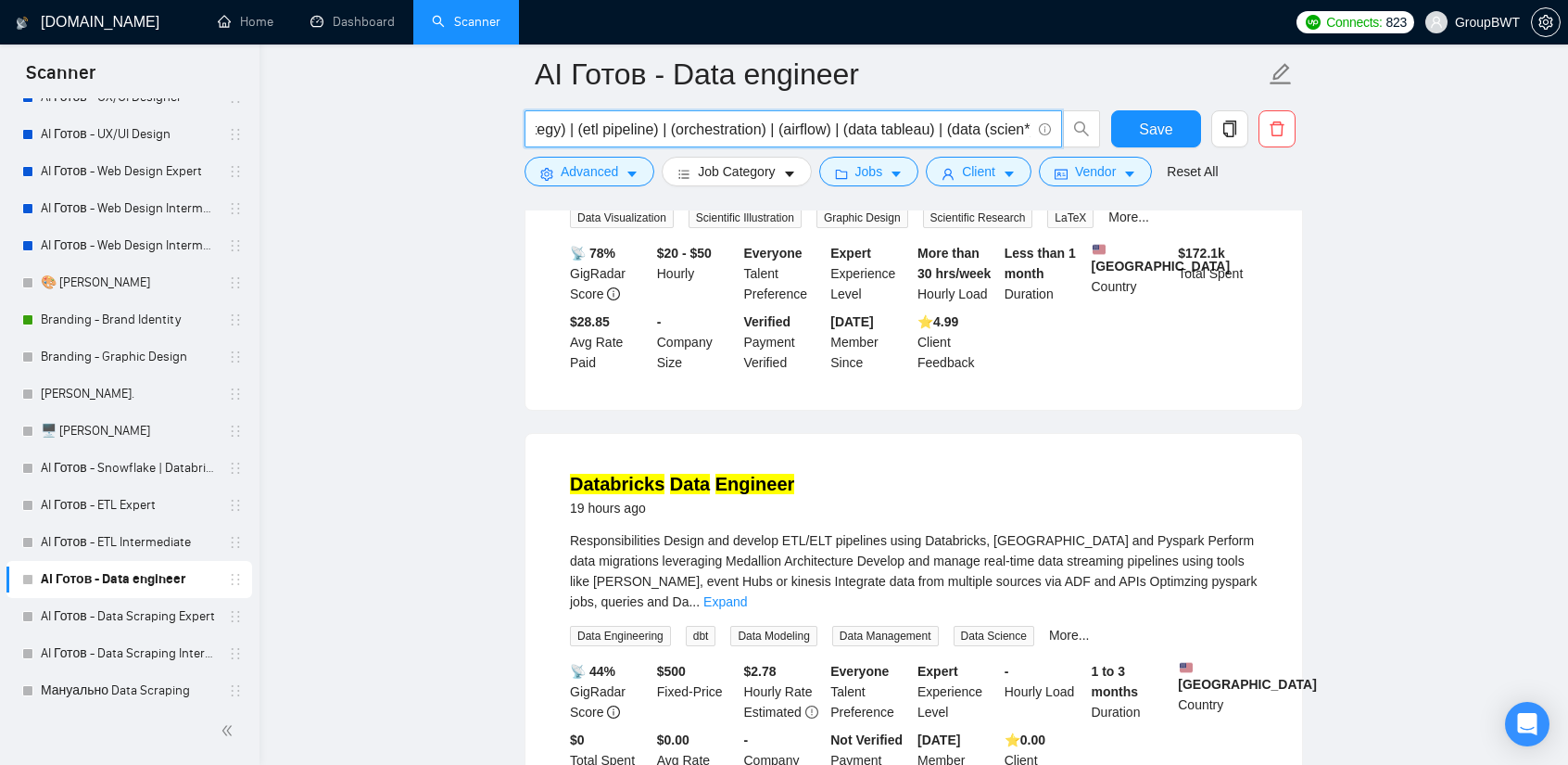
scroll to position [4369, 0]
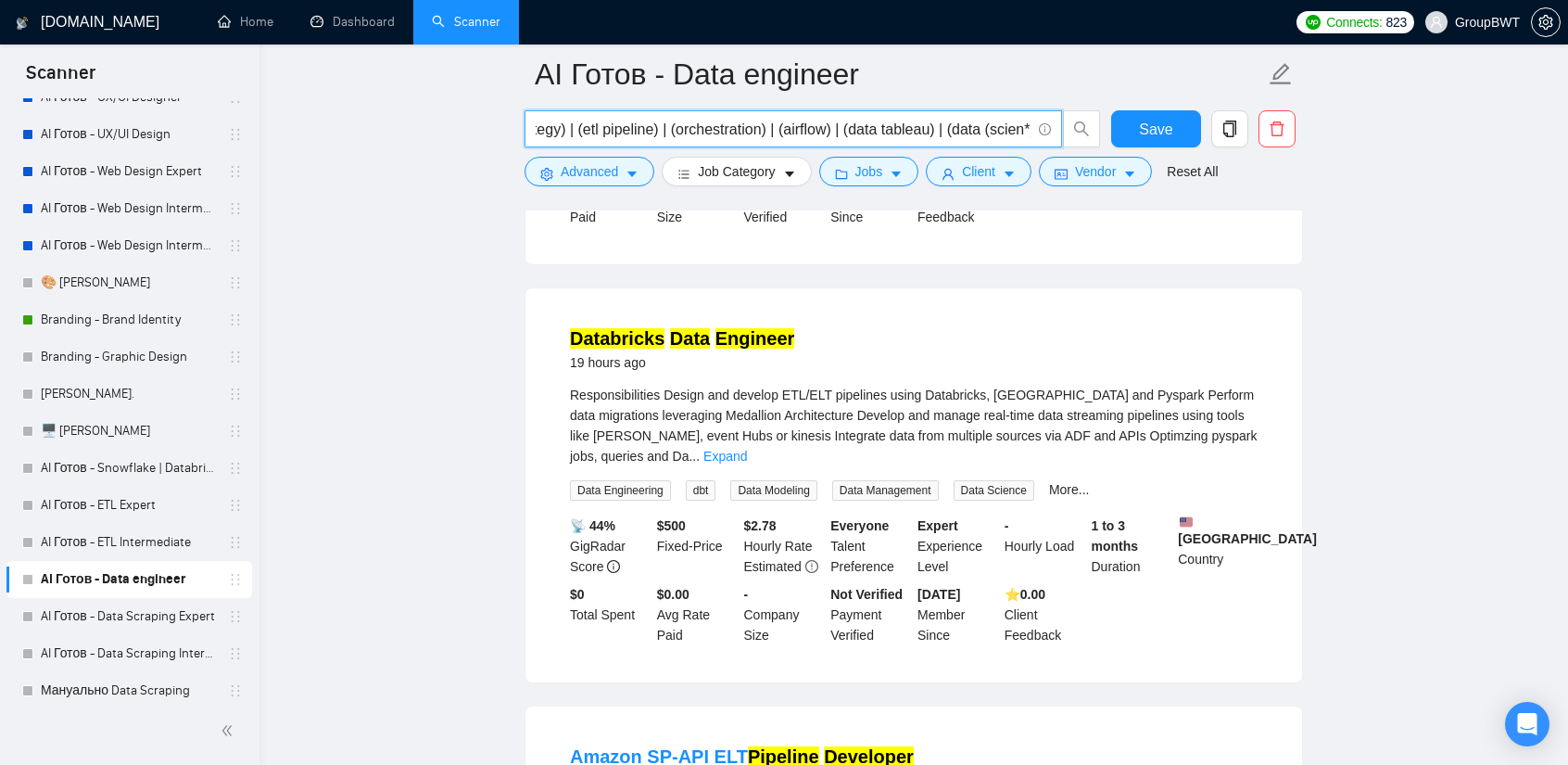
click at [681, 329] on mark "Data" at bounding box center [690, 339] width 40 height 20
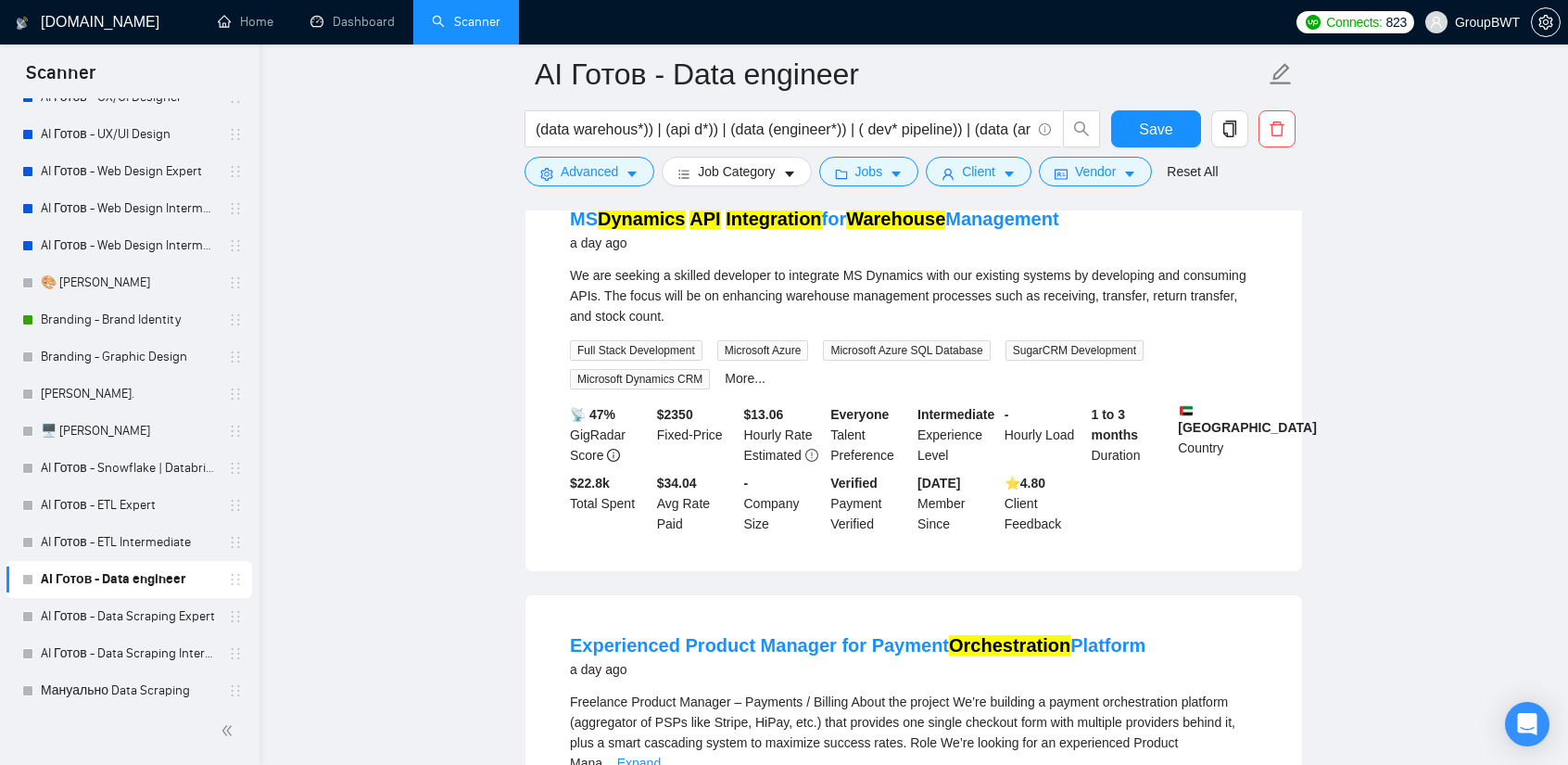
scroll to position [5389, 0]
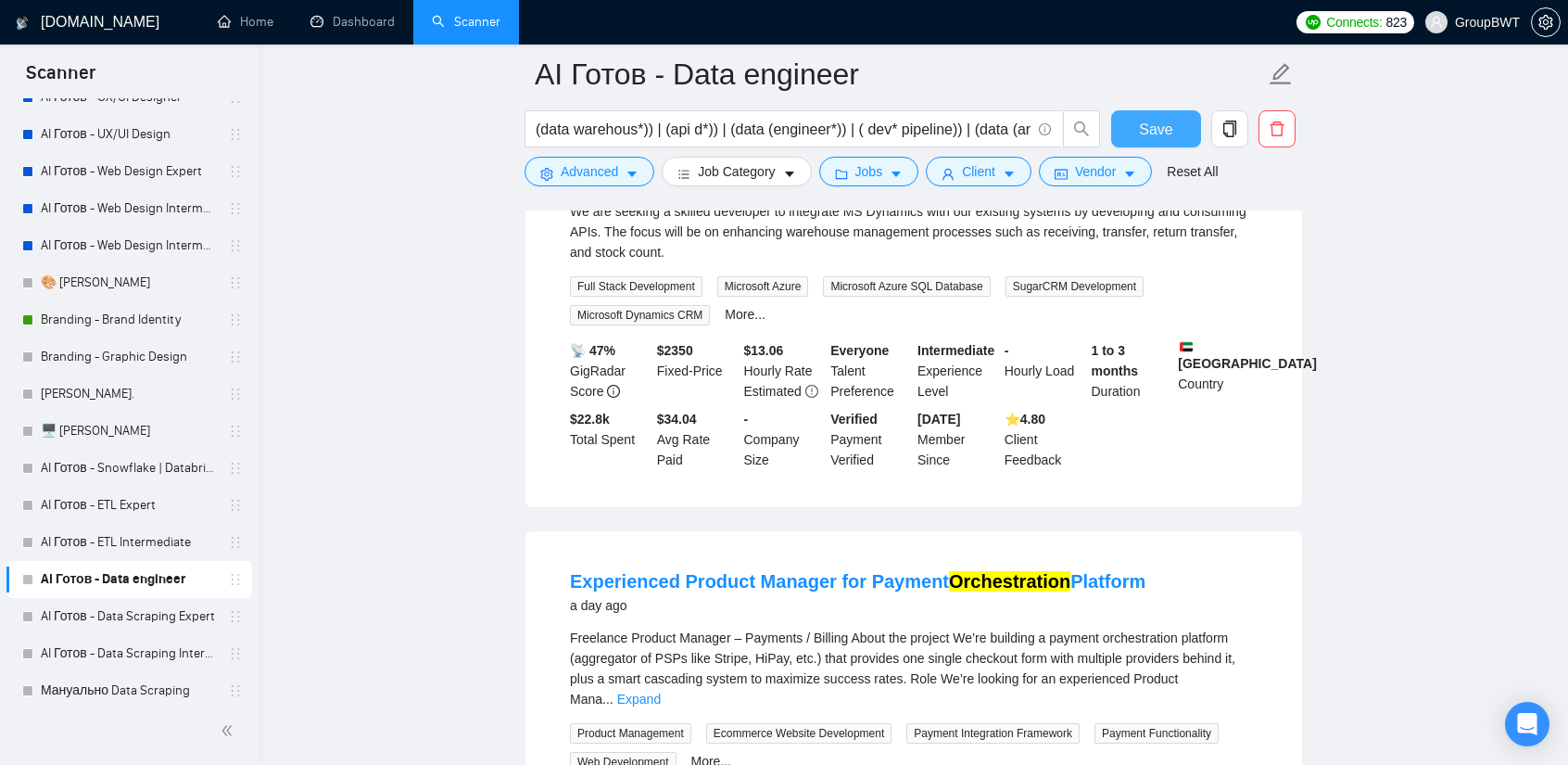
click at [1155, 121] on span "Save" at bounding box center [1156, 129] width 34 height 23
drag, startPoint x: 99, startPoint y: 616, endPoint x: 957, endPoint y: 109, distance: 996.6
click at [99, 616] on link "AI Готов - Data Scraping Expert" at bounding box center [128, 617] width 176 height 37
click at [154, 611] on link "AI Готов - Data Scraping Expert" at bounding box center [128, 617] width 176 height 37
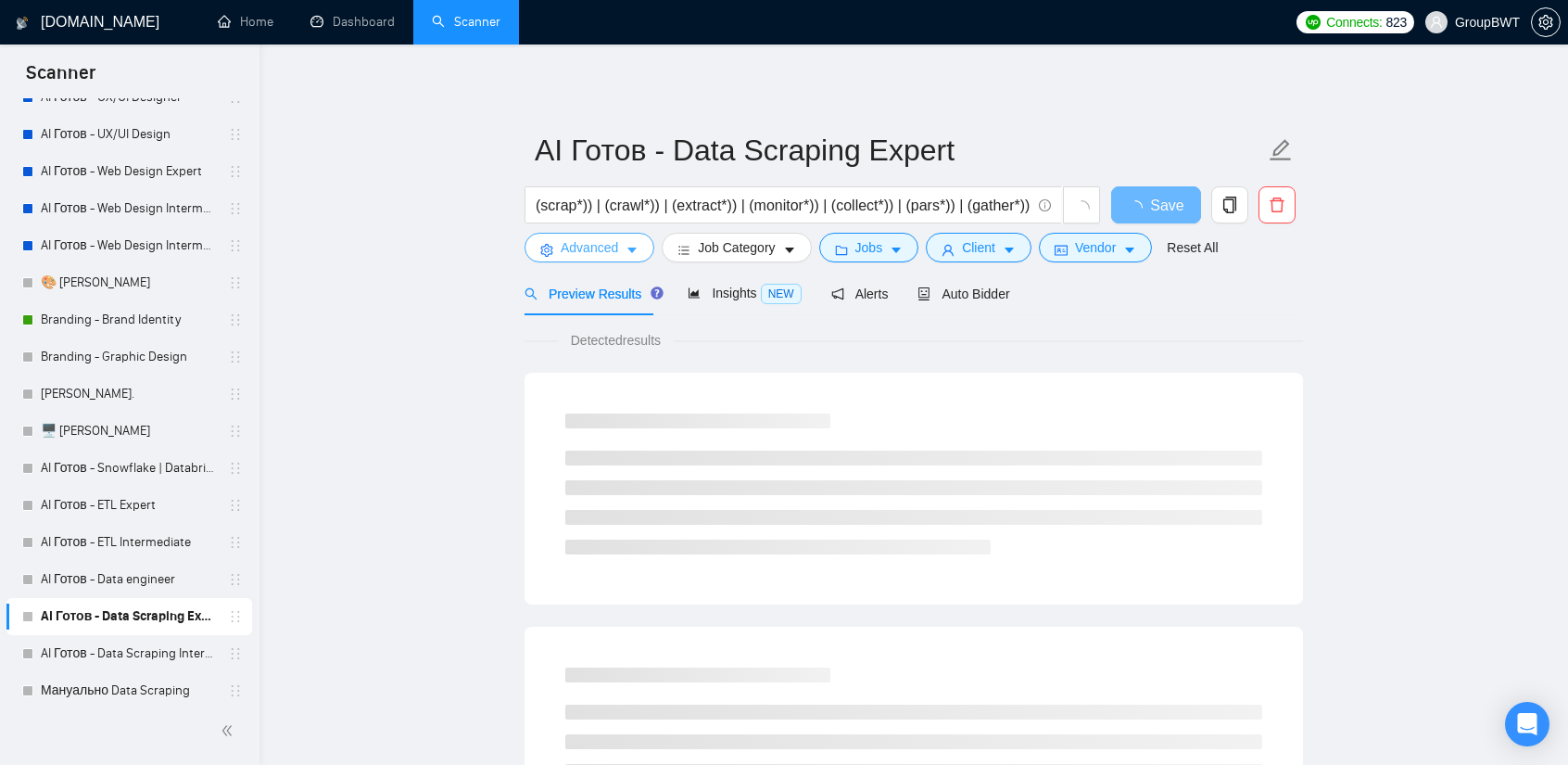
click at [610, 259] on button "Advanced" at bounding box center [589, 248] width 129 height 30
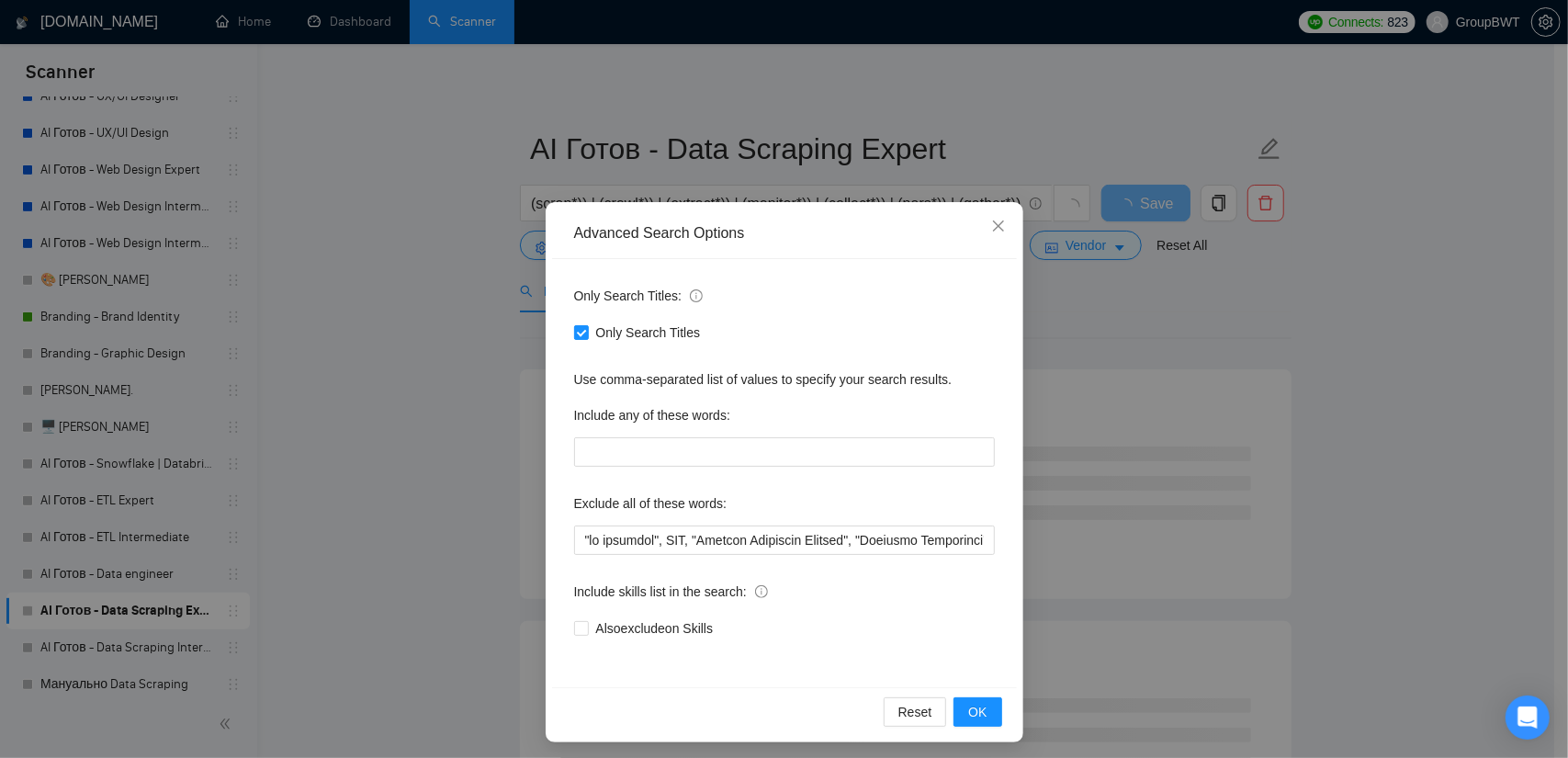
click at [441, 284] on div "Advanced Search Options Only Search Titles: Only Search Titles Use comma-separa…" at bounding box center [784, 379] width 1568 height 758
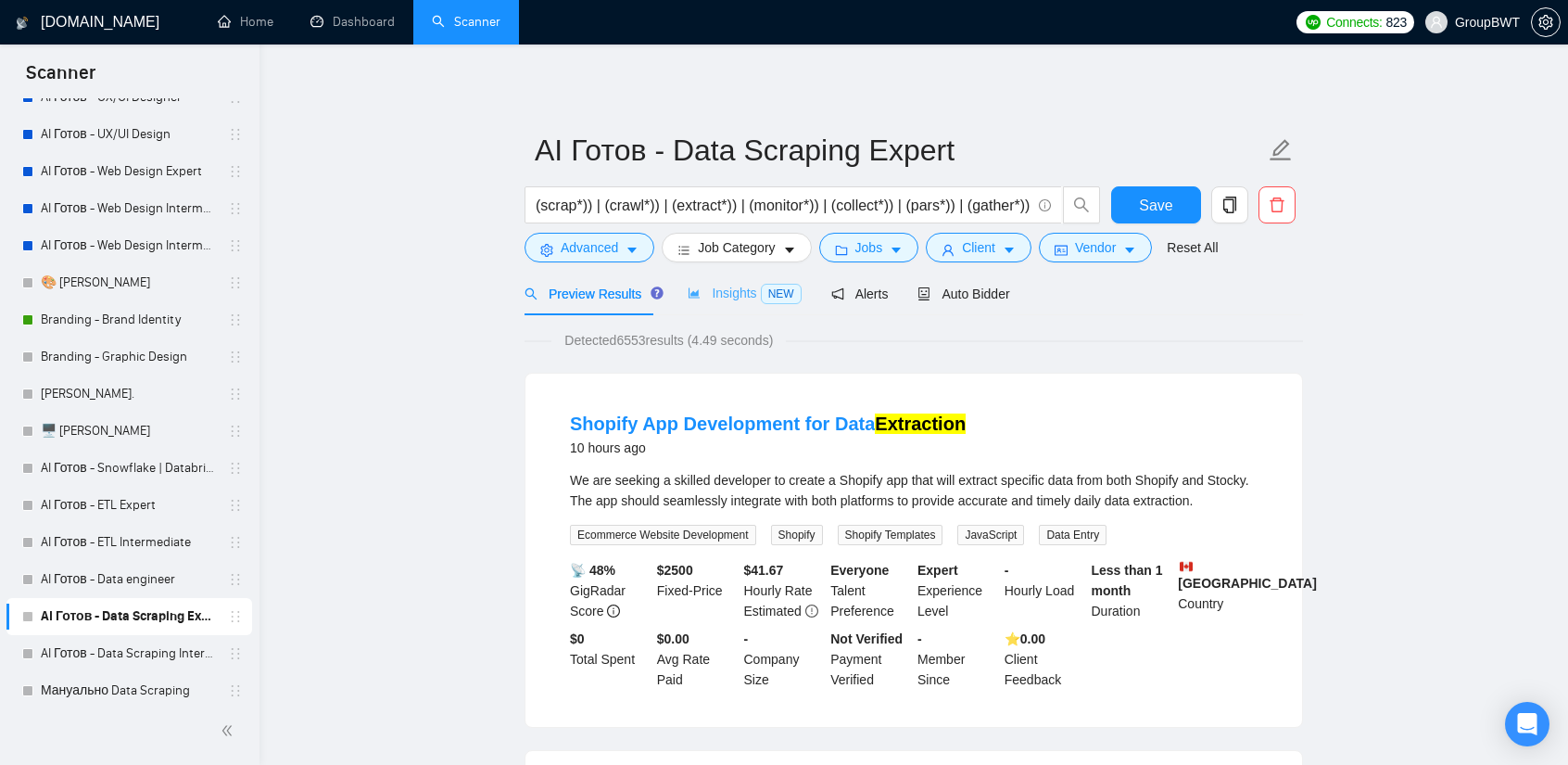
click at [713, 307] on div "Insights NEW" at bounding box center [744, 293] width 114 height 44
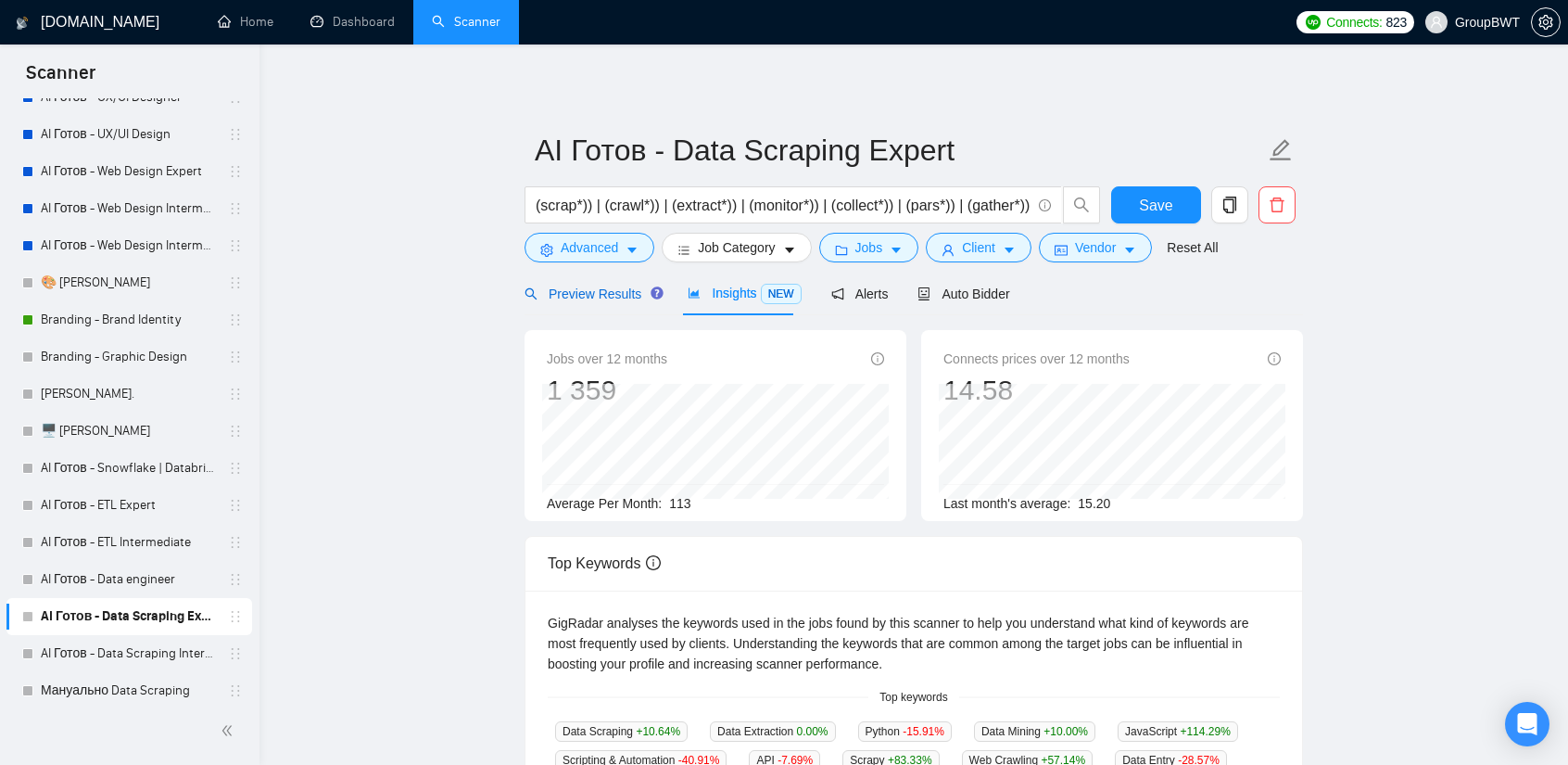
click at [581, 302] on div "Preview Results" at bounding box center [591, 294] width 133 height 20
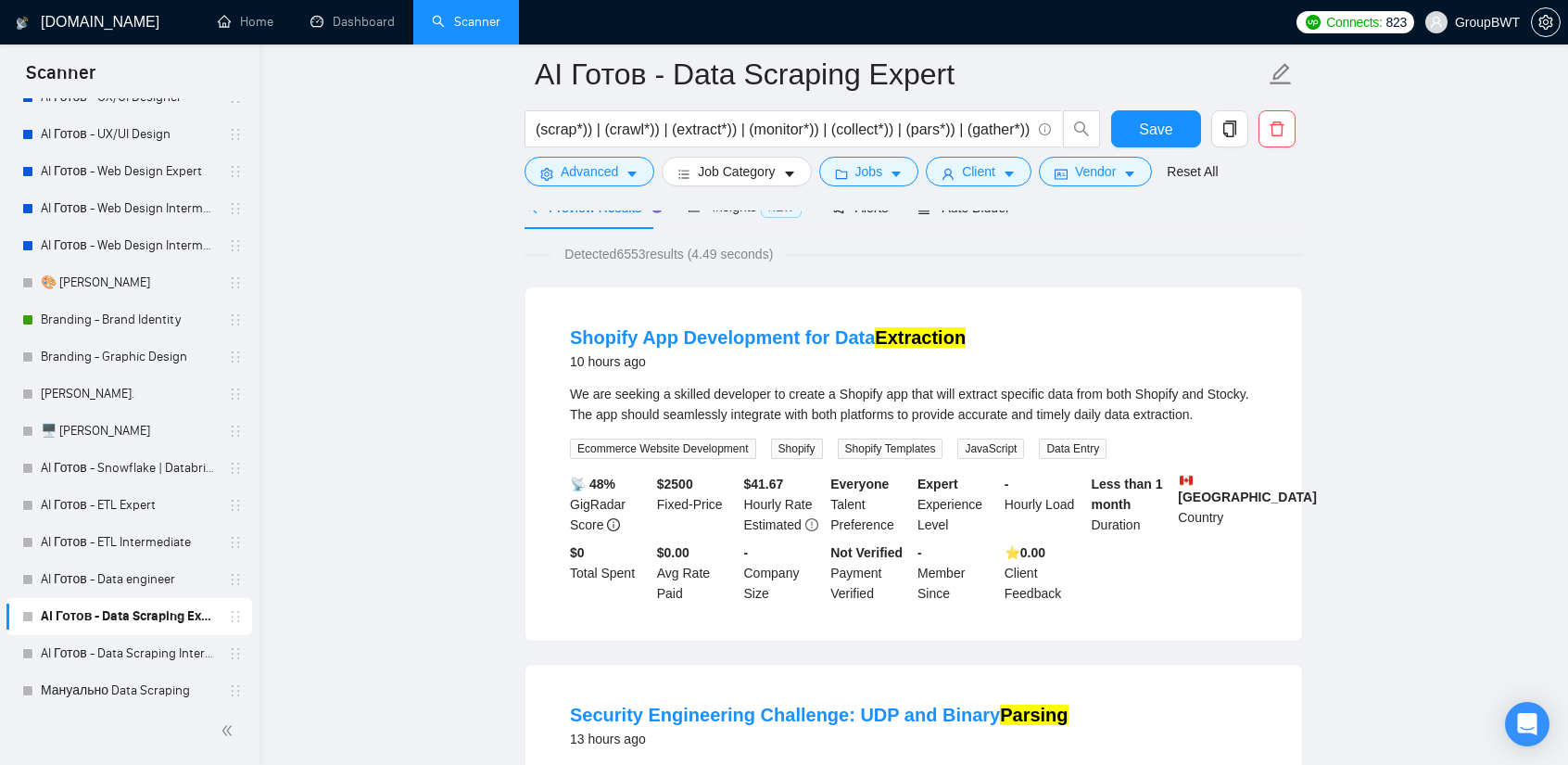
scroll to position [93, 0]
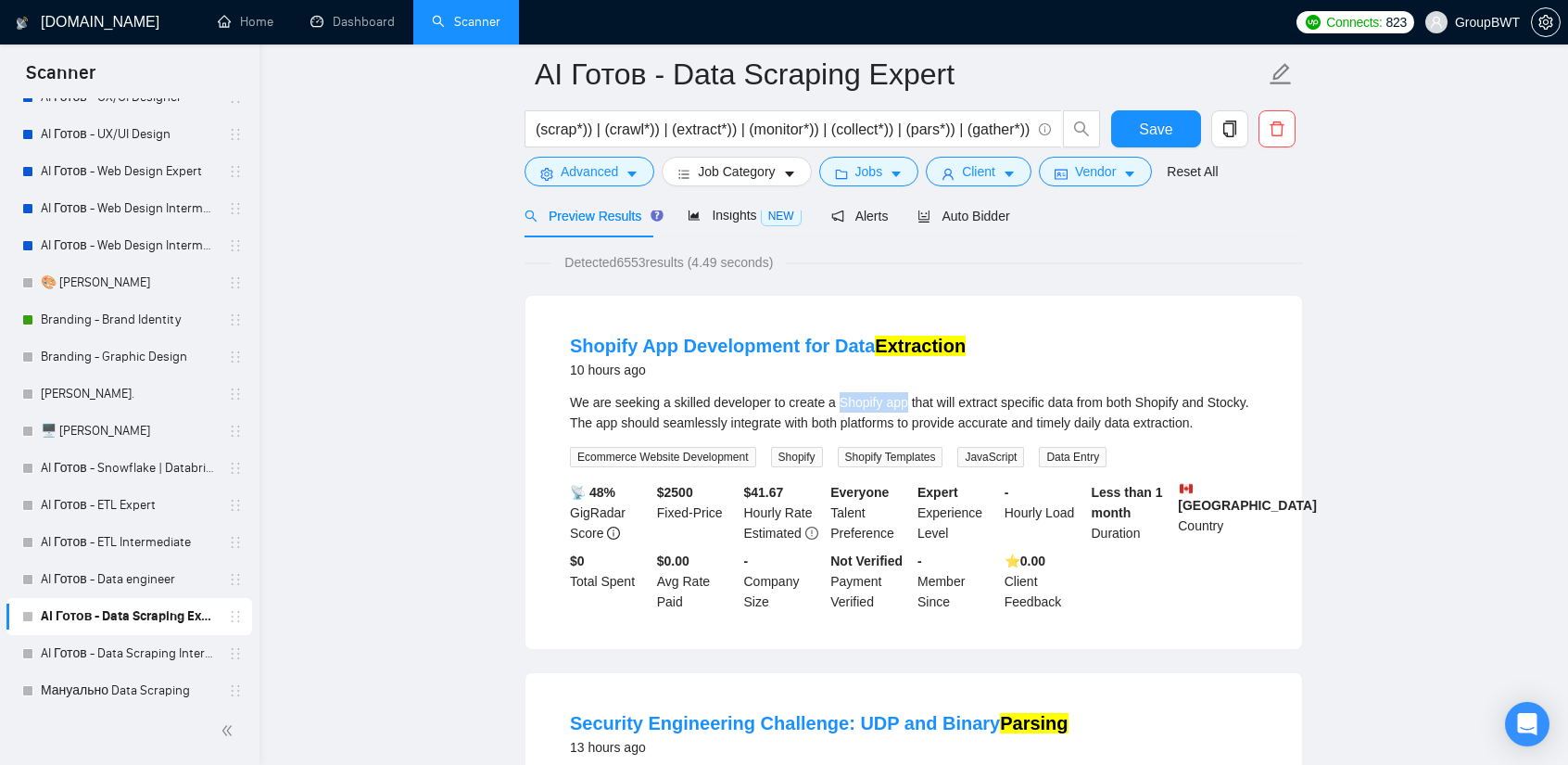
drag, startPoint x: 836, startPoint y: 399, endPoint x: 903, endPoint y: 406, distance: 67.4
click at [903, 406] on div "We are seeking a skilled developer to create a Shopify app that will extract sp…" at bounding box center [914, 412] width 688 height 41
copy div "Shopify app"
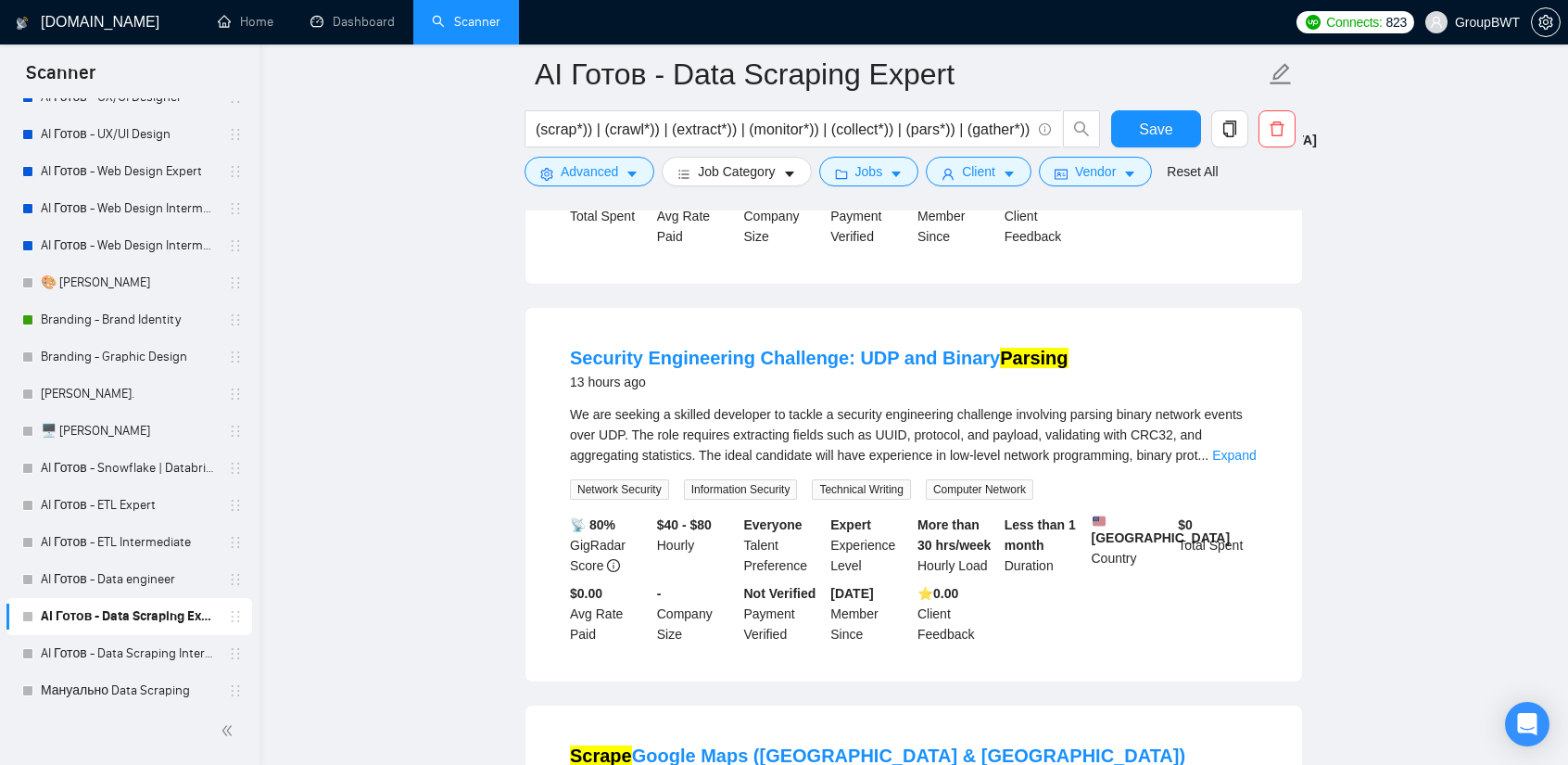
scroll to position [463, 0]
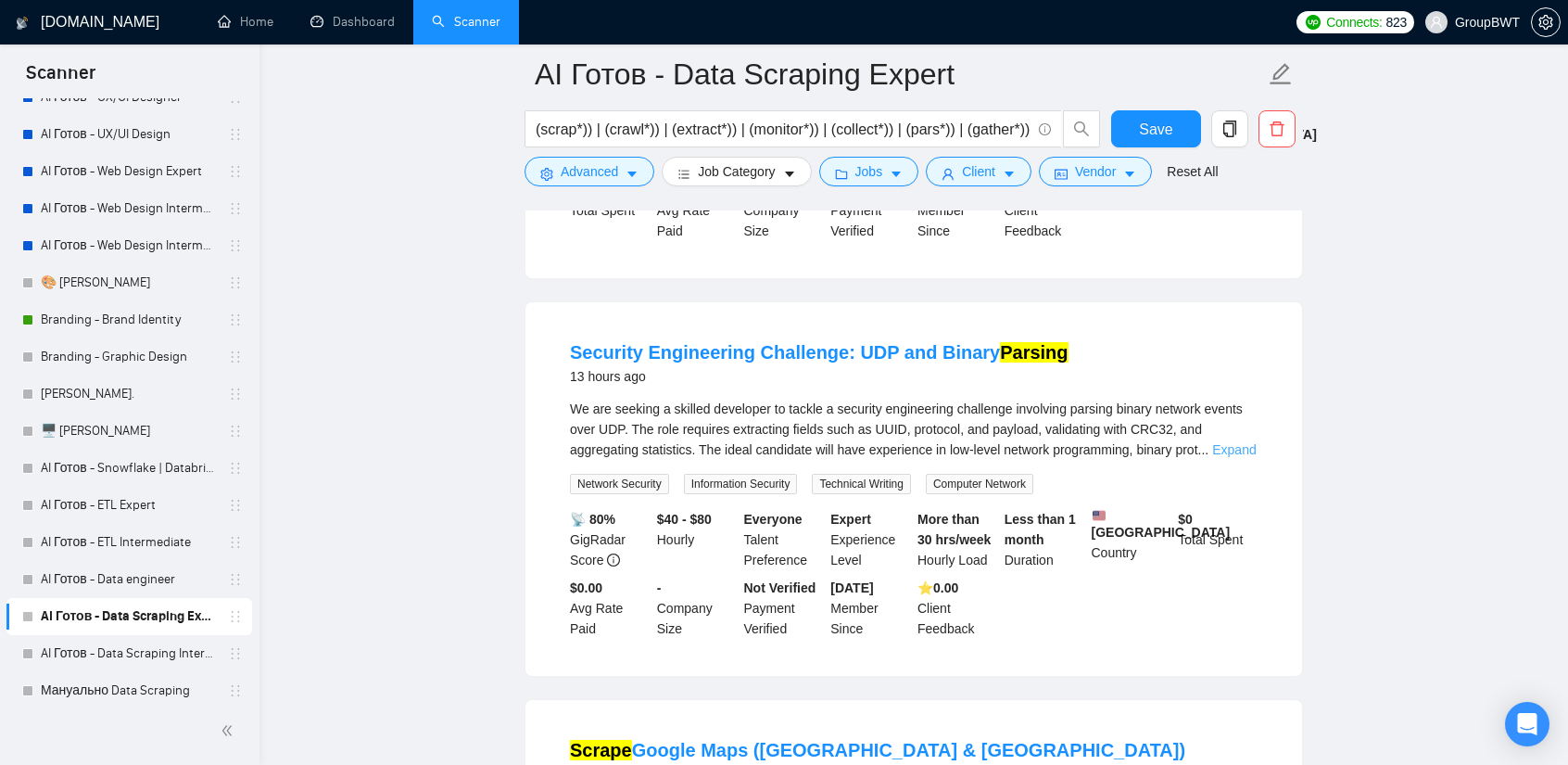
click at [1243, 442] on link "Expand" at bounding box center [1234, 450] width 44 height 15
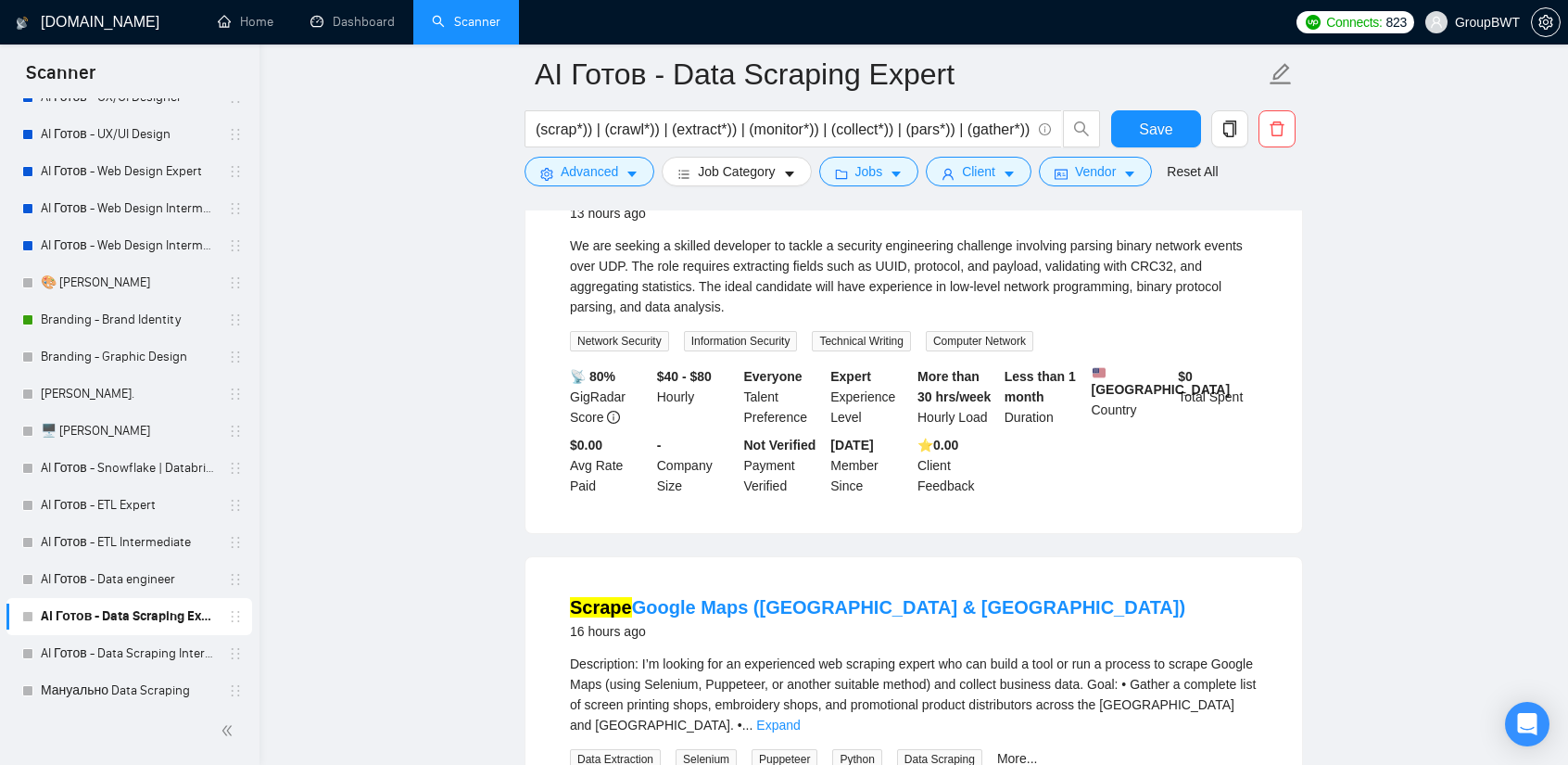
scroll to position [927, 0]
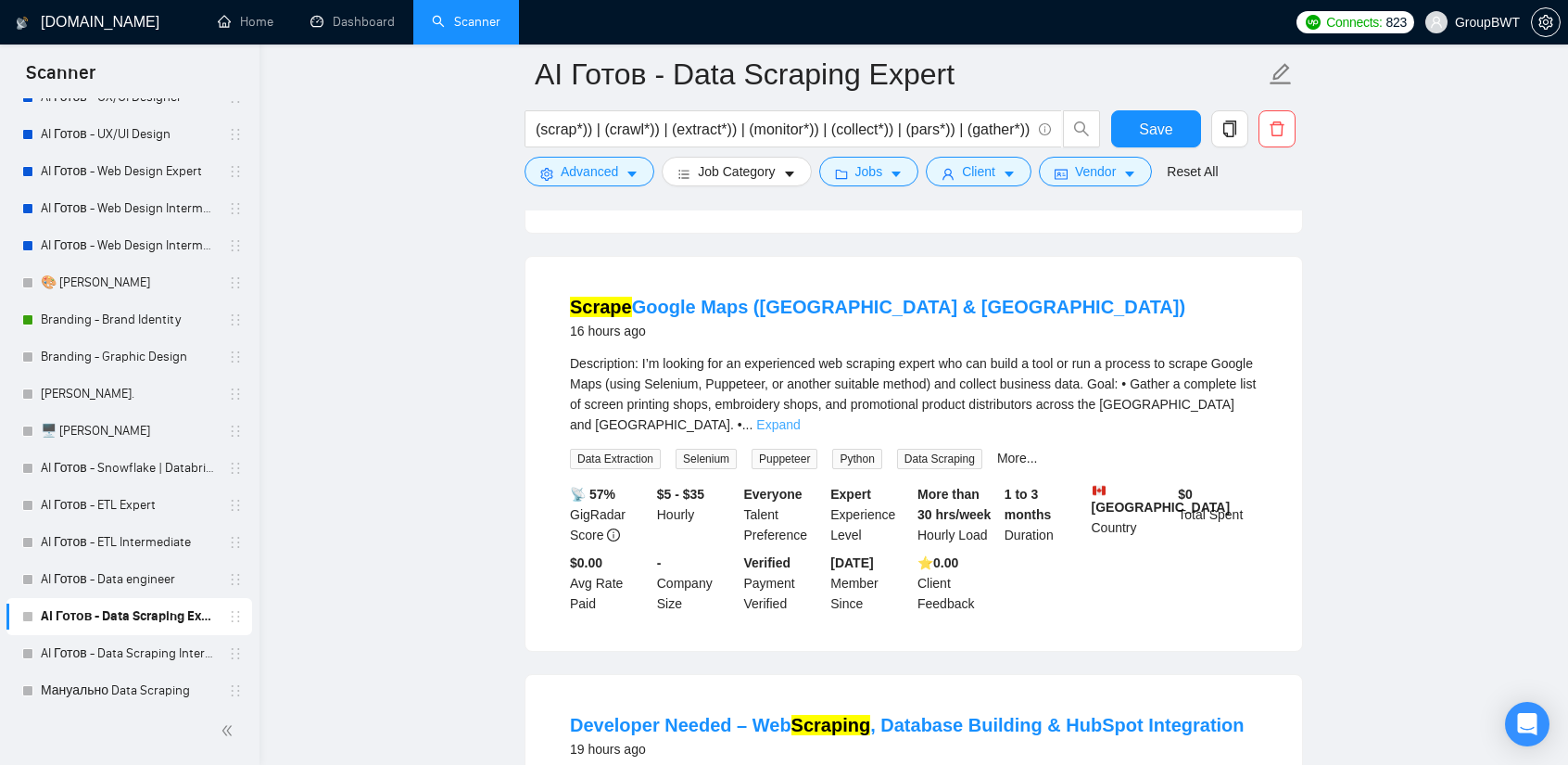
click at [800, 417] on link "Expand" at bounding box center [778, 424] width 44 height 15
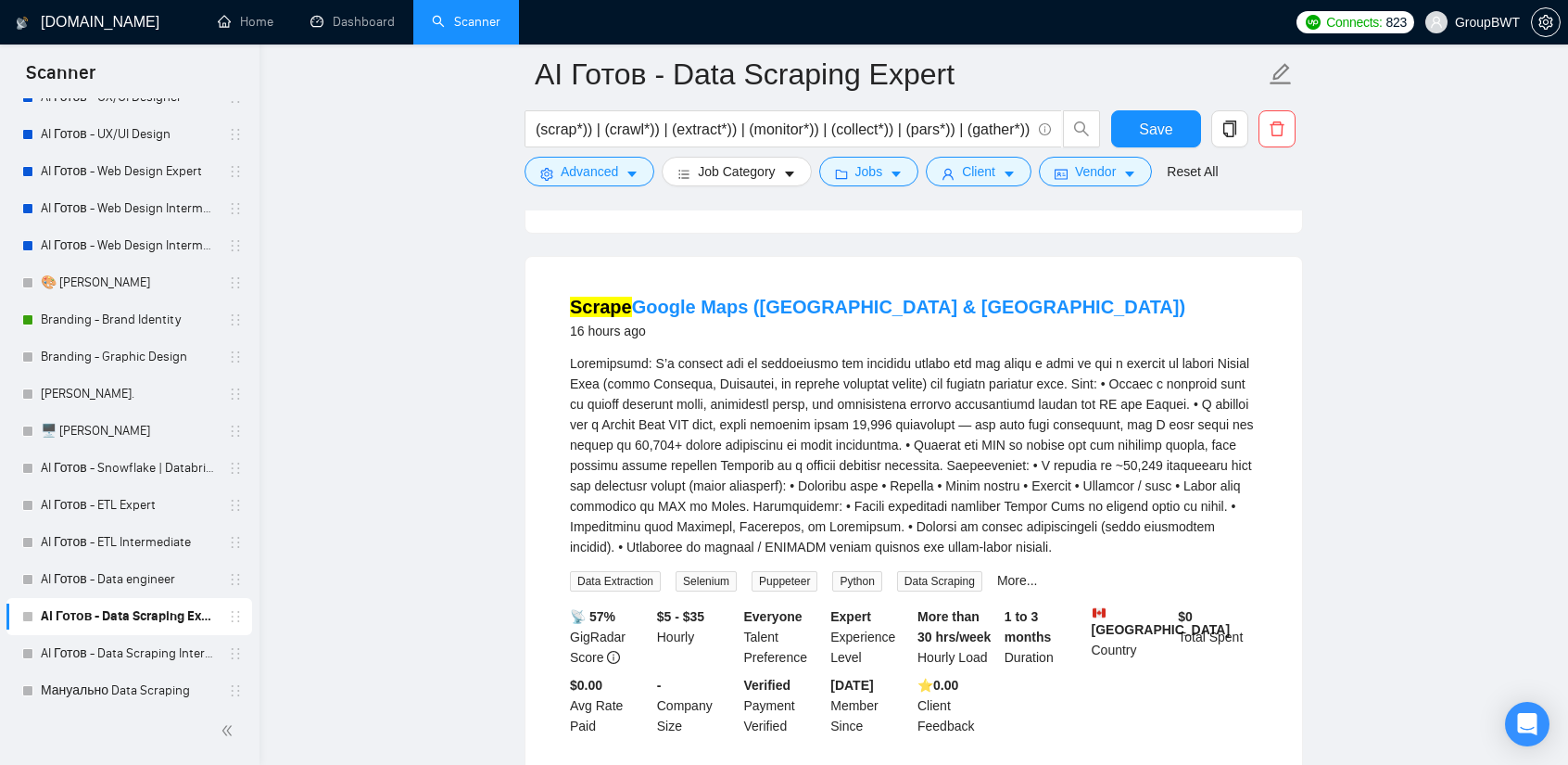
click at [708, 331] on div "16 hours ago" at bounding box center [878, 331] width 615 height 22
click at [709, 317] on link "Scrape Google Maps ([GEOGRAPHIC_DATA] & [GEOGRAPHIC_DATA])" at bounding box center [878, 307] width 615 height 20
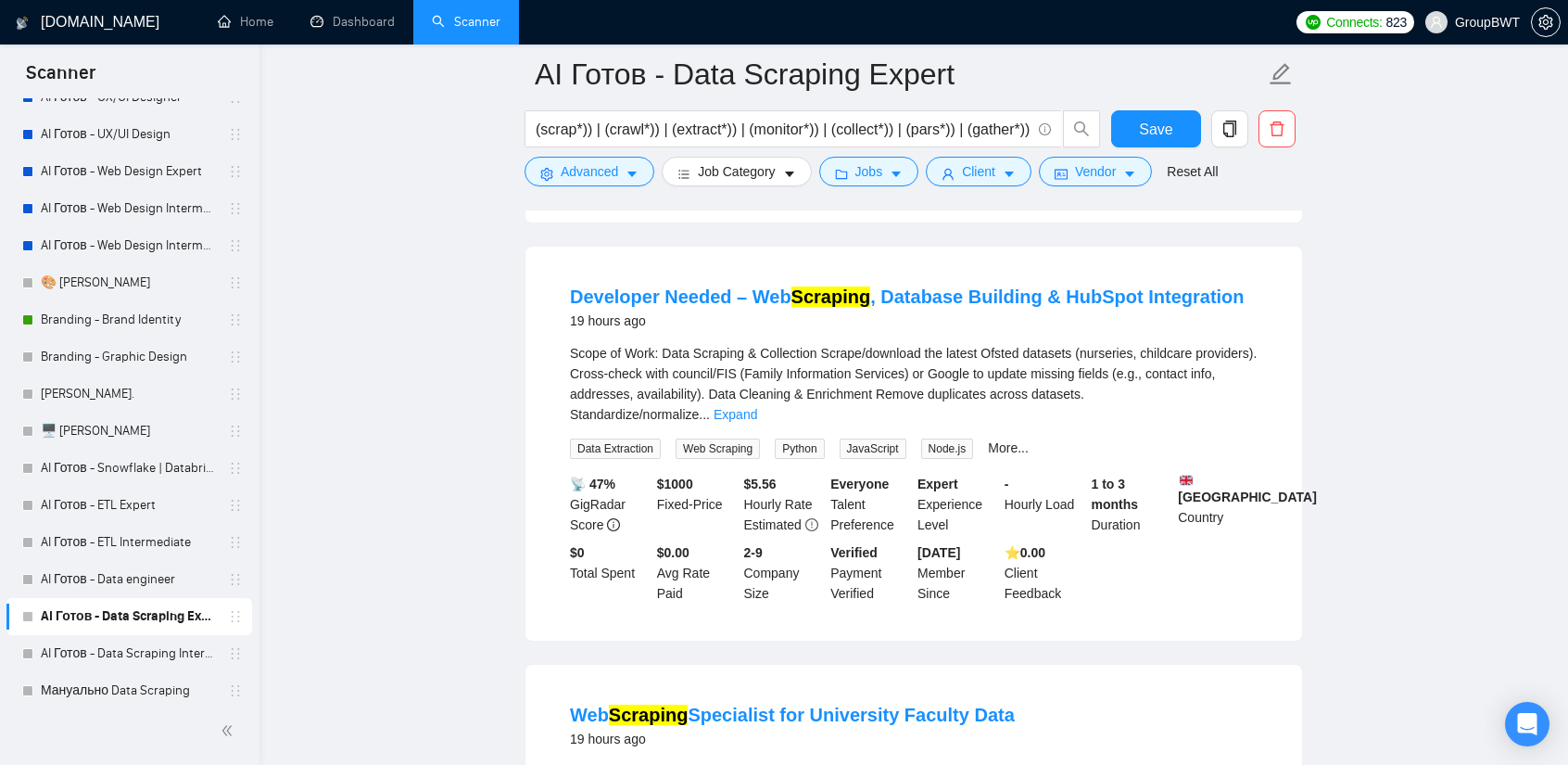
scroll to position [1483, 0]
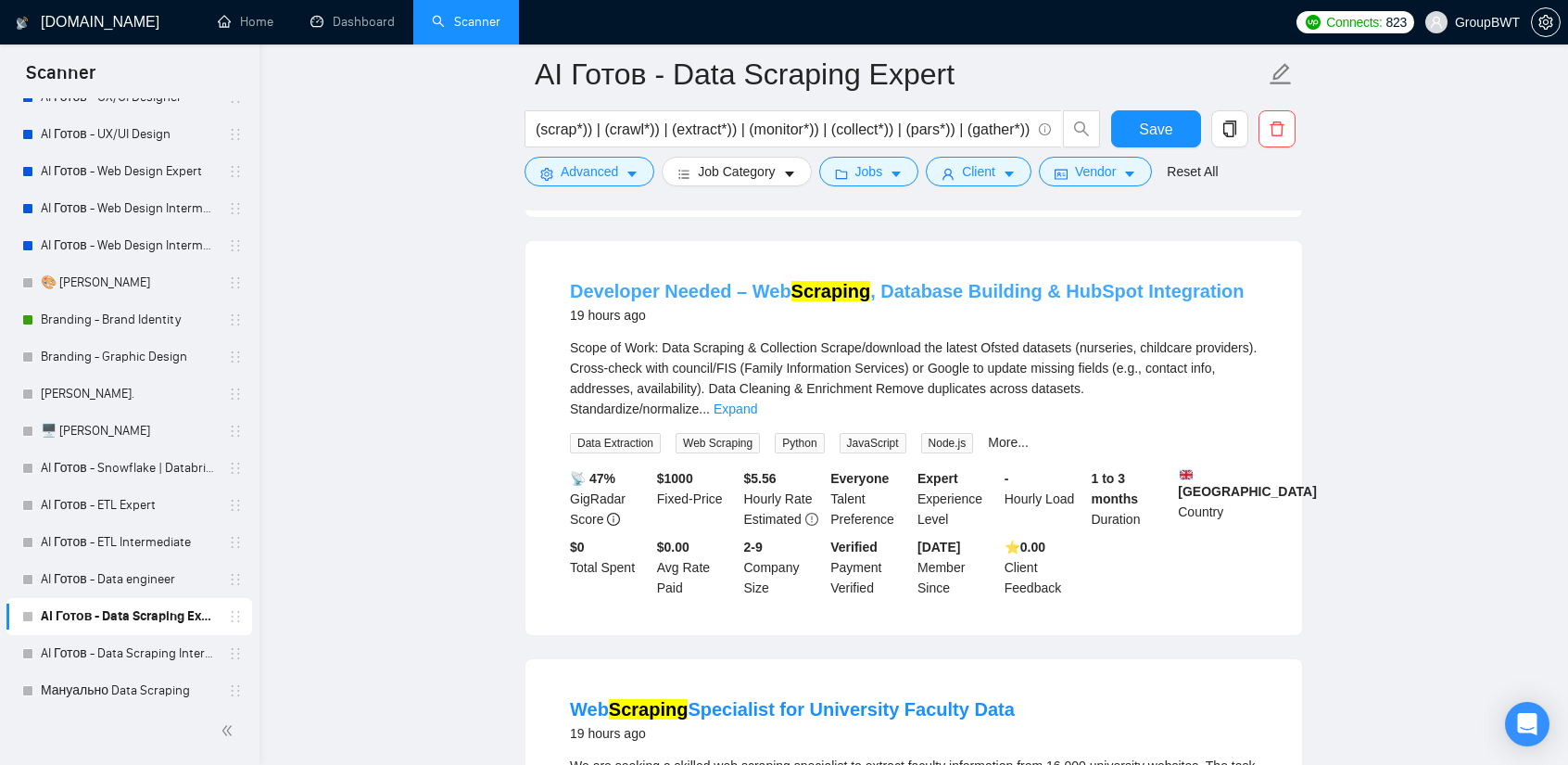
click at [953, 296] on link "Developer Needed – Web Scraping , Database Building & HubSpot Integration" at bounding box center [907, 291] width 675 height 20
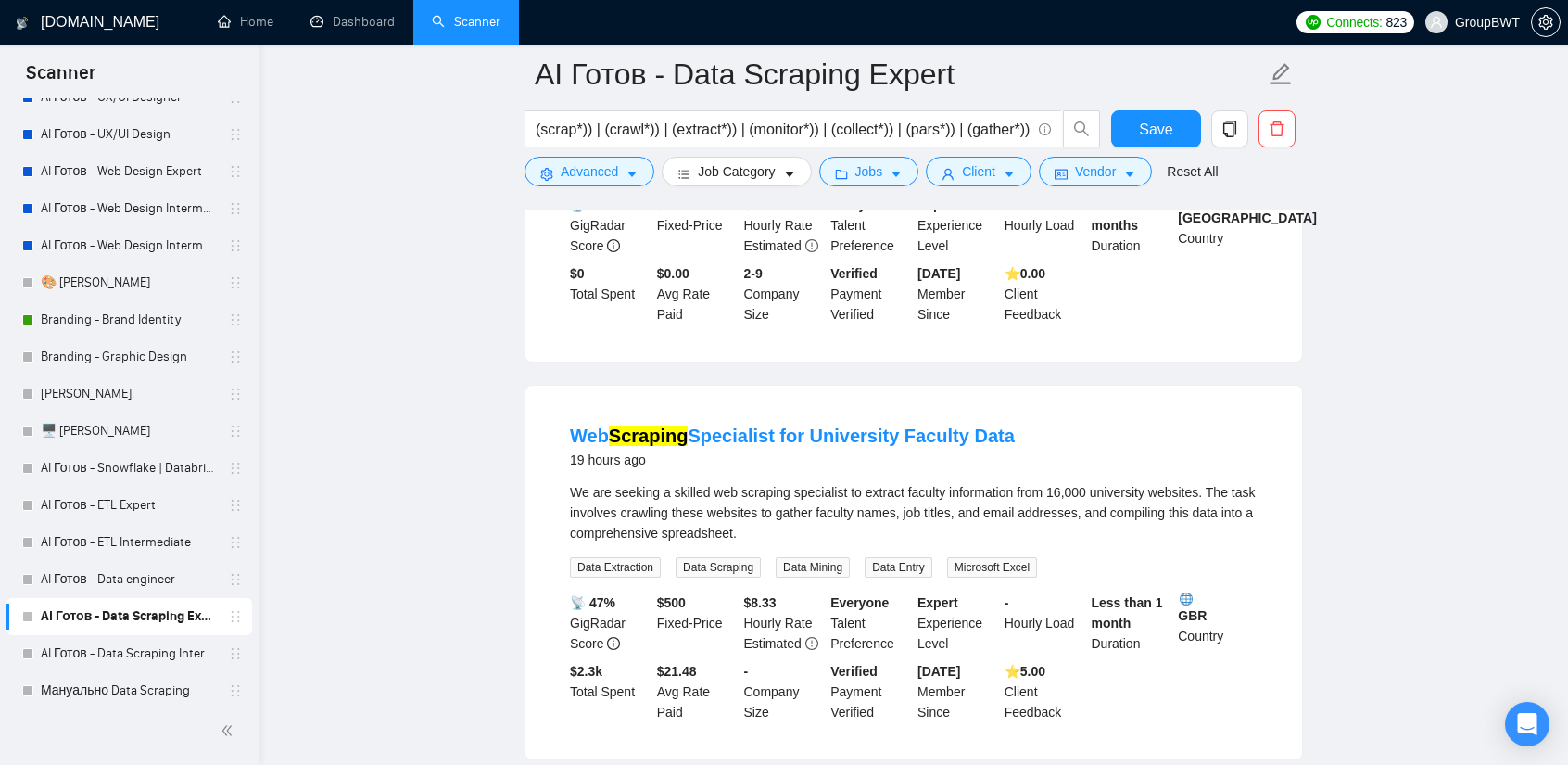
scroll to position [1854, 0]
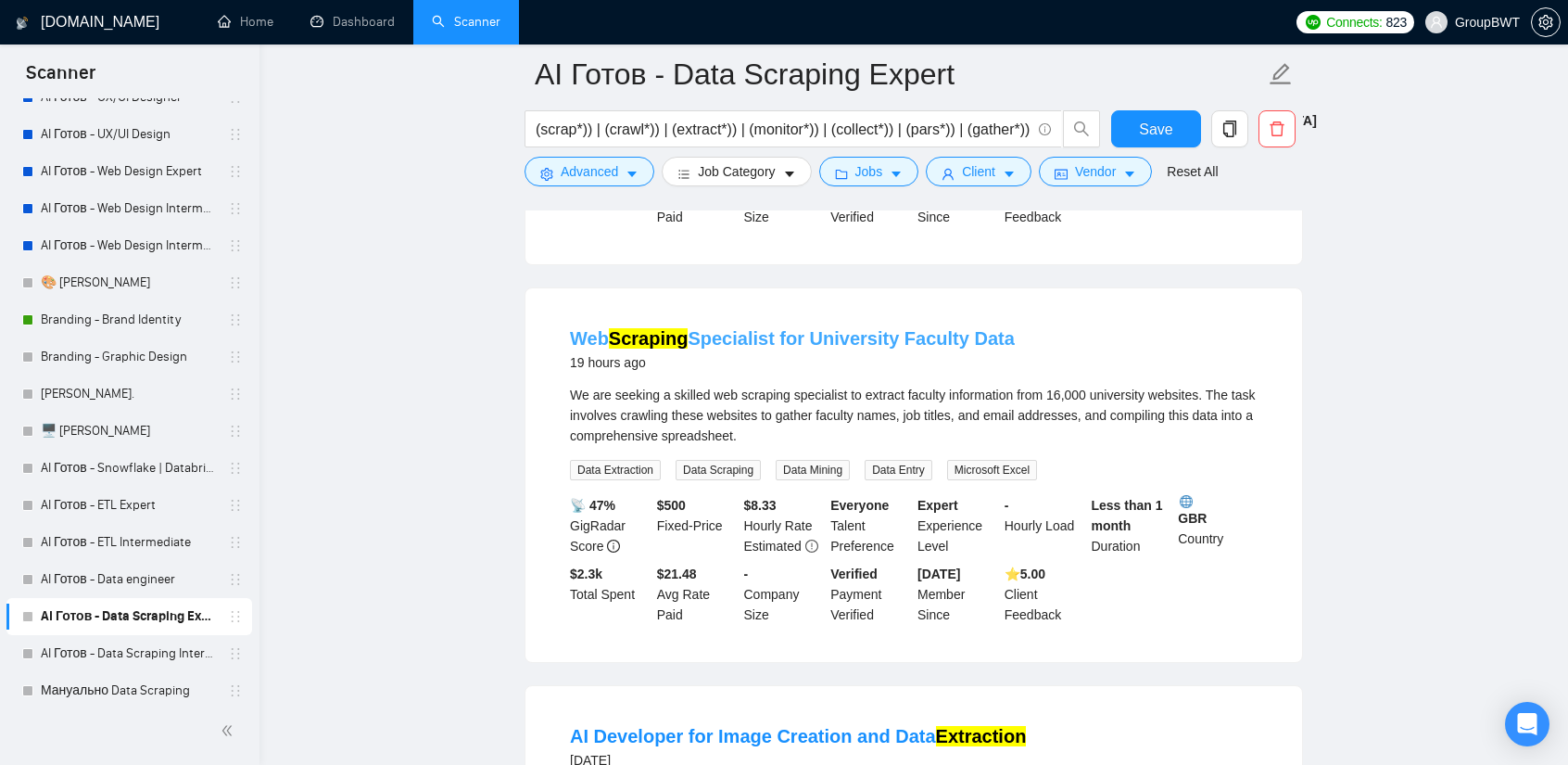
click at [809, 341] on link "Web Scraping Specialist for University Faculty Data" at bounding box center [793, 339] width 445 height 20
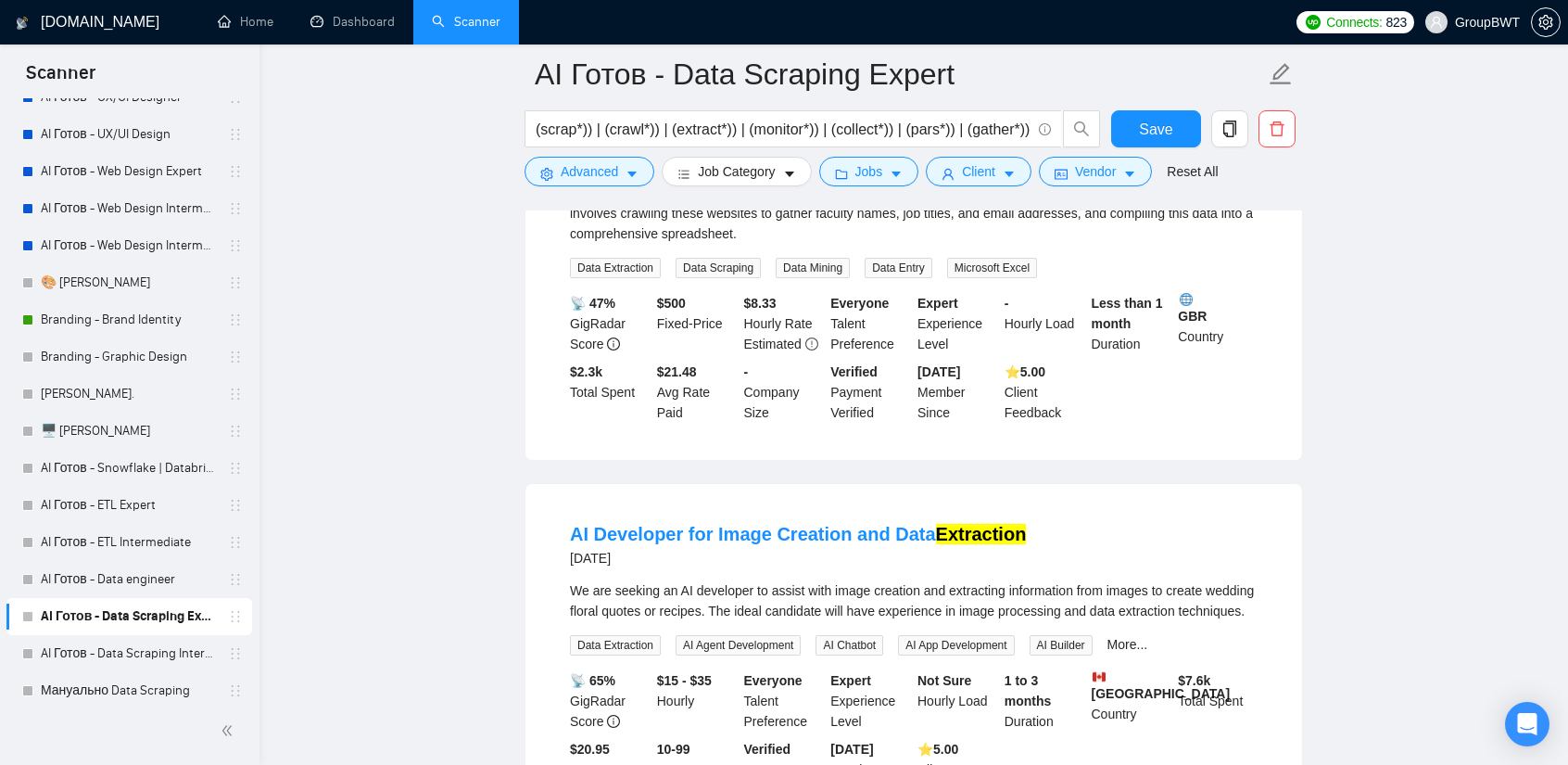
scroll to position [2040, 0]
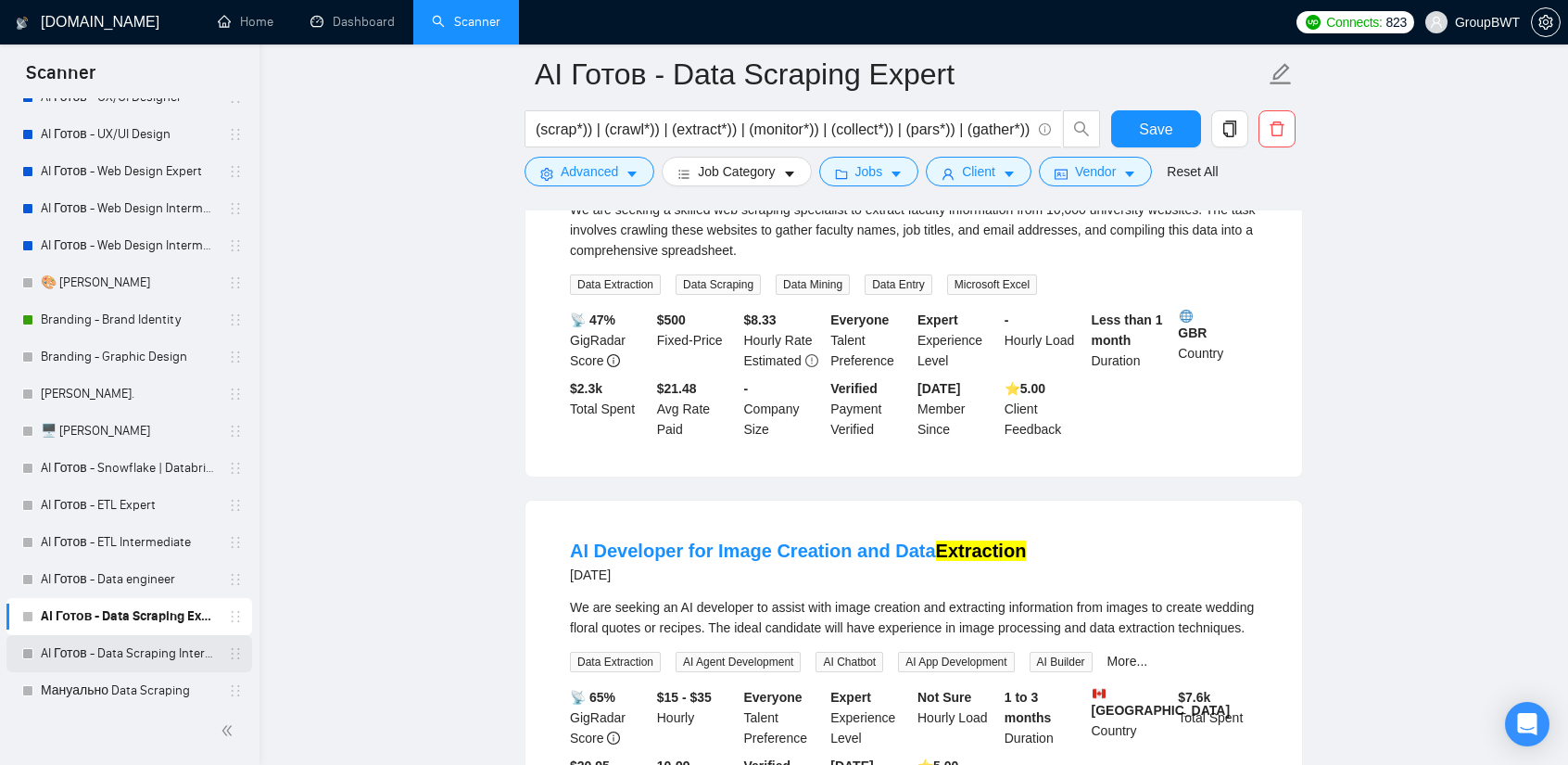
click at [133, 642] on link "AI Готов - Data Scraping Intermediate" at bounding box center [128, 653] width 176 height 37
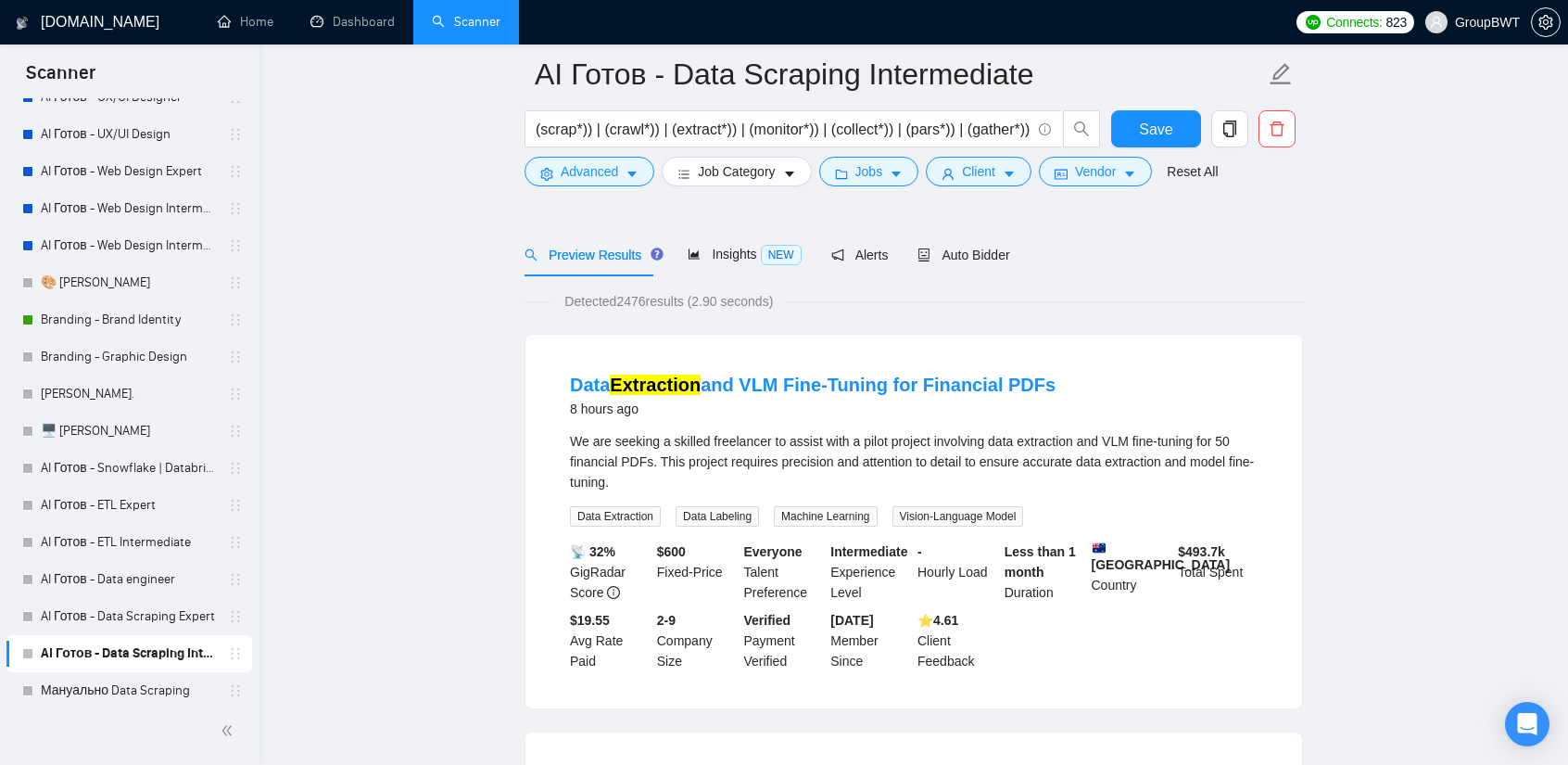
scroll to position [93, 0]
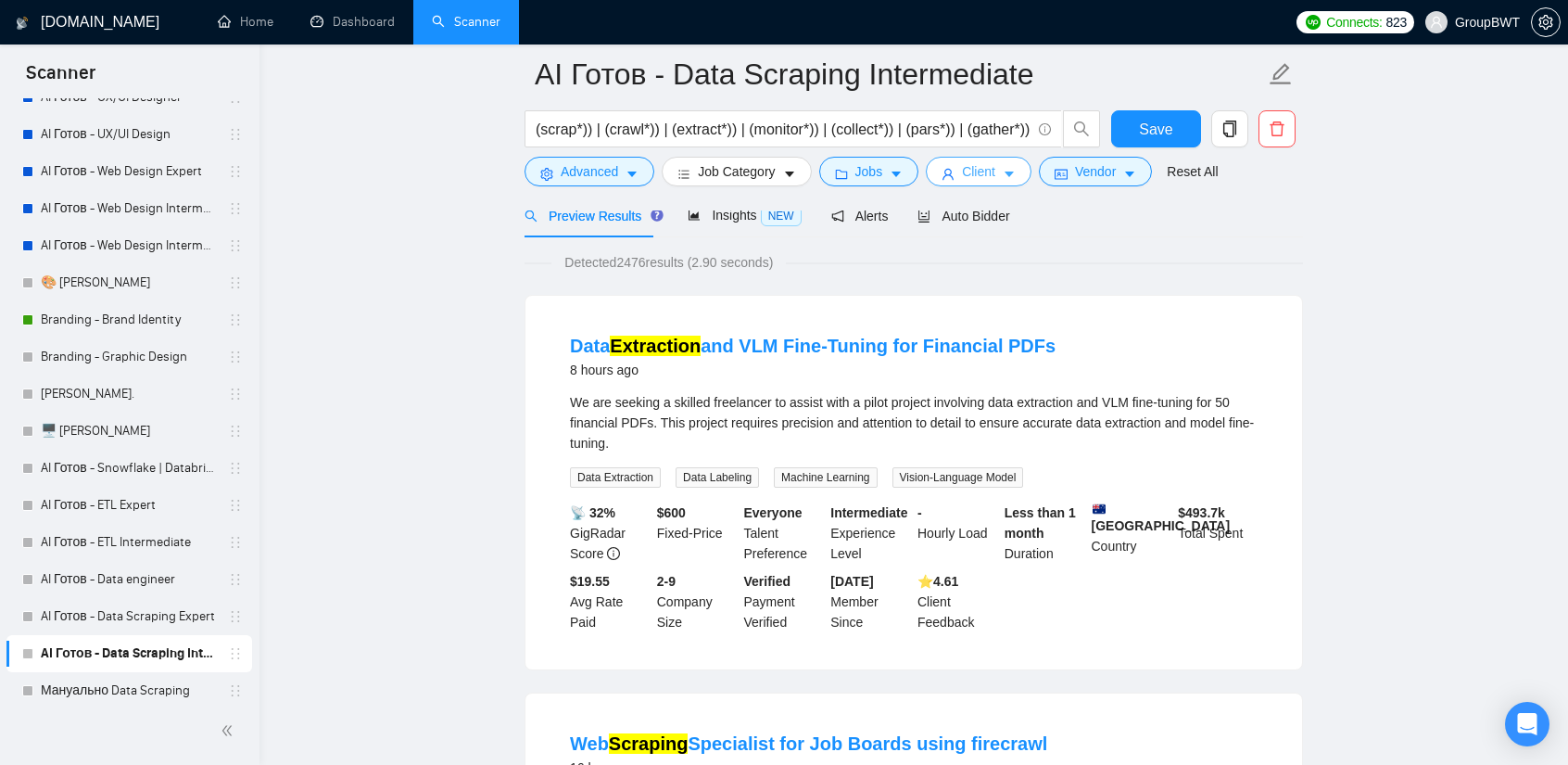
click at [986, 173] on span "Client" at bounding box center [979, 171] width 34 height 20
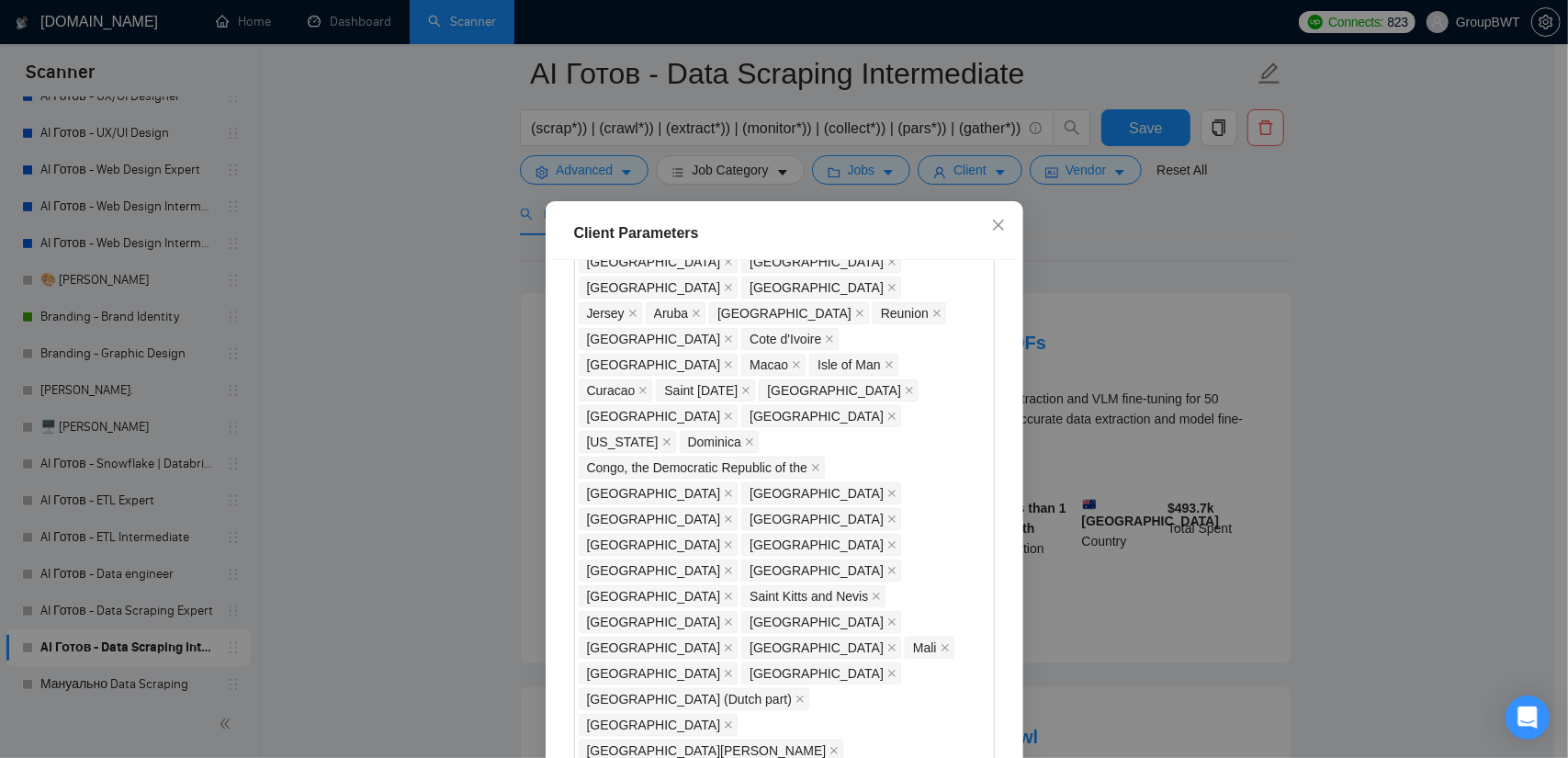
drag, startPoint x: 1332, startPoint y: 290, endPoint x: 1185, endPoint y: 239, distance: 155.6
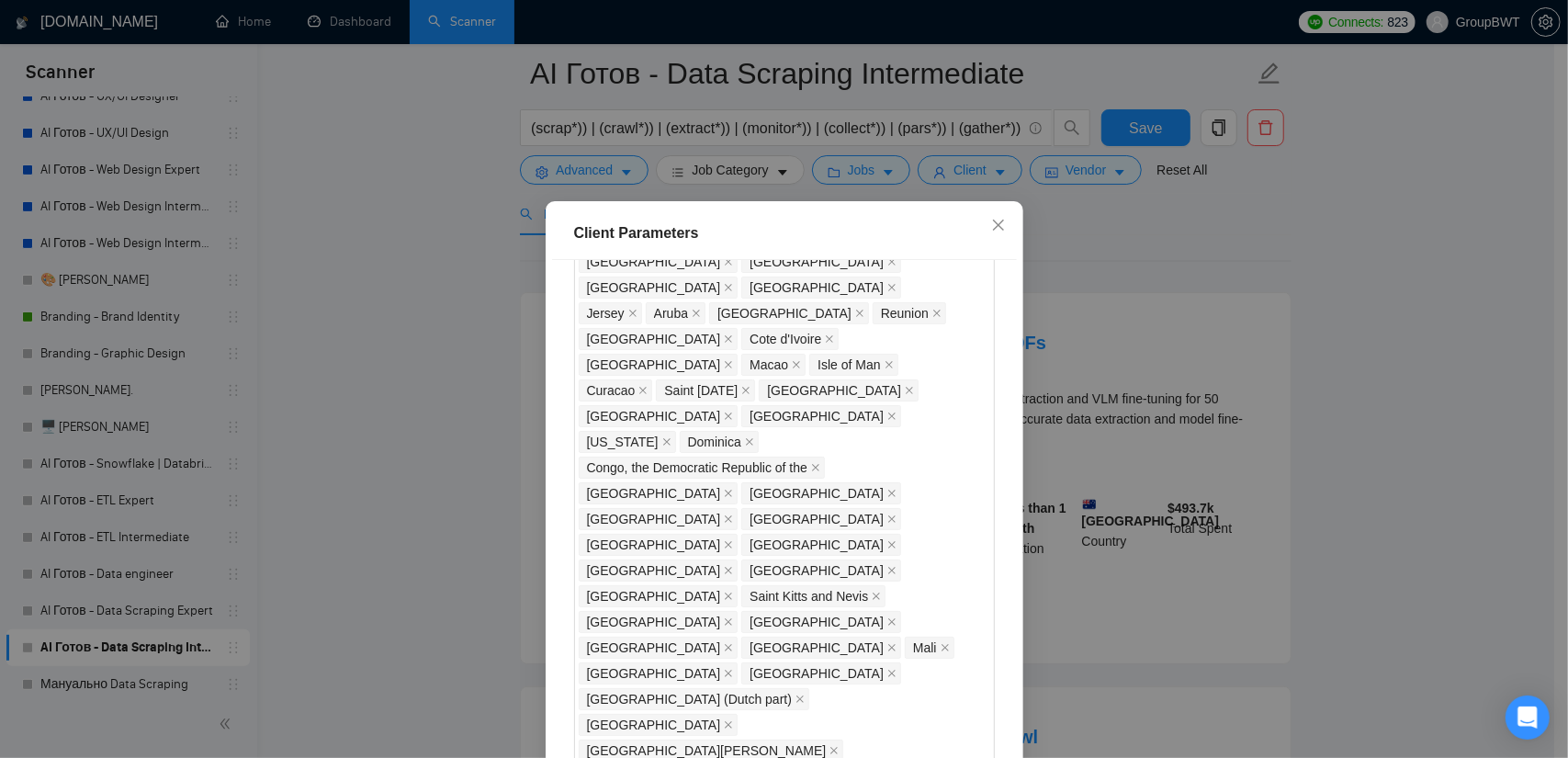
click at [1332, 289] on div "Client Parameters Client Location Include Client Countries Select Exclude Clien…" at bounding box center [784, 379] width 1568 height 758
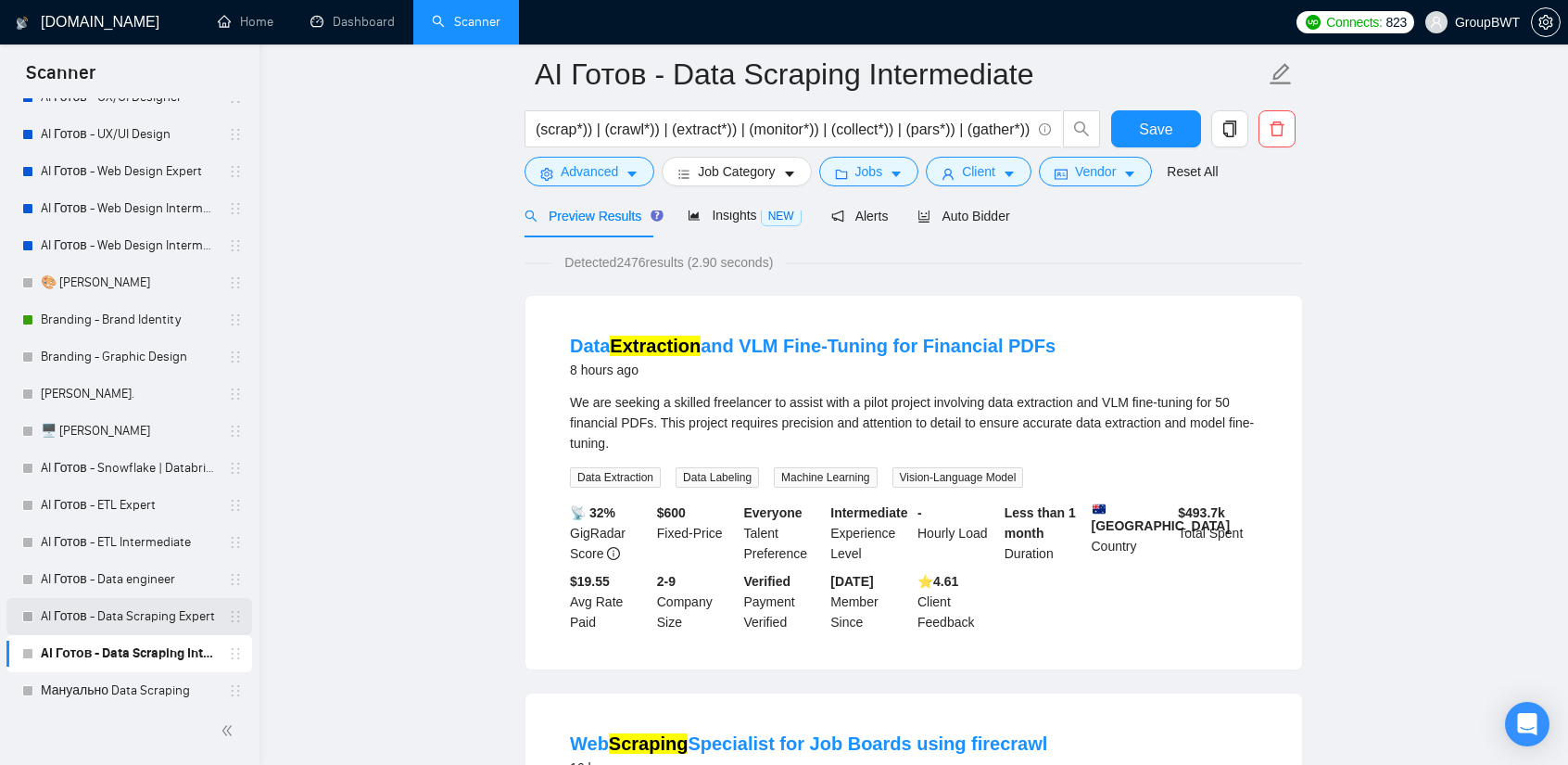
click at [167, 620] on link "AI Готов - Data Scraping Expert" at bounding box center [128, 617] width 176 height 37
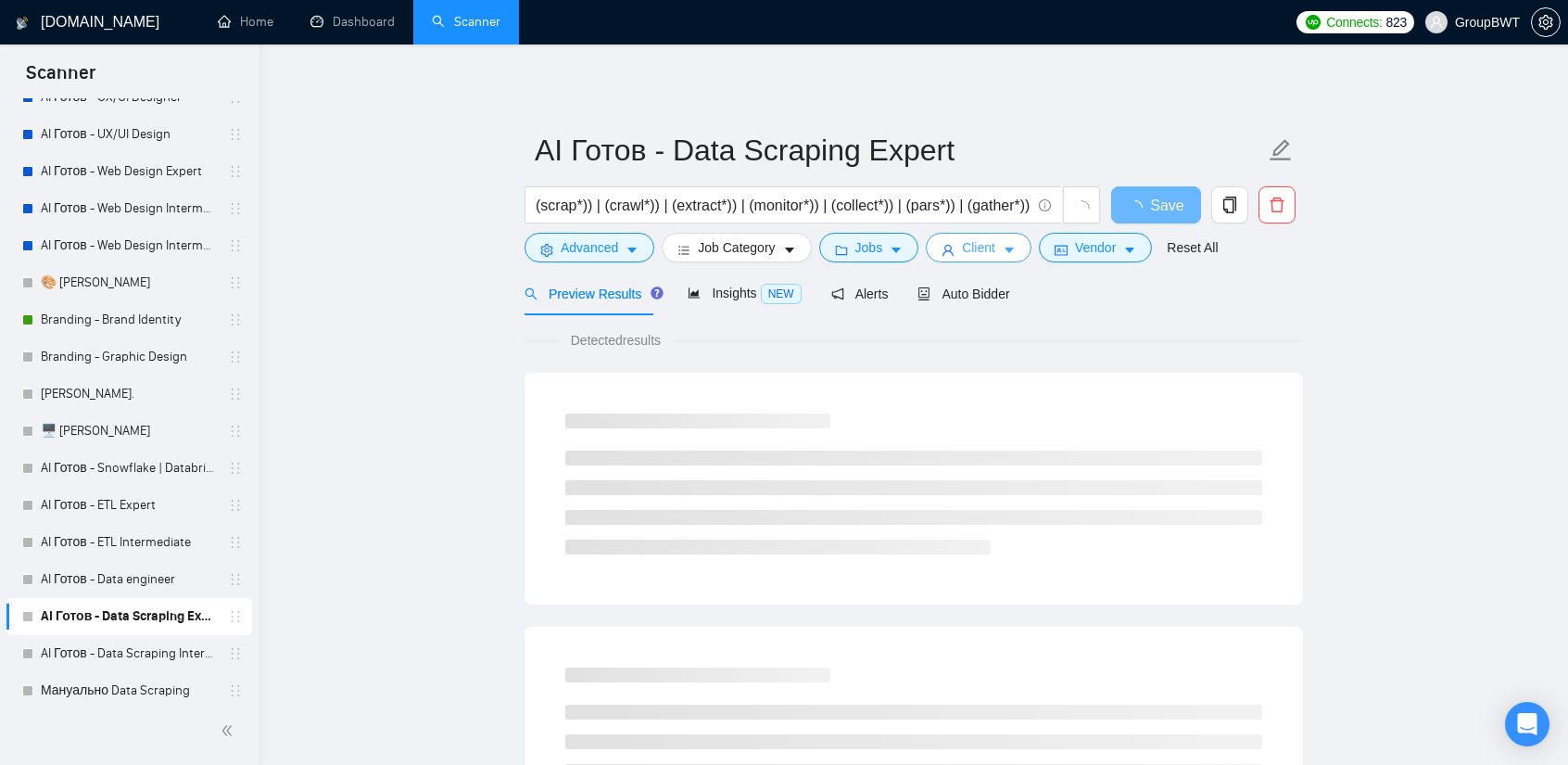
click at [986, 248] on span "Client" at bounding box center [979, 248] width 34 height 20
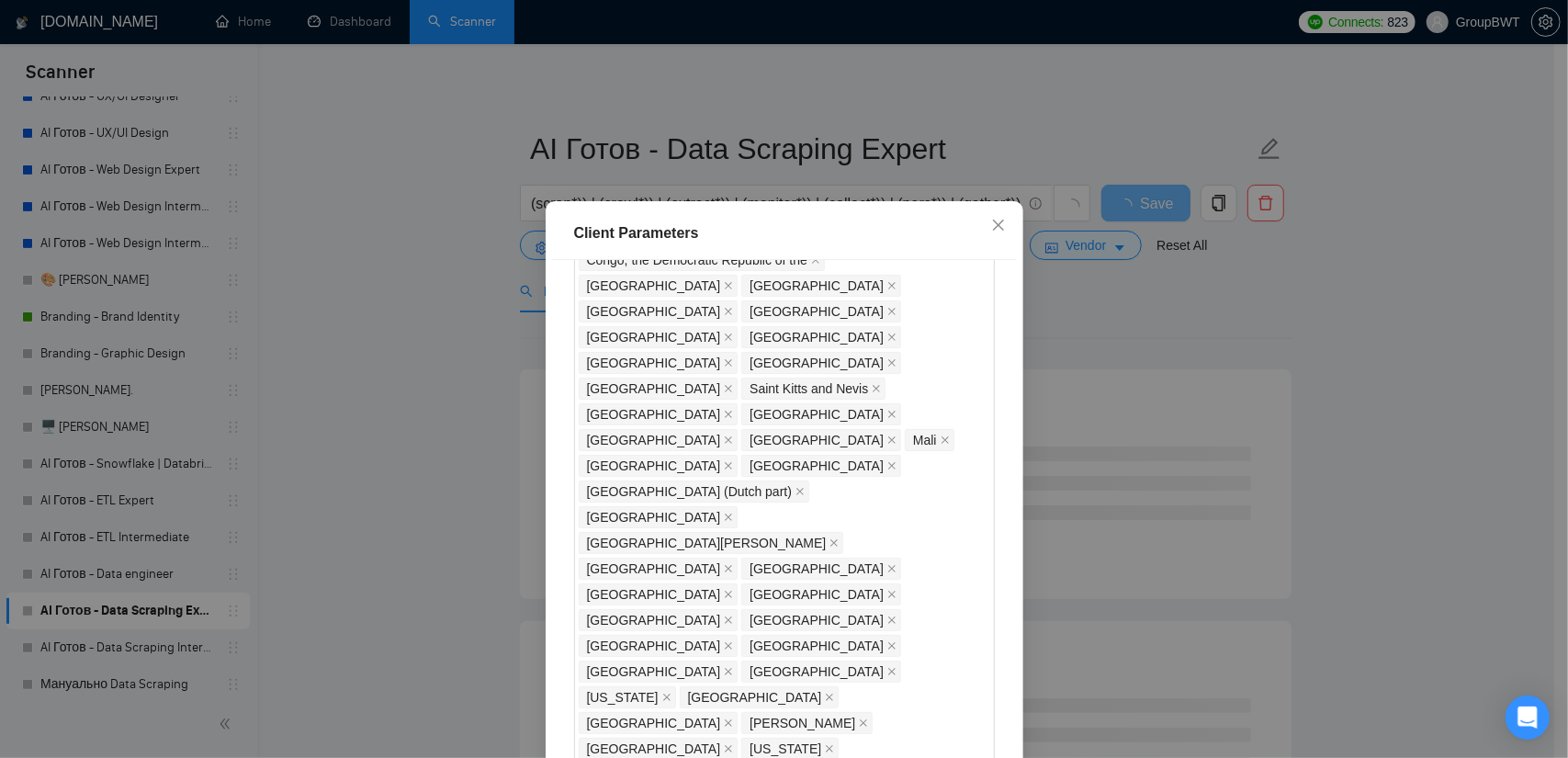
scroll to position [1718, 0]
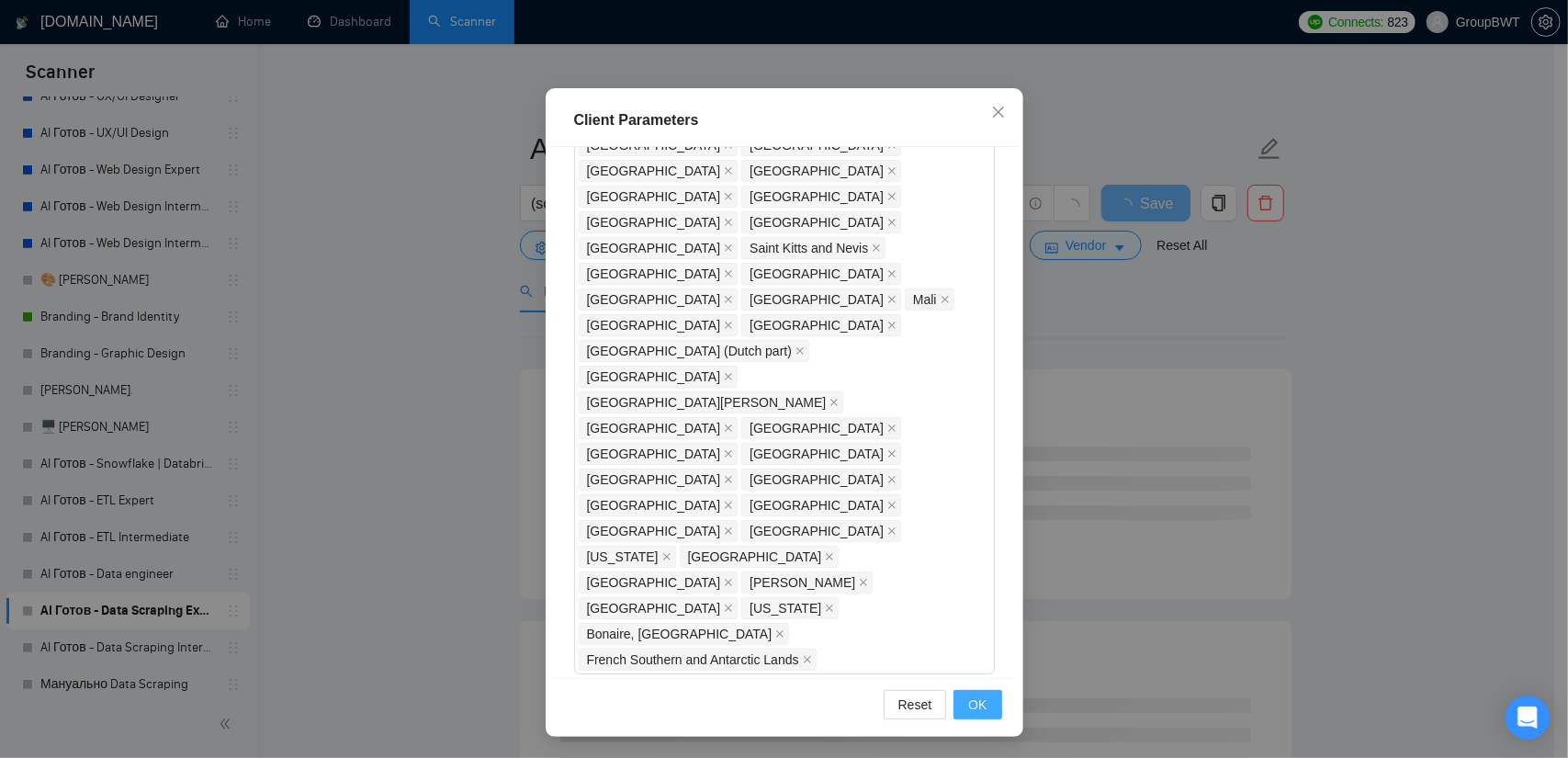
type input "20"
click at [976, 701] on span "OK" at bounding box center [978, 705] width 18 height 20
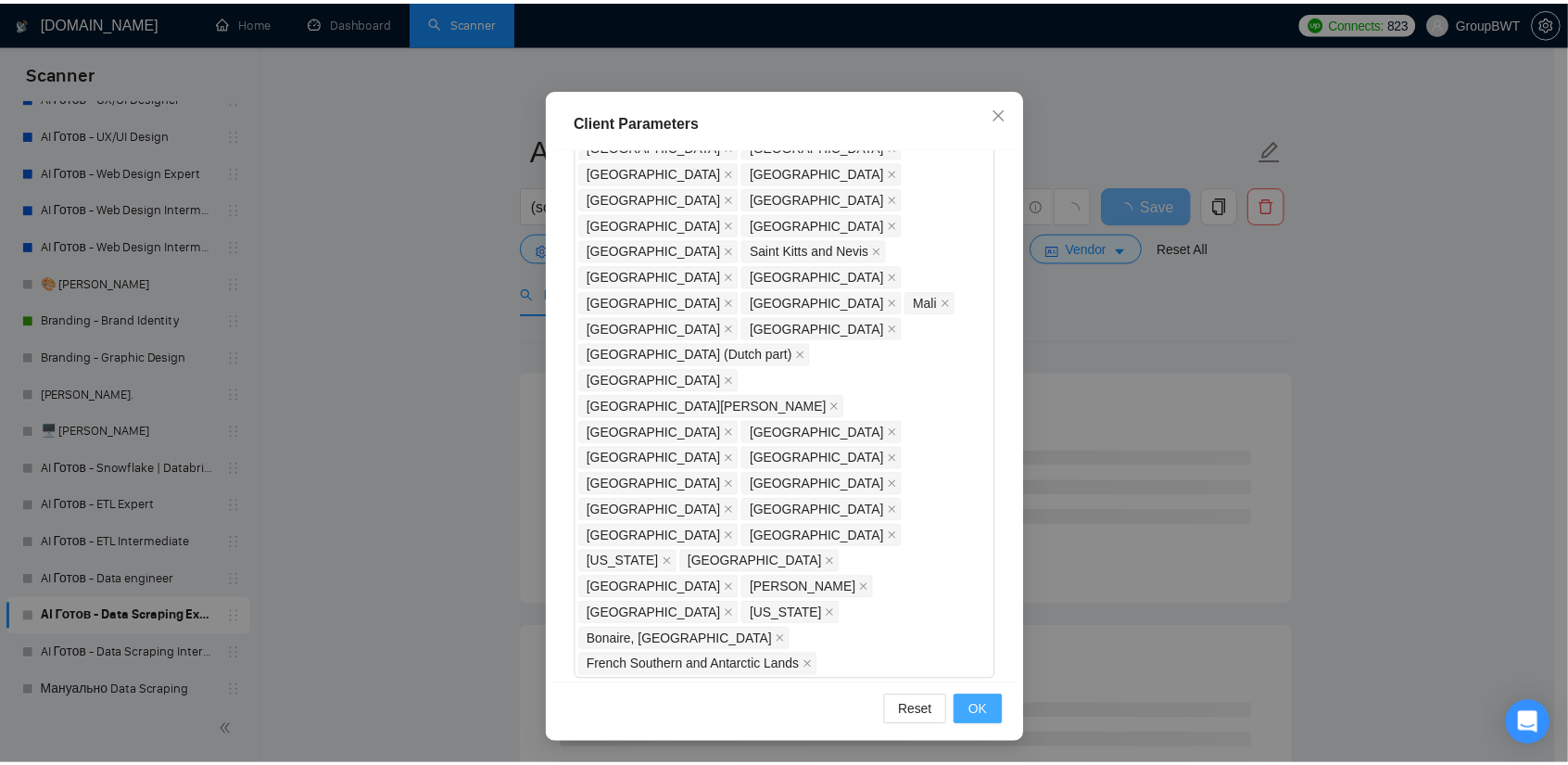
scroll to position [22, 0]
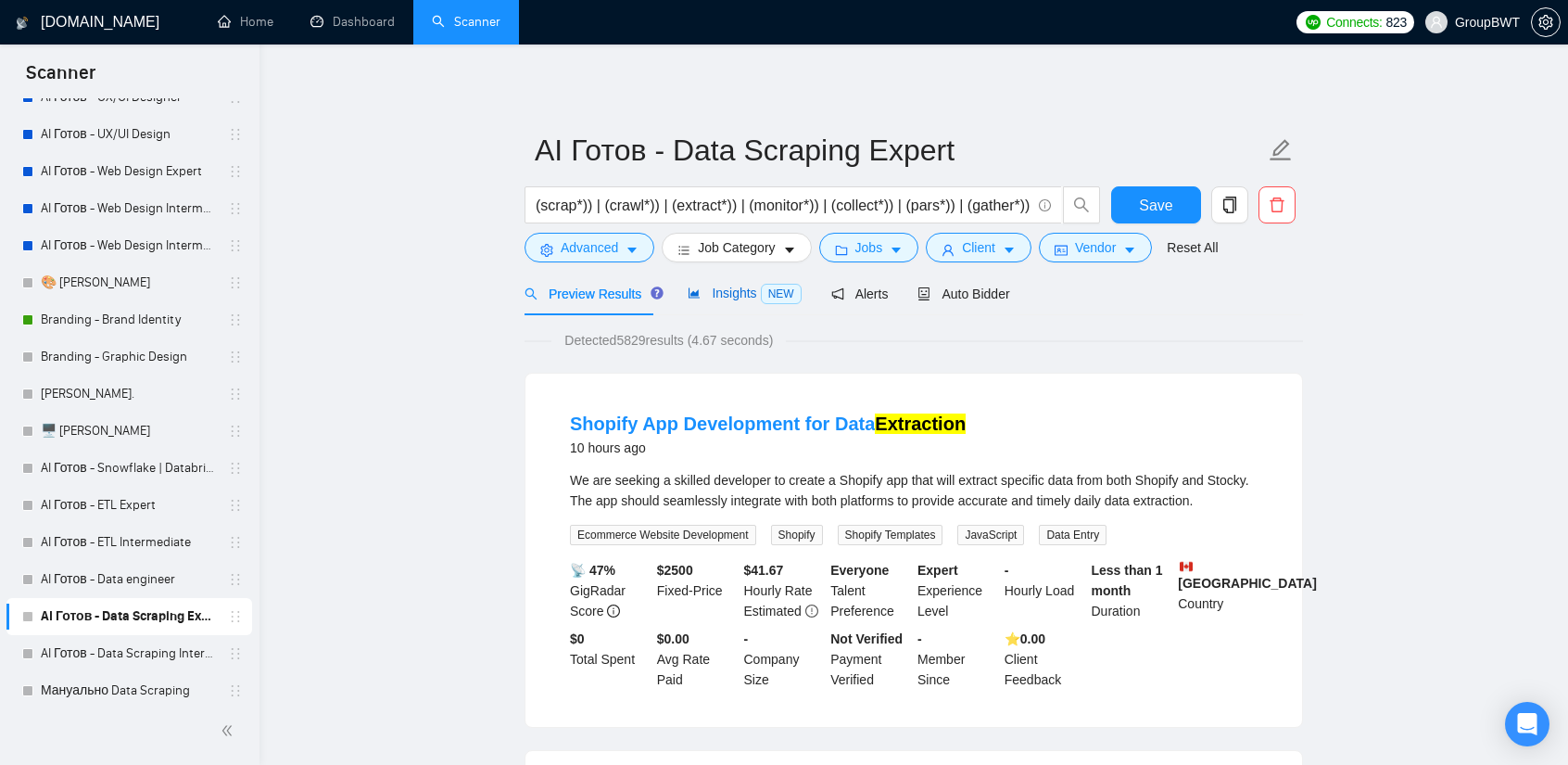
click at [719, 286] on span "Insights NEW" at bounding box center [744, 293] width 114 height 15
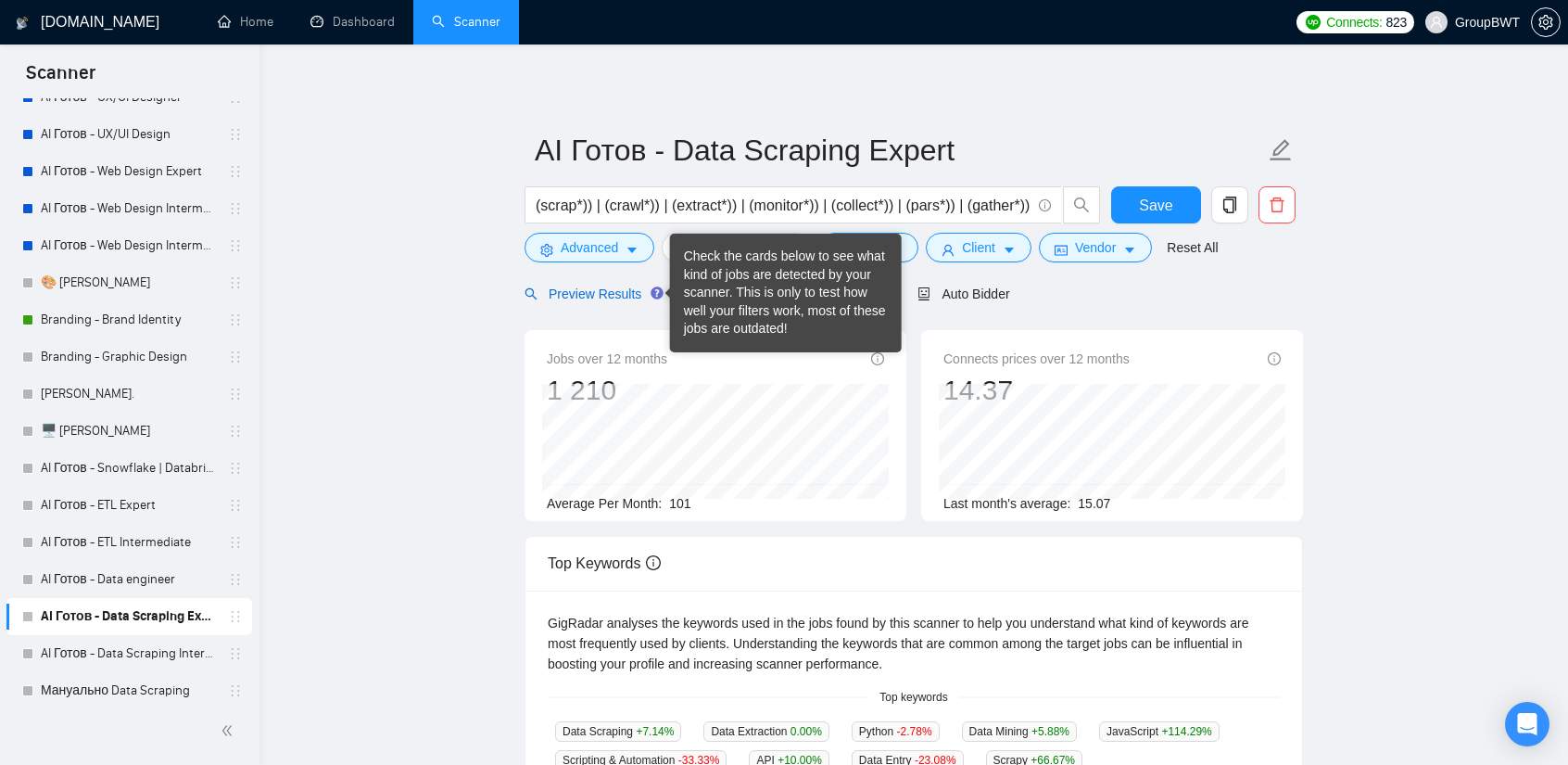
click at [596, 296] on span "Preview Results" at bounding box center [591, 294] width 133 height 15
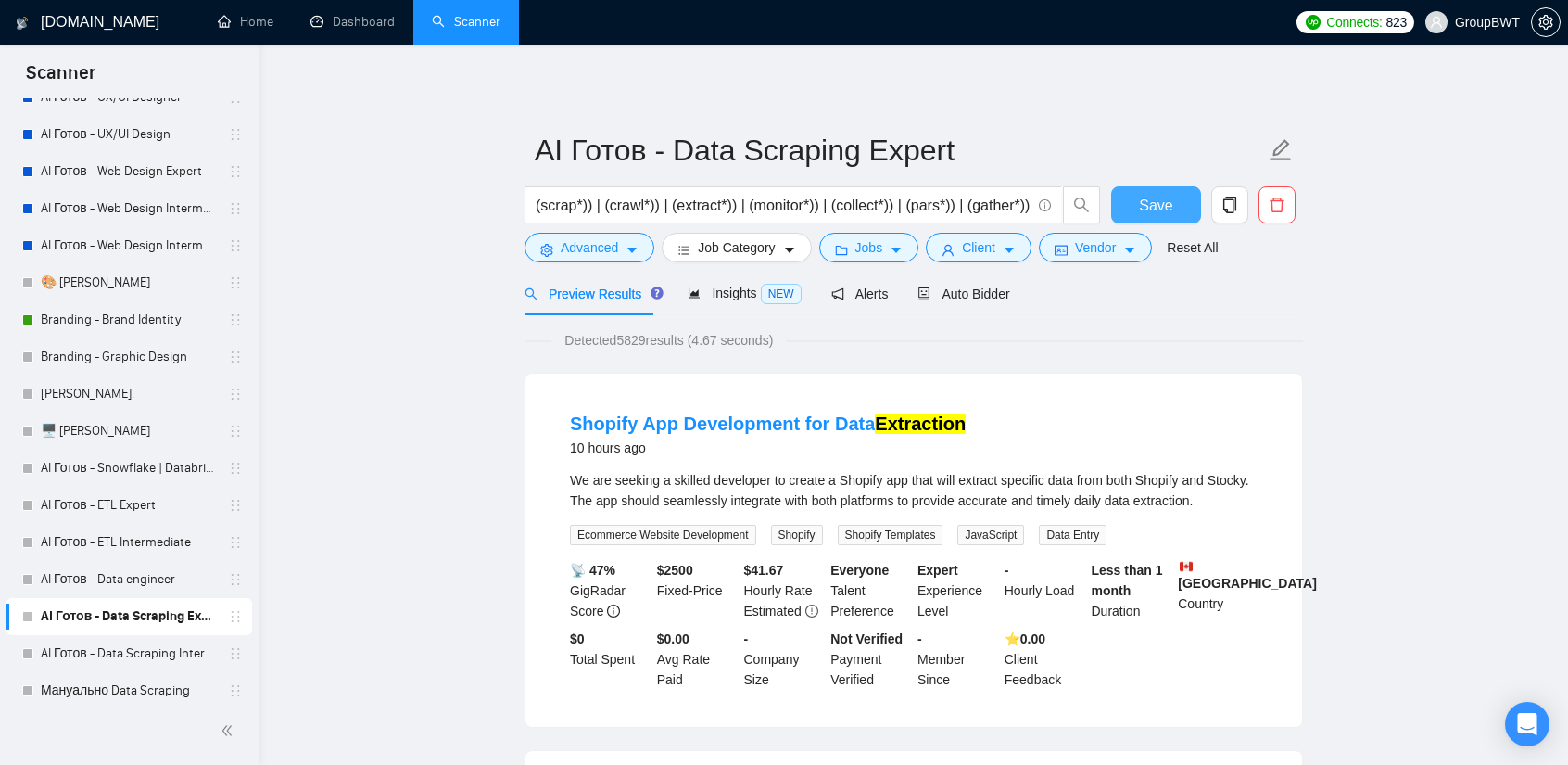
click at [1170, 195] on span "Save" at bounding box center [1156, 205] width 34 height 23
click at [737, 288] on span "Insights NEW" at bounding box center [744, 293] width 114 height 15
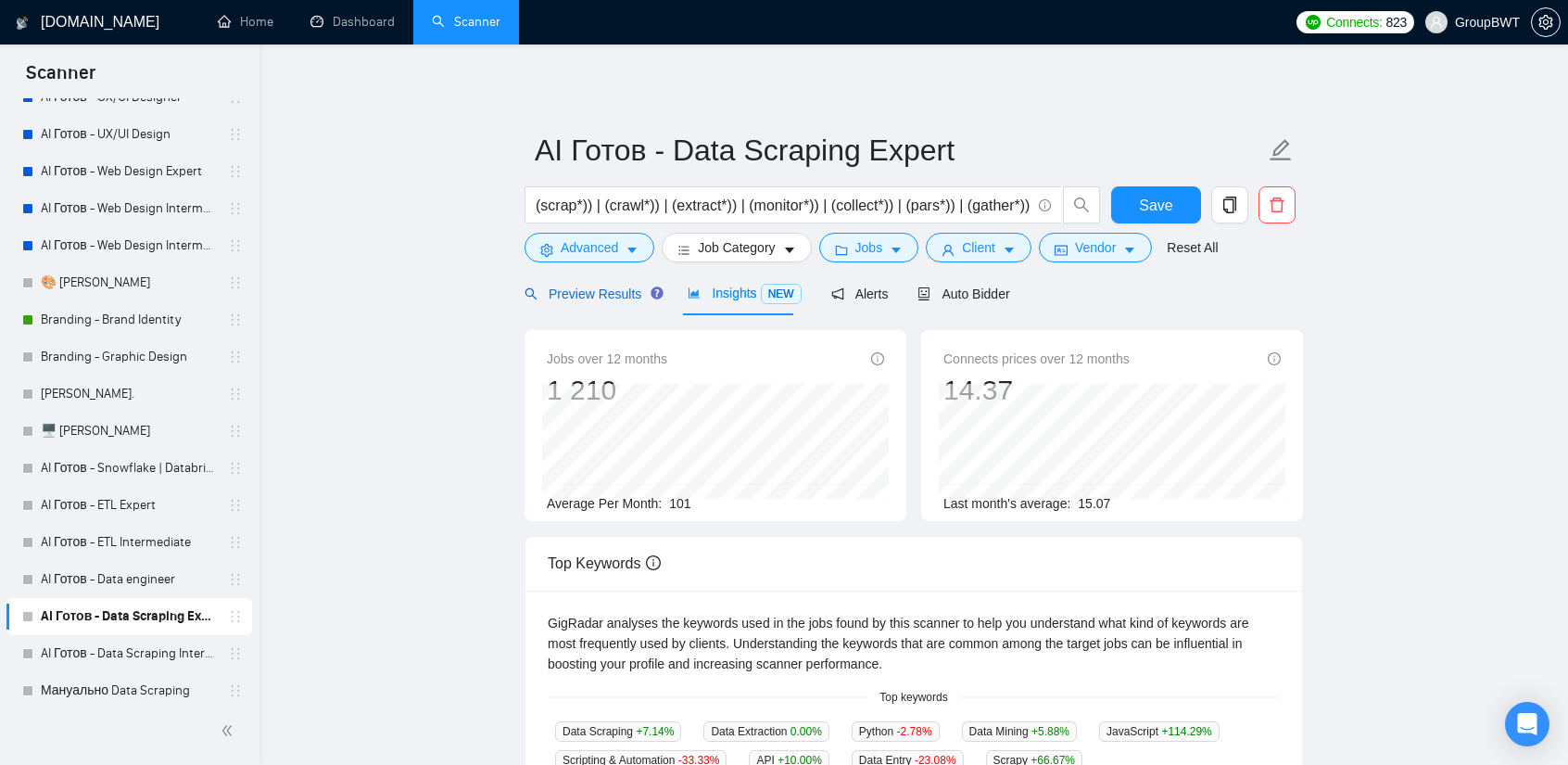
click at [579, 302] on span "Preview Results" at bounding box center [591, 294] width 133 height 15
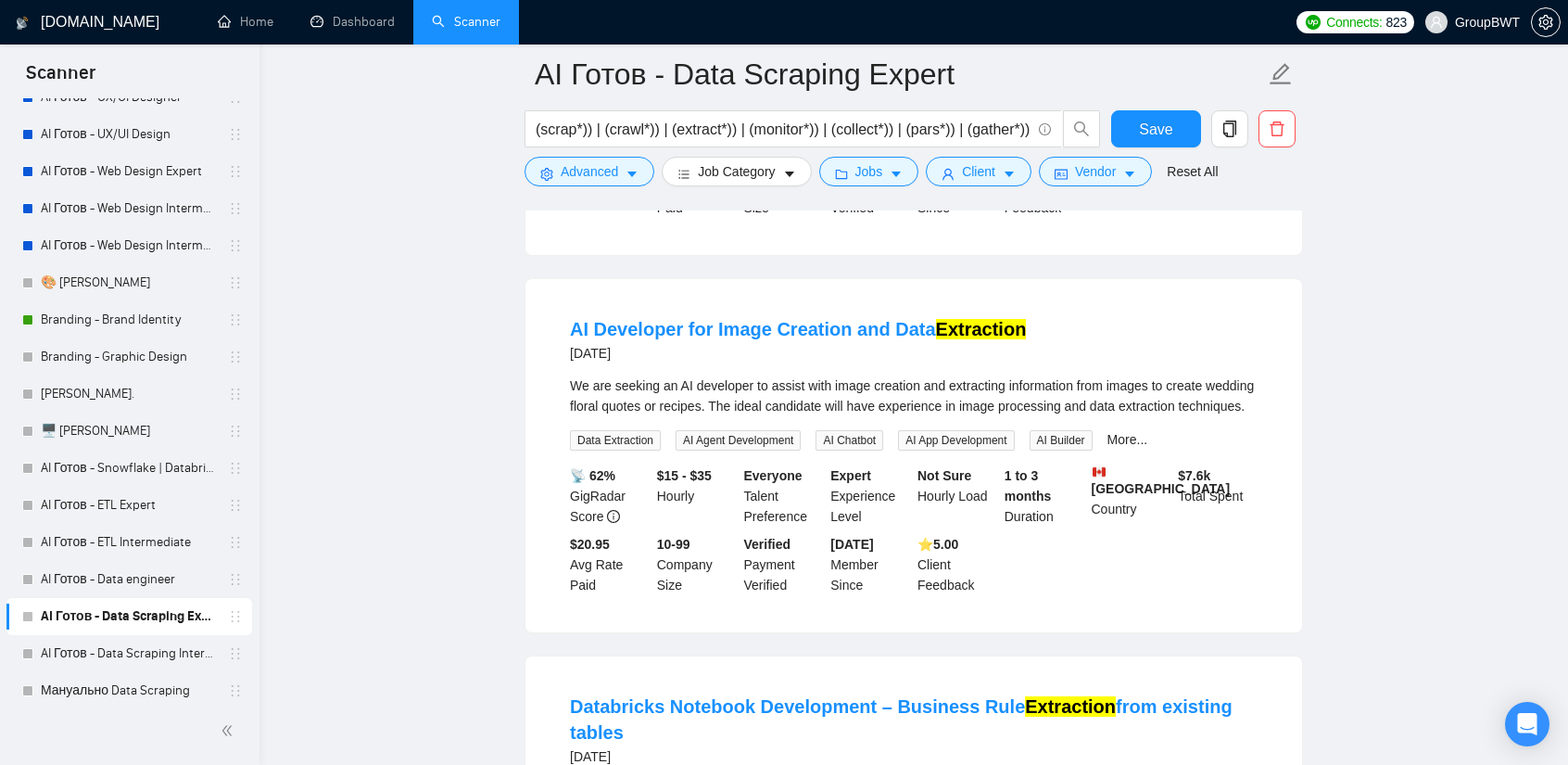
scroll to position [2132, 0]
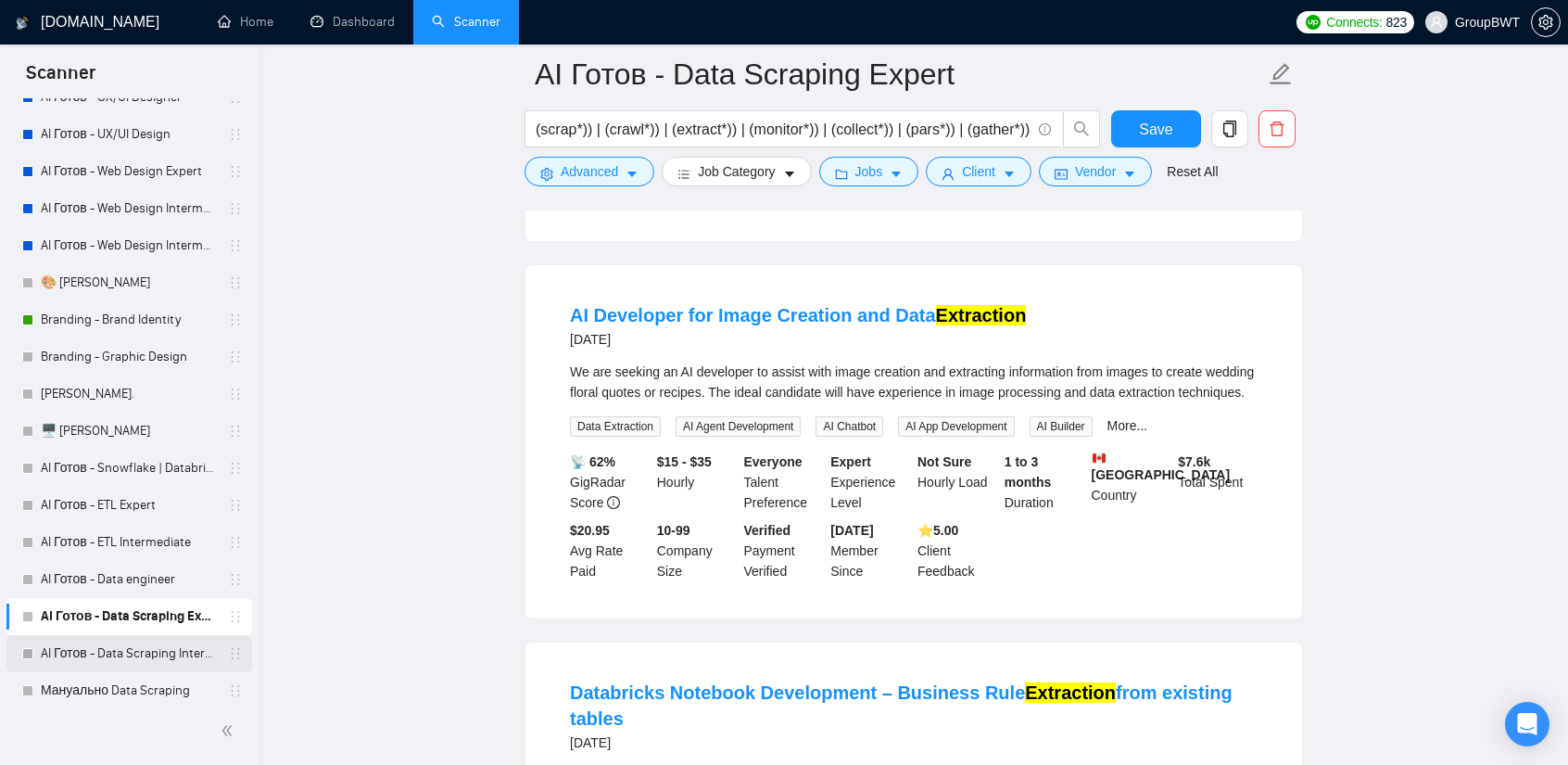
click at [145, 651] on link "AI Готов - Data Scraping Intermediate" at bounding box center [128, 653] width 176 height 37
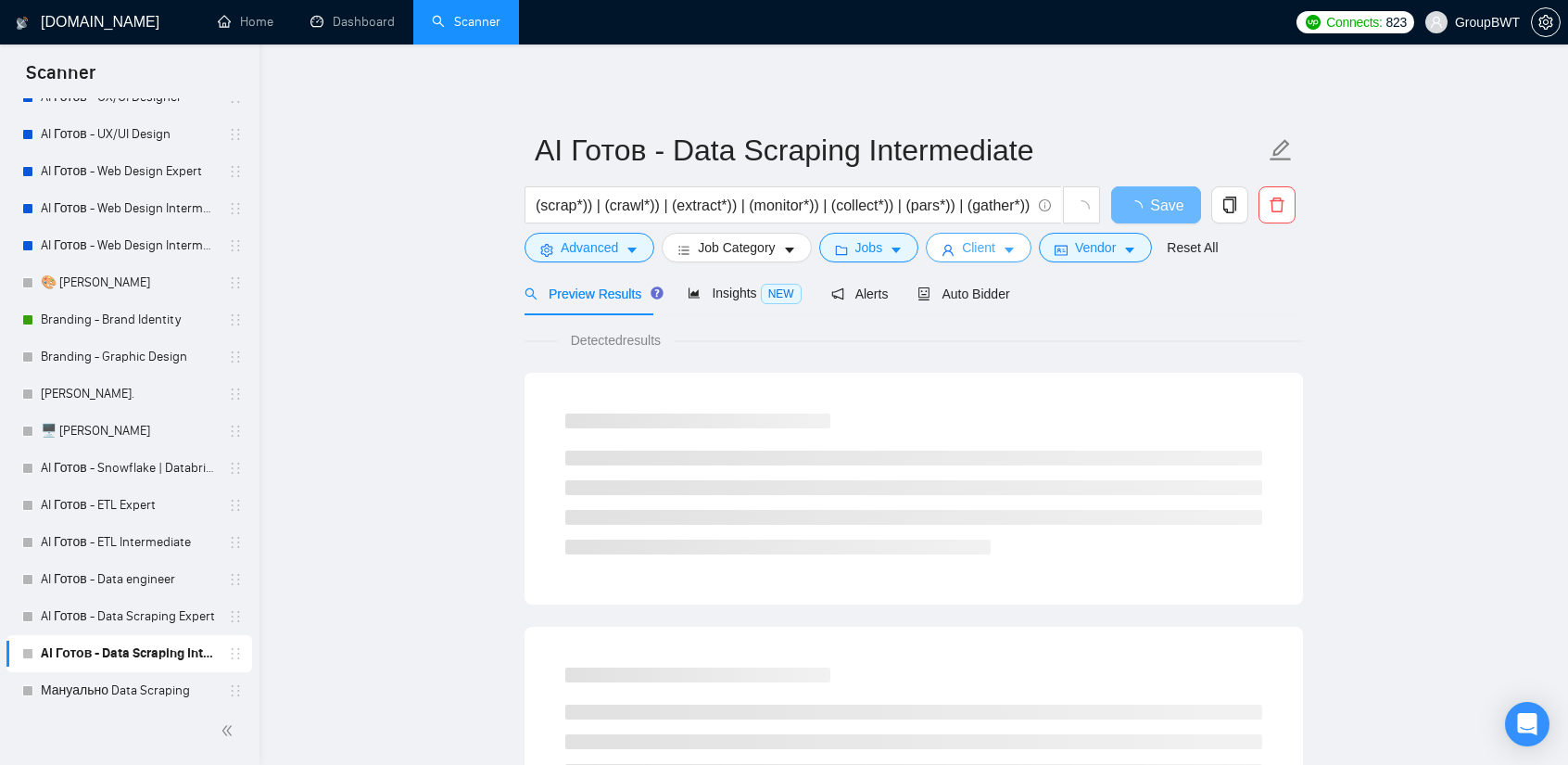
click at [989, 242] on button "Client" at bounding box center [979, 248] width 106 height 30
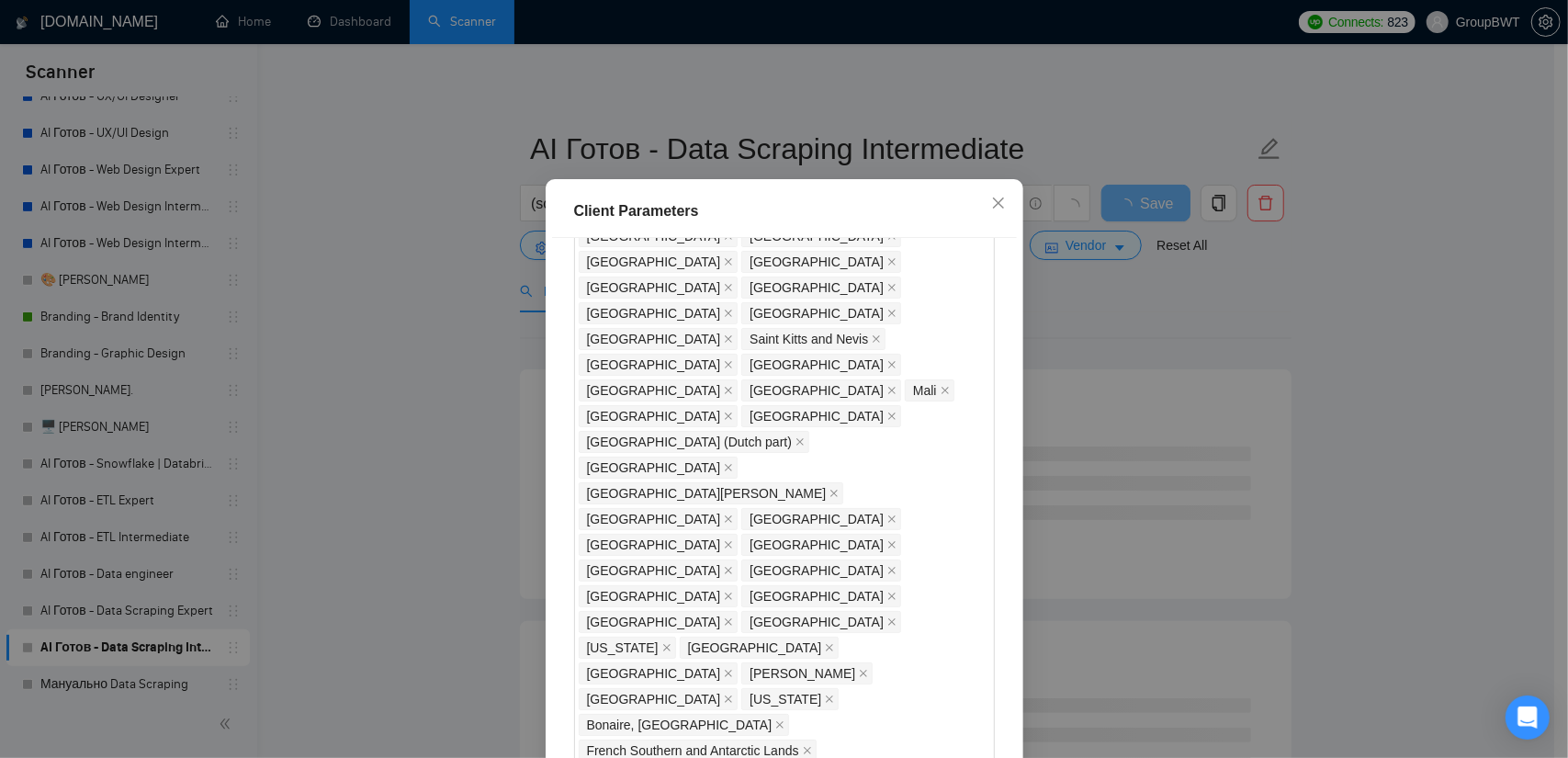
type input "20"
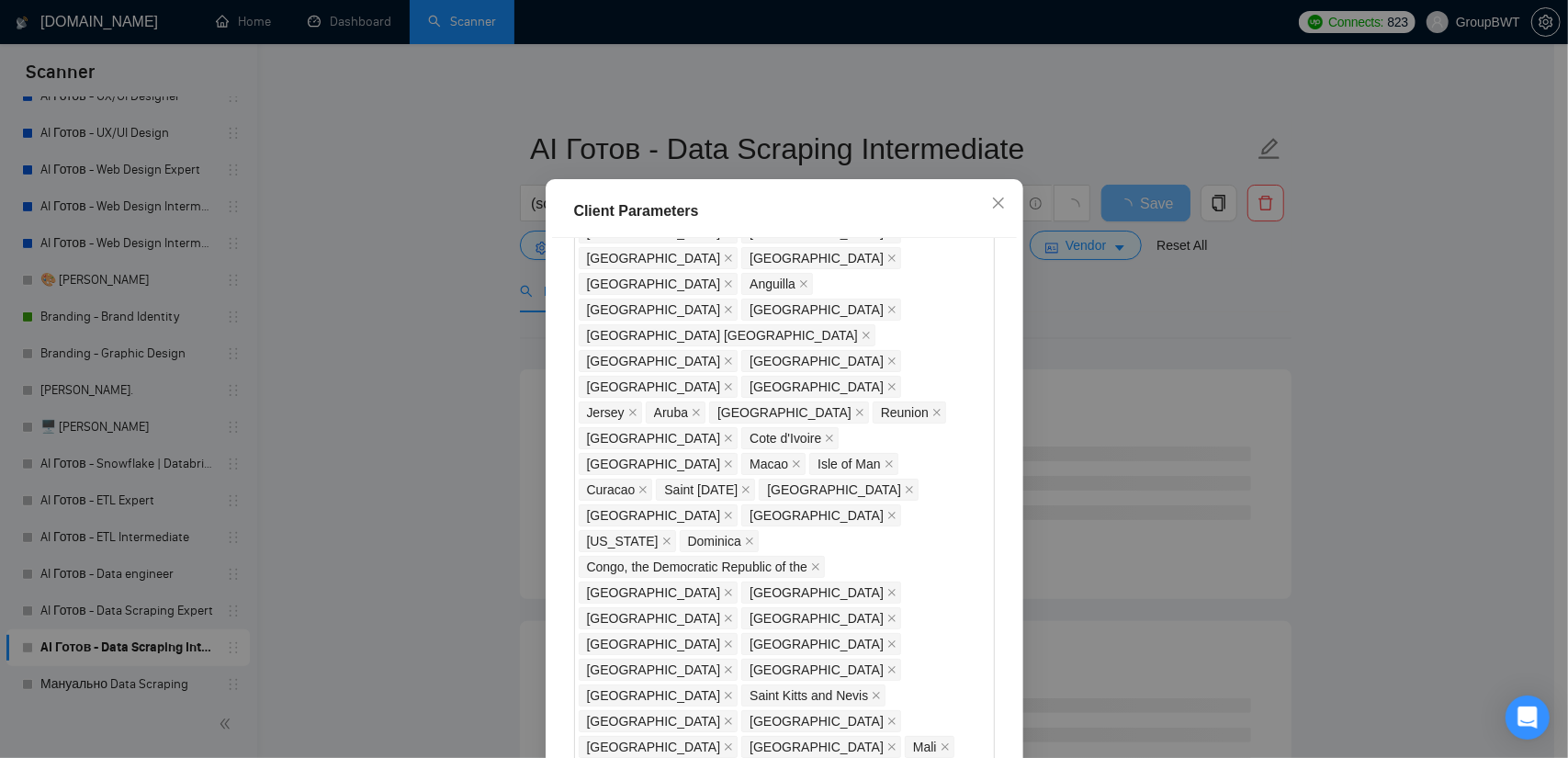
scroll to position [1259, 0]
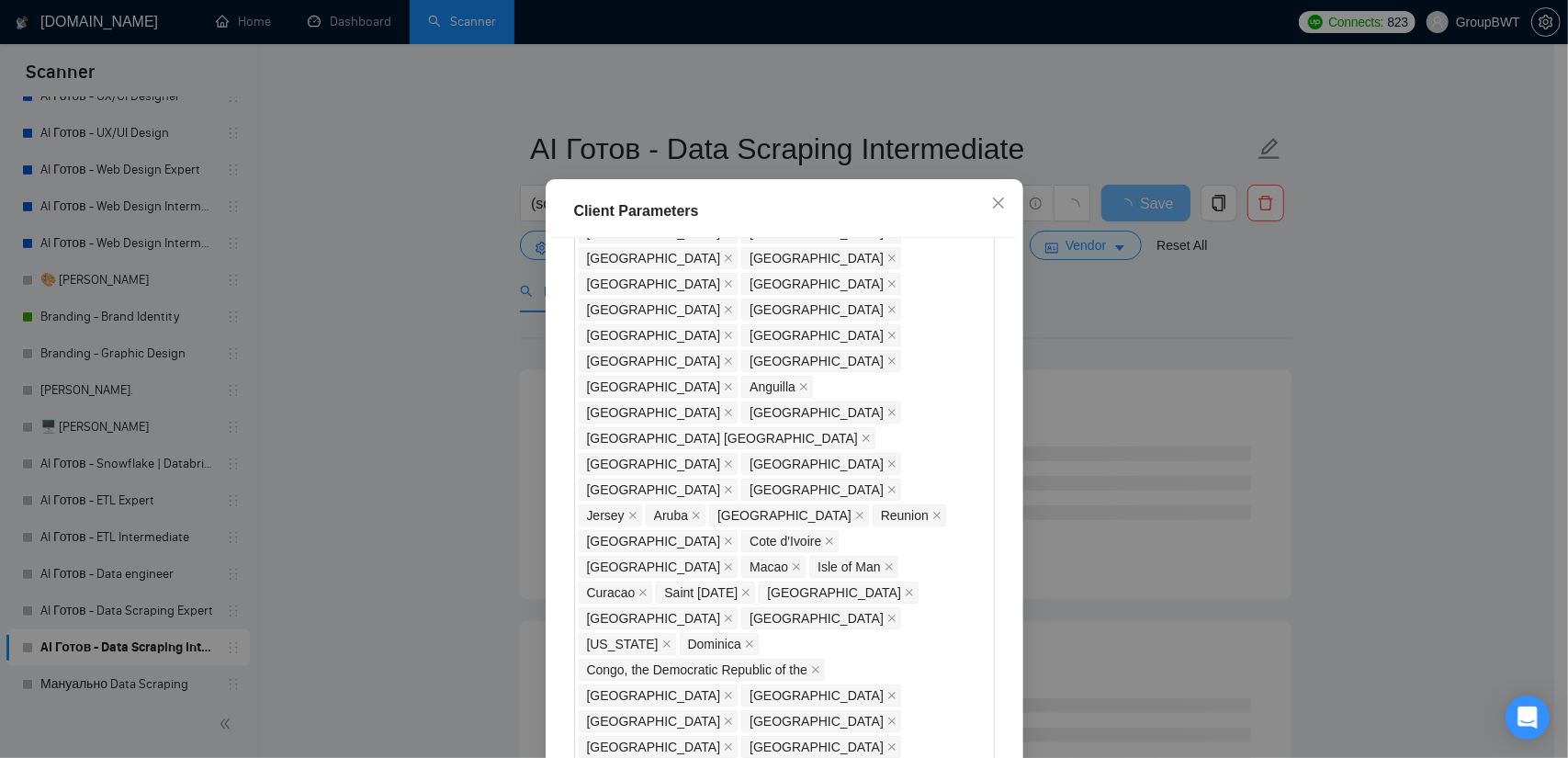
drag, startPoint x: 566, startPoint y: 440, endPoint x: 565, endPoint y: 449, distance: 9.1
checkbox input "true"
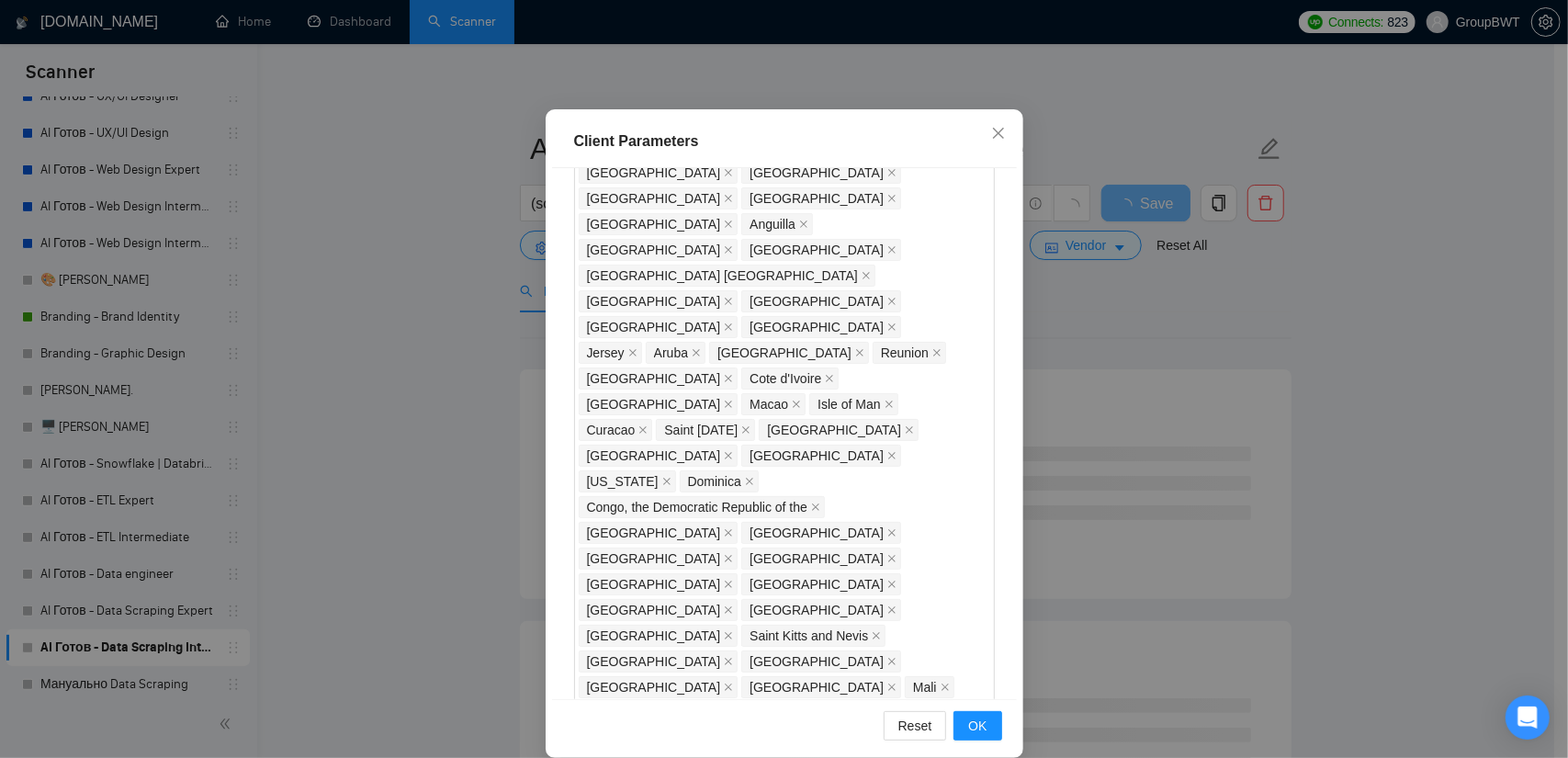
scroll to position [1350, 0]
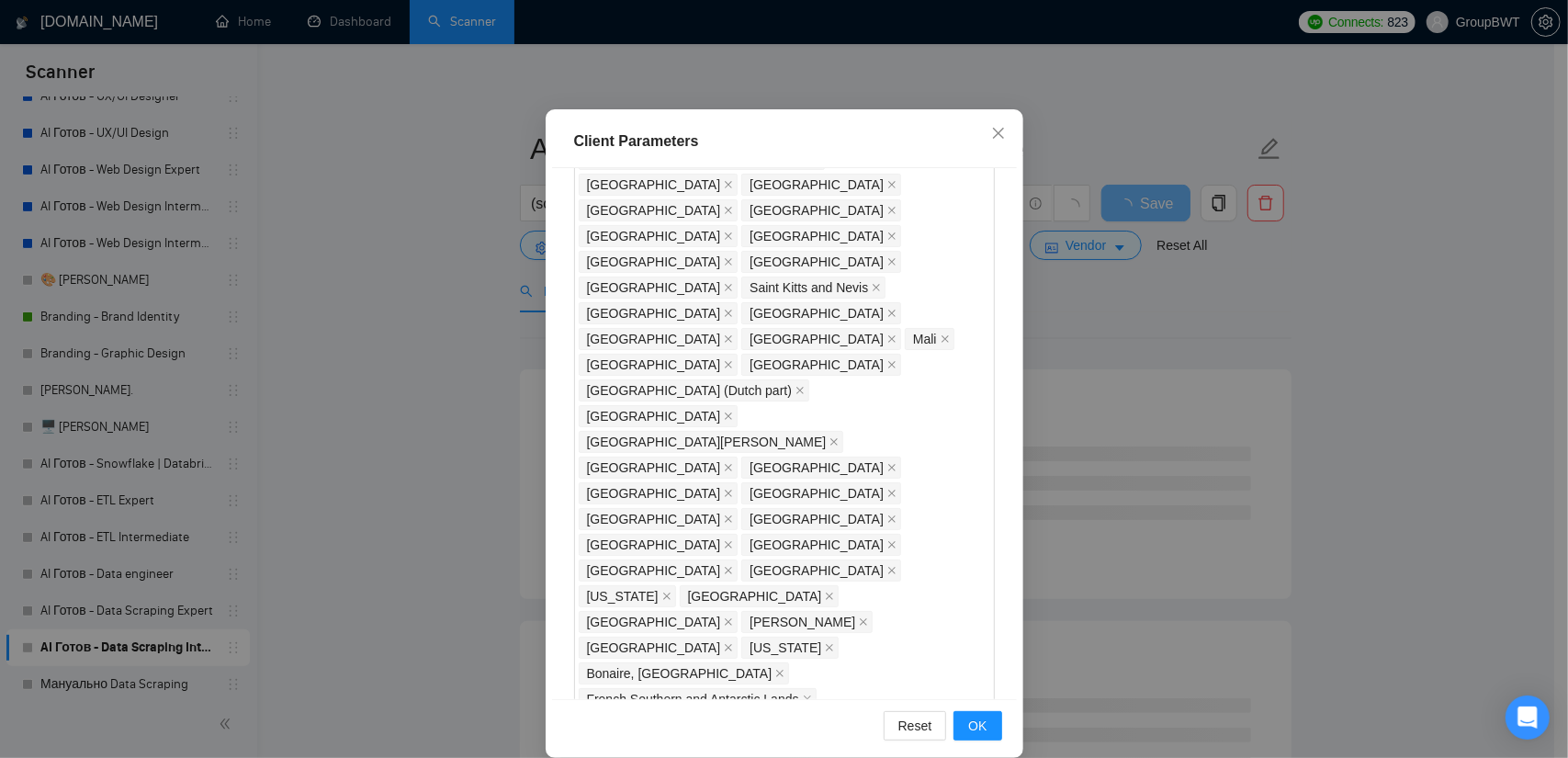
scroll to position [1718, 0]
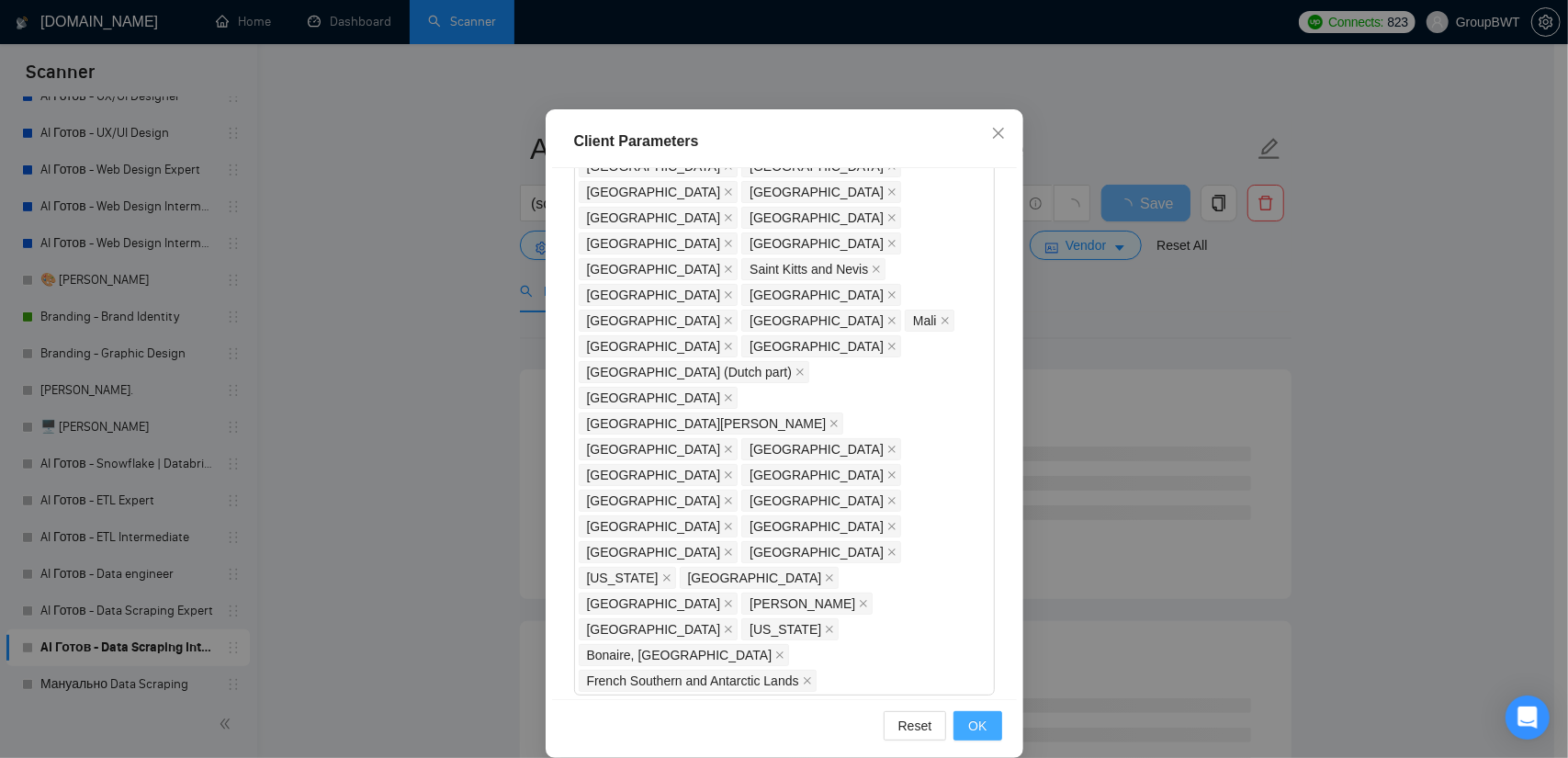
click at [959, 717] on button "OK" at bounding box center [978, 726] width 48 height 30
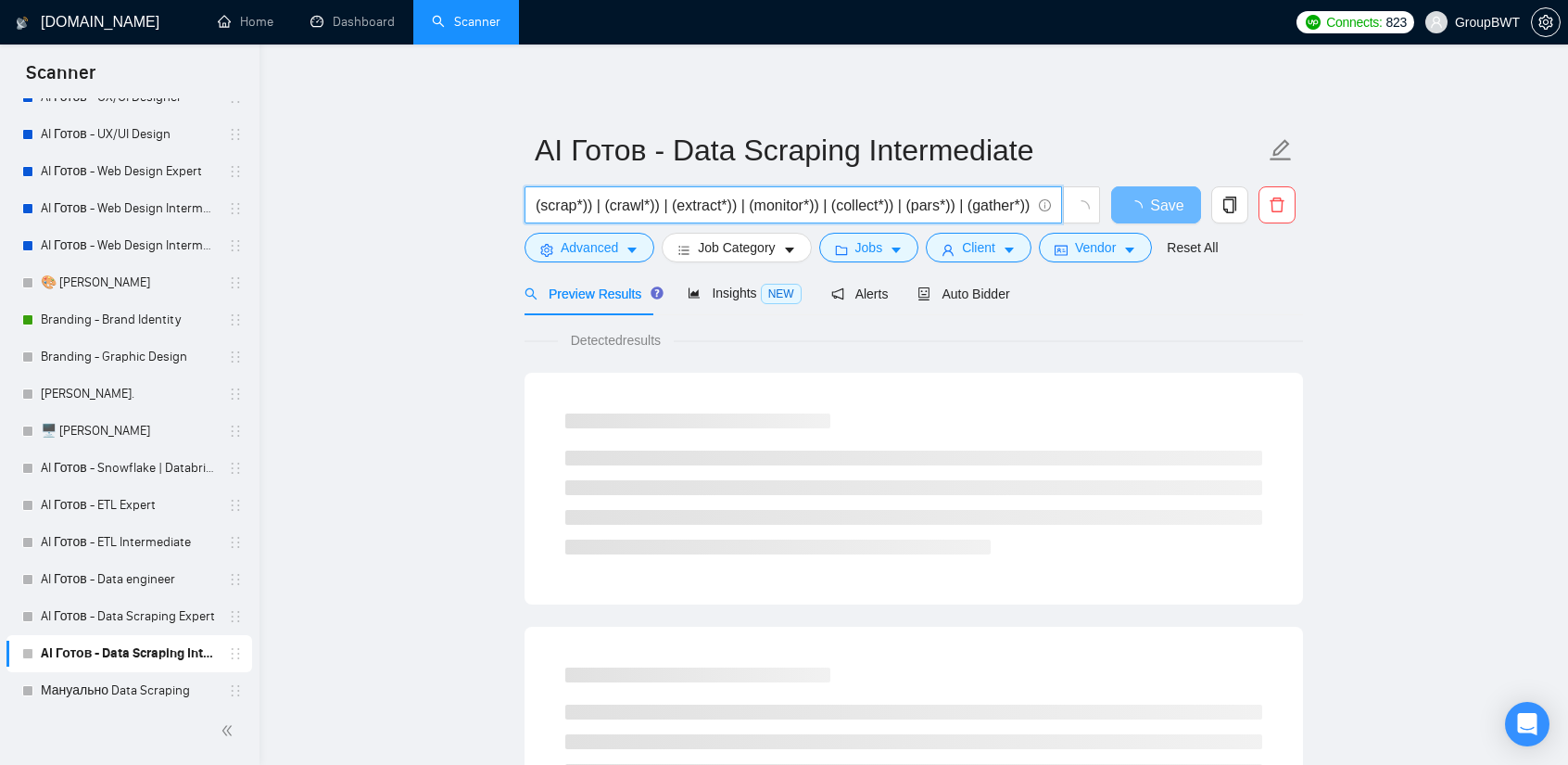
scroll to position [0, 1535]
drag, startPoint x: 871, startPoint y: 212, endPoint x: 1505, endPoint y: 221, distance: 634.1
click at [985, 211] on input "(scrap*)) | (crawl*)) | (extract*)) | (monitor*)) | (collect*)) | (pars*)) | (g…" at bounding box center [784, 205] width 495 height 23
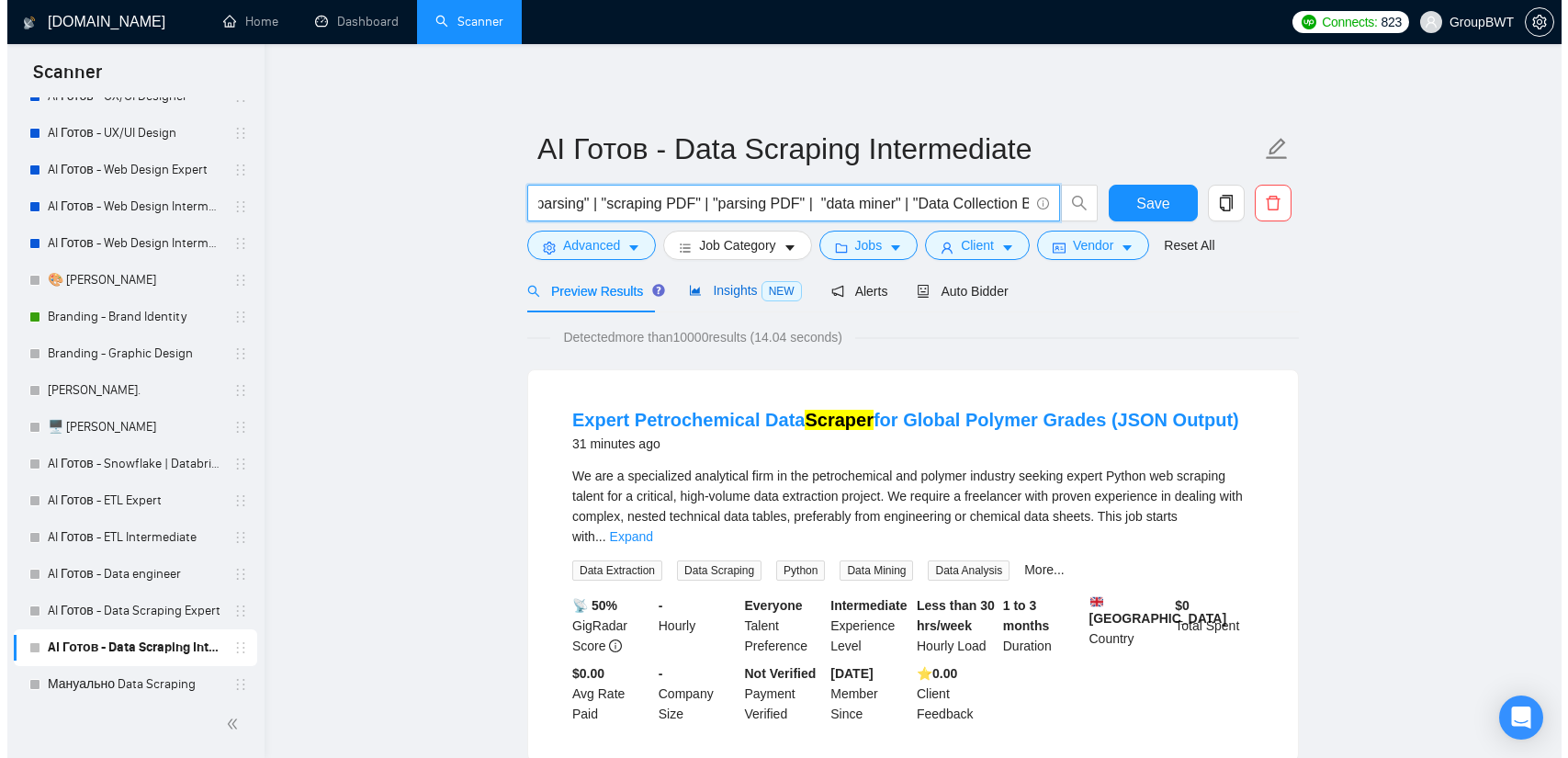
scroll to position [0, 0]
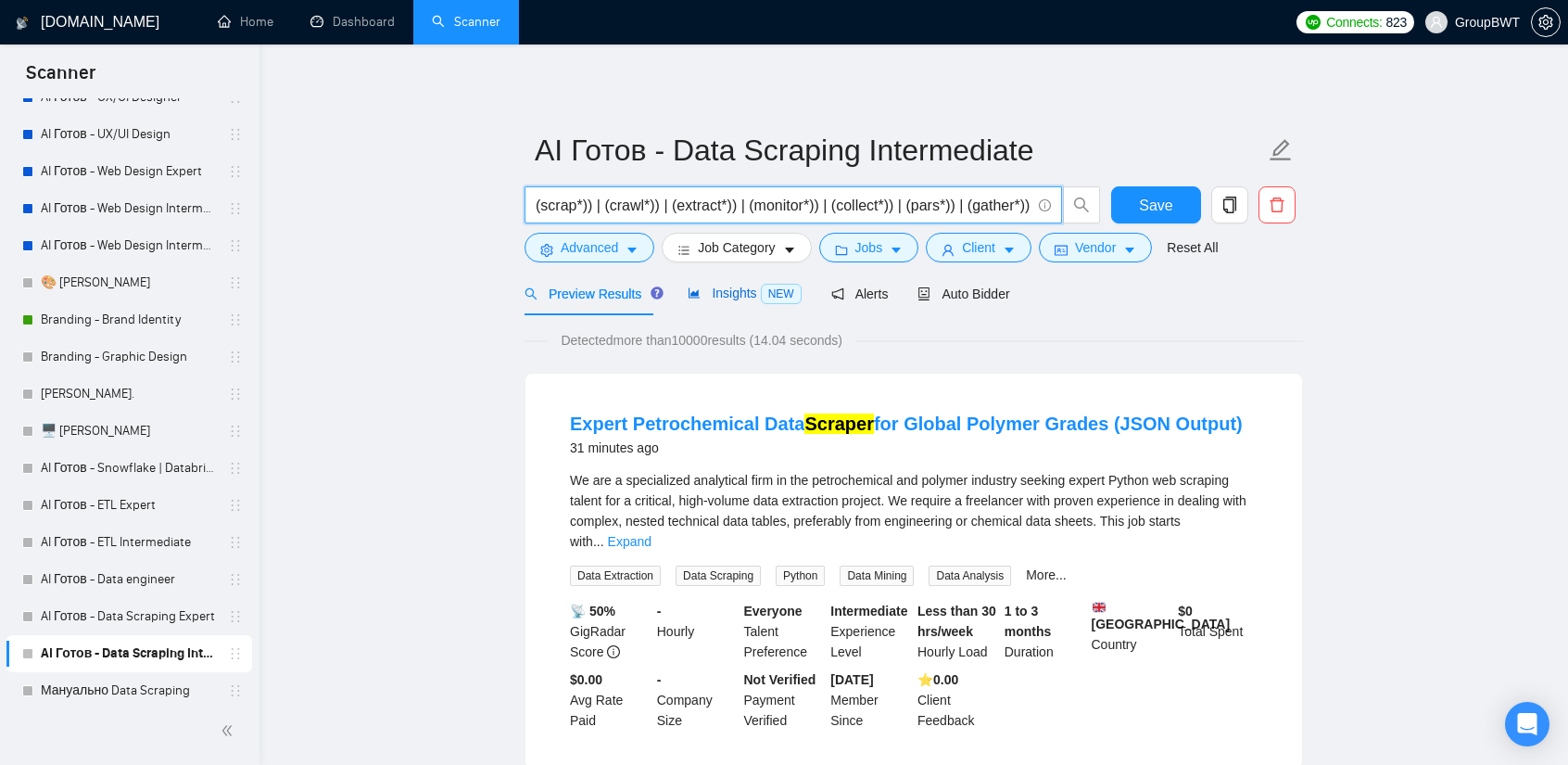
click at [740, 300] on span "Insights NEW" at bounding box center [744, 293] width 114 height 15
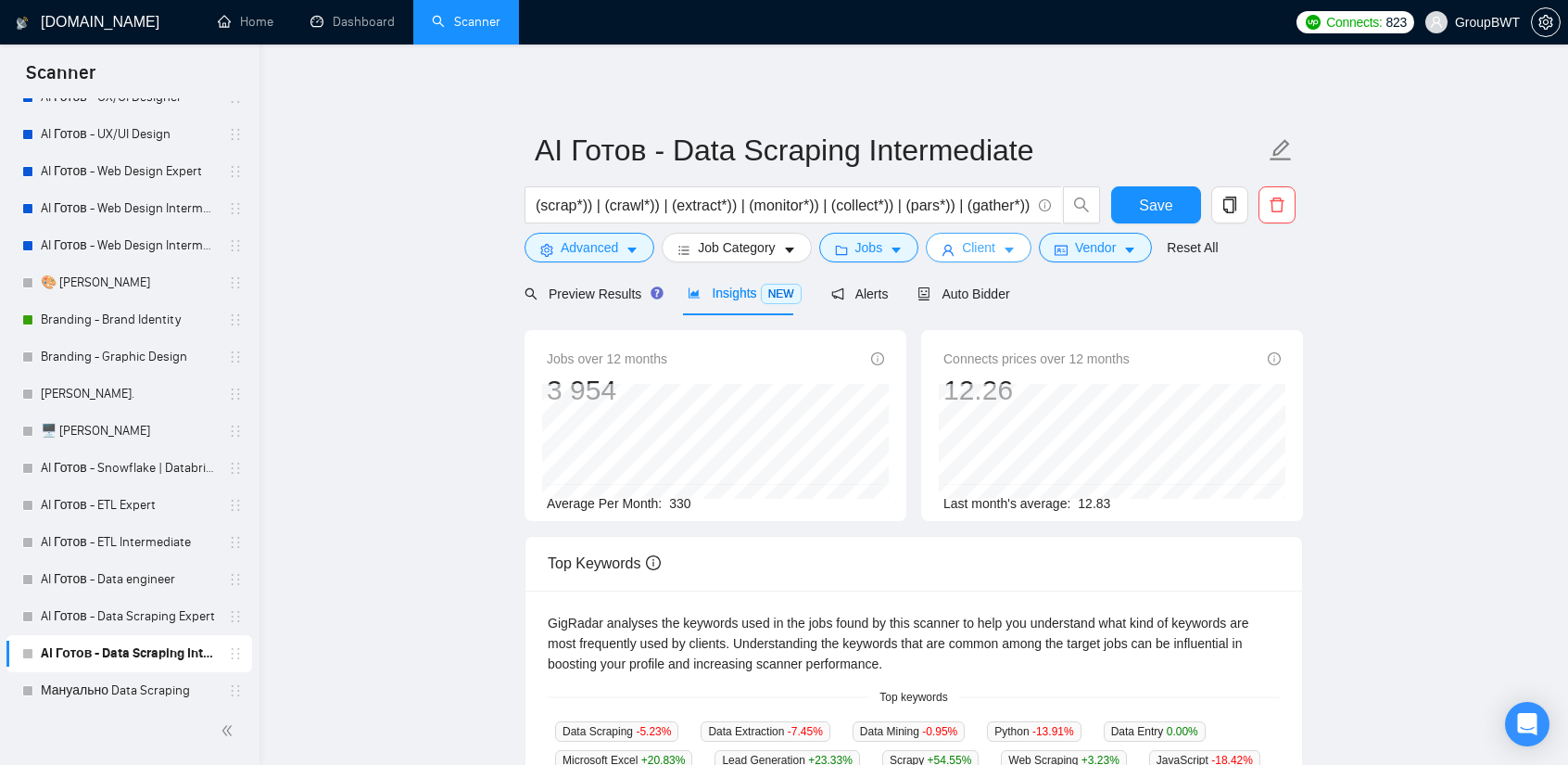
click at [1003, 243] on span "caret-down" at bounding box center [1010, 249] width 13 height 14
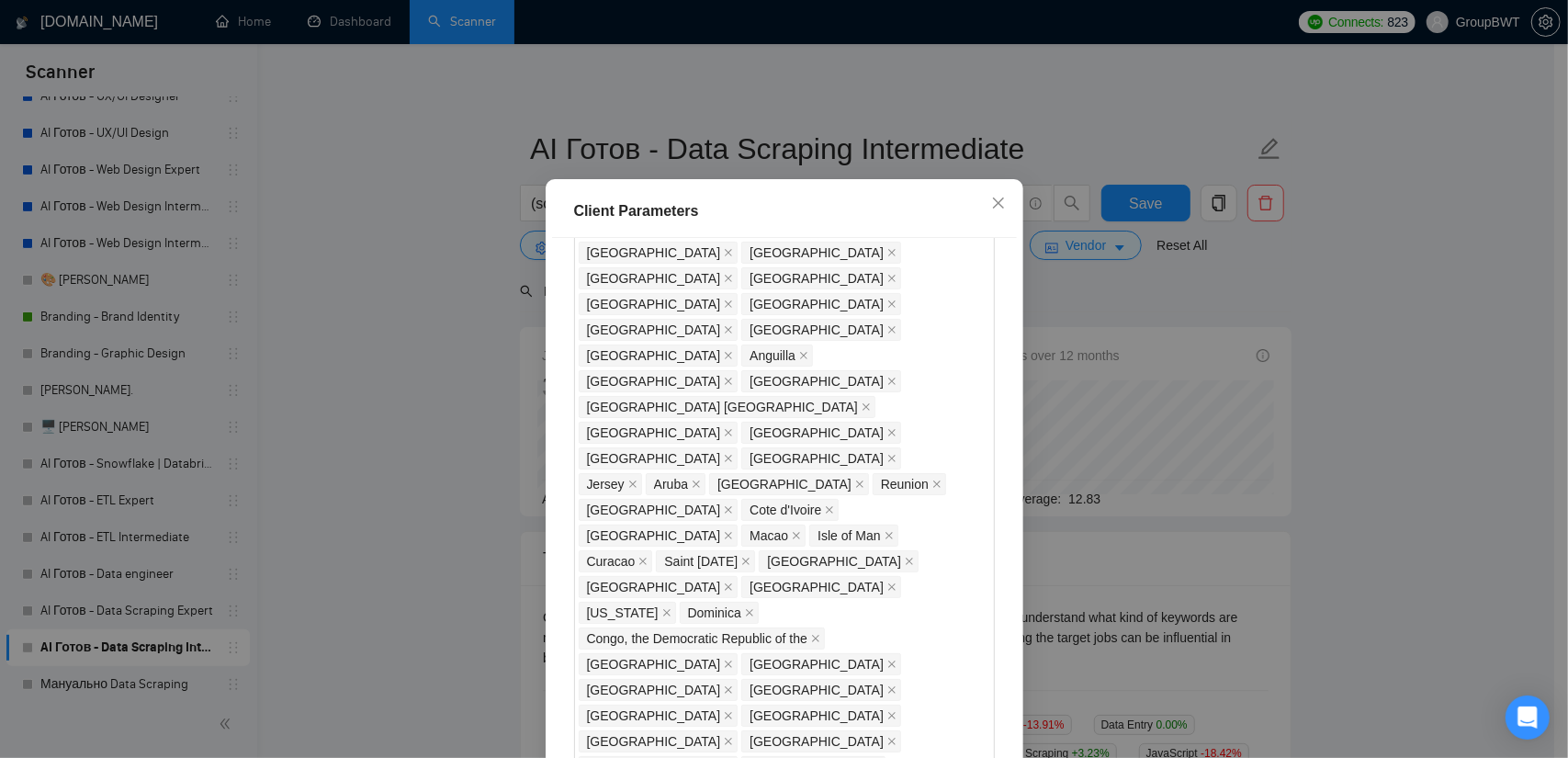
scroll to position [1259, 0]
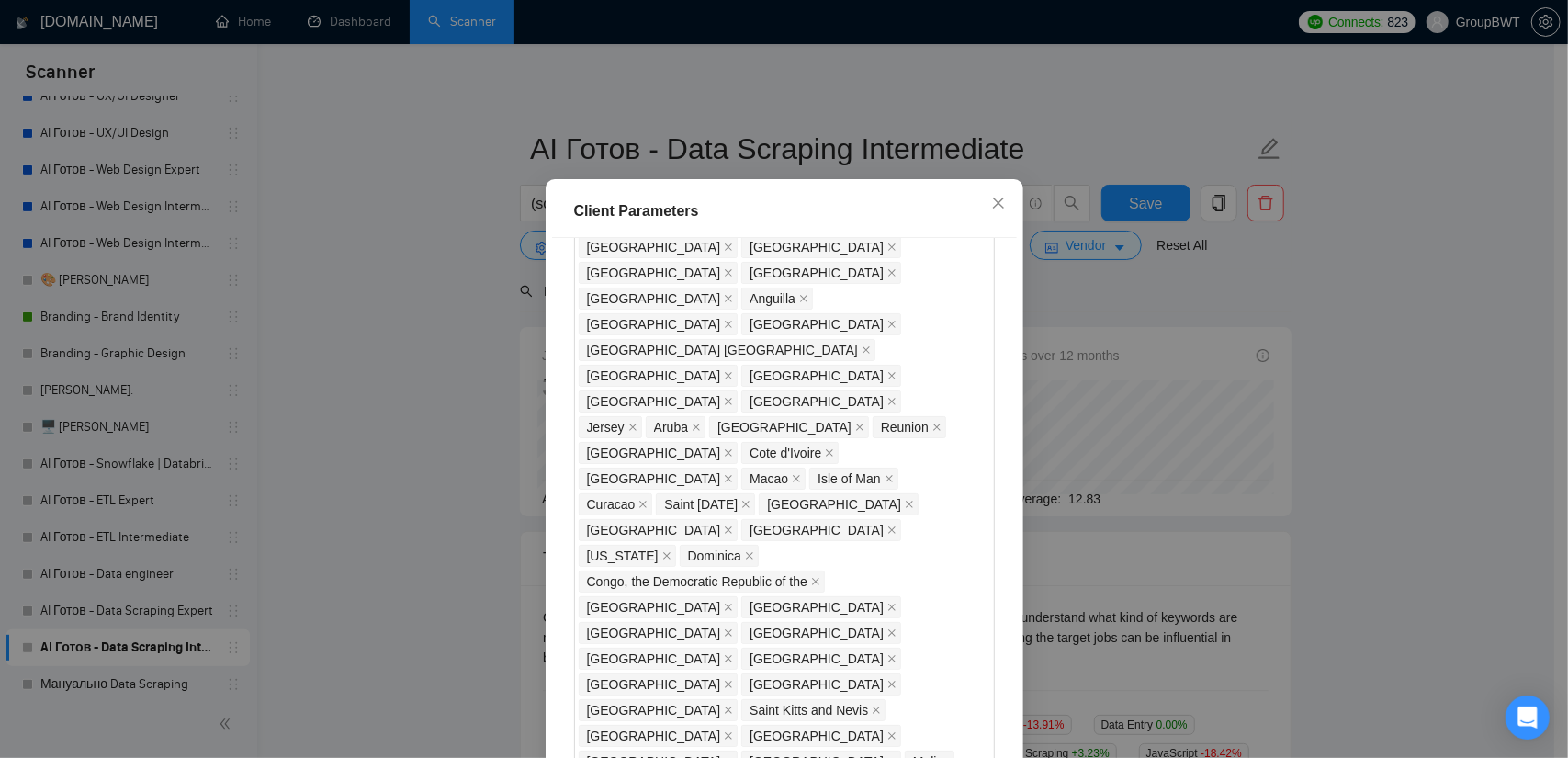
scroll to position [1350, 0]
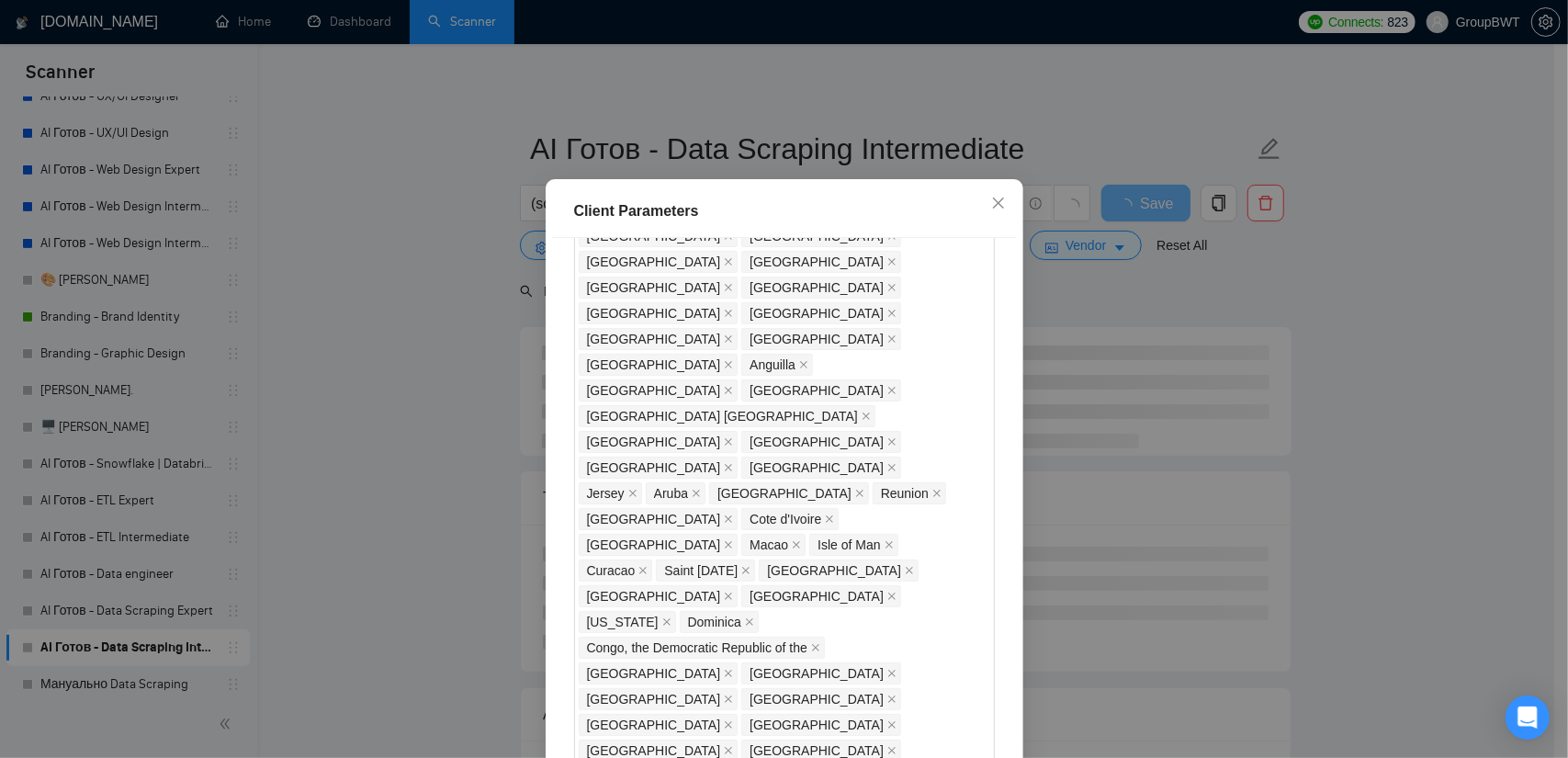
scroll to position [1259, 0]
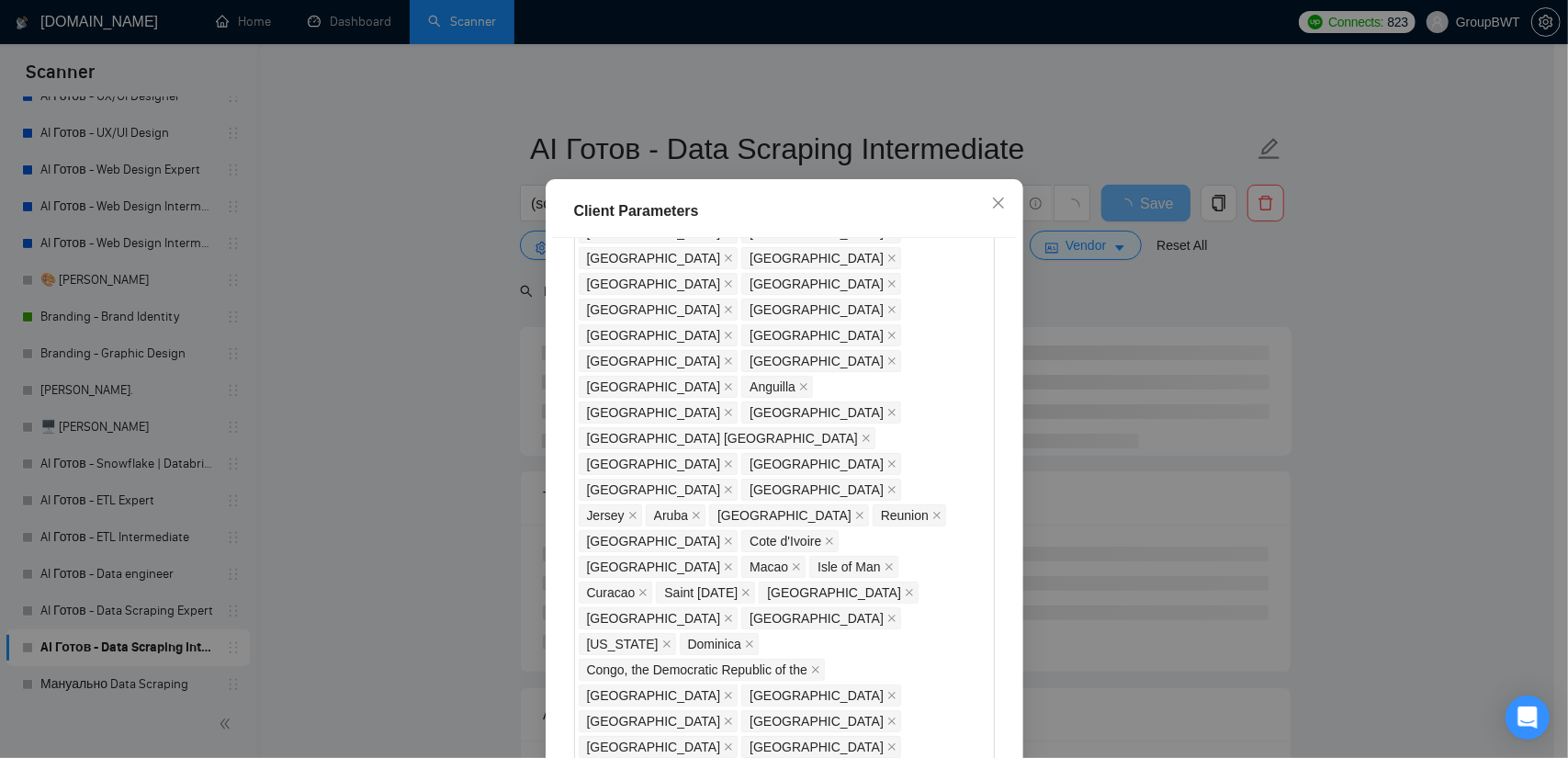
click at [1299, 440] on div "Client Parameters Client Location Include Client Countries Select Exclude Clien…" at bounding box center [784, 379] width 1568 height 758
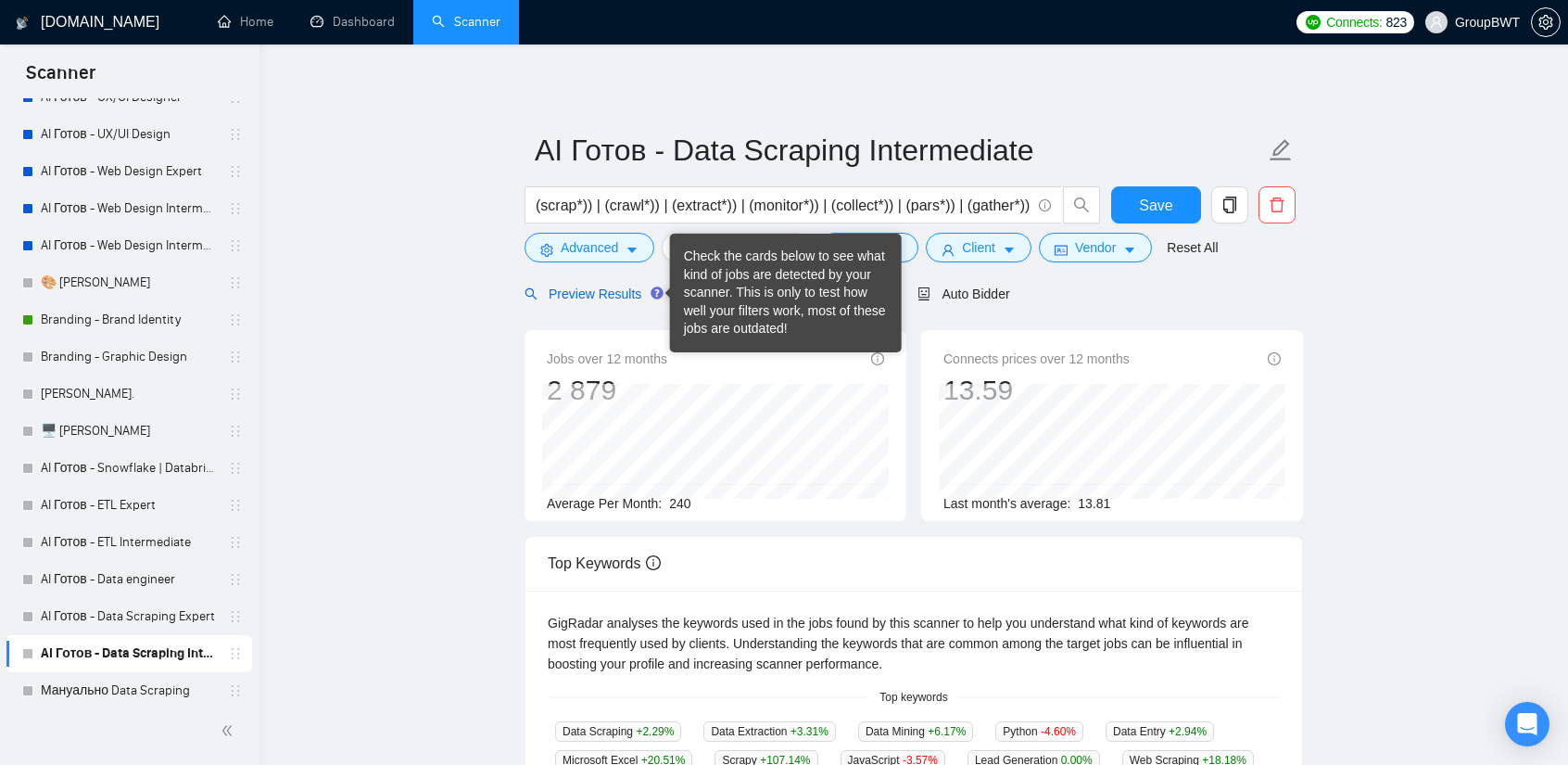
click at [600, 296] on span "Preview Results" at bounding box center [591, 294] width 133 height 15
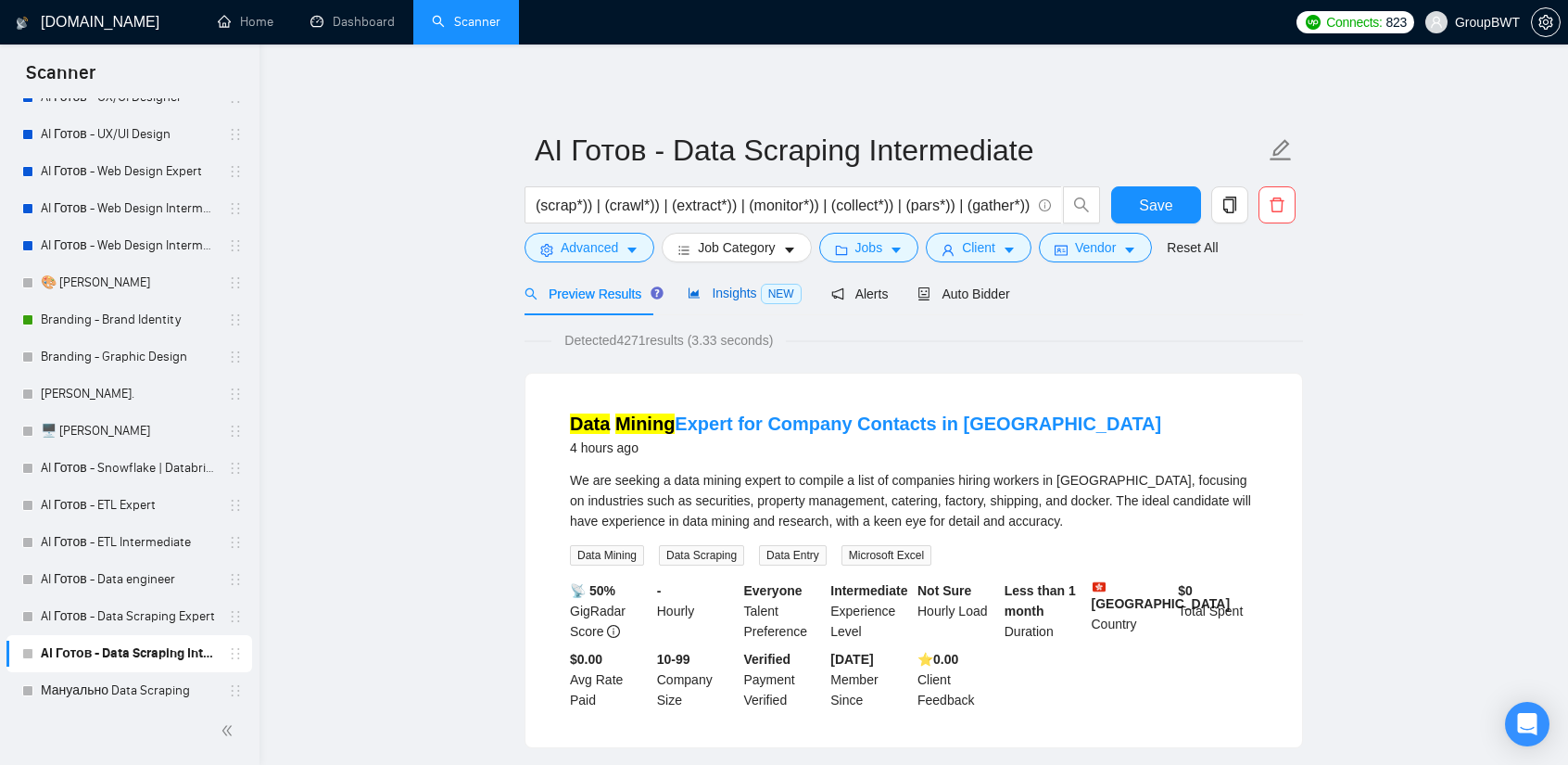
click at [707, 298] on span "Insights NEW" at bounding box center [744, 293] width 114 height 15
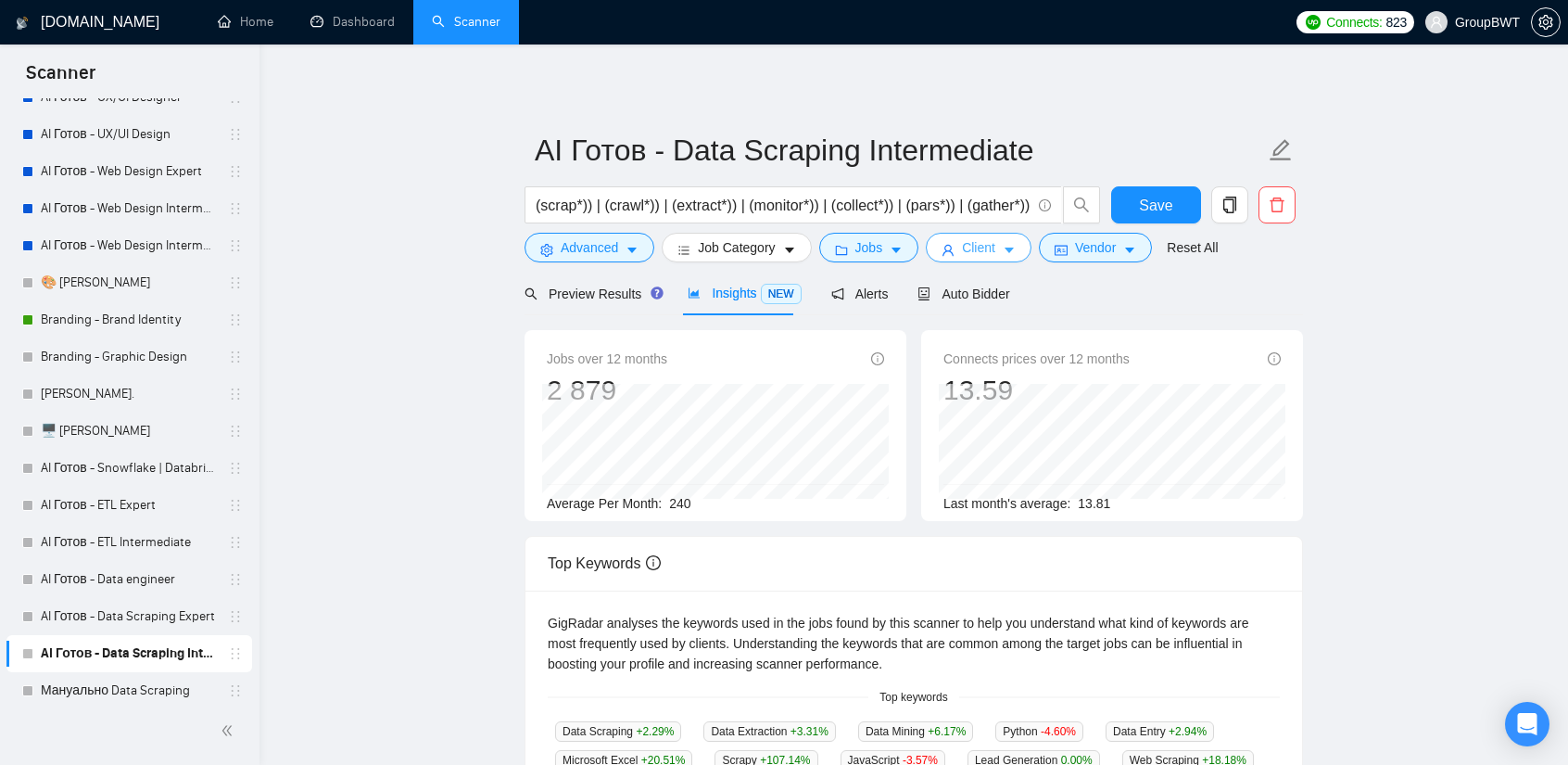
click at [975, 243] on span "Client" at bounding box center [979, 248] width 34 height 20
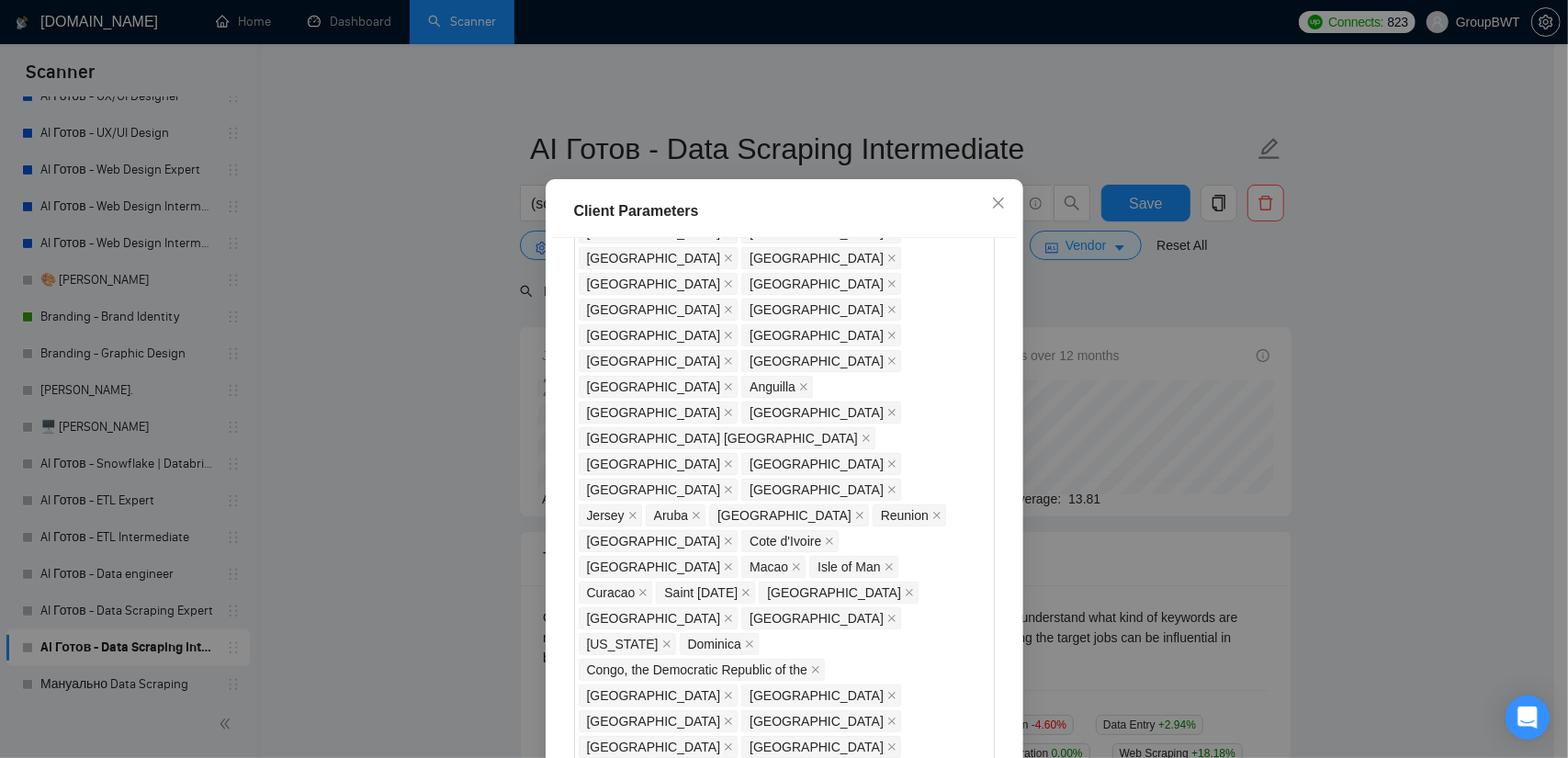
checkbox input "false"
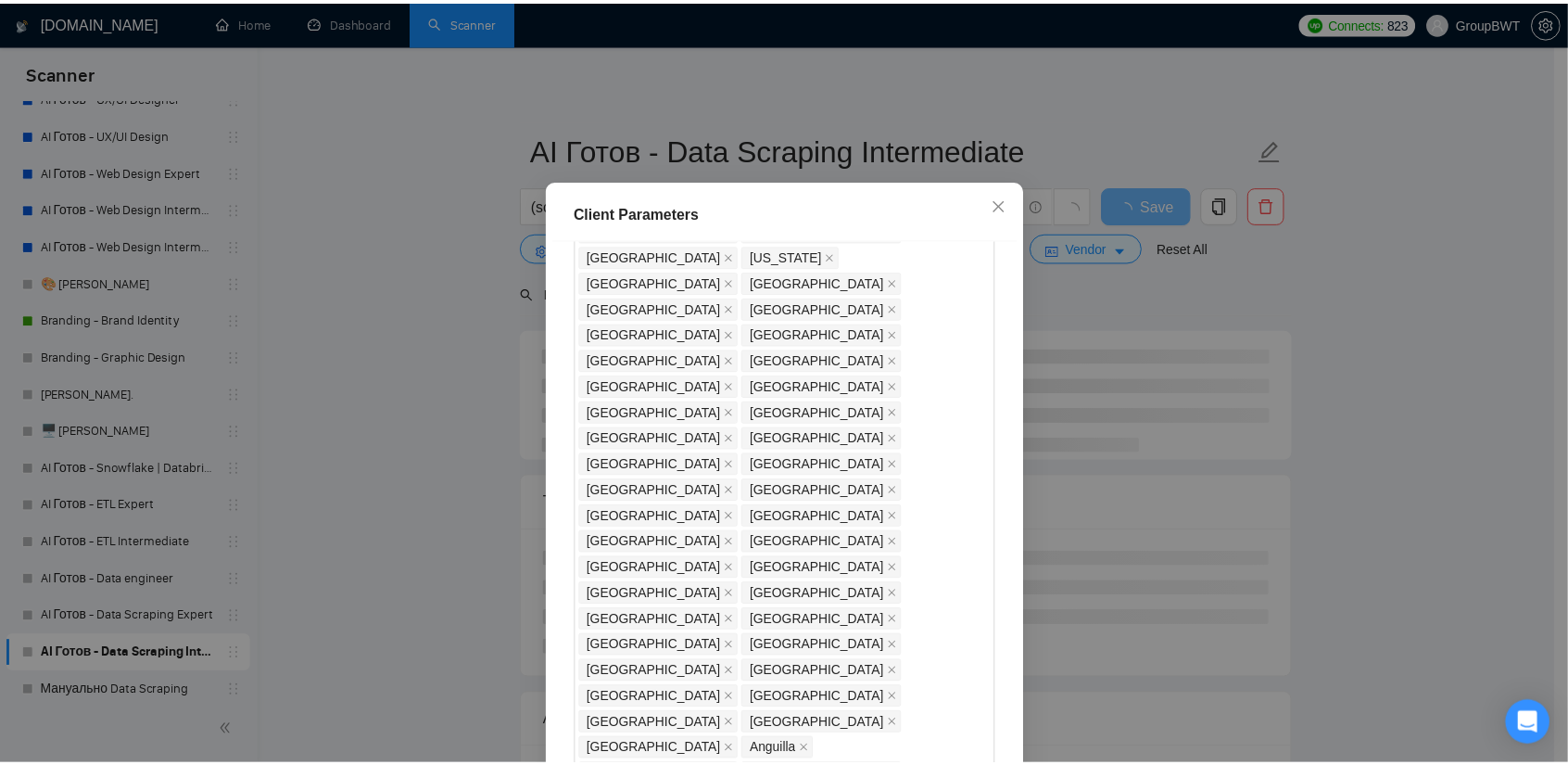
scroll to position [529, 0]
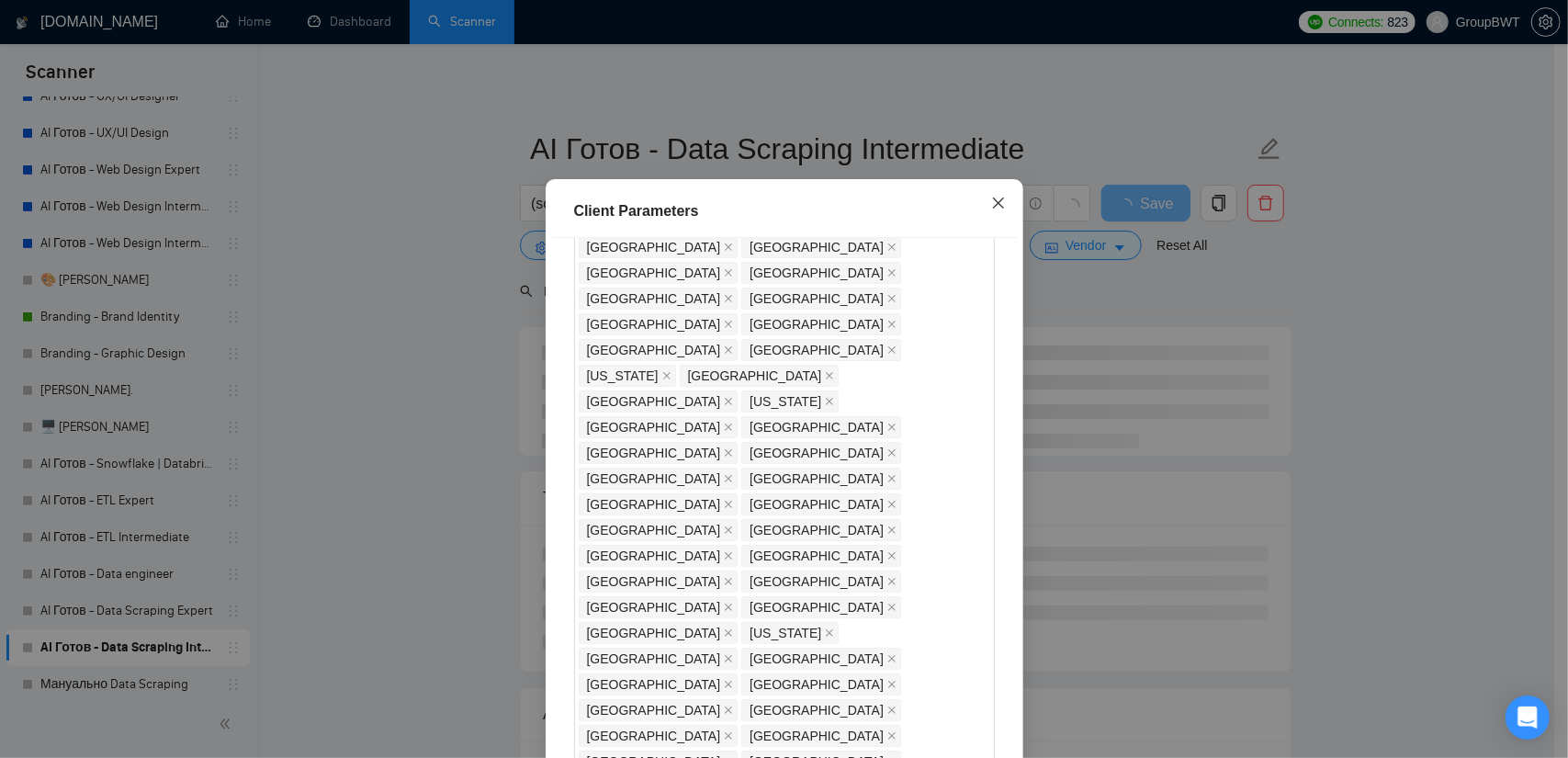
click at [1000, 223] on span "Close" at bounding box center [999, 204] width 50 height 50
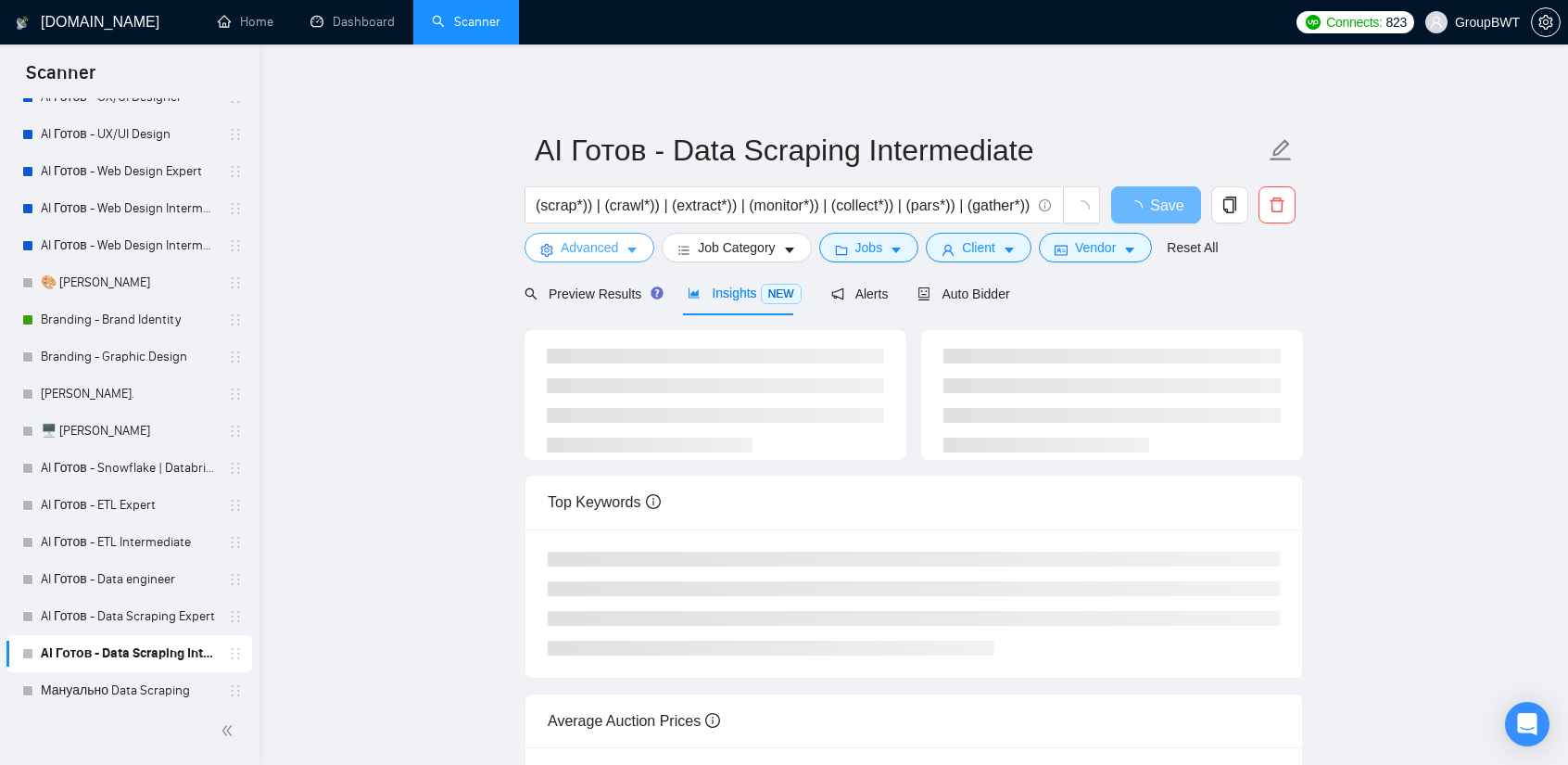
click at [626, 245] on icon "caret-down" at bounding box center [632, 250] width 13 height 13
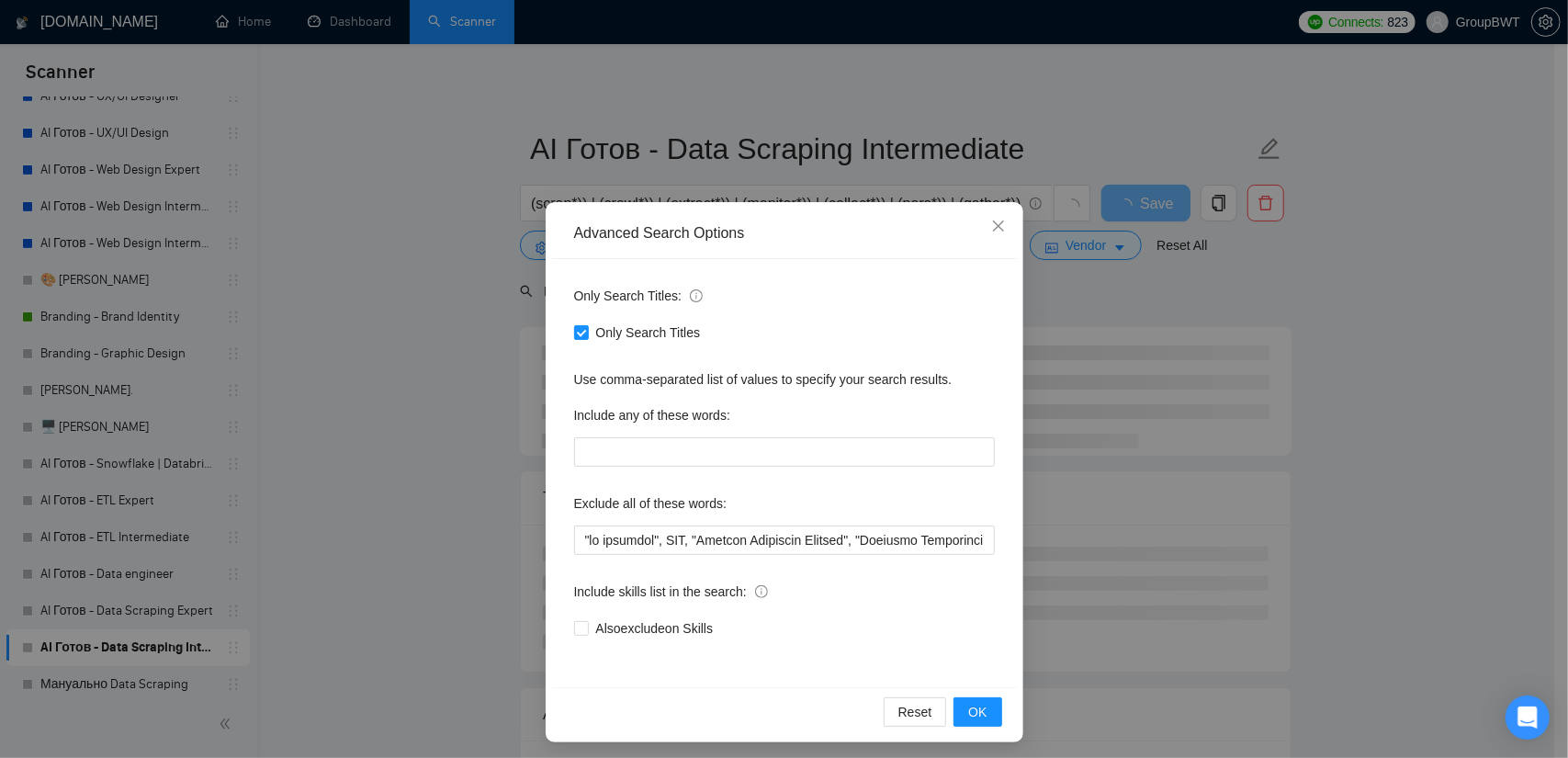
click at [439, 286] on div "Advanced Search Options Only Search Titles: Only Search Titles Use comma-separa…" at bounding box center [784, 379] width 1568 height 758
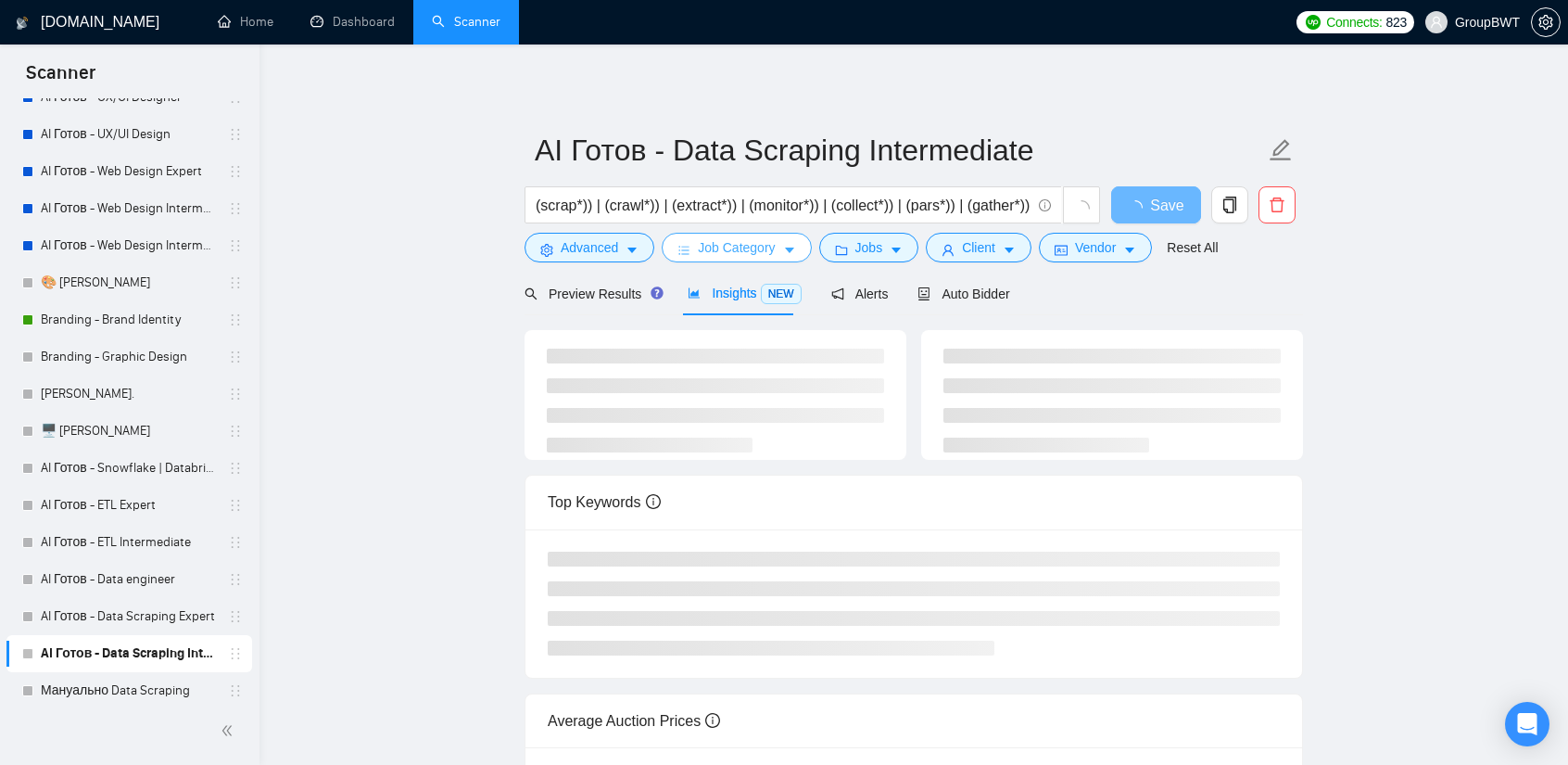
click at [730, 249] on span "Job Category" at bounding box center [736, 248] width 77 height 20
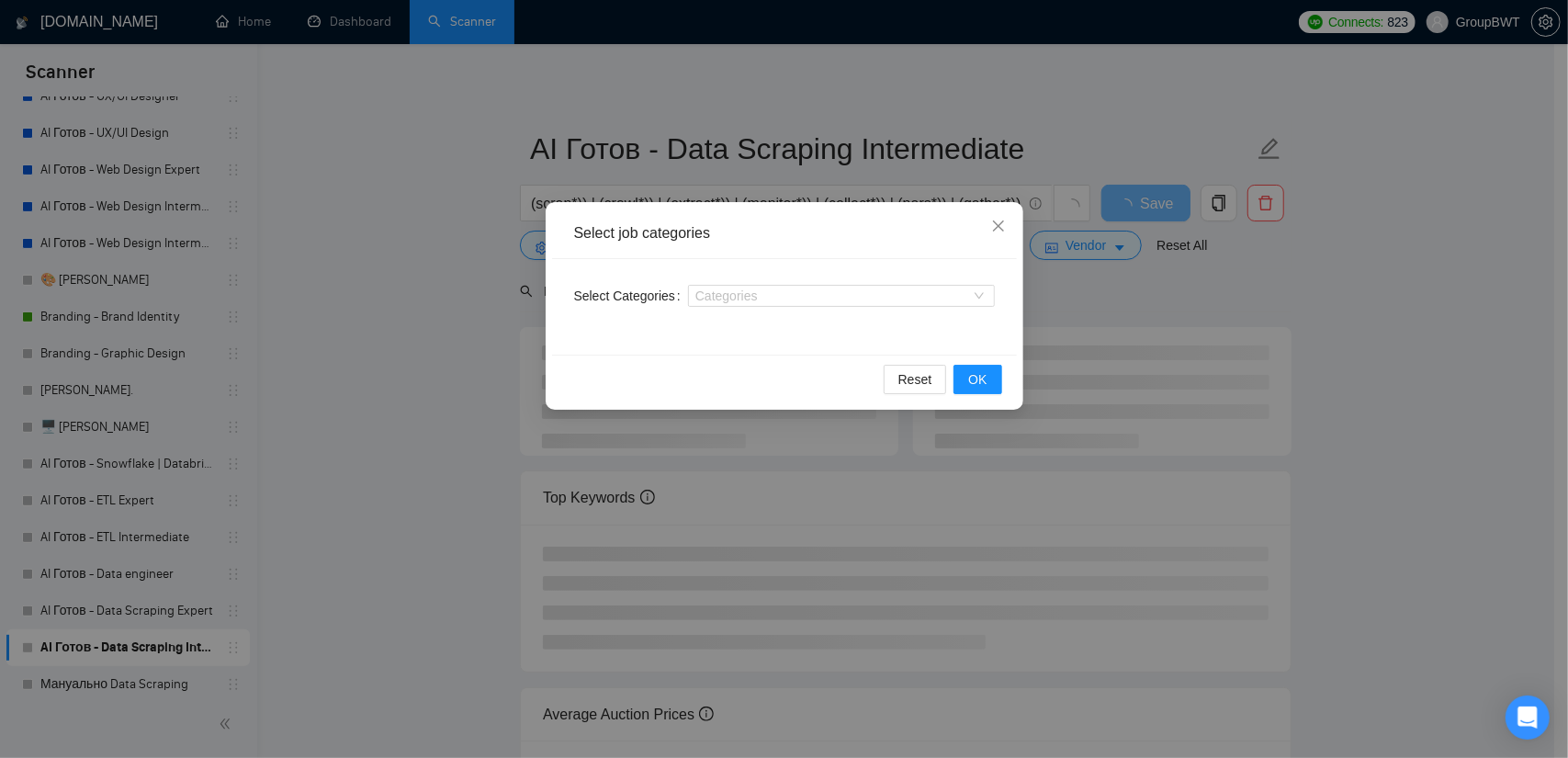
drag, startPoint x: 362, startPoint y: 273, endPoint x: 387, endPoint y: 275, distance: 25.1
click at [367, 273] on div "Select job categories Select Categories Categories Reset OK" at bounding box center [784, 379] width 1568 height 758
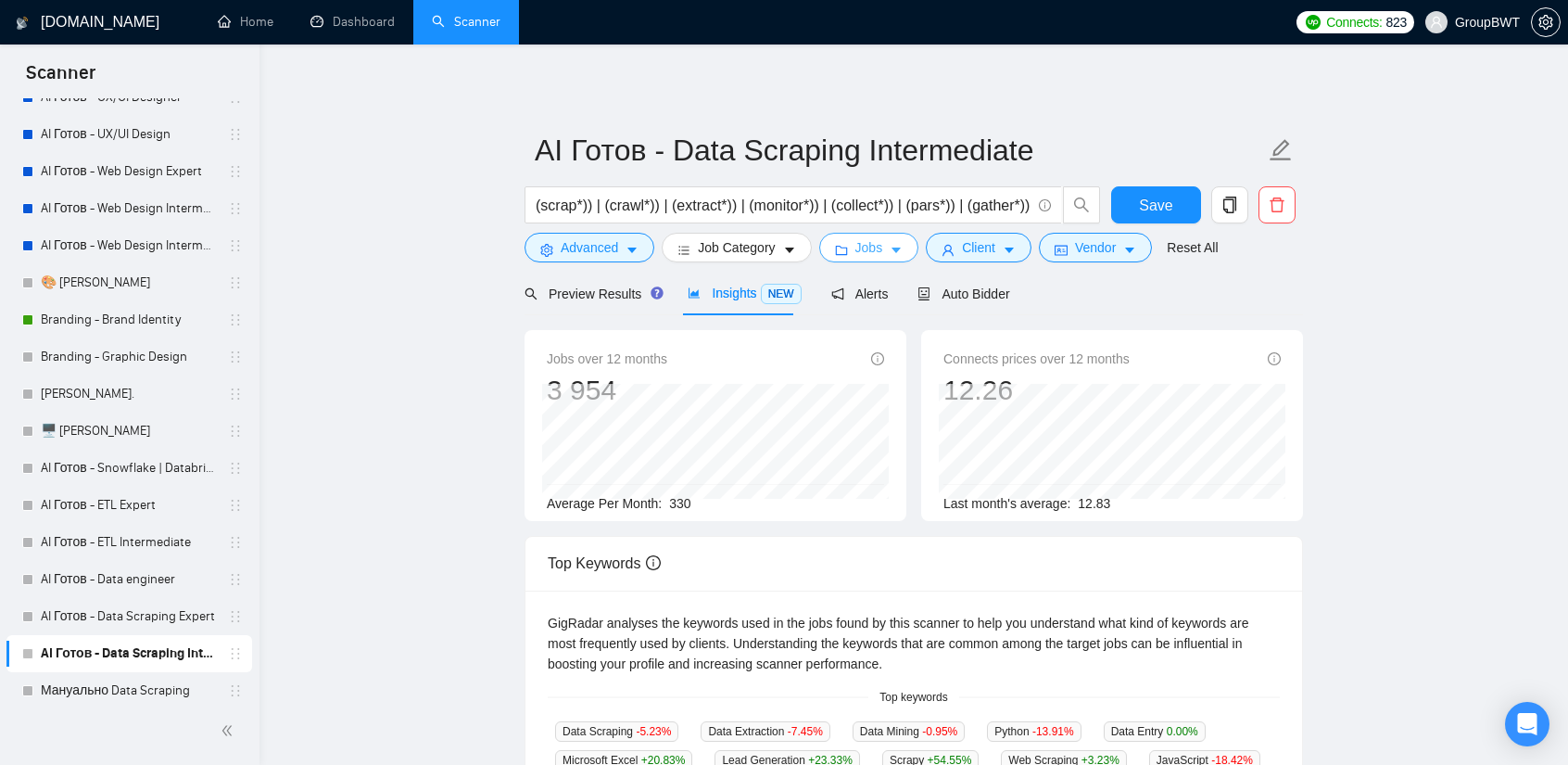
click at [876, 248] on button "Jobs" at bounding box center [870, 248] width 101 height 30
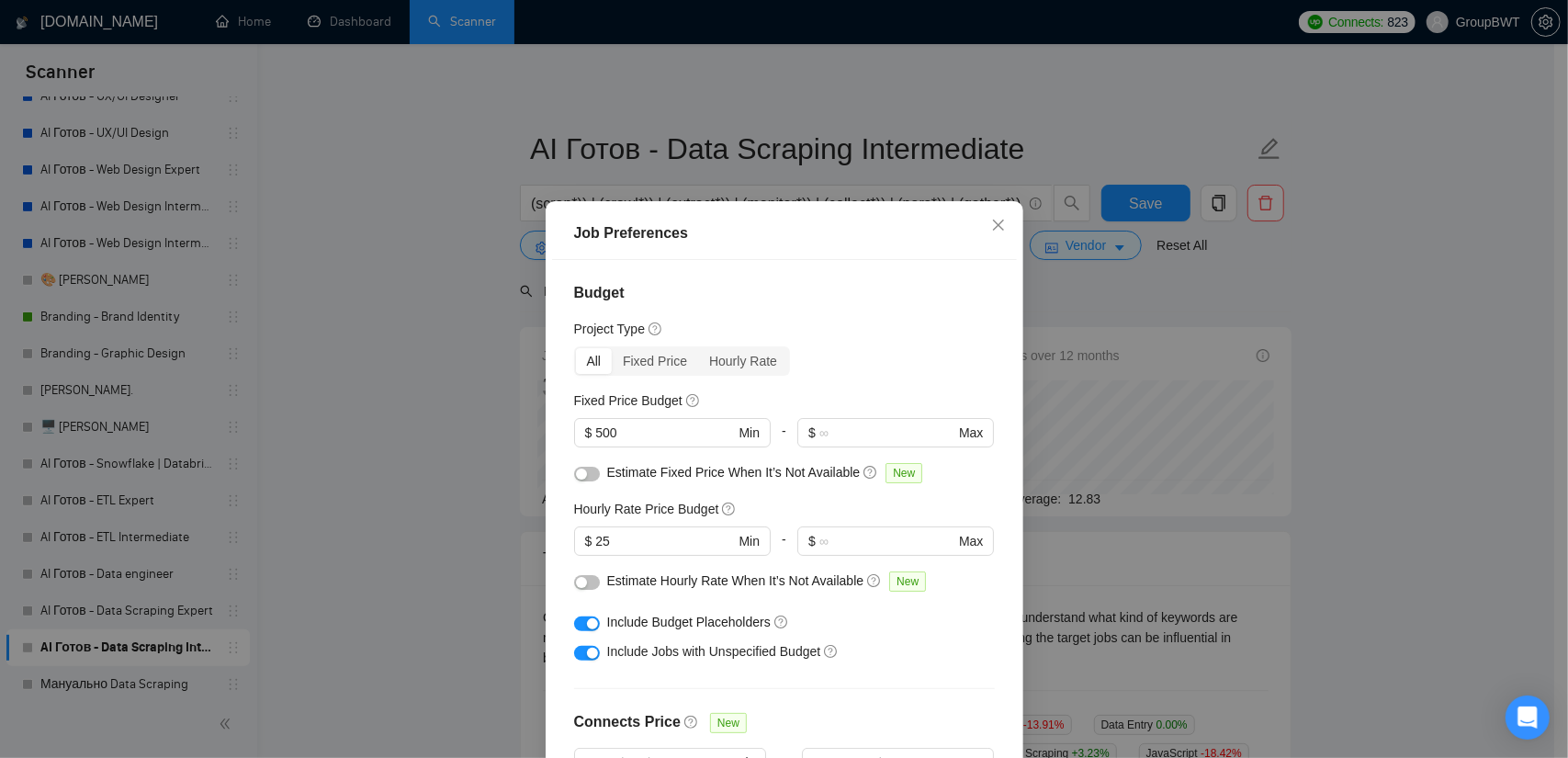
click at [337, 347] on div "Job Preferences Budget Project Type All Fixed Price Hourly Rate Fixed Price Bud…" at bounding box center [784, 379] width 1568 height 758
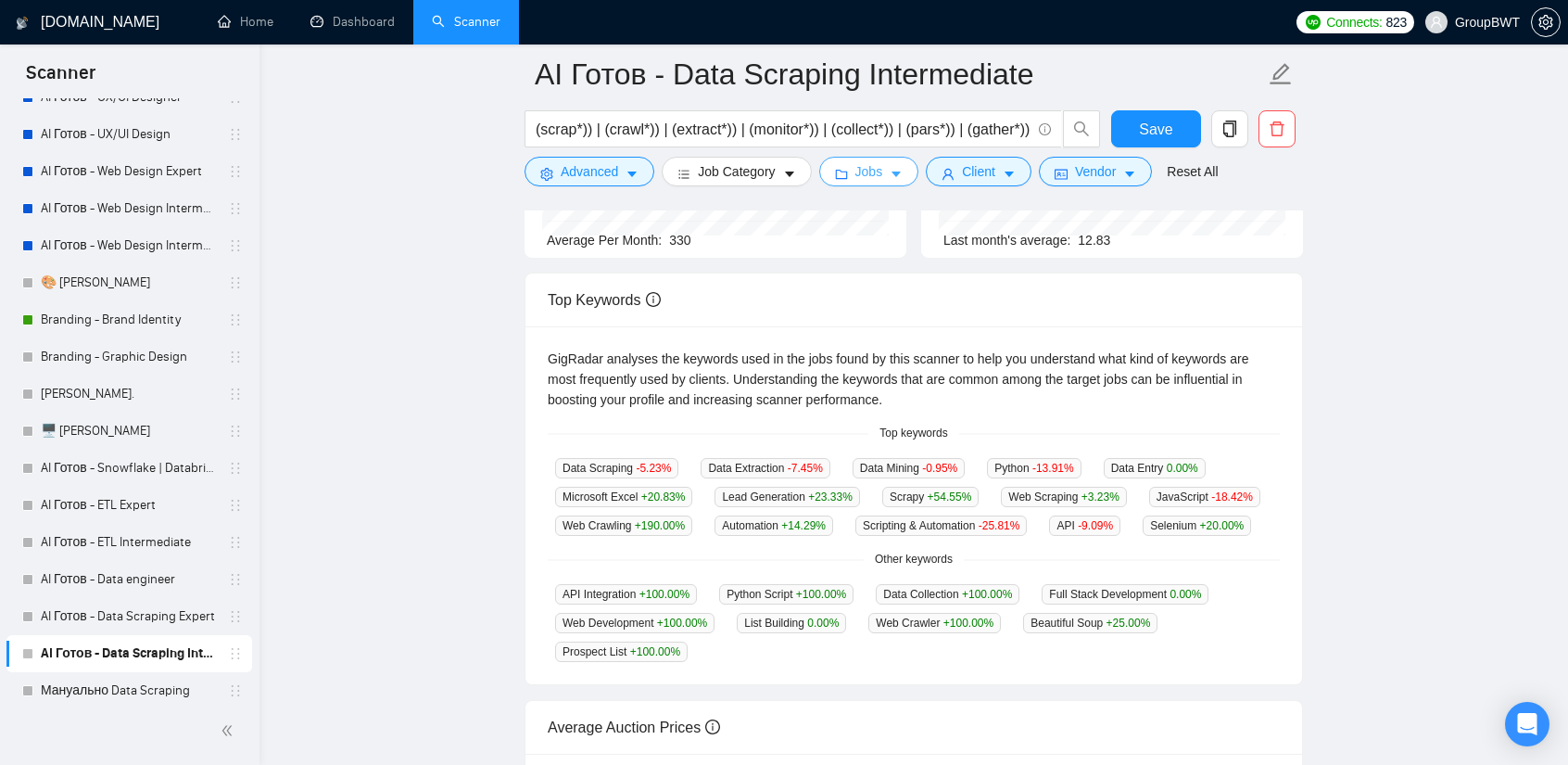
scroll to position [0, 0]
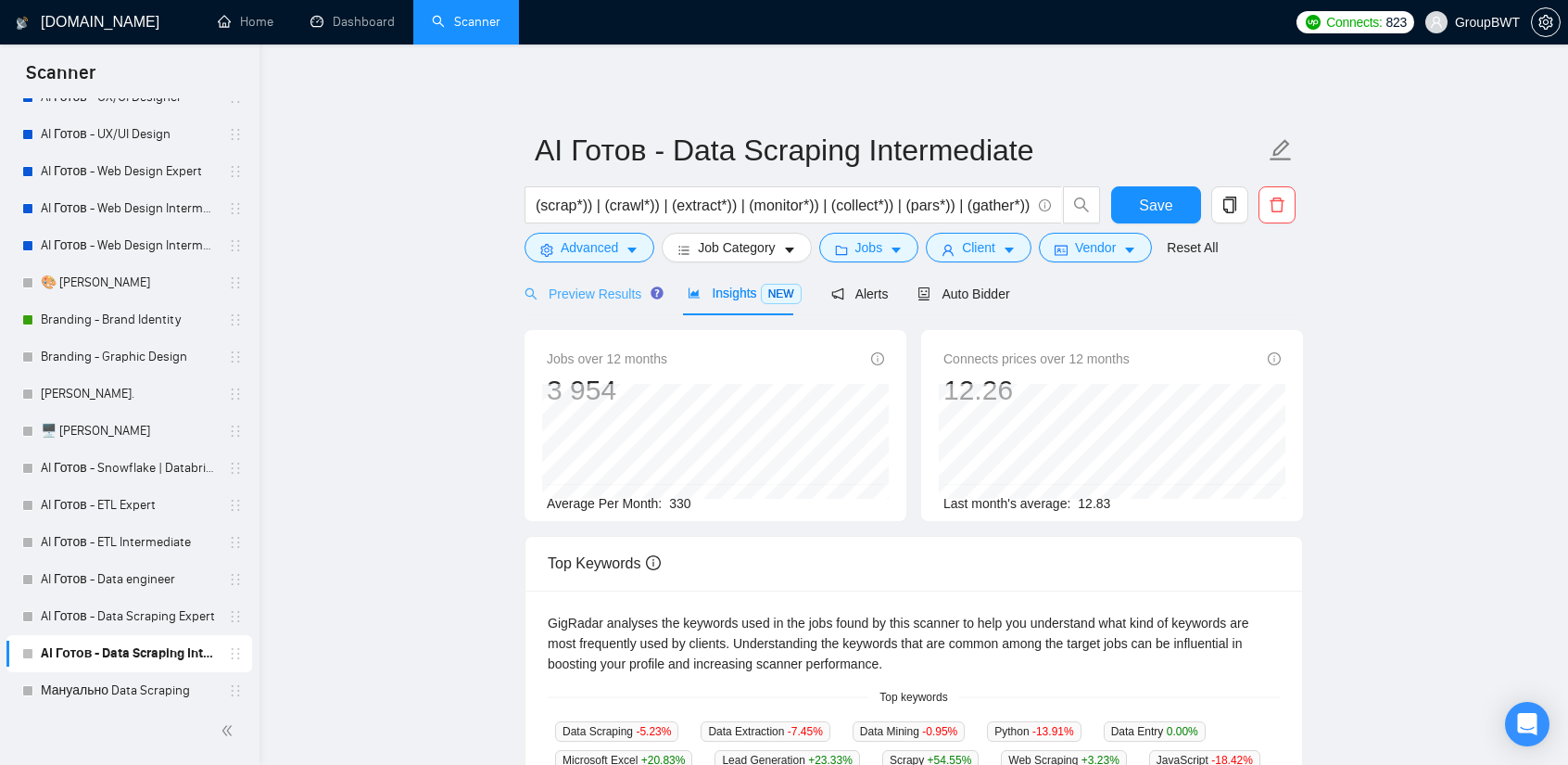
click at [603, 309] on div "Preview Results" at bounding box center [591, 293] width 133 height 44
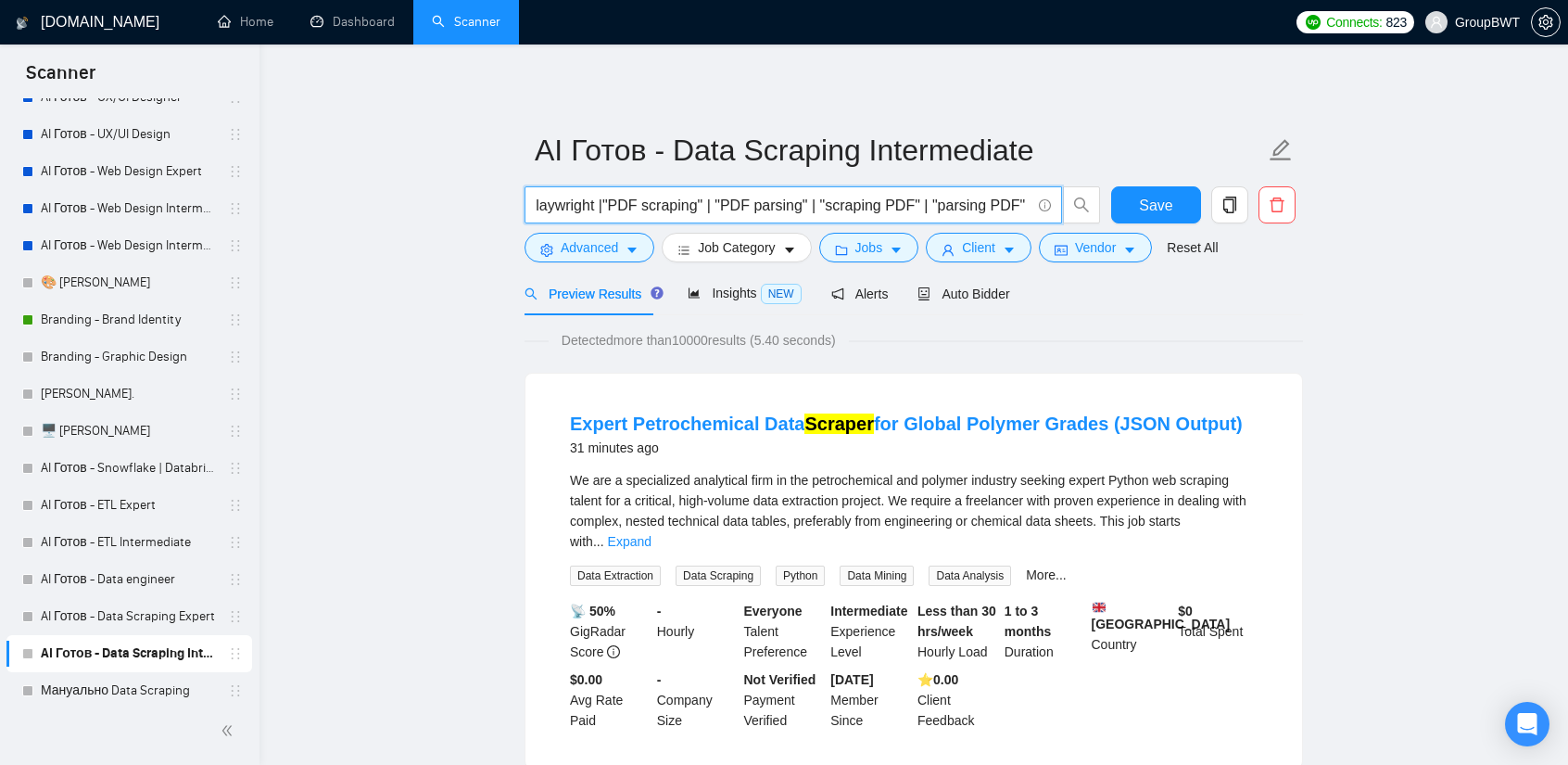
scroll to position [0, 1535]
drag, startPoint x: 948, startPoint y: 205, endPoint x: 1451, endPoint y: 232, distance: 503.7
click at [920, 201] on input "(scrap*)) | (crawl*)) | (extract*)) | (monitor*)) | (collect*)) | (pars*)) | (g…" at bounding box center [784, 205] width 495 height 23
drag, startPoint x: 877, startPoint y: 206, endPoint x: 799, endPoint y: 206, distance: 78.0
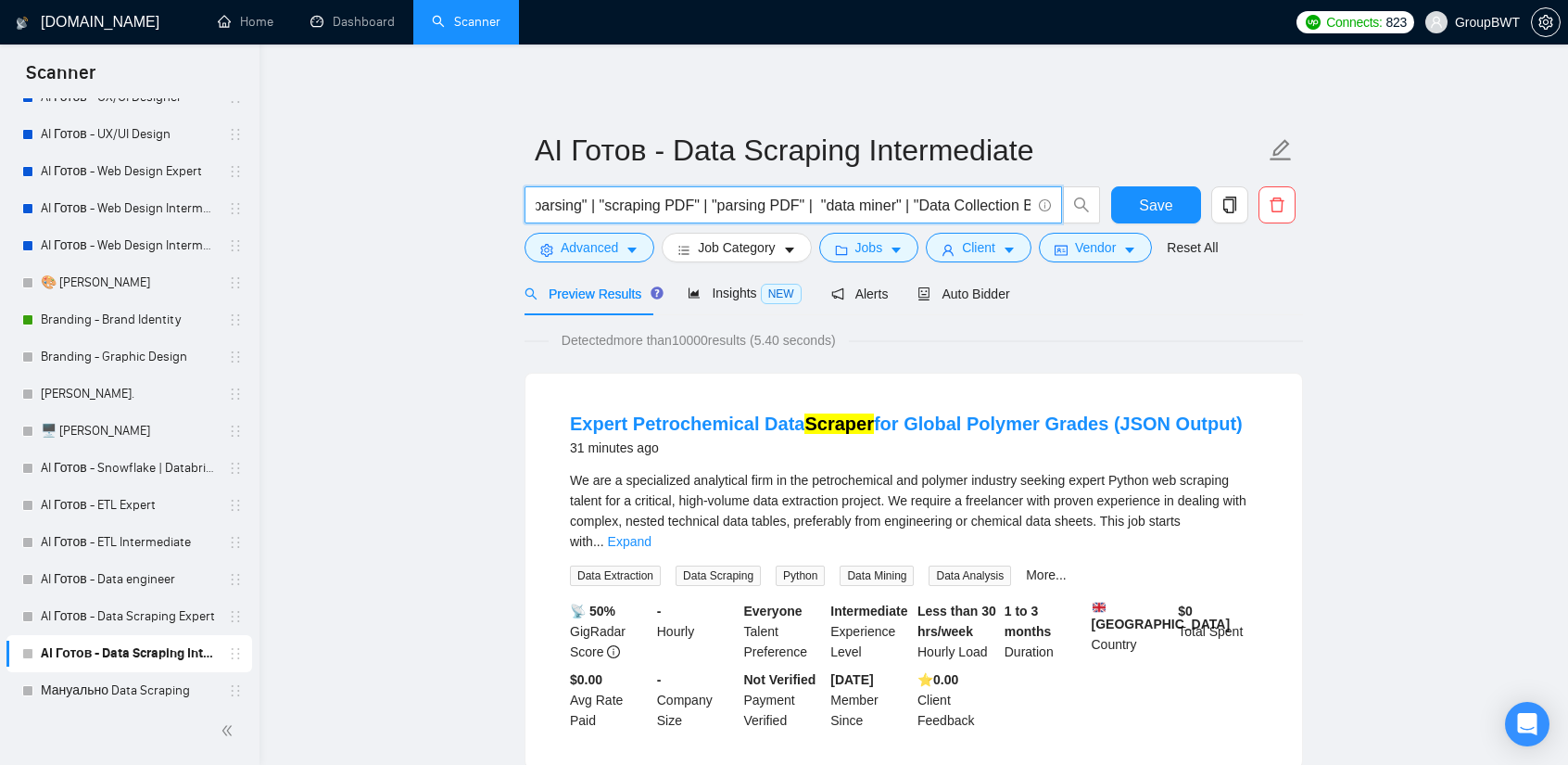
click at [799, 206] on input "(scrap*)) | (crawl*)) | (extract*)) | (monitor*)) | (collect*)) | (pars*)) | (g…" at bounding box center [784, 205] width 495 height 23
click at [805, 204] on input "(scrap*)) | (crawl*)) | (extract*)) | (monitor*)) | (collect*)) | (pars*)) | (g…" at bounding box center [784, 205] width 495 height 23
drag, startPoint x: 713, startPoint y: 204, endPoint x: 380, endPoint y: 198, distance: 333.1
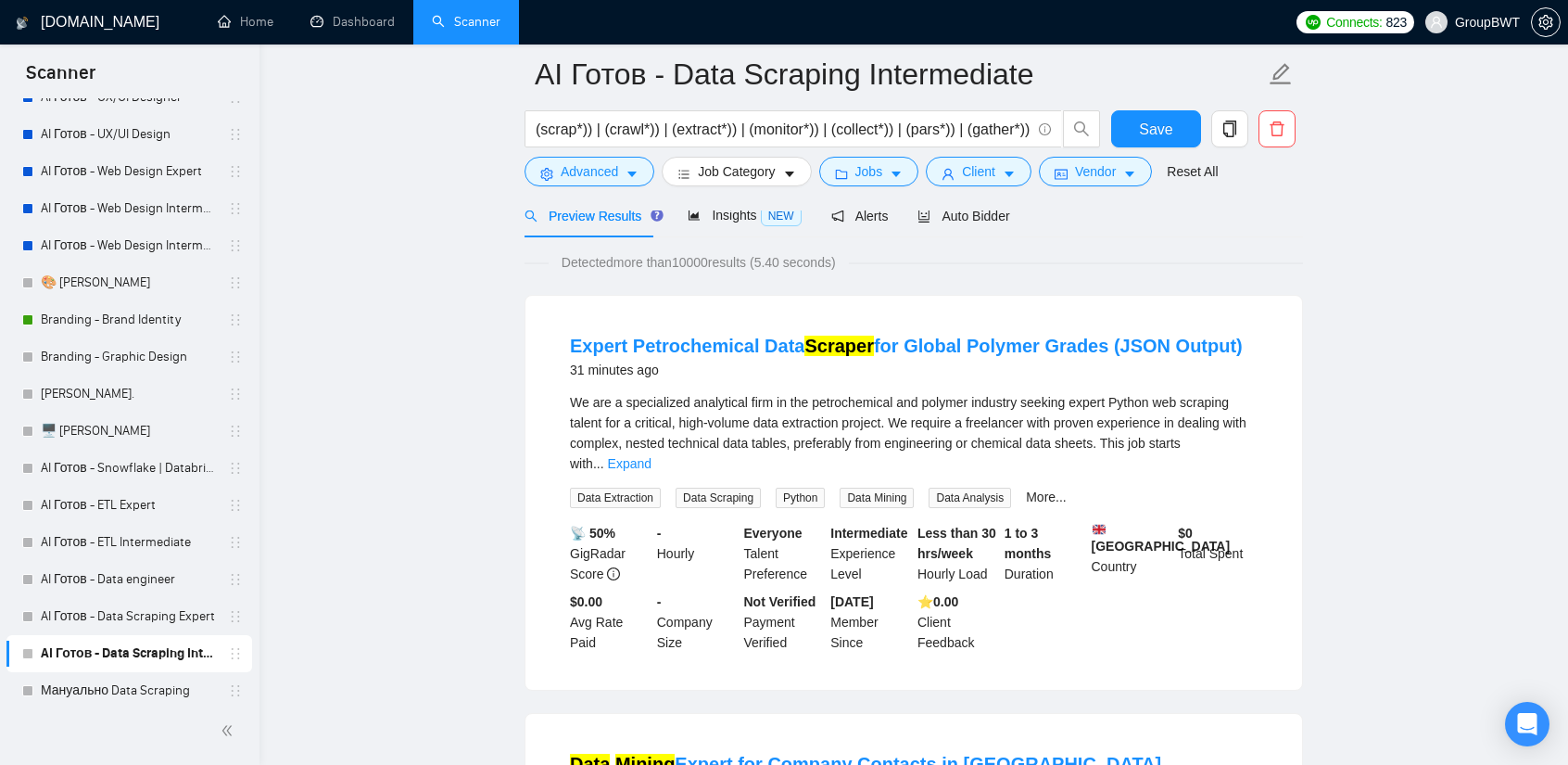
scroll to position [0, 1535]
drag, startPoint x: 947, startPoint y: 130, endPoint x: 1092, endPoint y: 191, distance: 157.3
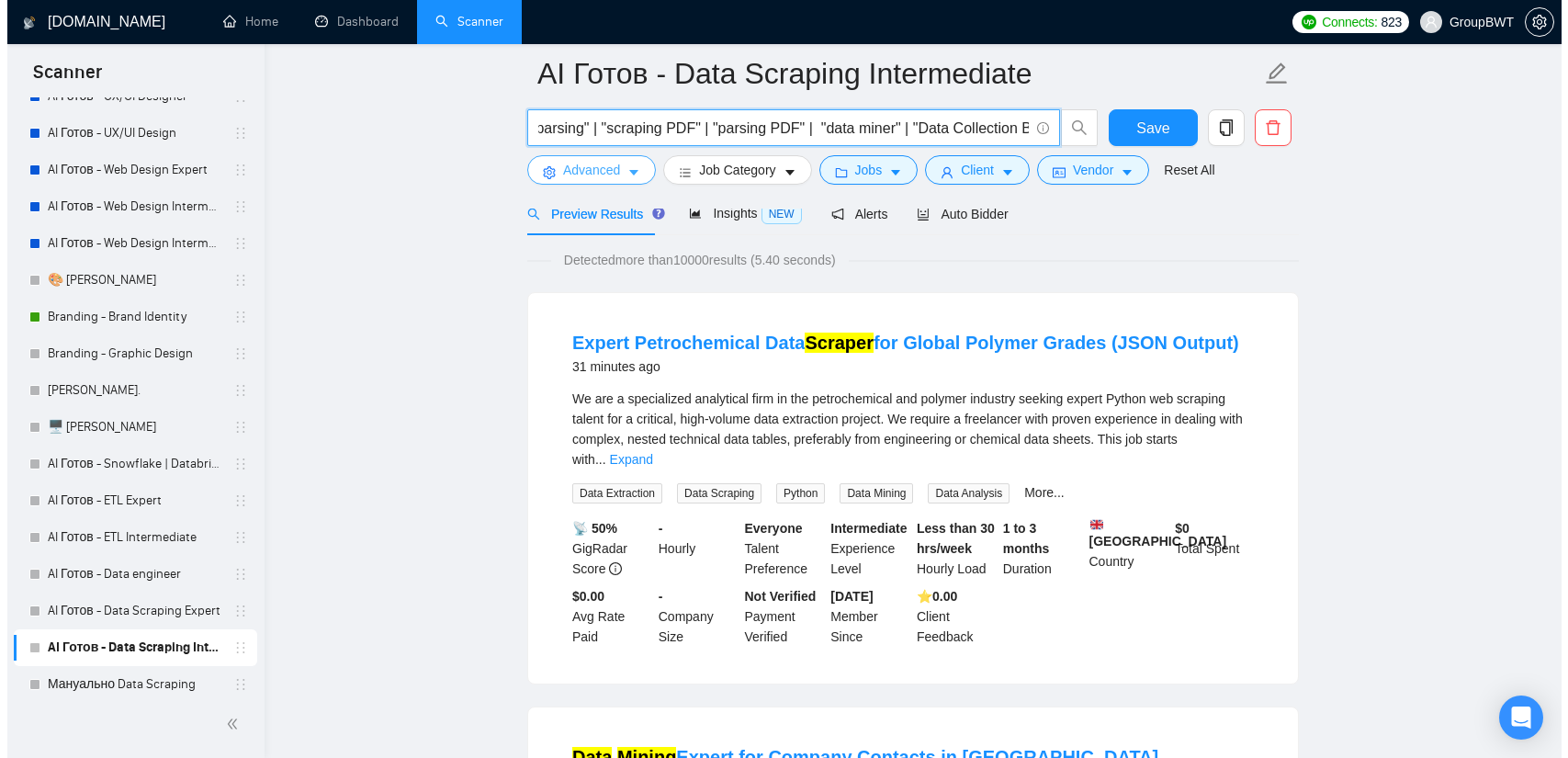
scroll to position [0, 0]
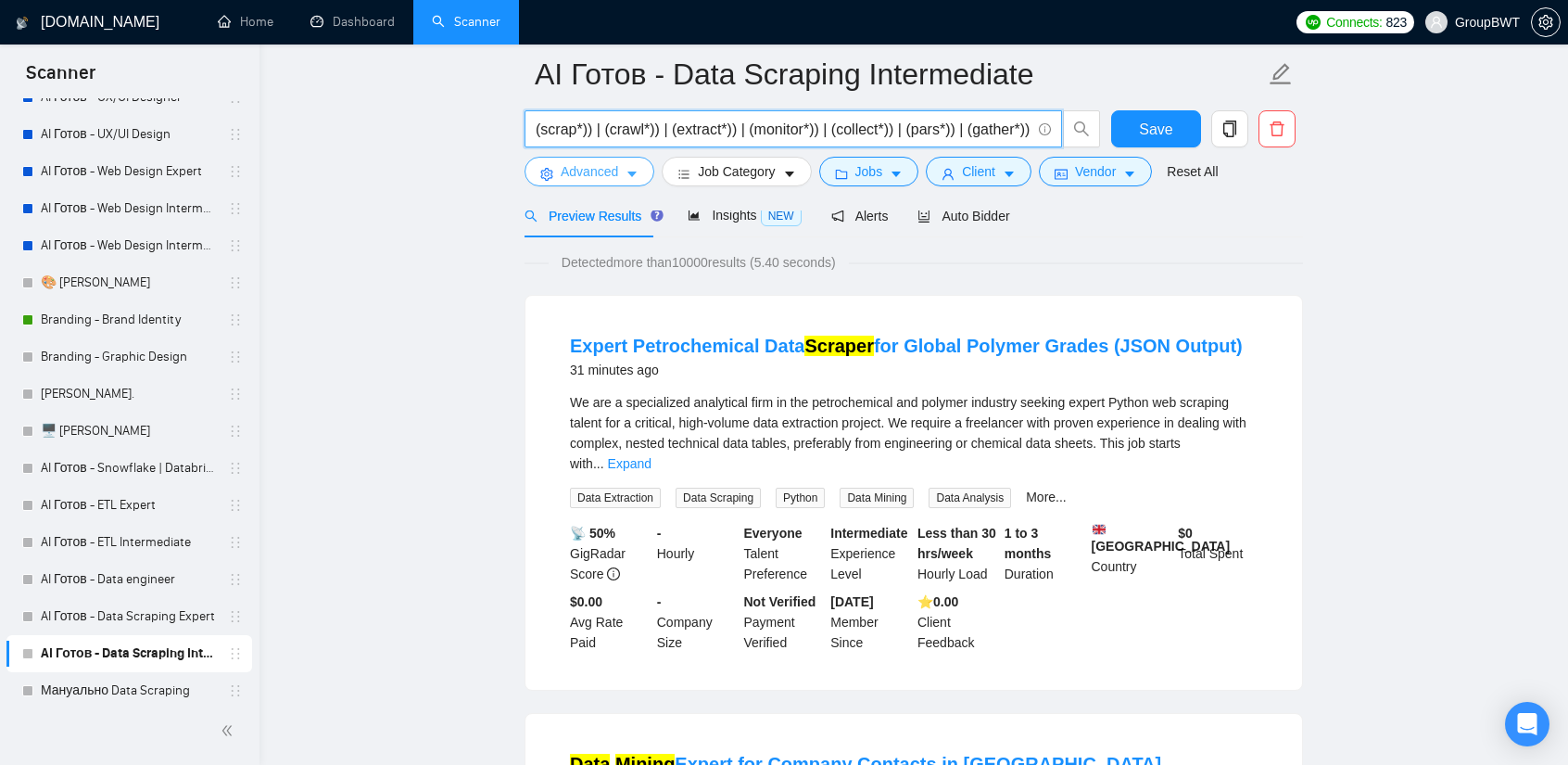
click at [604, 183] on button "Advanced" at bounding box center [589, 171] width 129 height 30
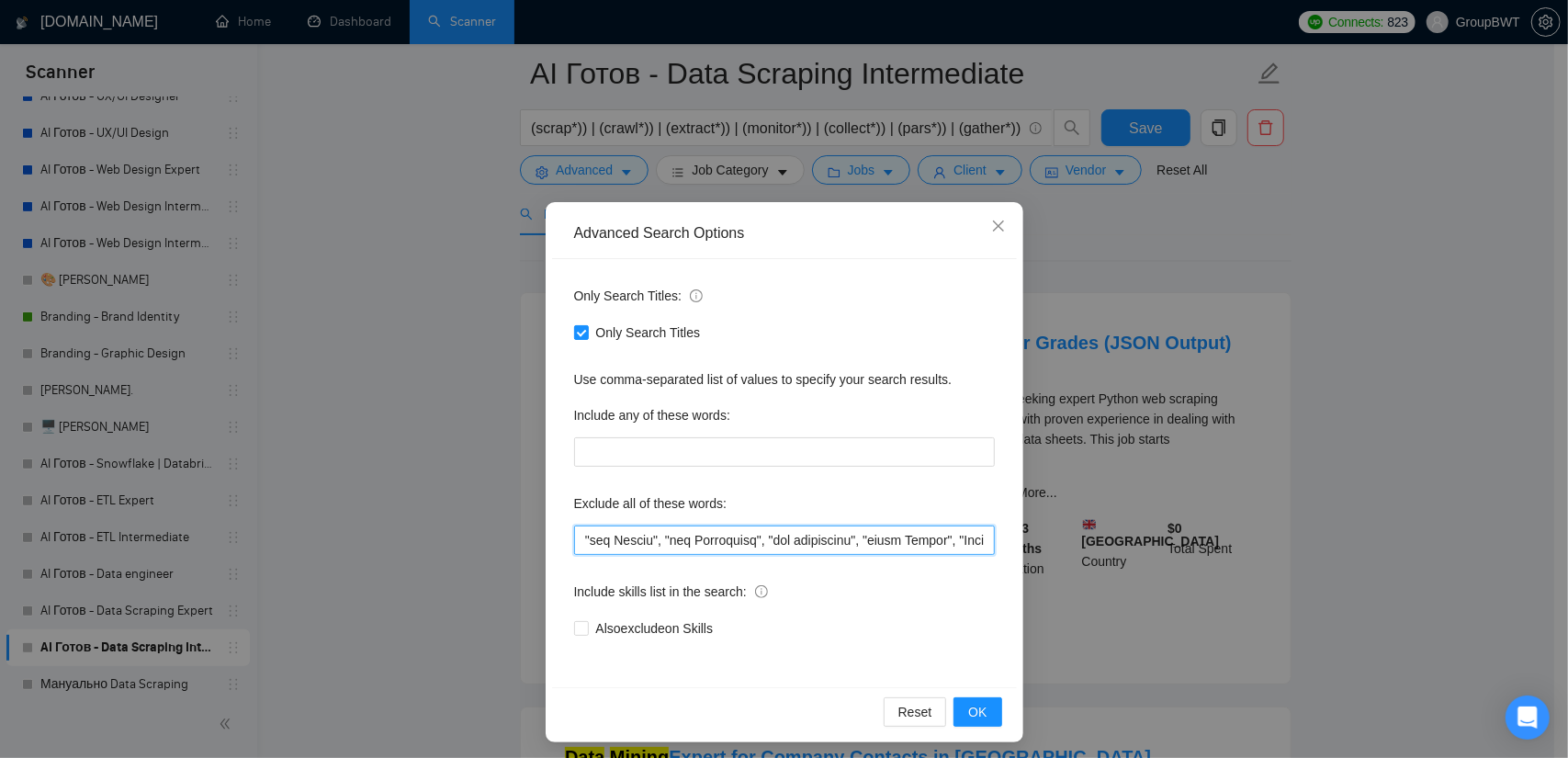
scroll to position [0, 28335]
drag, startPoint x: 972, startPoint y: 538, endPoint x: 1330, endPoint y: 538, distance: 358.0
click at [1330, 538] on div "Advanced Search Options Only Search Titles: Only Search Titles Use comma-separa…" at bounding box center [784, 379] width 1568 height 758
click at [857, 528] on input "text" at bounding box center [785, 540] width 421 height 30
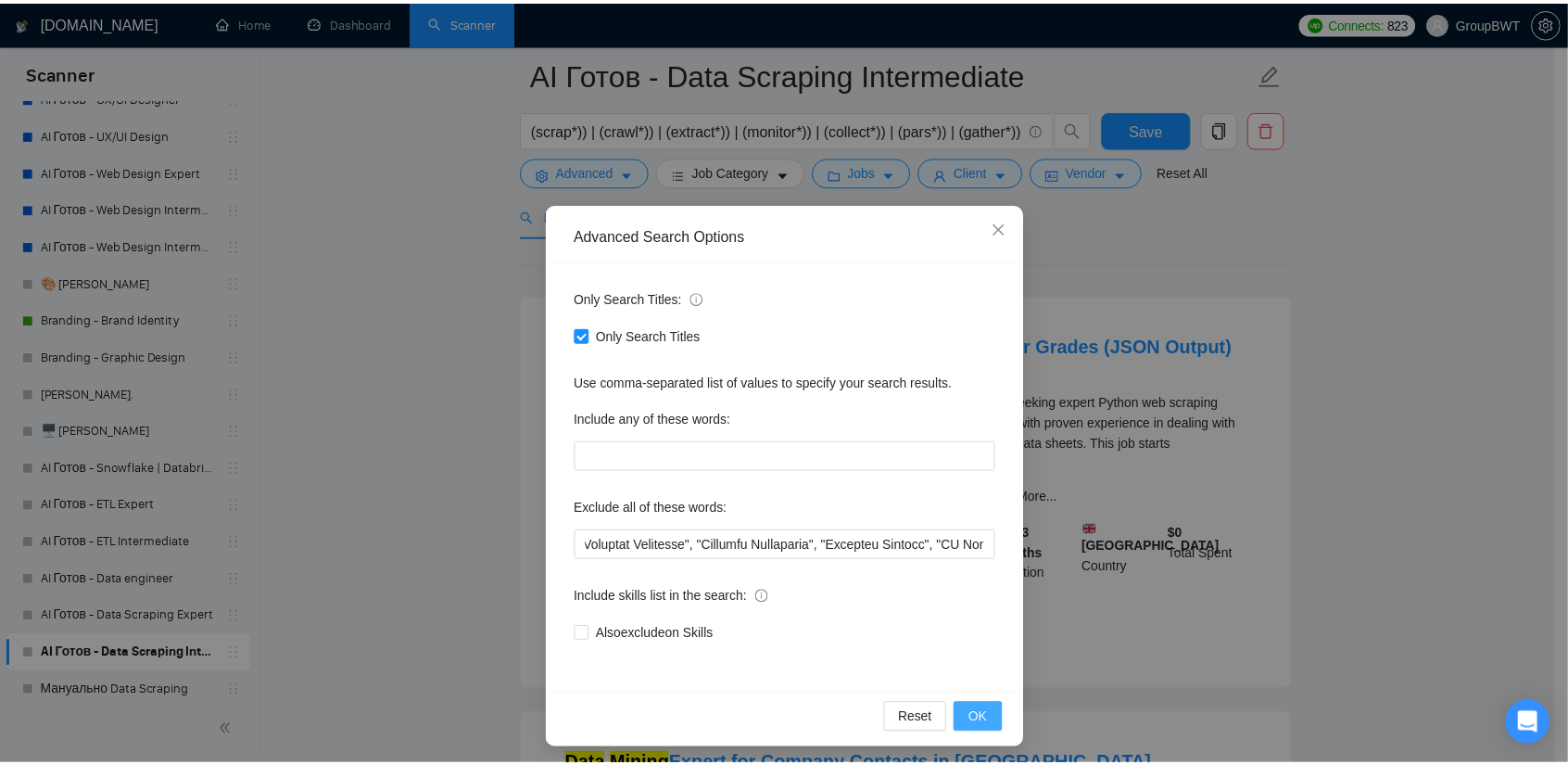
scroll to position [0, 0]
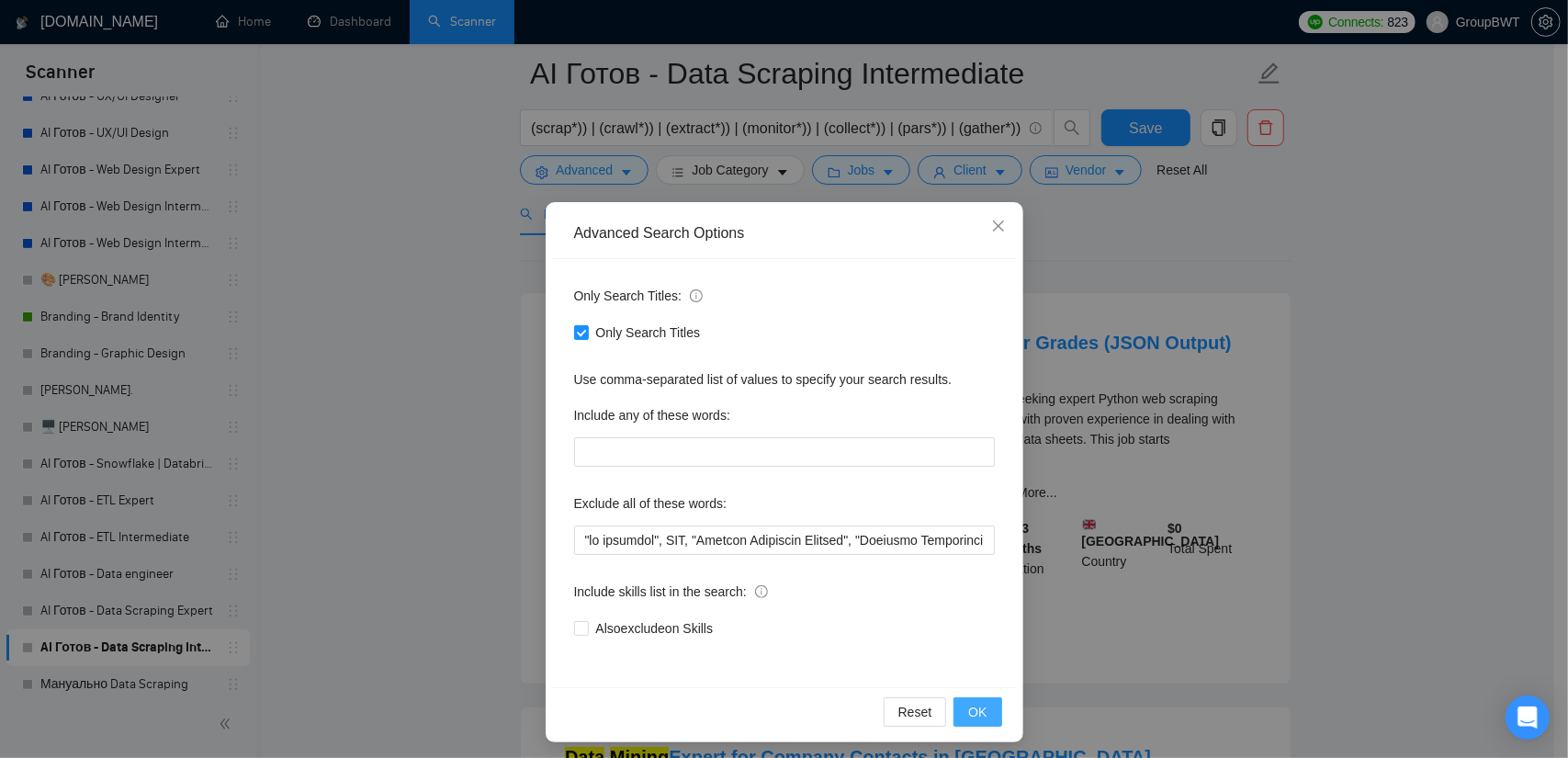
click at [971, 707] on span "OK" at bounding box center [978, 712] width 18 height 20
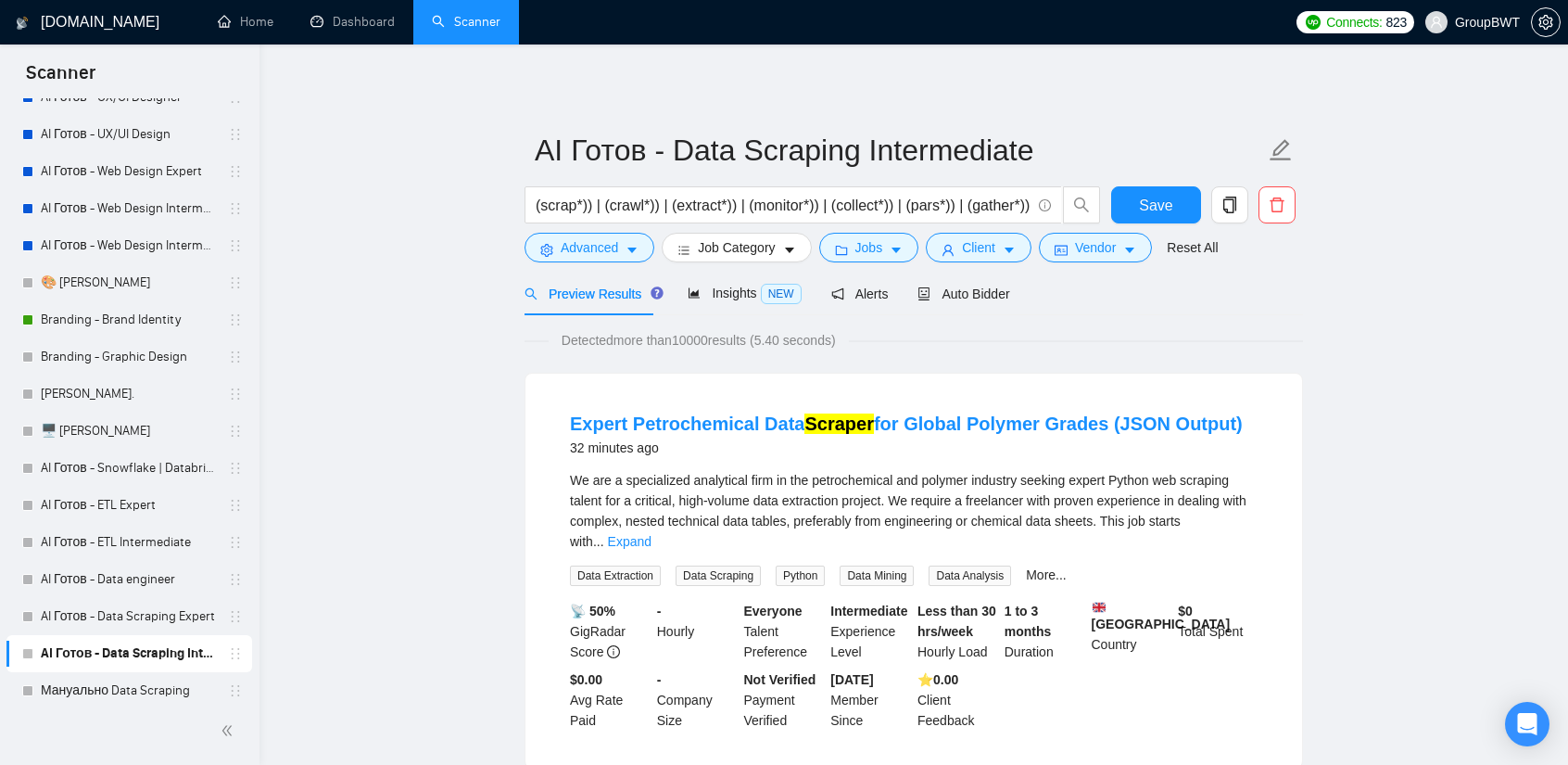
click at [1226, 537] on div "We are a specialized analytical firm in the petrochemical and polymer industry …" at bounding box center [914, 528] width 688 height 116
click at [651, 534] on link "Expand" at bounding box center [629, 542] width 44 height 15
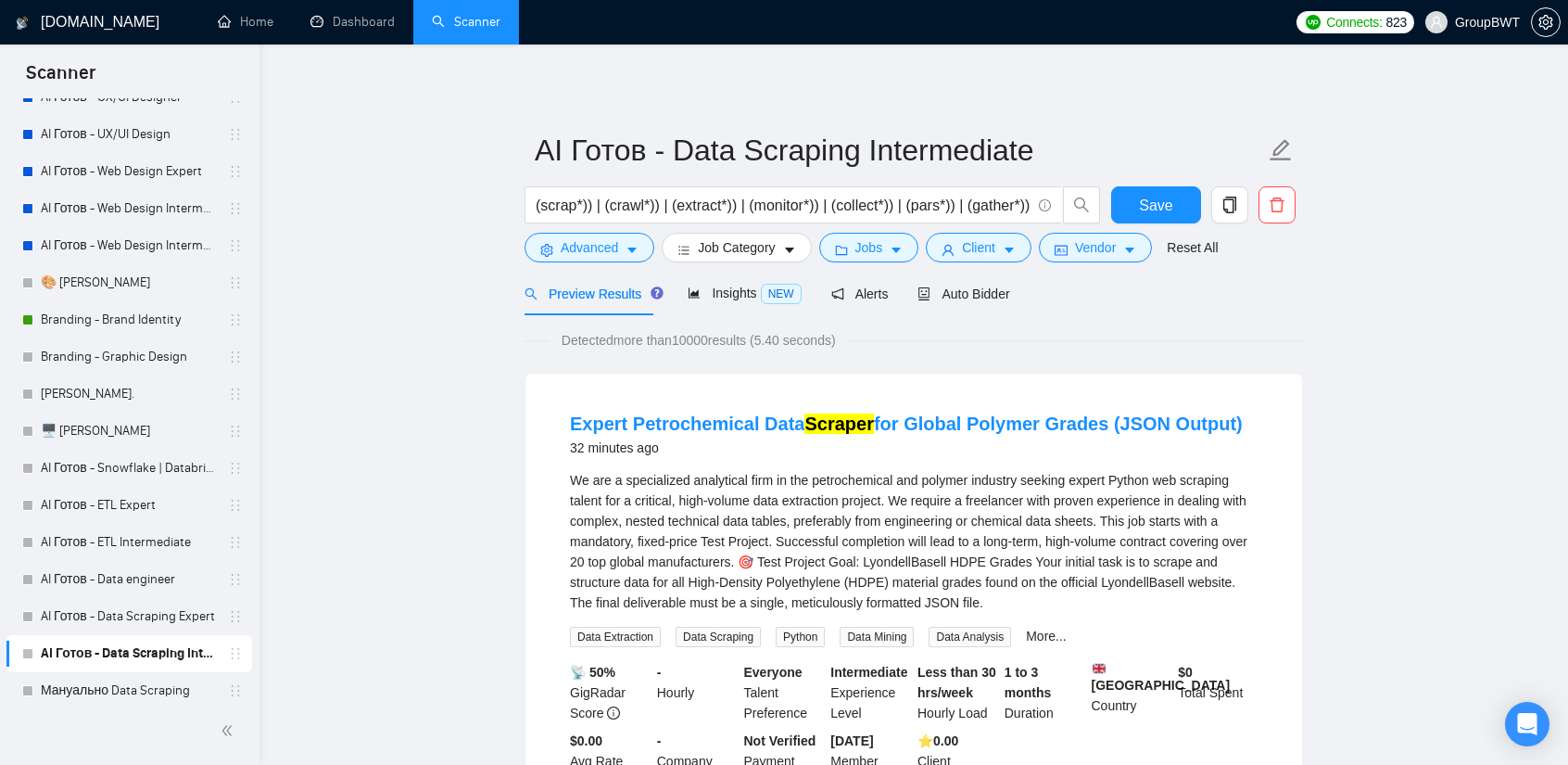
scroll to position [93, 0]
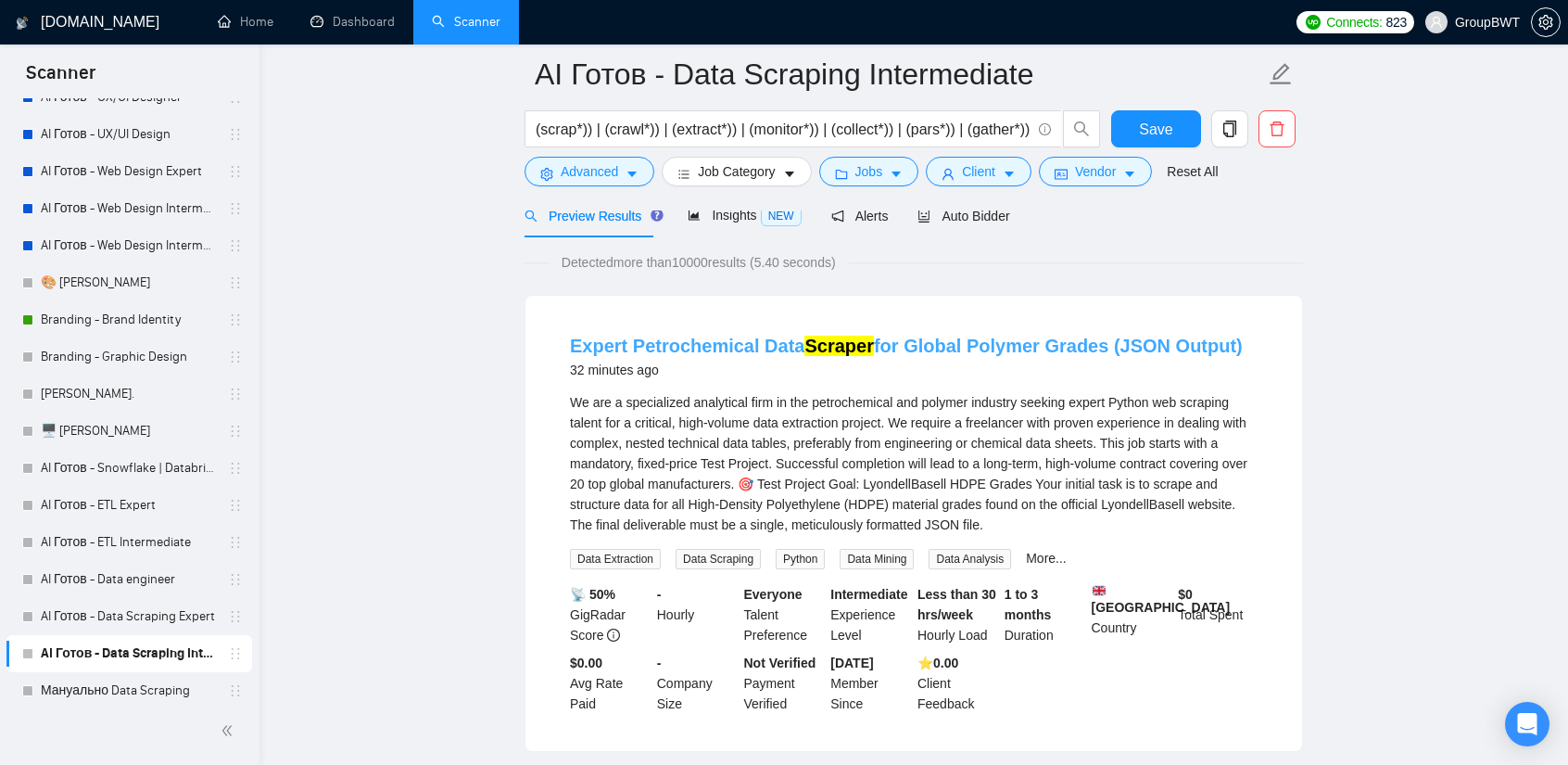
click at [981, 347] on link "Expert Petrochemical Data Scraper for Global Polymer Grades (JSON Output)" at bounding box center [906, 346] width 673 height 20
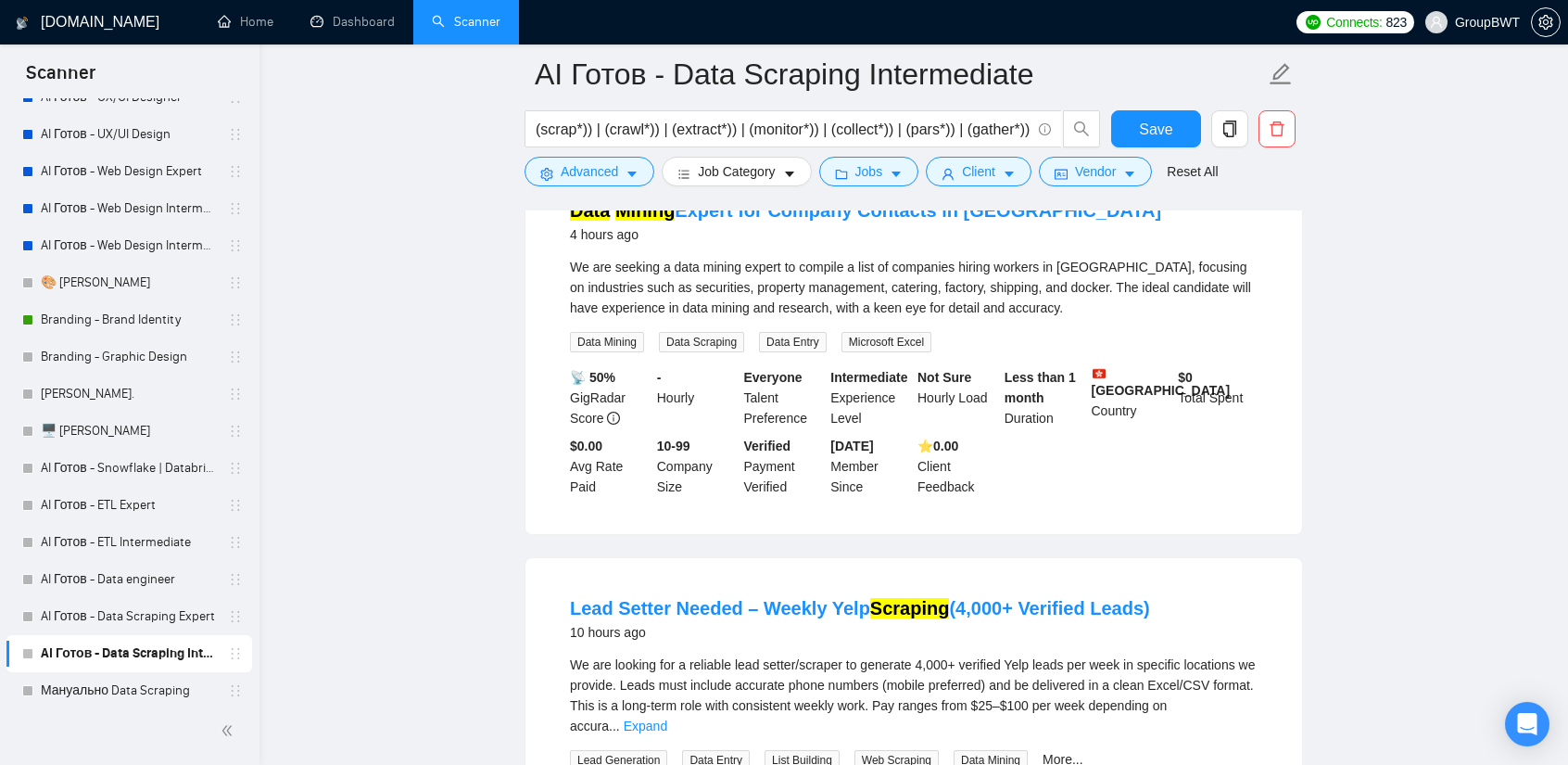
scroll to position [649, 0]
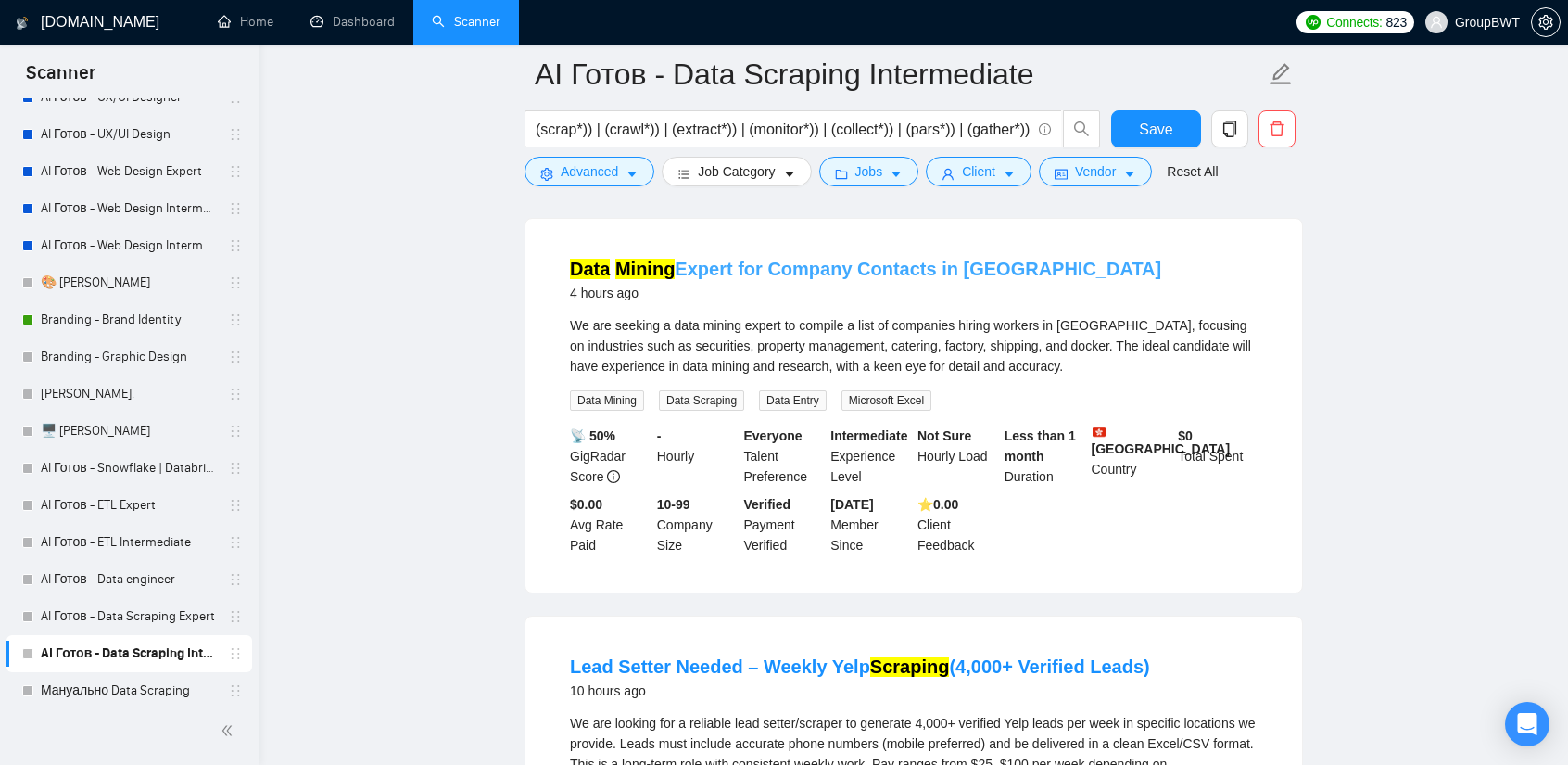
click at [872, 279] on link "Data Mining Expert for Company Contacts in [GEOGRAPHIC_DATA]" at bounding box center [866, 269] width 592 height 20
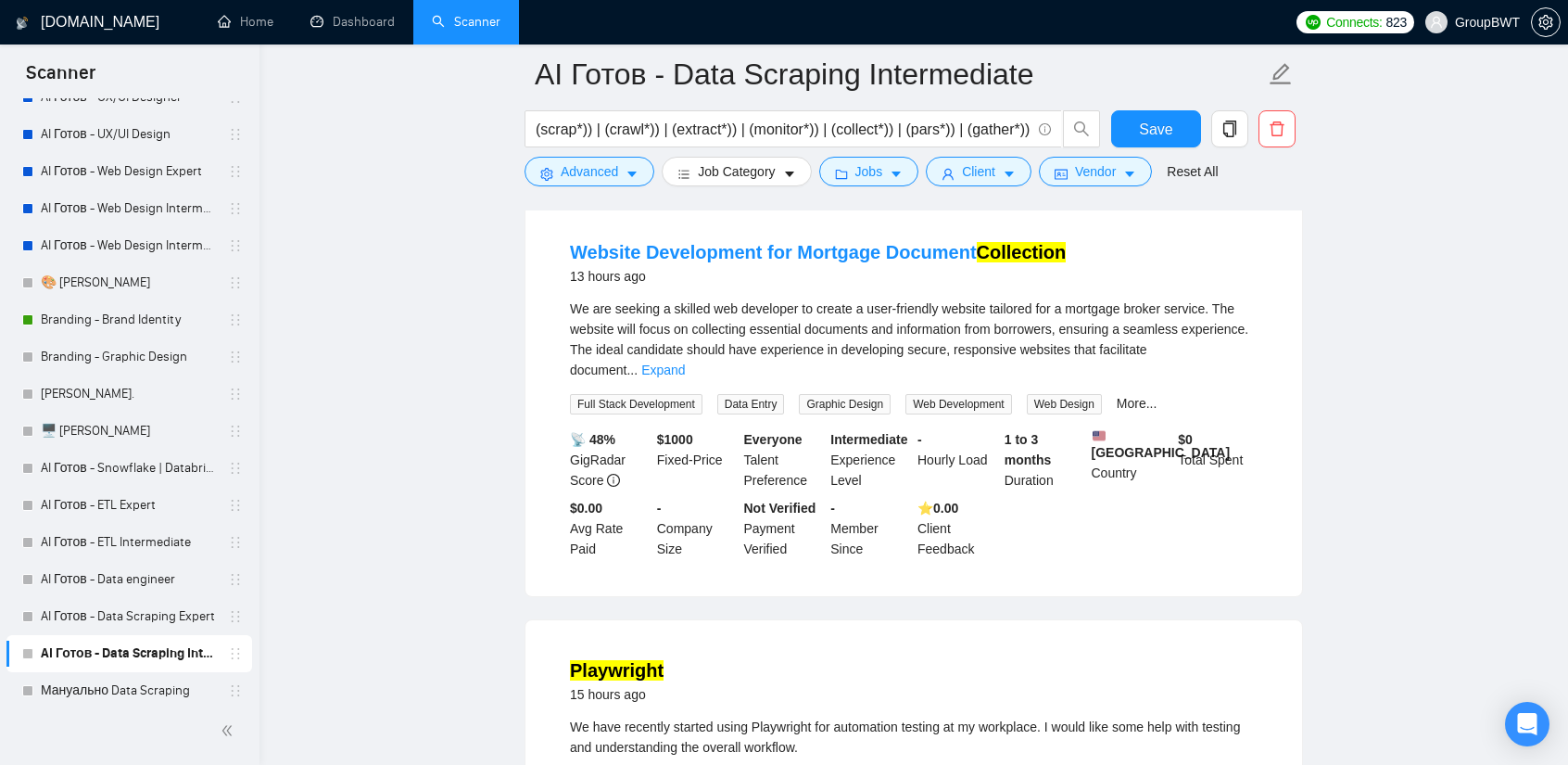
scroll to position [1483, 0]
click at [685, 360] on link "Expand" at bounding box center [663, 368] width 44 height 15
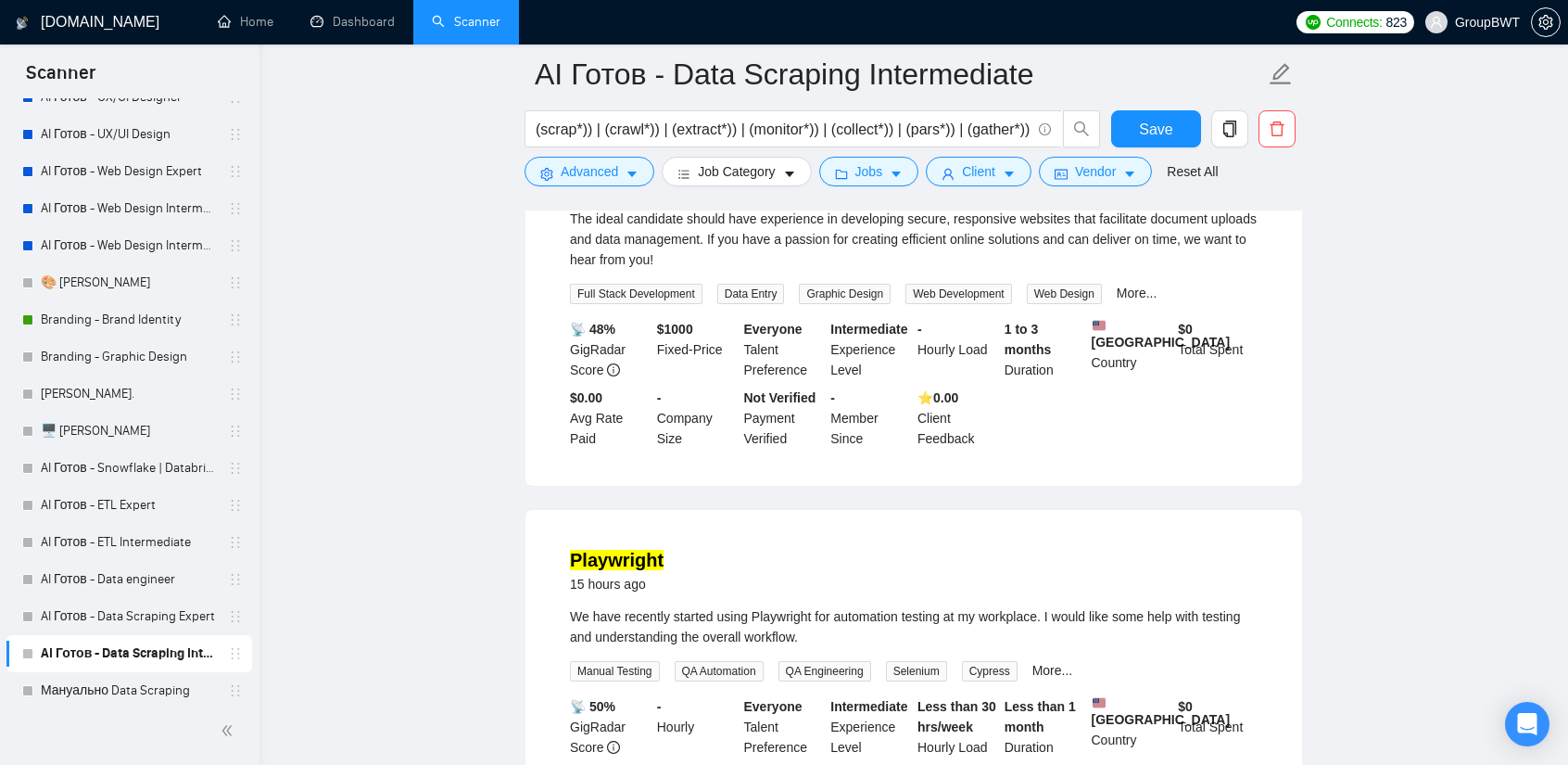
scroll to position [1762, 0]
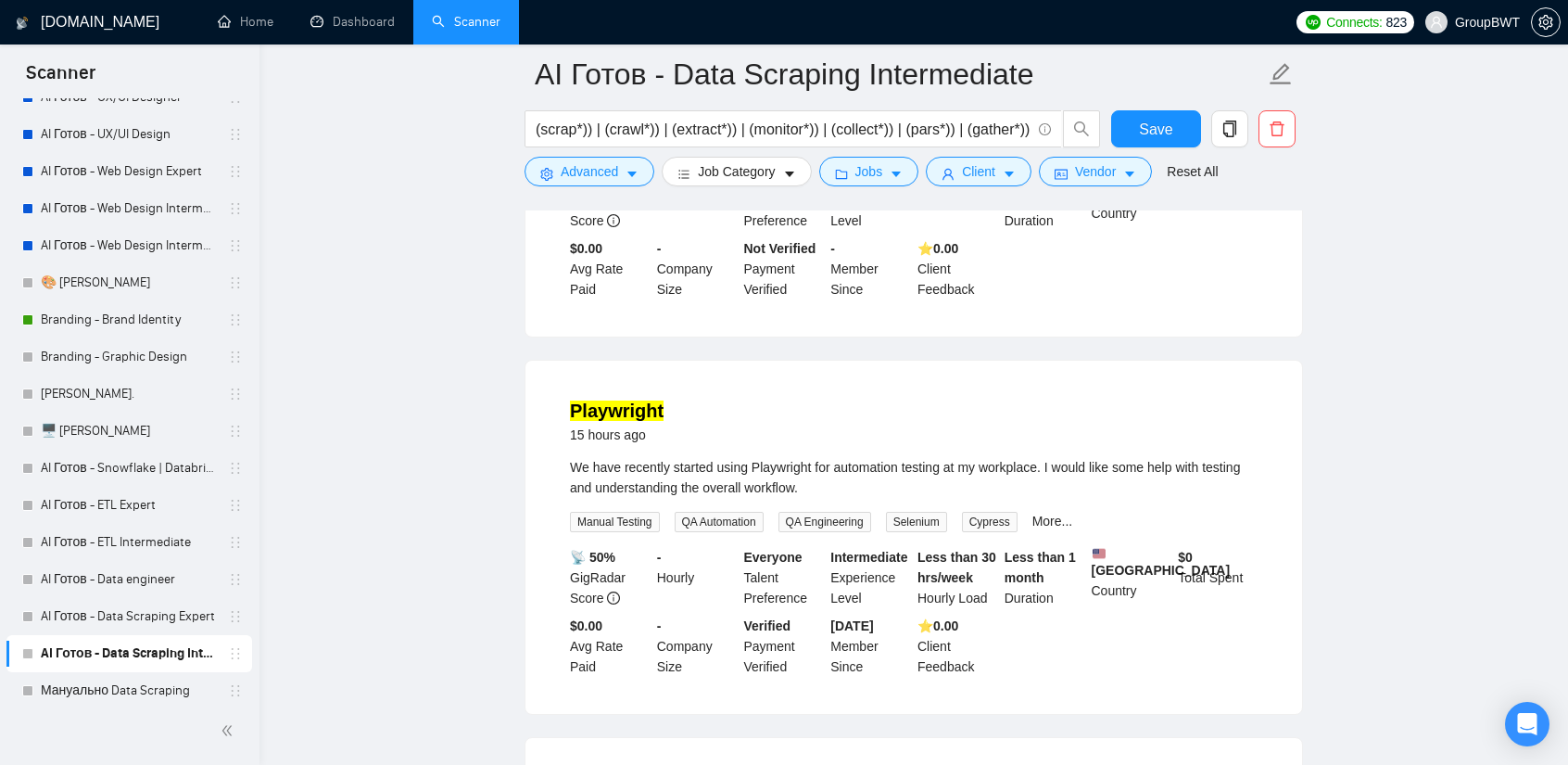
drag, startPoint x: 615, startPoint y: 423, endPoint x: 1338, endPoint y: 451, distance: 723.5
click at [1338, 451] on main "AI Готов - Data Scraping Intermediate (scrap*)) | (crawl*)) | (extract*)) | (mo…" at bounding box center [914, 576] width 1250 height 4528
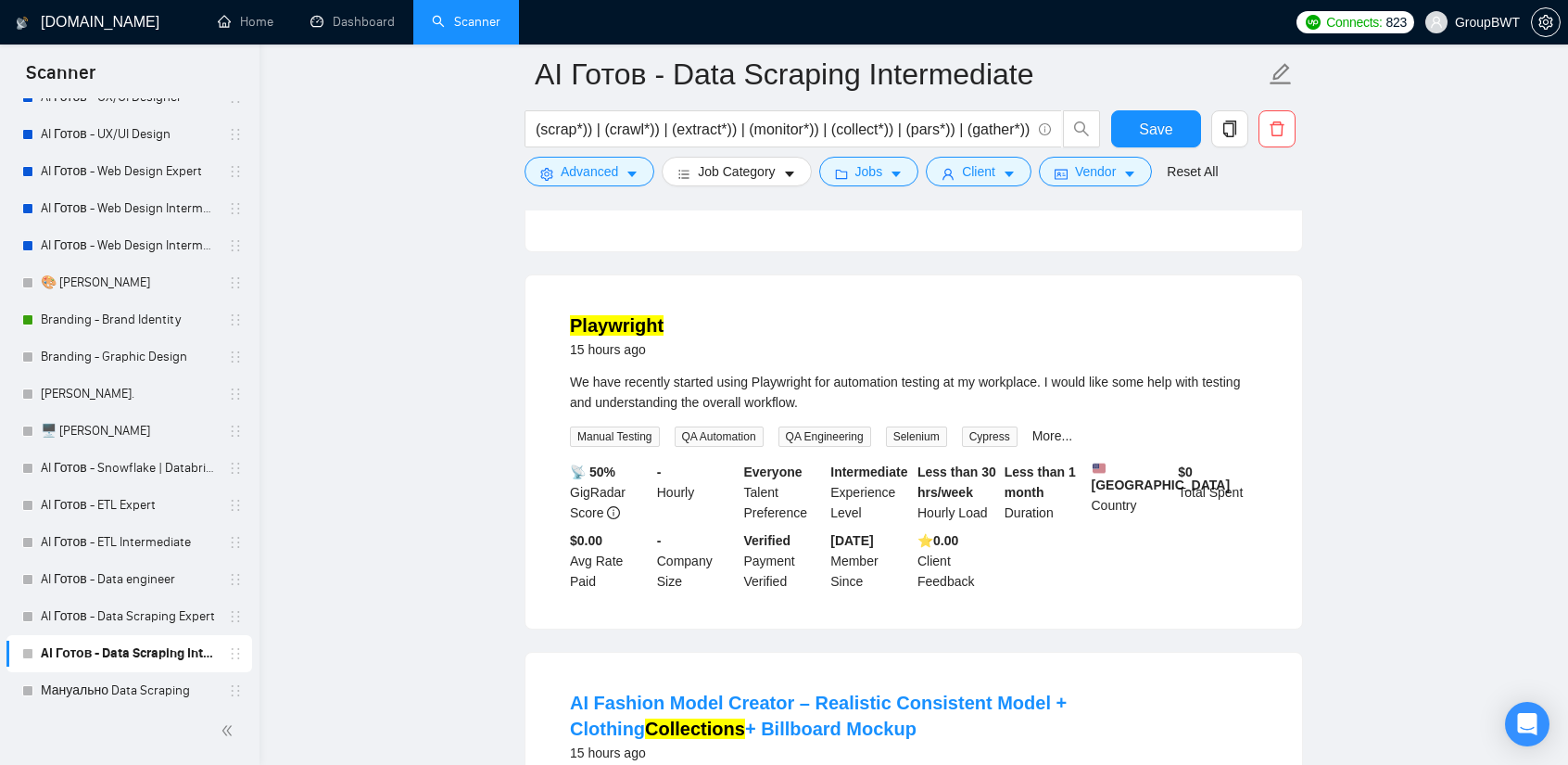
scroll to position [1854, 0]
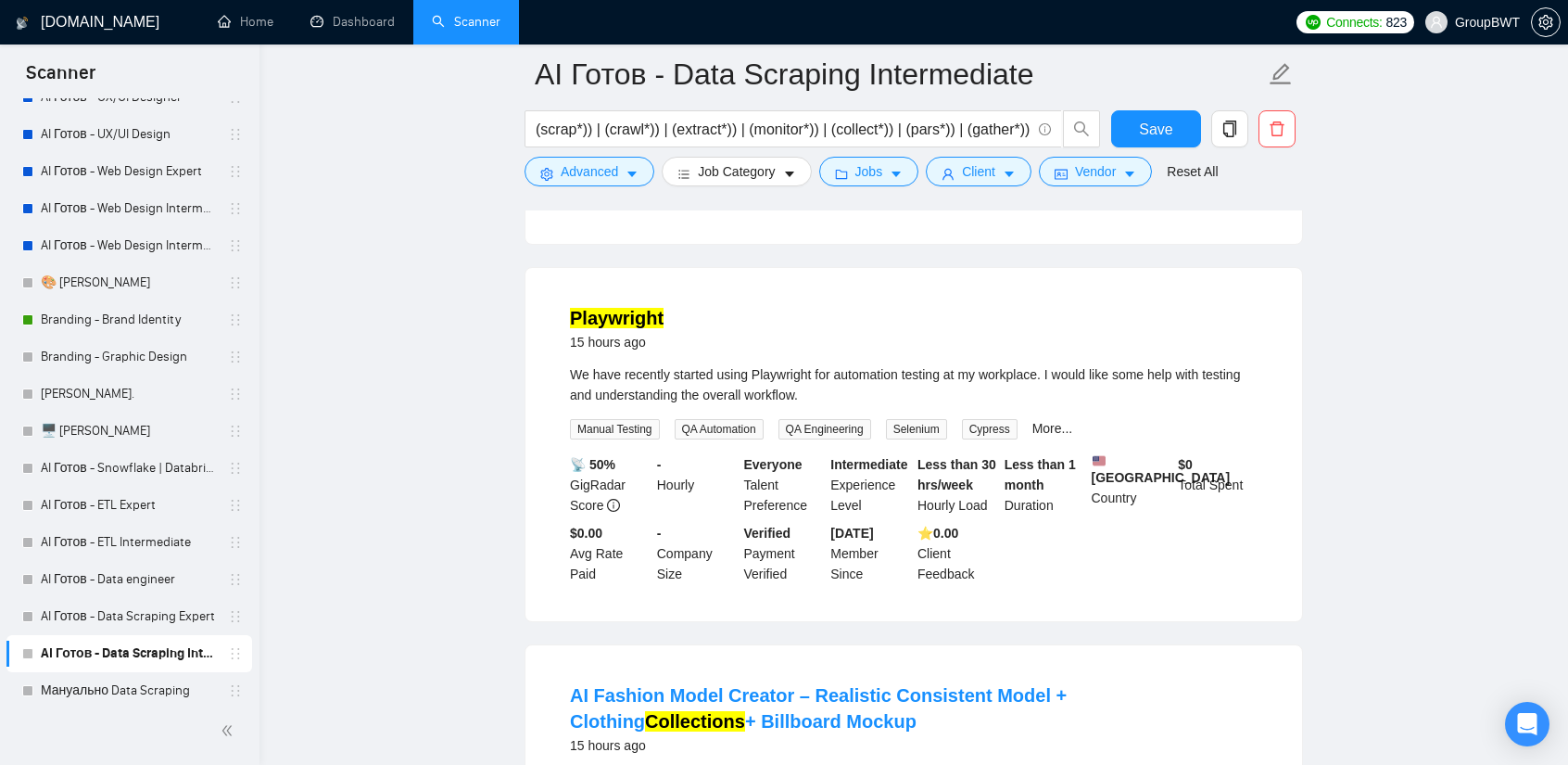
click at [1089, 388] on div "We have recently started using Playwright for automation testing at my workplac…" at bounding box center [914, 384] width 688 height 41
drag, startPoint x: 1115, startPoint y: 386, endPoint x: 1172, endPoint y: 390, distance: 57.1
click at [1172, 390] on div "We have recently started using Playwright for automation testing at my workplac…" at bounding box center [914, 384] width 688 height 41
copy div "some help"
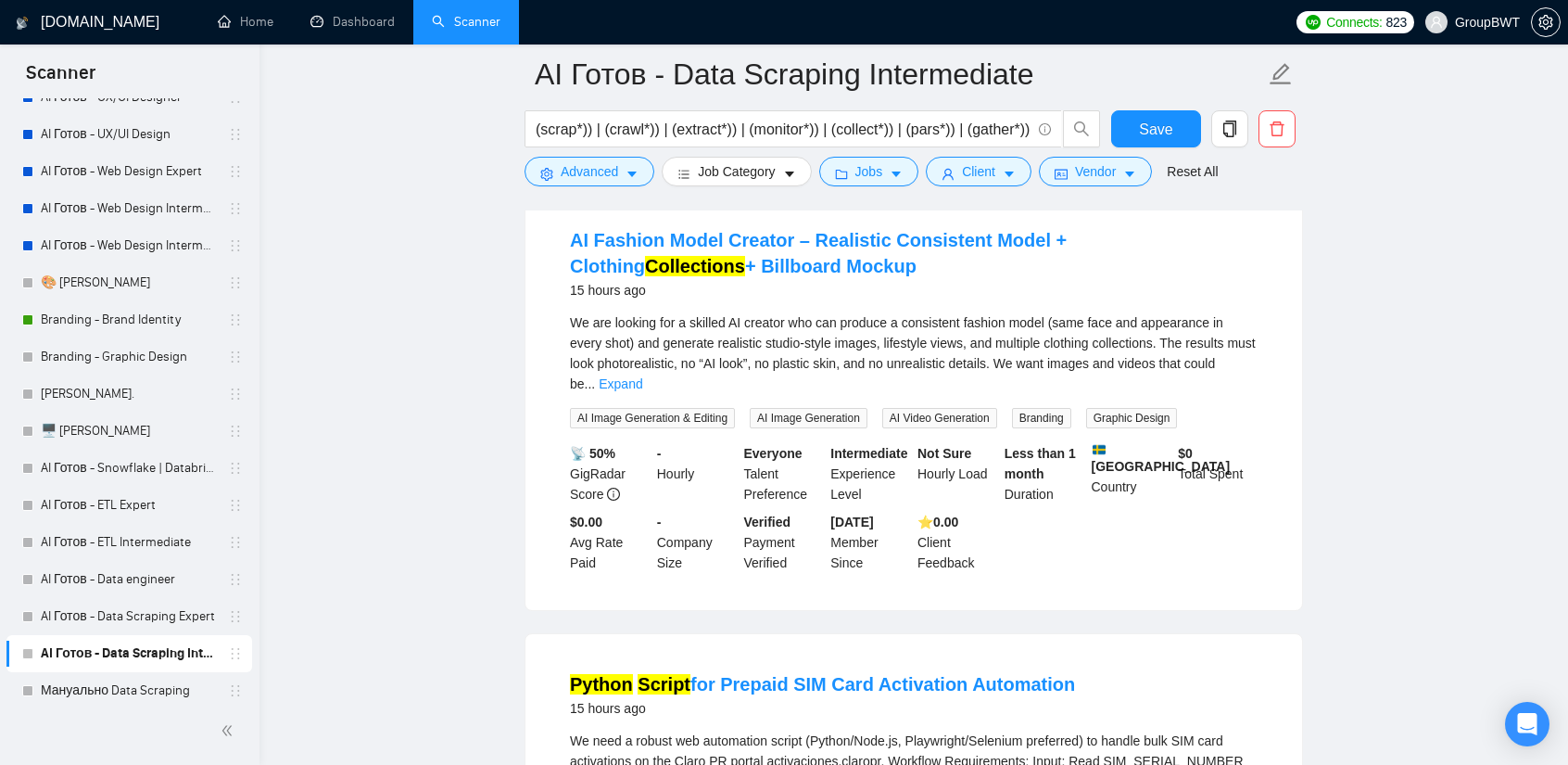
scroll to position [2317, 0]
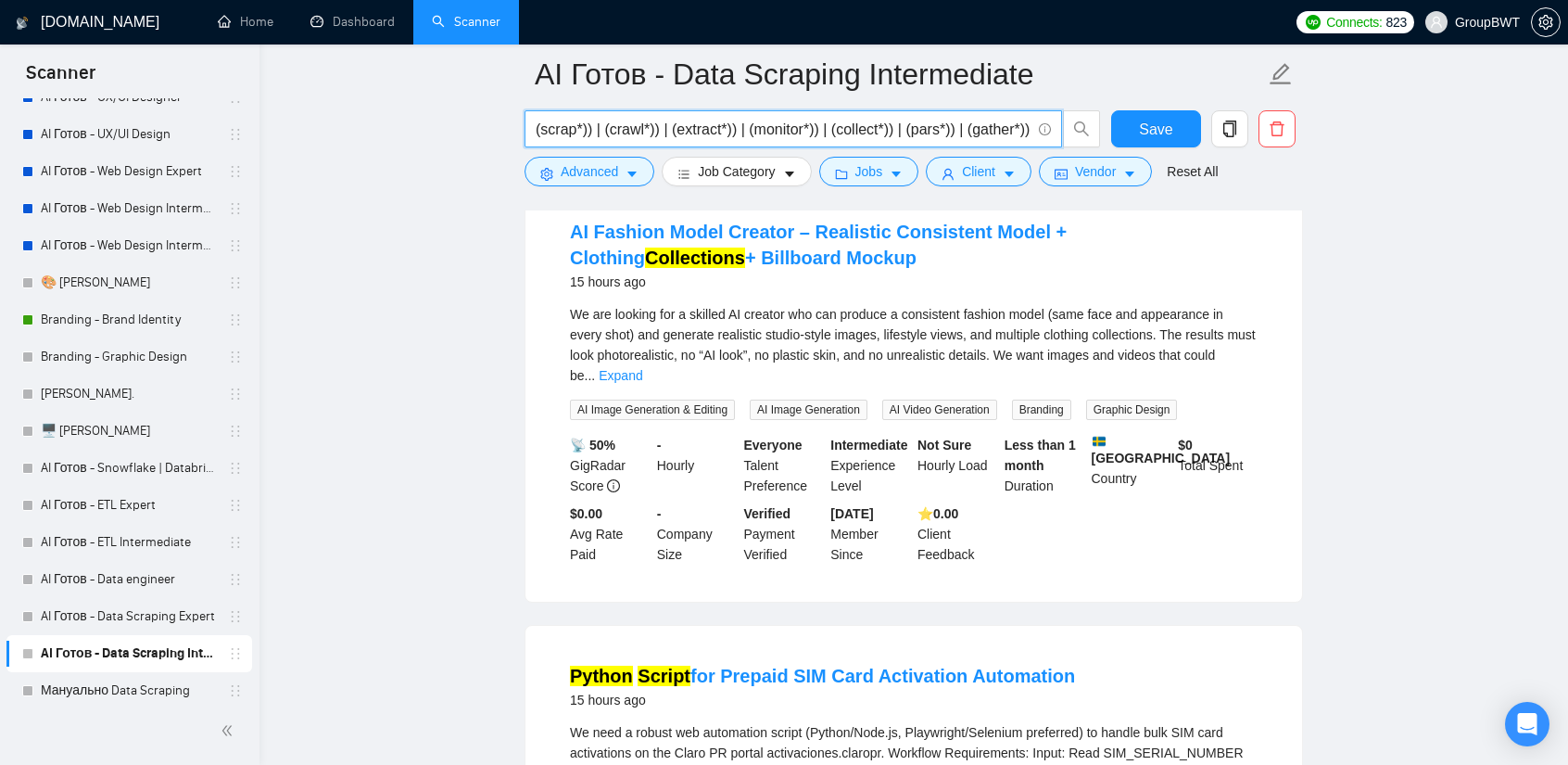
click at [878, 130] on input "(scrap*)) | (crawl*)) | (extract*)) | (monitor*)) | (collect*)) | (pars*)) | (g…" at bounding box center [784, 129] width 495 height 23
click at [828, 127] on input "(scrap*)) | (crawl*)) | (extract*)) | (monitor*)) | (collect*)) | (pars*)) | (g…" at bounding box center [784, 129] width 495 height 23
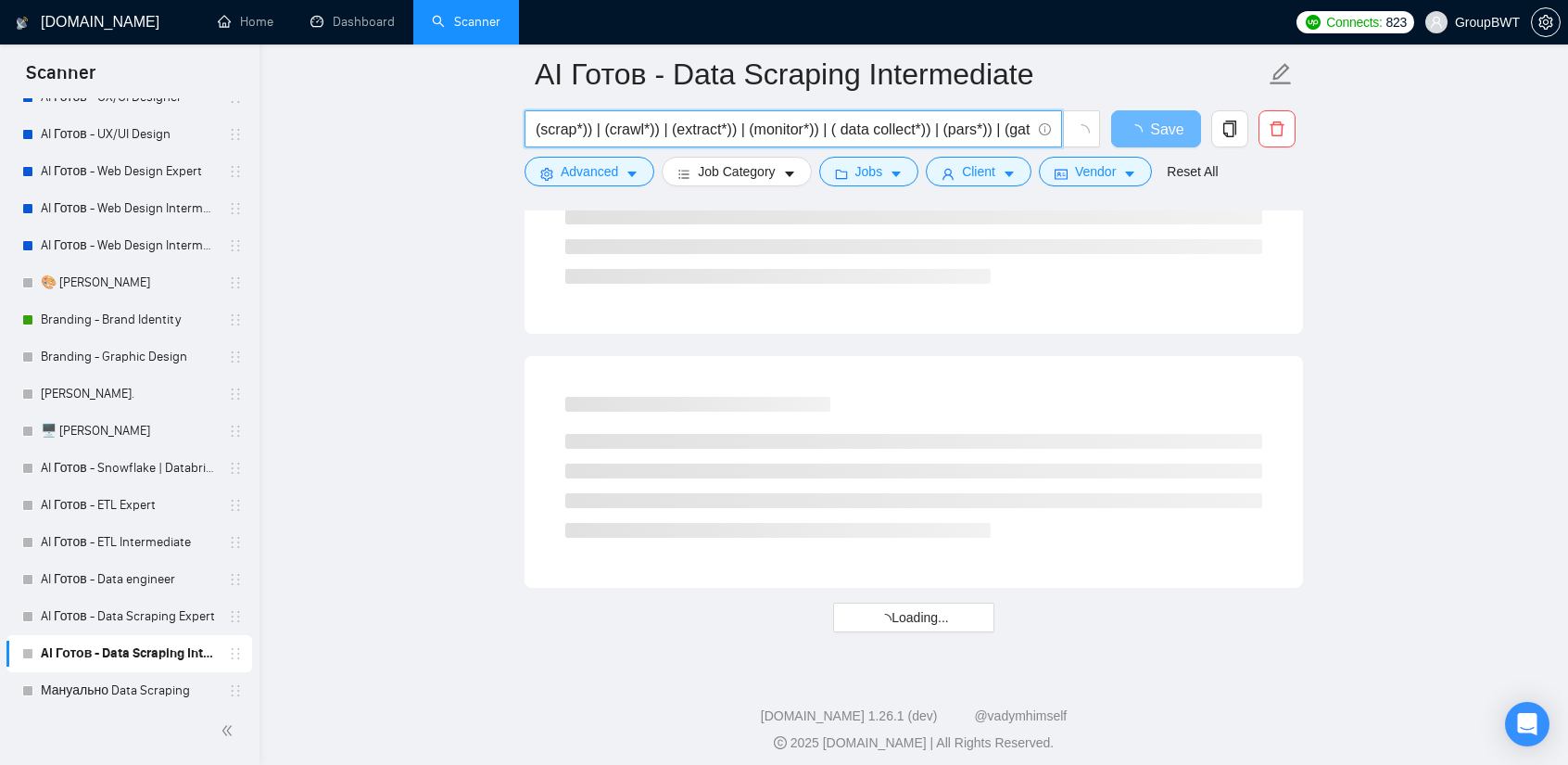
drag, startPoint x: 924, startPoint y: 126, endPoint x: 824, endPoint y: 125, distance: 100.0
click at [824, 125] on input "(scrap*)) | (crawl*)) | (extract*)) | (monitor*)) | ( data collect*)) | (pars*)…" at bounding box center [784, 129] width 495 height 23
click at [834, 128] on input "(scrap*)) | (crawl*)) | (extract*)) | (monitor*)) | ( data collect*)) | (pars*)…" at bounding box center [784, 129] width 495 height 23
click at [837, 131] on input "(scrap*)) | (crawl*)) | (extract*)) | (monitor*)) | ( data collect*)) | (pars*)…" at bounding box center [784, 129] width 495 height 23
drag, startPoint x: 862, startPoint y: 127, endPoint x: 835, endPoint y: 128, distance: 27.0
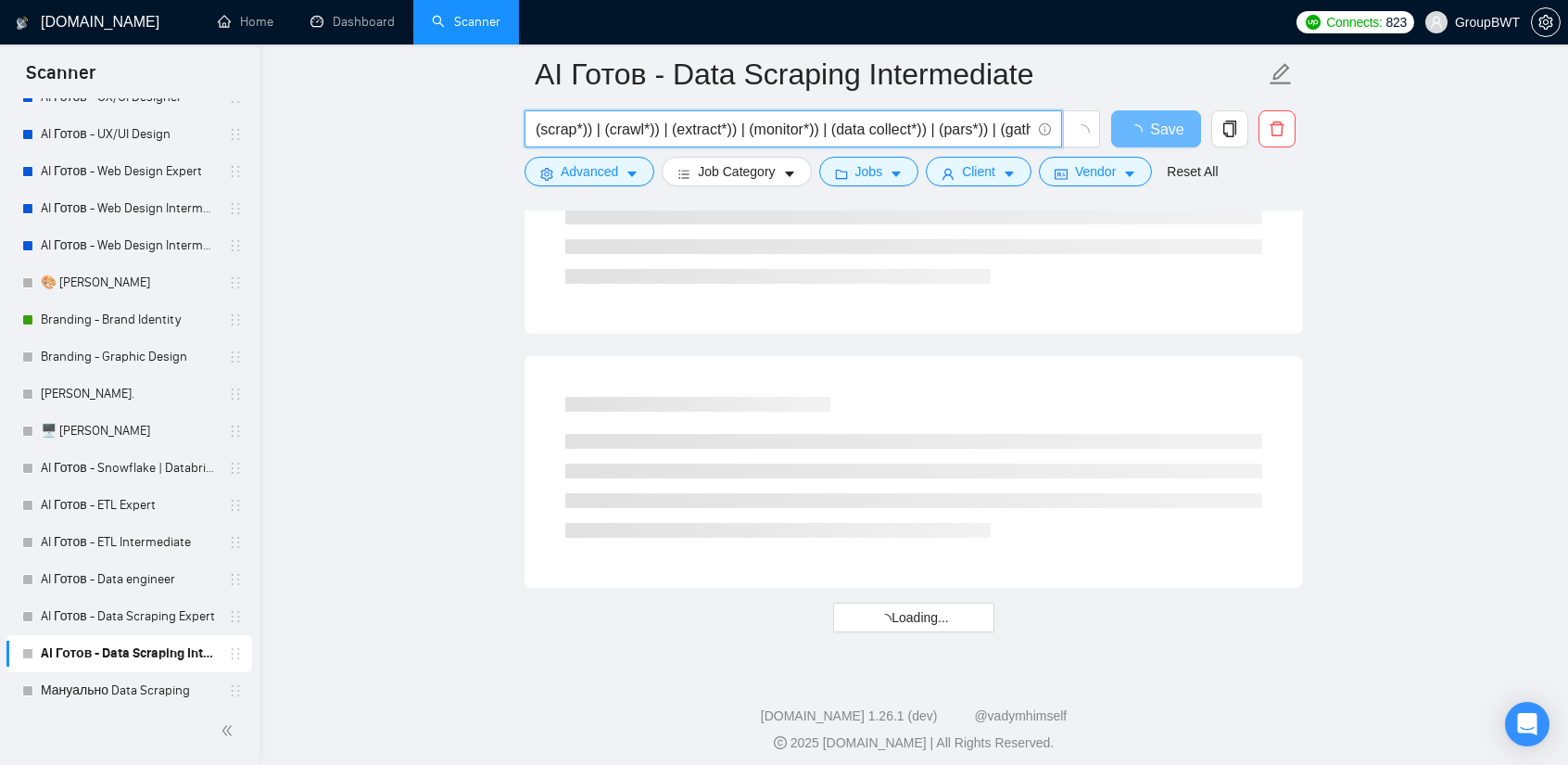
click at [835, 128] on input "(scrap*)) | (crawl*)) | (extract*)) | (monitor*)) | (data collect*)) | (pars*))…" at bounding box center [784, 129] width 495 height 23
drag, startPoint x: 919, startPoint y: 127, endPoint x: 823, endPoint y: 128, distance: 96.0
click at [823, 128] on input "(scrap*)) | (crawl*)) | (extract*)) | (monitor*)) | (data collect*)) | (pars*))…" at bounding box center [784, 129] width 495 height 23
click at [834, 130] on input "(scrap*)) | (crawl*)) | (extract*)) | (monitor*)) | (data collect*)) | (pars*))…" at bounding box center [784, 129] width 495 height 23
drag, startPoint x: 825, startPoint y: 127, endPoint x: 918, endPoint y: 130, distance: 93.0
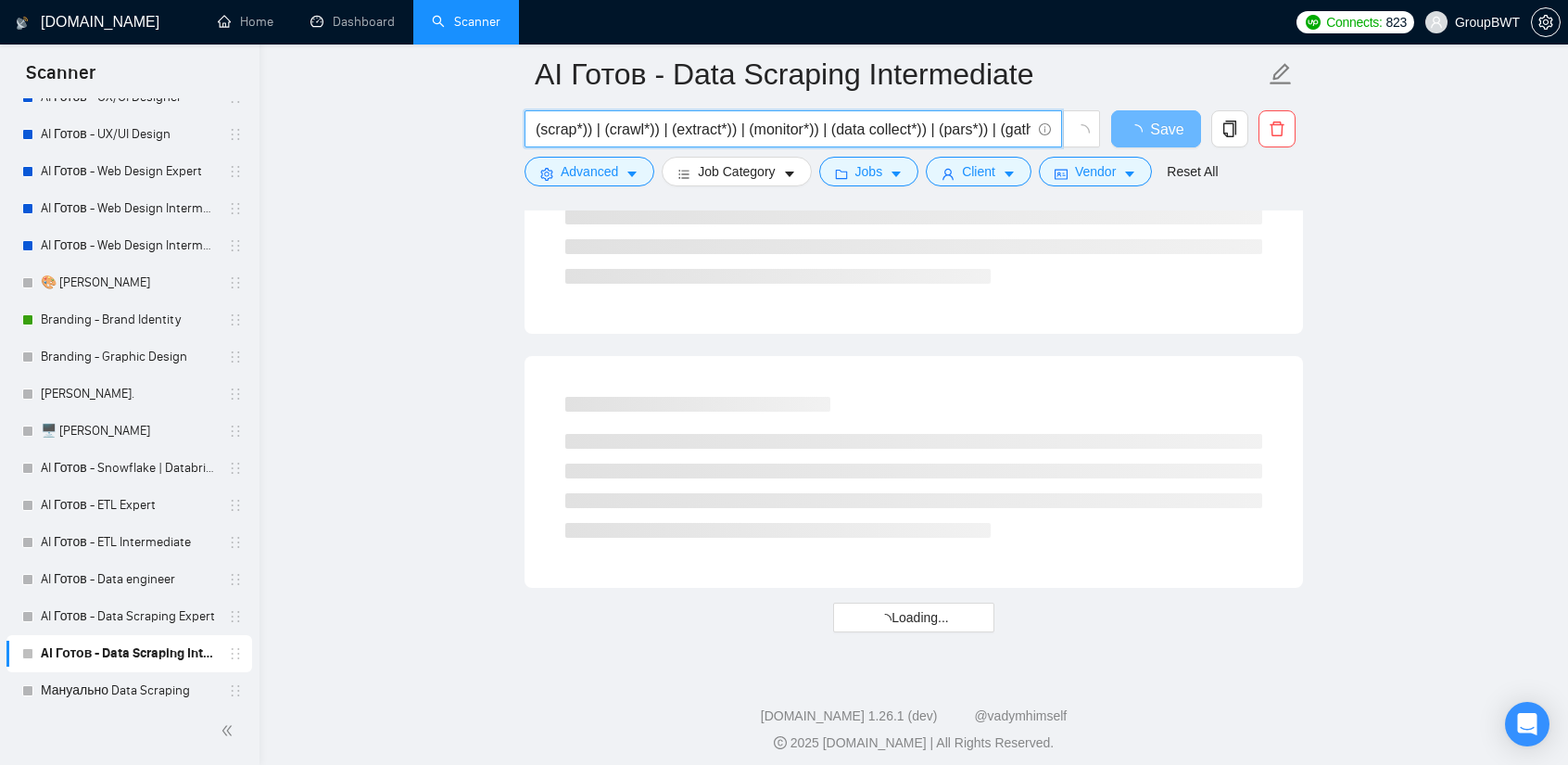
click at [918, 130] on input "(scrap*)) | (crawl*)) | (extract*)) | (monitor*)) | (data collect*)) | (pars*))…" at bounding box center [784, 129] width 495 height 23
click at [925, 130] on input "(scrap*)) | (crawl*)) | (extract*)) | (monitor*)) | (data collect*)) | (pars*))…" at bounding box center [784, 129] width 495 height 23
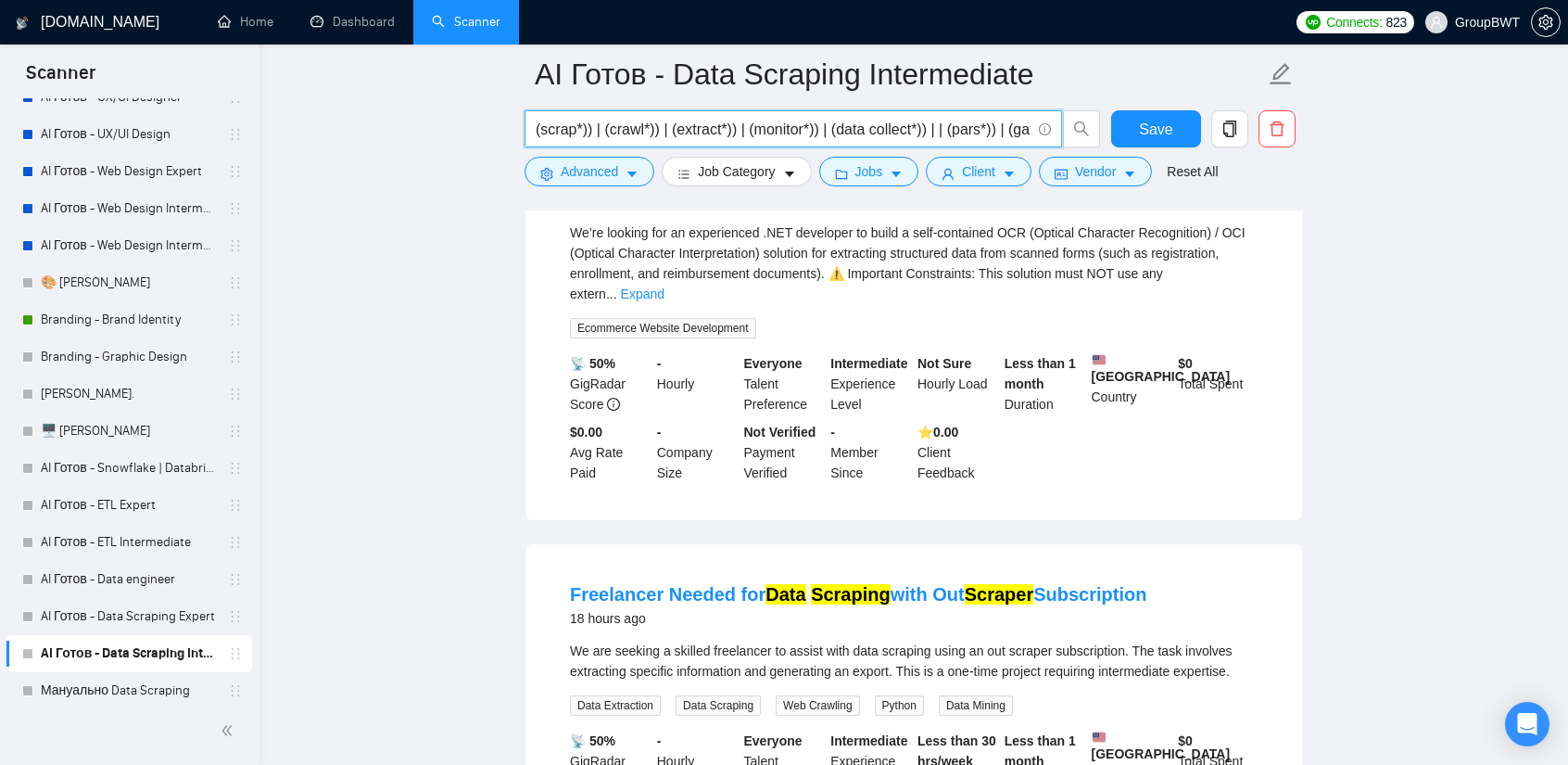
paste input "(data collect*))"
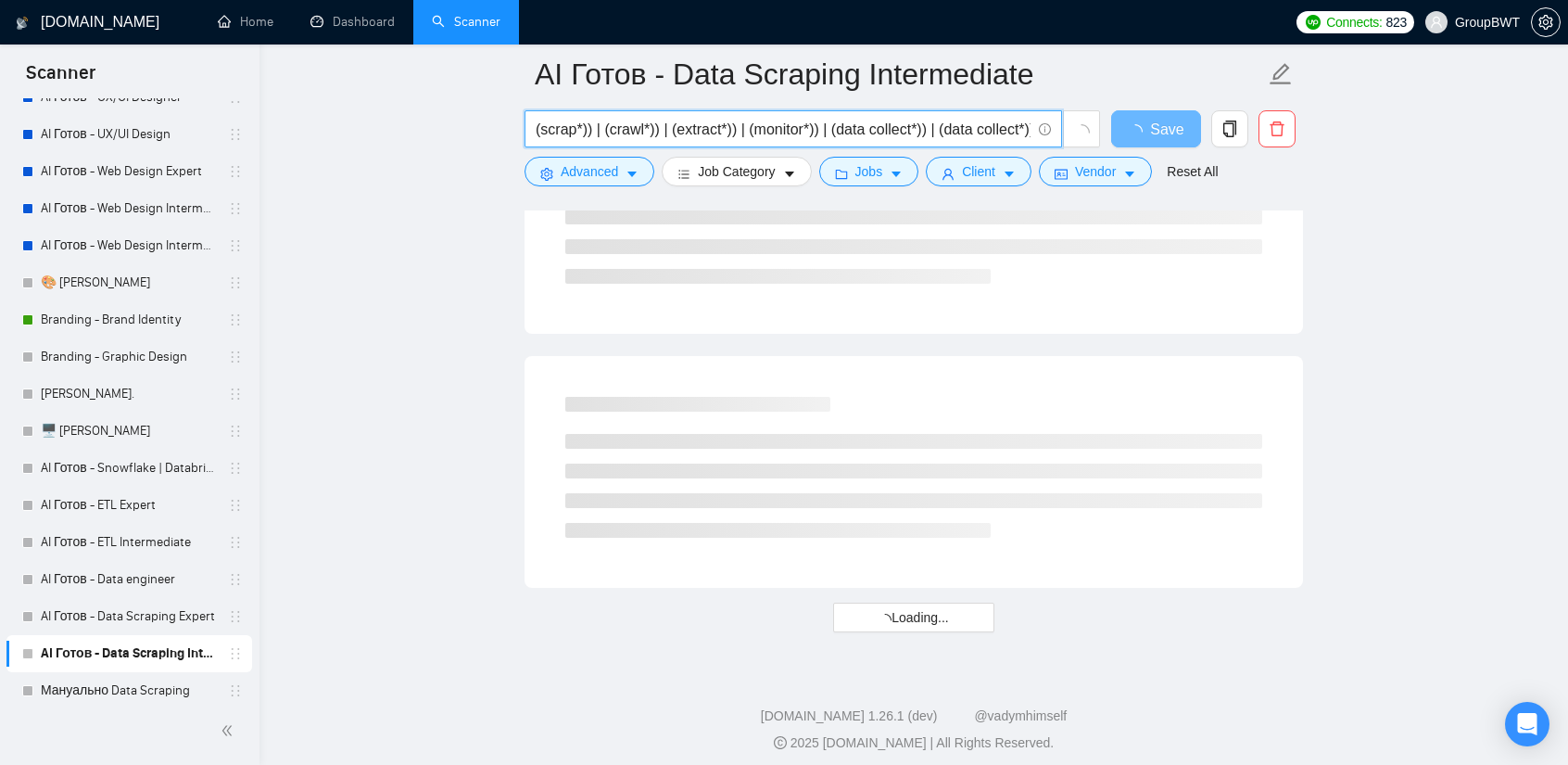
drag, startPoint x: 971, startPoint y: 123, endPoint x: 937, endPoint y: 128, distance: 34.4
click at [937, 128] on input "(scrap*)) | (crawl*)) | (extract*)) | (monitor*)) | (data collect*)) | (data co…" at bounding box center [784, 129] width 495 height 23
click at [988, 131] on input "(scrap*)) | (crawl*)) | (extract*)) | (monitor*)) | (data collect*)) | (collect…" at bounding box center [784, 129] width 495 height 23
click at [980, 128] on input "(scrap*)) | (crawl*)) | (extract*)) | (monitor*)) | (data collect*)) | (collect…" at bounding box center [784, 129] width 495 height 23
click at [984, 128] on input "(scrap*)) | (crawl*)) | (extract*)) | (monitor*)) | (data collect*)) | (collect…" at bounding box center [784, 129] width 495 height 23
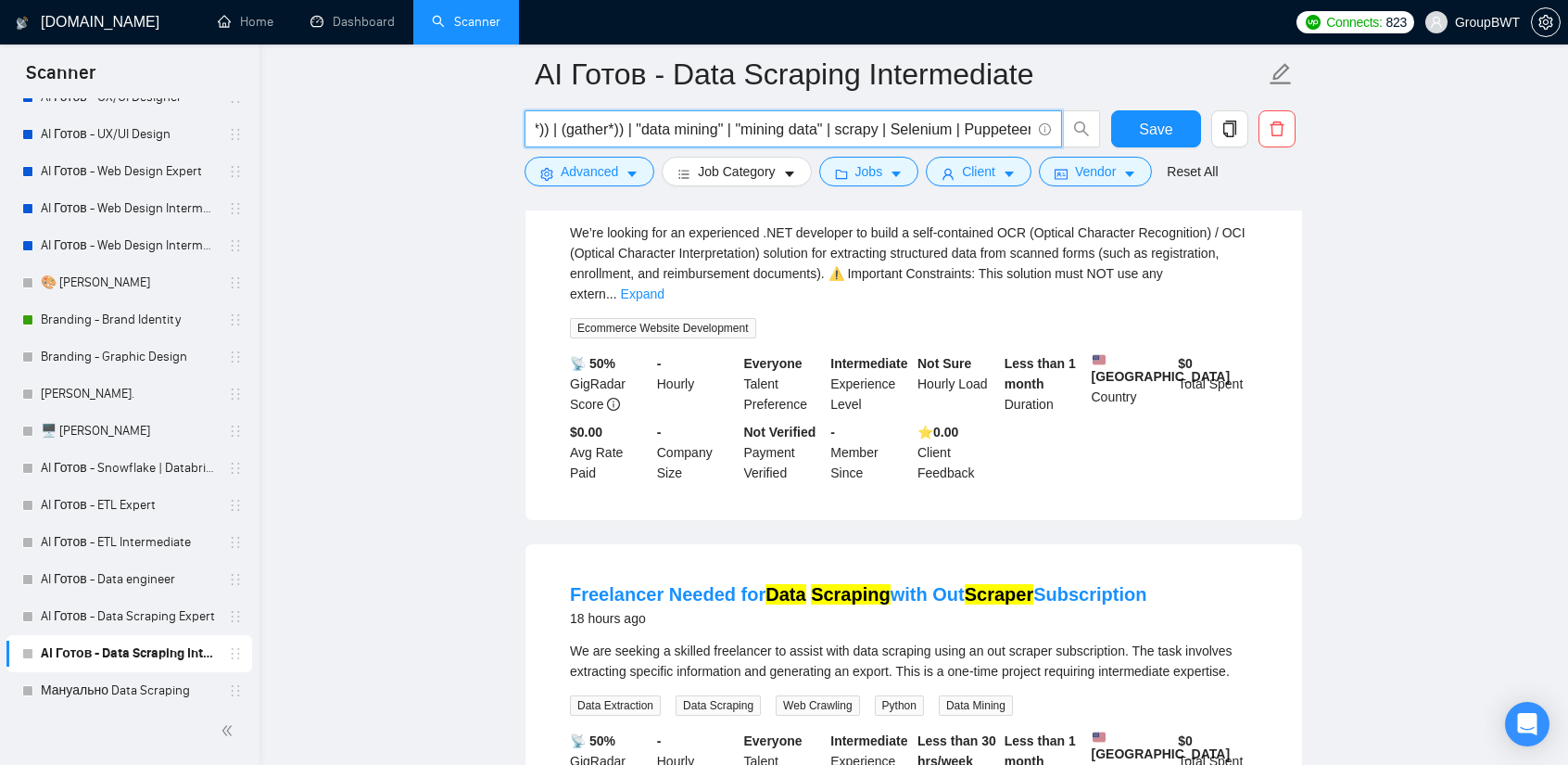
scroll to position [0, 1674]
drag, startPoint x: 1014, startPoint y: 131, endPoint x: 673, endPoint y: 125, distance: 341.1
click at [649, 125] on input "(scrap*)) | (crawl*)) | (extract*)) | (monitor*)) | (data collect*)) | (collect…" at bounding box center [784, 129] width 495 height 23
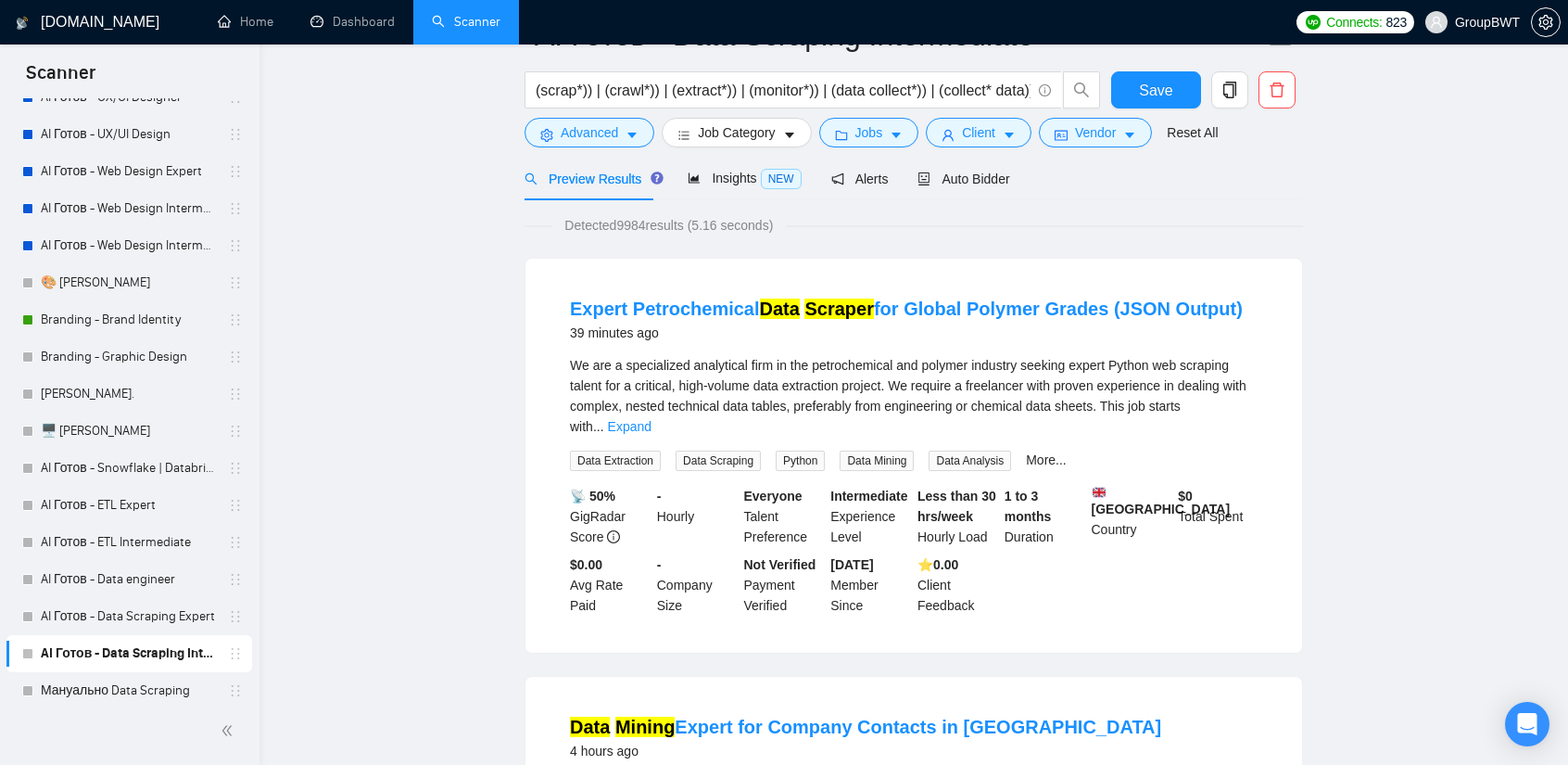
scroll to position [0, 0]
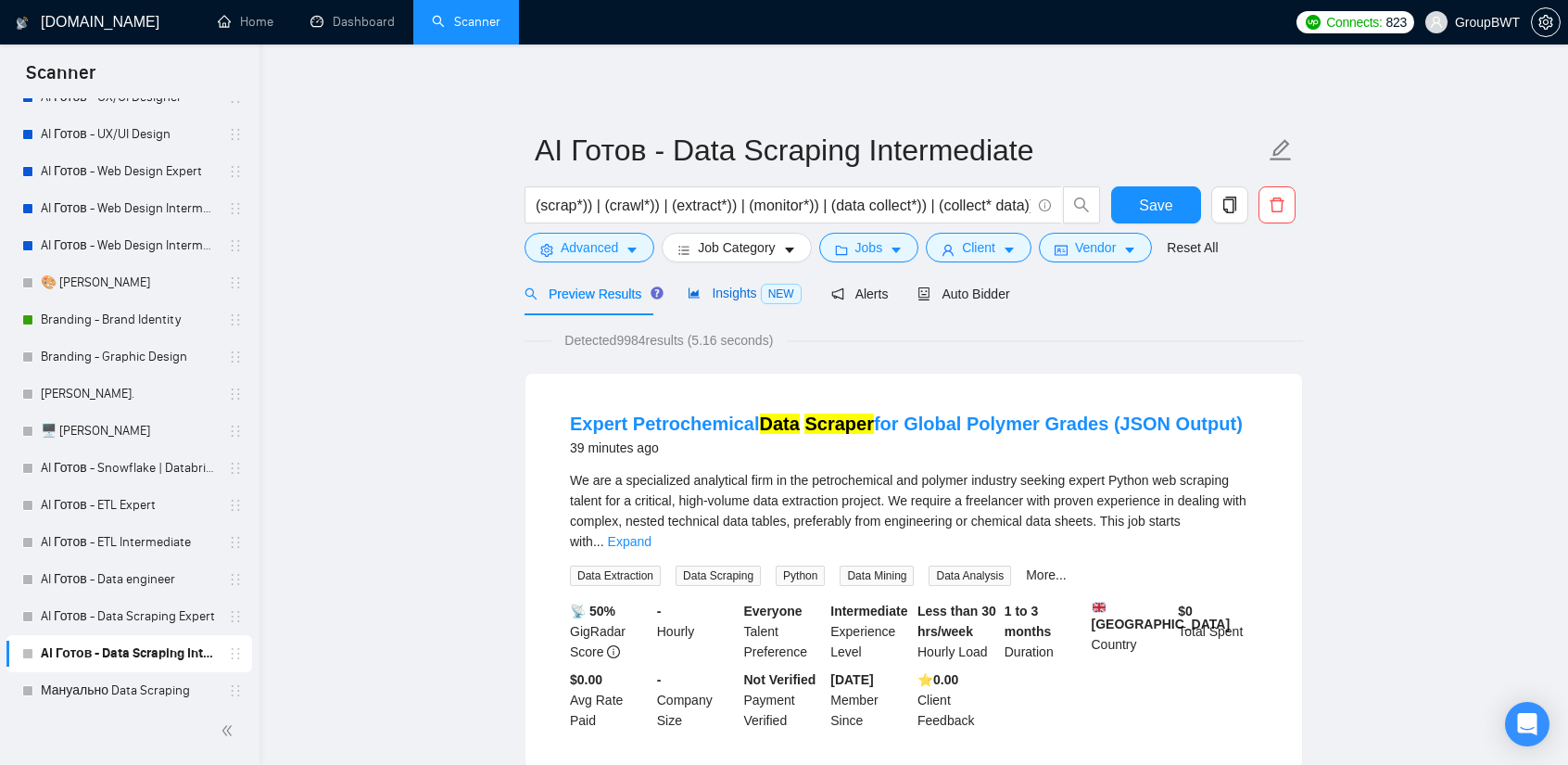
click at [734, 298] on span "Insights NEW" at bounding box center [744, 293] width 114 height 15
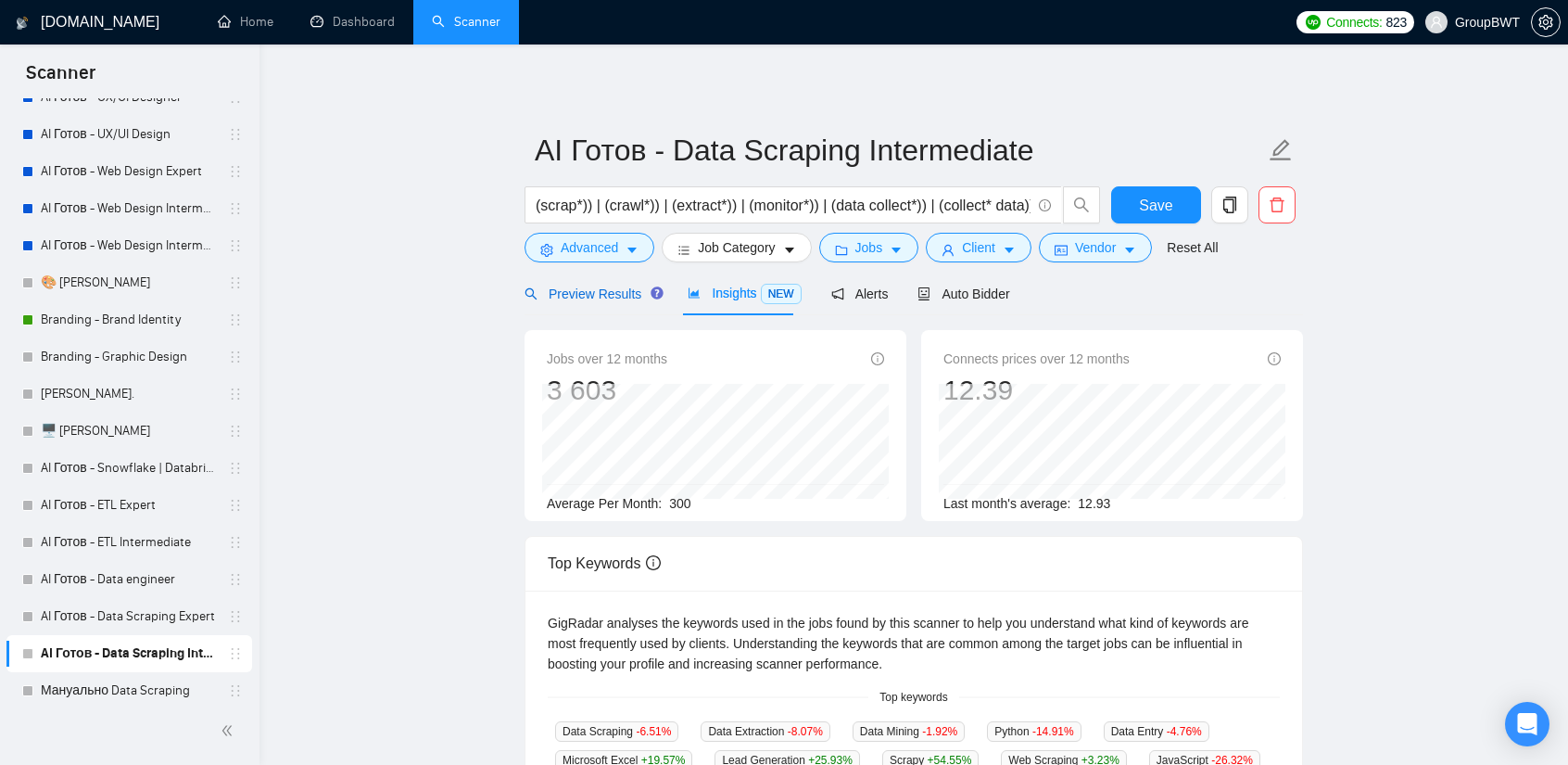
click at [586, 296] on span "Preview Results" at bounding box center [591, 294] width 133 height 15
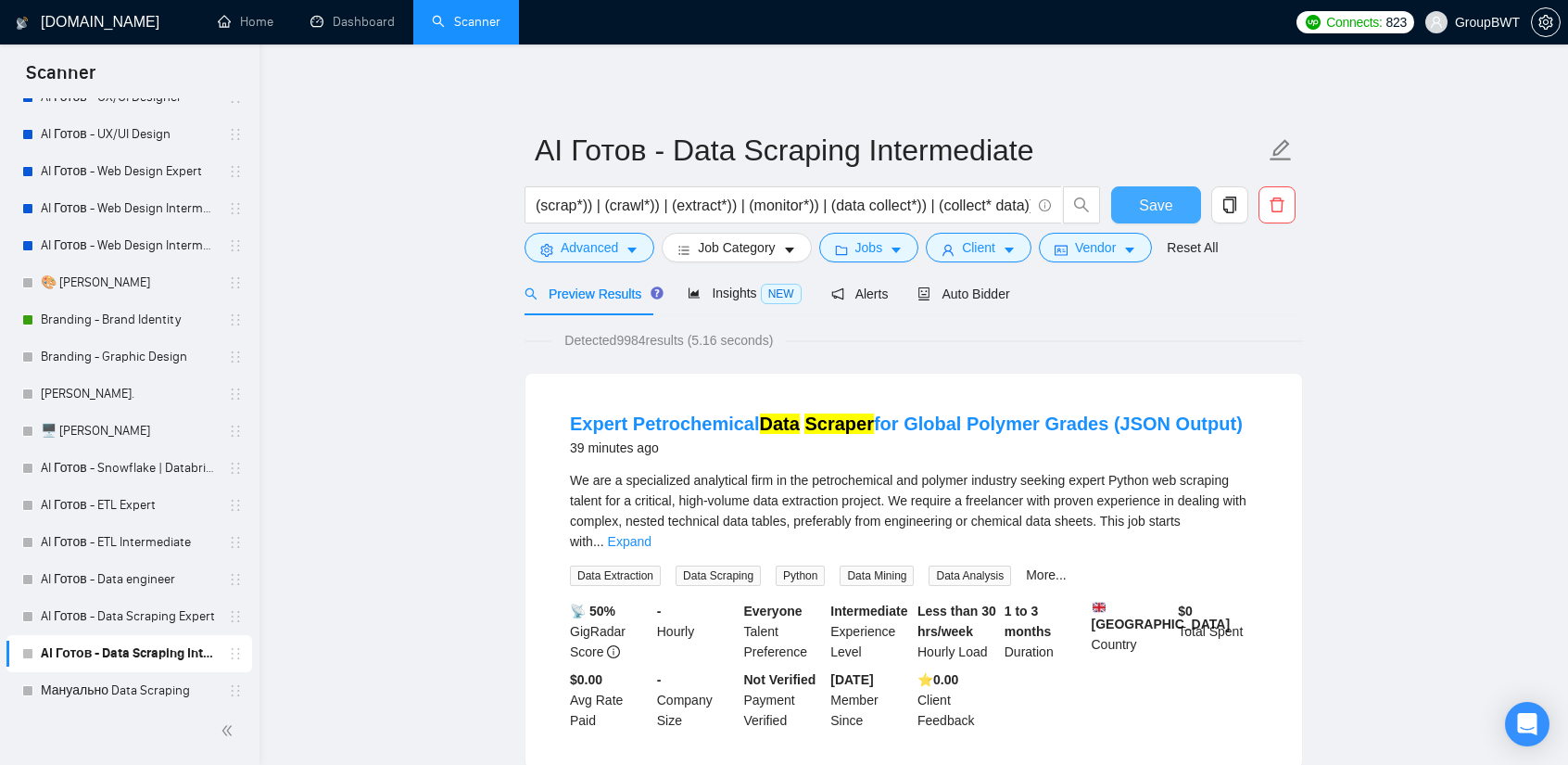
click at [1140, 208] on button "Save" at bounding box center [1156, 205] width 90 height 37
drag, startPoint x: 732, startPoint y: 284, endPoint x: 690, endPoint y: 303, distance: 46.1
click at [732, 286] on span "Insights NEW" at bounding box center [744, 293] width 114 height 15
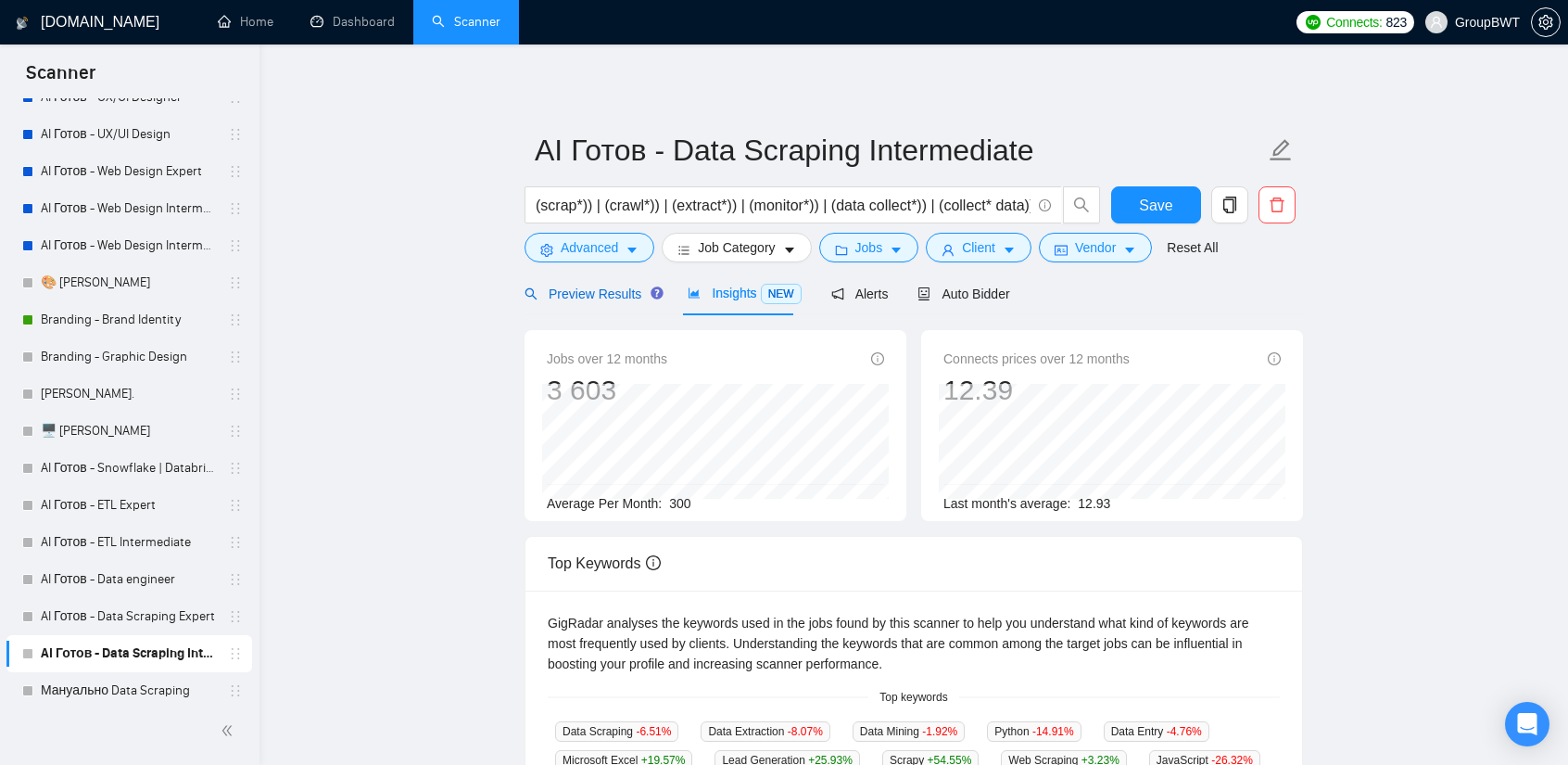
click at [566, 303] on div "Preview Results" at bounding box center [591, 294] width 133 height 20
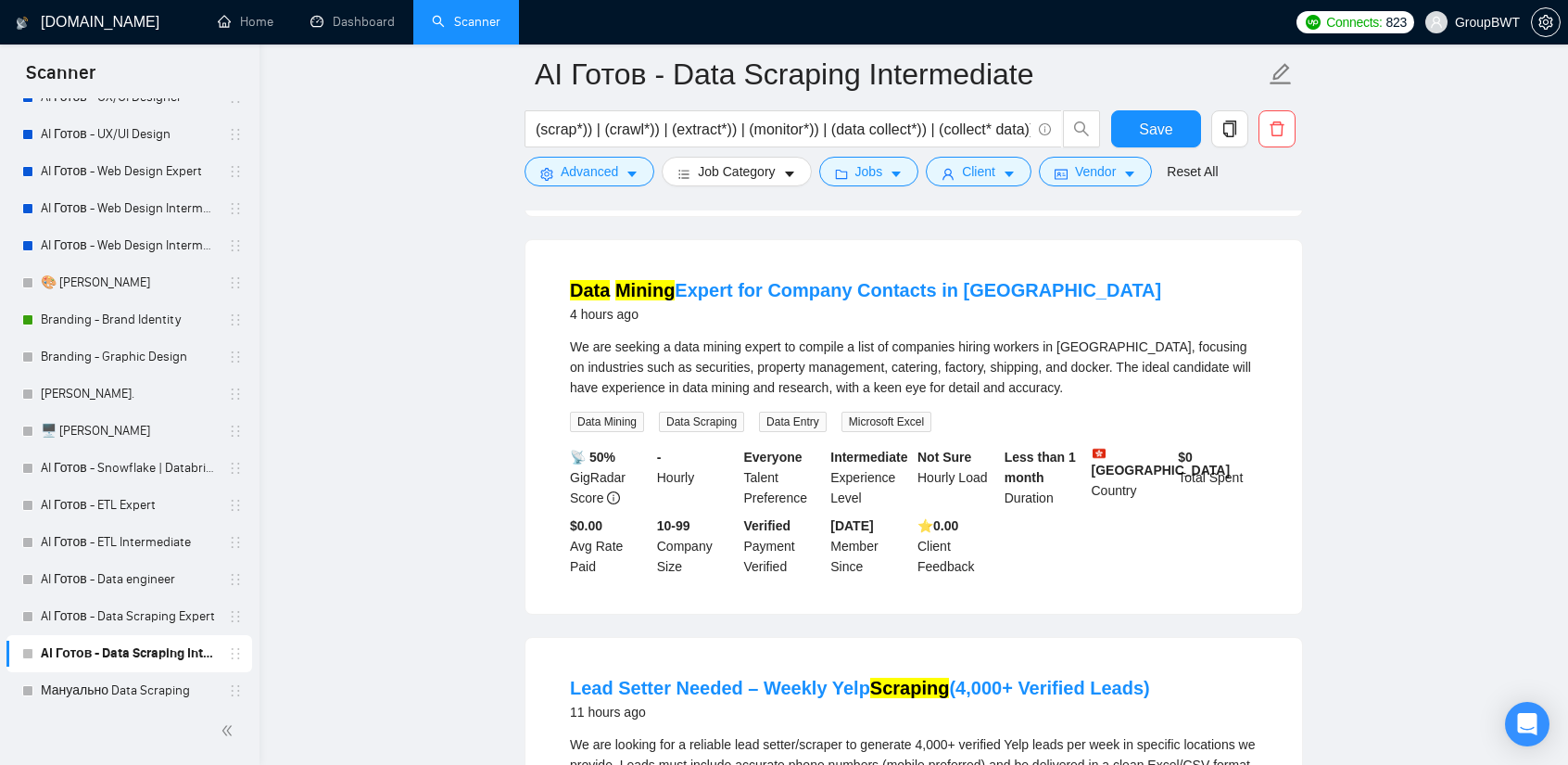
scroll to position [557, 0]
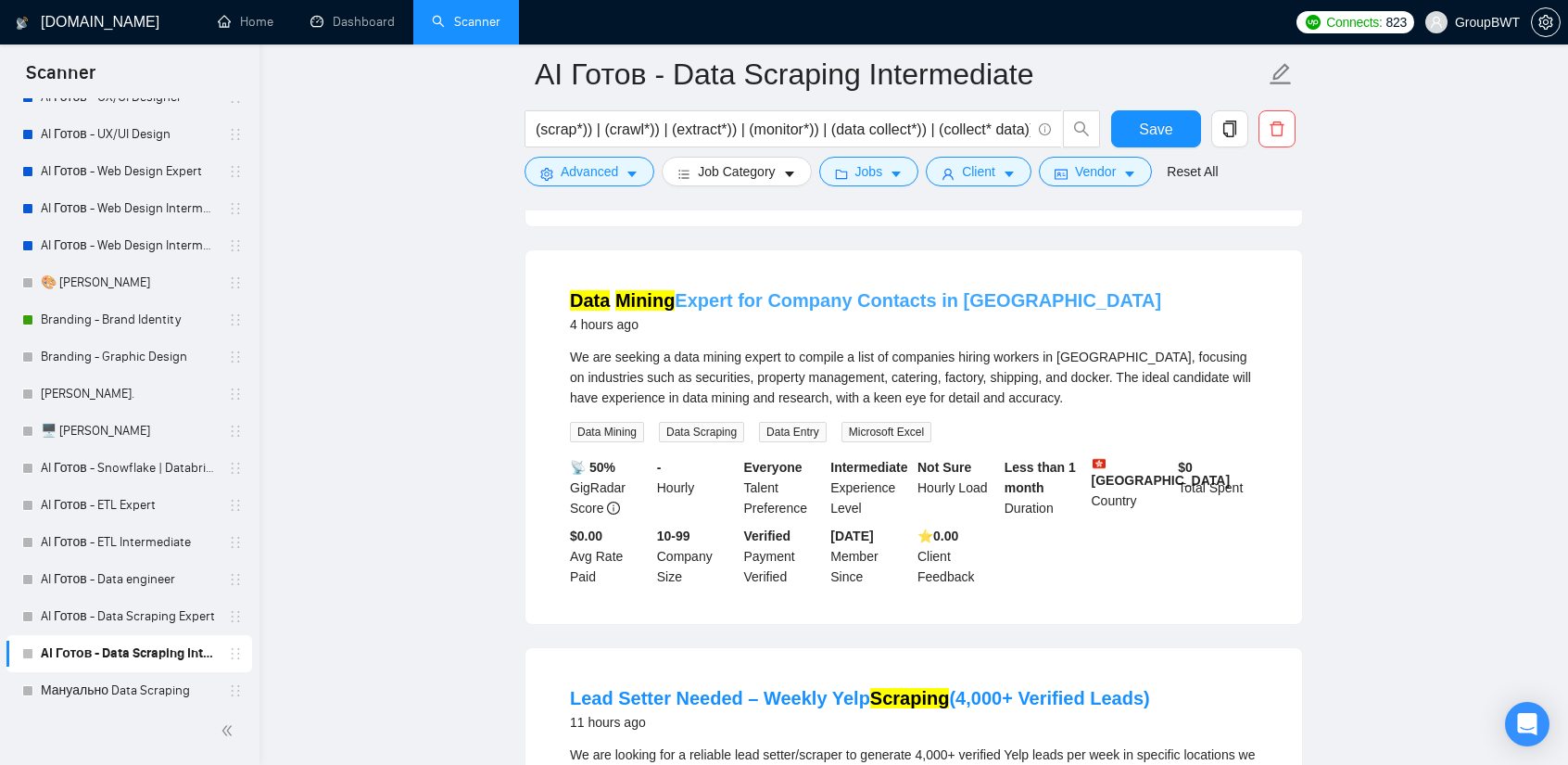
click at [857, 296] on link "Data Mining Expert for Company Contacts in [GEOGRAPHIC_DATA]" at bounding box center [866, 301] width 592 height 20
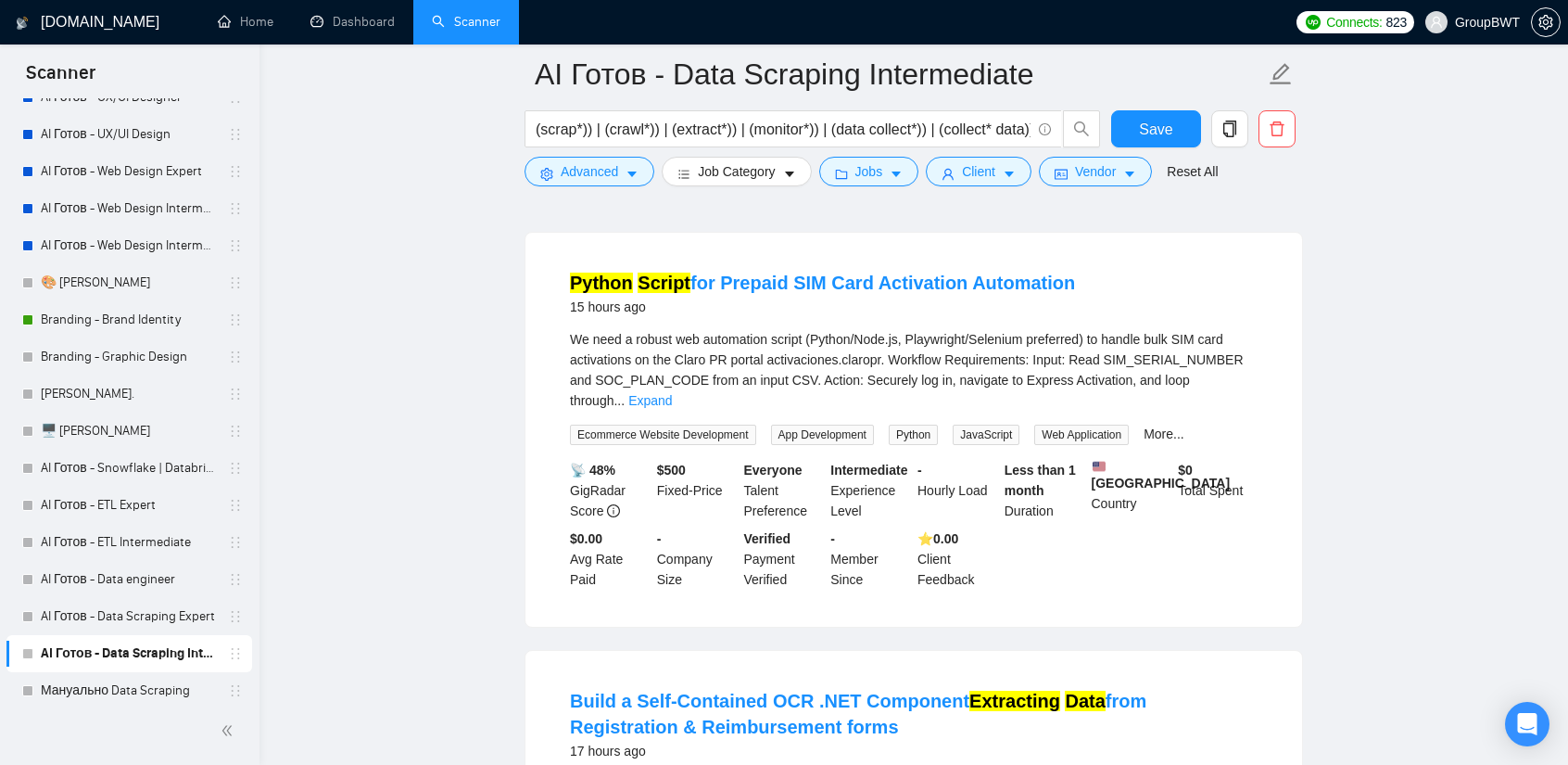
scroll to position [1762, 0]
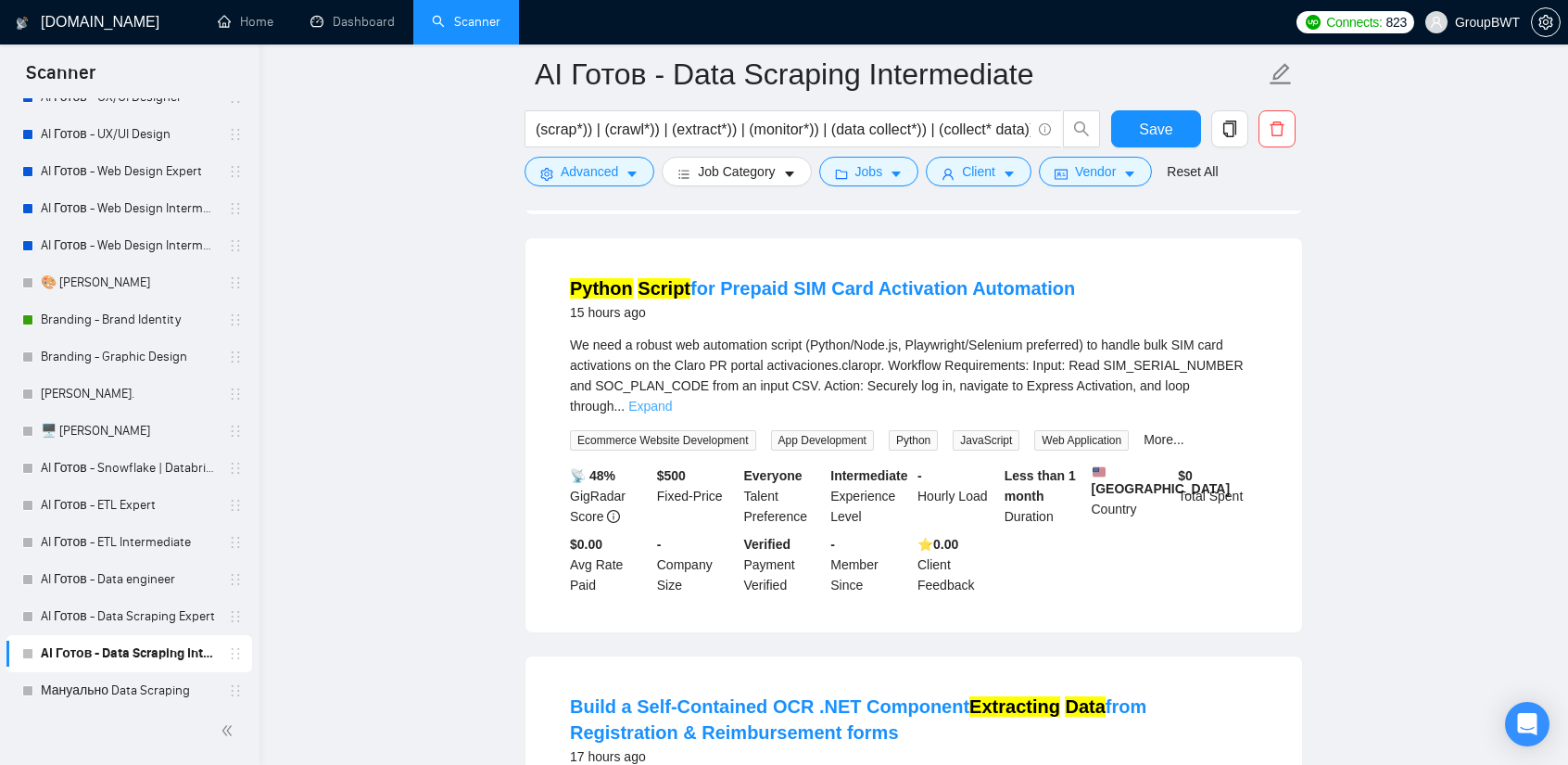
click at [672, 398] on link "Expand" at bounding box center [650, 406] width 44 height 15
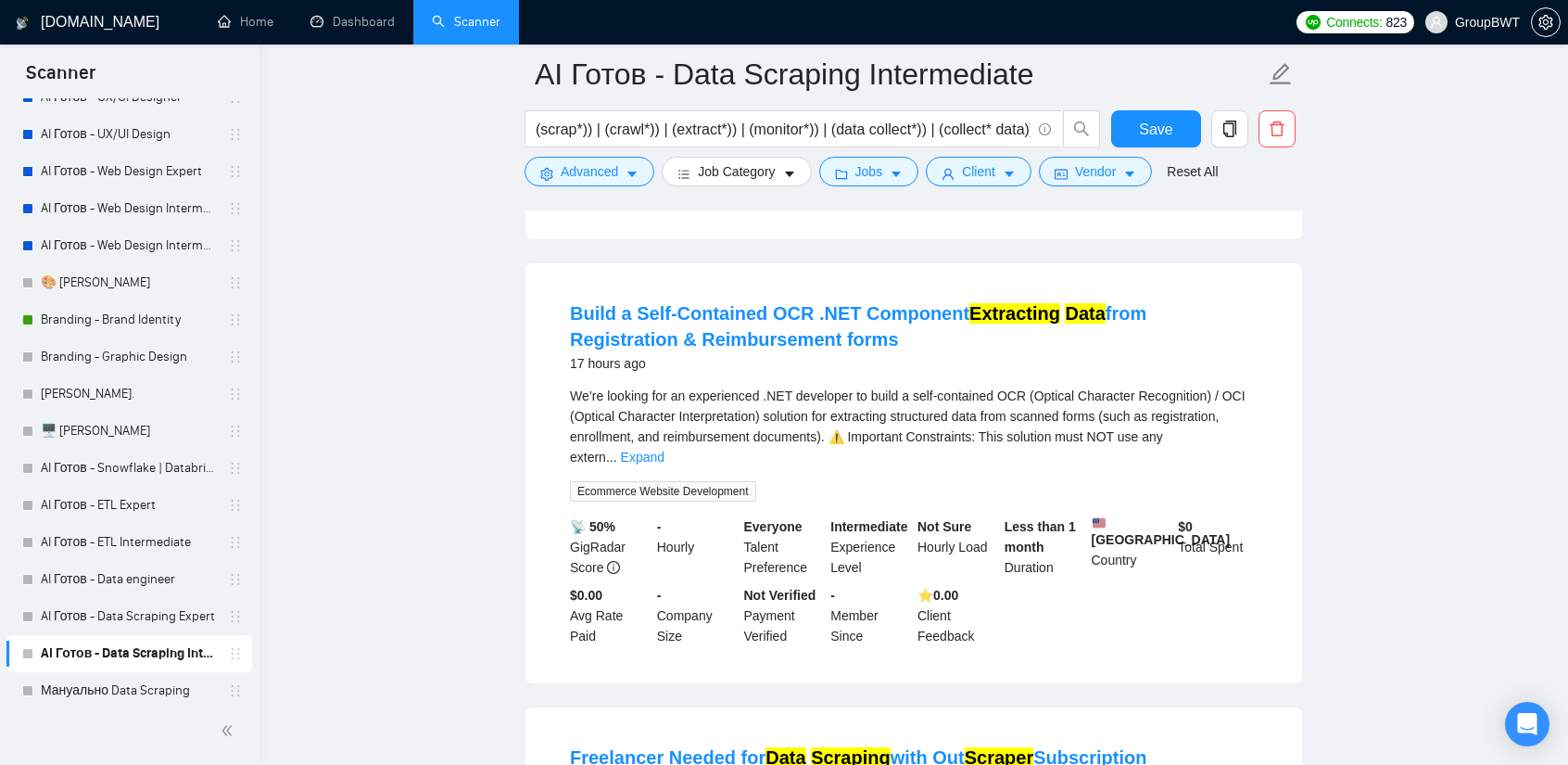
scroll to position [2225, 0]
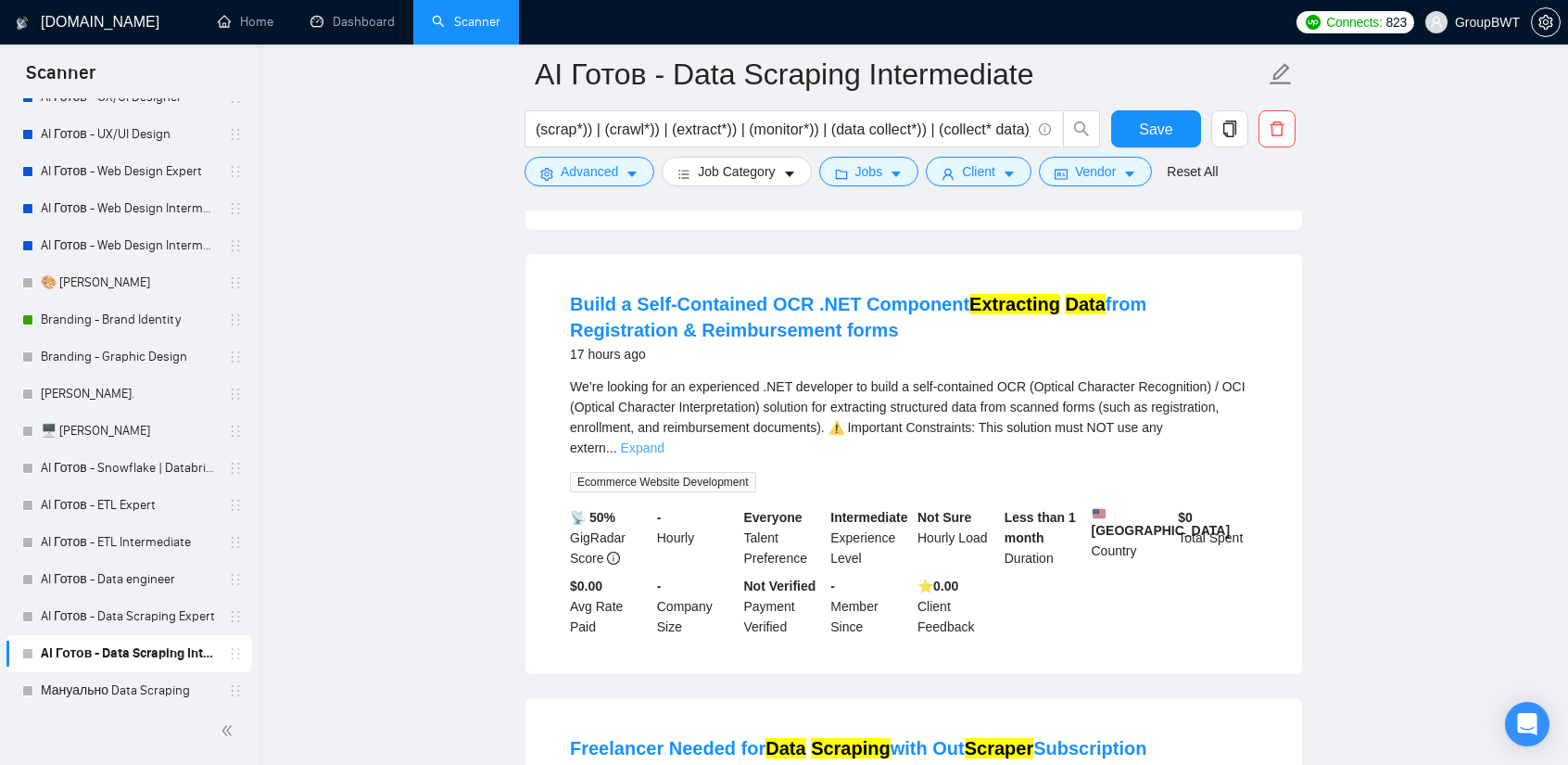
click at [664, 440] on link "Expand" at bounding box center [642, 448] width 44 height 15
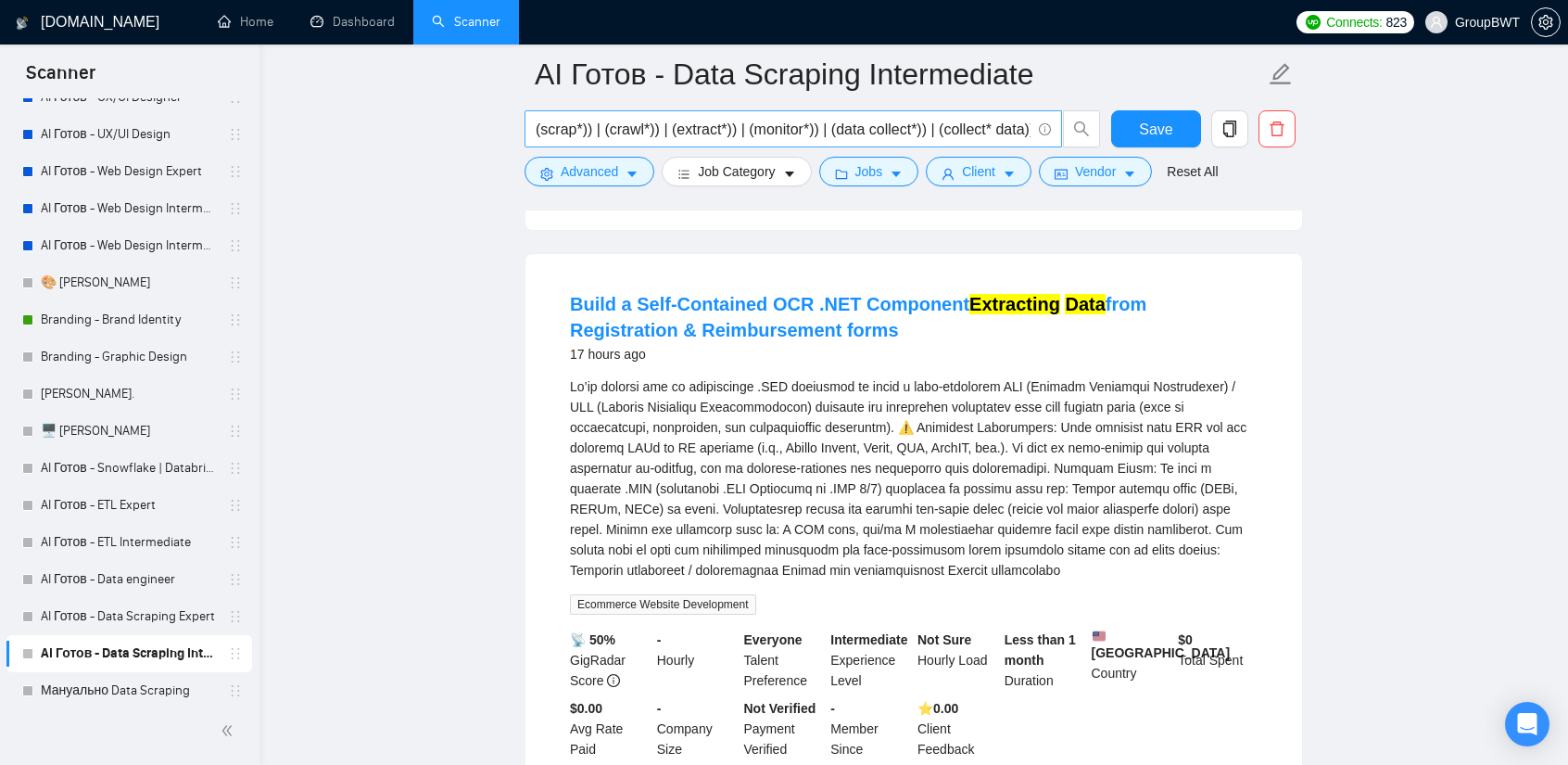
click at [751, 130] on input "(scrap*)) | (crawl*)) | (extract*)) | (monitor*)) | (data collect*)) | (collect…" at bounding box center [784, 129] width 495 height 23
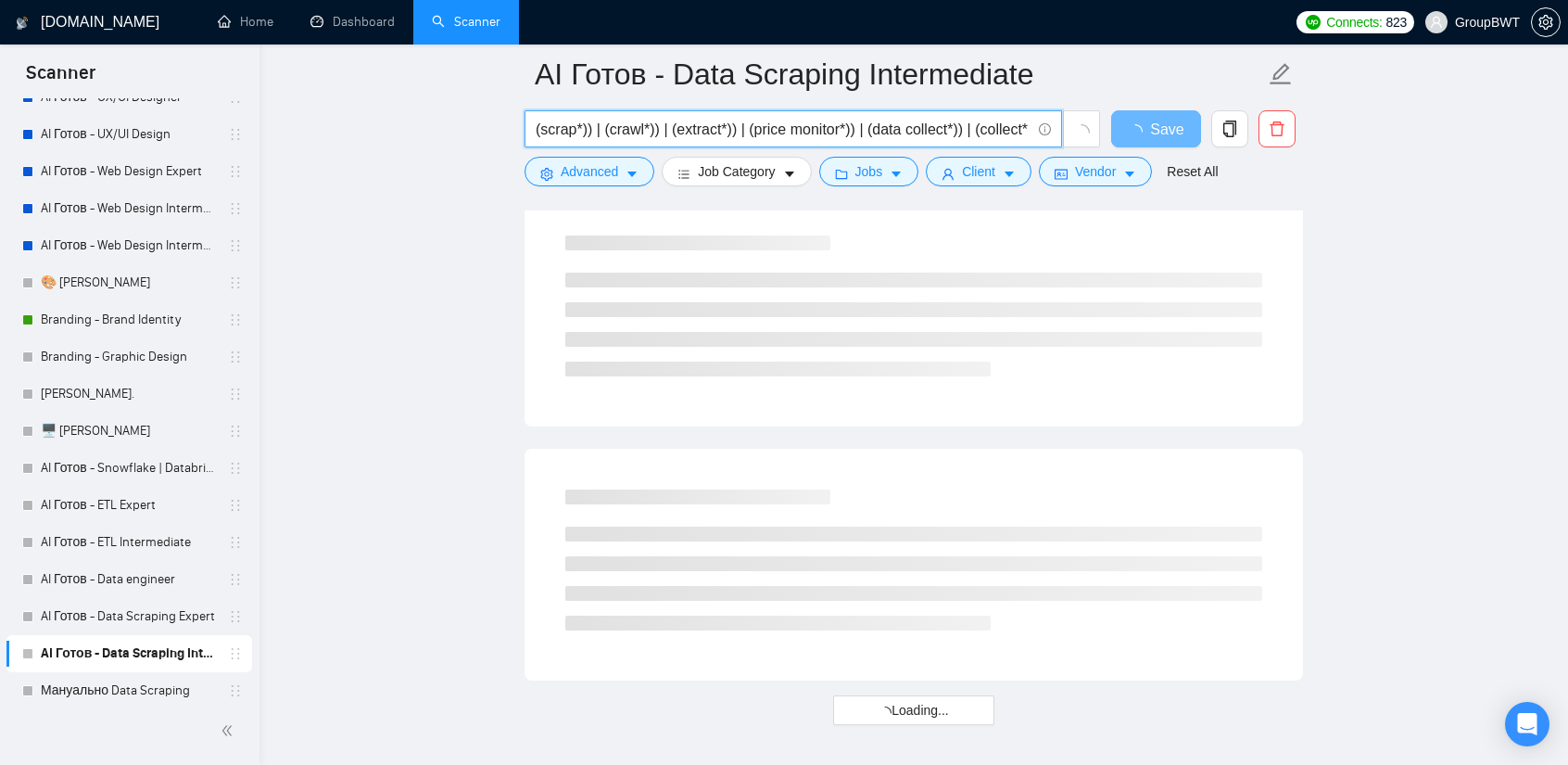
drag, startPoint x: 847, startPoint y: 128, endPoint x: 748, endPoint y: 129, distance: 99.0
click at [748, 129] on input "(scrap*)) | (crawl*)) | (extract*)) | (price monitor*)) | (data collect*)) | (c…" at bounding box center [784, 129] width 495 height 23
click at [852, 130] on input "(scrap*)) | (crawl*)) | (extract*)) | (price monitor*)) | (data collect*)) | (c…" at bounding box center [784, 129] width 495 height 23
paste input "price monitor*))"
drag, startPoint x: 896, startPoint y: 128, endPoint x: 865, endPoint y: 128, distance: 31.0
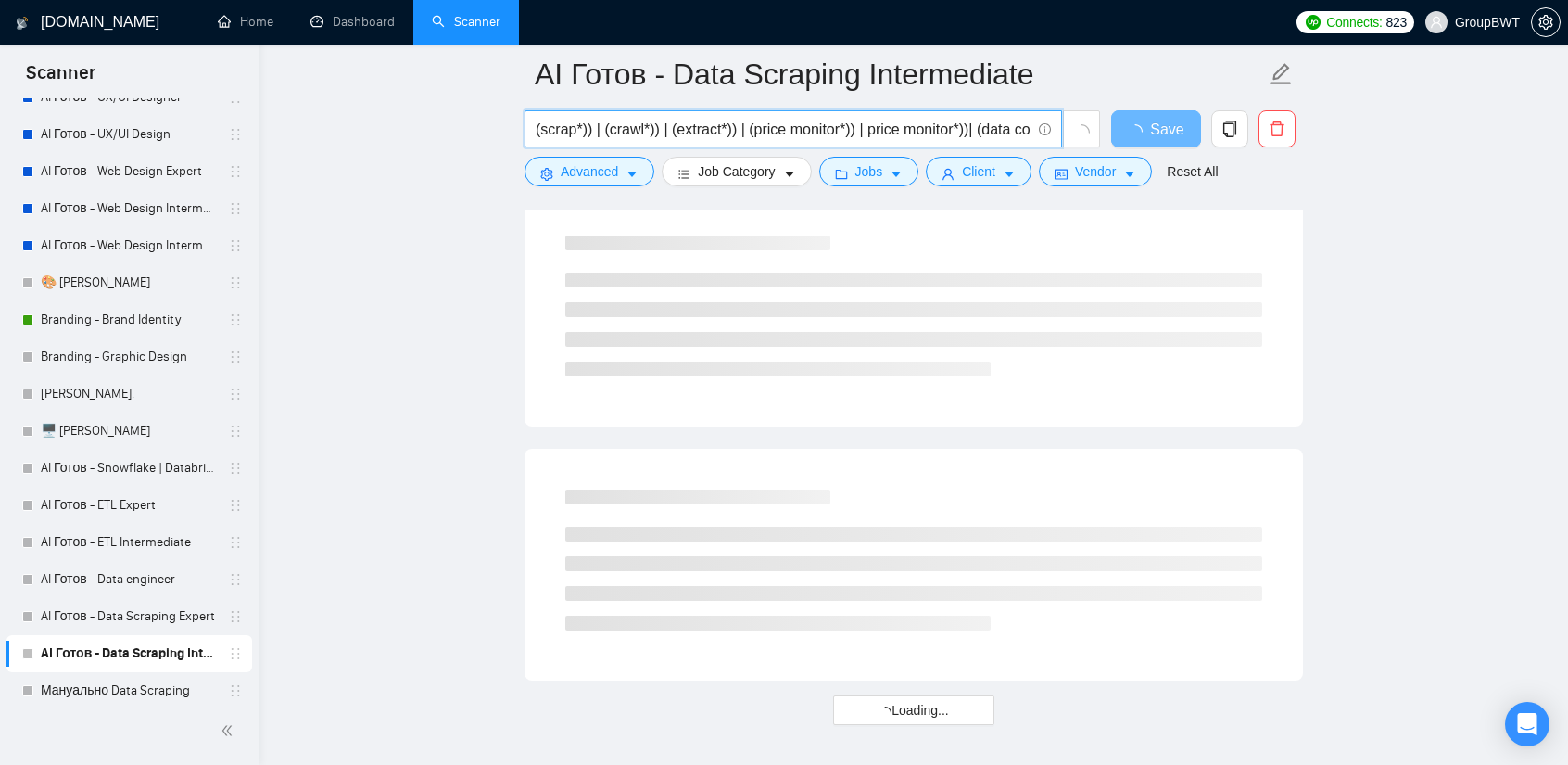
click at [865, 128] on input "(scrap*)) | (crawl*)) | (extract*)) | (price monitor*)) | price monitor*))| (da…" at bounding box center [784, 129] width 495 height 23
click at [919, 130] on input "(scrap*)) | (crawl*)) | (extract*)) | (price monitor*)) | monitor*))| (data col…" at bounding box center [784, 129] width 495 height 23
paste input "price"
click at [957, 128] on input "(scrap*)) | (crawl*)) | (extract*)) | (price monitor*)) | monitor* price ))| (d…" at bounding box center [784, 129] width 495 height 23
click at [964, 132] on input "(scrap*)) | (crawl*)) | (extract*)) | (price monitor*)) | monitor* price* ))| (…" at bounding box center [784, 129] width 495 height 23
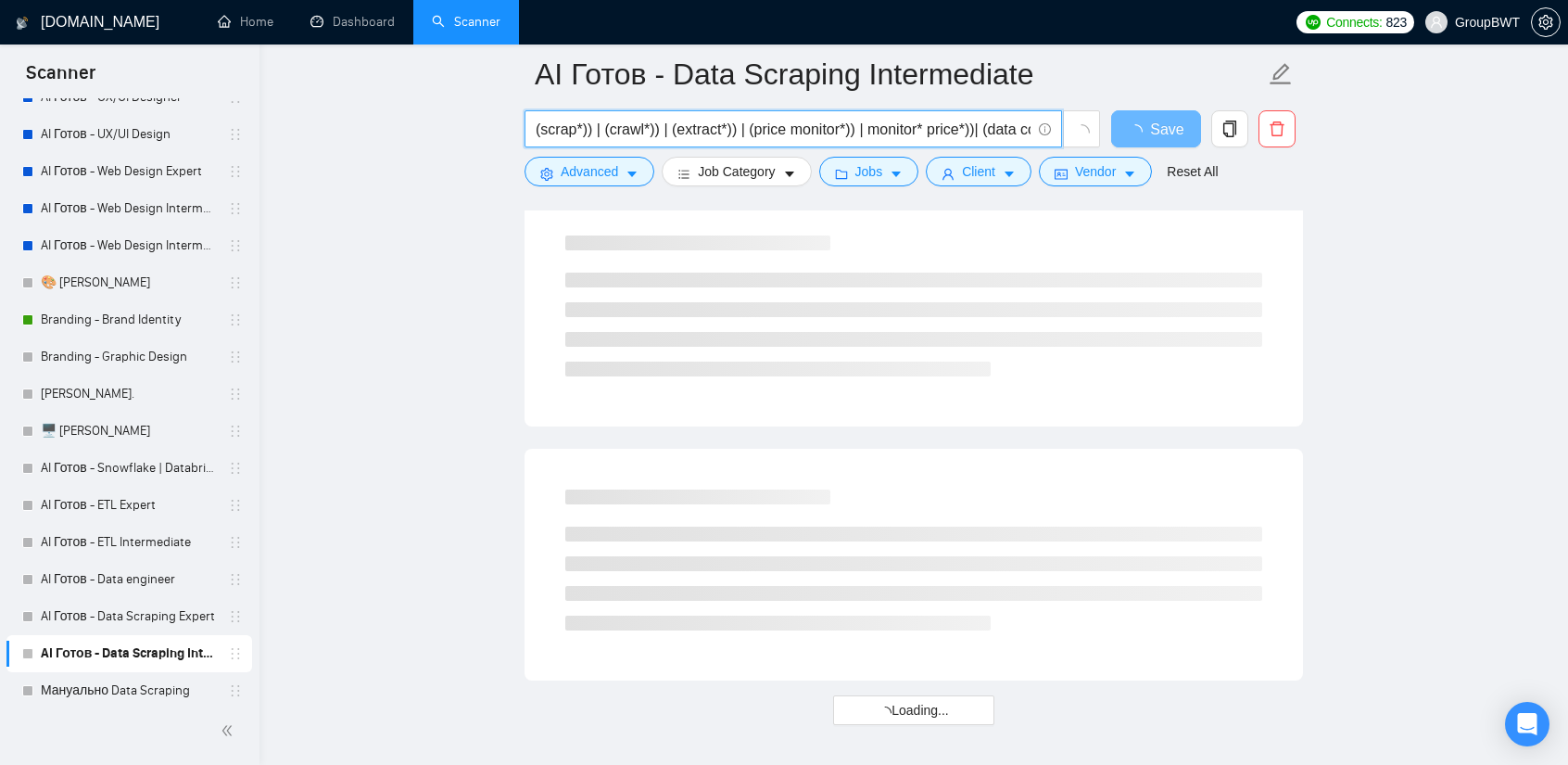
click at [862, 130] on input "(scrap*)) | (crawl*)) | (extract*)) | (price monitor*)) | monitor* price*))| (d…" at bounding box center [784, 129] width 495 height 23
click at [977, 132] on input "(scrap*)) | (crawl*)) | (extract*)) | (price monitor*)) | (monitor* price*))| (…" at bounding box center [784, 129] width 495 height 23
drag, startPoint x: 972, startPoint y: 128, endPoint x: 910, endPoint y: 128, distance: 62.0
click at [906, 128] on input "(scrap*)) | (crawl*)) | (extract*)) | (price monitor*)) | (monitor* price*)) | …" at bounding box center [784, 129] width 495 height 23
click at [988, 128] on input "(scrap*)) | (crawl*)) | (extract*)) | (price monitor*)) | (monitor* price*)) | …" at bounding box center [784, 129] width 495 height 23
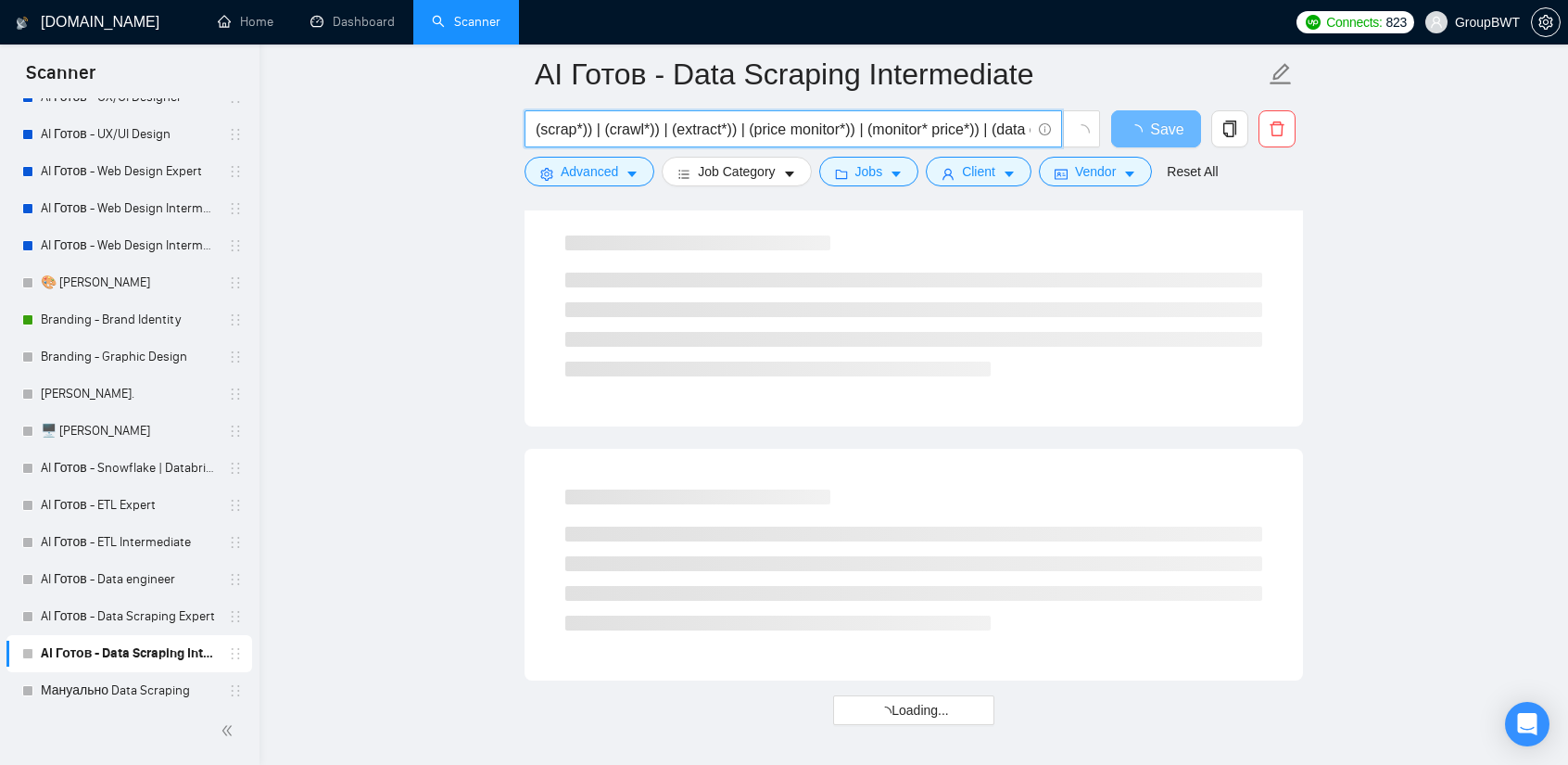
drag, startPoint x: 975, startPoint y: 126, endPoint x: 860, endPoint y: 130, distance: 115.1
click at [860, 130] on input "(scrap*)) | (crawl*)) | (extract*)) | (price monitor*)) | (monitor* price*)) | …" at bounding box center [784, 129] width 495 height 23
click at [989, 128] on input "(scrap*)) | (crawl*)) | (extract*)) | (price monitor*)) | (monitor* price*)) | …" at bounding box center [784, 129] width 495 height 23
click at [981, 126] on input "(scrap*)) | (crawl*)) | (extract*)) | (price monitor*)) | (monitor* price*)) | …" at bounding box center [784, 129] width 495 height 23
click at [987, 124] on input "(scrap*)) | (crawl*)) | (extract*)) | (price monitor*)) | (monitor* price*)) | …" at bounding box center [784, 129] width 495 height 23
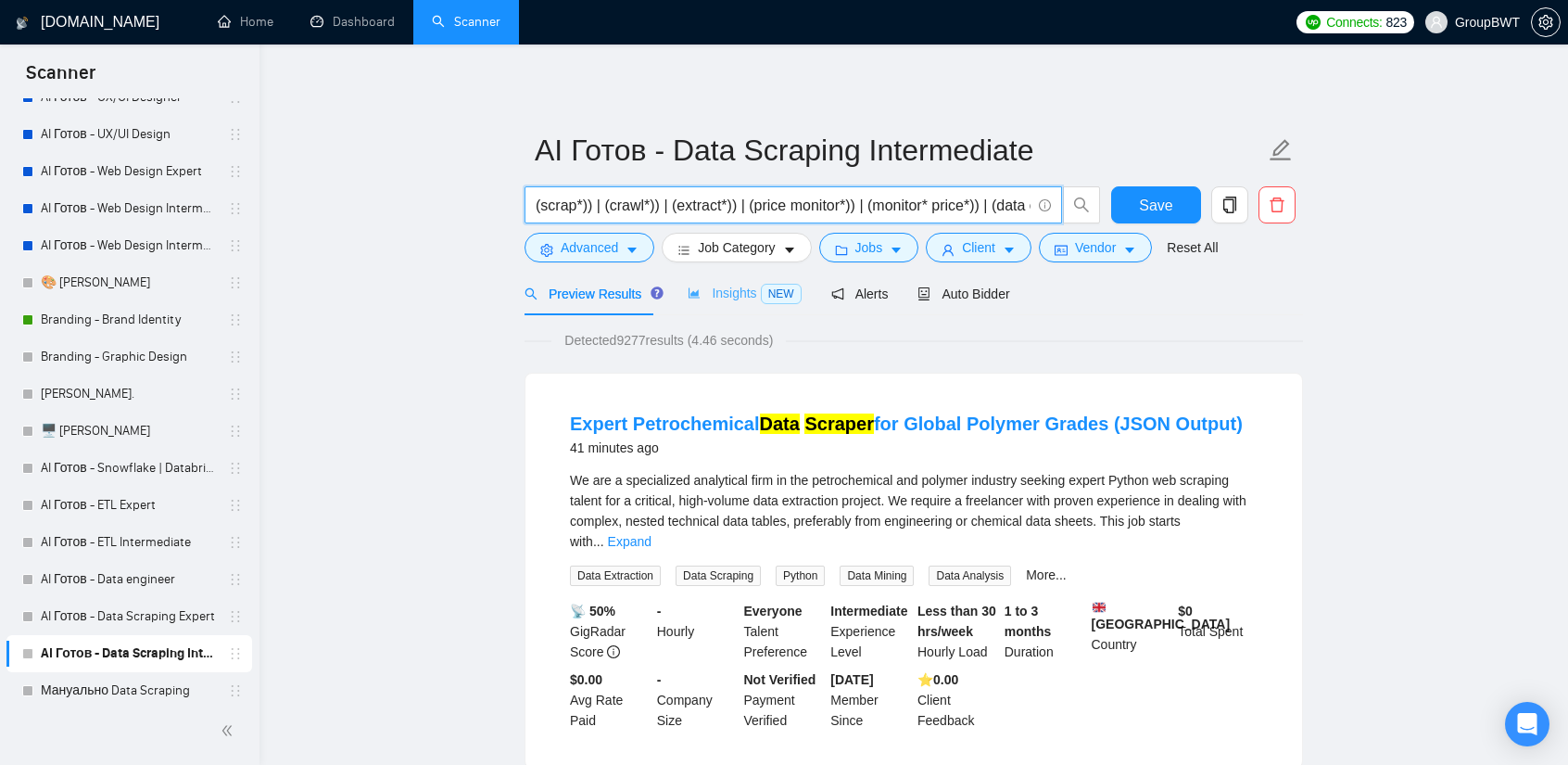
scroll to position [0, 0]
click at [736, 281] on div "Insights NEW" at bounding box center [744, 293] width 114 height 44
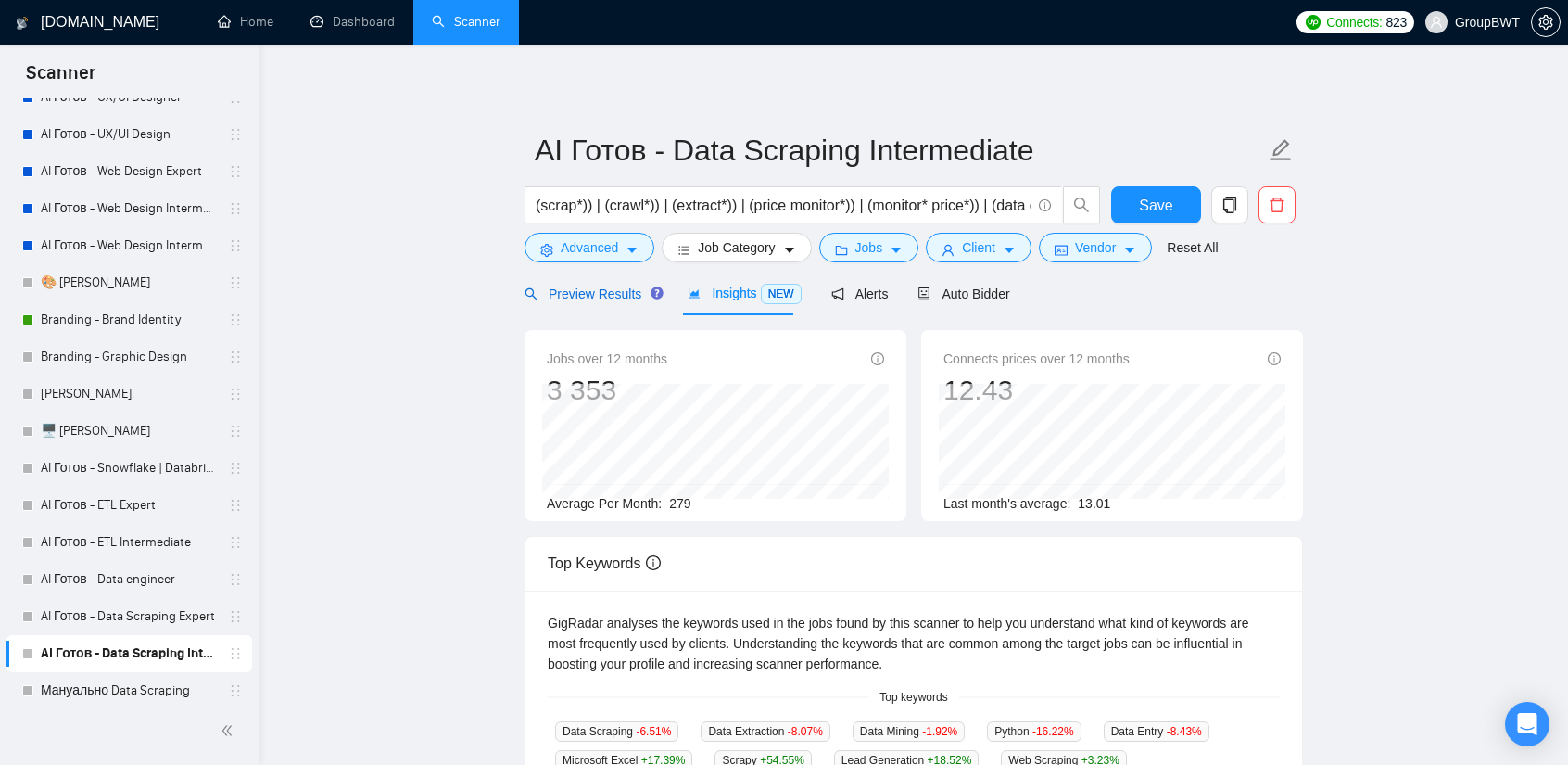
click at [582, 302] on span "Preview Results" at bounding box center [591, 294] width 133 height 15
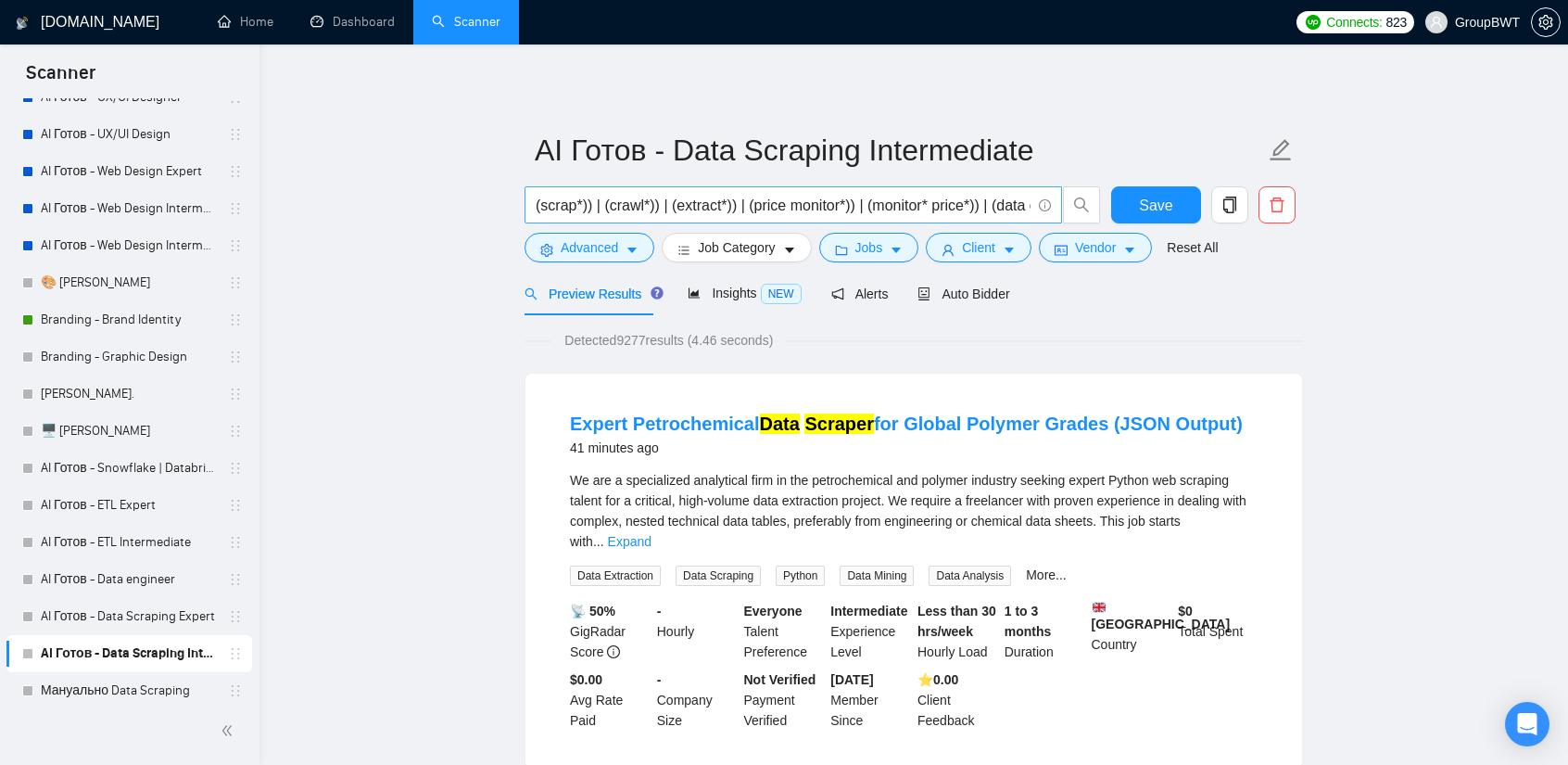
click at [980, 204] on input "(scrap*)) | (crawl*)) | (extract*)) | (price monitor*)) | (monitor* price*)) | …" at bounding box center [784, 205] width 495 height 23
drag, startPoint x: 975, startPoint y: 207, endPoint x: 862, endPoint y: 203, distance: 113.1
click at [862, 203] on input "(scrap*)) | (crawl*)) | (extract*)) | (price monitor*)) | (monitor* price*)) | …" at bounding box center [784, 205] width 495 height 23
click at [990, 203] on input "(scrap*)) | (crawl*)) | (extract*)) | (price monitor*)) | (monitor* price*)) | …" at bounding box center [784, 205] width 495 height 23
click at [985, 205] on input "(scrap*)) | (crawl*)) | (extract*)) | (price monitor*)) | (monitor* price*)) | …" at bounding box center [784, 205] width 495 height 23
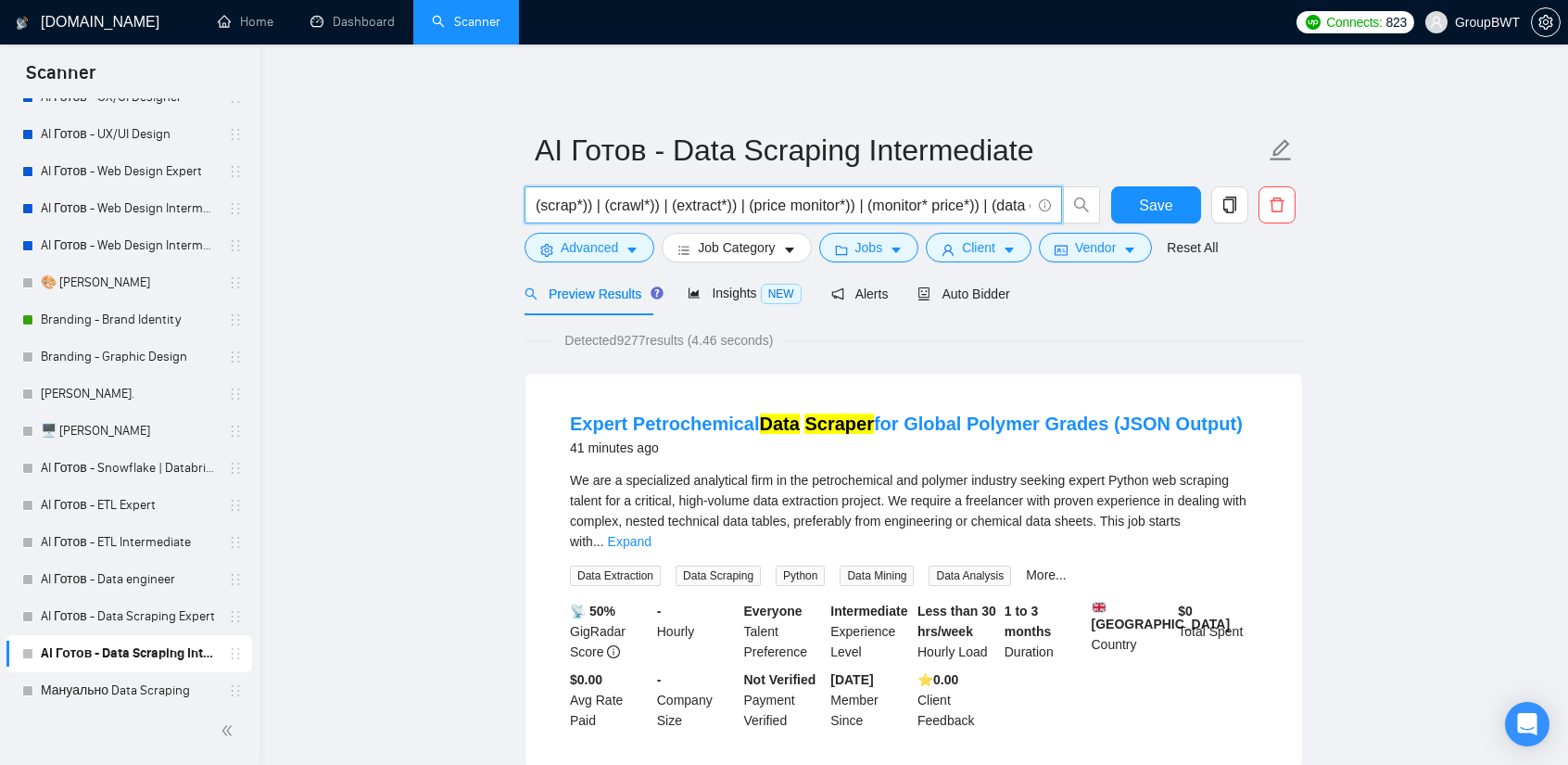
click at [989, 210] on input "(scrap*)) | (crawl*)) | (extract*)) | (price monitor*)) | (monitor* price*)) | …" at bounding box center [784, 205] width 495 height 23
paste input "monitor* price*))("
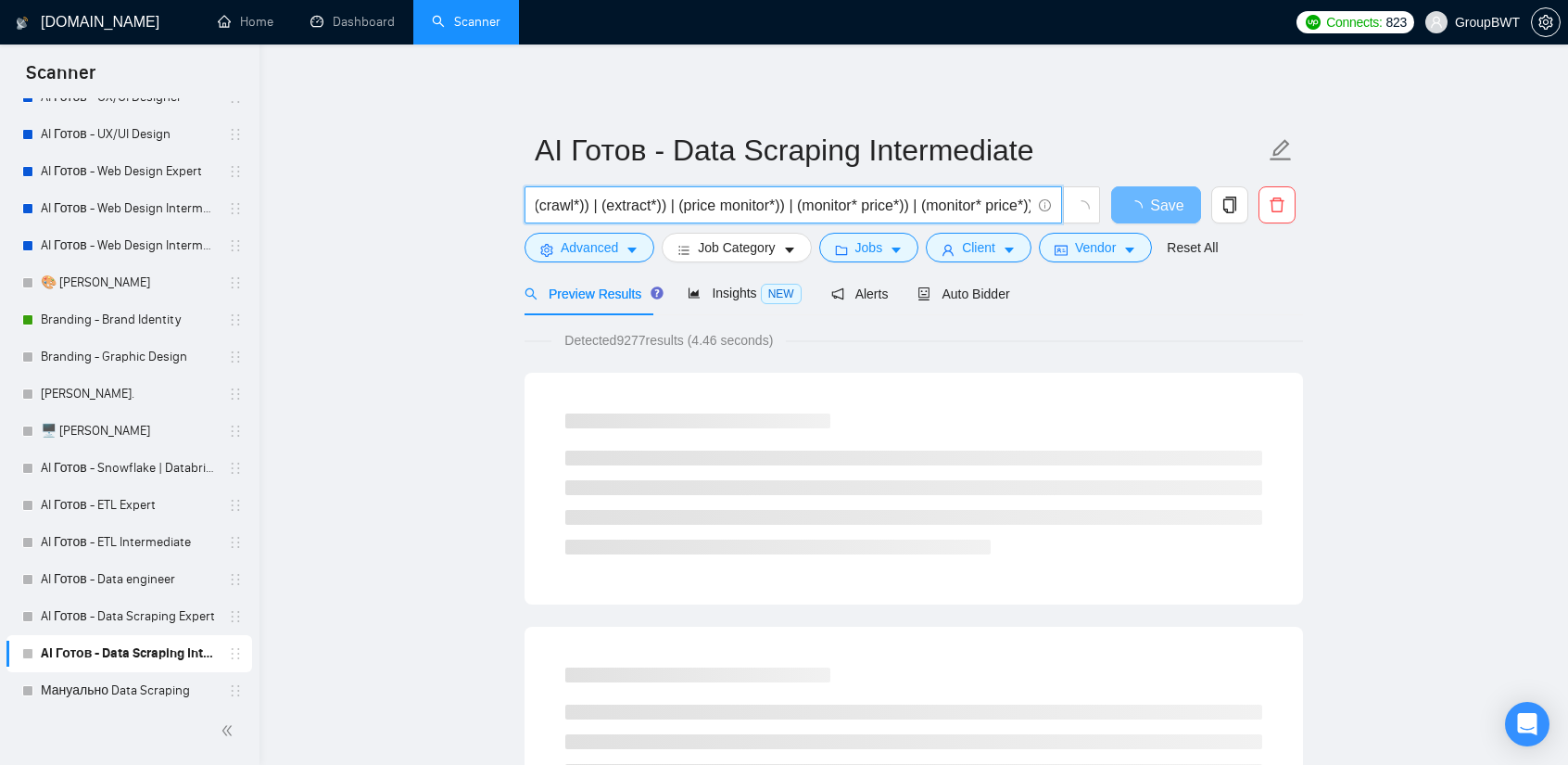
drag, startPoint x: 973, startPoint y: 204, endPoint x: 958, endPoint y: 204, distance: 15.0
click at [958, 204] on input "(scrap*)) | (crawl*)) | (extract*)) | (price monitor*)) | (monitor* price*)) | …" at bounding box center [784, 205] width 495 height 23
click at [935, 204] on input "(scrap*)) | (crawl*)) | (extract*)) | (price monitor*)) | (monitor* price*)) | …" at bounding box center [784, 205] width 495 height 23
drag, startPoint x: 1016, startPoint y: 203, endPoint x: 985, endPoint y: 208, distance: 31.4
click at [985, 208] on input "(scrap*)) | (crawl*)) | (extract*)) | (price monitor*)) | (monitor* price*)) | …" at bounding box center [784, 205] width 495 height 23
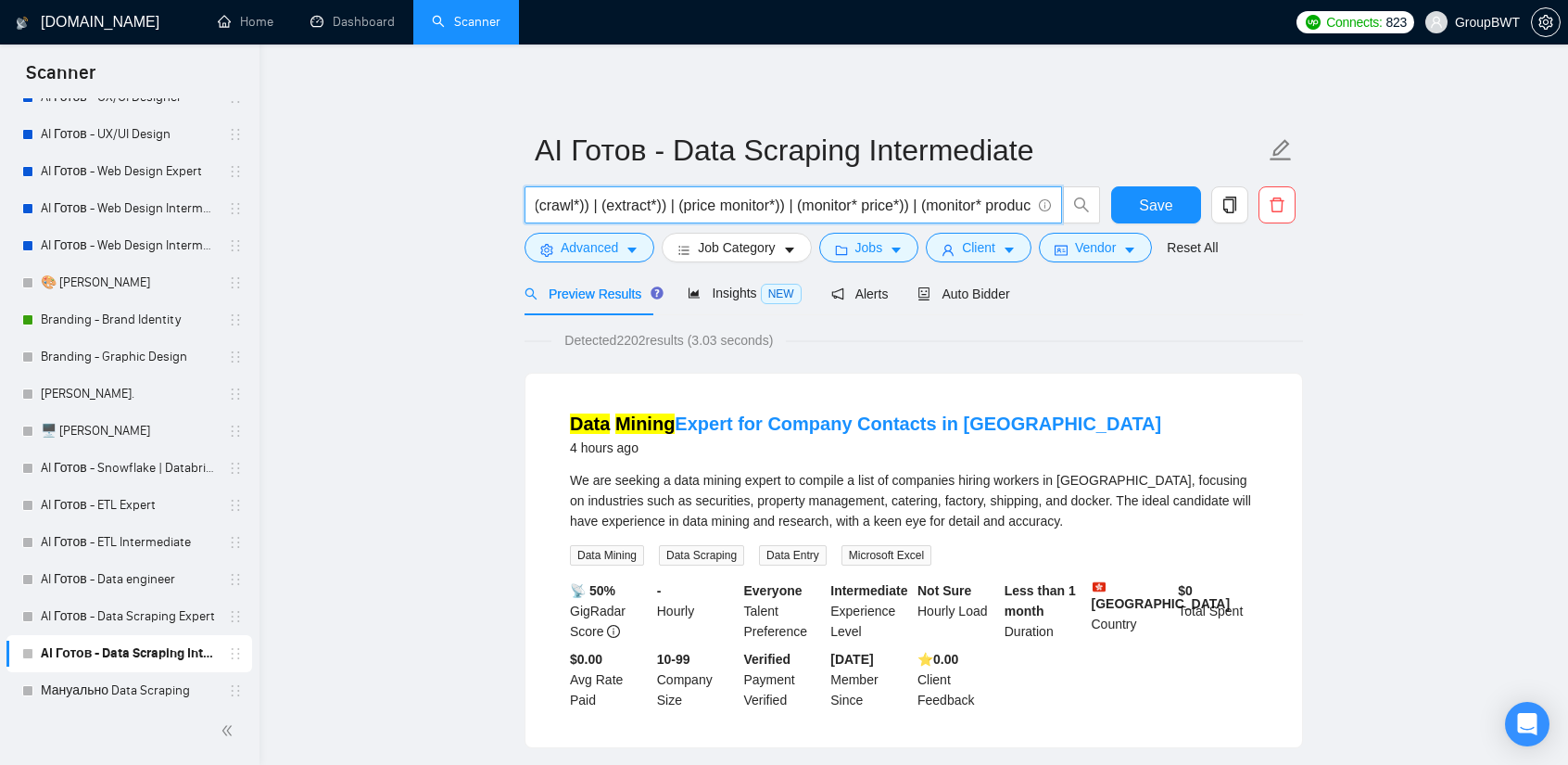
scroll to position [0, 75]
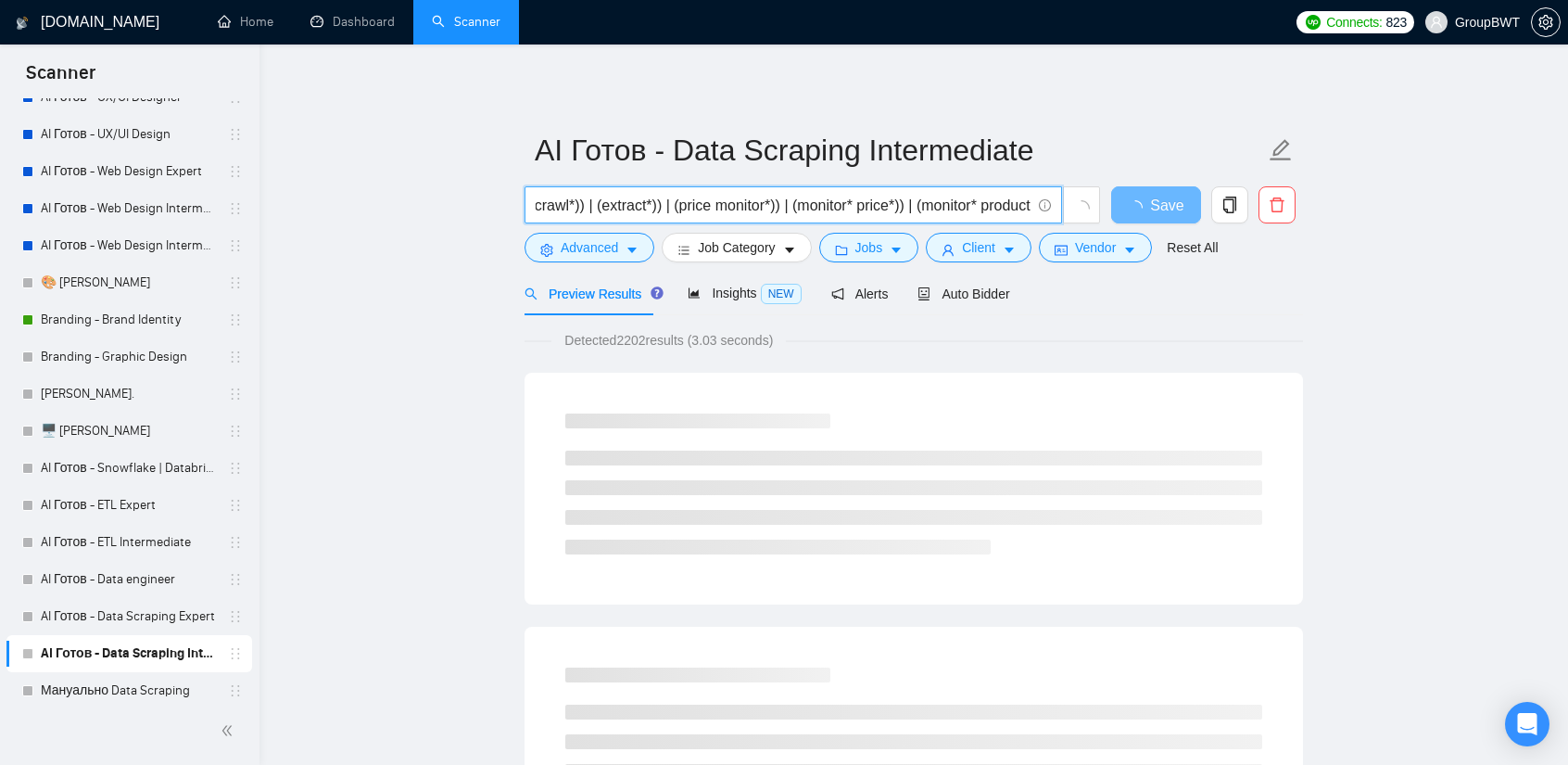
drag, startPoint x: 949, startPoint y: 204, endPoint x: 1024, endPoint y: 205, distance: 75.0
click at [1004, 207] on input "(scrap*)) | (crawl*)) | (extract*)) | (price monitor*)) | (monitor* price*)) | …" at bounding box center [784, 205] width 495 height 23
click at [1025, 205] on input "(scrap*)) | (crawl*)) | (extract*)) | (price monitor*)) | (monitor* price*)) | …" at bounding box center [784, 205] width 495 height 23
drag, startPoint x: 1030, startPoint y: 205, endPoint x: 1020, endPoint y: 205, distance: 10.0
click at [1020, 205] on input "(scrap*)) | (crawl*)) | (extract*)) | (price monitor*)) | (monitor* price*)) | …" at bounding box center [784, 205] width 495 height 23
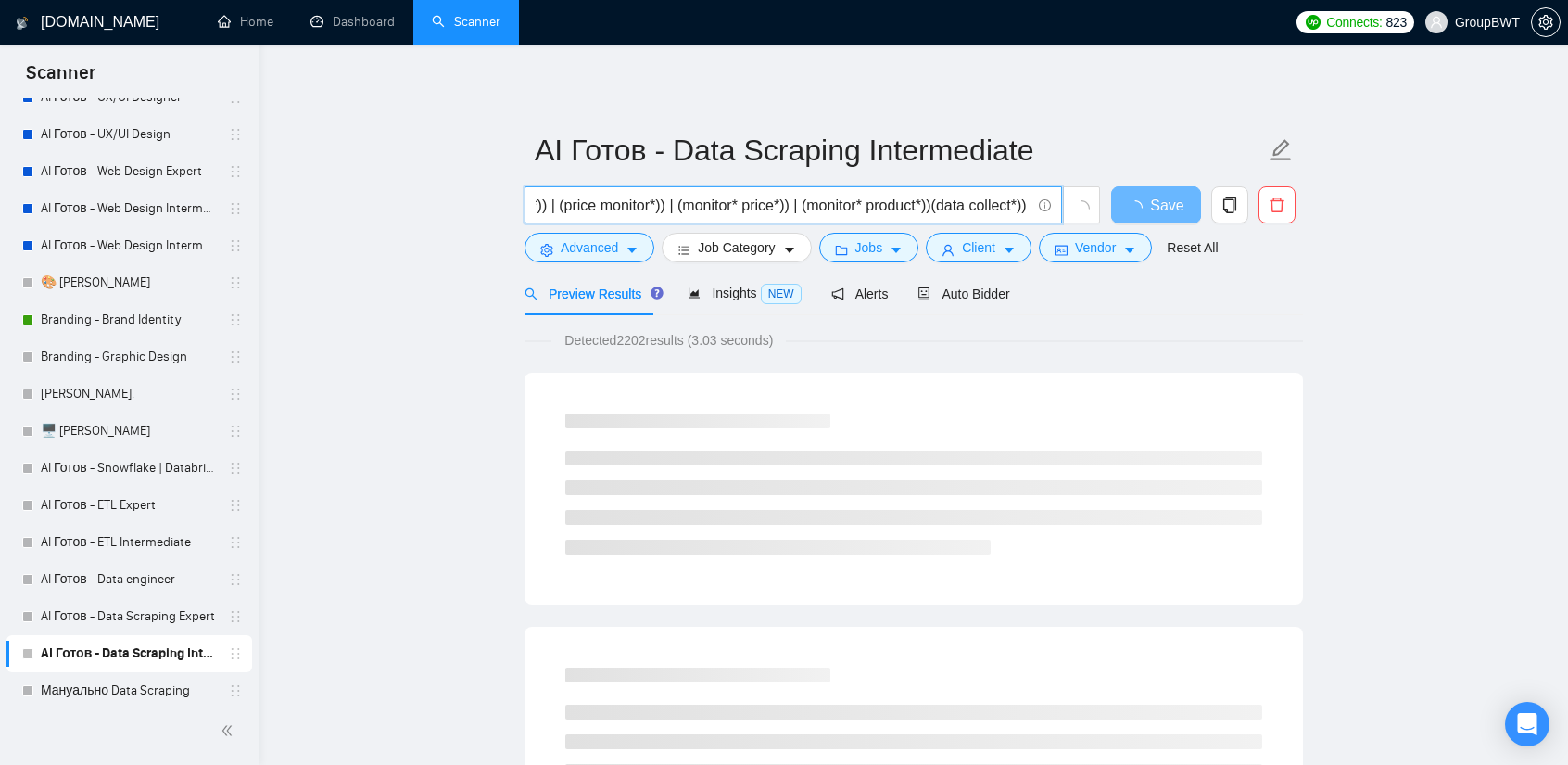
scroll to position [0, 210]
click at [967, 198] on input "(scrap*)) | (crawl*)) | (extract*)) | (price monitor*)) | (monitor* price*)) | …" at bounding box center [784, 205] width 495 height 23
click at [911, 200] on input "(scrap*)) | (crawl*)) | (extract*)) | (price monitor*)) | (monitor* price*)) | …" at bounding box center [784, 205] width 495 height 23
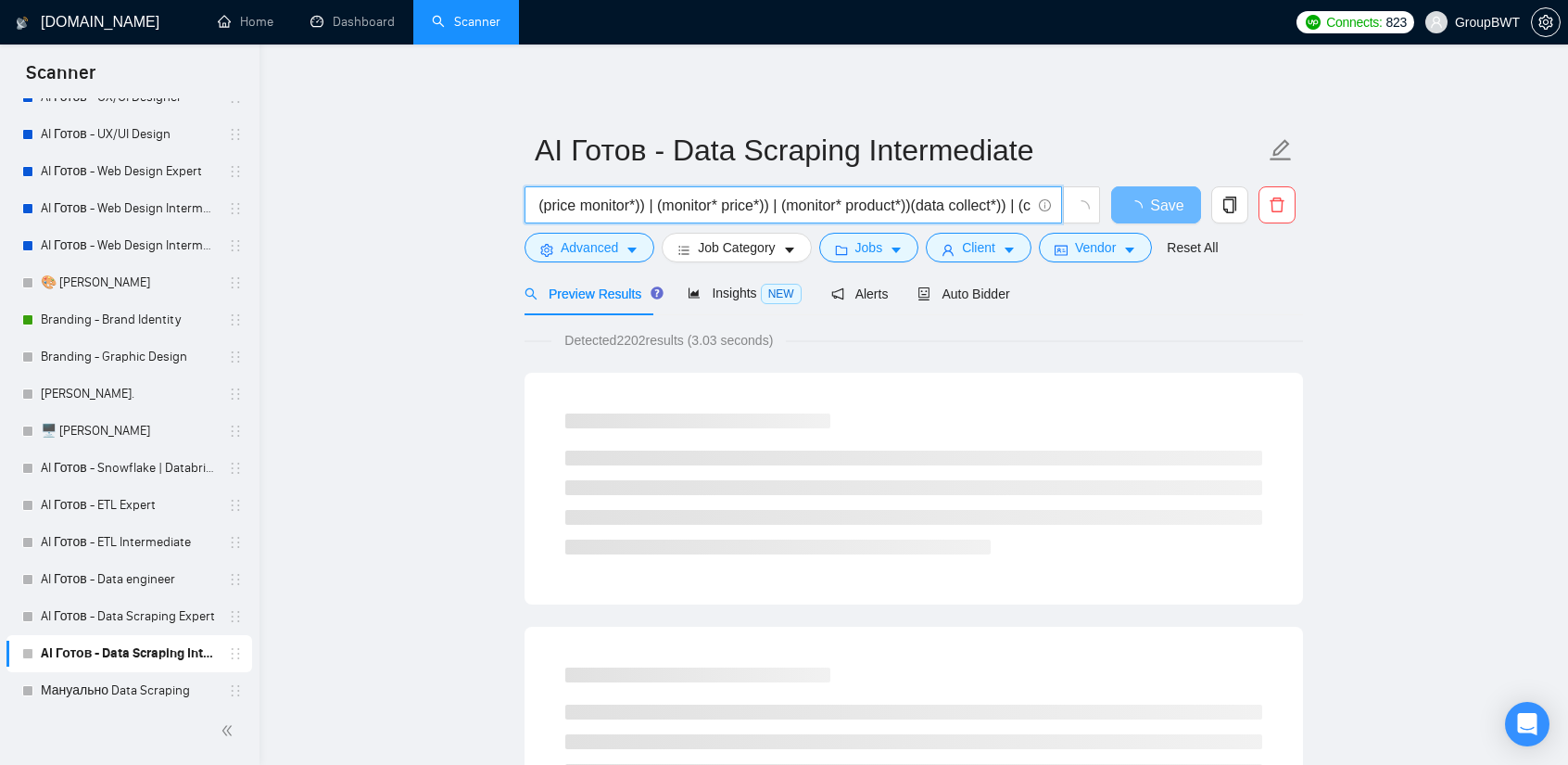
click at [909, 203] on input "(scrap*)) | (crawl*)) | (extract*)) | (price monitor*)) | (monitor* price*)) | …" at bounding box center [784, 205] width 495 height 23
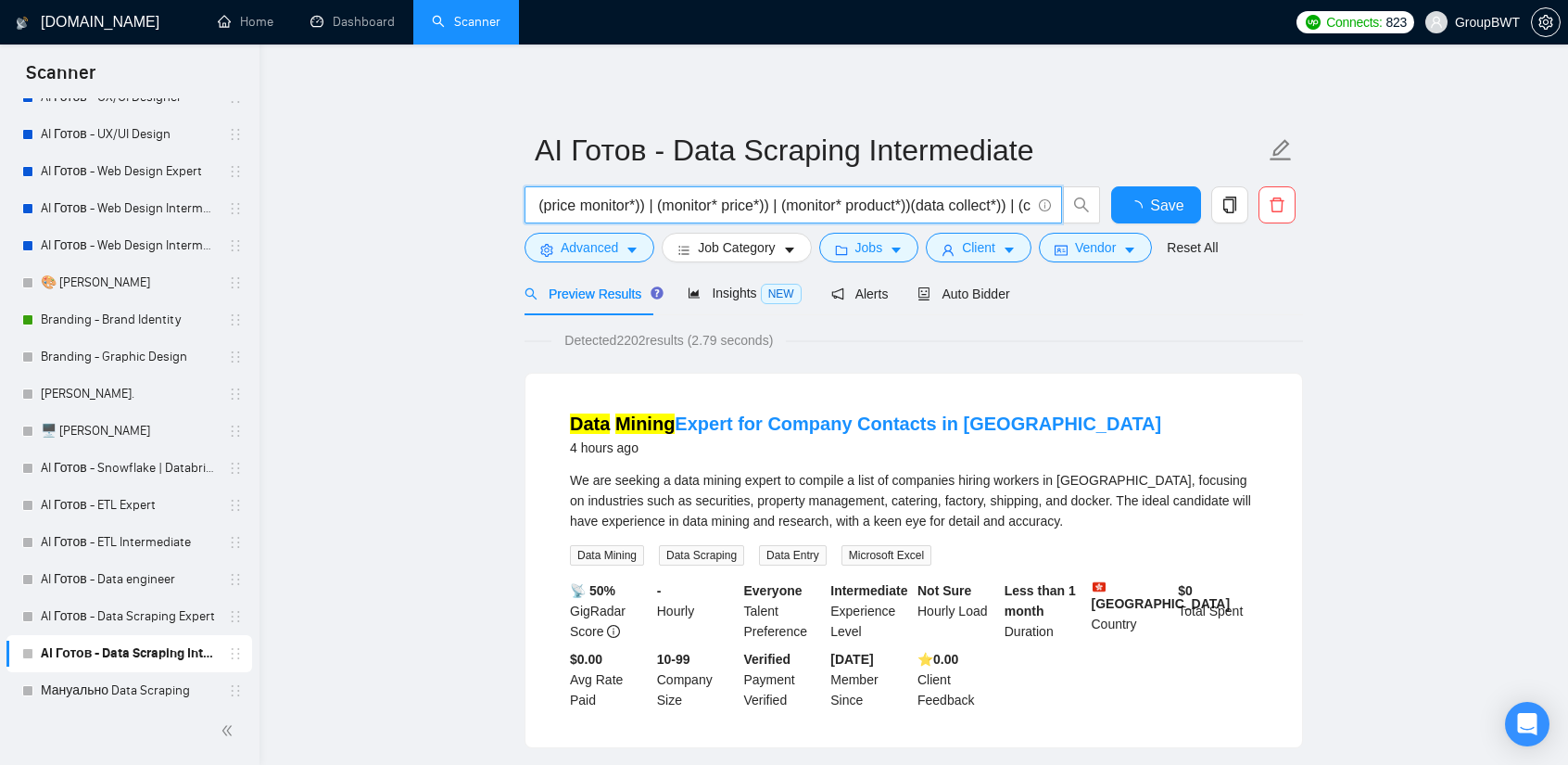
click at [915, 207] on input "(scrap*)) | (crawl*)) | (extract*)) | (price monitor*)) | (monitor* price*)) | …" at bounding box center [784, 205] width 495 height 23
click at [910, 205] on input "(scrap*)) | (crawl*)) | (extract*)) | (price monitor*)) | (monitor* price*)) | …" at bounding box center [784, 205] width 495 height 23
click at [929, 208] on input "(scrap*)) | (crawl*)) | (extract*)) | (price monitor*)) | (monitor* price*)) | …" at bounding box center [784, 205] width 495 height 23
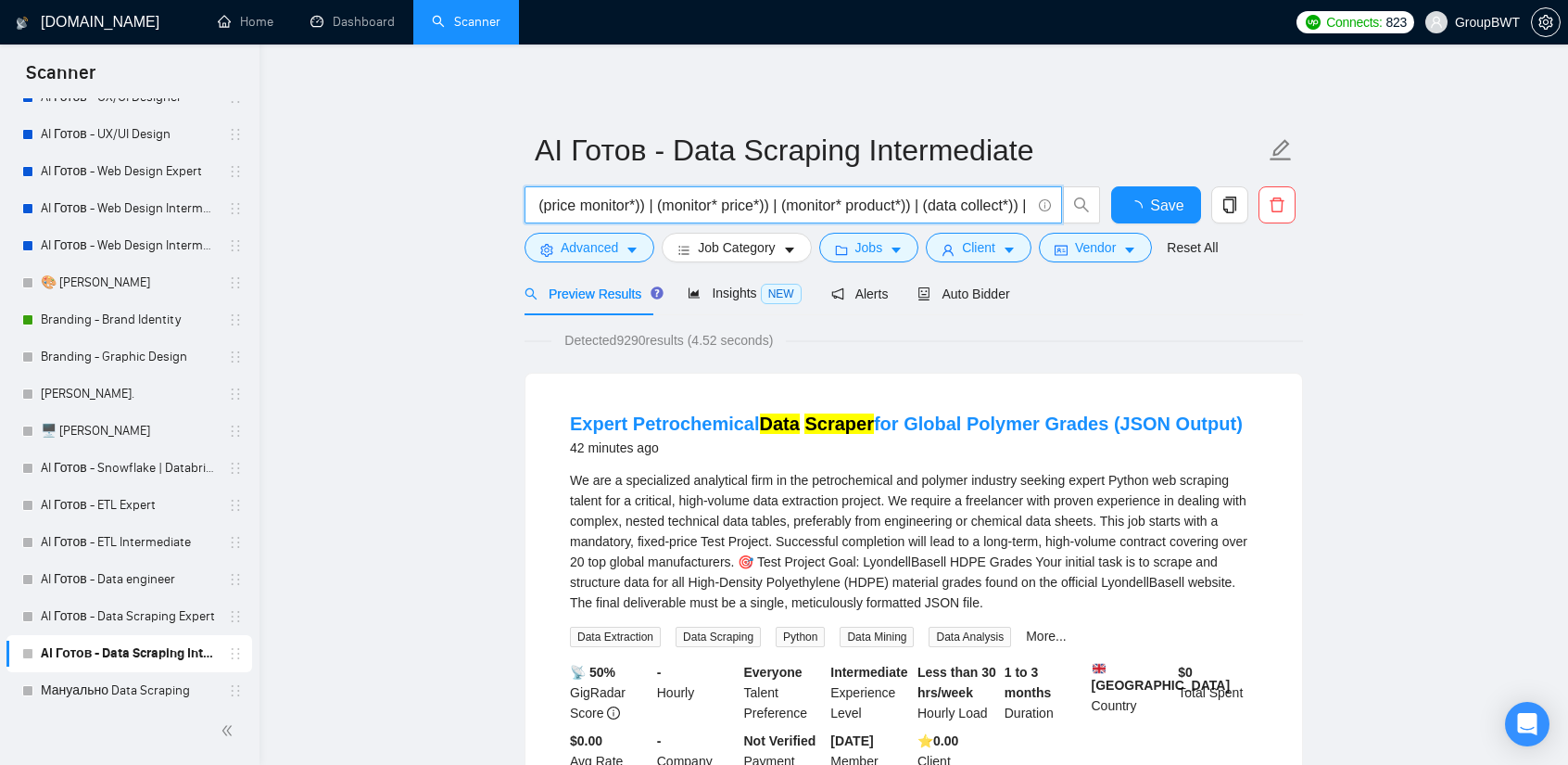
scroll to position [0, 0]
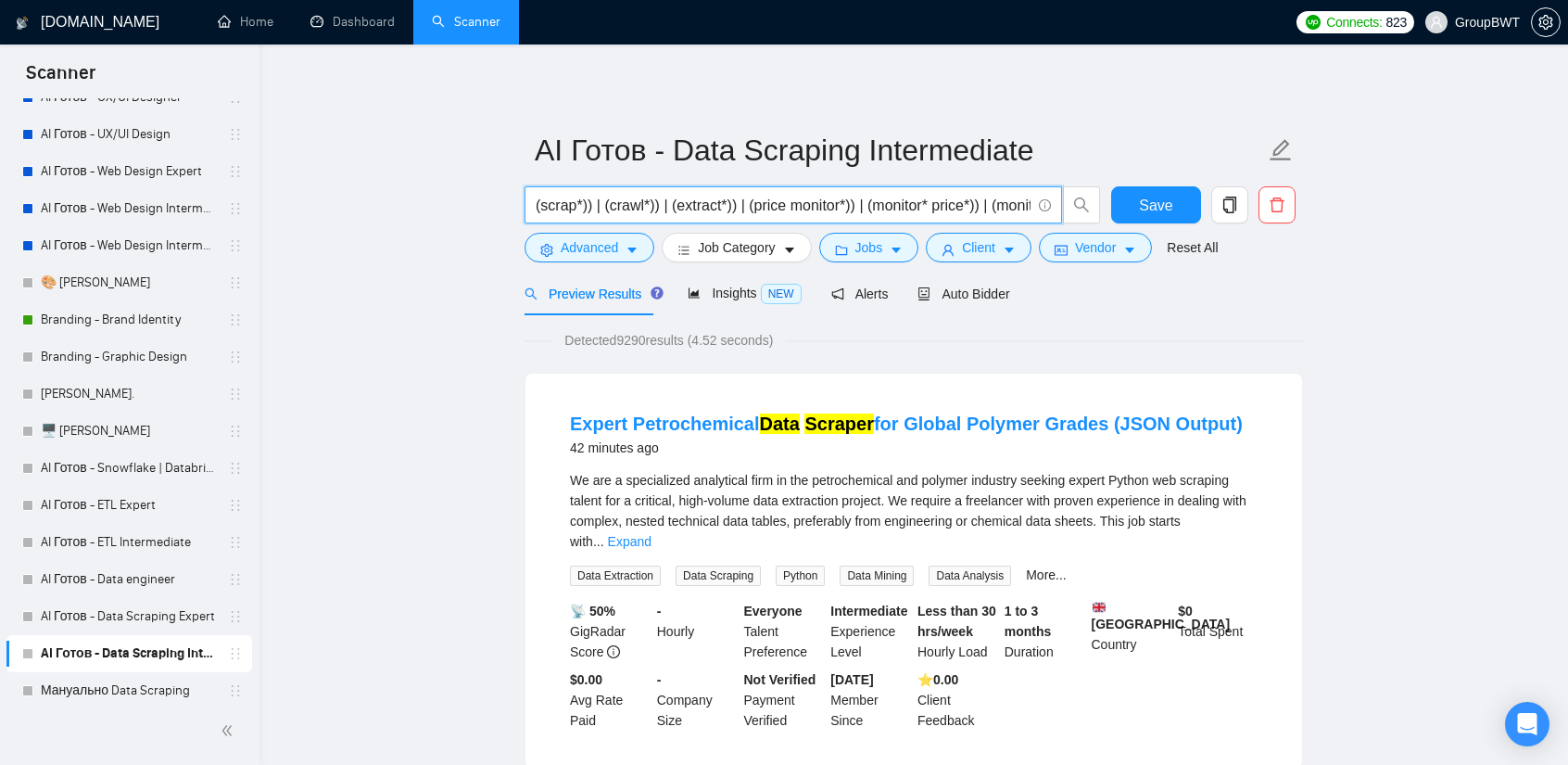
drag, startPoint x: 793, startPoint y: 187, endPoint x: 790, endPoint y: 197, distance: 10.4
click at [793, 187] on span "(scrap*)) | (crawl*)) | (extract*)) | (price monitor*)) | (monitor* price*)) | …" at bounding box center [794, 205] width 538 height 37
click at [790, 203] on input "(scrap*)) | (crawl*)) | (extract*)) | (price monitor*)) | (monitor* price*)) | …" at bounding box center [784, 205] width 495 height 23
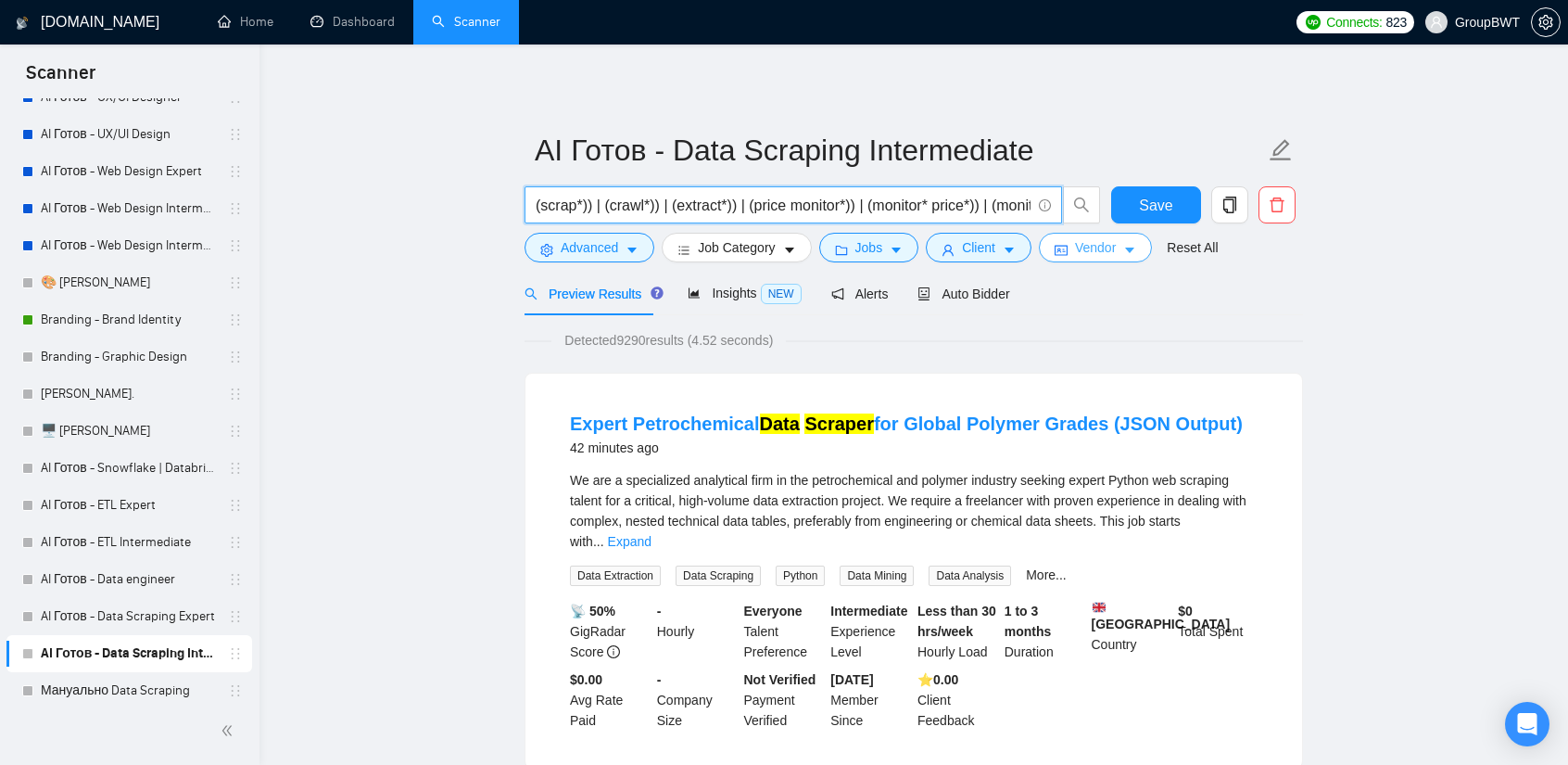
paste input "* monitor*)) | (monitor* pric*)) | (monitor* product*)) | (product* monitor*)) …"
type input "(scrap*)) | (crawl*)) | (extract*)) | (pric* monitor*)) | (monitor* pric*)) | (…"
click at [1146, 200] on span "Save" at bounding box center [1156, 205] width 34 height 23
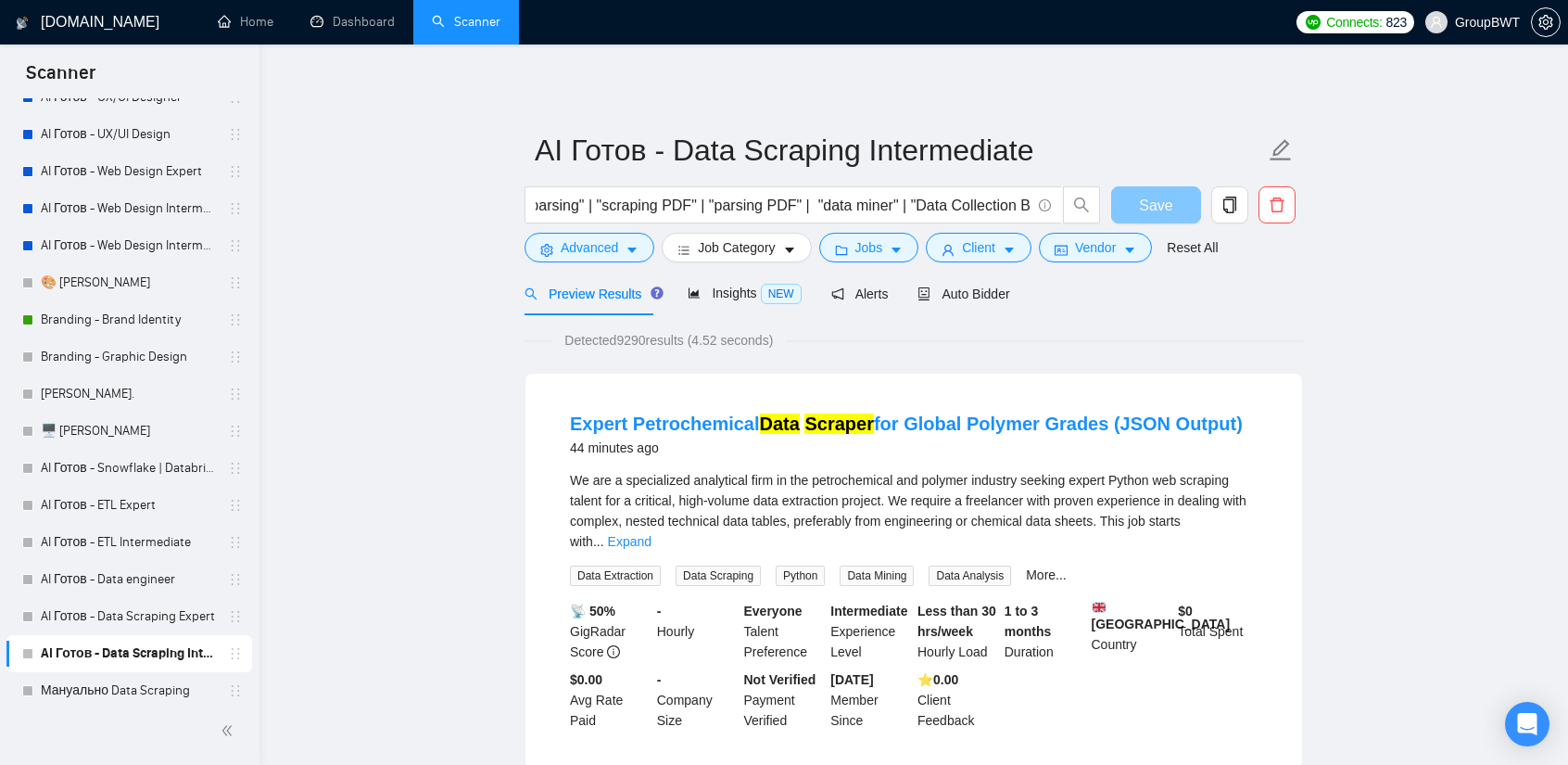
scroll to position [0, 0]
click at [738, 298] on span "Insights NEW" at bounding box center [744, 293] width 114 height 15
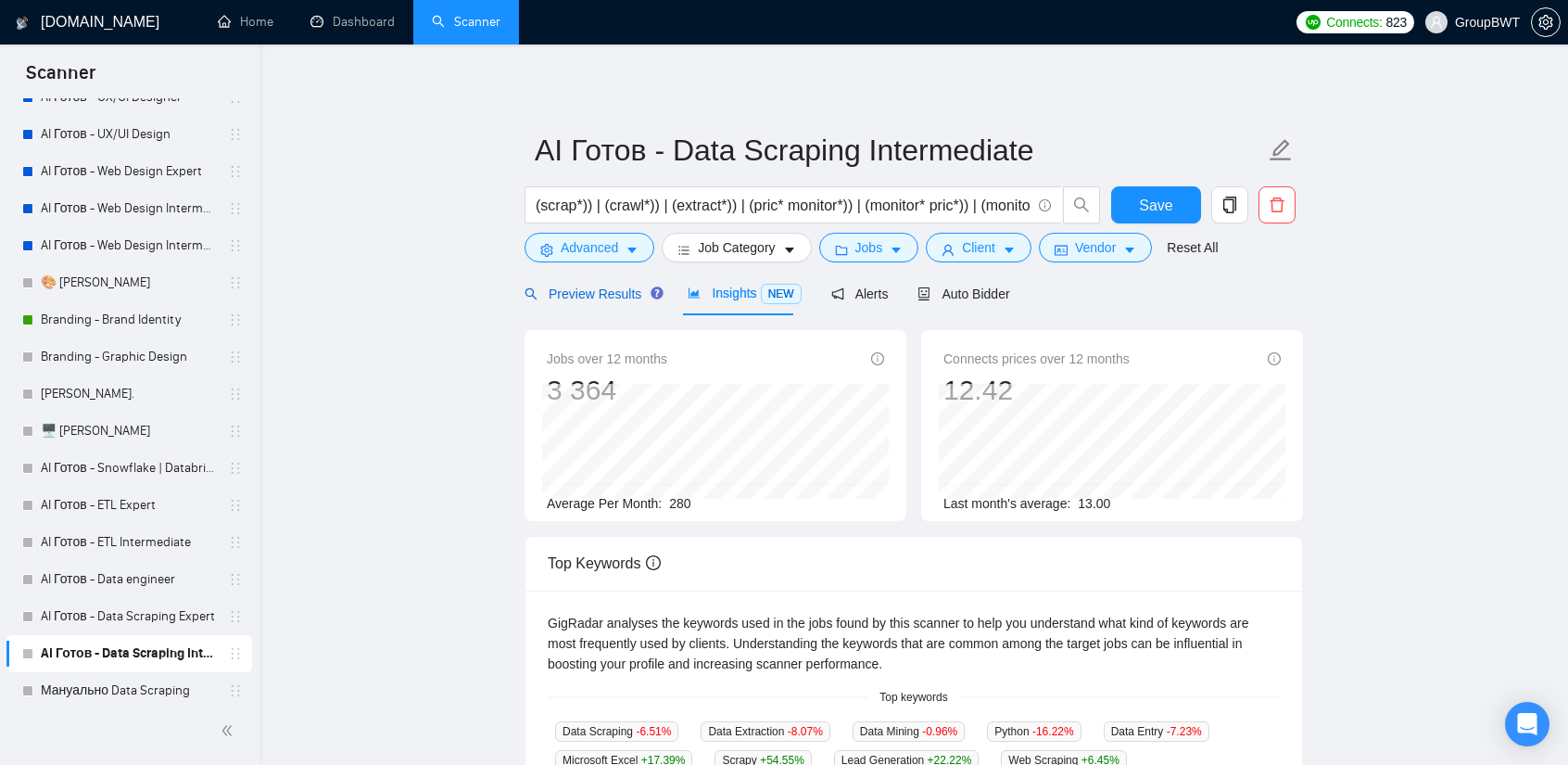
click at [594, 294] on span "Preview Results" at bounding box center [591, 294] width 133 height 15
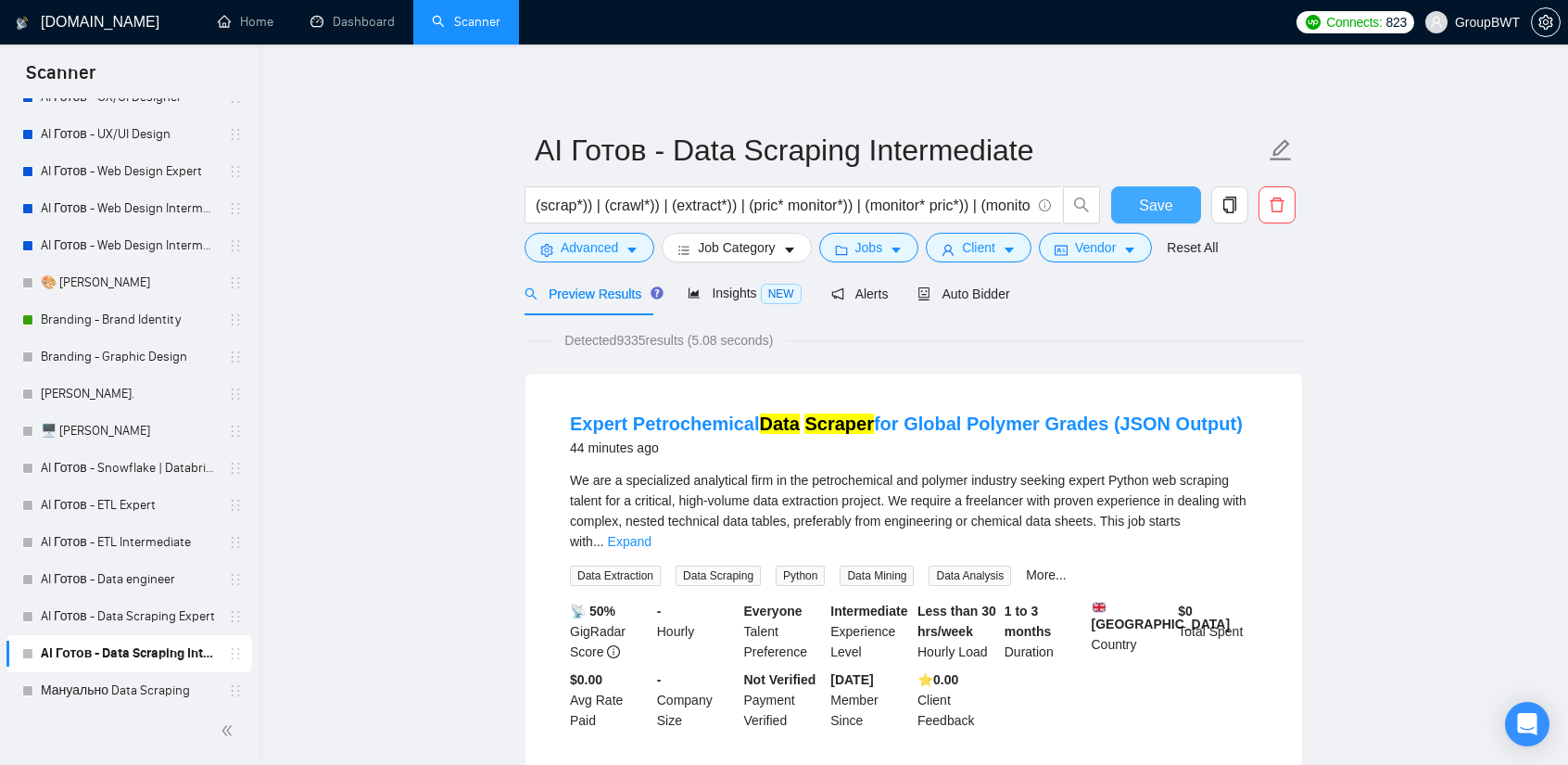
click at [1153, 197] on span "Save" at bounding box center [1156, 205] width 34 height 23
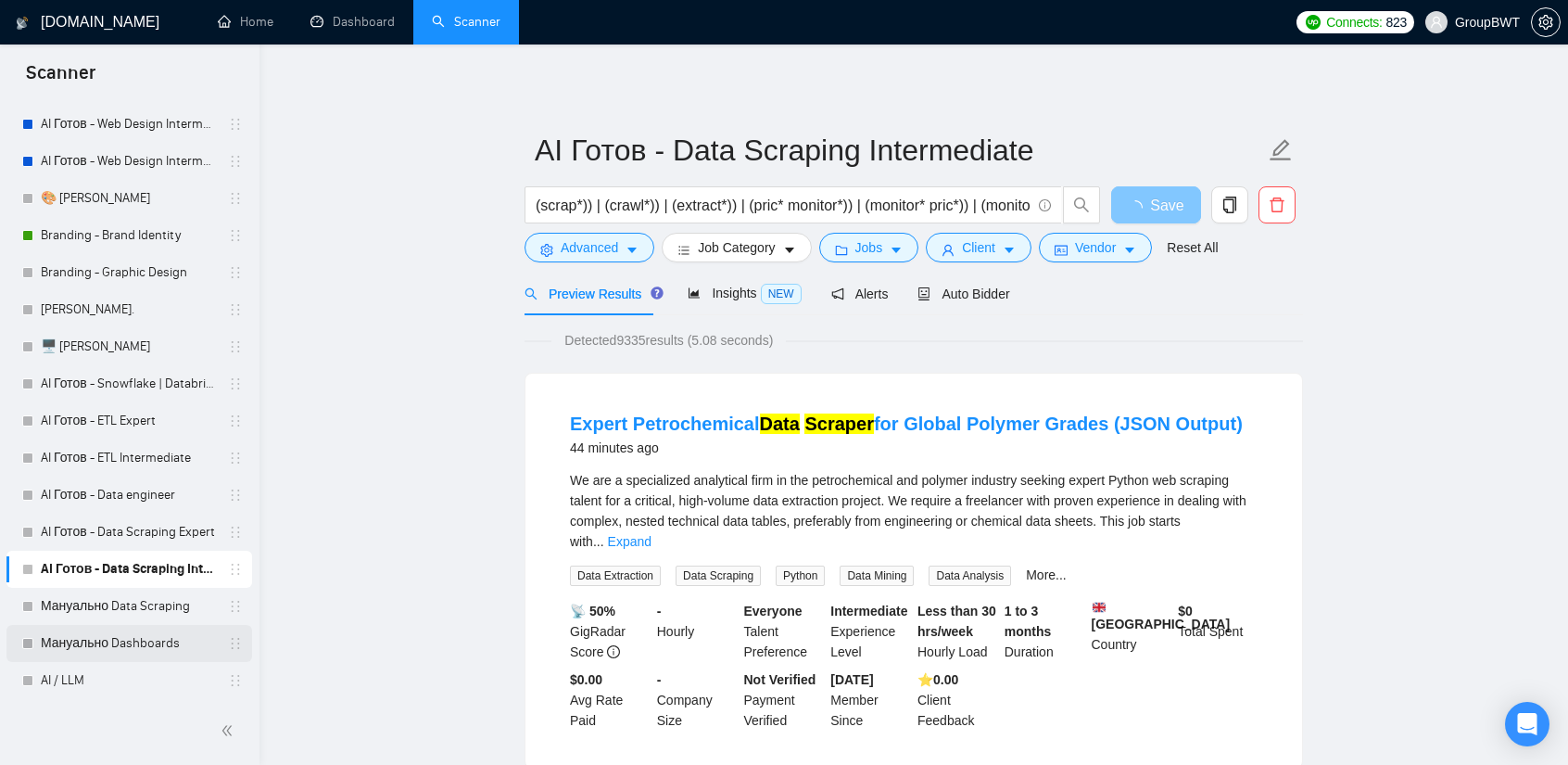
scroll to position [463, 0]
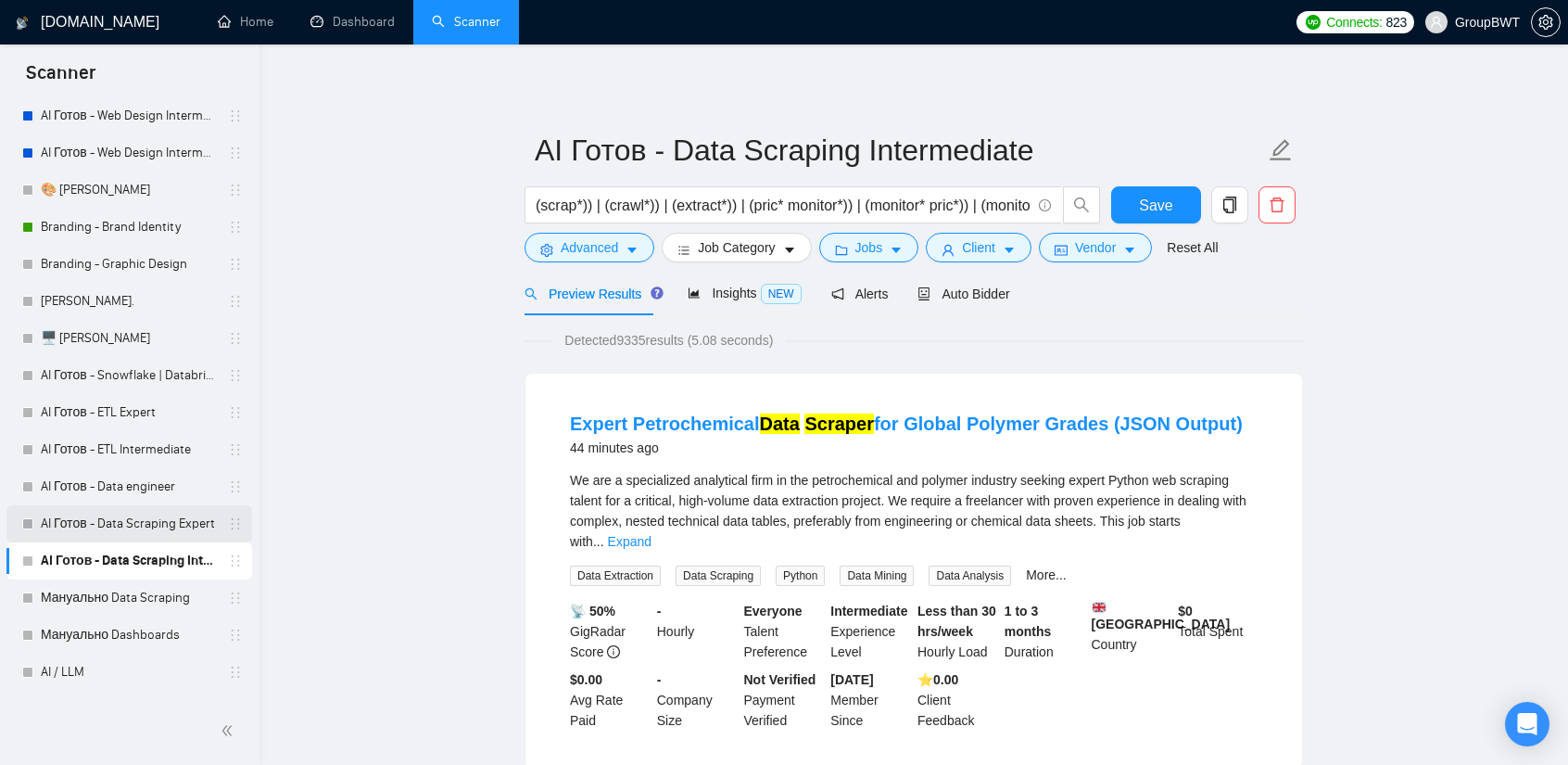
click at [168, 518] on link "AI Готов - Data Scraping Expert" at bounding box center [128, 524] width 176 height 37
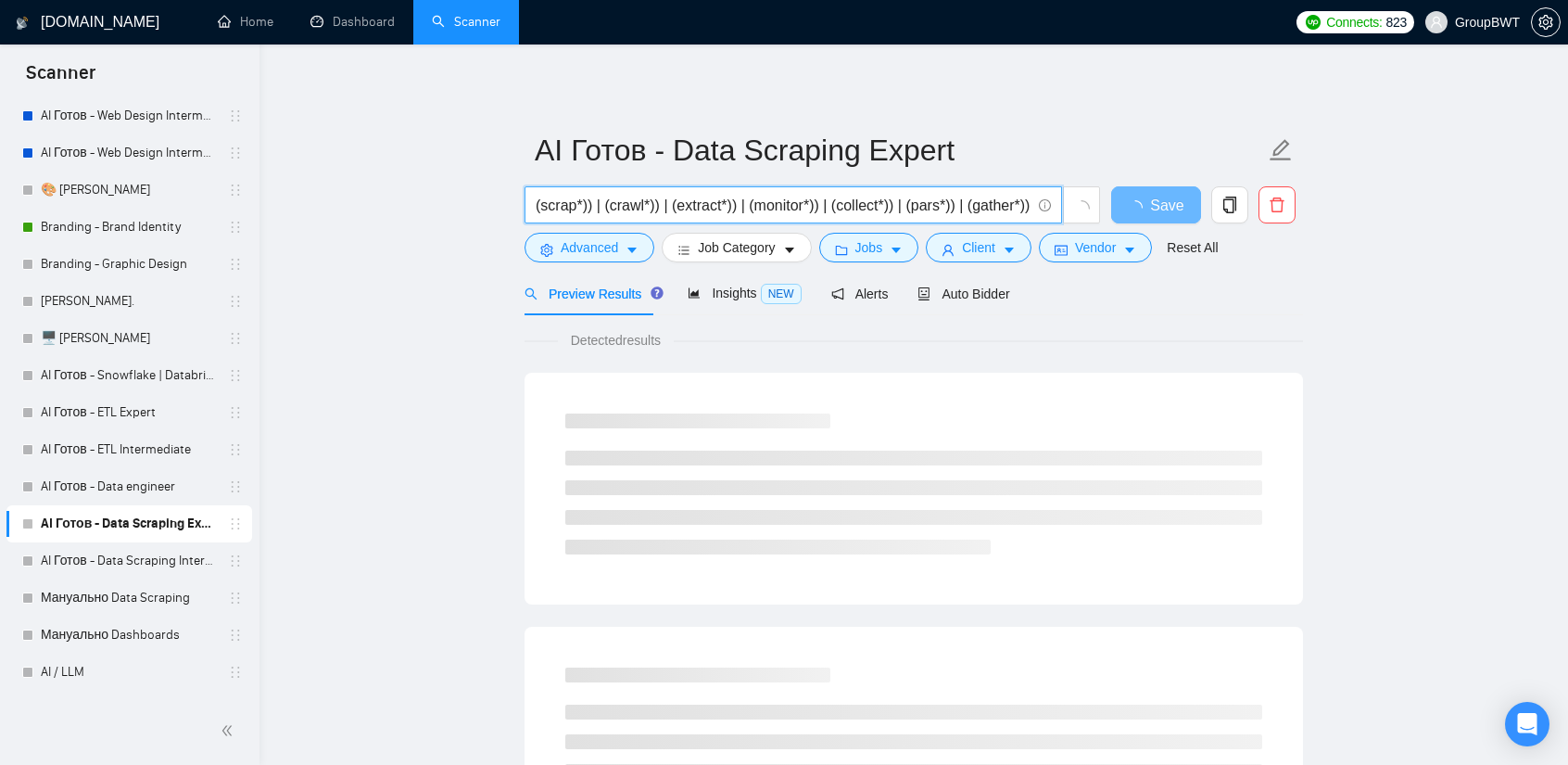
click at [903, 207] on input "(scrap*)) | (crawl*)) | (extract*)) | (monitor*)) | (collect*)) | (pars*)) | (g…" at bounding box center [784, 205] width 495 height 23
paste input "pric* monitor*)) | (monitor* pric*)) | (monitor* product*)) | (product* monitor…"
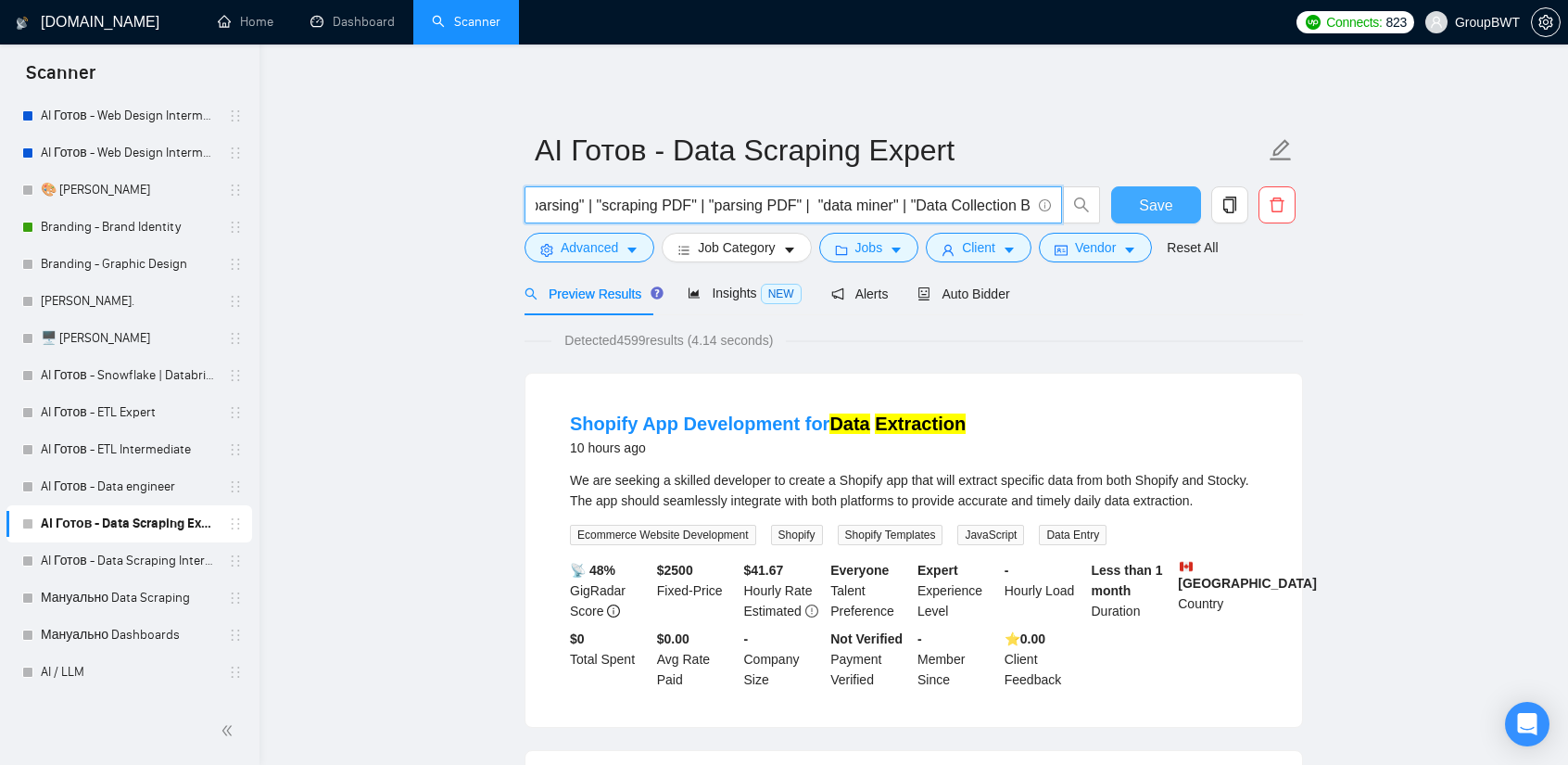
type input "(scrap*)) | (crawl*)) | (extract*)) | (pric* monitor*)) | (monitor* pric*)) | (…"
click at [1147, 214] on span "Save" at bounding box center [1156, 205] width 34 height 23
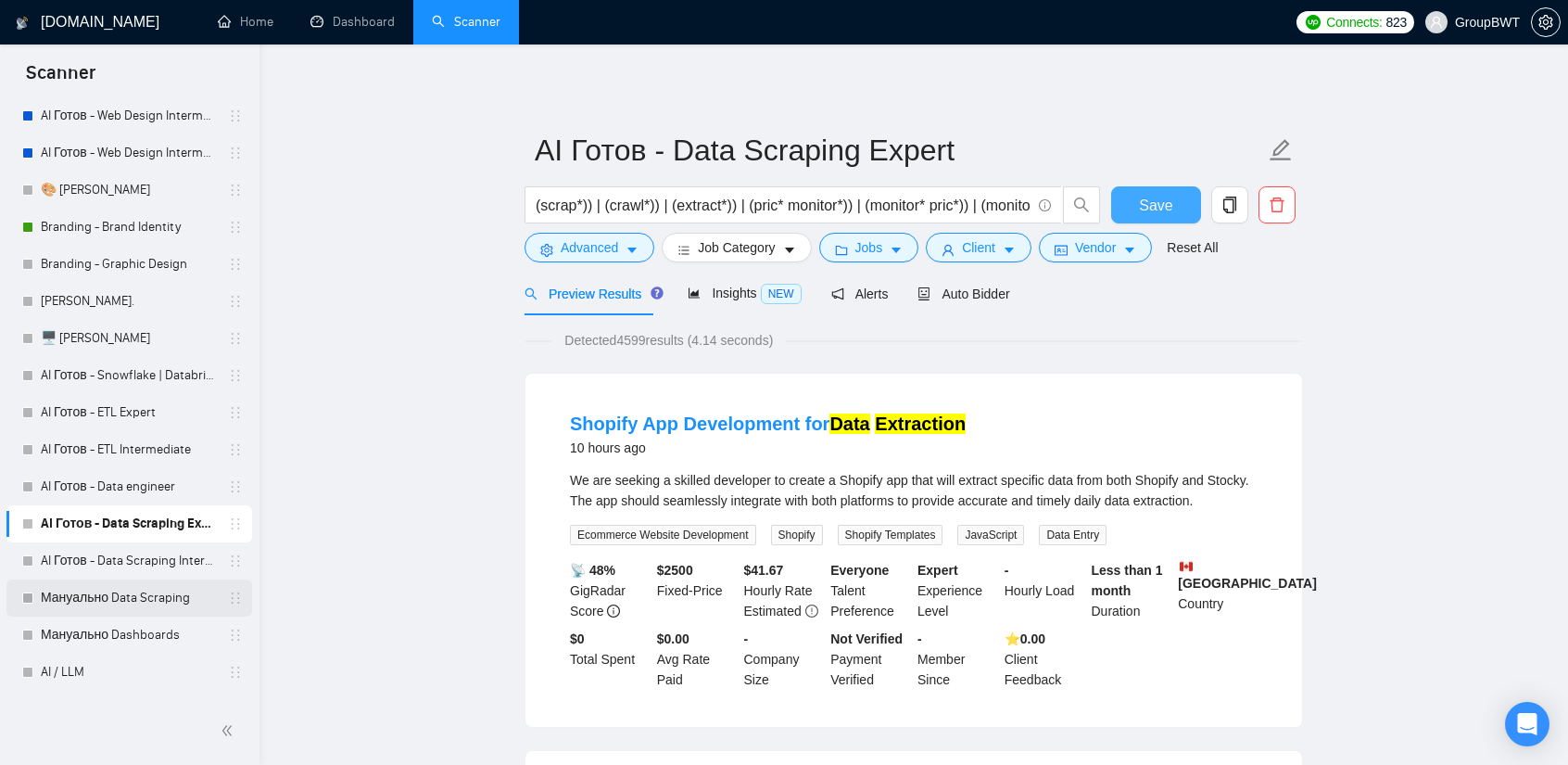
click at [142, 601] on link "Мануально Data Scraping" at bounding box center [128, 598] width 176 height 37
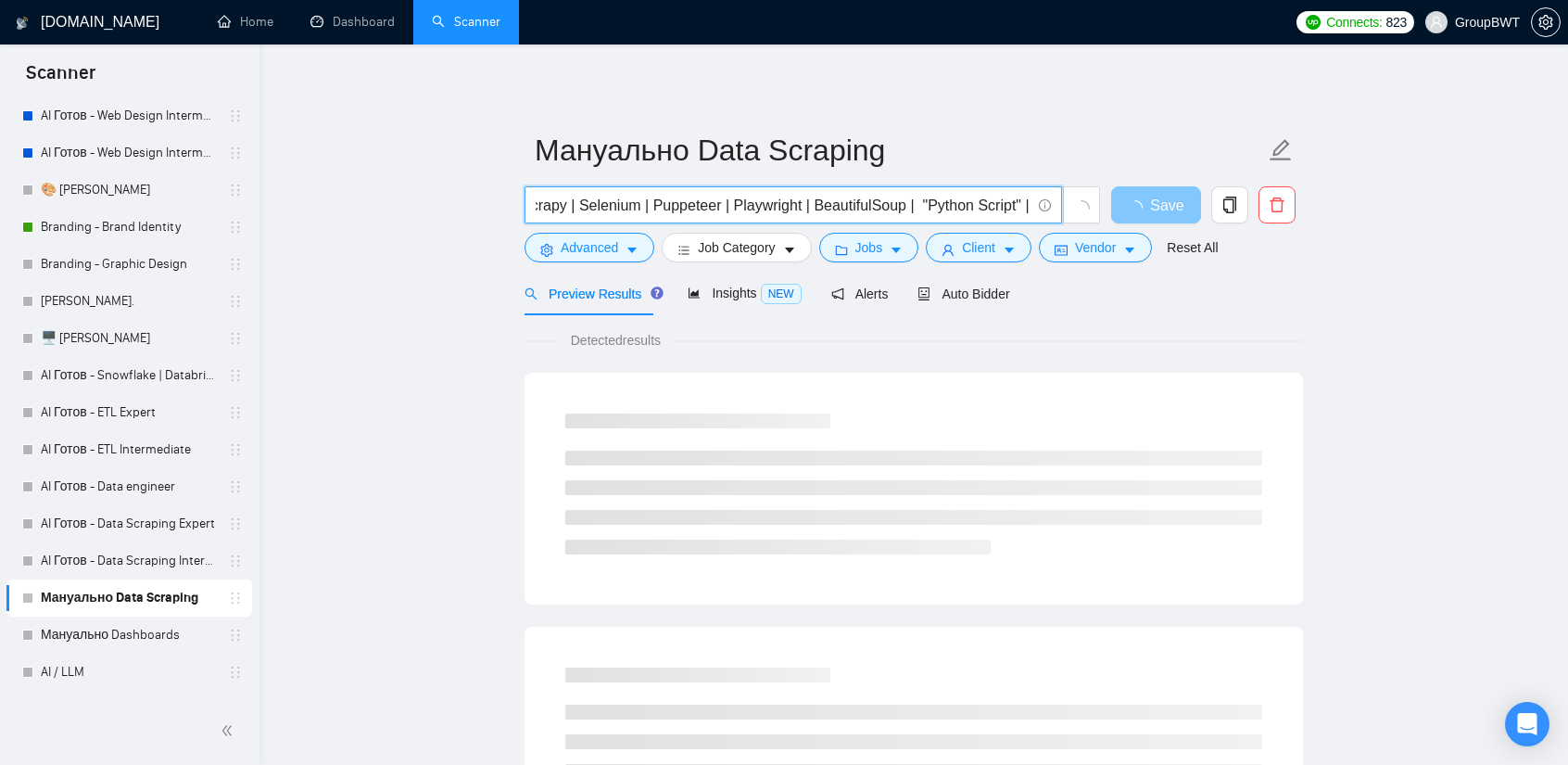
scroll to position [0, 1708]
drag, startPoint x: 969, startPoint y: 203, endPoint x: 1421, endPoint y: 229, distance: 452.7
click at [919, 205] on input "(scrap*)) | (crawl*)) | (extract*)) | (monitor*)) | (collect*)) | (pars*)) | (g…" at bounding box center [784, 205] width 495 height 23
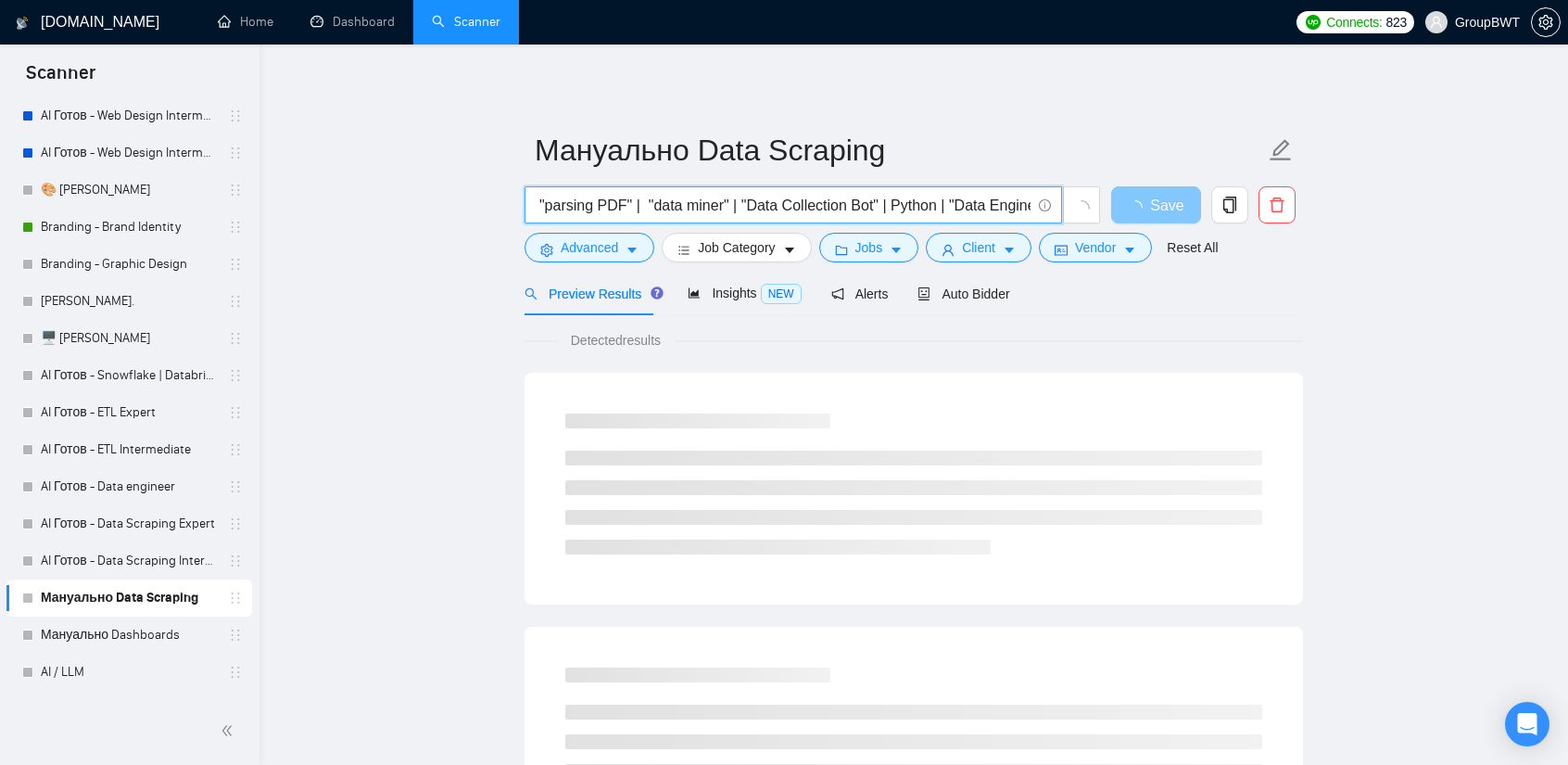
click at [919, 205] on input "(scrap*)) | (crawl*)) | (extract*)) | (monitor*)) | (collect*)) | (pars*)) | (g…" at bounding box center [784, 205] width 495 height 23
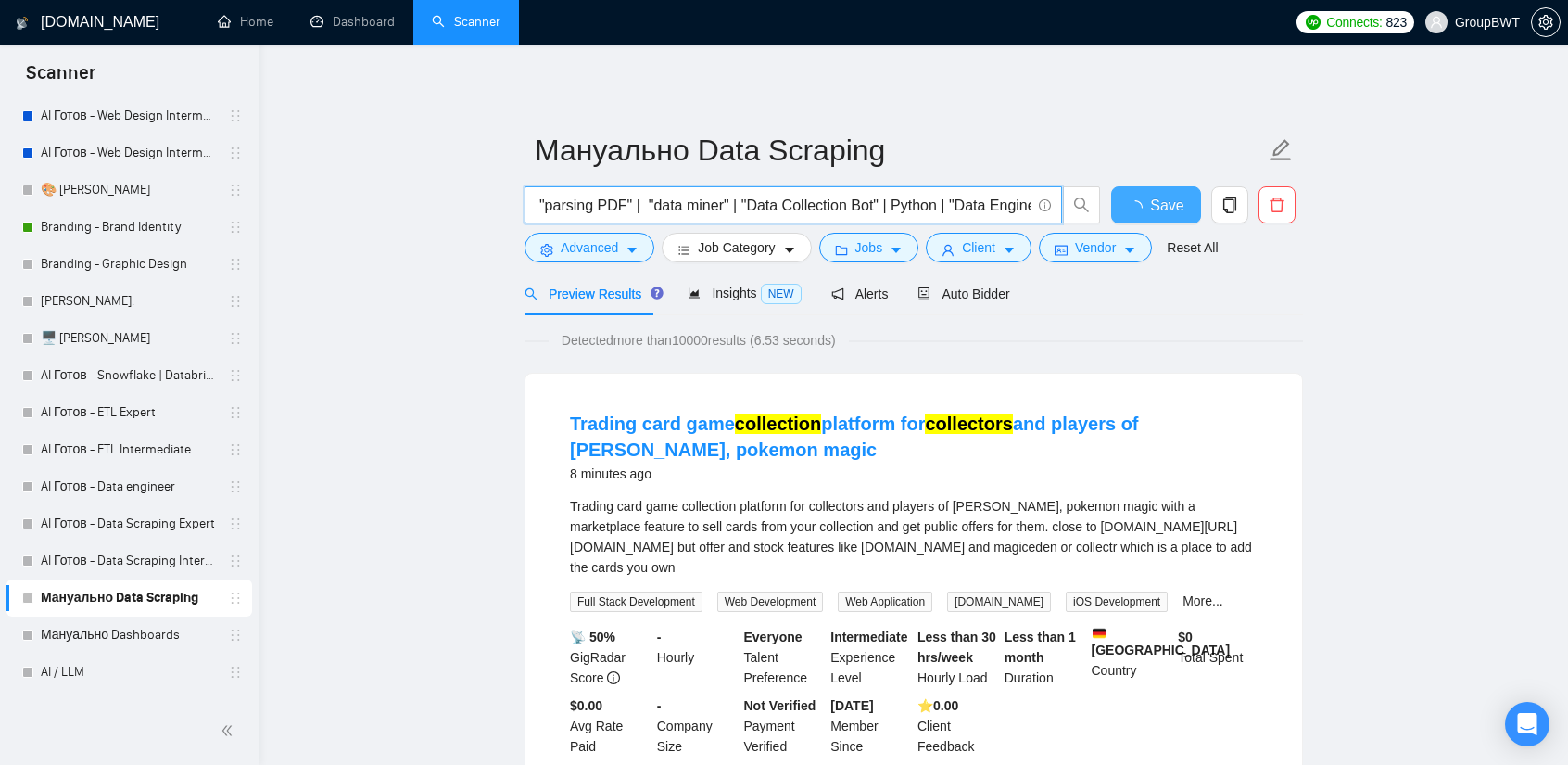
scroll to position [0, 0]
click at [865, 185] on form "Мануально Data Scraping (scrap*)) | (crawl*)) | (extract*)) | (monitor*)) | (co…" at bounding box center [914, 195] width 779 height 151
click at [854, 190] on span "(scrap*)) | (crawl*)) | (extract*)) | (monitor*)) | (collect*)) | (pars*)) | (g…" at bounding box center [794, 205] width 538 height 37
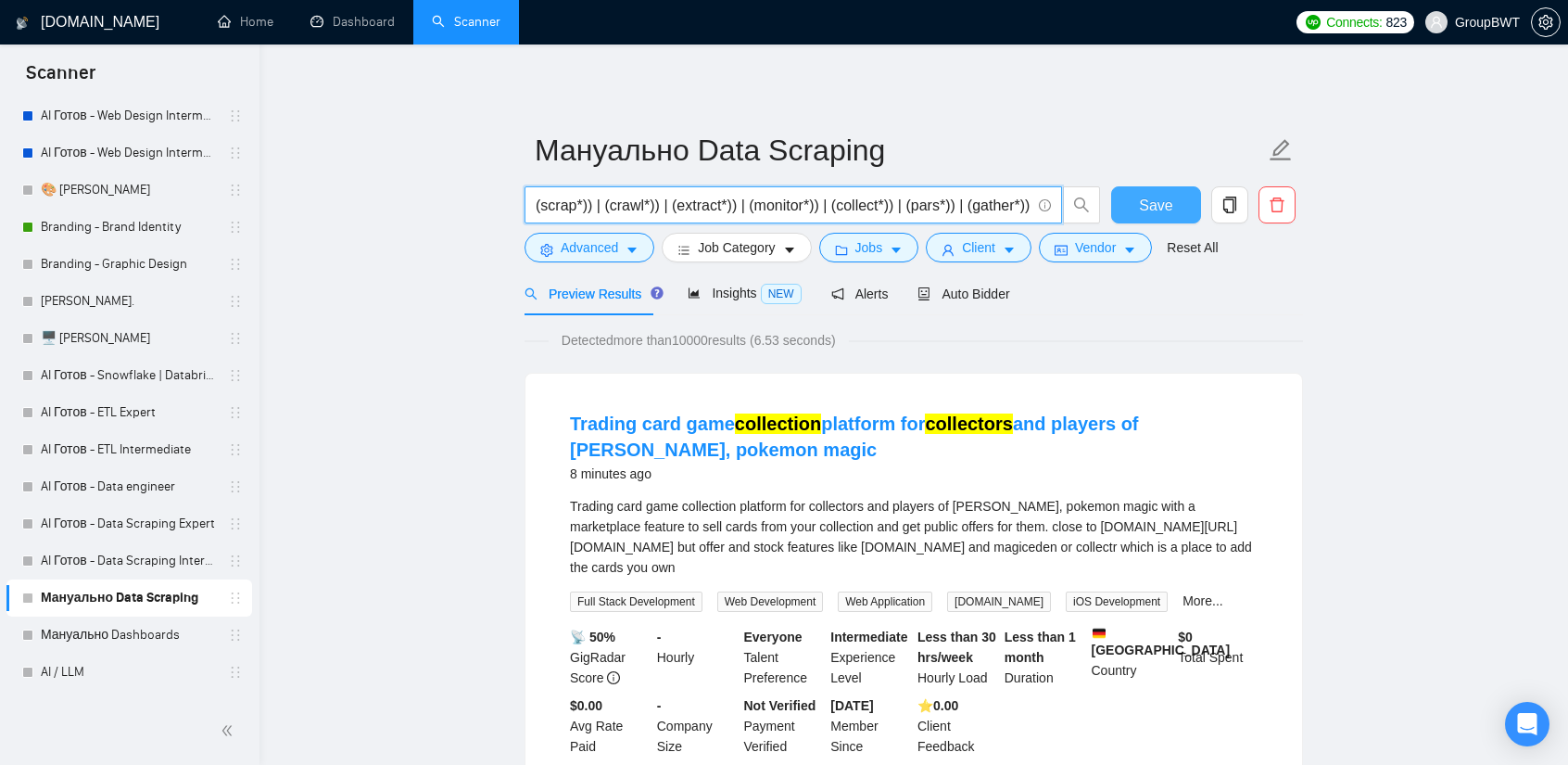
click at [854, 208] on input "(scrap*)) | (crawl*)) | (extract*)) | (monitor*)) | (collect*)) | (pars*)) | (g…" at bounding box center [784, 205] width 495 height 23
paste input "| "Python Developer""
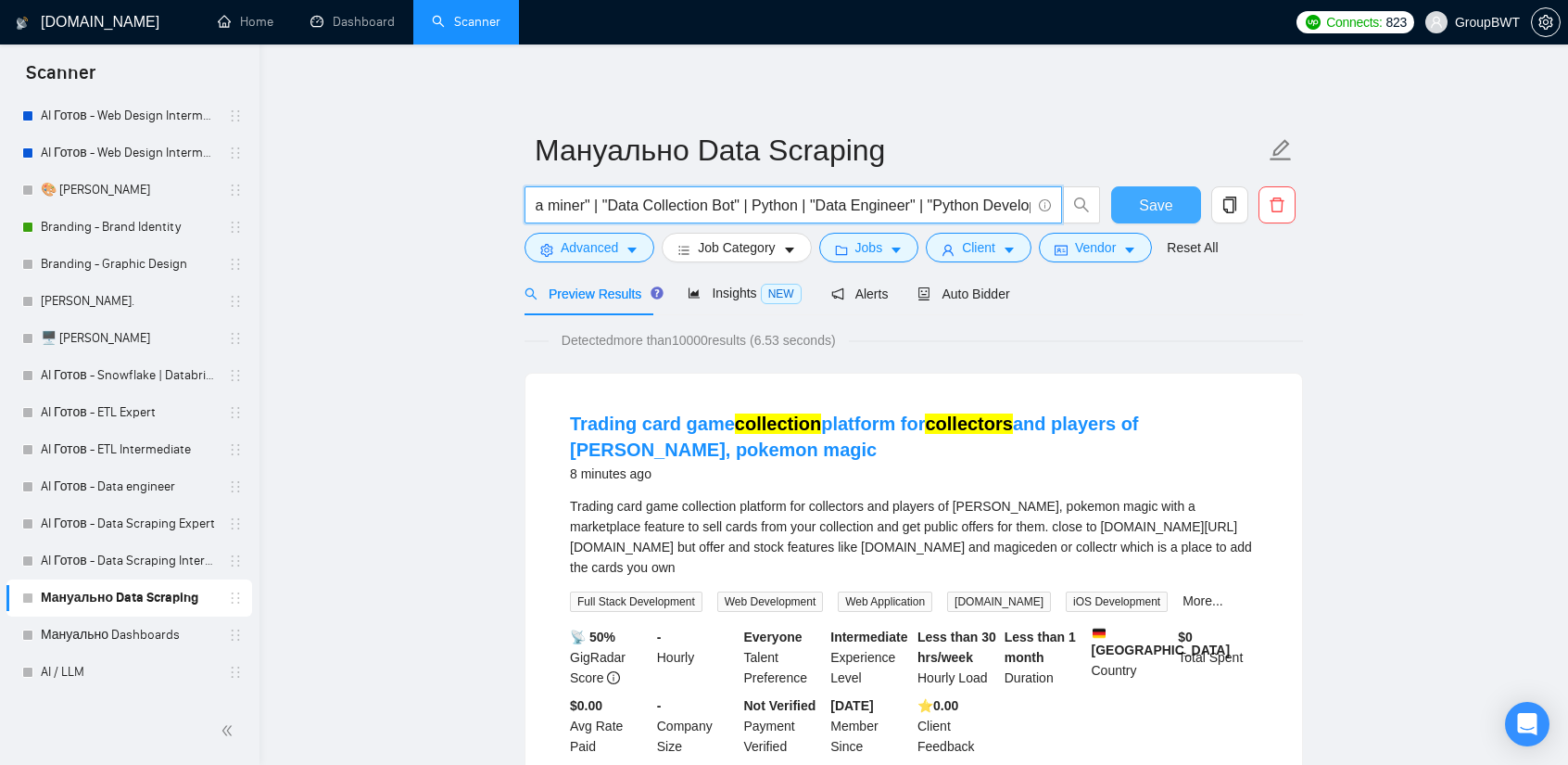
type input "(scrap*)) | (crawl*)) | (extract*)) | (monitor*)) | (collect*)) | (pars*)) | (g…"
click at [1154, 210] on span "Save" at bounding box center [1156, 205] width 34 height 23
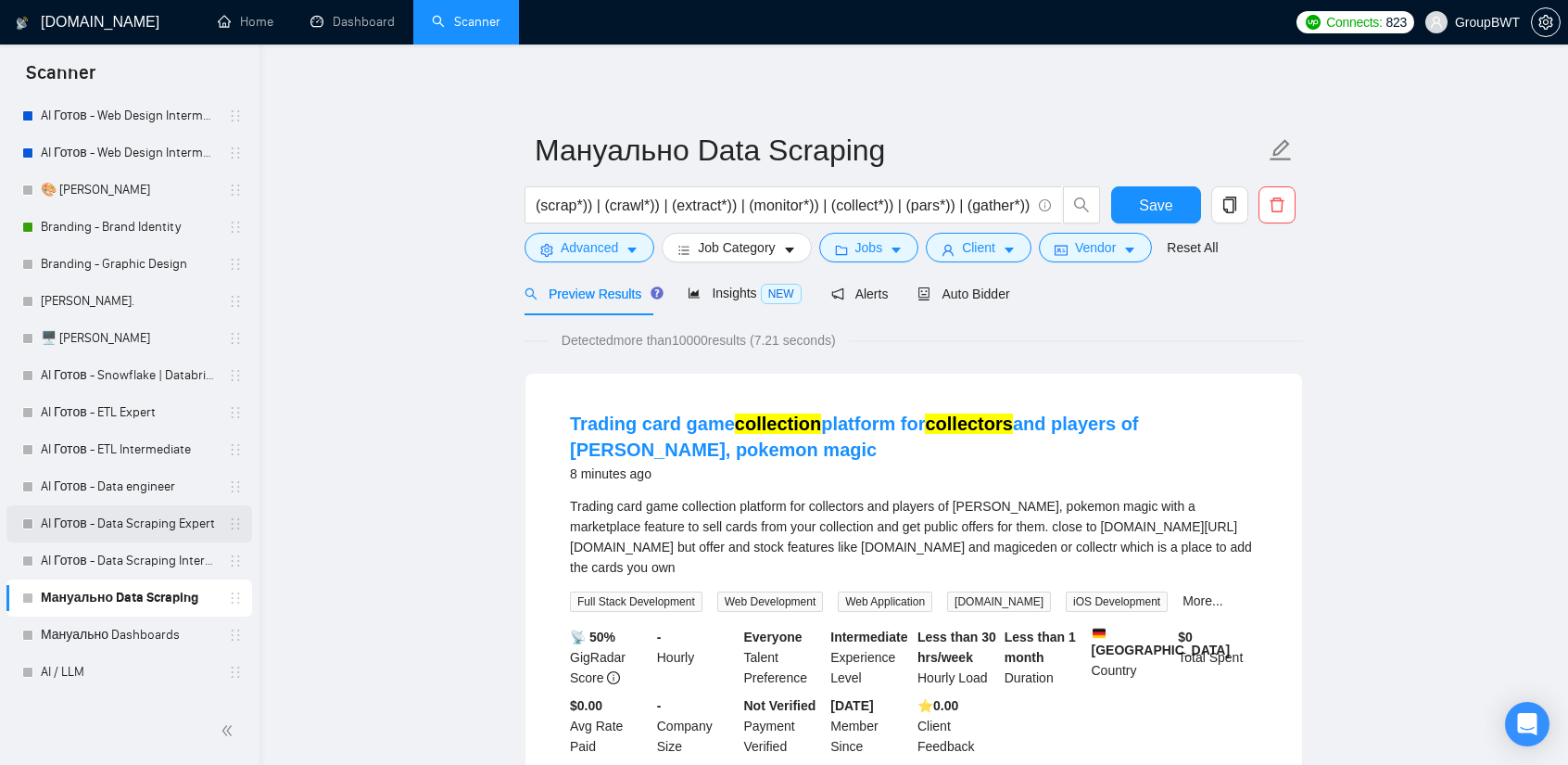
click at [161, 509] on link "AI Готов - Data Scraping Expert" at bounding box center [128, 524] width 176 height 37
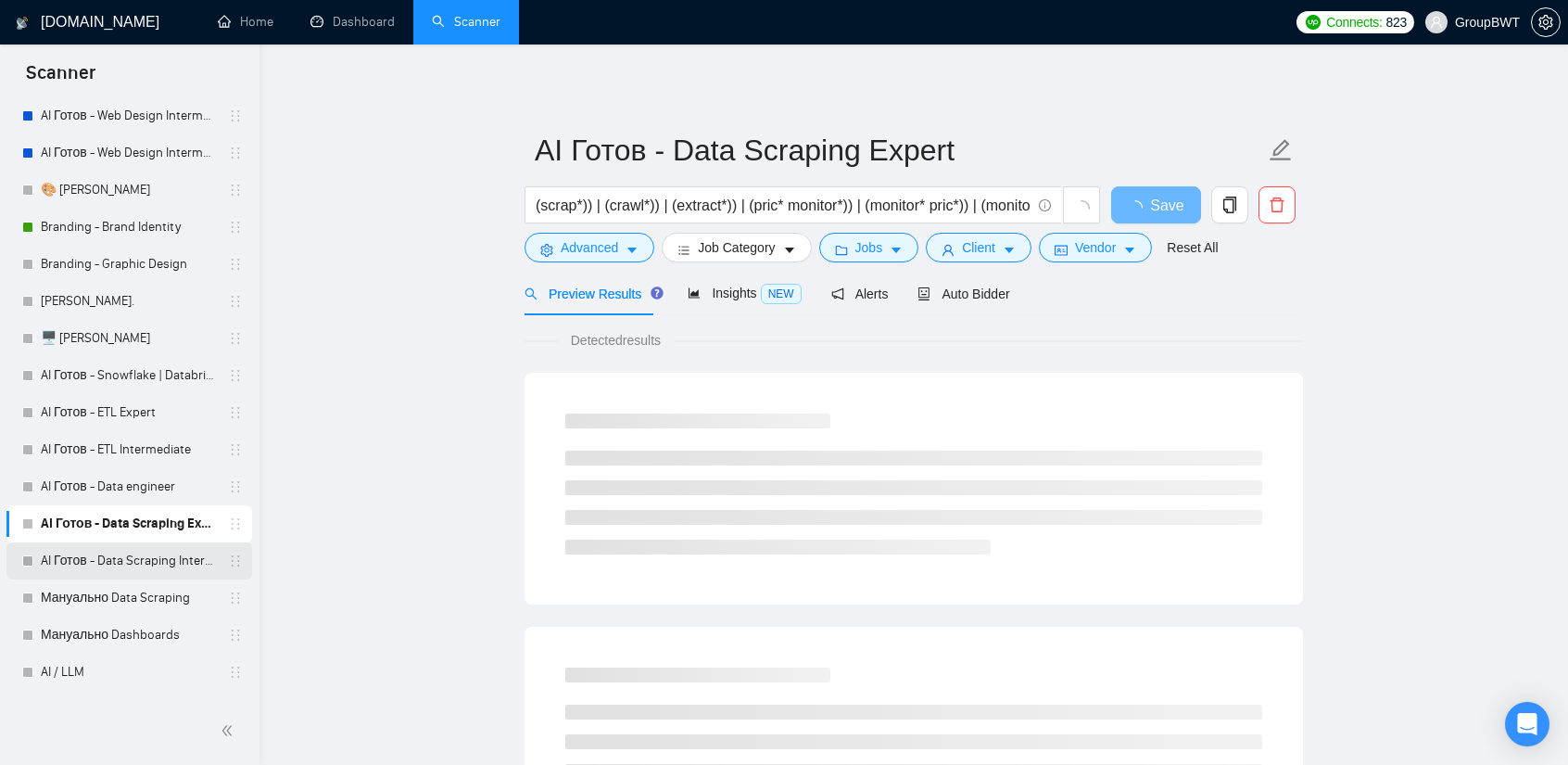
click at [150, 563] on link "AI Готов - Data Scraping Intermediate" at bounding box center [128, 561] width 176 height 37
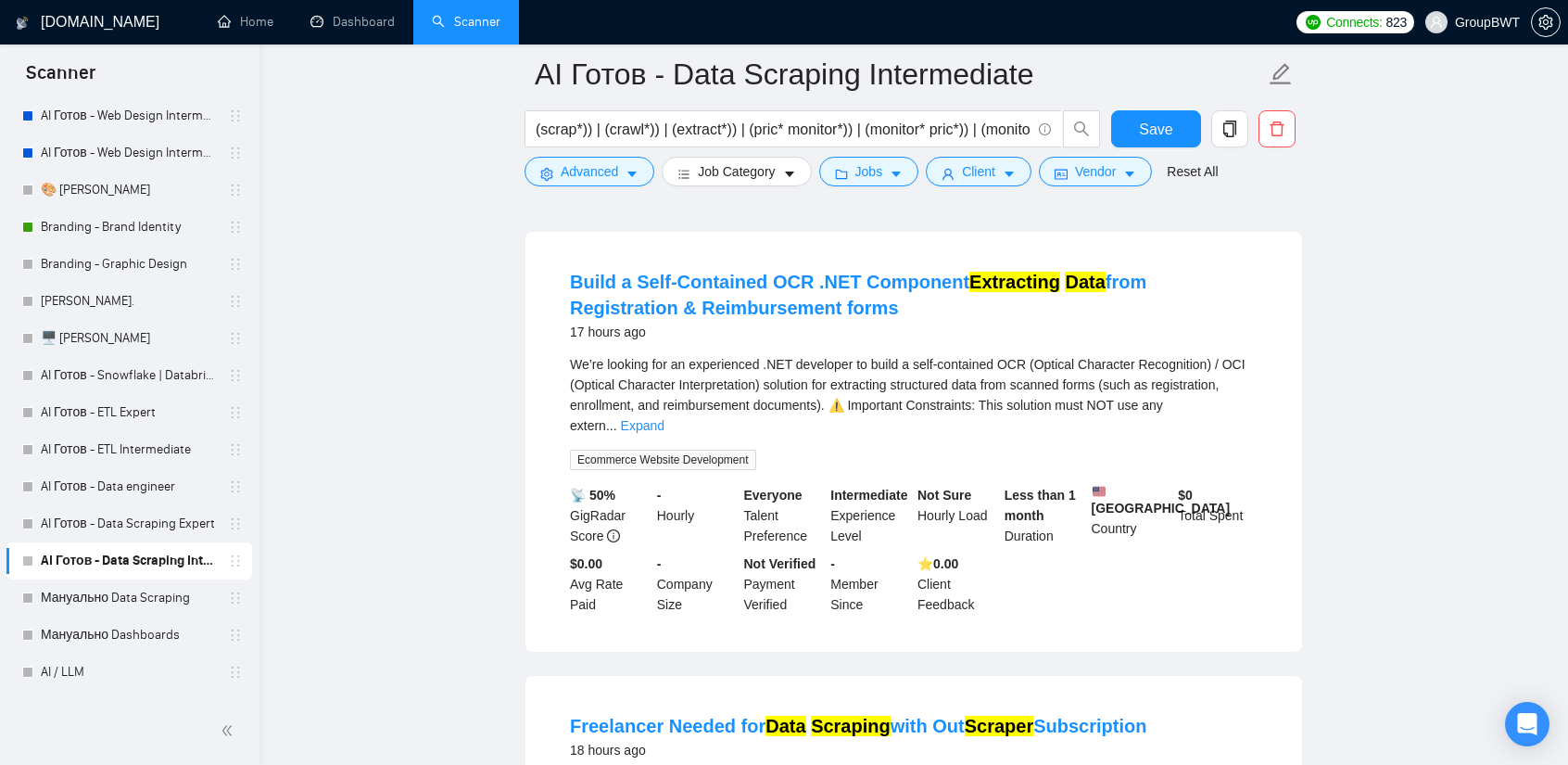
scroll to position [2132, 0]
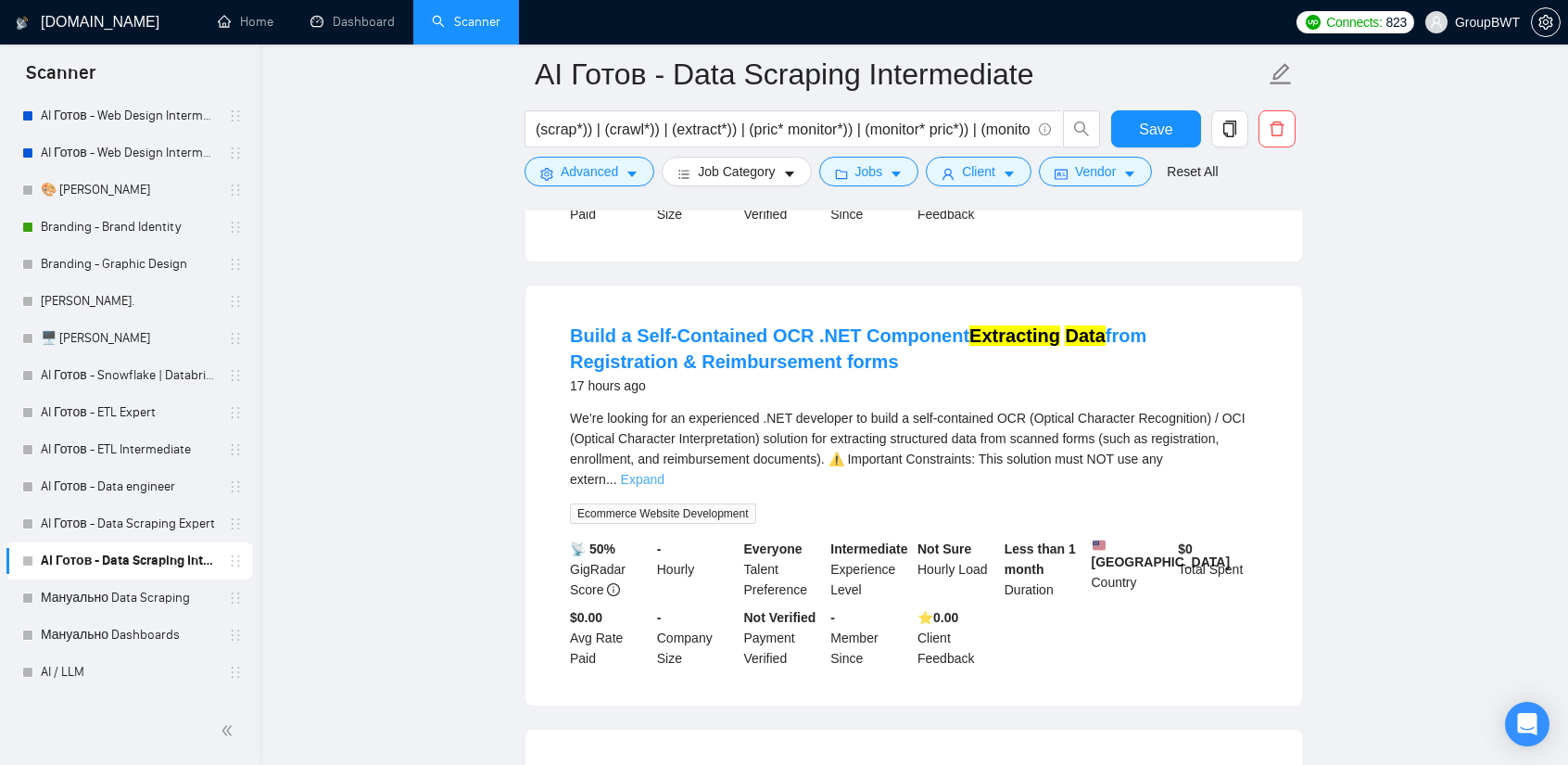
click at [664, 472] on link "Expand" at bounding box center [642, 479] width 44 height 15
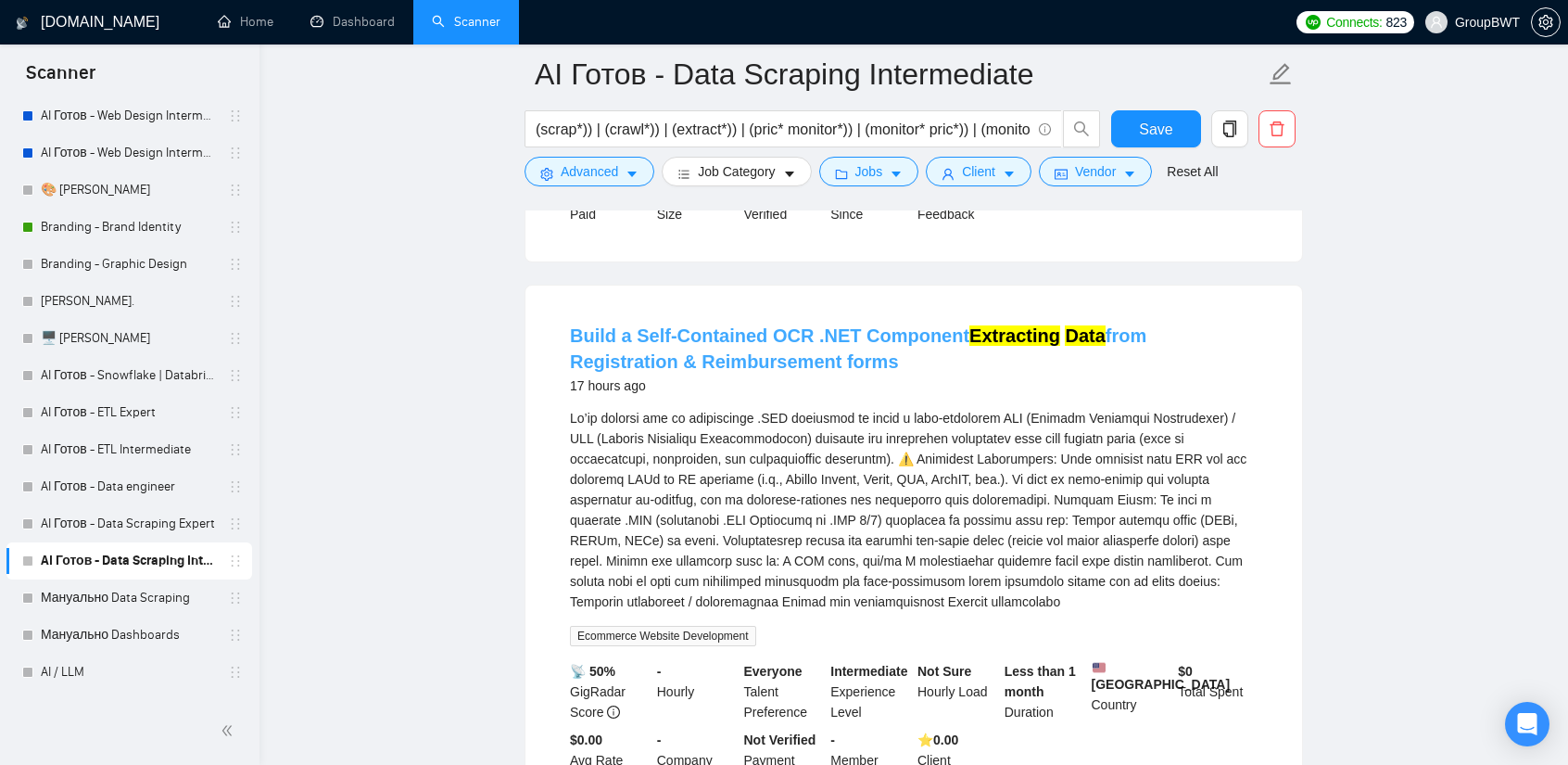
click at [988, 326] on mark "Extracting" at bounding box center [1015, 336] width 91 height 20
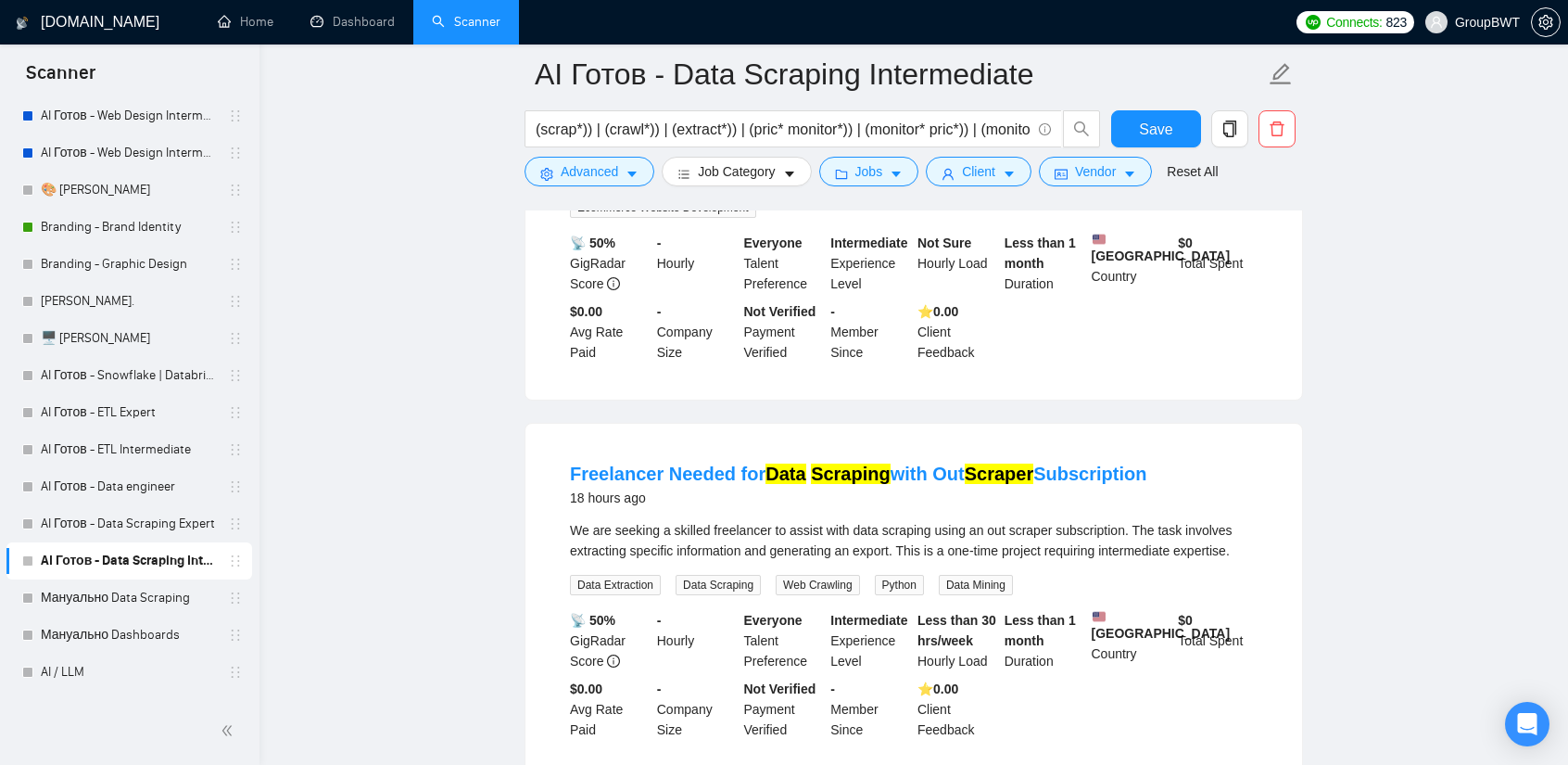
scroll to position [2689, 0]
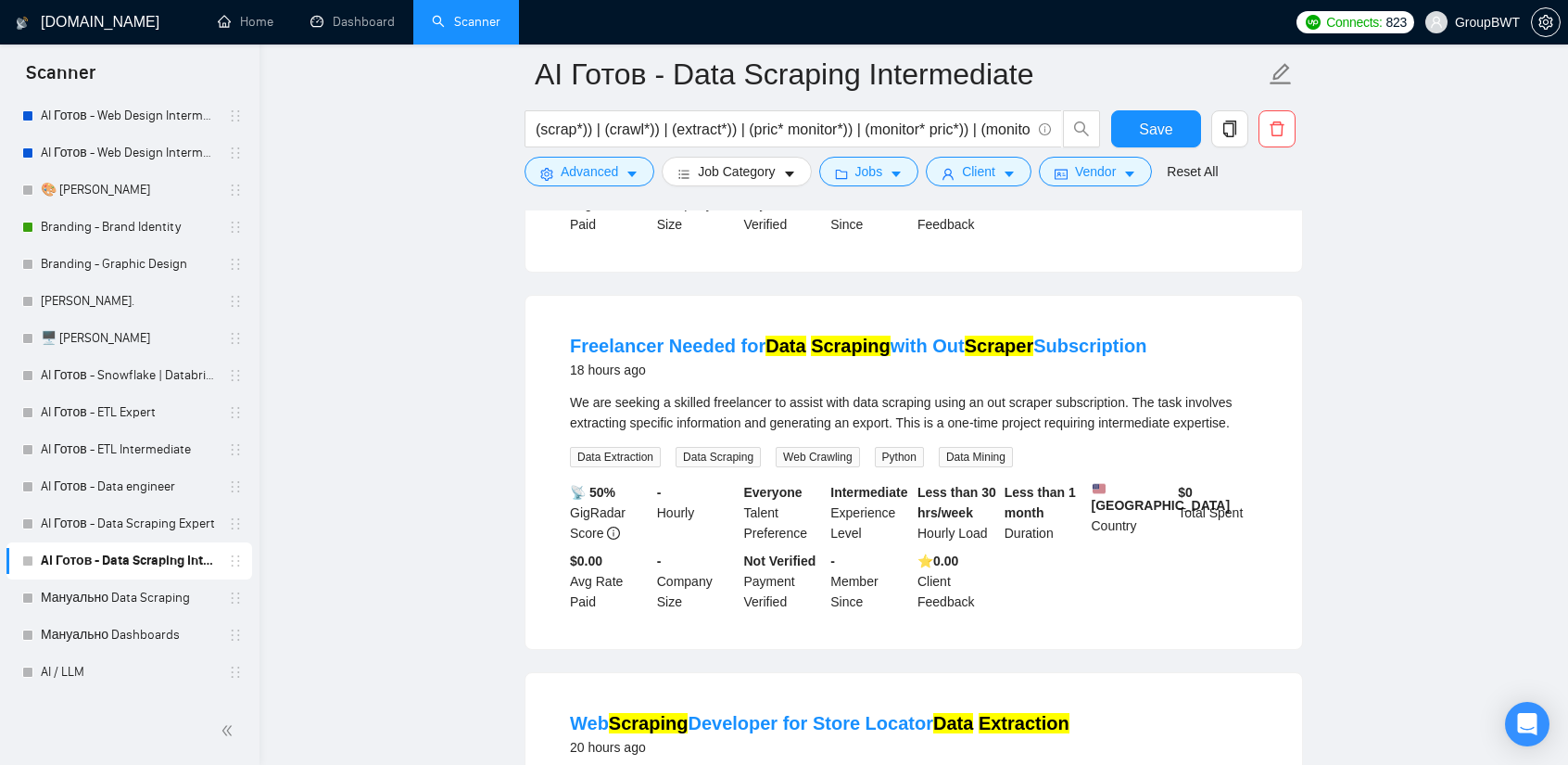
click at [984, 392] on div "We are seeking a skilled freelancer to assist with data scraping using an out s…" at bounding box center [914, 412] width 688 height 41
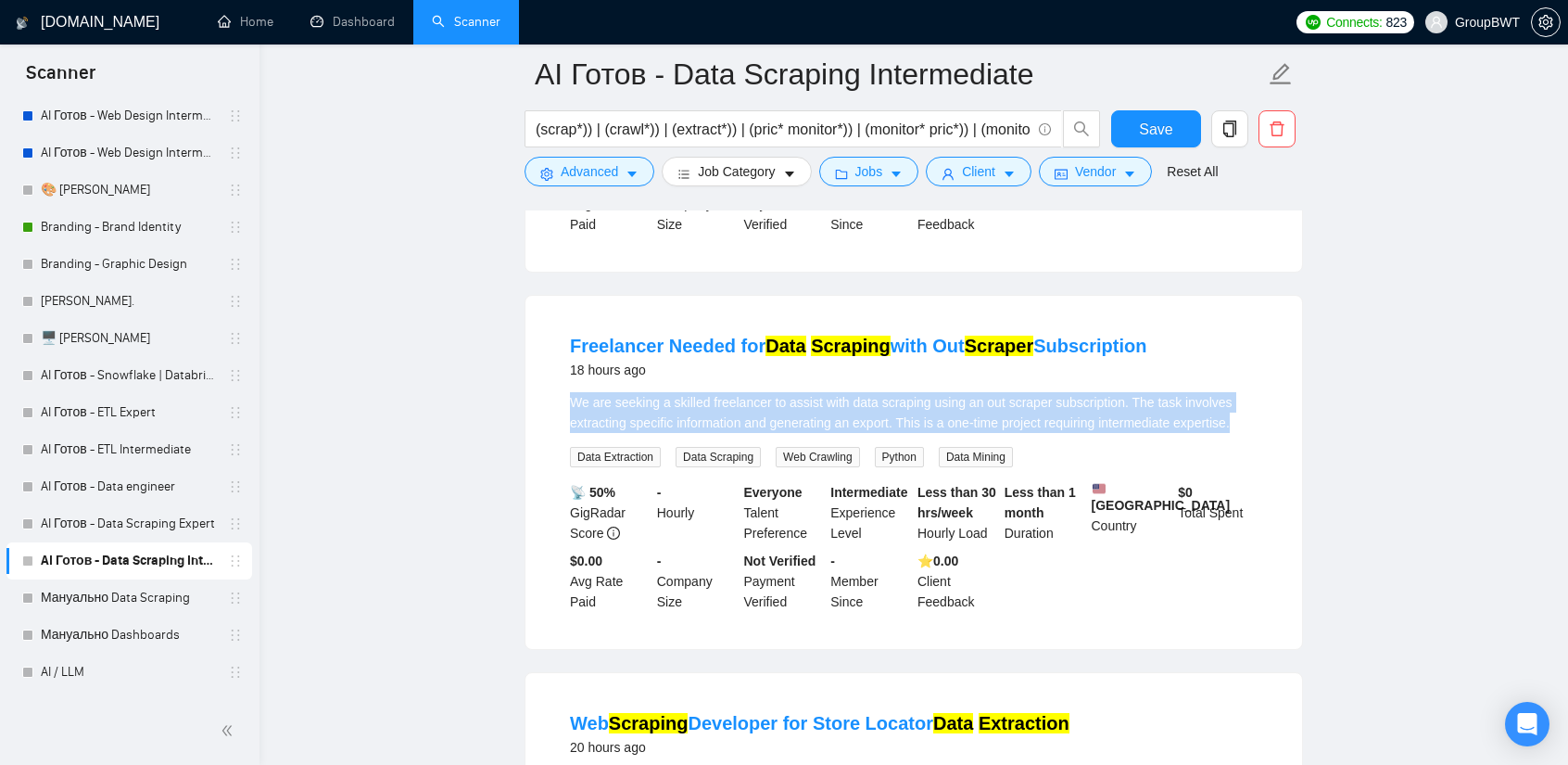
click at [984, 392] on div "We are seeking a skilled freelancer to assist with data scraping using an out s…" at bounding box center [914, 412] width 688 height 41
click at [1140, 392] on div "We are seeking a skilled freelancer to assist with data scraping using an out s…" at bounding box center [914, 412] width 688 height 41
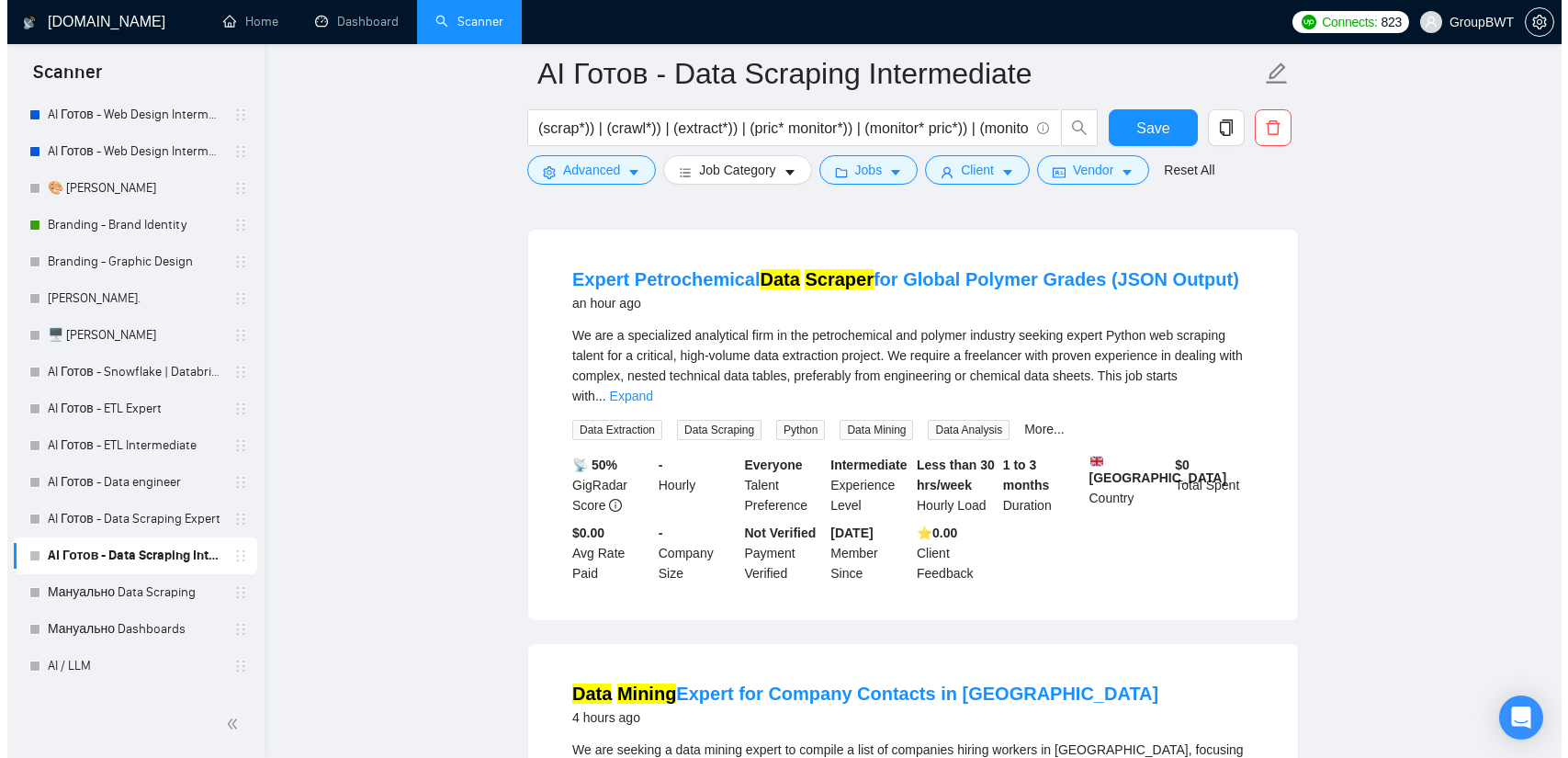
scroll to position [0, 0]
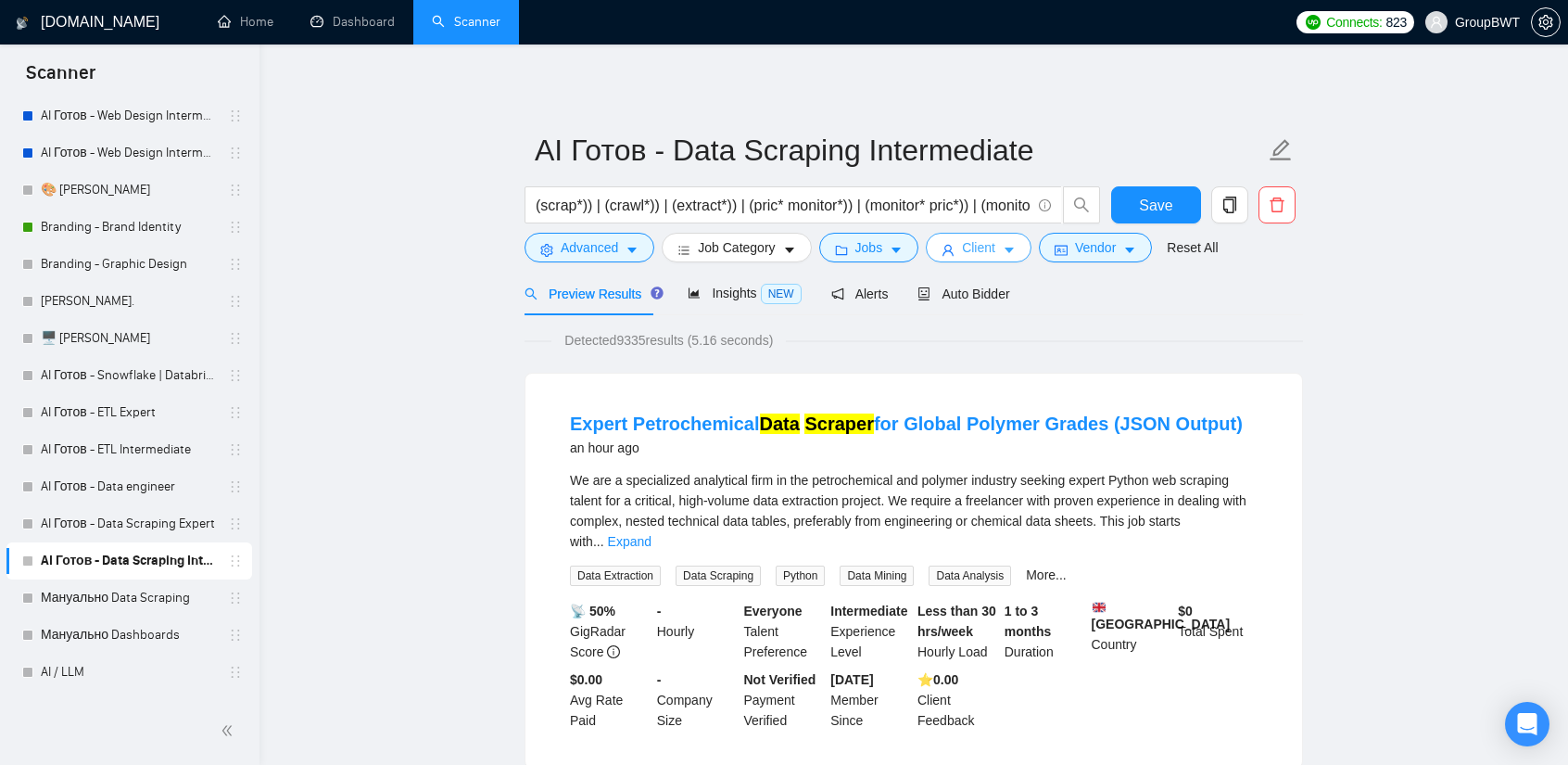
click at [989, 246] on button "Client" at bounding box center [979, 248] width 106 height 30
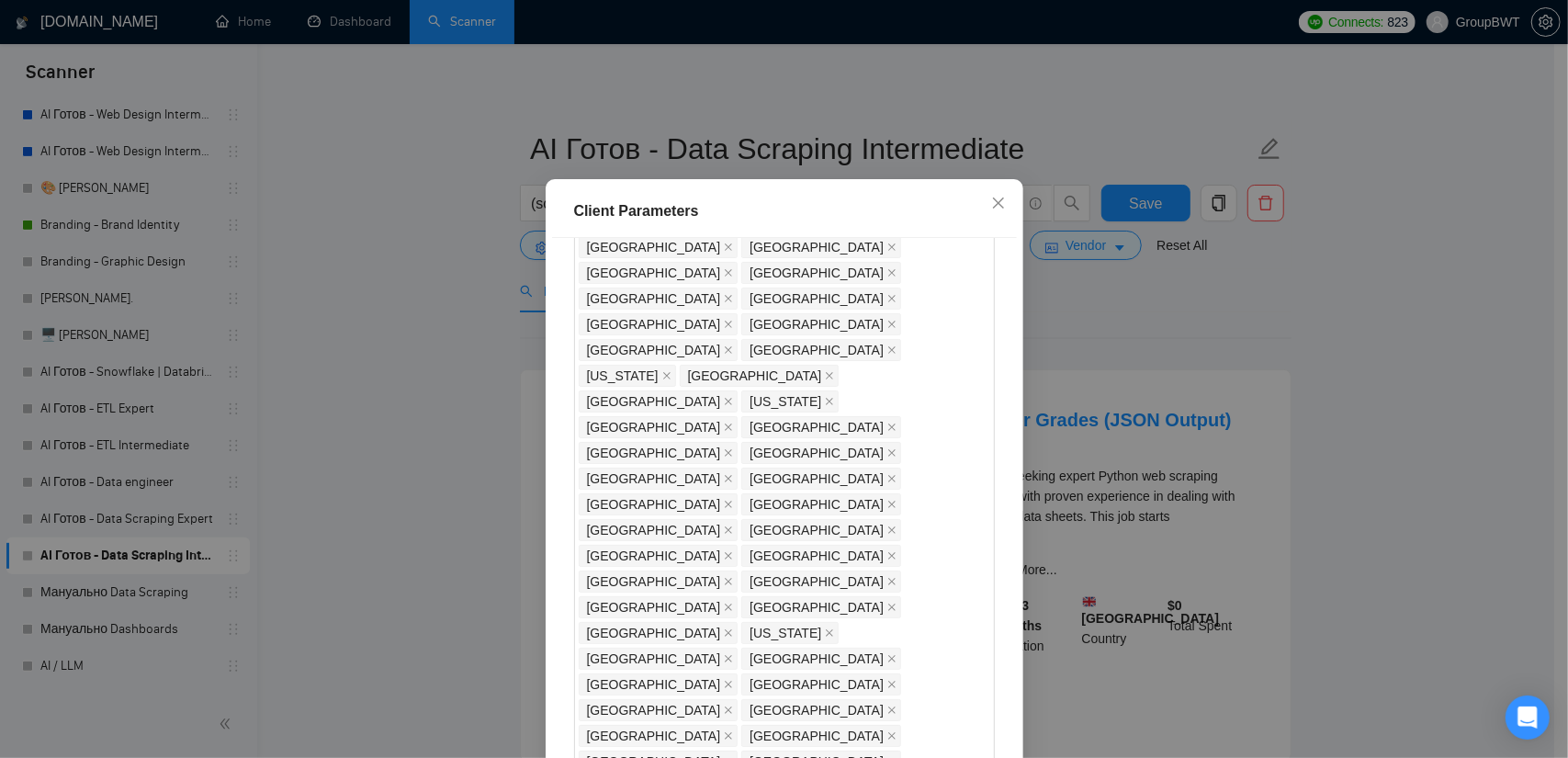
click at [1110, 339] on div "Client Parameters Client Location Include Client Countries Select Exclude Clien…" at bounding box center [784, 379] width 1568 height 758
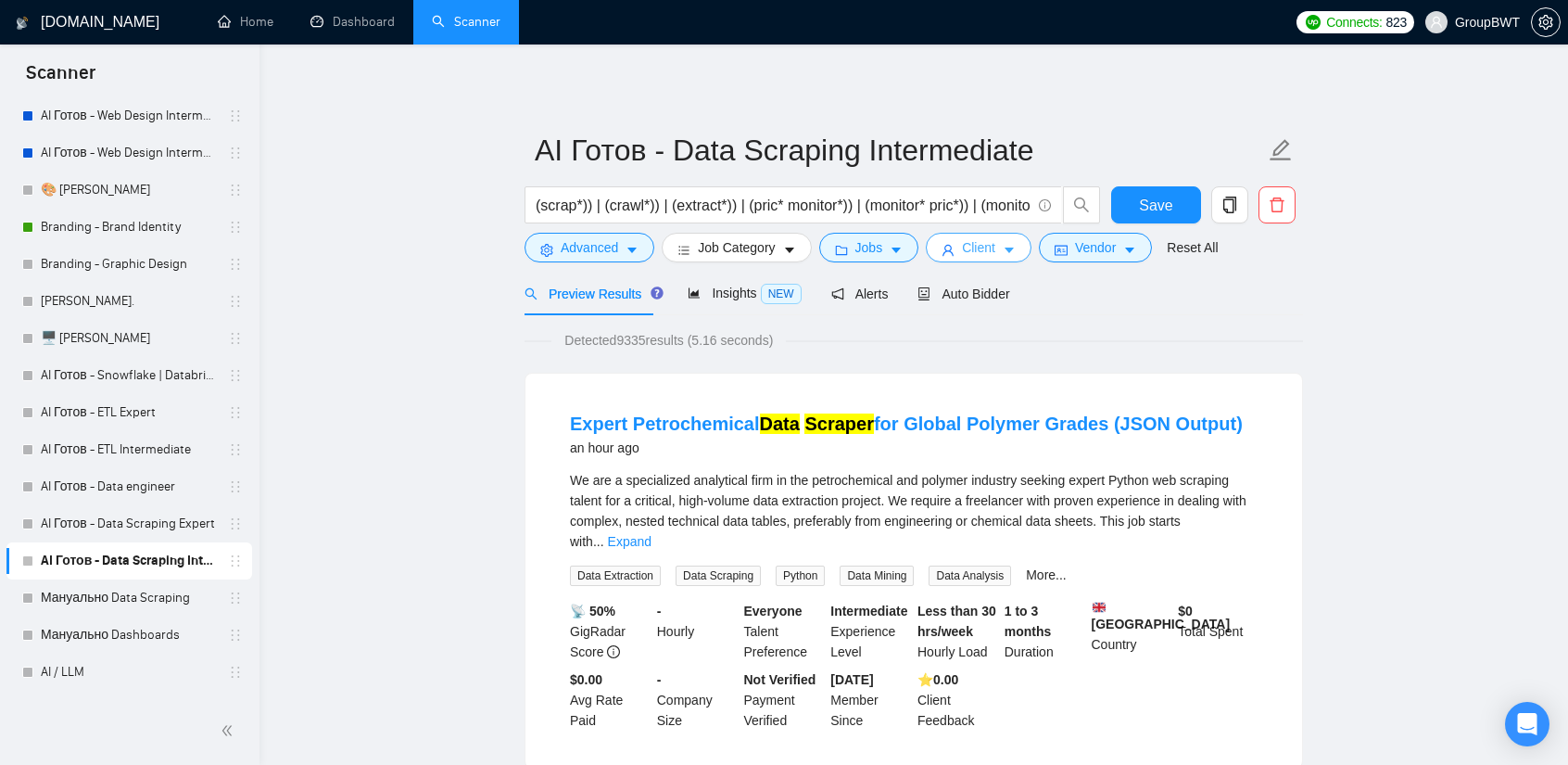
click at [972, 234] on button "Client" at bounding box center [979, 248] width 106 height 30
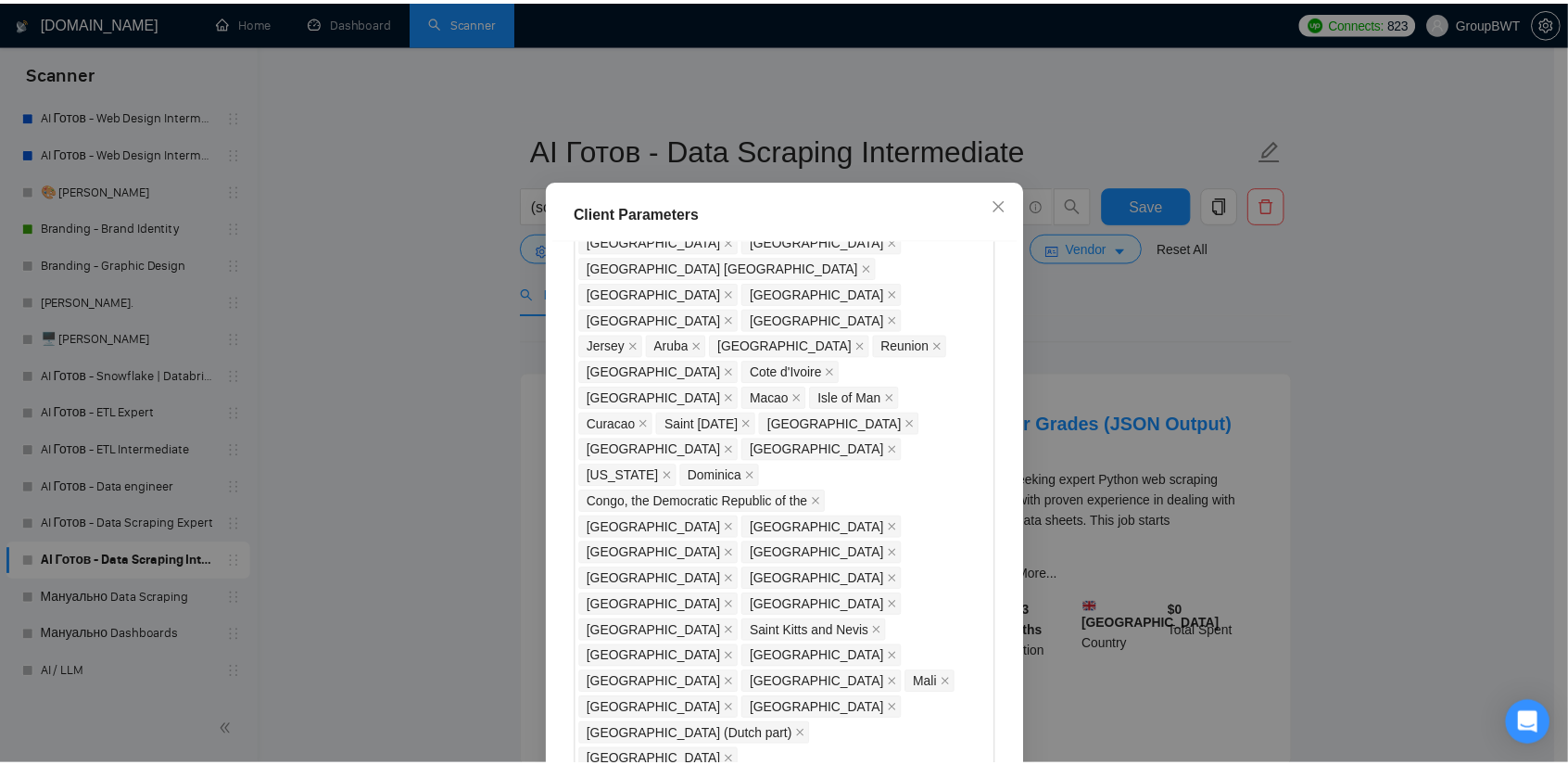
scroll to position [1456, 0]
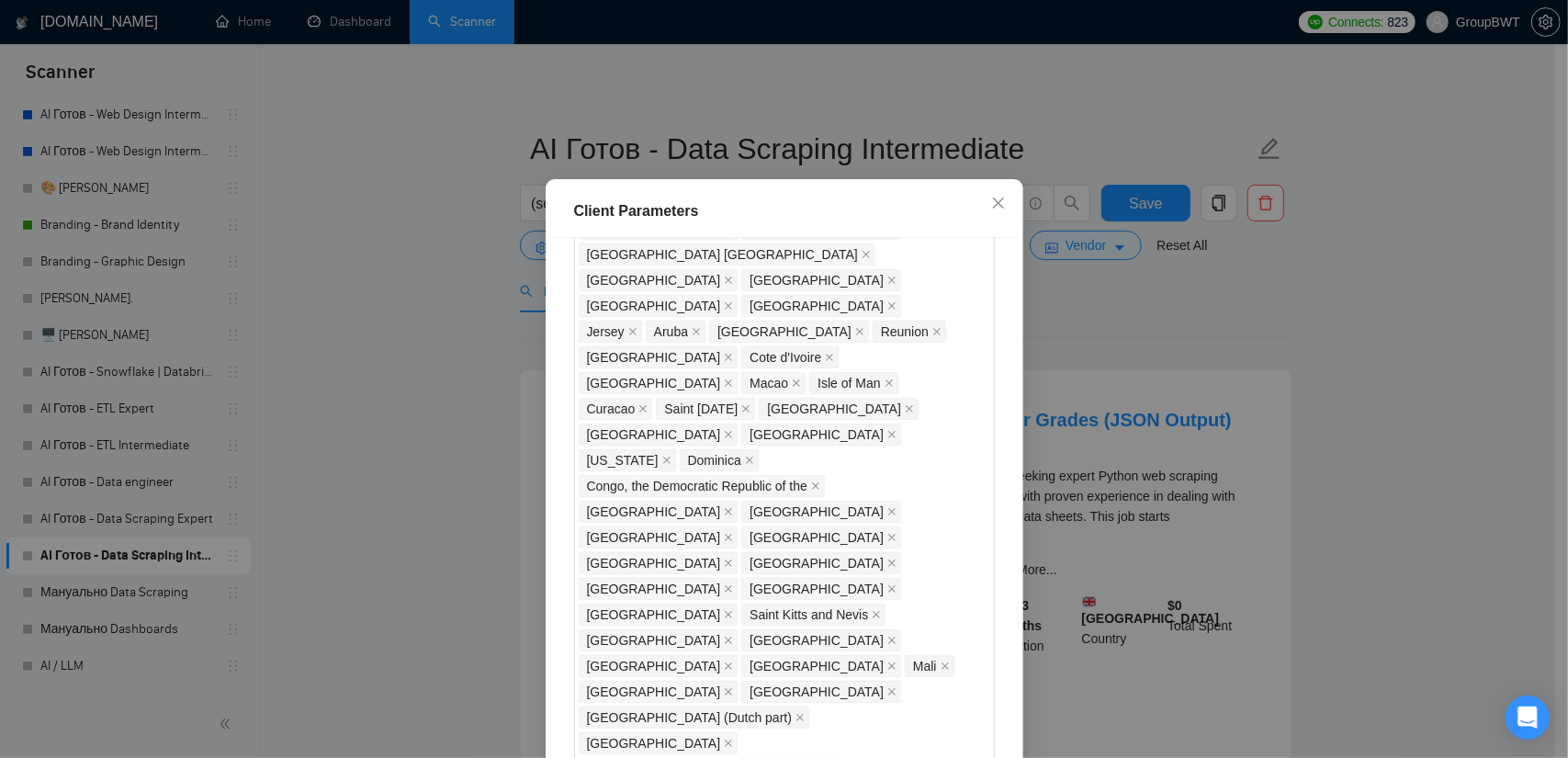
checkbox input "true"
click at [1224, 342] on div "Client Parameters Client Location Include Client Countries Select Exclude Clien…" at bounding box center [784, 379] width 1568 height 758
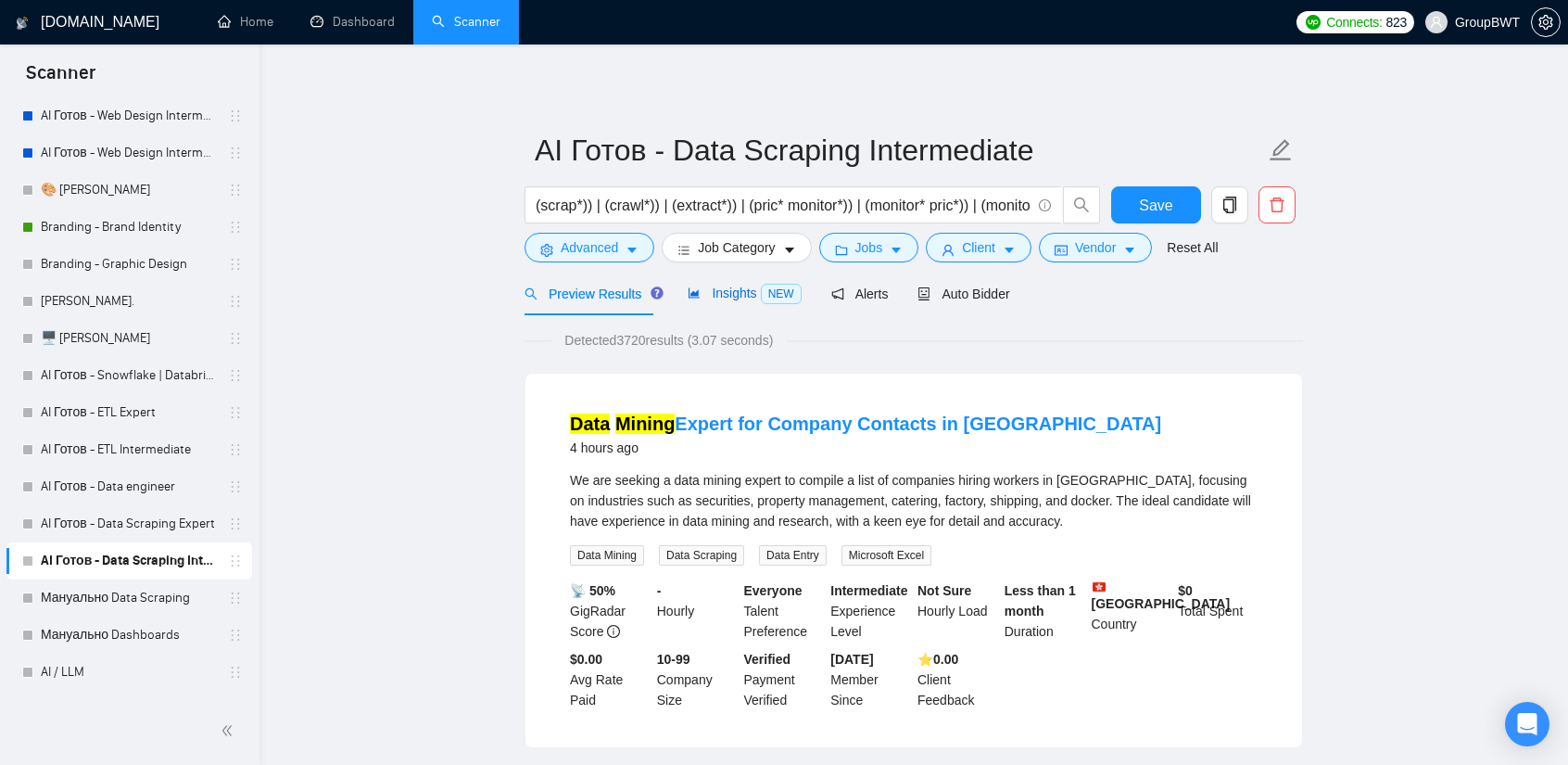
click at [737, 294] on span "Insights NEW" at bounding box center [744, 293] width 114 height 15
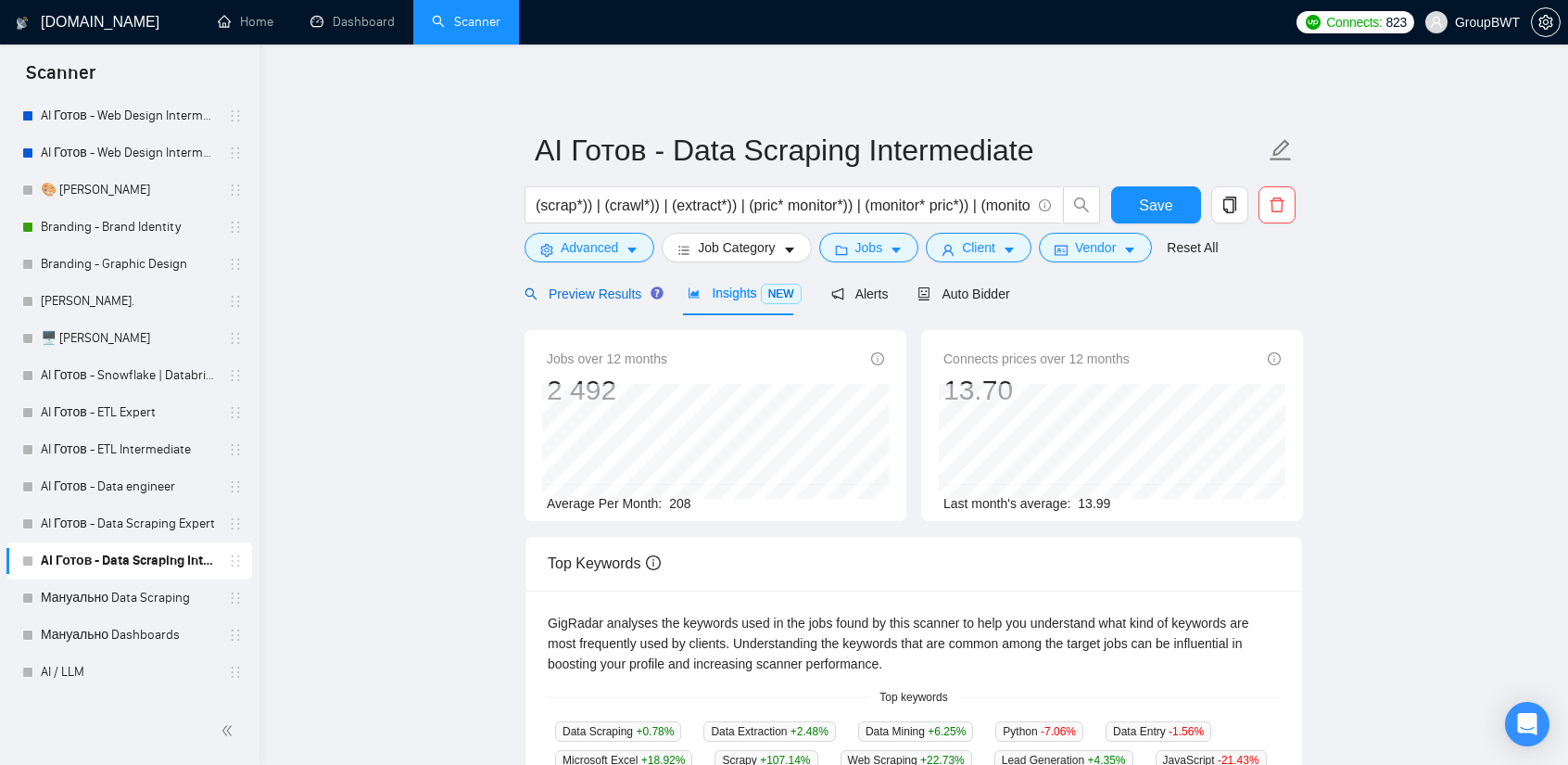
click at [570, 293] on span "Preview Results" at bounding box center [591, 294] width 133 height 15
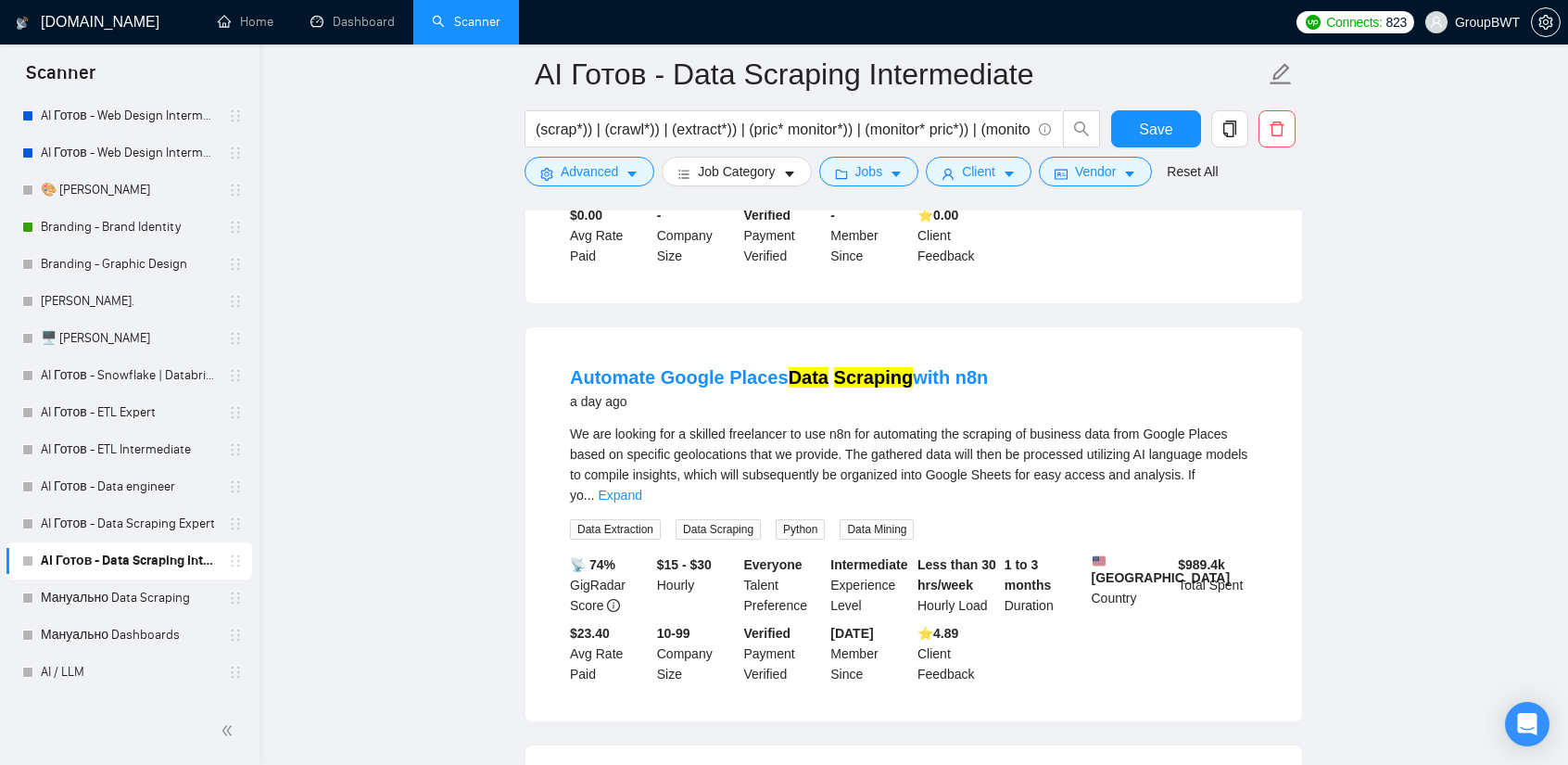
scroll to position [1669, 0]
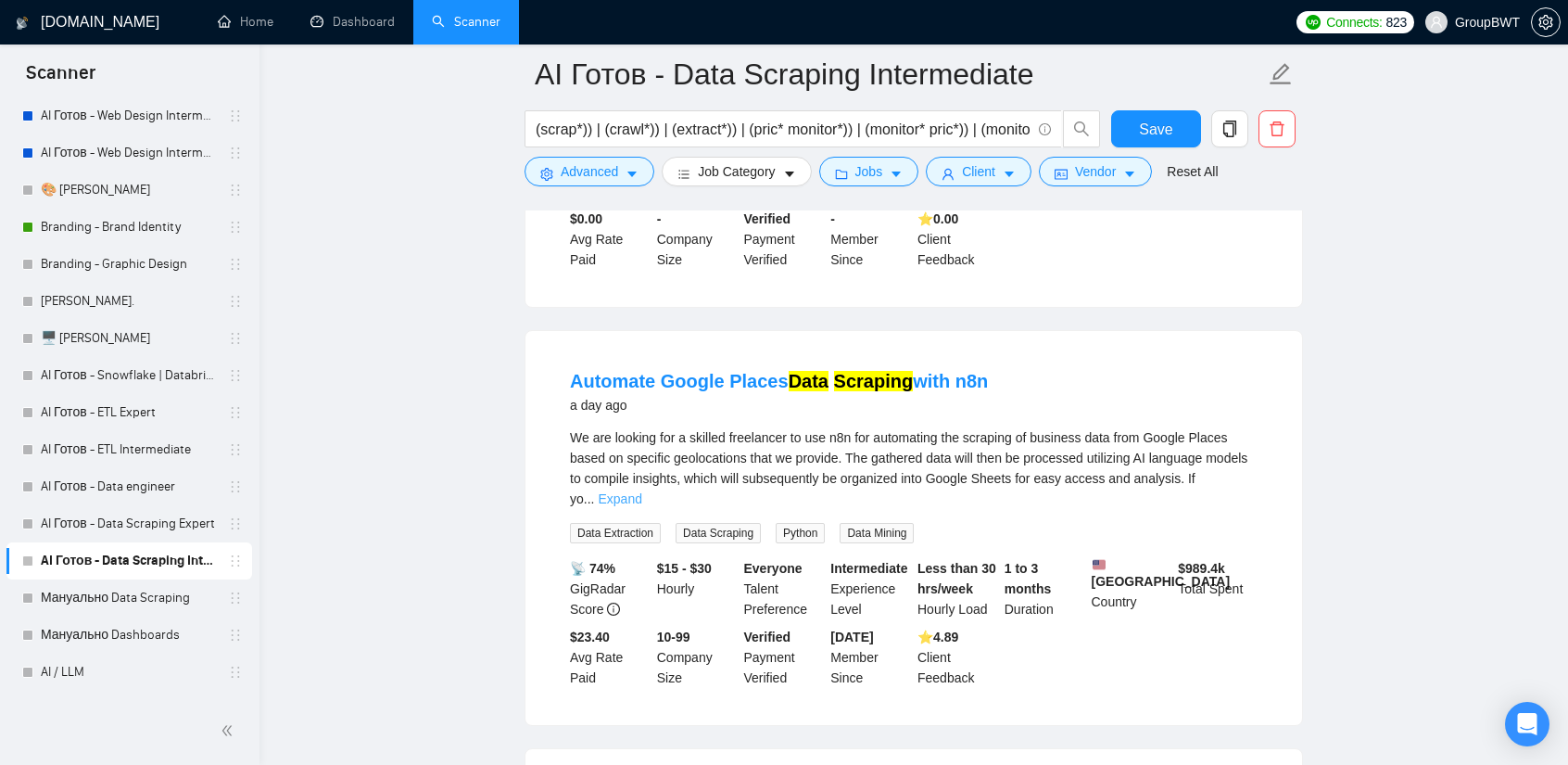
click at [641, 491] on link "Expand" at bounding box center [620, 499] width 44 height 15
drag, startPoint x: 990, startPoint y: 361, endPoint x: 905, endPoint y: 361, distance: 85.0
click at [905, 368] on div "Automate Google Places Data Scraping with n8n a day ago" at bounding box center [914, 392] width 688 height 48
copy link "with n8n"
click at [1166, 379] on div "Automate Google Places Data Scraping with n8n a day ago" at bounding box center [914, 392] width 688 height 48
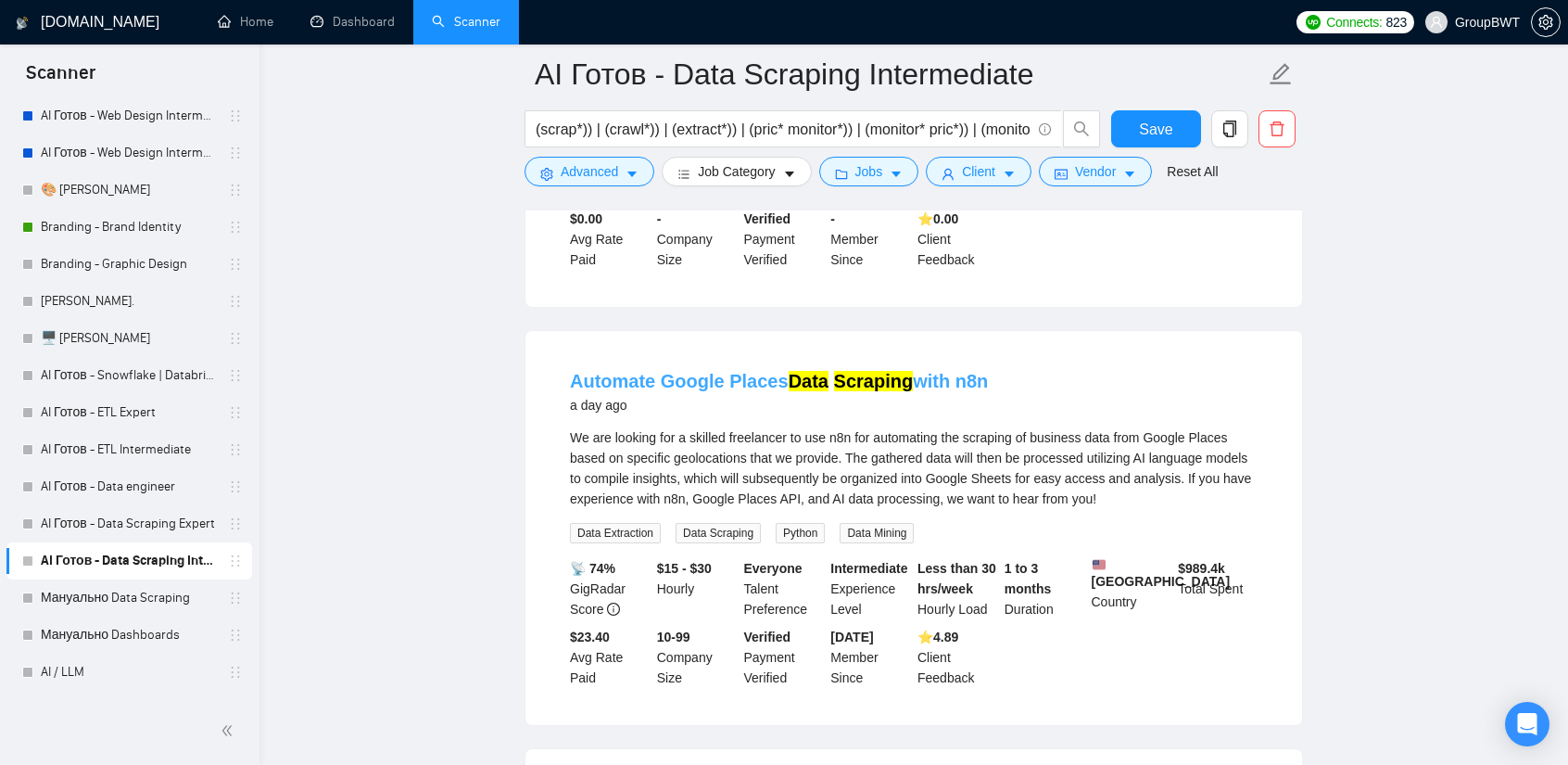
drag, startPoint x: 994, startPoint y: 366, endPoint x: 951, endPoint y: 363, distance: 43.1
click at [951, 368] on div "Automate Google Places Data Scraping with n8n a day ago" at bounding box center [914, 392] width 688 height 48
click at [1040, 368] on div "Automate Google Places Data Scraping with n8n a day ago" at bounding box center [914, 392] width 688 height 48
click at [1015, 379] on div "Automate Google Places Data Scraping with n8n a day ago" at bounding box center [914, 392] width 688 height 48
drag, startPoint x: 958, startPoint y: 365, endPoint x: 904, endPoint y: 366, distance: 54.0
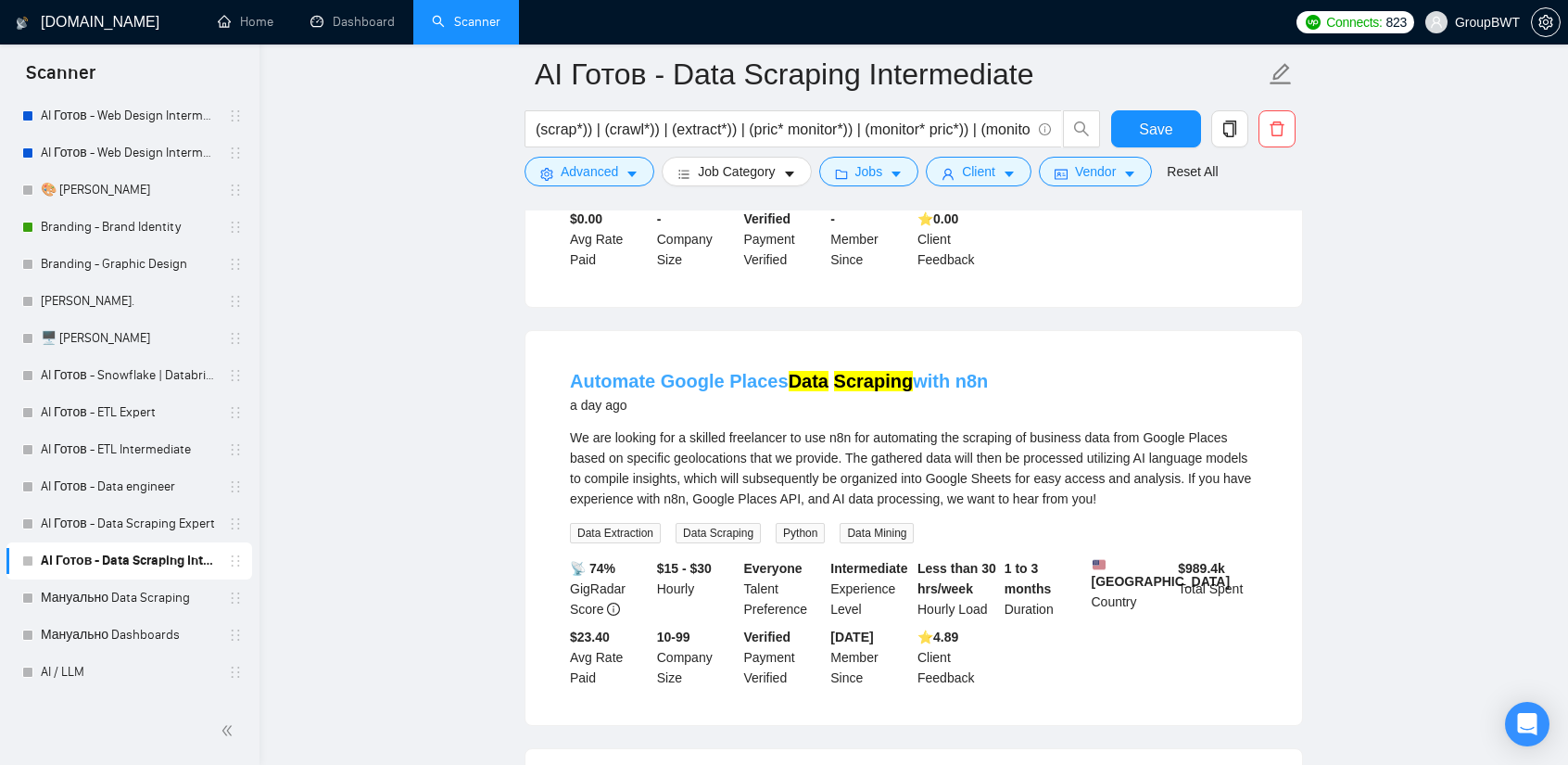
click at [904, 368] on div "Automate Google Places Data Scraping with n8n a day ago" at bounding box center [914, 392] width 688 height 48
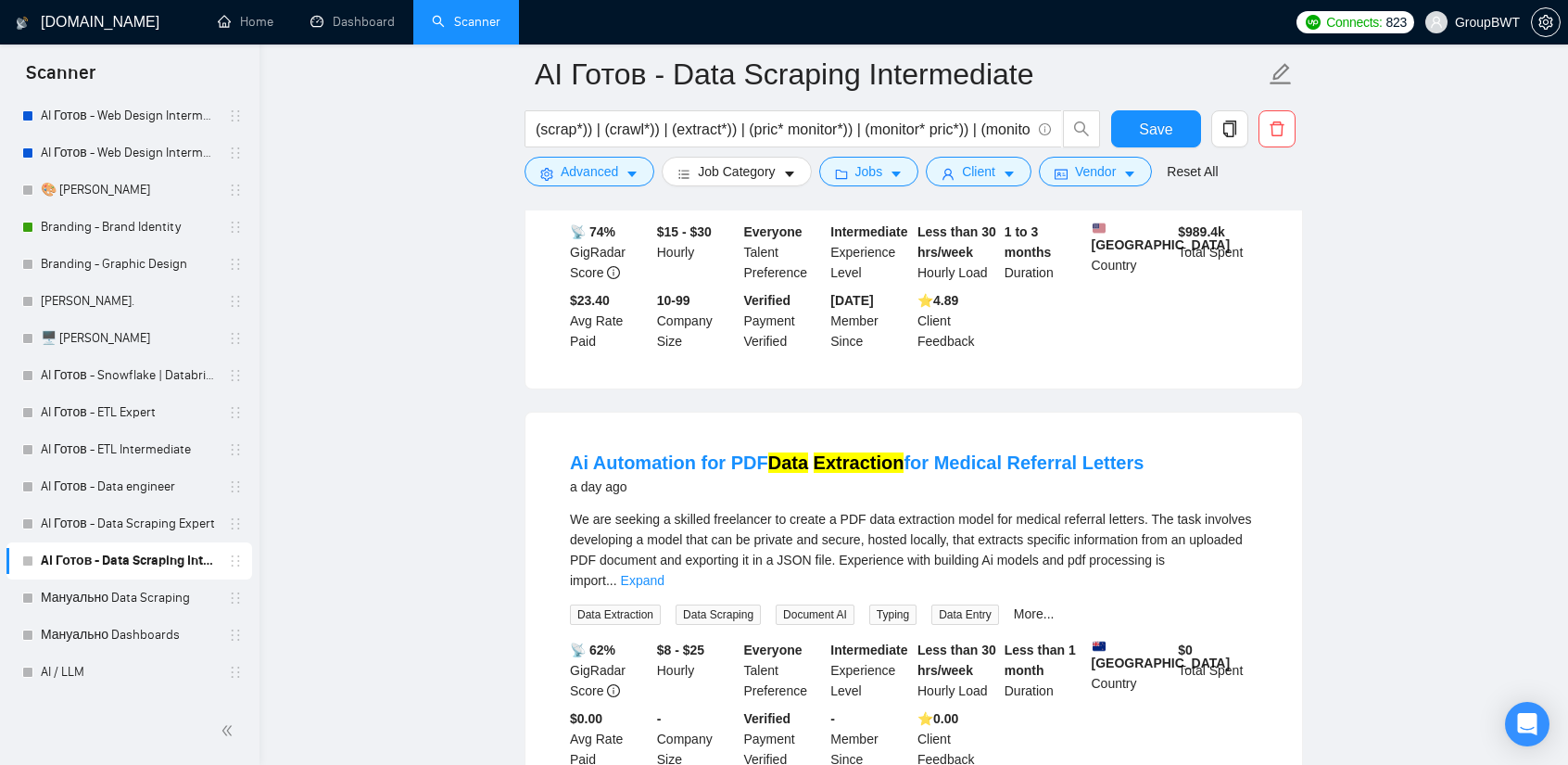
scroll to position [2225, 0]
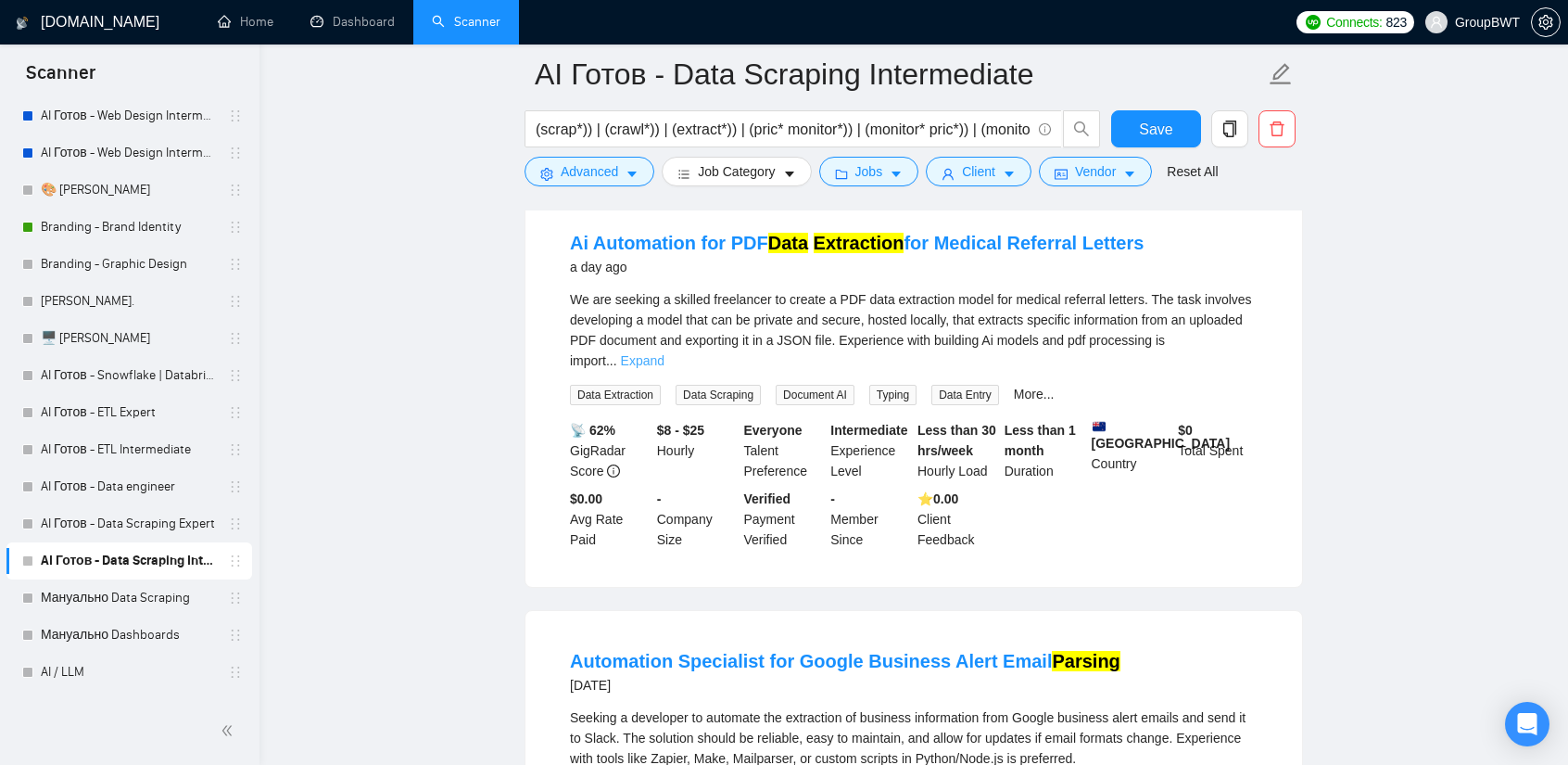
click at [664, 354] on link "Expand" at bounding box center [642, 361] width 44 height 15
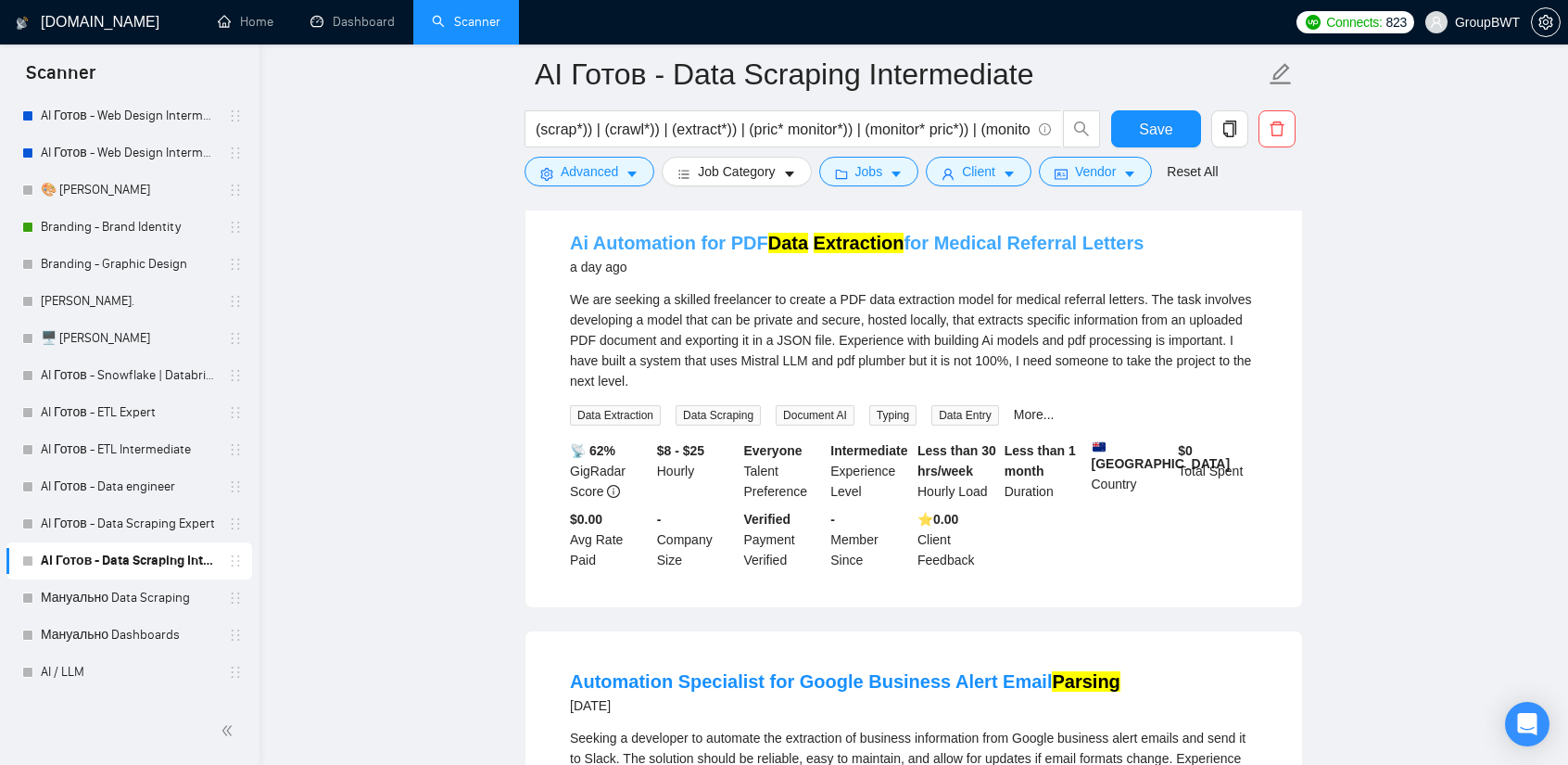
click at [999, 233] on link "Ai Automation for PDF Data Extraction for Medical Referral Letters" at bounding box center [857, 243] width 574 height 20
click at [1442, 360] on main "AI Готов - Data Scraping Intermediate (scrap*)) | (crawl*)) | (extract*)) | (pr…" at bounding box center [914, 76] width 1250 height 4455
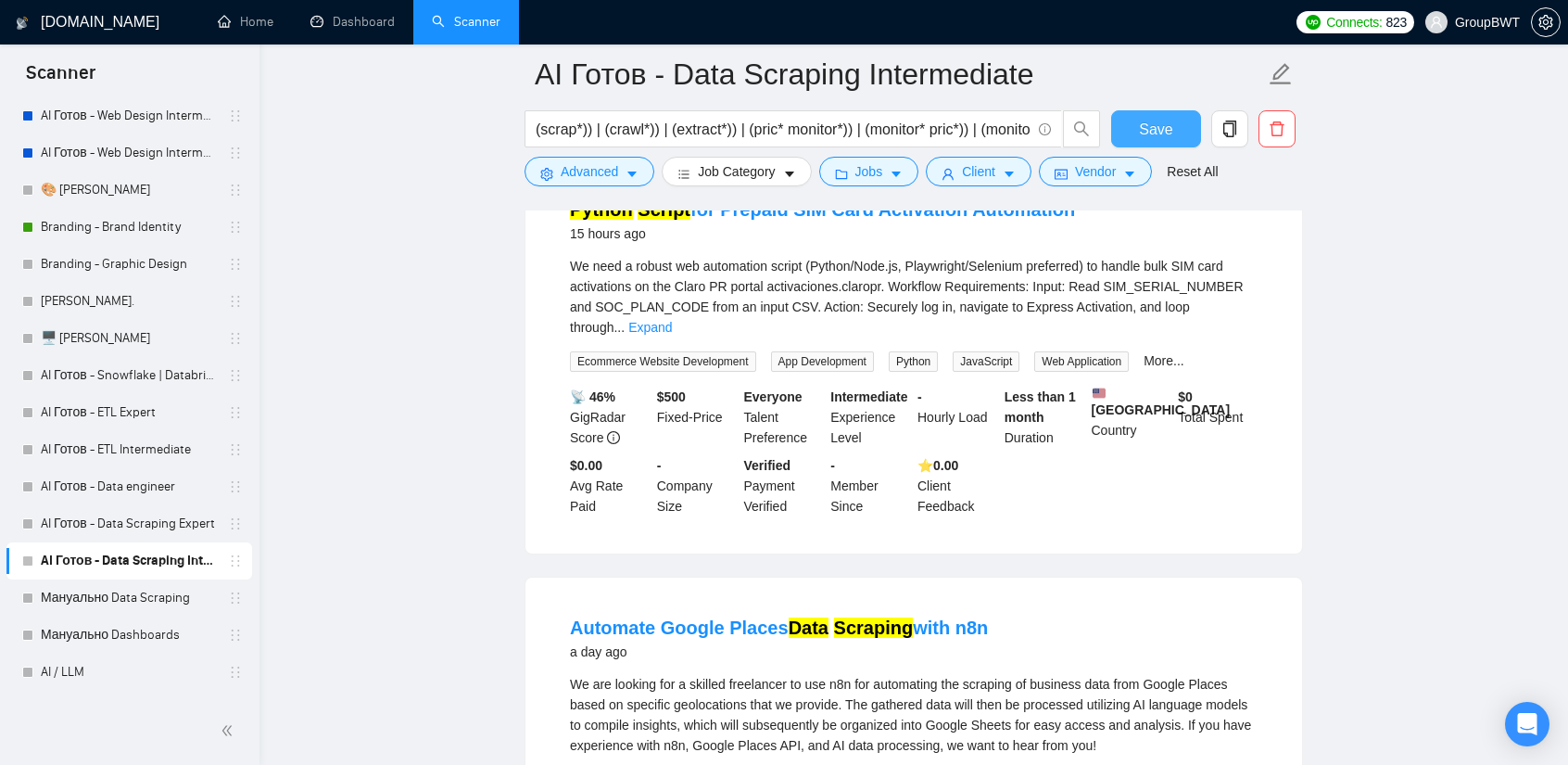
scroll to position [1298, 0]
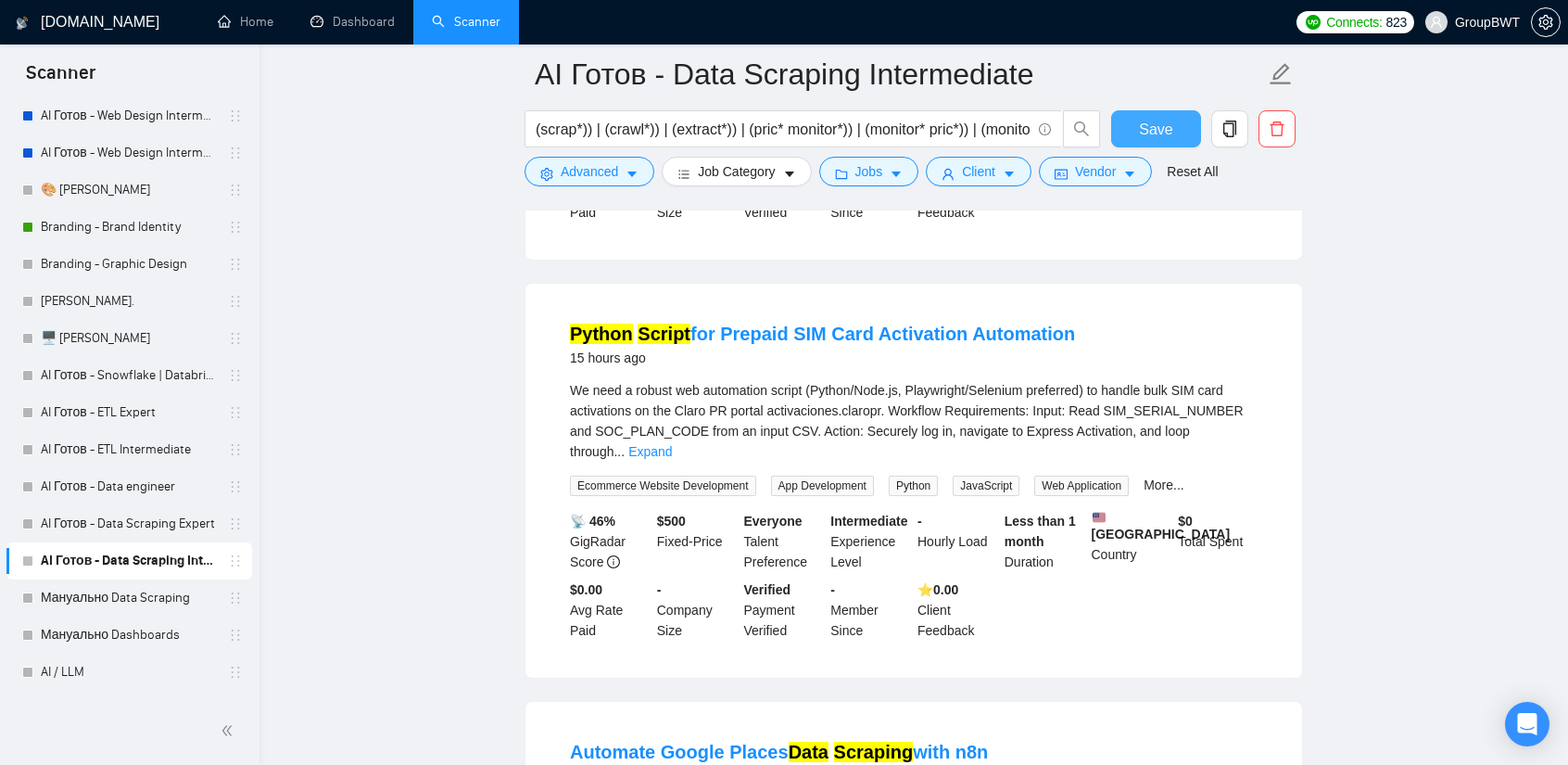
click at [1168, 124] on span "Save" at bounding box center [1156, 129] width 34 height 23
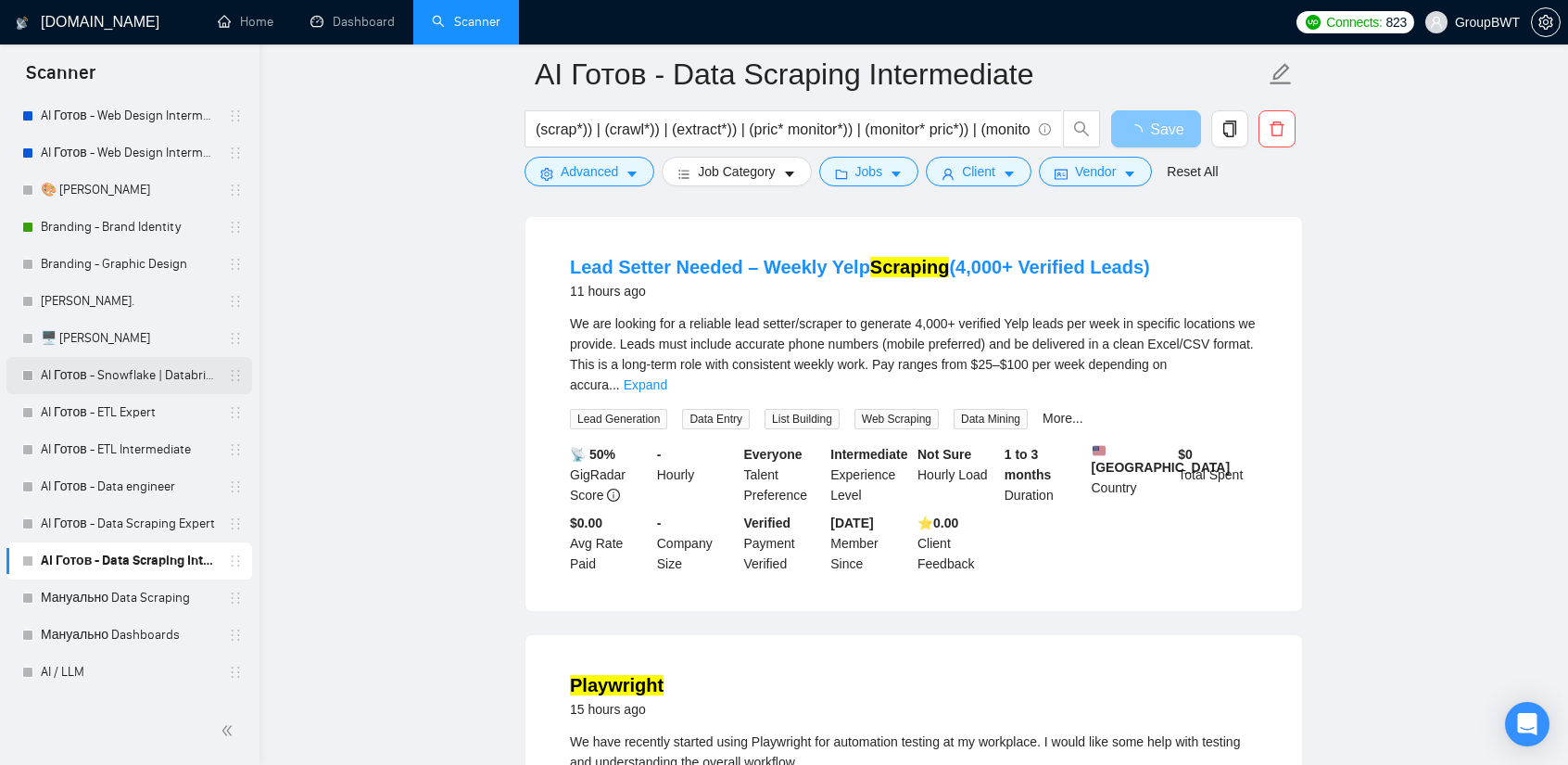
scroll to position [557, 0]
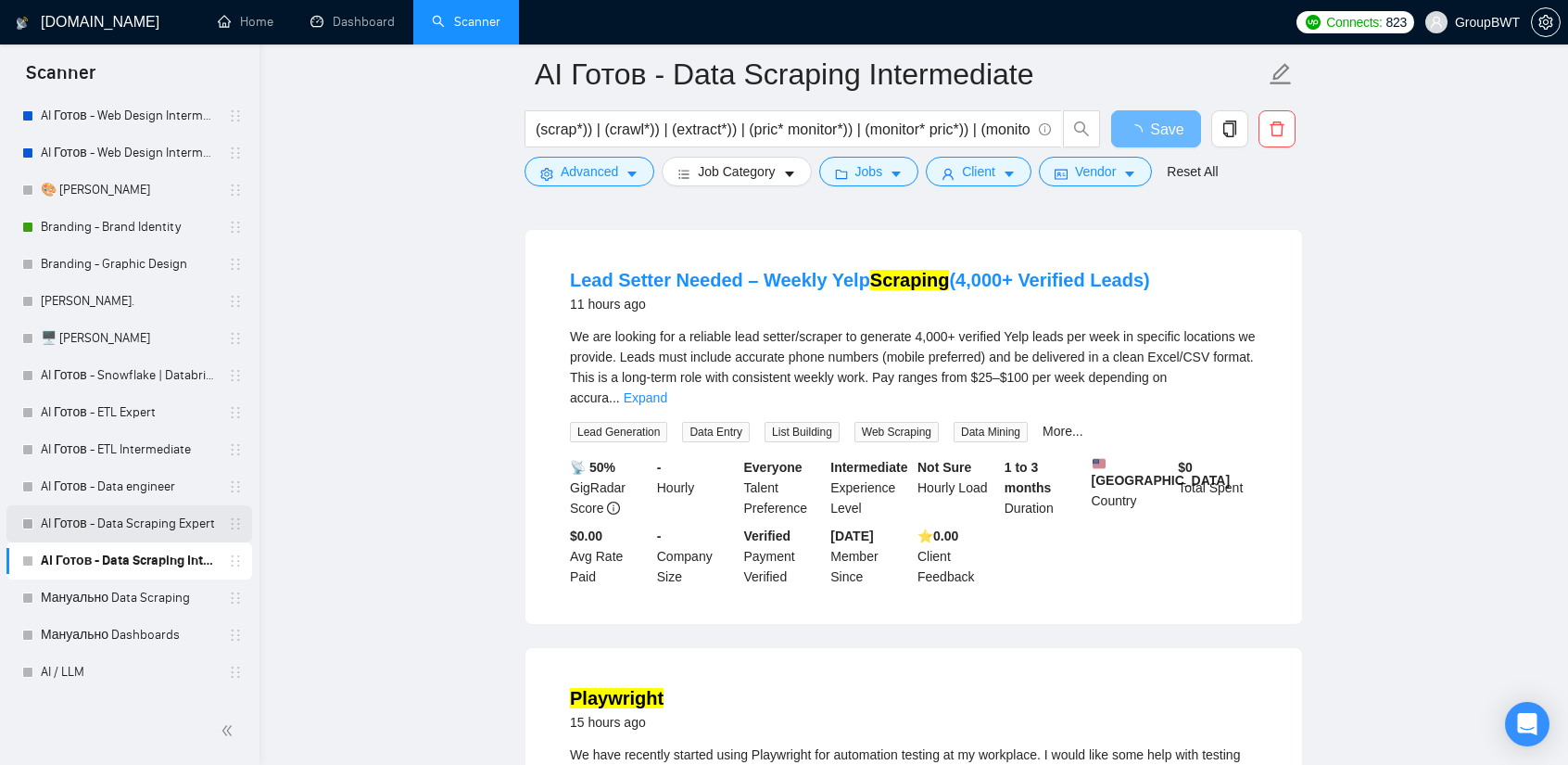
click at [146, 520] on link "AI Готов - Data Scraping Expert" at bounding box center [128, 524] width 176 height 37
click at [148, 530] on link "AI Готов - Data Scraping Expert" at bounding box center [128, 524] width 176 height 37
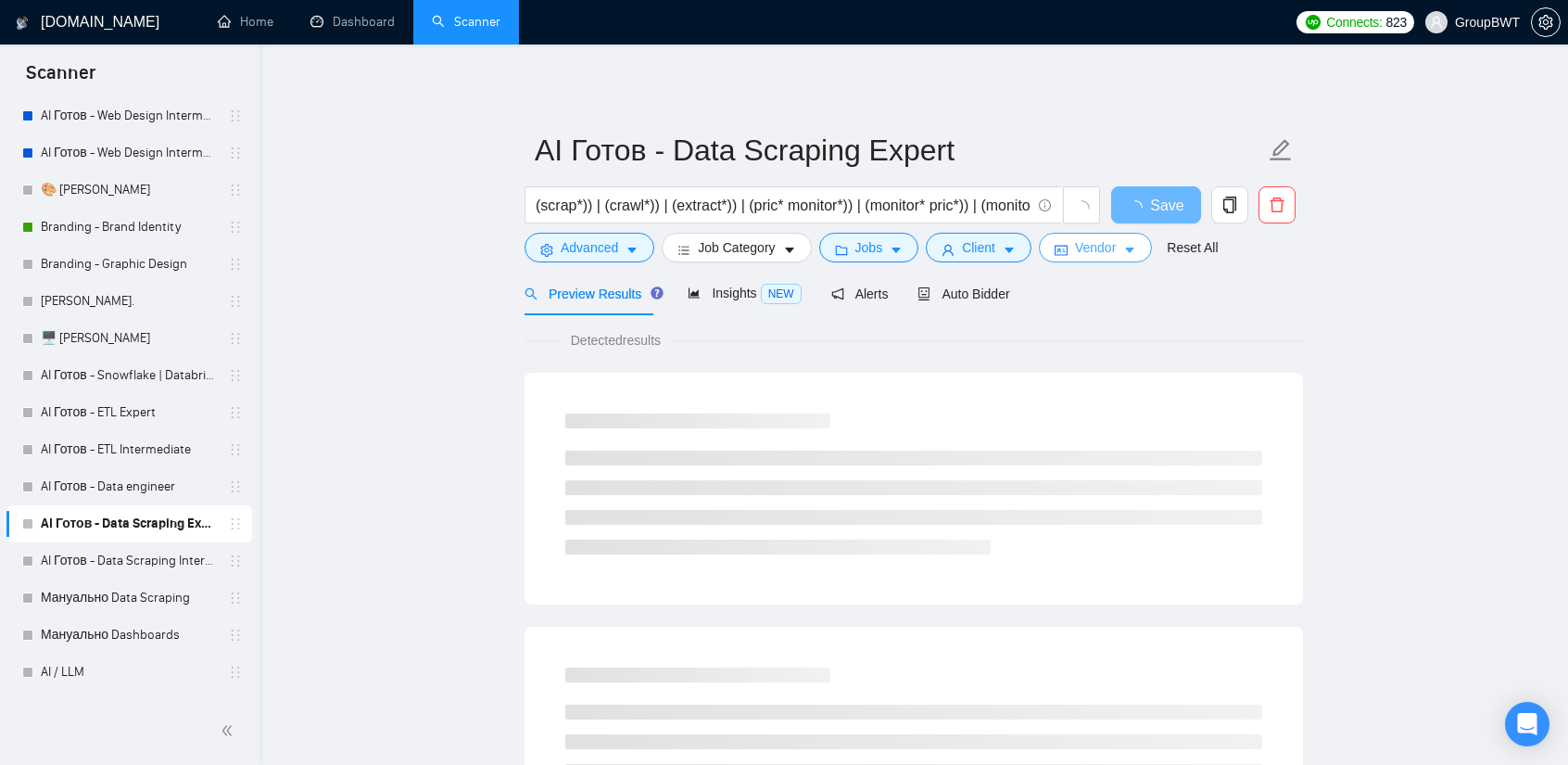
click at [1082, 259] on button "Vendor" at bounding box center [1096, 248] width 114 height 30
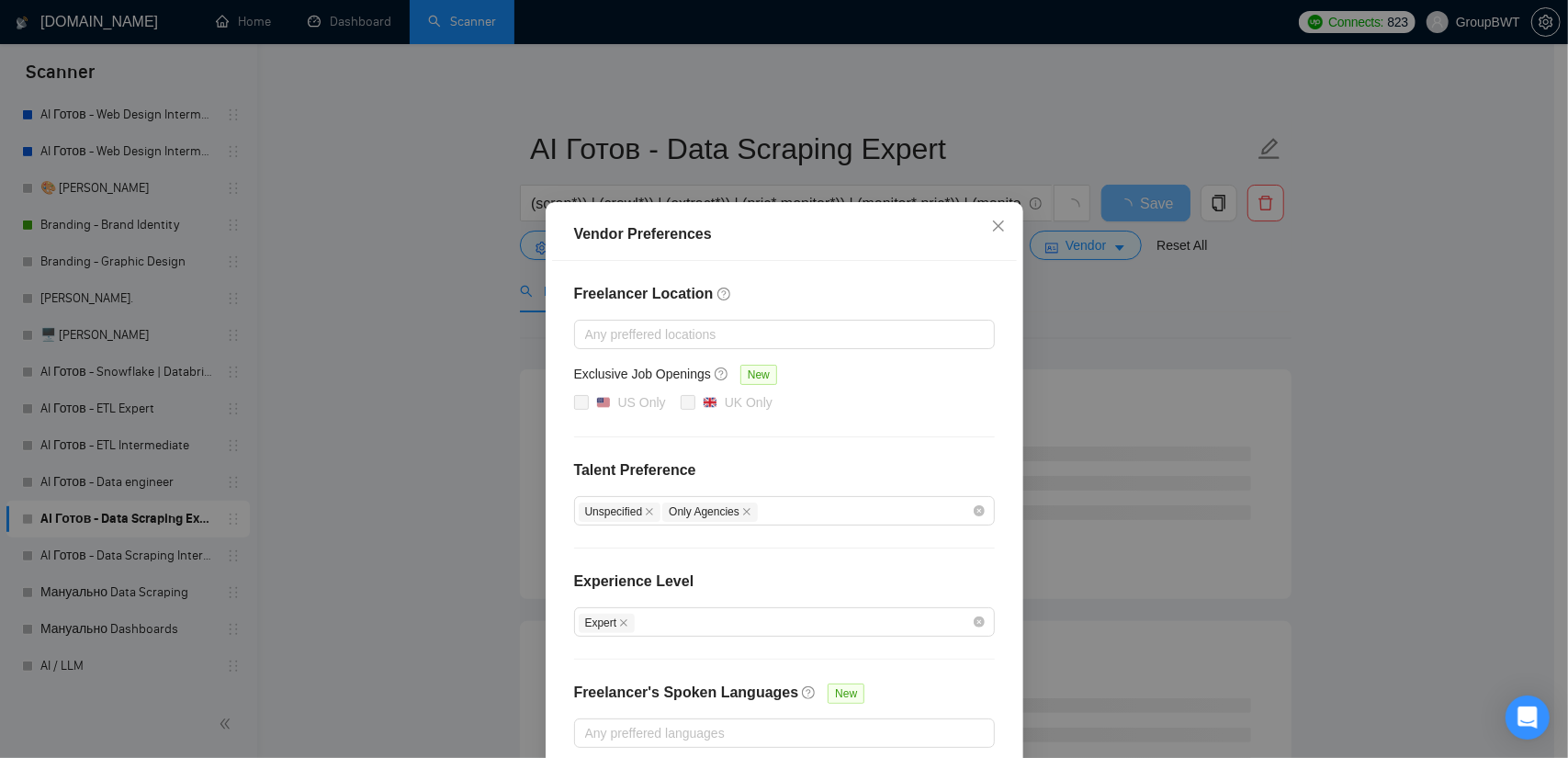
click at [1105, 300] on div "Vendor Preferences Freelancer Location Any preffered locations Exclusive Job Op…" at bounding box center [784, 379] width 1568 height 758
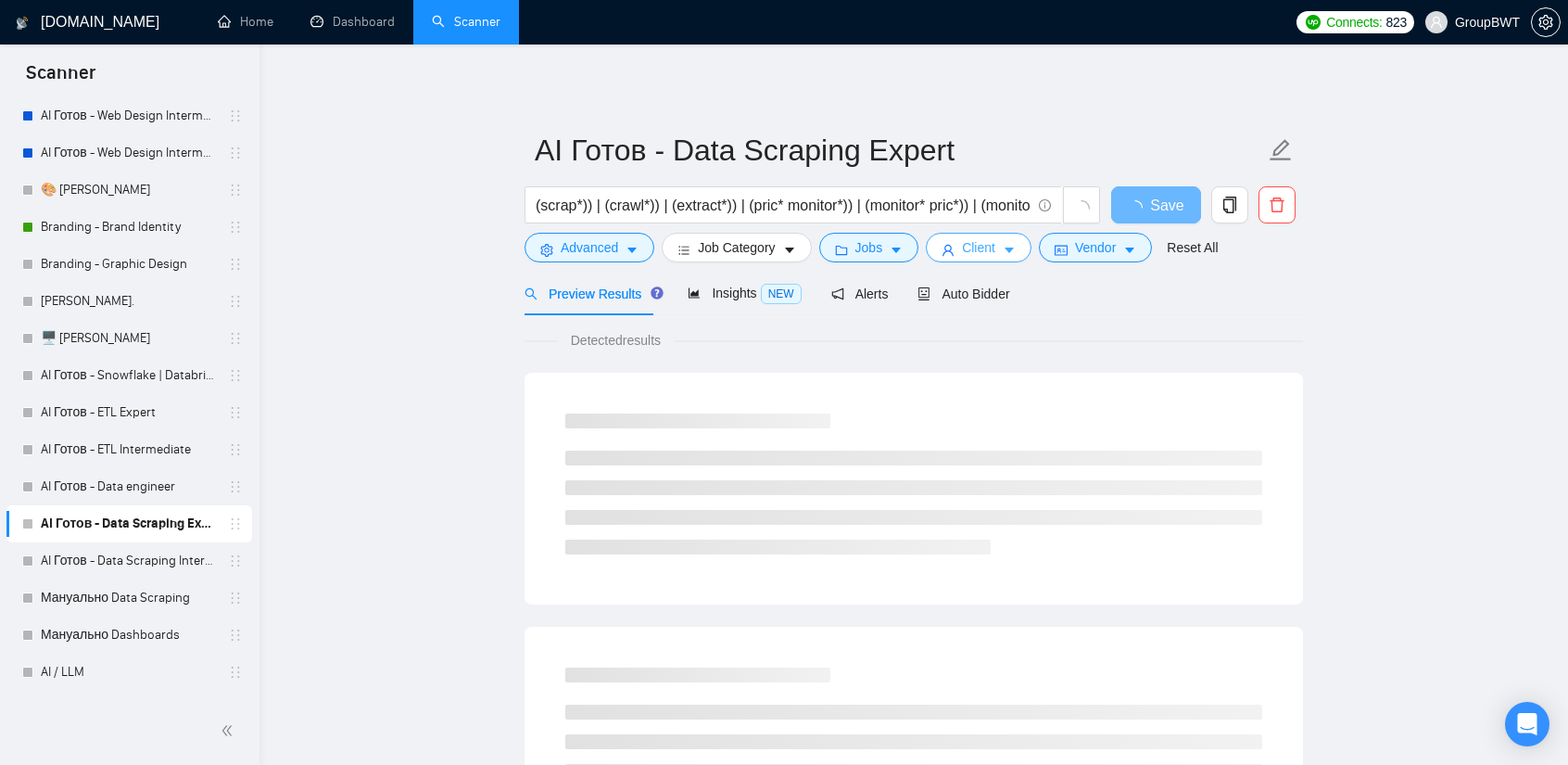
click at [1003, 247] on icon "caret-down" at bounding box center [1010, 250] width 13 height 13
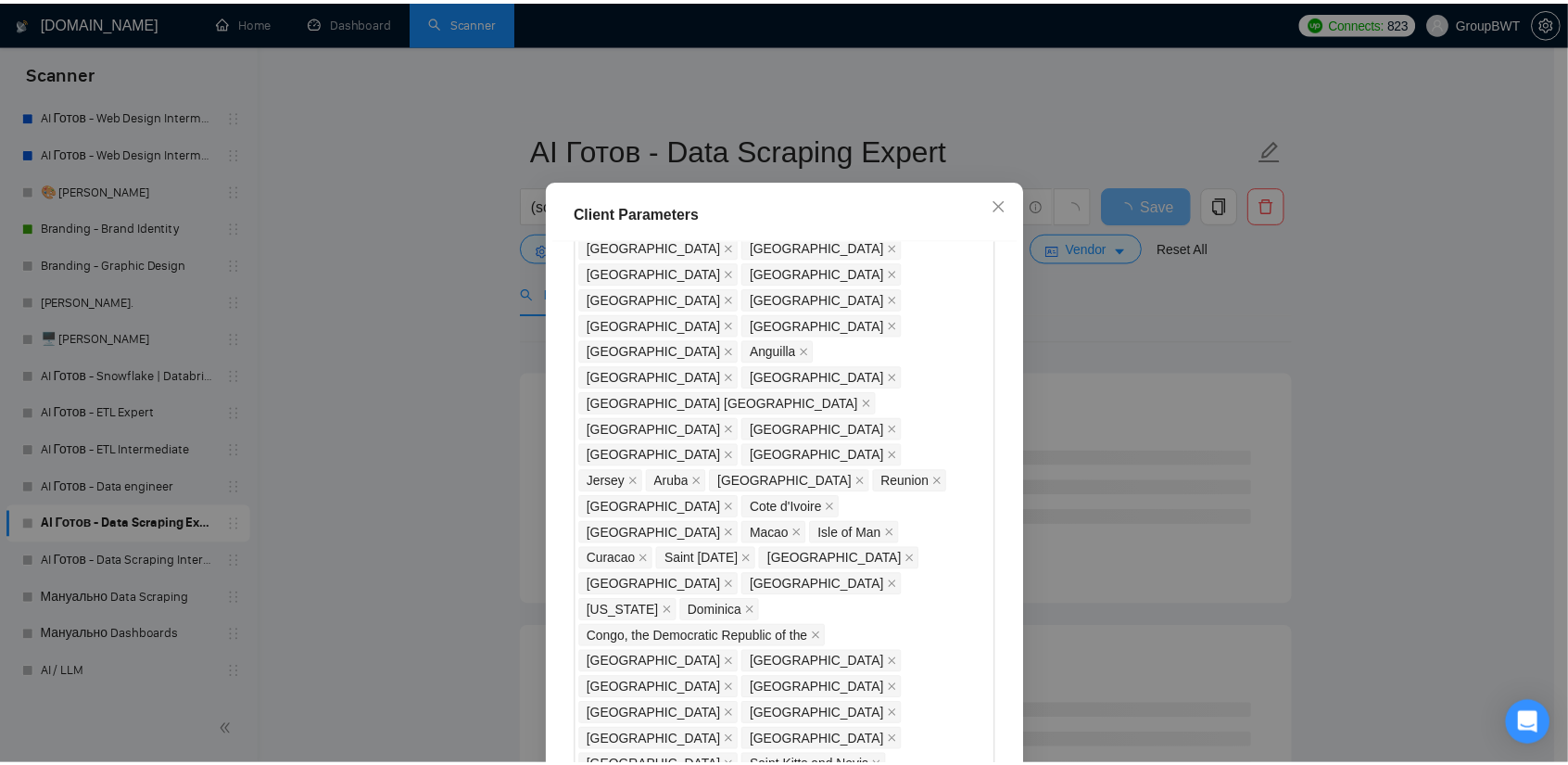
scroll to position [1270, 0]
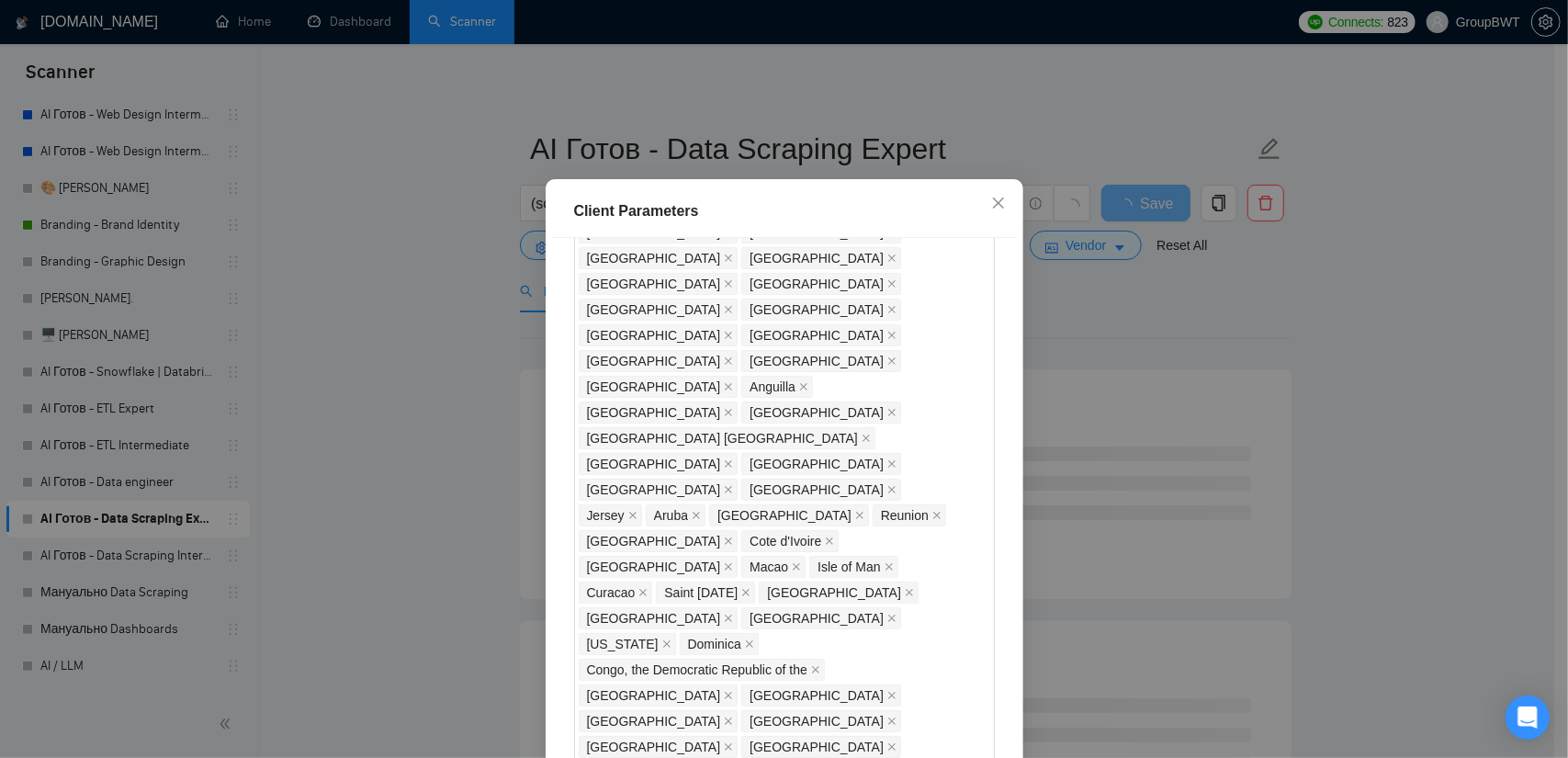
click at [1156, 347] on div "Client Parameters Client Location Include Client Countries Select Exclude Clien…" at bounding box center [784, 379] width 1568 height 758
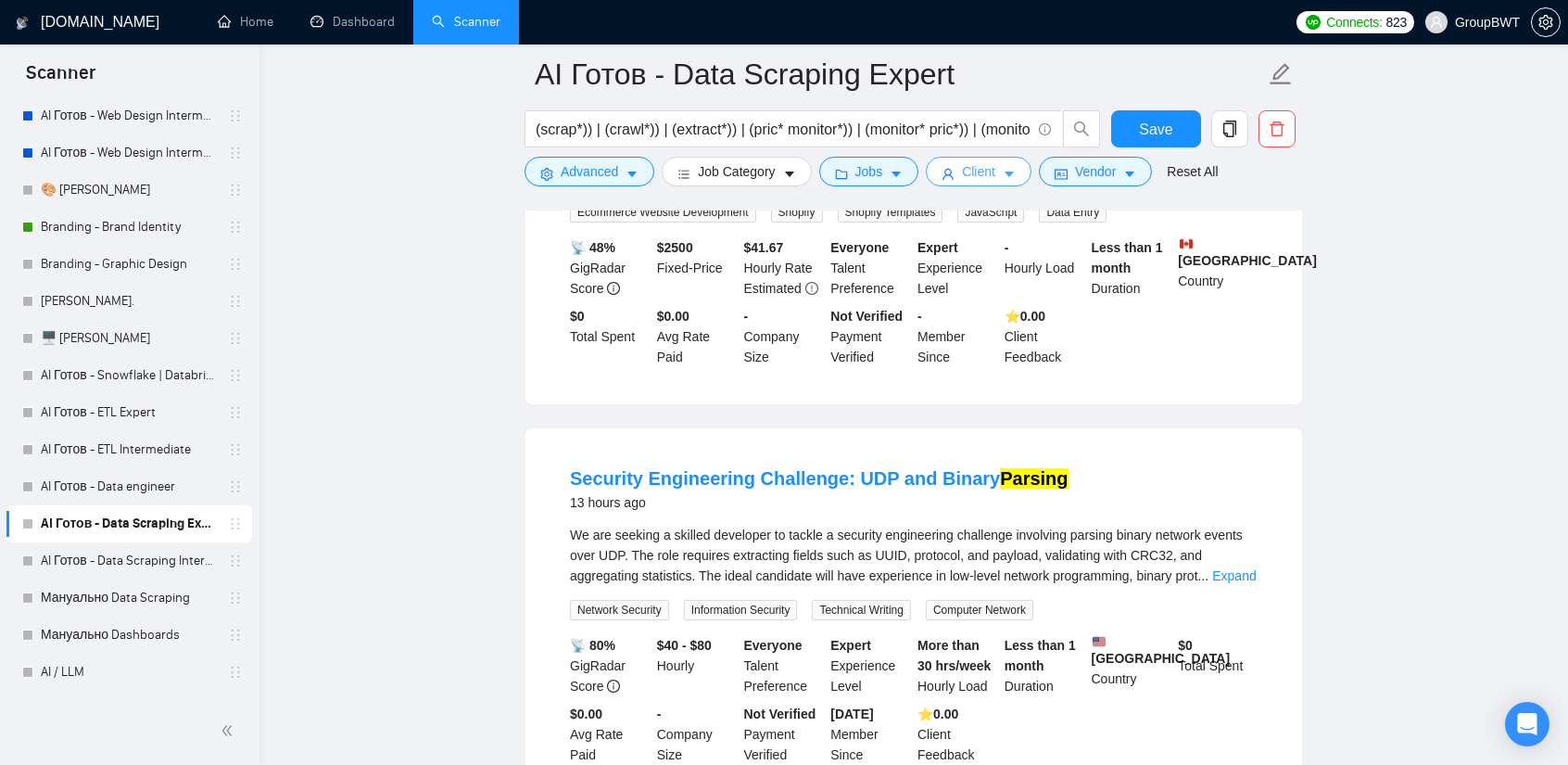
scroll to position [463, 0]
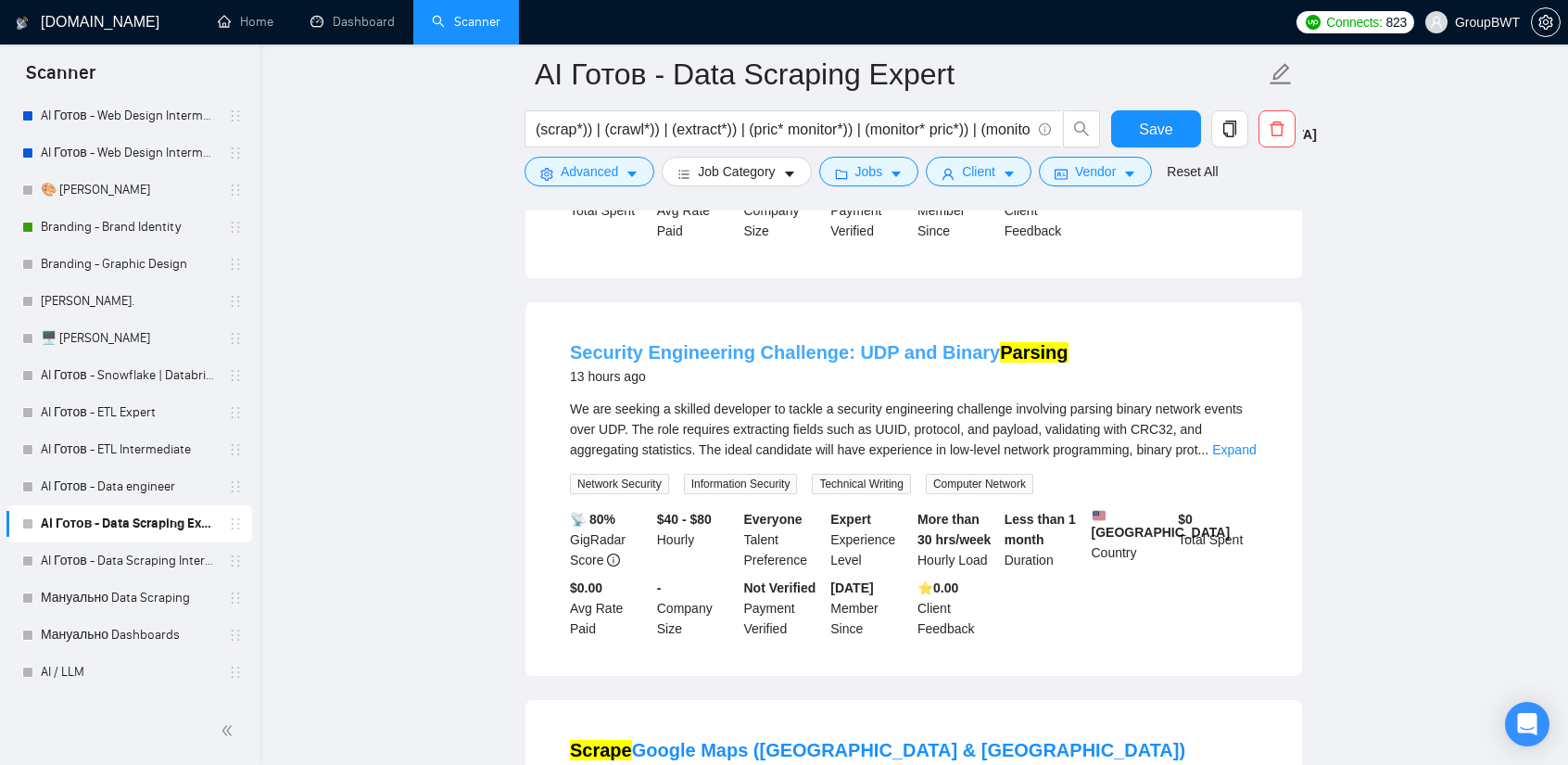
drag, startPoint x: 831, startPoint y: 339, endPoint x: 762, endPoint y: 347, distance: 69.5
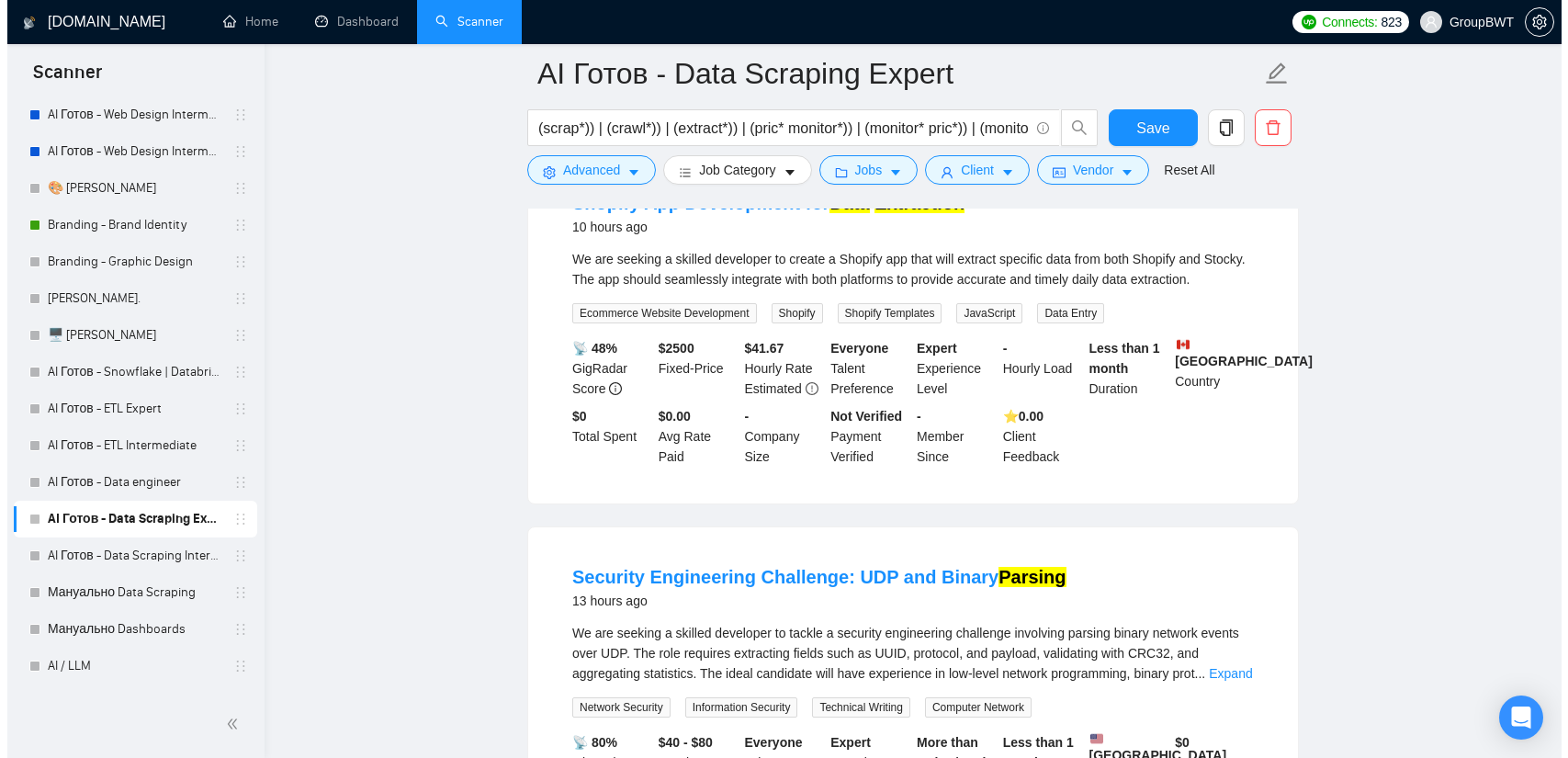
scroll to position [184, 0]
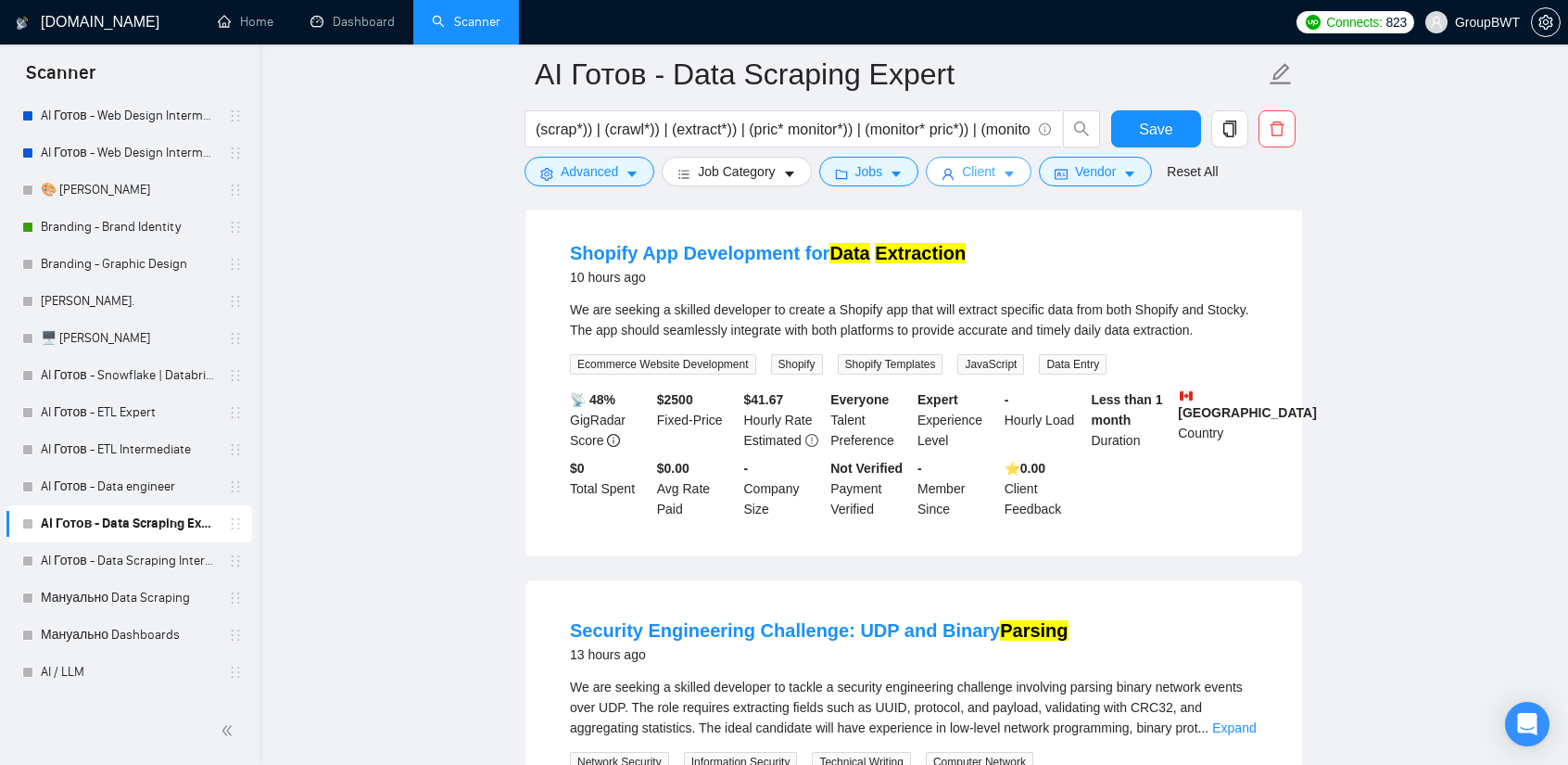
click at [1005, 174] on icon "caret-down" at bounding box center [1010, 175] width 9 height 6
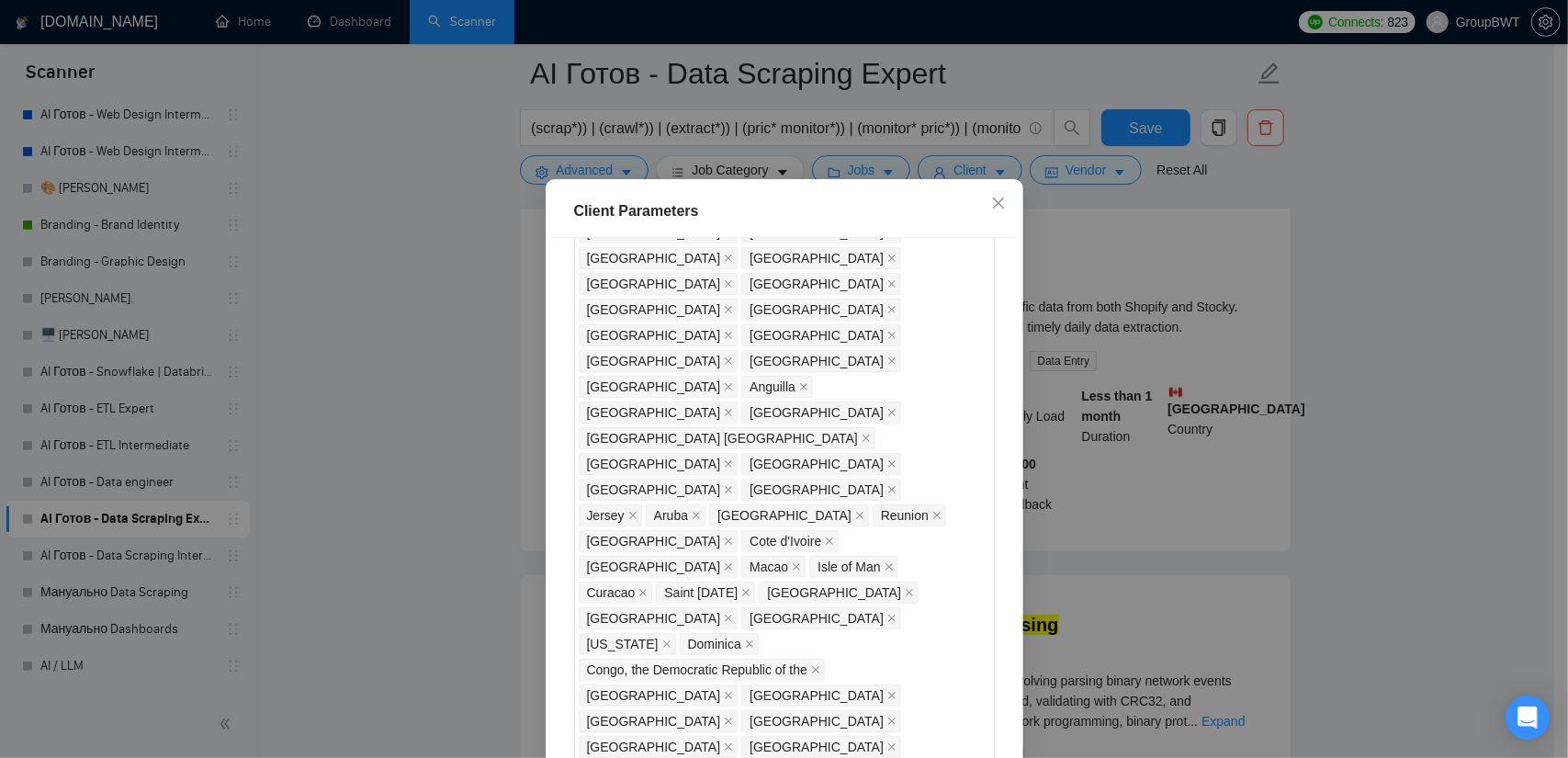
checkbox input "true"
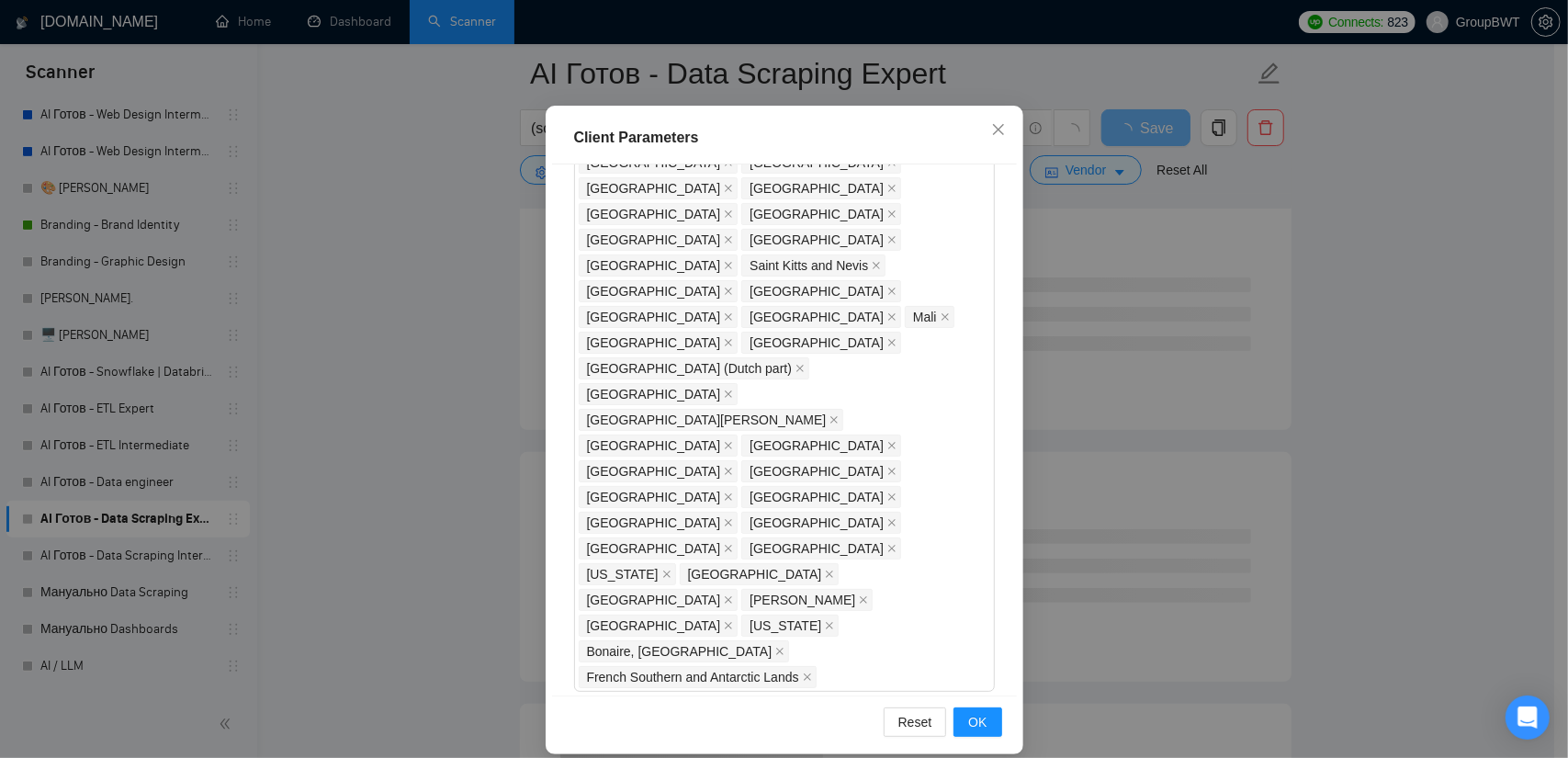
scroll to position [113, 0]
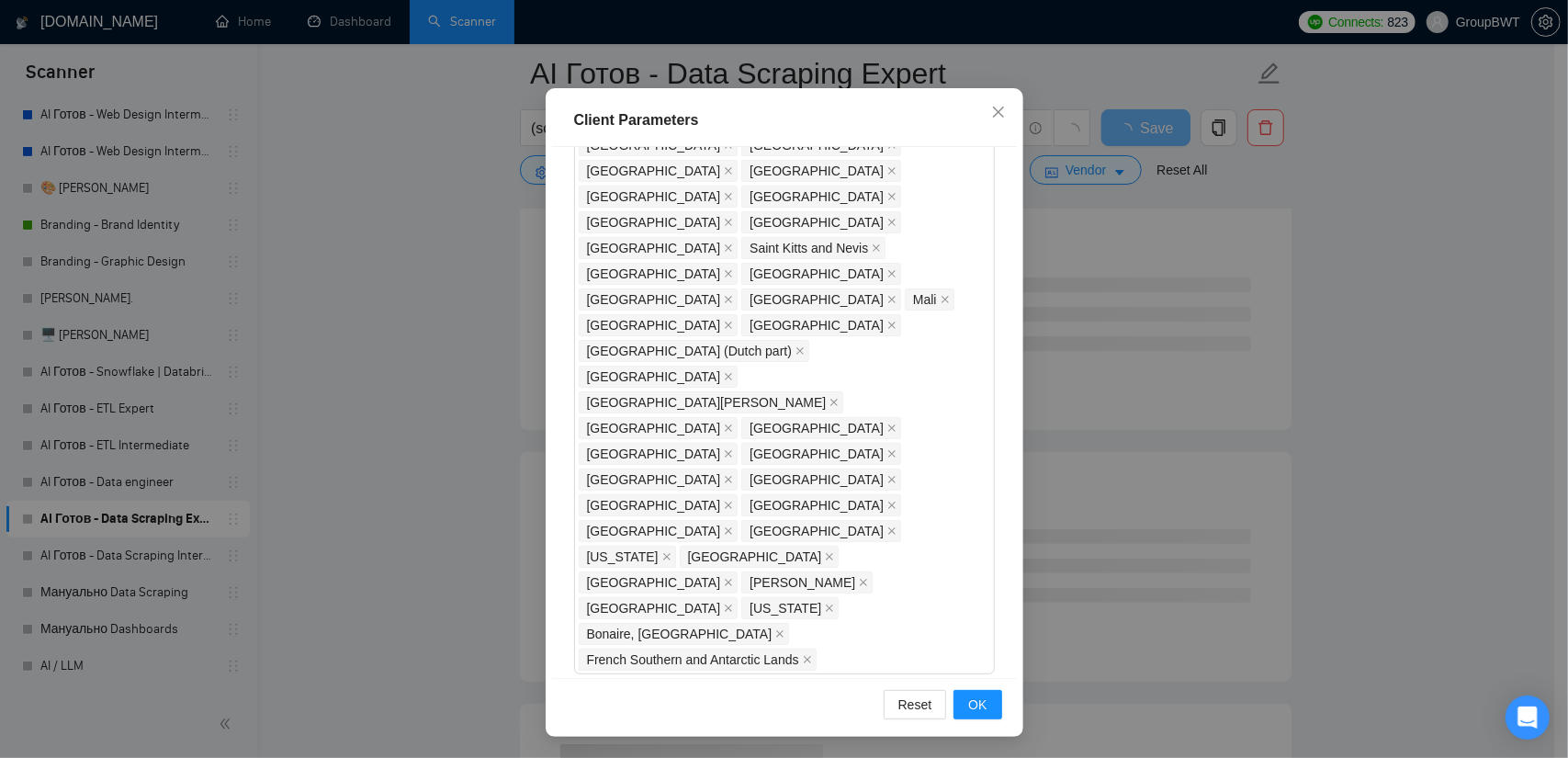
click at [978, 683] on div "Reset OK" at bounding box center [785, 704] width 465 height 53
click at [972, 697] on span "OK" at bounding box center [978, 705] width 18 height 20
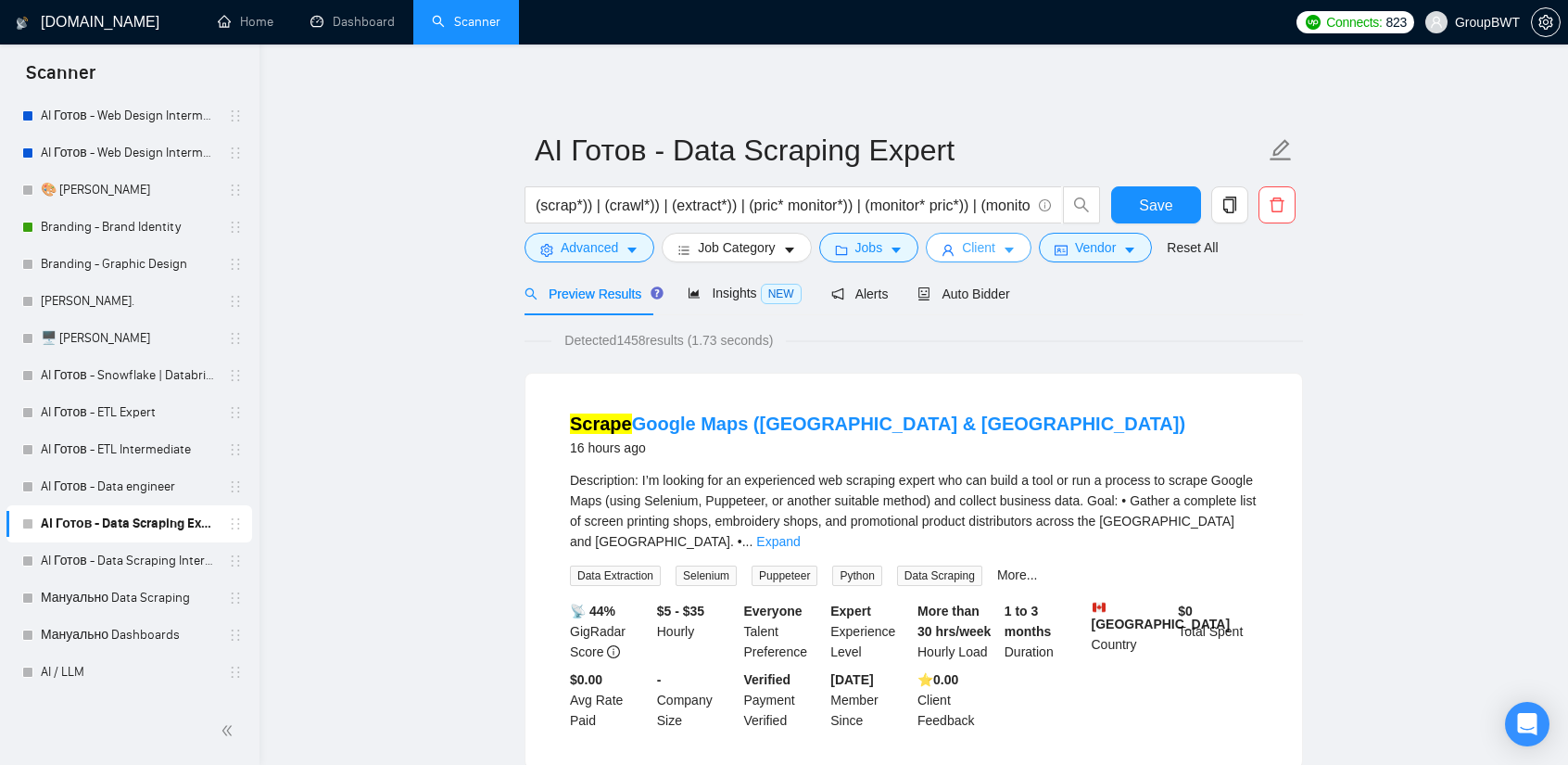
scroll to position [0, 0]
click at [719, 305] on div "Insights NEW" at bounding box center [744, 293] width 114 height 44
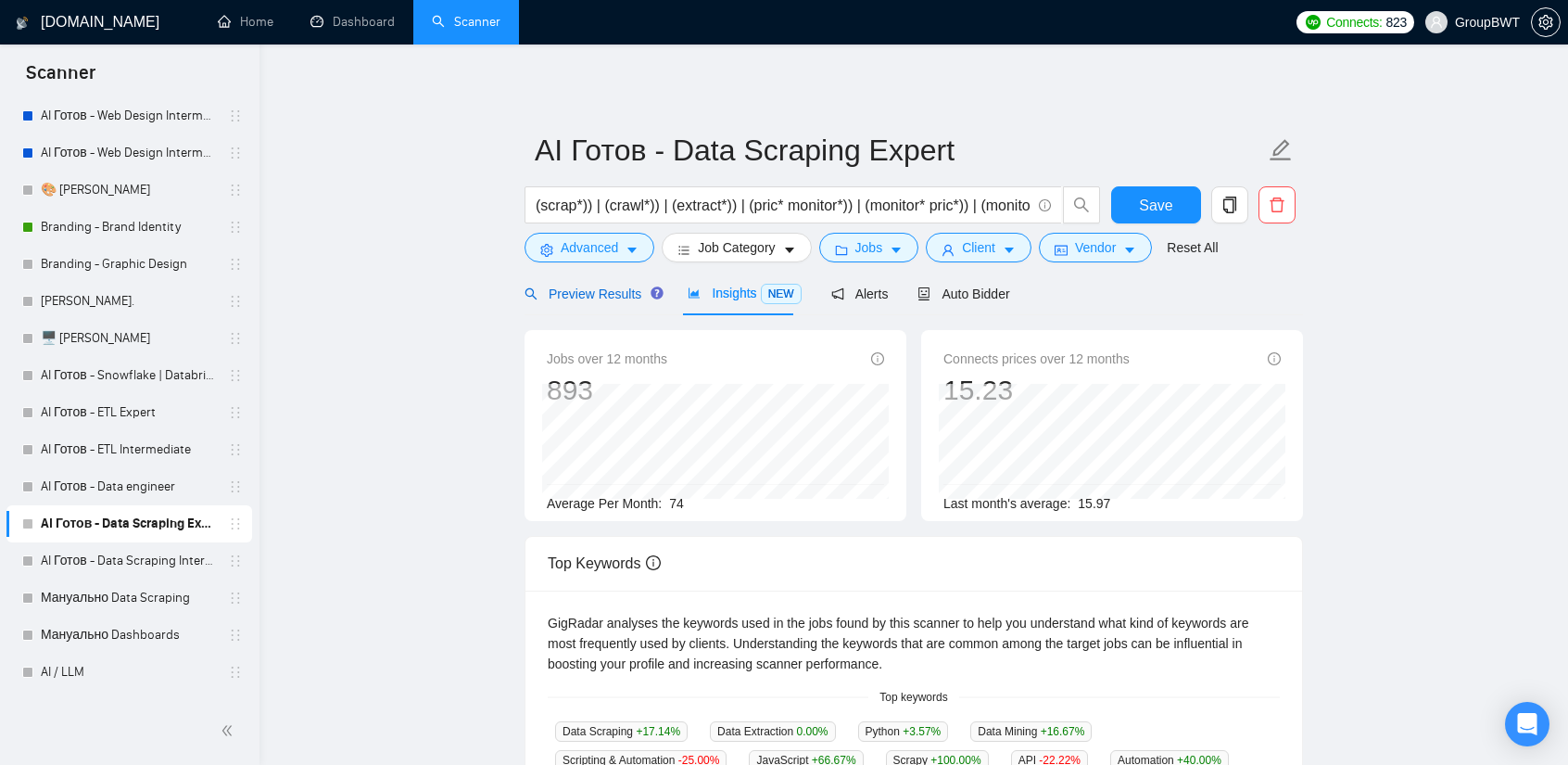
click at [593, 301] on span "Preview Results" at bounding box center [591, 294] width 133 height 15
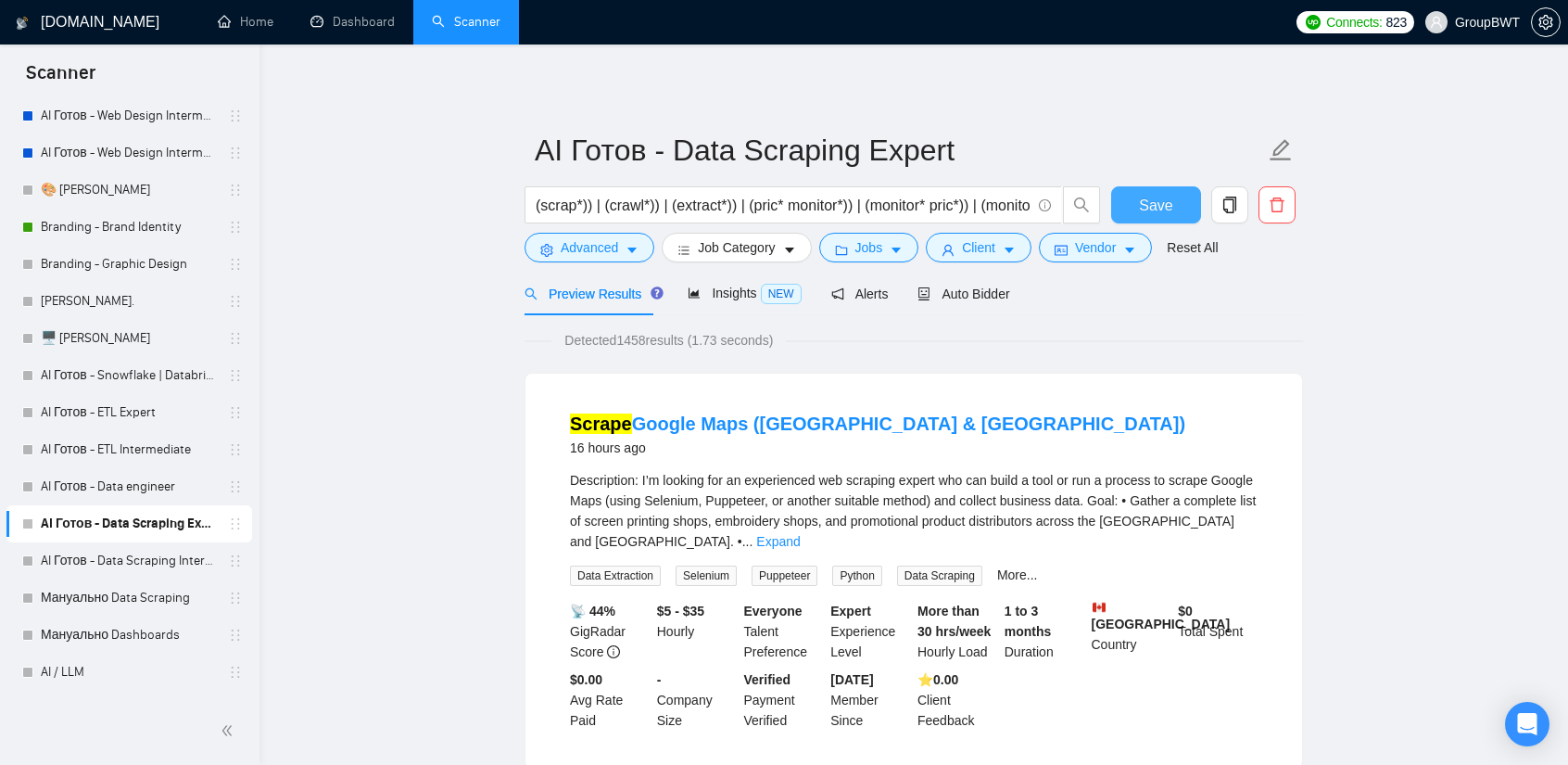
click at [1140, 205] on span "Save" at bounding box center [1156, 205] width 34 height 23
click at [1237, 530] on div "Description: I’m looking for an experienced web scraping expert who can build a…" at bounding box center [914, 511] width 688 height 82
click at [800, 534] on link "Expand" at bounding box center [778, 542] width 44 height 15
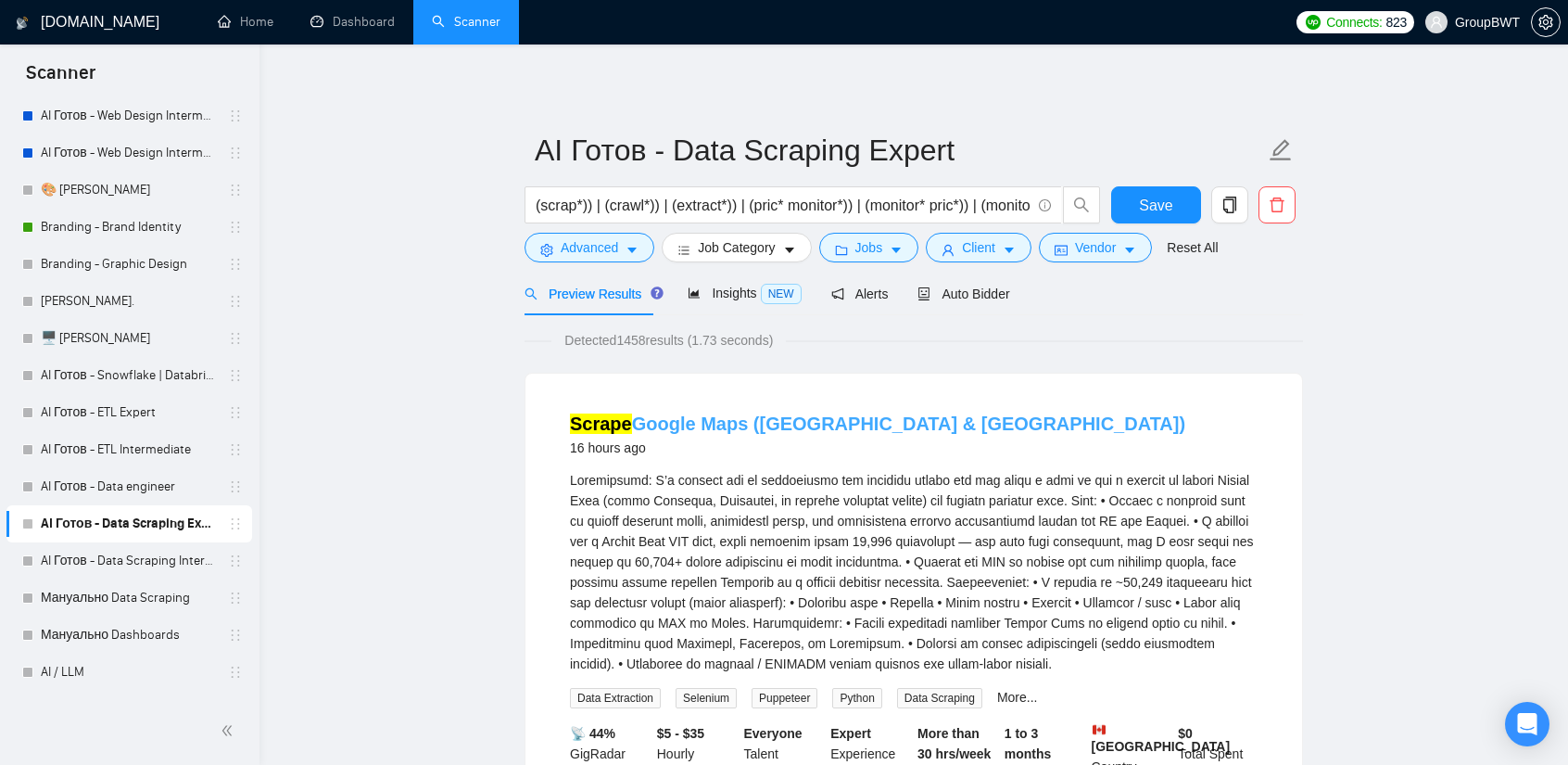
click at [656, 433] on link "Scrape Google Maps ([GEOGRAPHIC_DATA] & [GEOGRAPHIC_DATA])" at bounding box center [878, 423] width 615 height 20
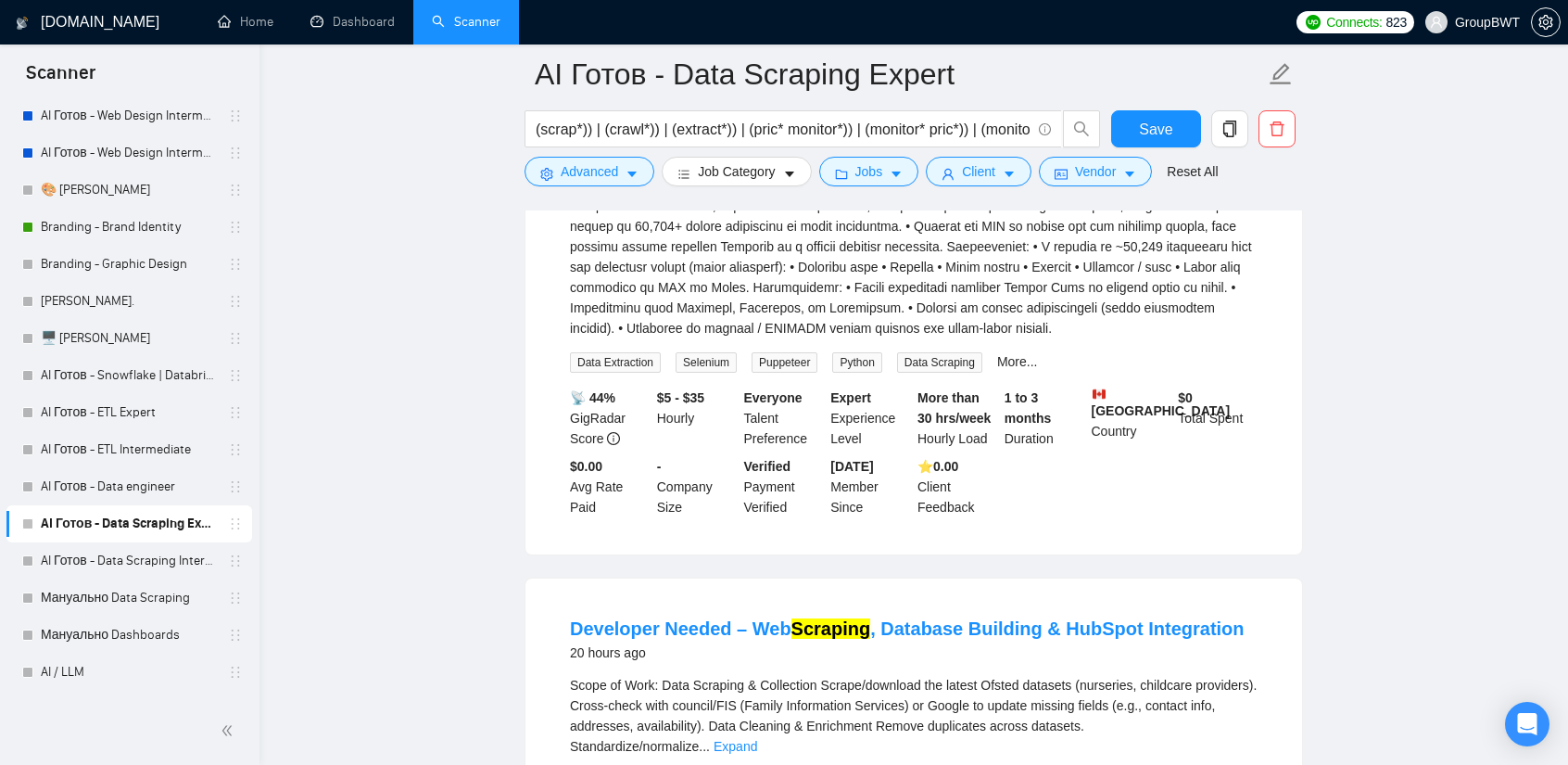
scroll to position [370, 0]
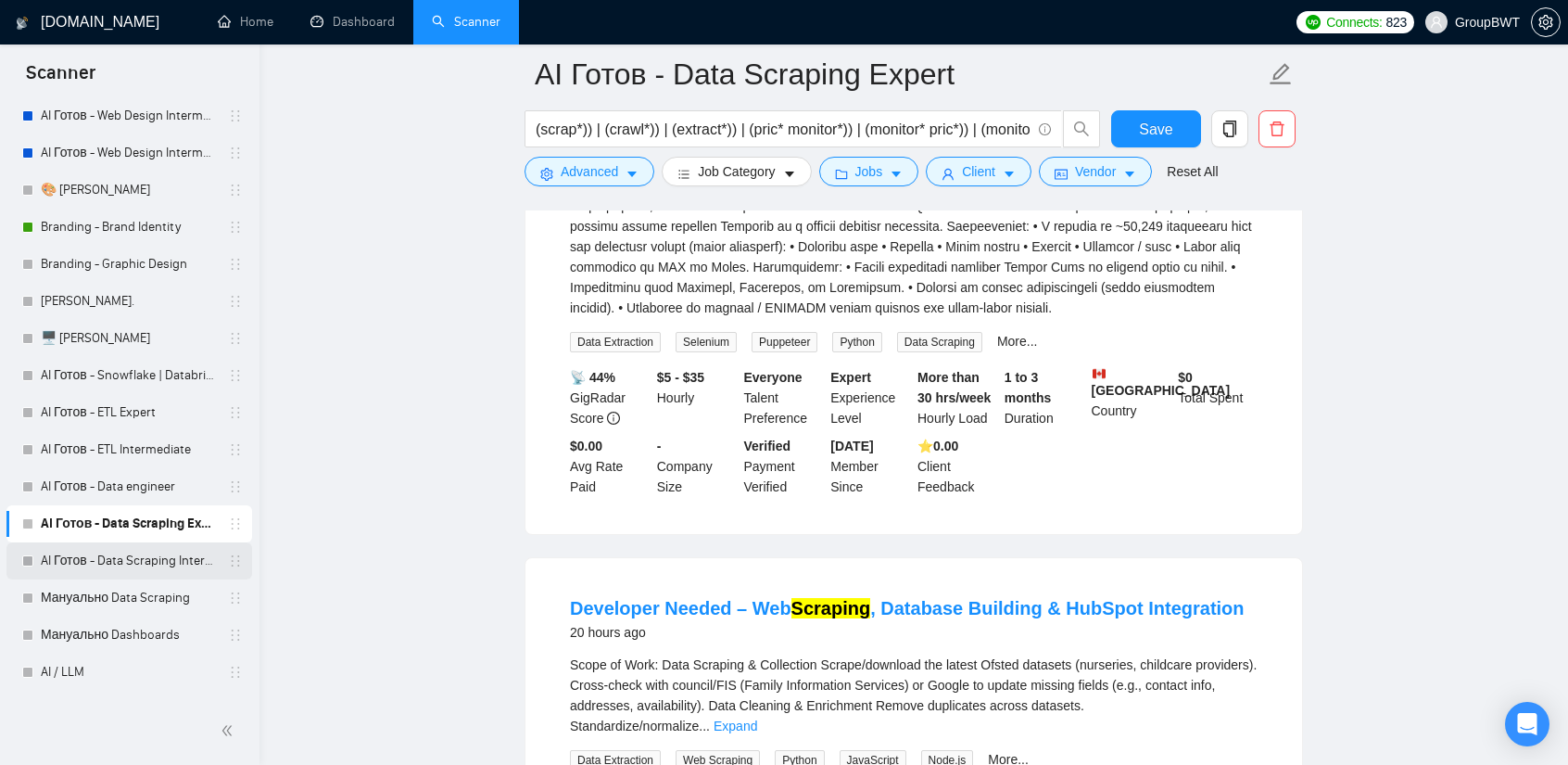
click at [133, 572] on link "AI Готов - Data Scraping Intermediate" at bounding box center [128, 561] width 176 height 37
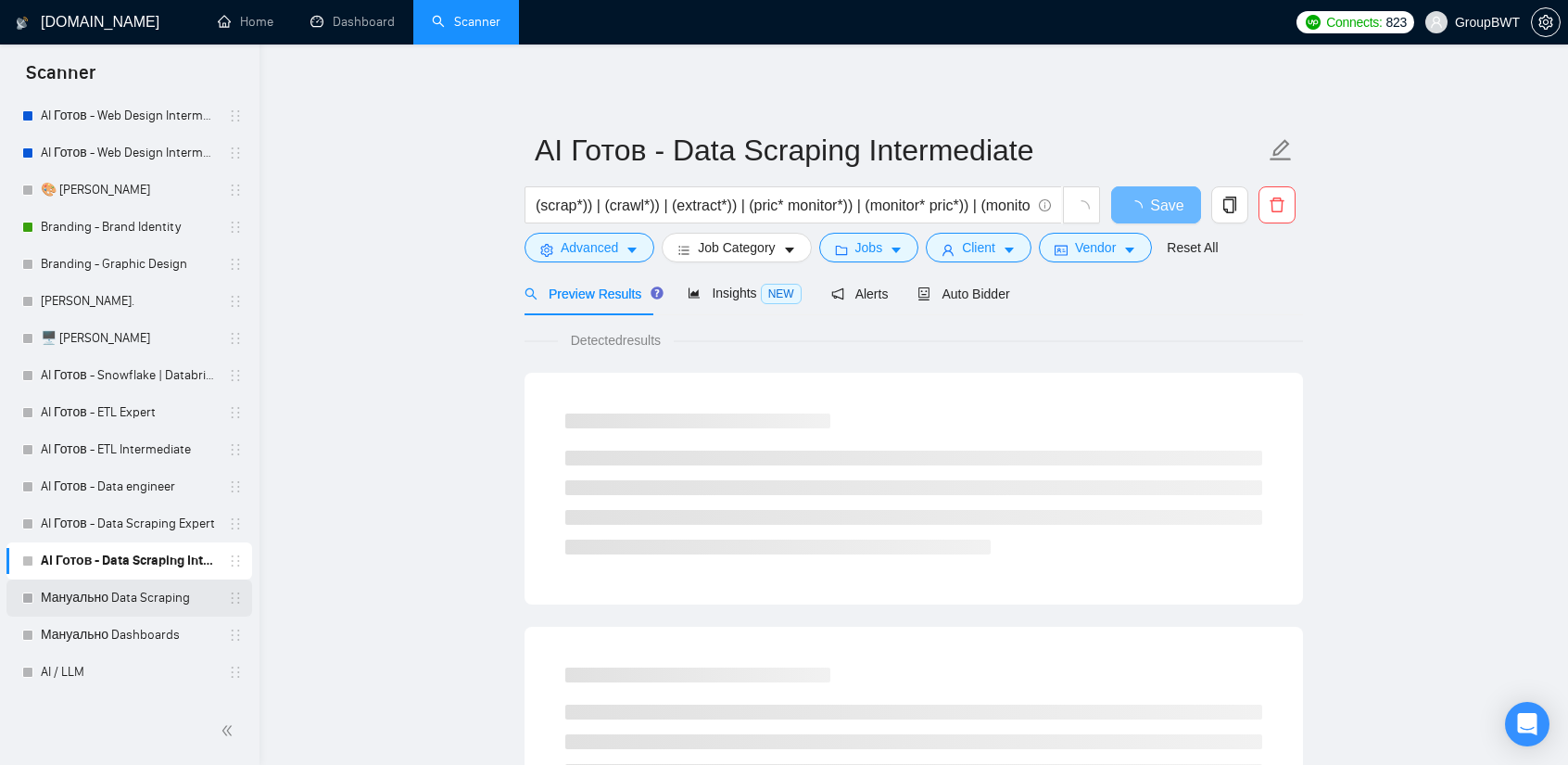
click at [154, 598] on link "Мануально Data Scraping" at bounding box center [128, 598] width 176 height 37
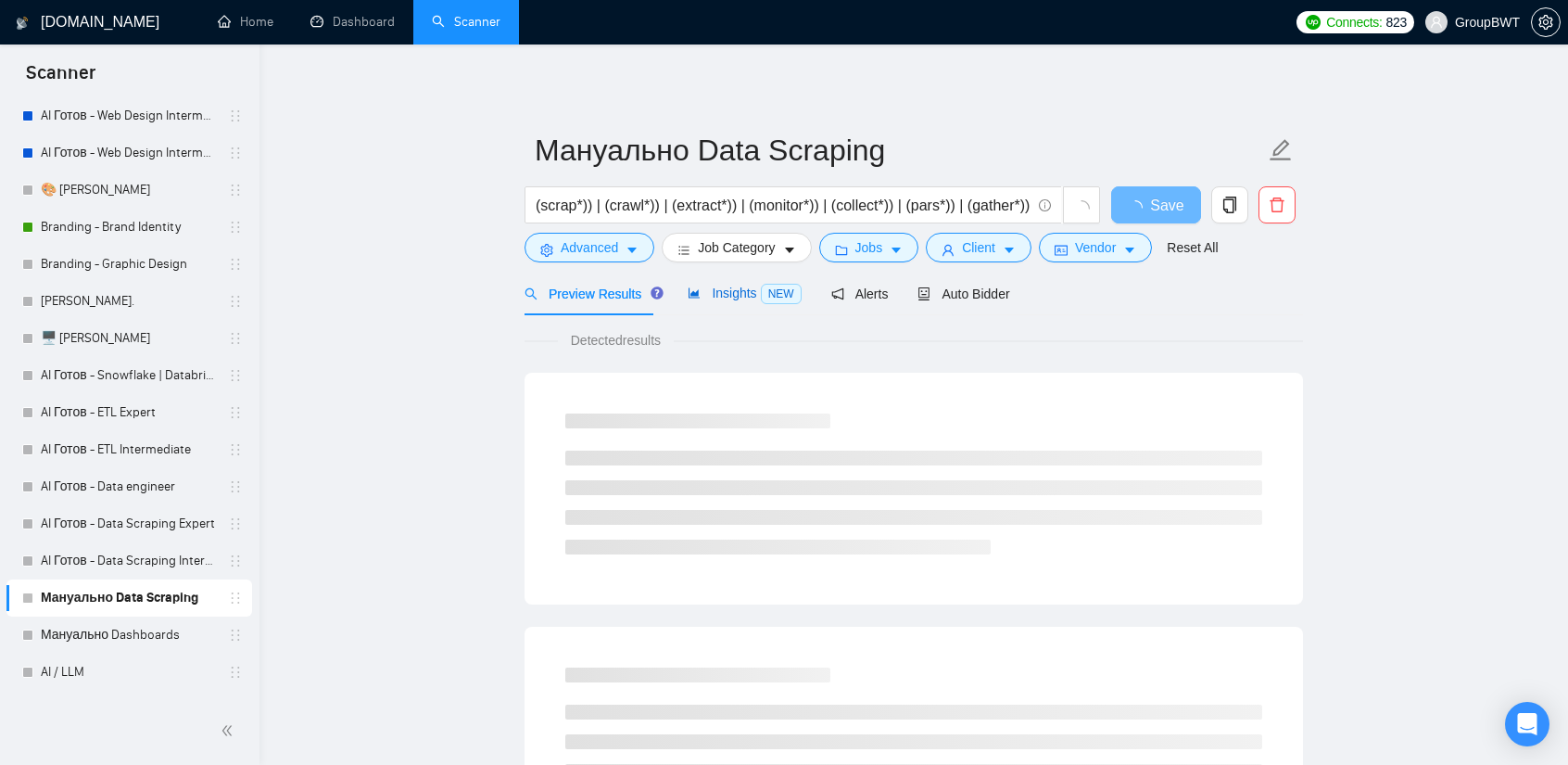
click at [738, 298] on span "Insights NEW" at bounding box center [744, 293] width 114 height 15
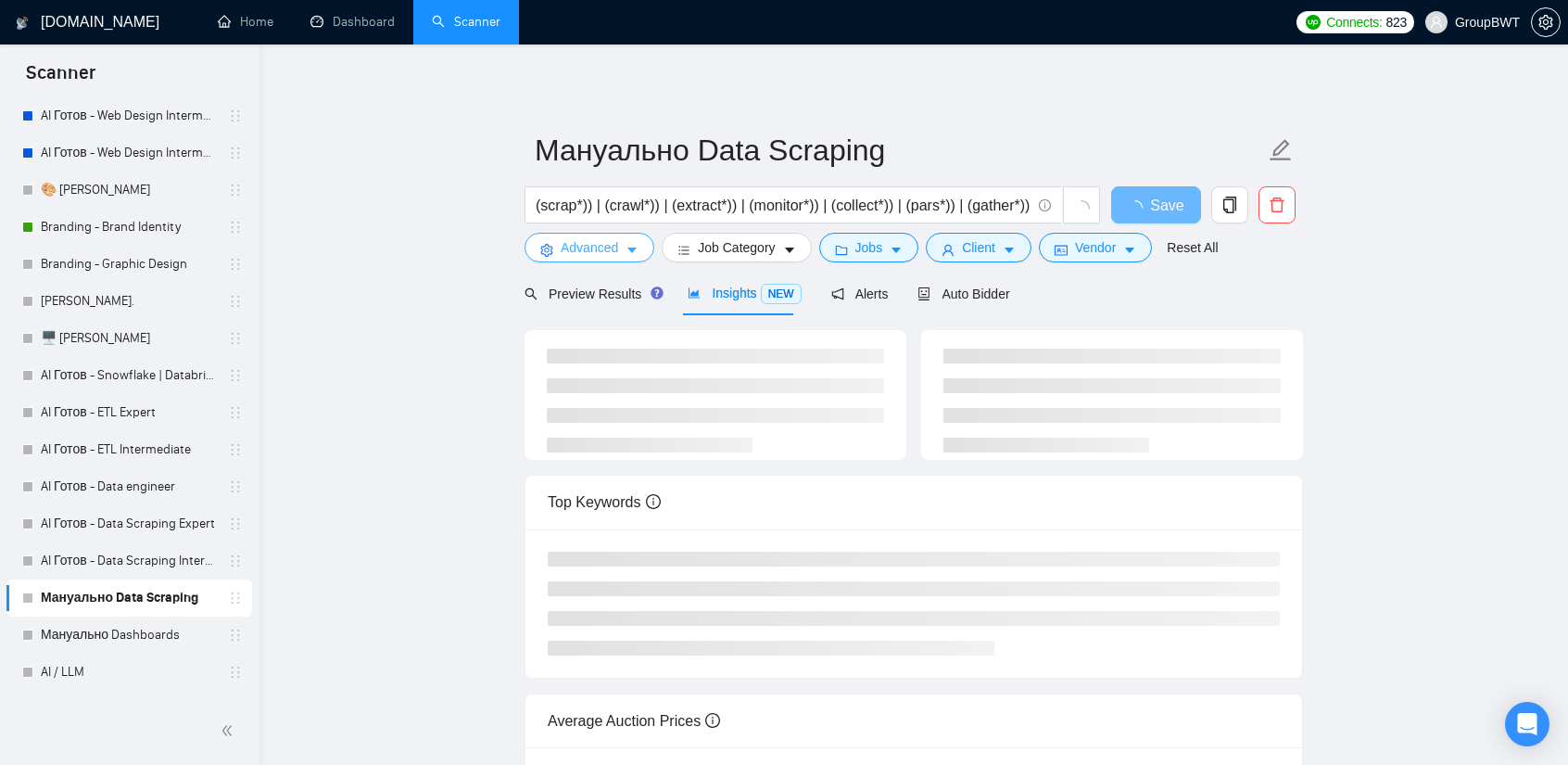
click at [616, 242] on span "Advanced" at bounding box center [590, 248] width 58 height 20
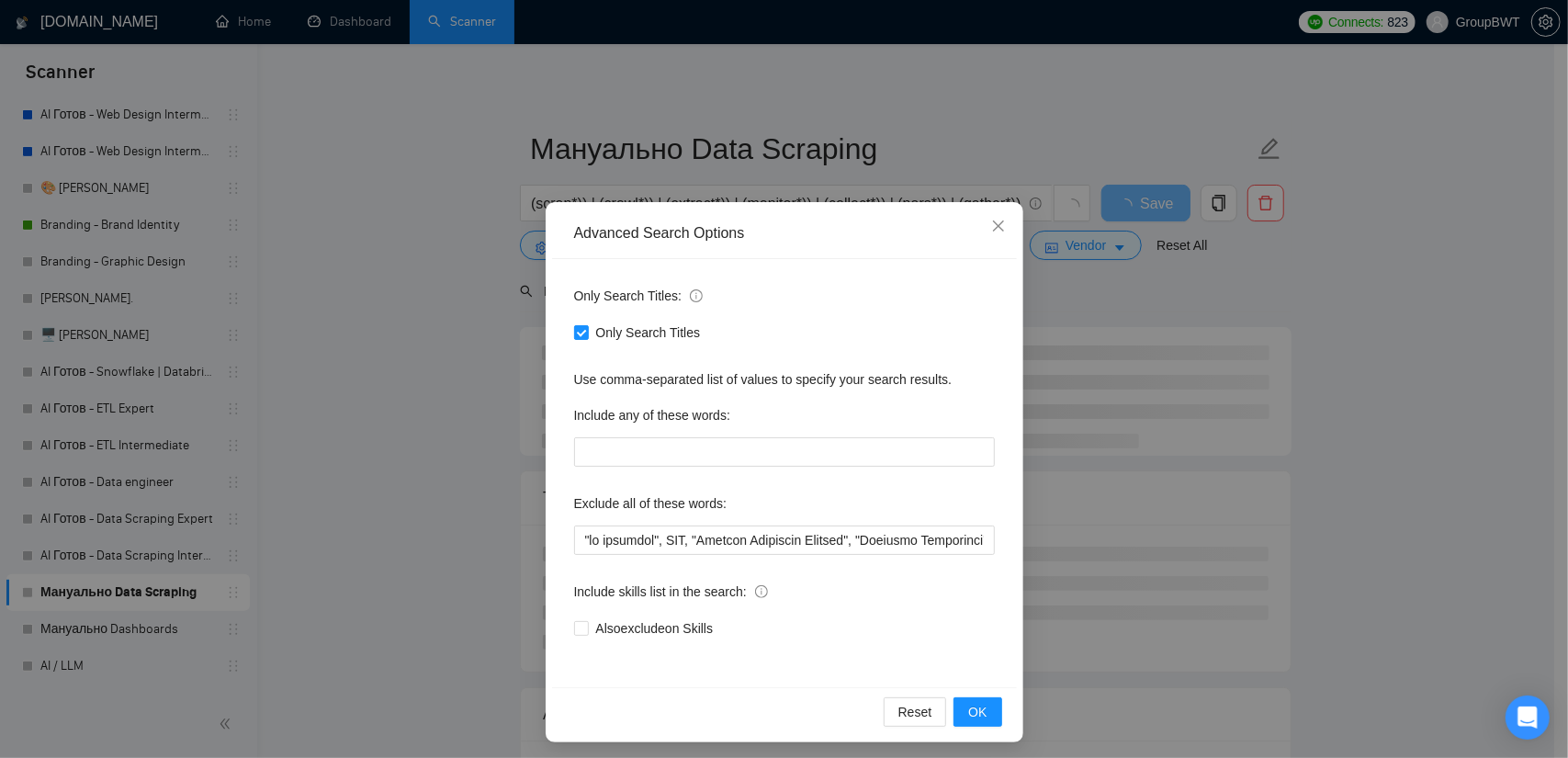
click at [375, 274] on div "Advanced Search Options Only Search Titles: Only Search Titles Use comma-separa…" at bounding box center [784, 379] width 1568 height 758
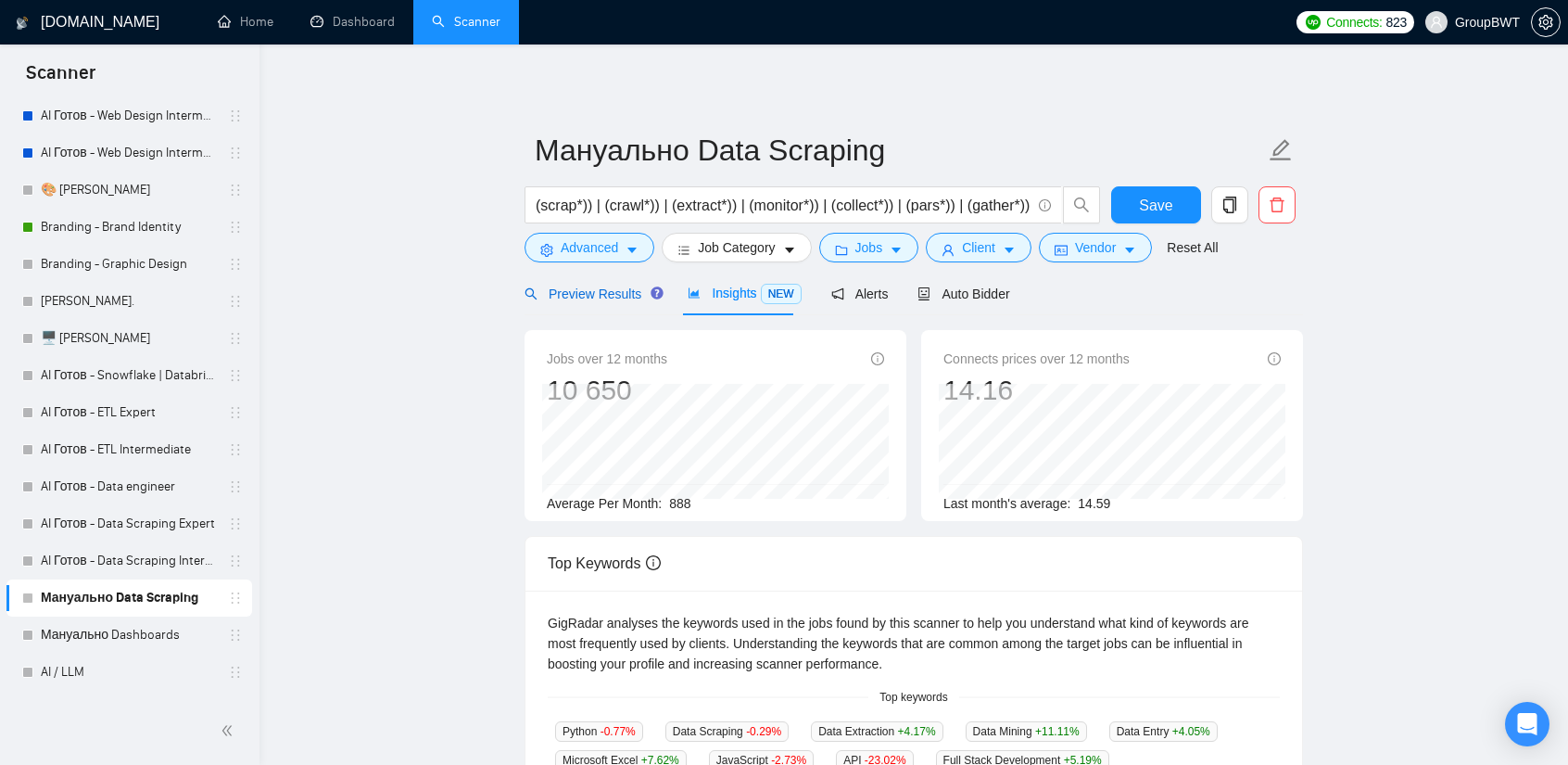
click at [589, 301] on span "Preview Results" at bounding box center [591, 294] width 133 height 15
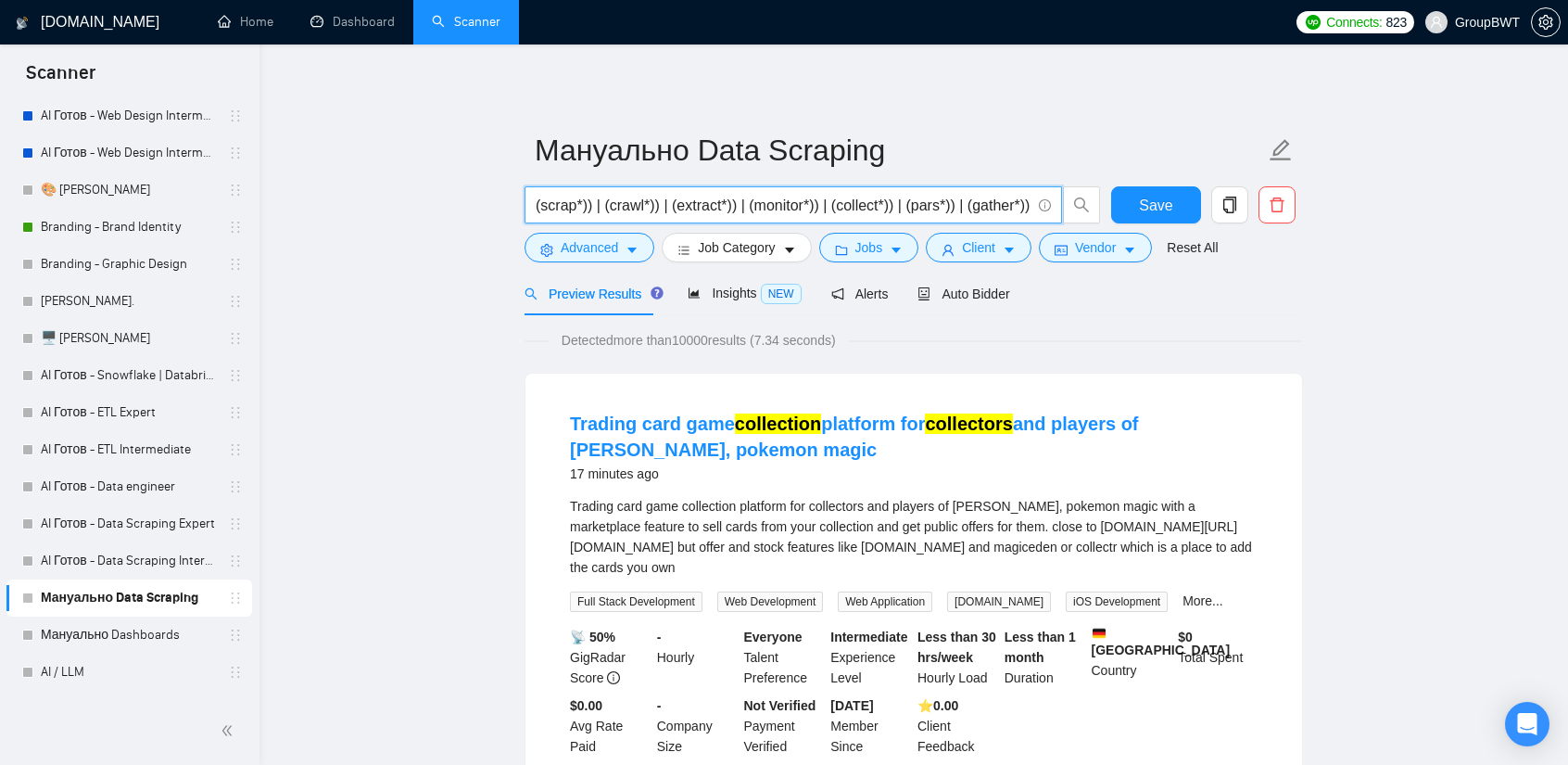
scroll to position [0, 1847]
drag, startPoint x: 897, startPoint y: 203, endPoint x: 1558, endPoint y: 238, distance: 661.9
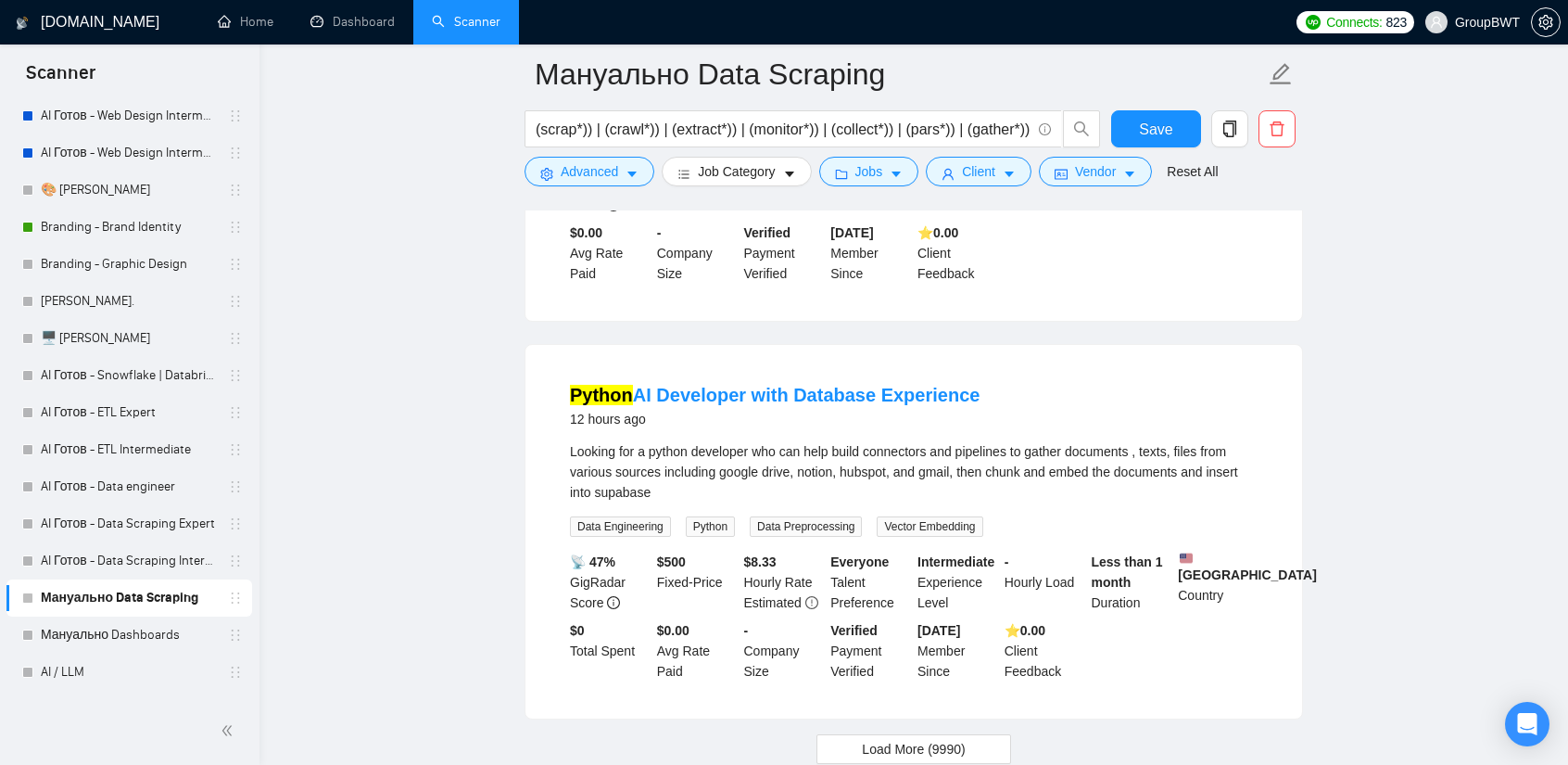
scroll to position [3709, 0]
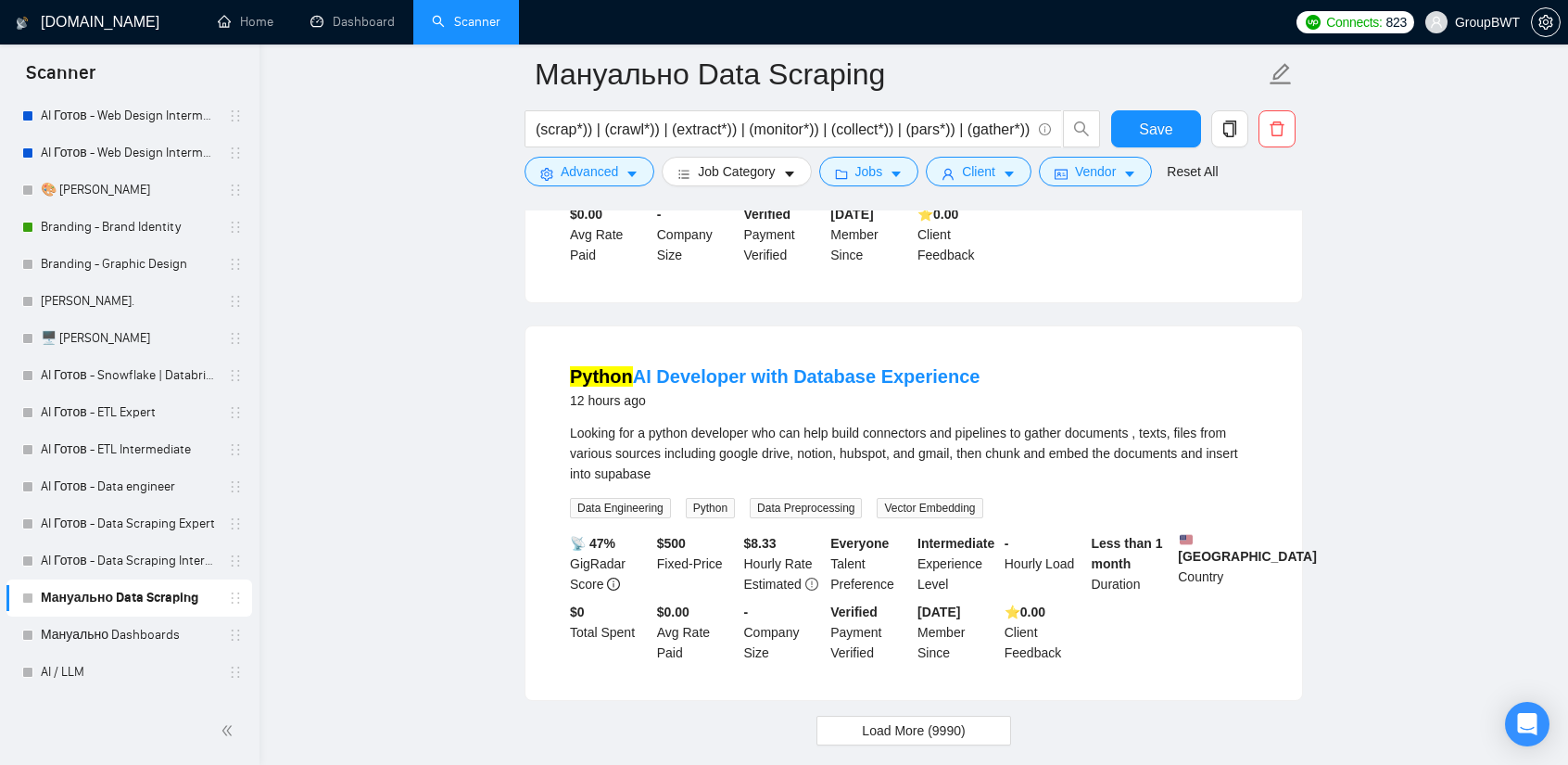
click at [934, 720] on span "Load More (9990)" at bounding box center [913, 731] width 103 height 20
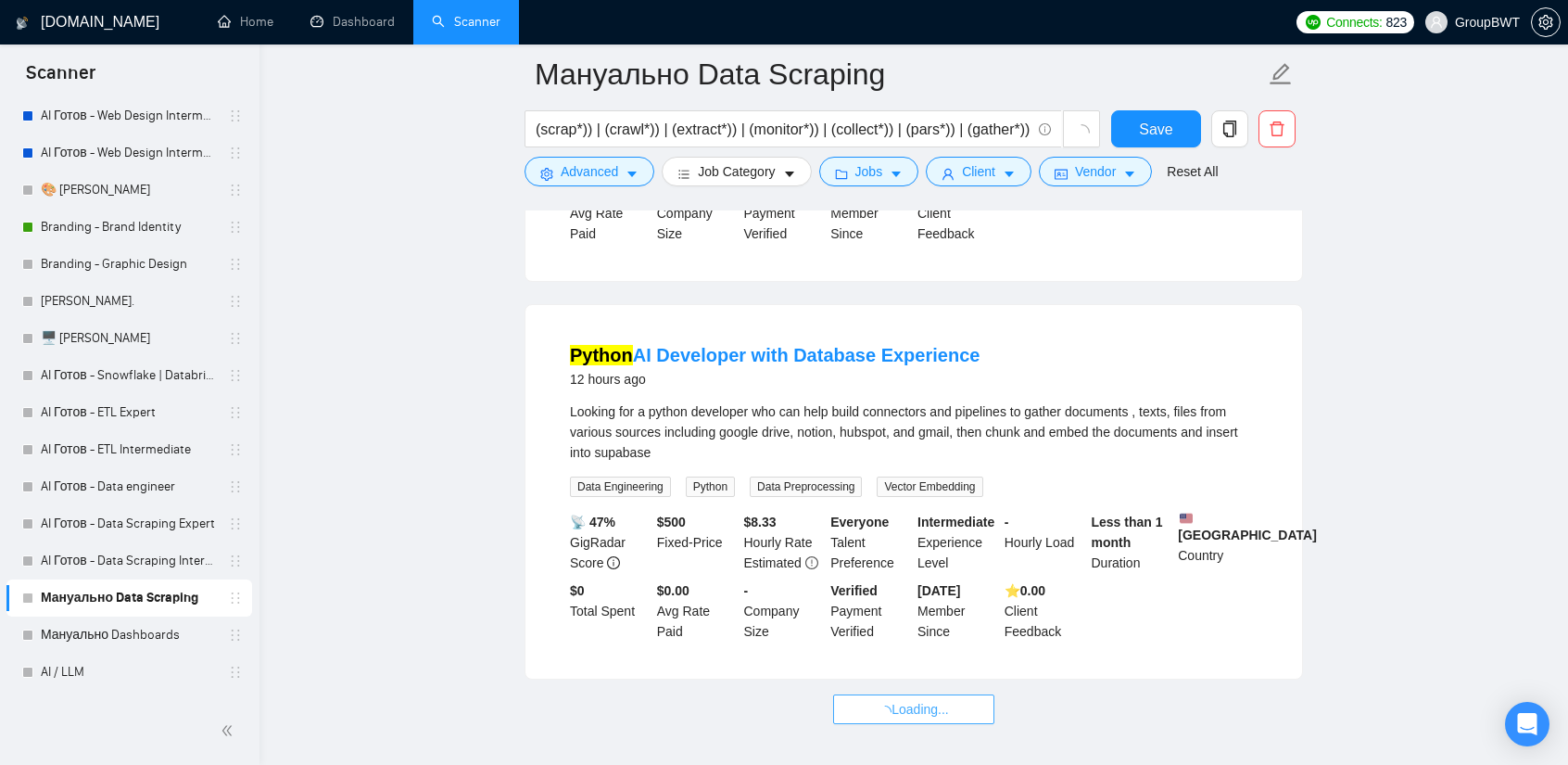
scroll to position [3801, 0]
